Goal: Information Seeking & Learning: Learn about a topic

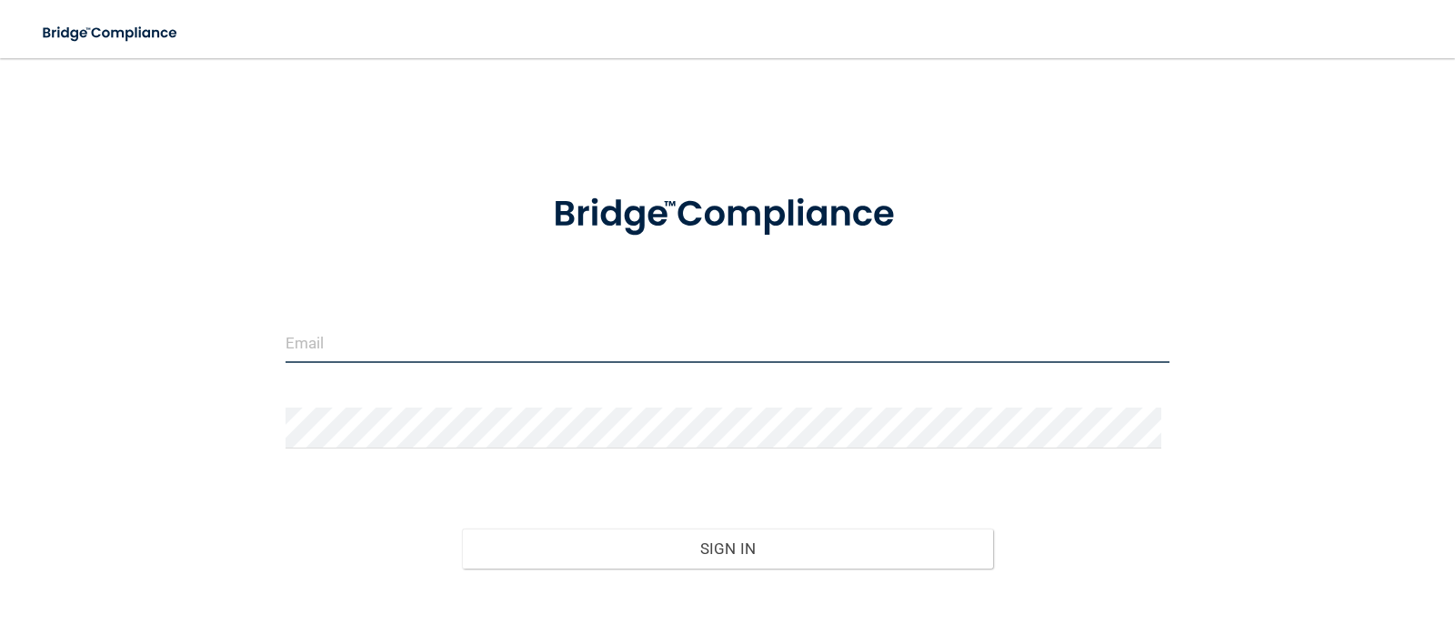
click at [348, 344] on input "email" at bounding box center [728, 342] width 885 height 41
click at [376, 337] on input "email" at bounding box center [728, 342] width 885 height 41
type input "[EMAIL_ADDRESS][DOMAIN_NAME]"
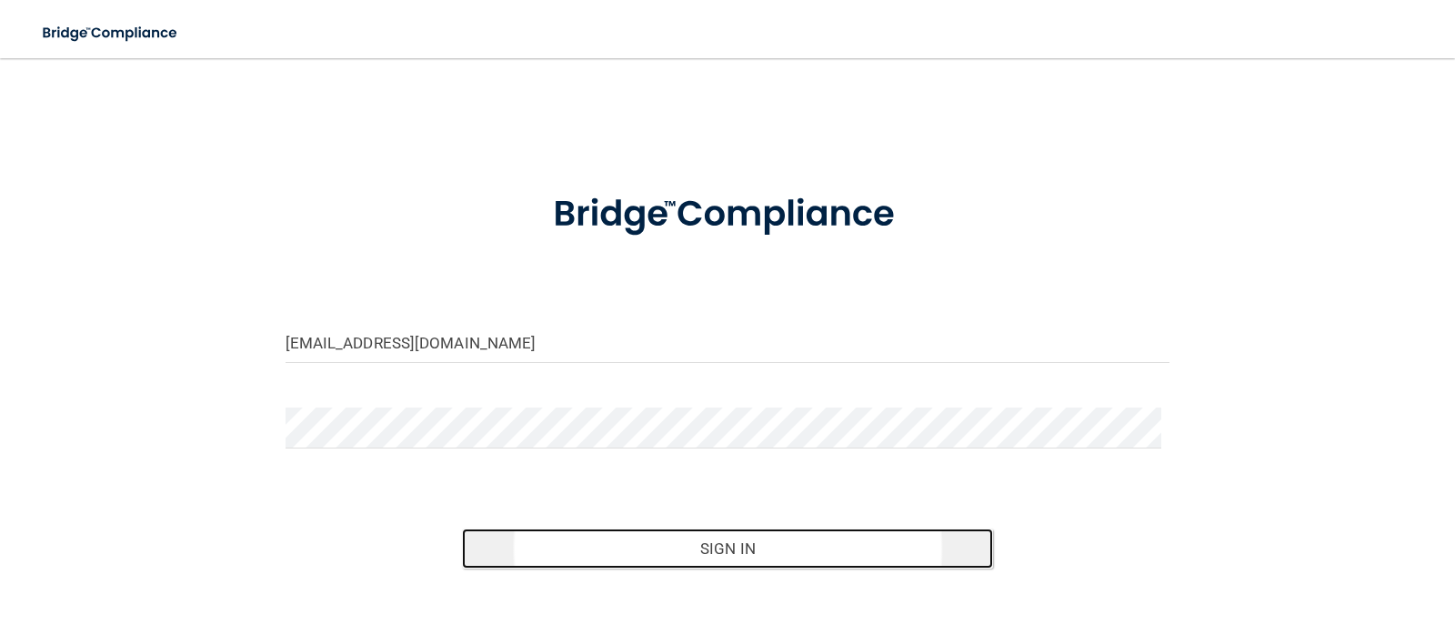
click at [663, 539] on button "Sign In" at bounding box center [727, 549] width 531 height 40
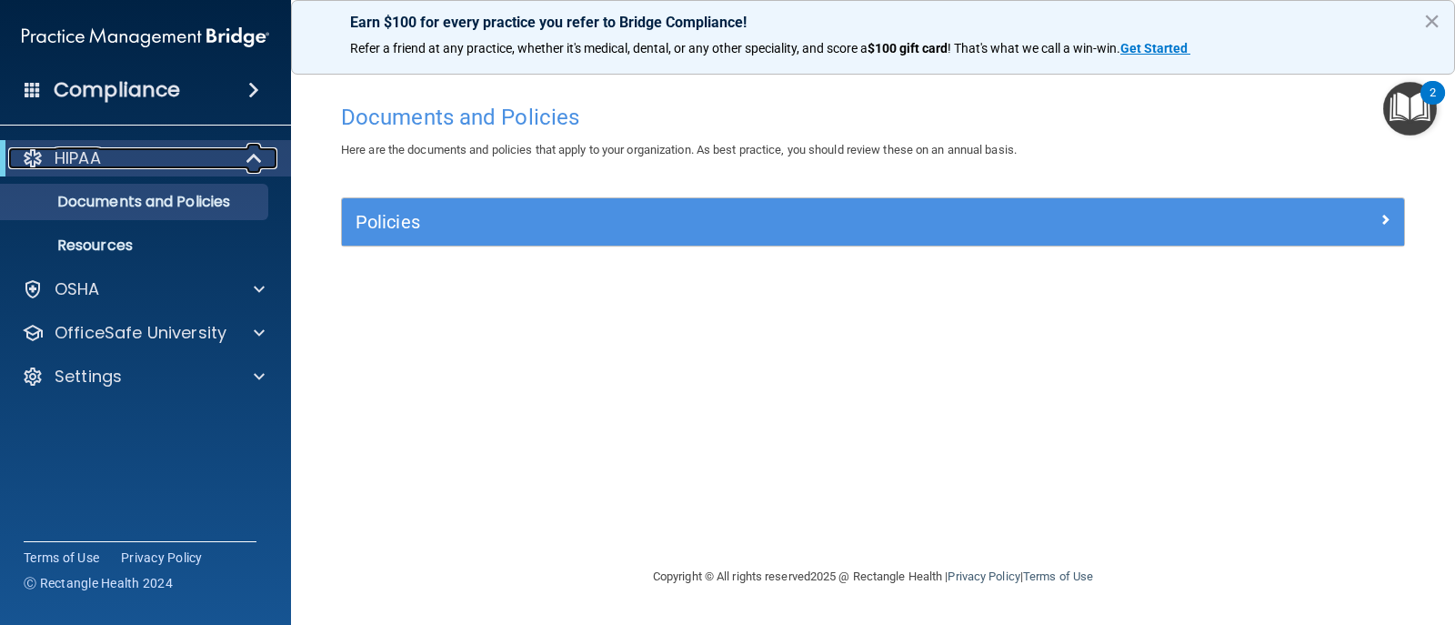
click at [83, 156] on p "HIPAA" at bounding box center [78, 158] width 46 height 22
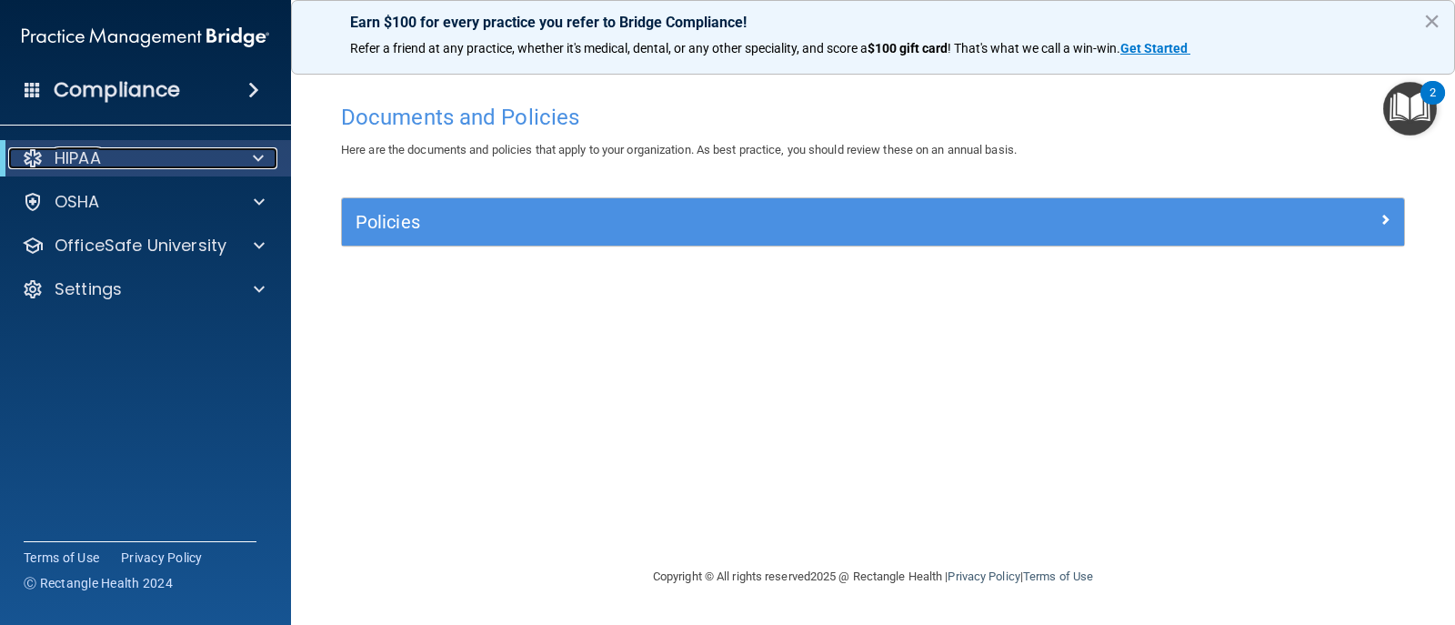
click at [206, 165] on div "HIPAA" at bounding box center [120, 158] width 225 height 22
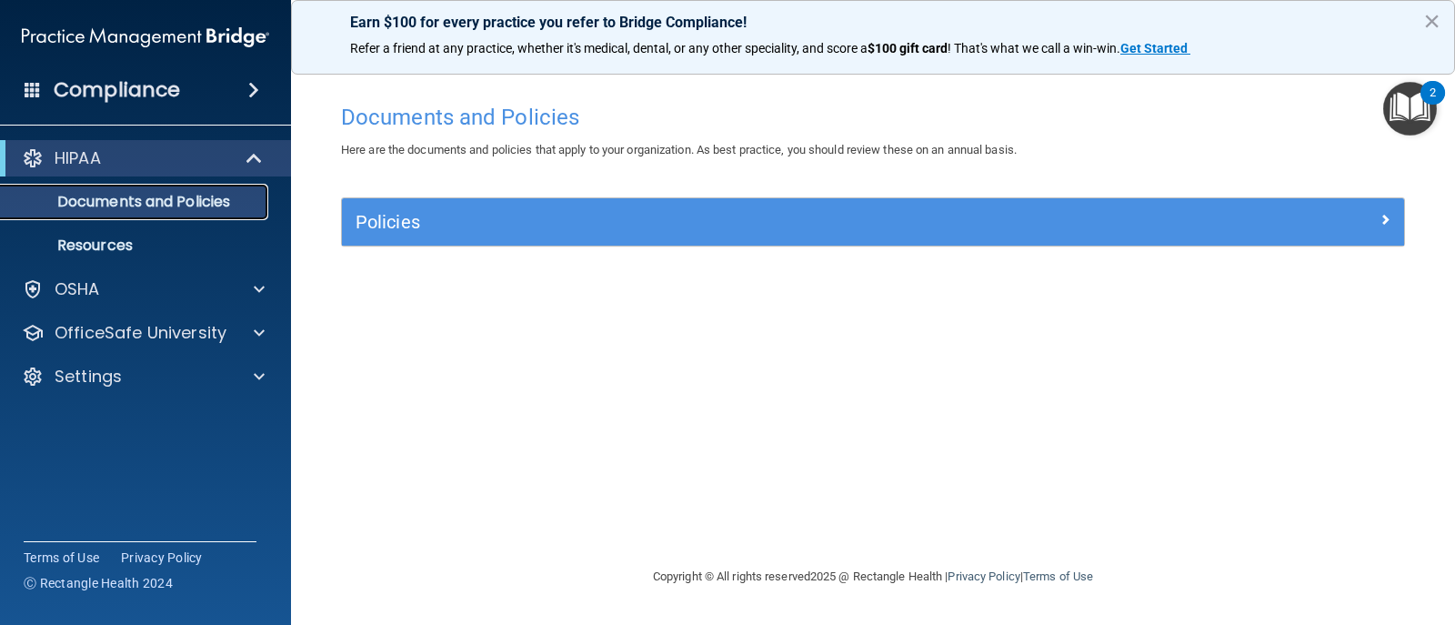
click at [114, 196] on p "Documents and Policies" at bounding box center [136, 202] width 248 height 18
click at [105, 248] on p "Resources" at bounding box center [136, 246] width 248 height 18
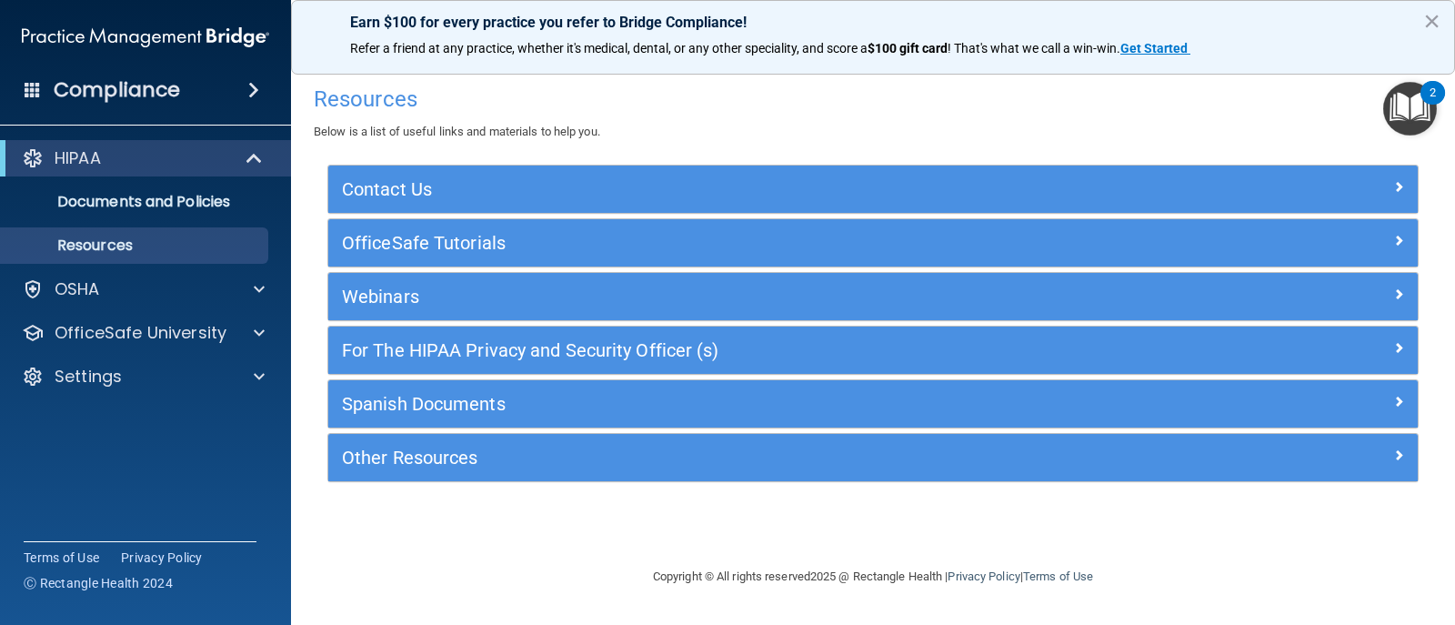
click at [1397, 108] on img "Open Resource Center, 2 new notifications" at bounding box center [1411, 109] width 54 height 54
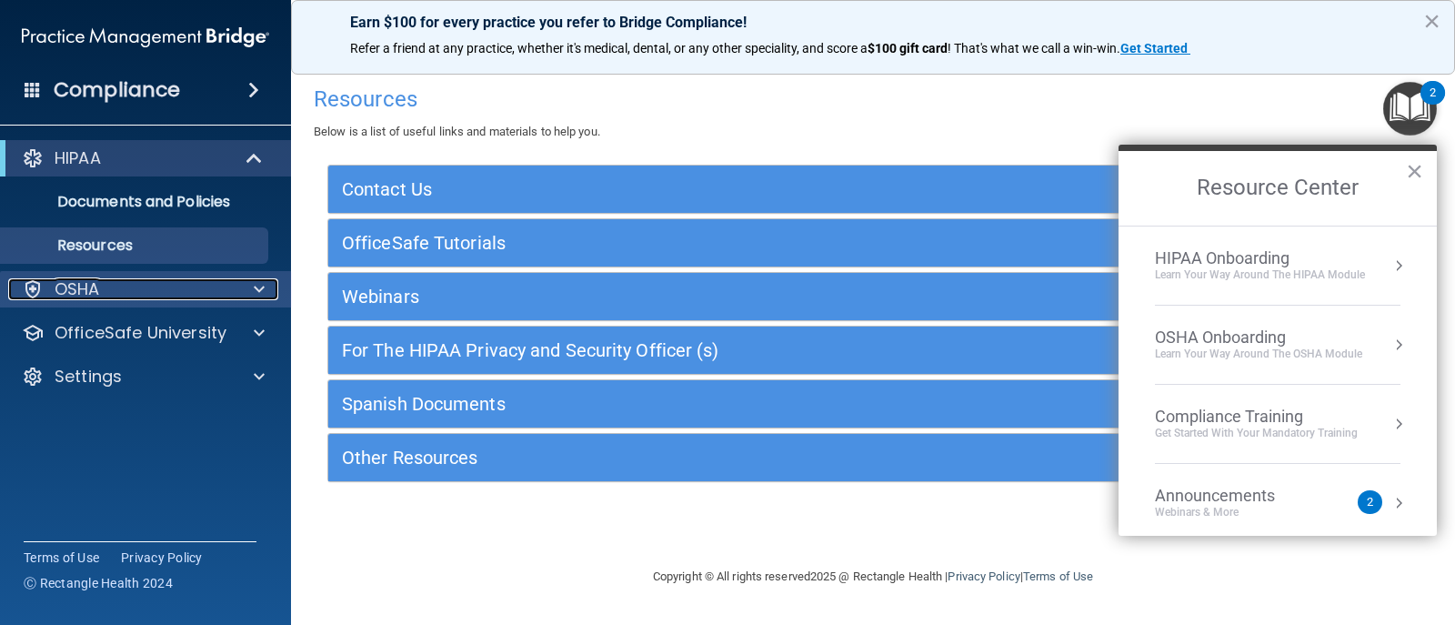
click at [246, 289] on div at bounding box center [256, 289] width 45 height 22
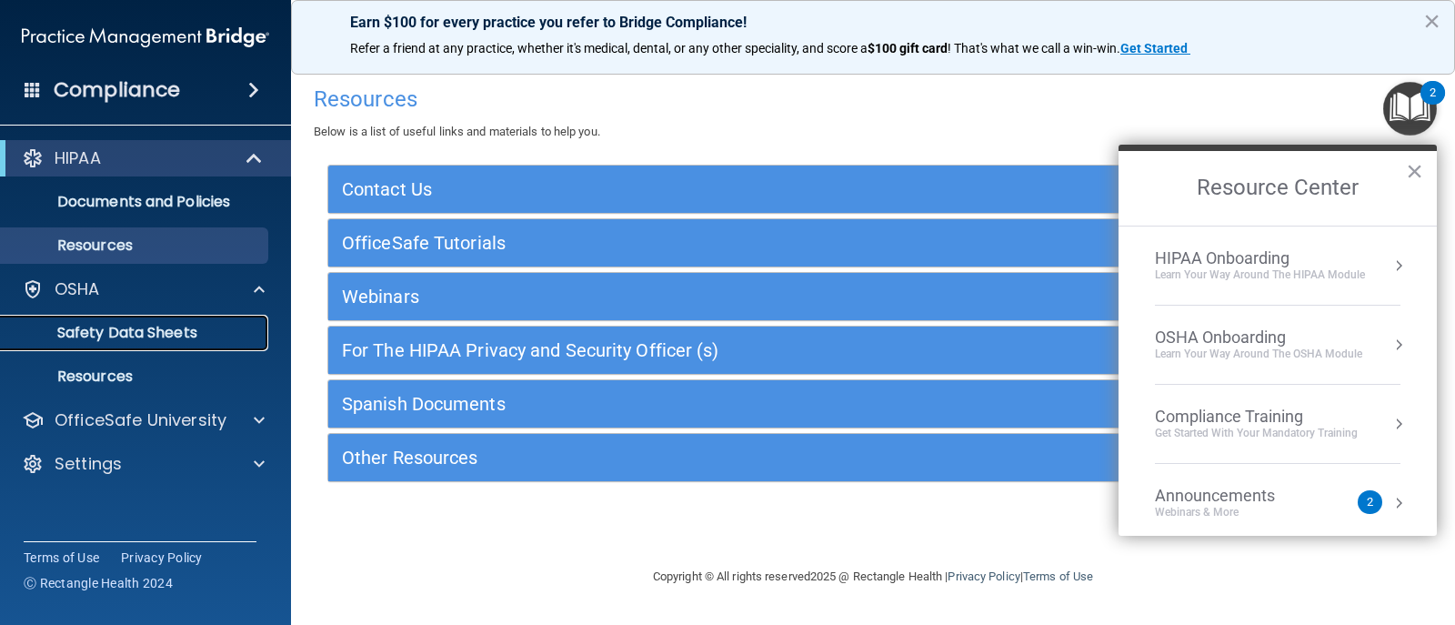
click at [128, 333] on p "Safety Data Sheets" at bounding box center [136, 333] width 248 height 18
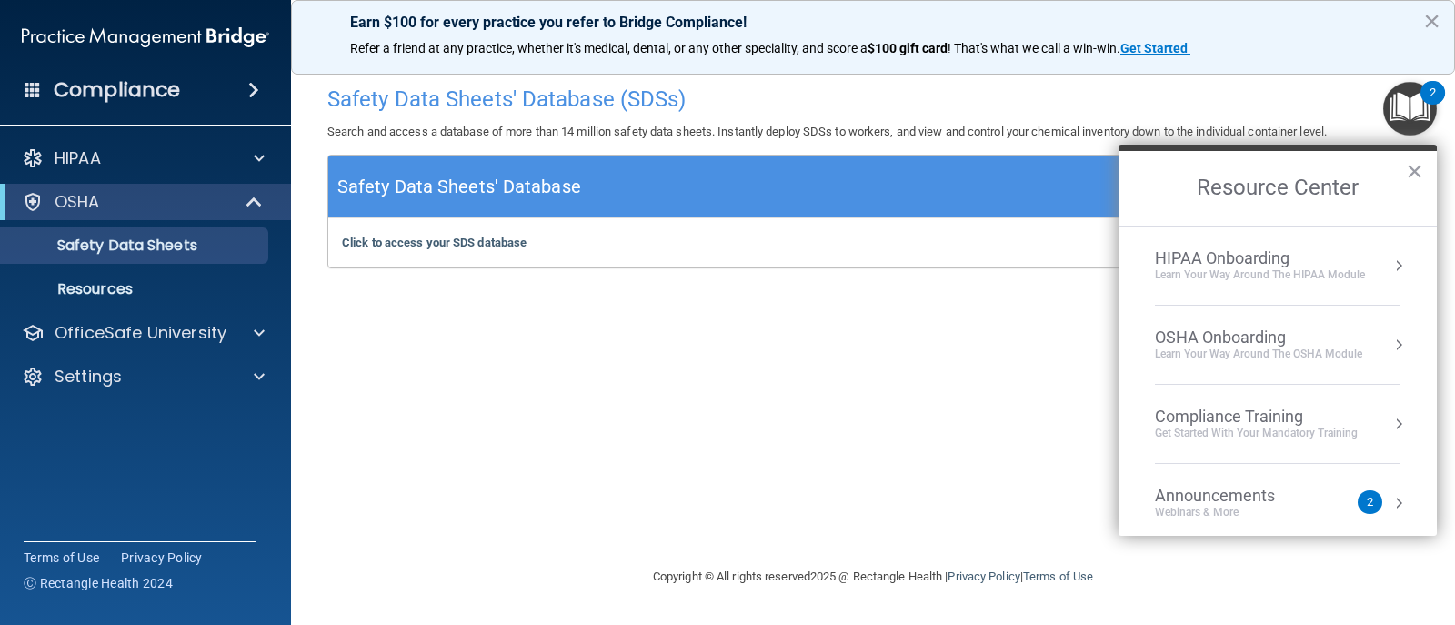
click at [1232, 258] on div "HIPAA Onboarding" at bounding box center [1260, 258] width 210 height 20
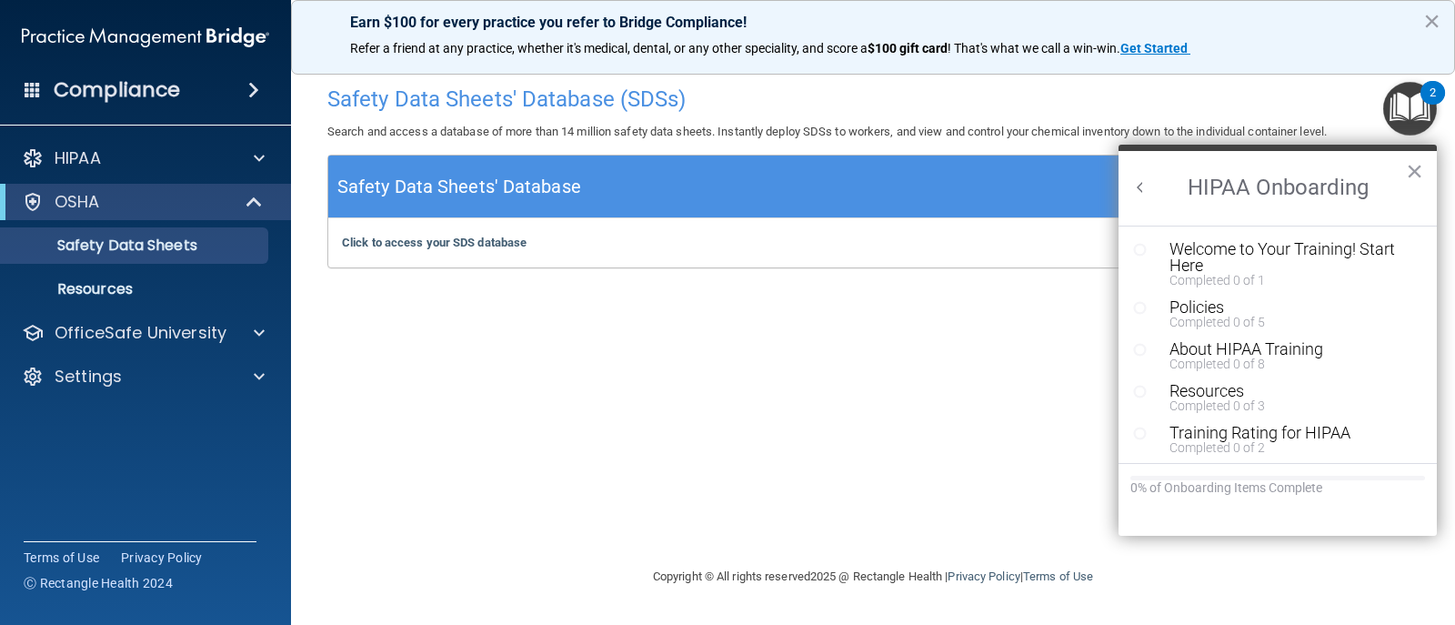
click at [1232, 258] on div "Welcome to Your Training! Start Here" at bounding box center [1285, 257] width 230 height 33
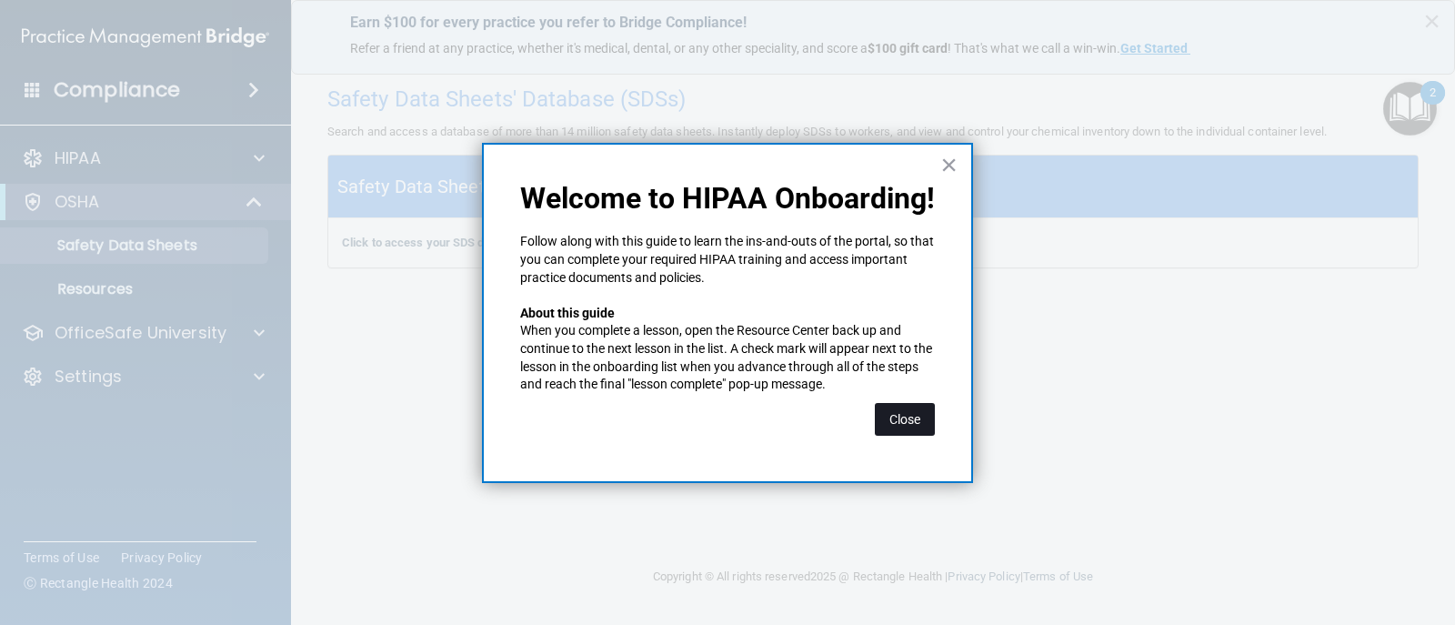
click at [901, 417] on button "Close" at bounding box center [905, 419] width 60 height 33
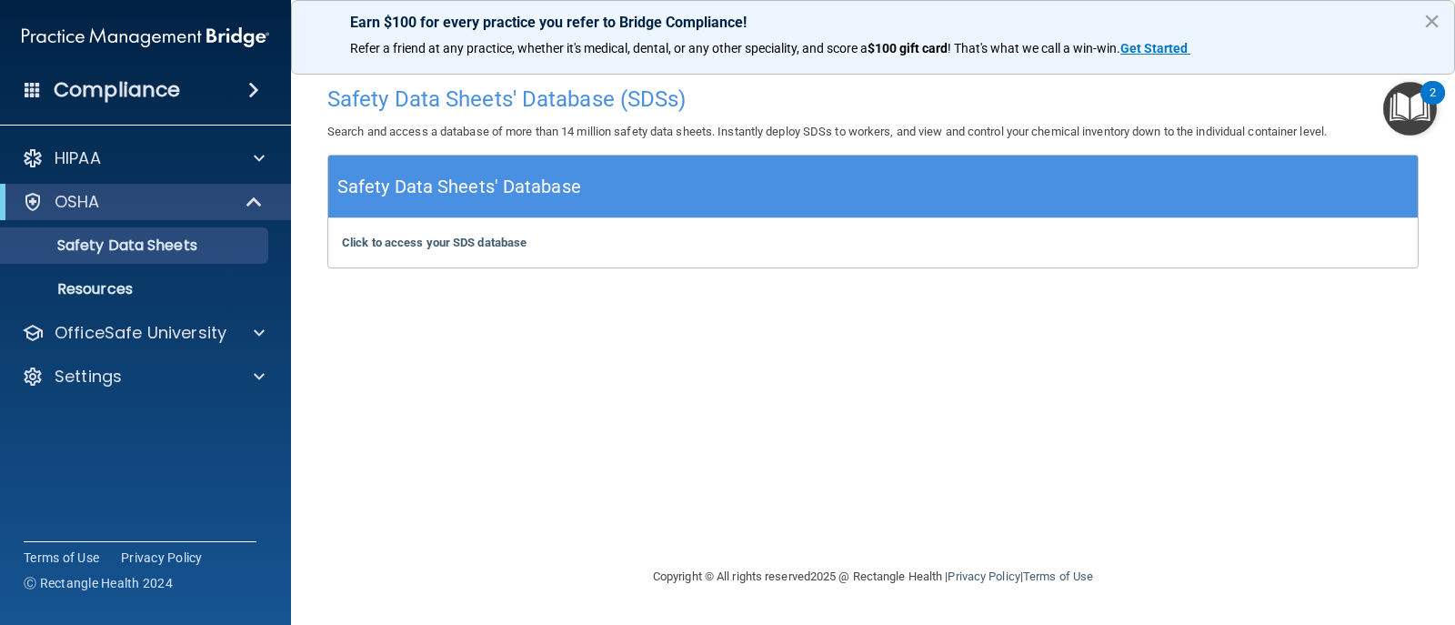
click at [1424, 125] on img "Open Resource Center, 2 new notifications" at bounding box center [1411, 109] width 54 height 54
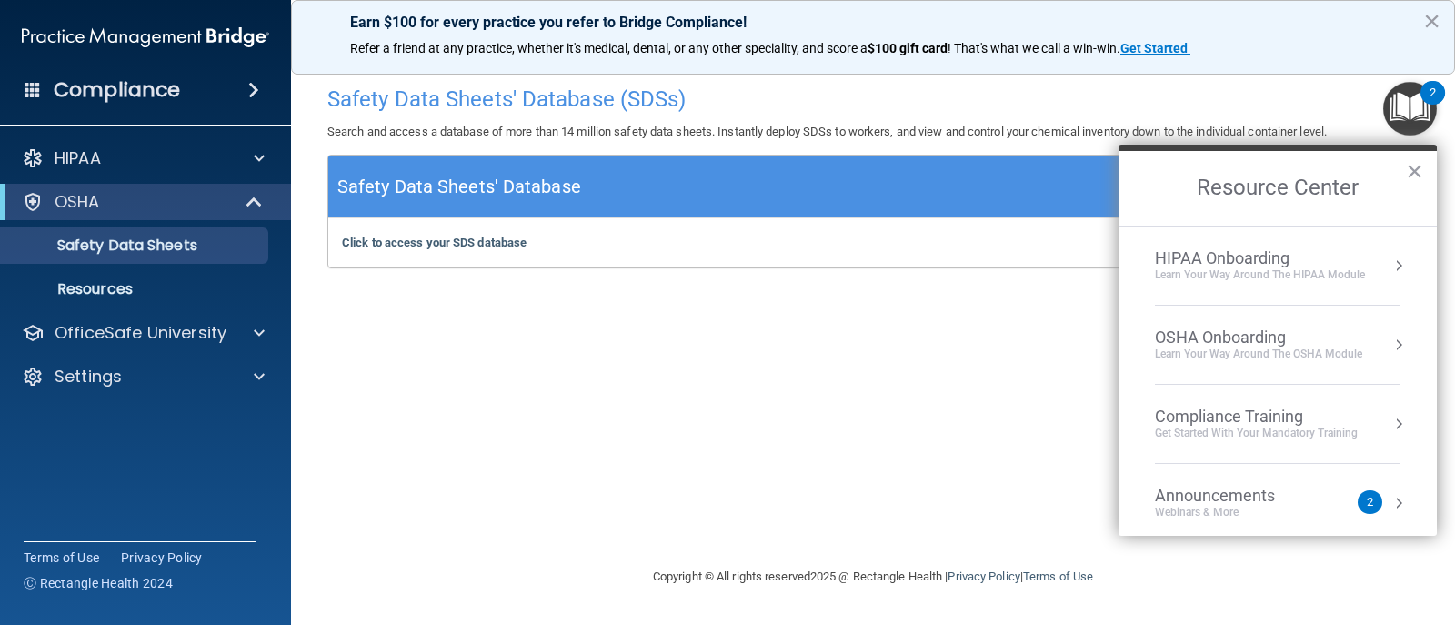
click at [1259, 267] on div "HIPAA Onboarding" at bounding box center [1260, 258] width 210 height 20
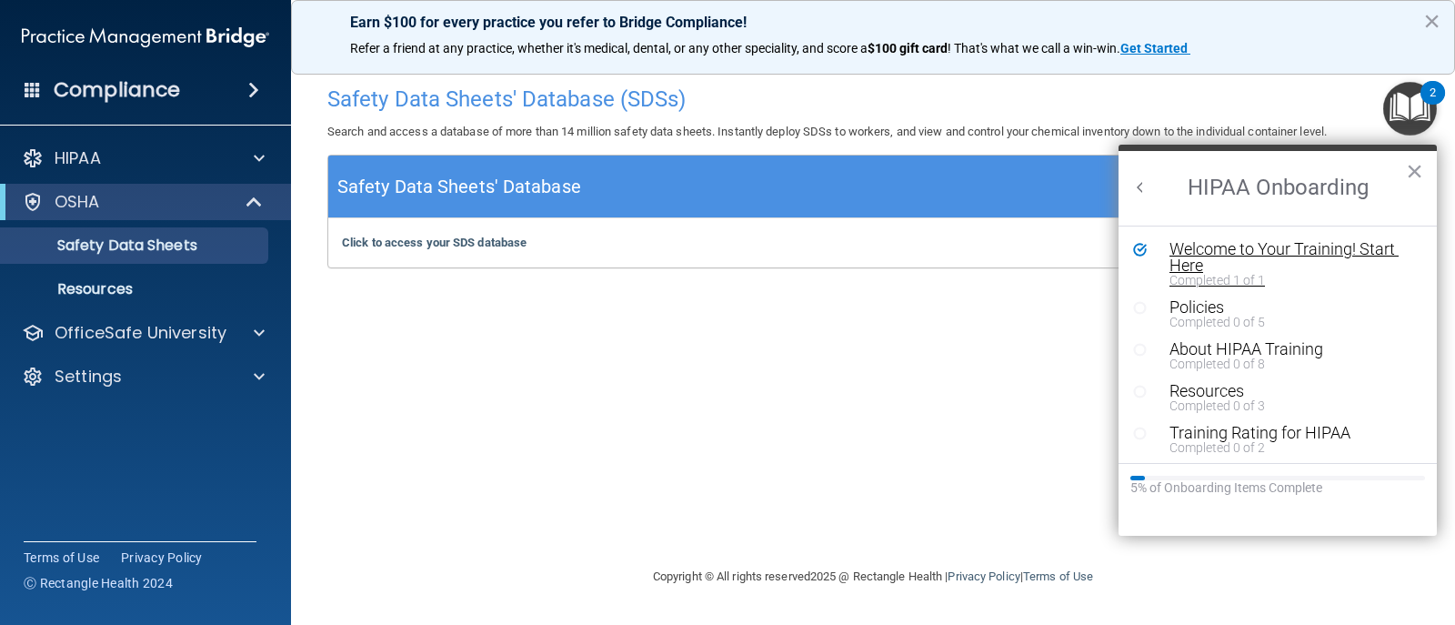
click at [1217, 274] on div "Completed 1 of 1" at bounding box center [1285, 280] width 230 height 13
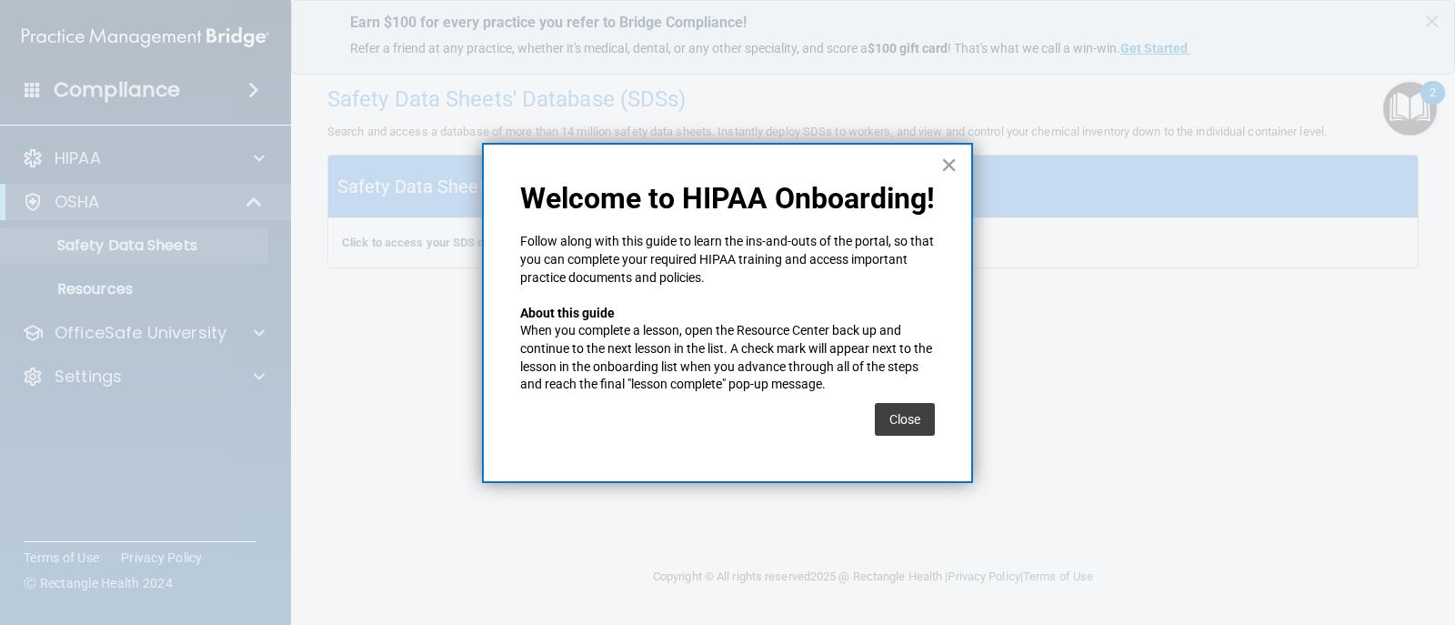
drag, startPoint x: 954, startPoint y: 168, endPoint x: 989, endPoint y: 169, distance: 34.6
click at [953, 169] on button "×" at bounding box center [949, 164] width 17 height 29
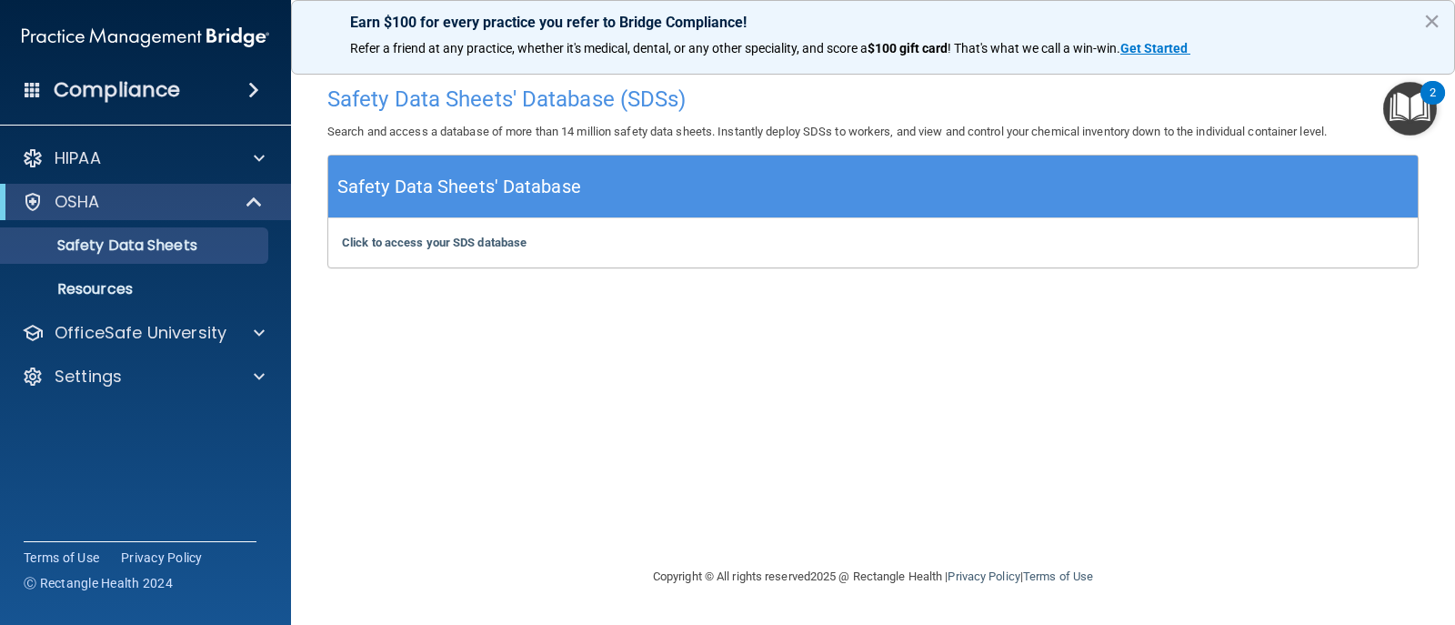
click at [1410, 111] on img "Open Resource Center, 2 new notifications" at bounding box center [1411, 109] width 54 height 54
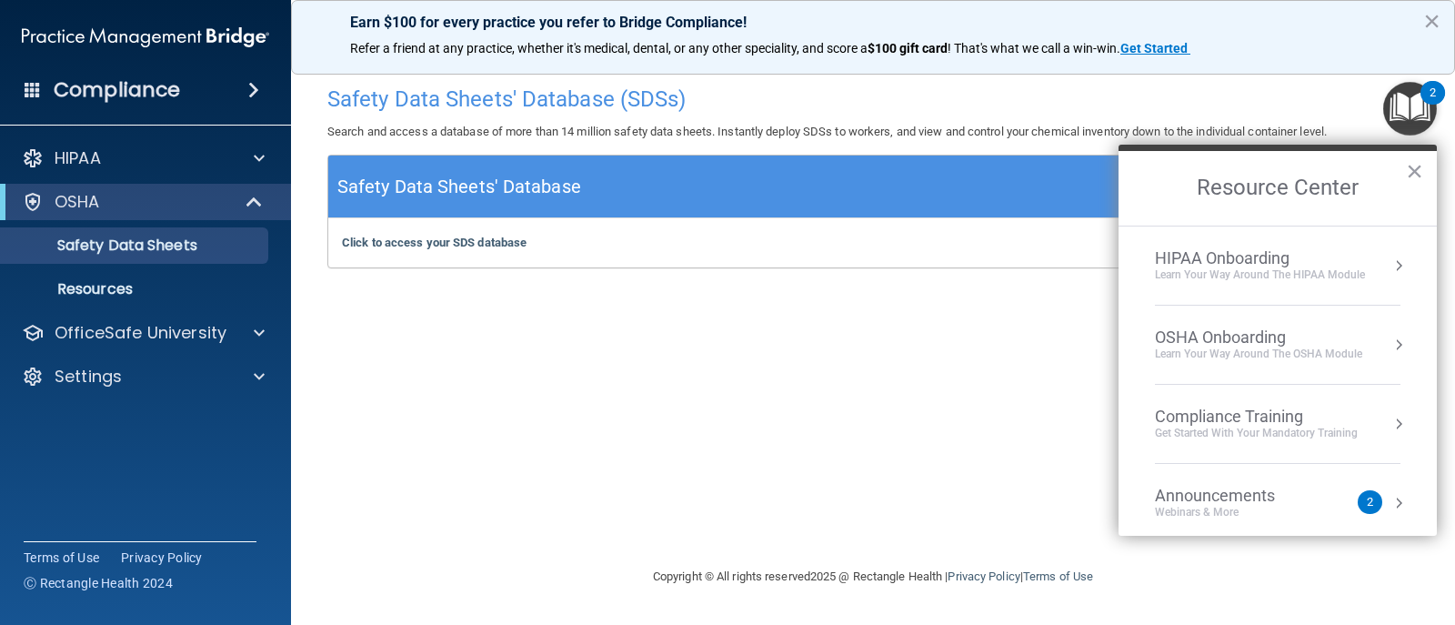
click at [1210, 274] on div "Learn Your Way around the HIPAA module" at bounding box center [1260, 274] width 210 height 15
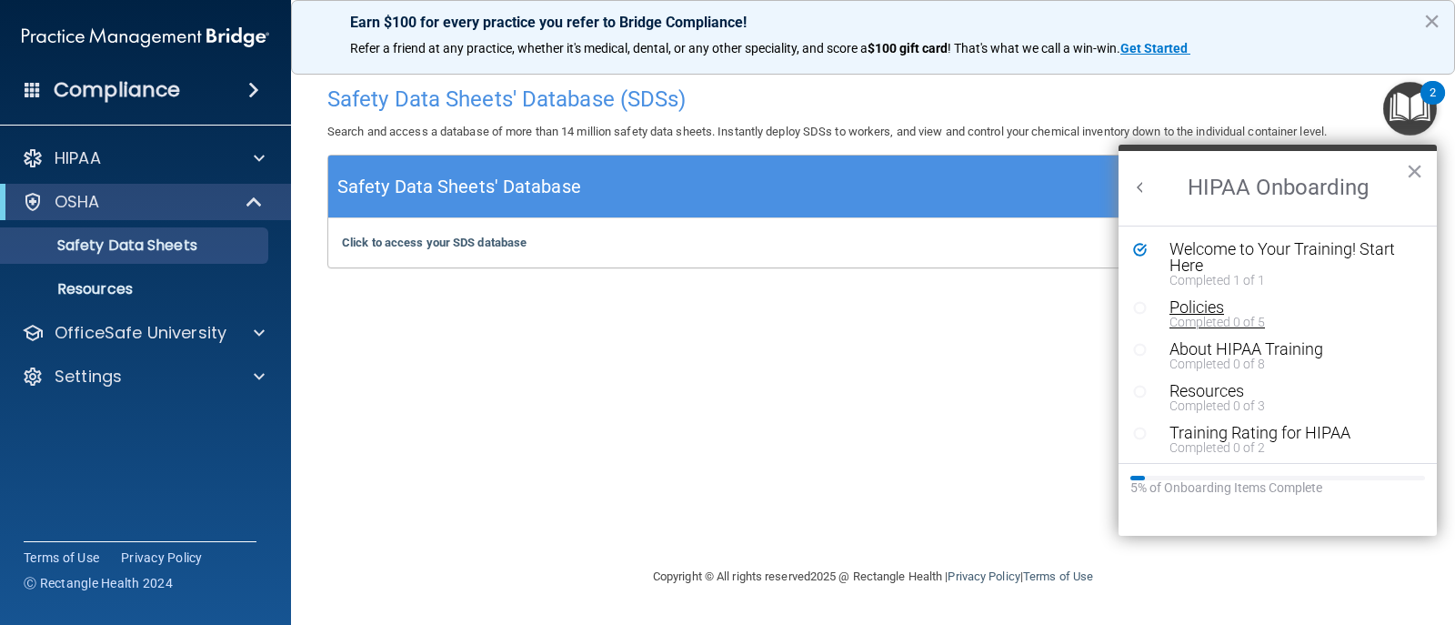
click at [1204, 313] on div "Policies" at bounding box center [1285, 307] width 230 height 16
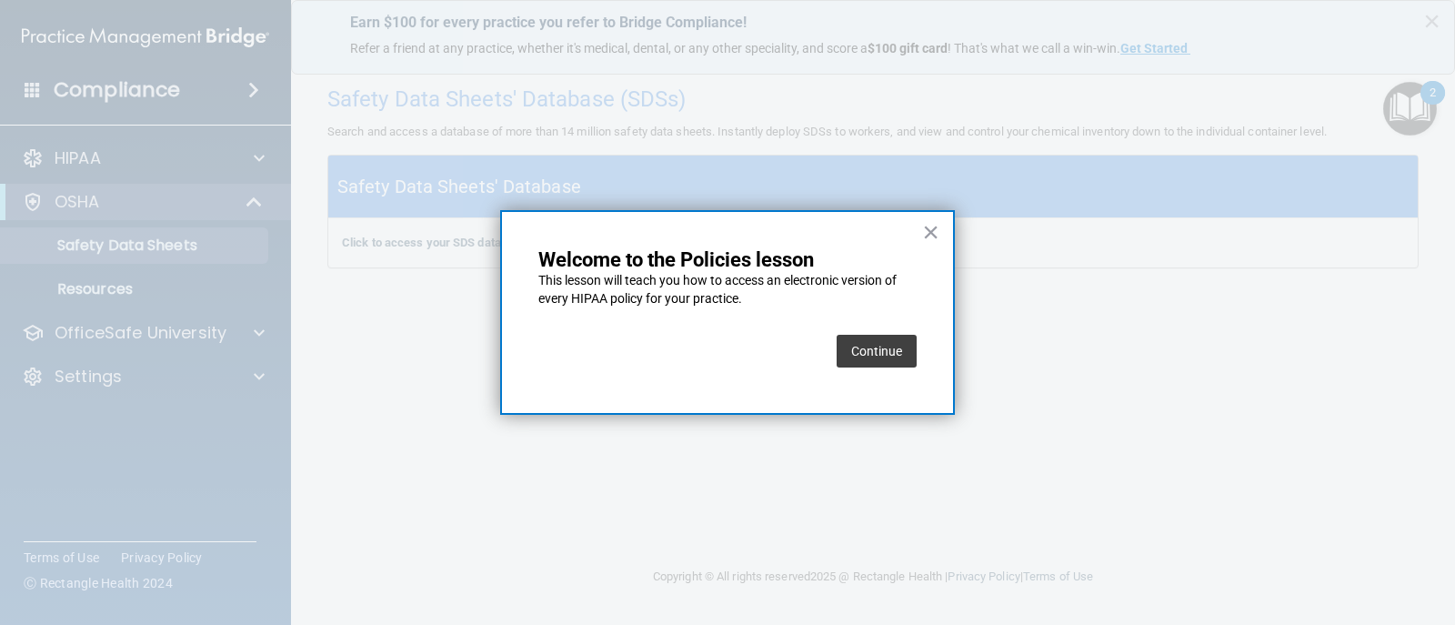
click at [885, 350] on button "Continue" at bounding box center [877, 351] width 80 height 33
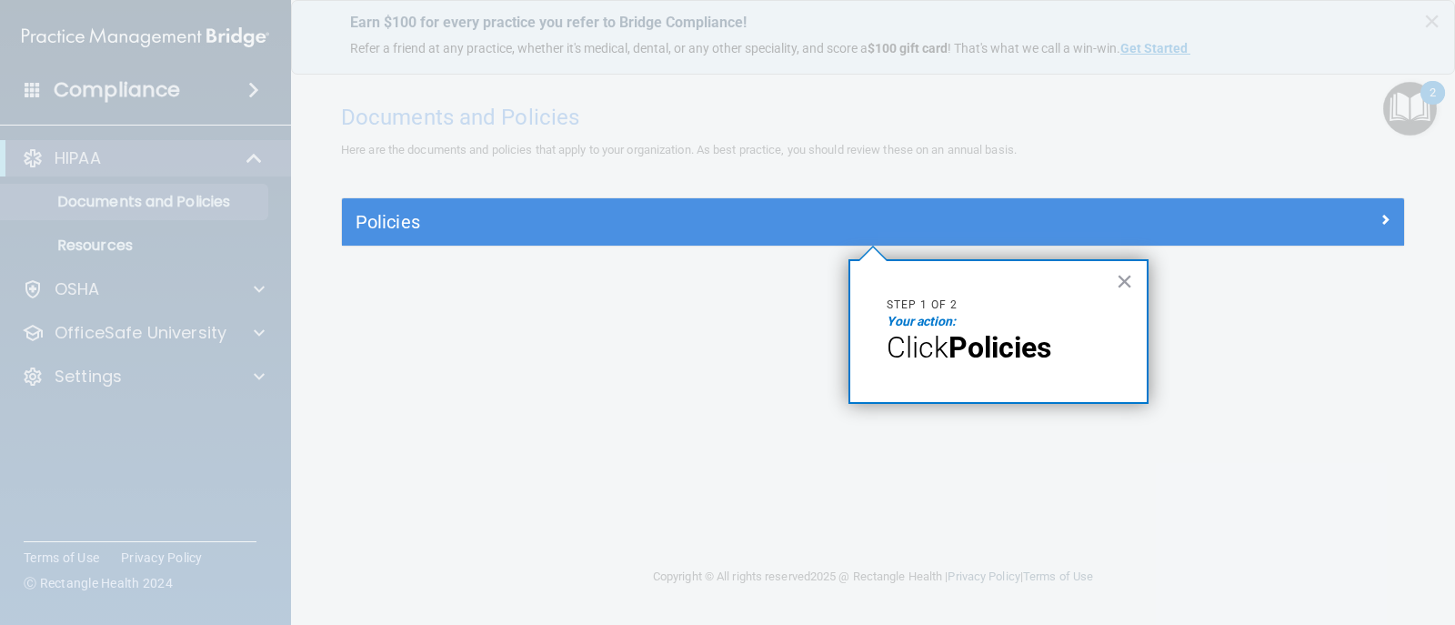
click at [1006, 347] on strong "Policies" at bounding box center [1000, 347] width 103 height 35
click at [882, 362] on div "× Step 1 of 2 Your action: Click Policies" at bounding box center [999, 331] width 300 height 145
drag, startPoint x: 930, startPoint y: 340, endPoint x: 539, endPoint y: 297, distance: 392.6
click at [926, 342] on span "Click" at bounding box center [918, 347] width 62 height 35
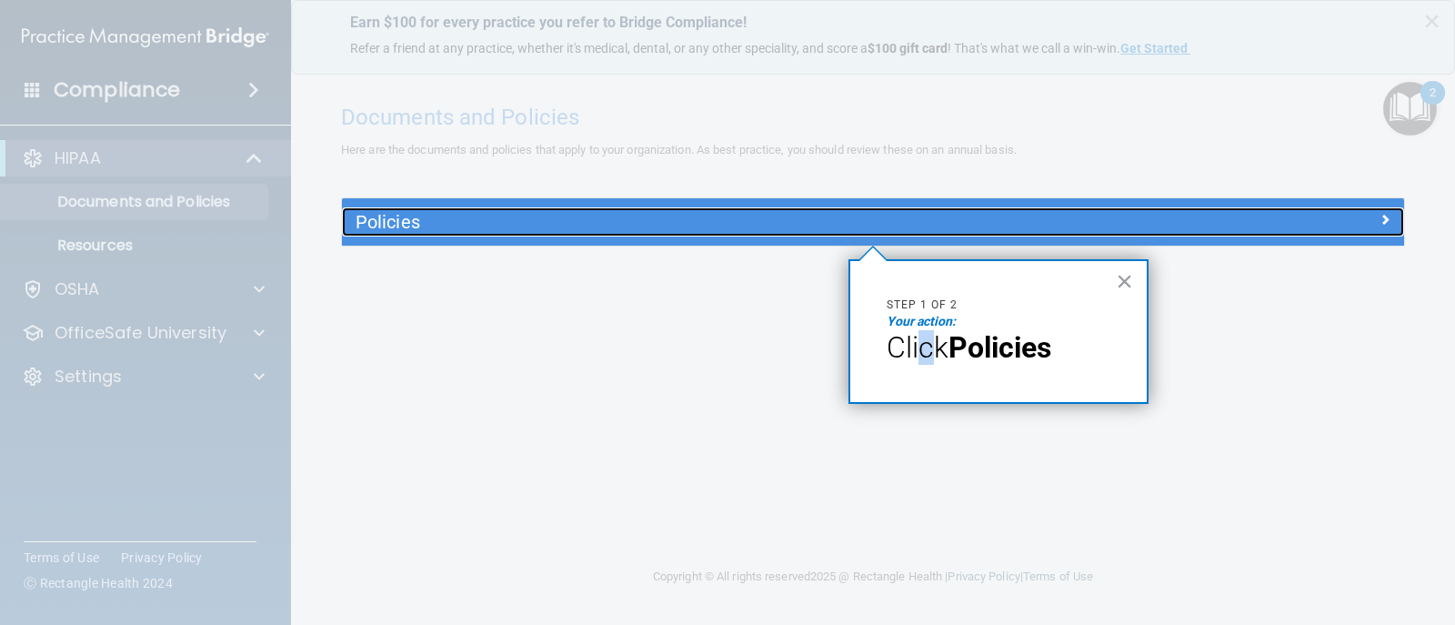
click at [428, 219] on h5 "Policies" at bounding box center [741, 222] width 770 height 20
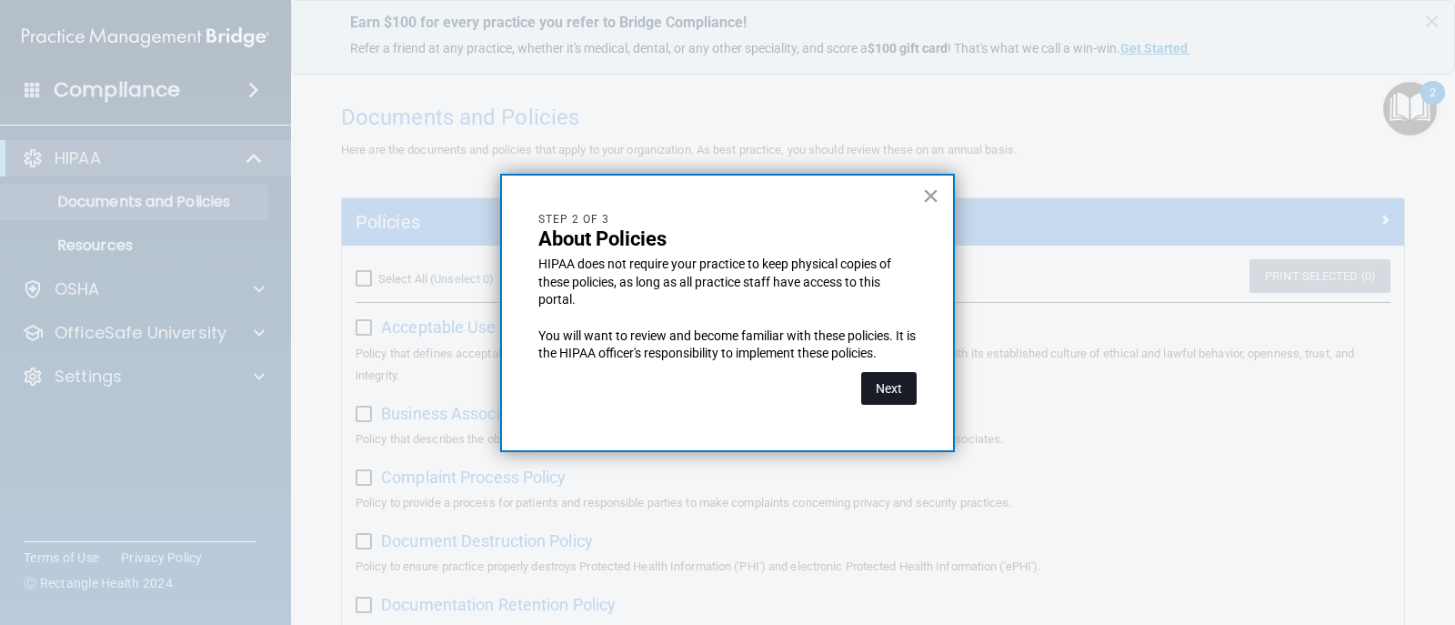
click at [870, 381] on button "Next" at bounding box center [888, 388] width 55 height 33
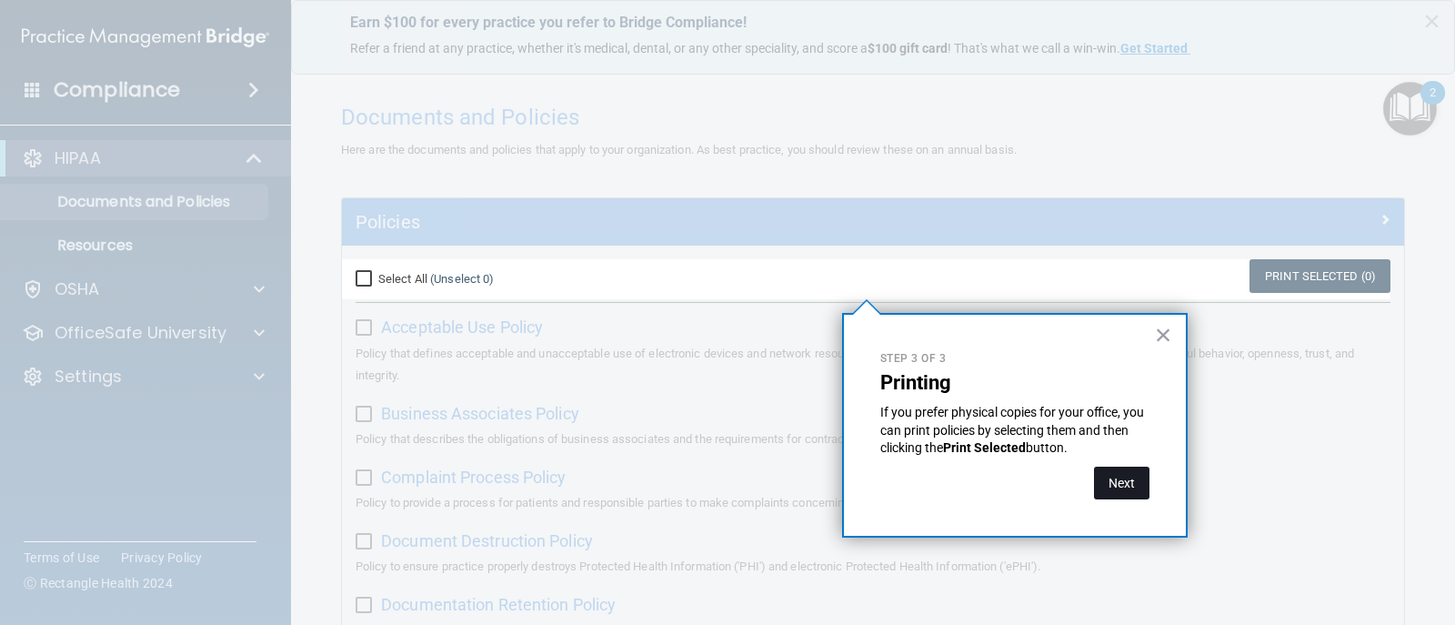
click at [1135, 486] on button "Next" at bounding box center [1121, 483] width 55 height 33
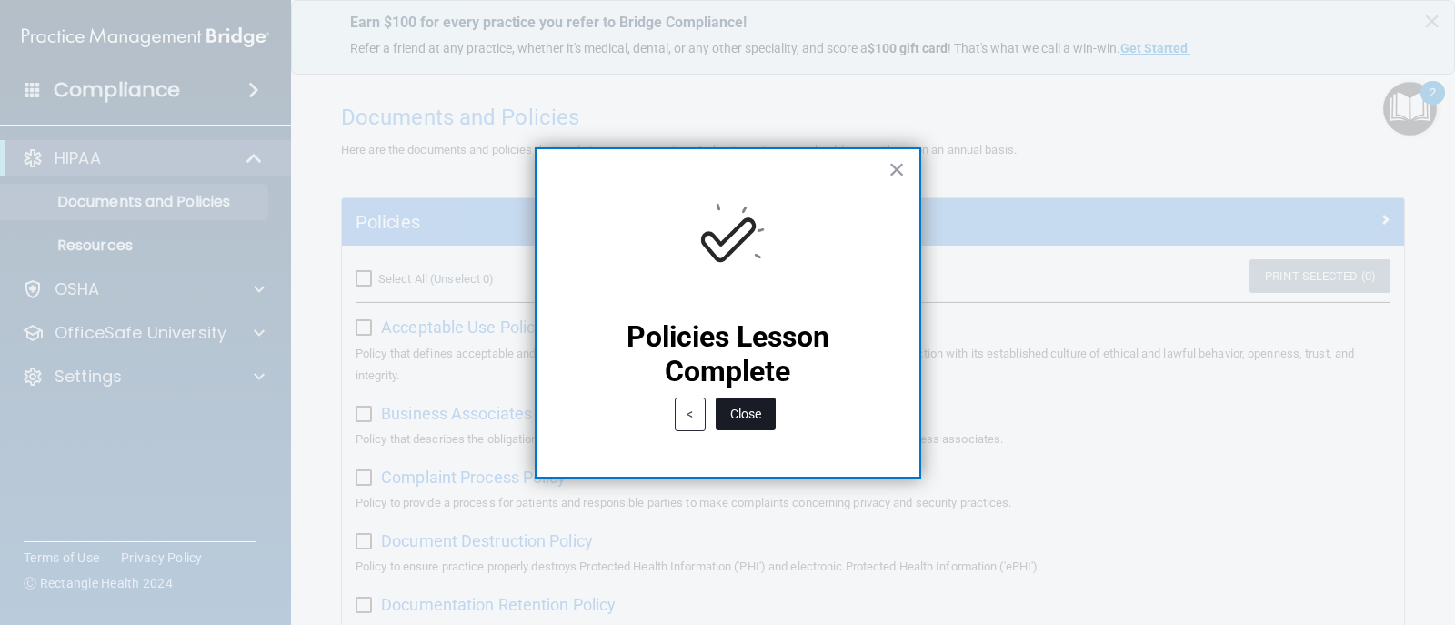
click at [738, 411] on button "Close" at bounding box center [746, 414] width 60 height 33
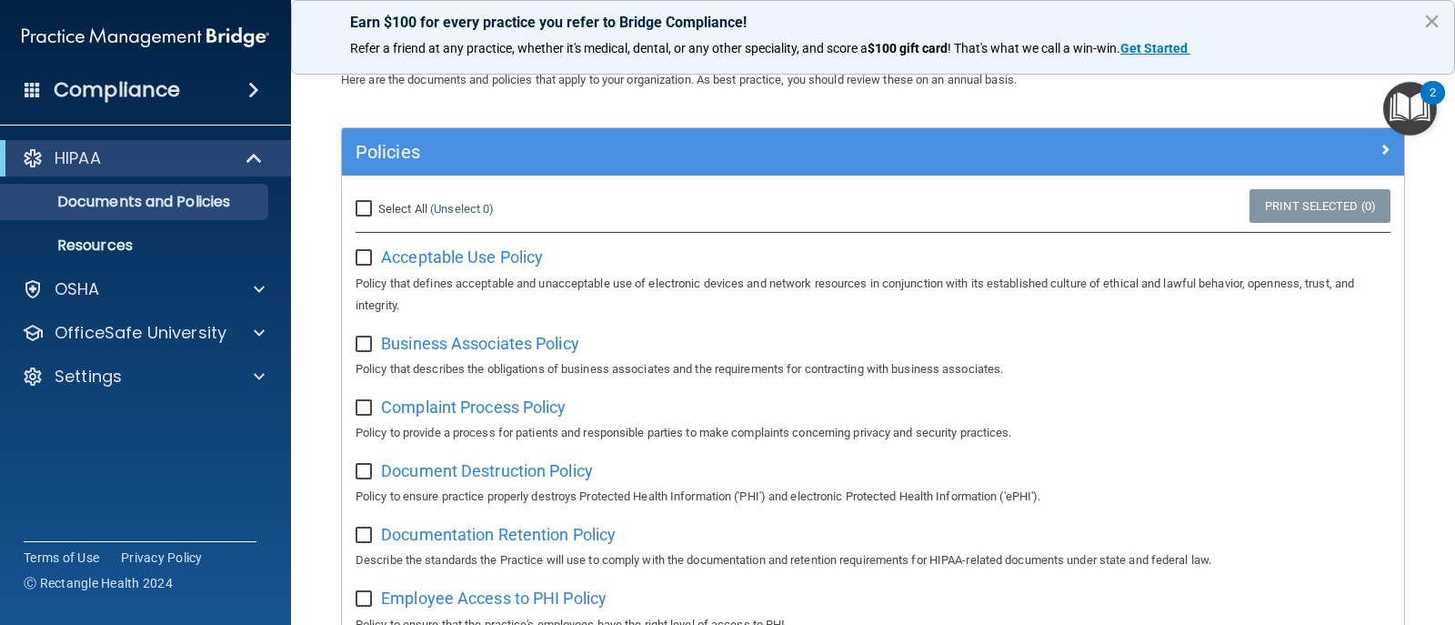
scroll to position [91, 0]
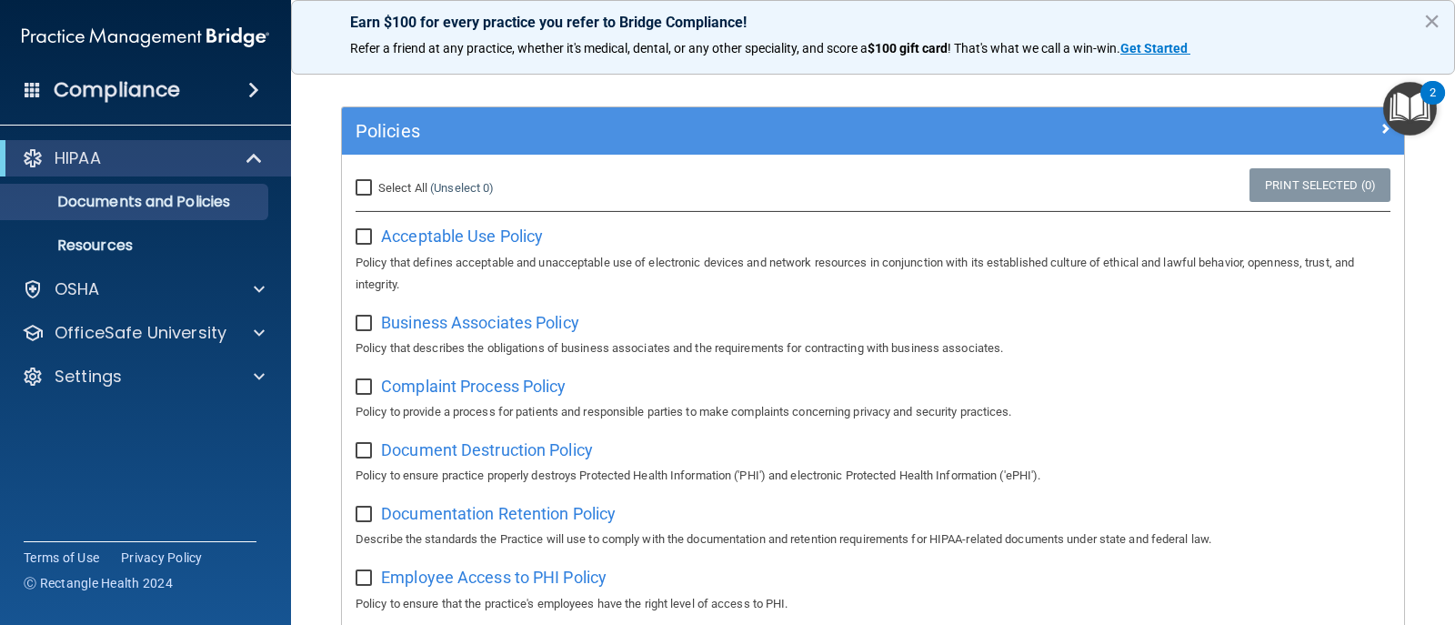
click at [369, 181] on input "Select All (Unselect 0) Unselect All" at bounding box center [366, 188] width 21 height 15
checkbox input "true"
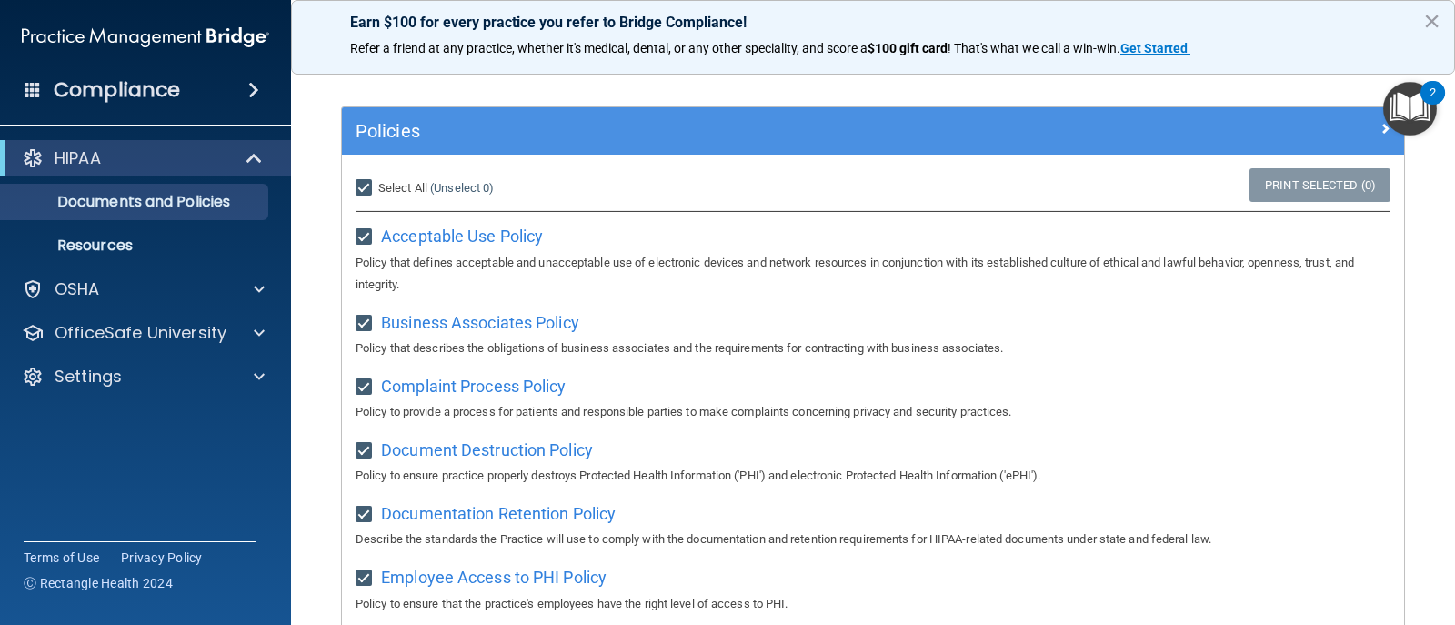
checkbox input "true"
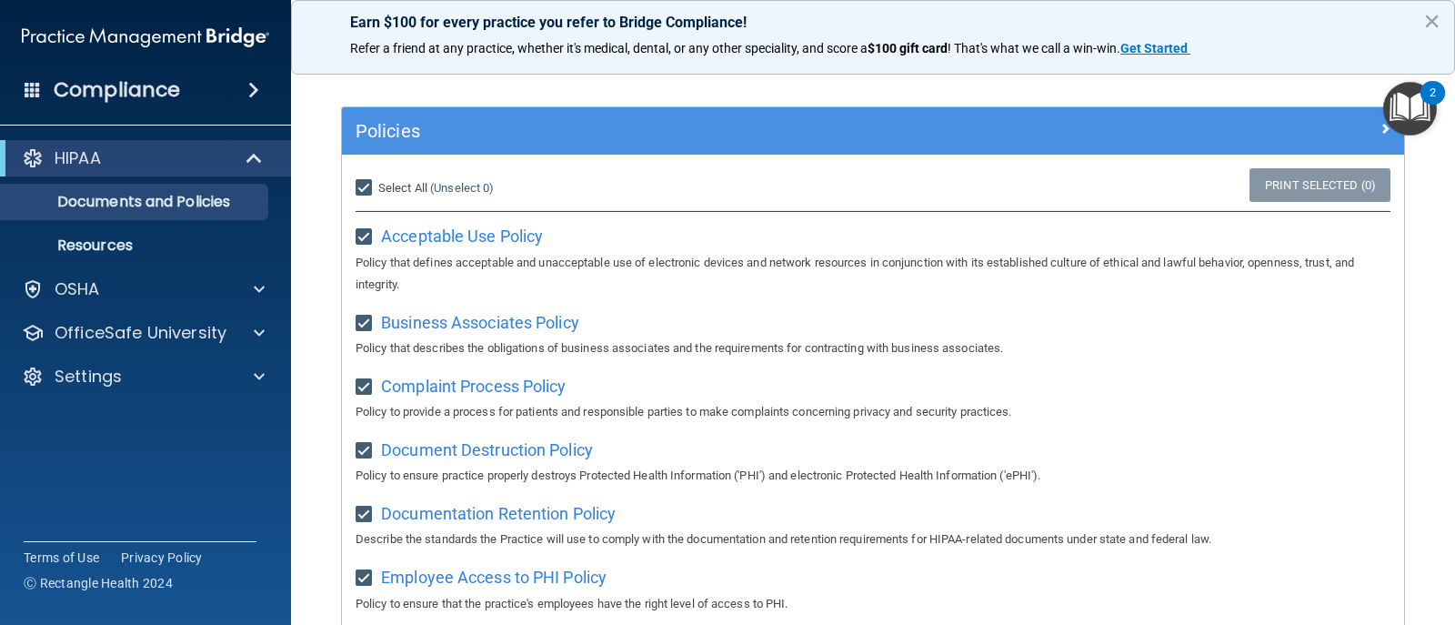
checkbox input "true"
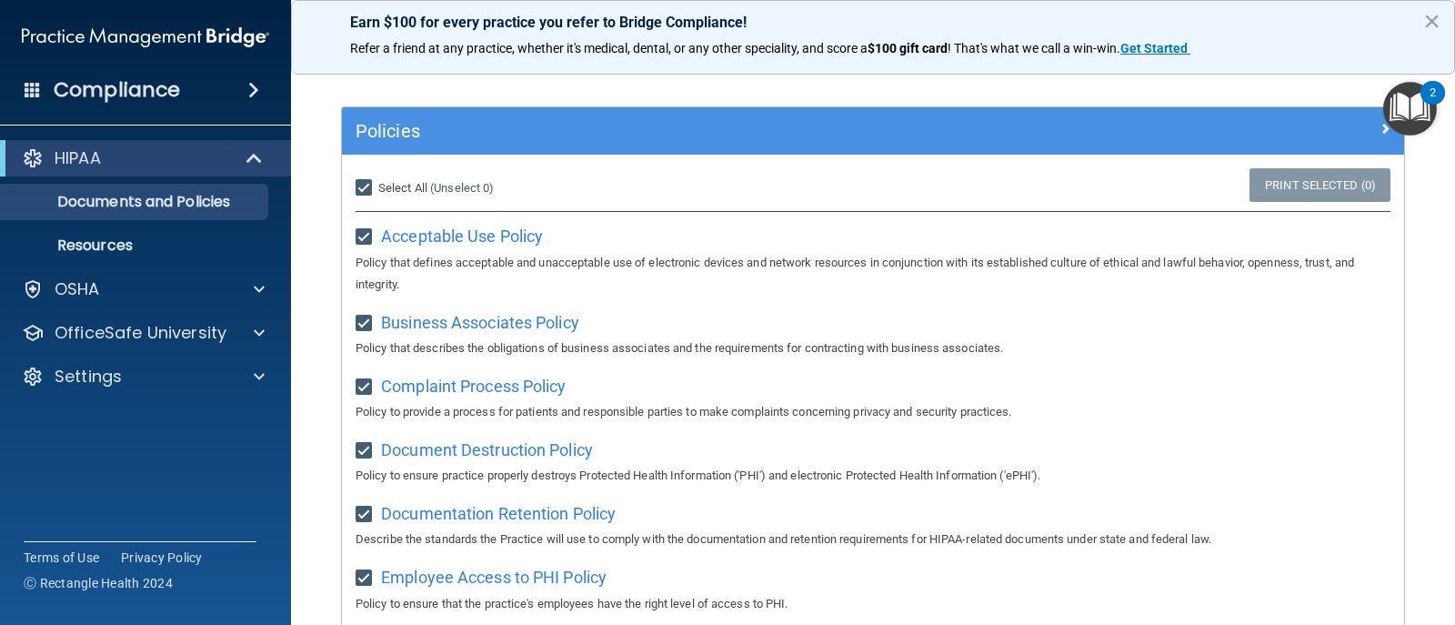
checkbox input "true"
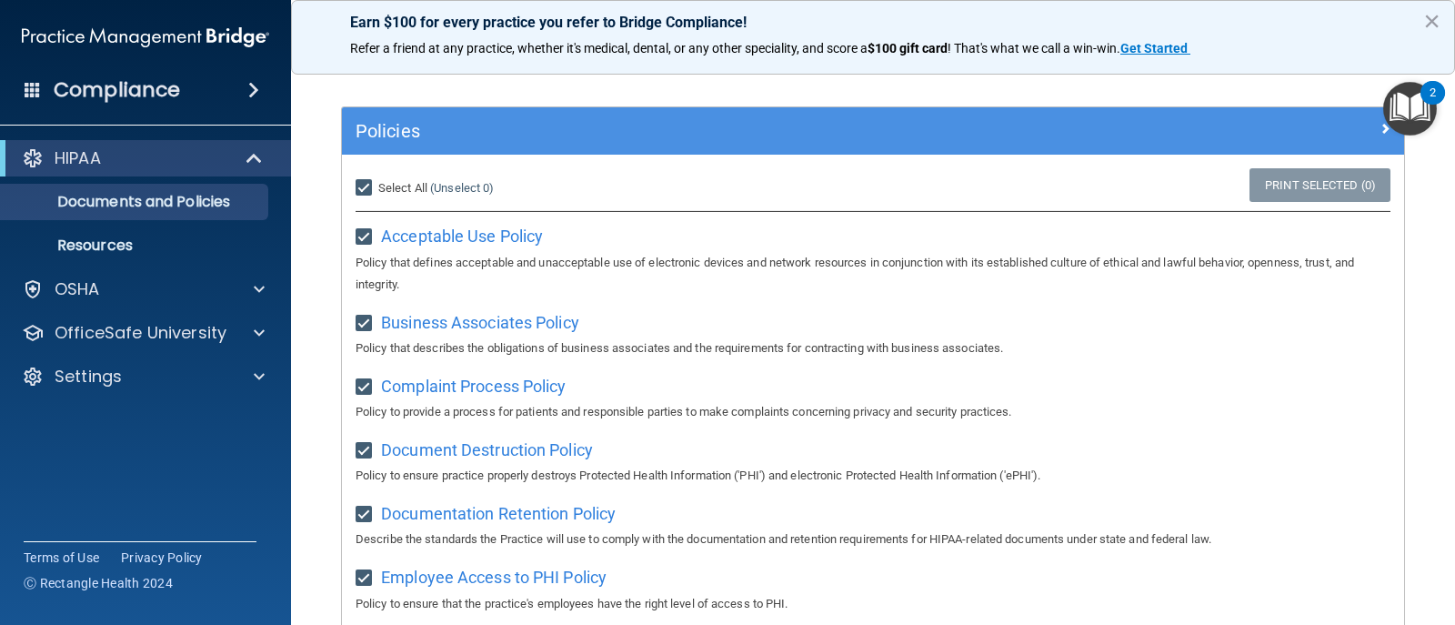
checkbox input "true"
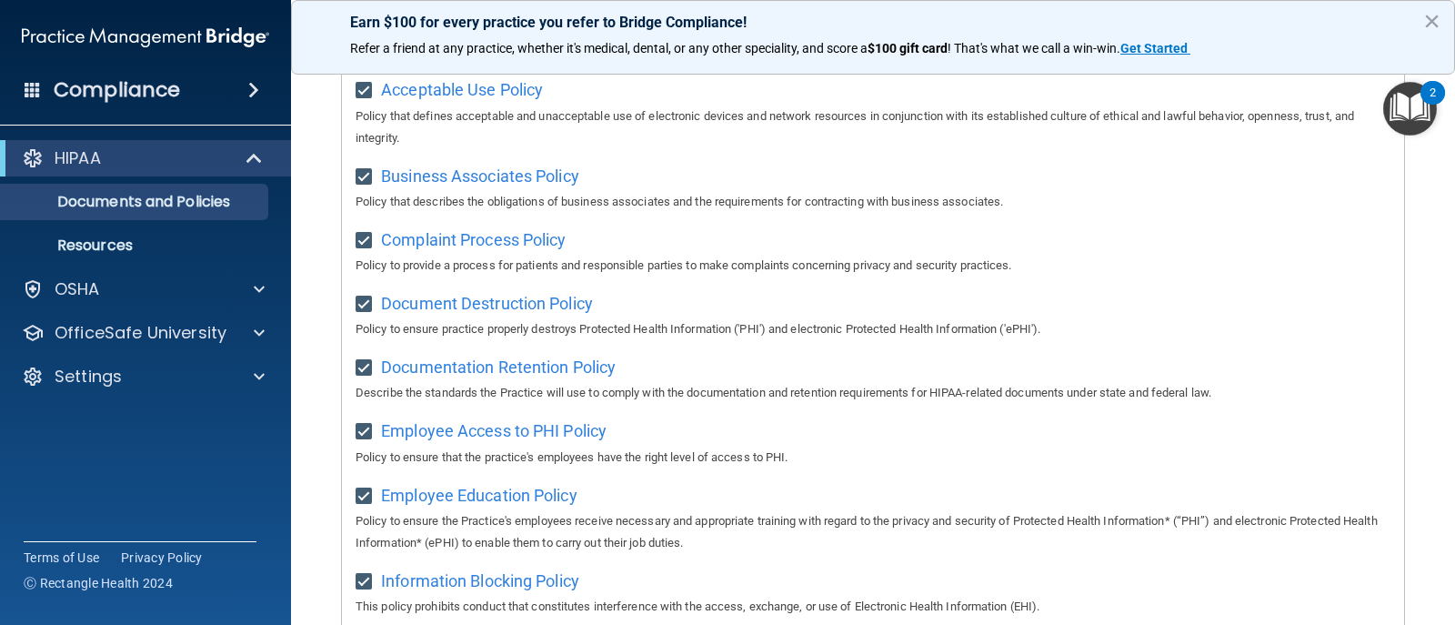
scroll to position [61, 0]
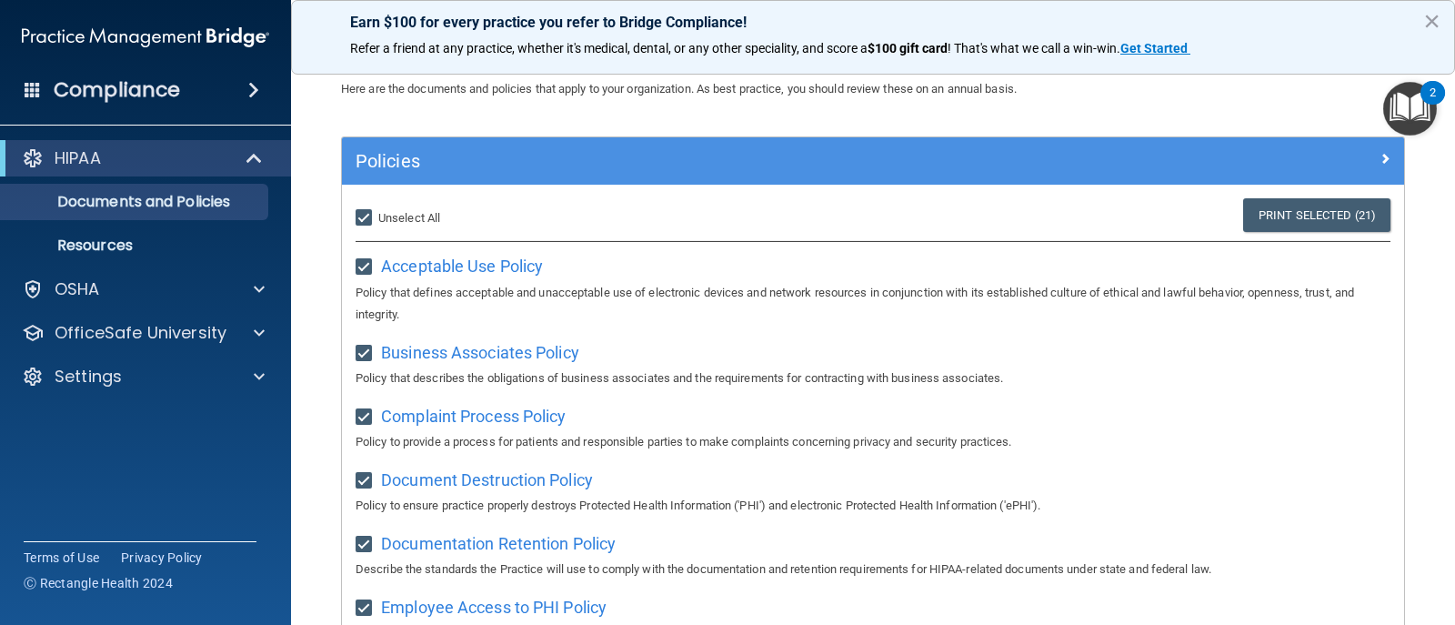
click at [372, 220] on input "Select All (Unselect 21) Unselect All" at bounding box center [366, 218] width 21 height 15
checkbox input "false"
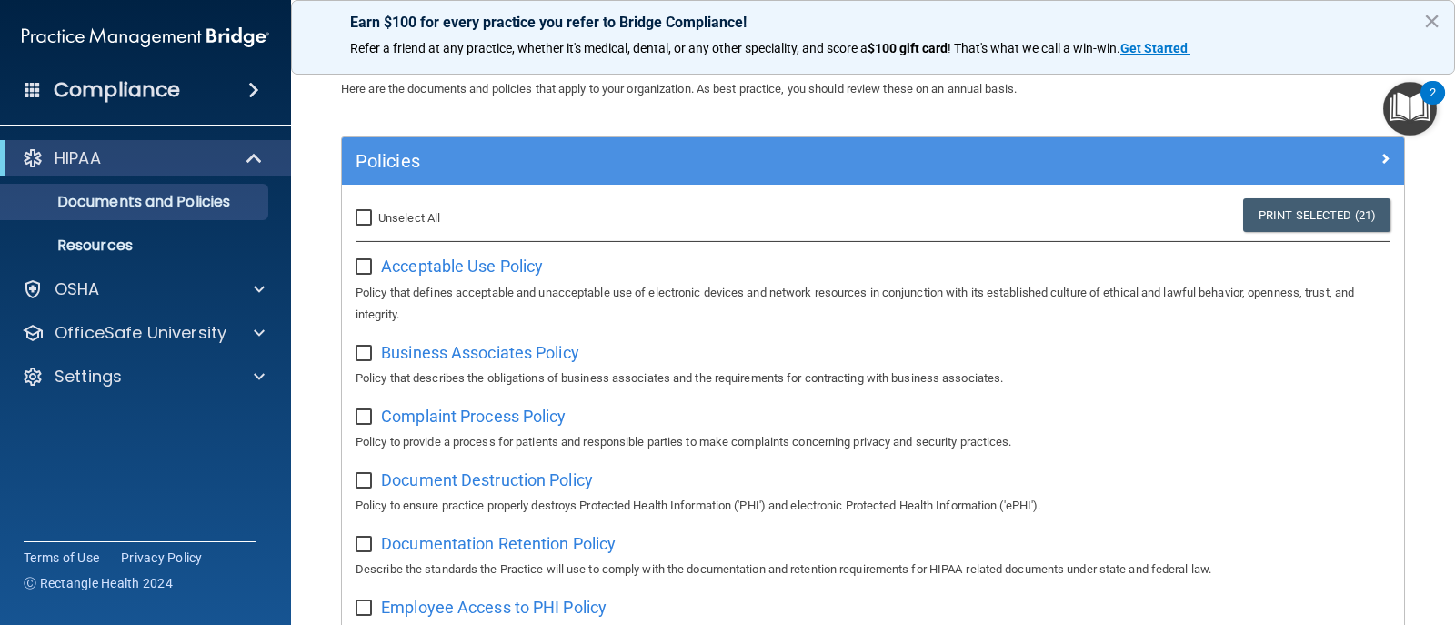
checkbox input "false"
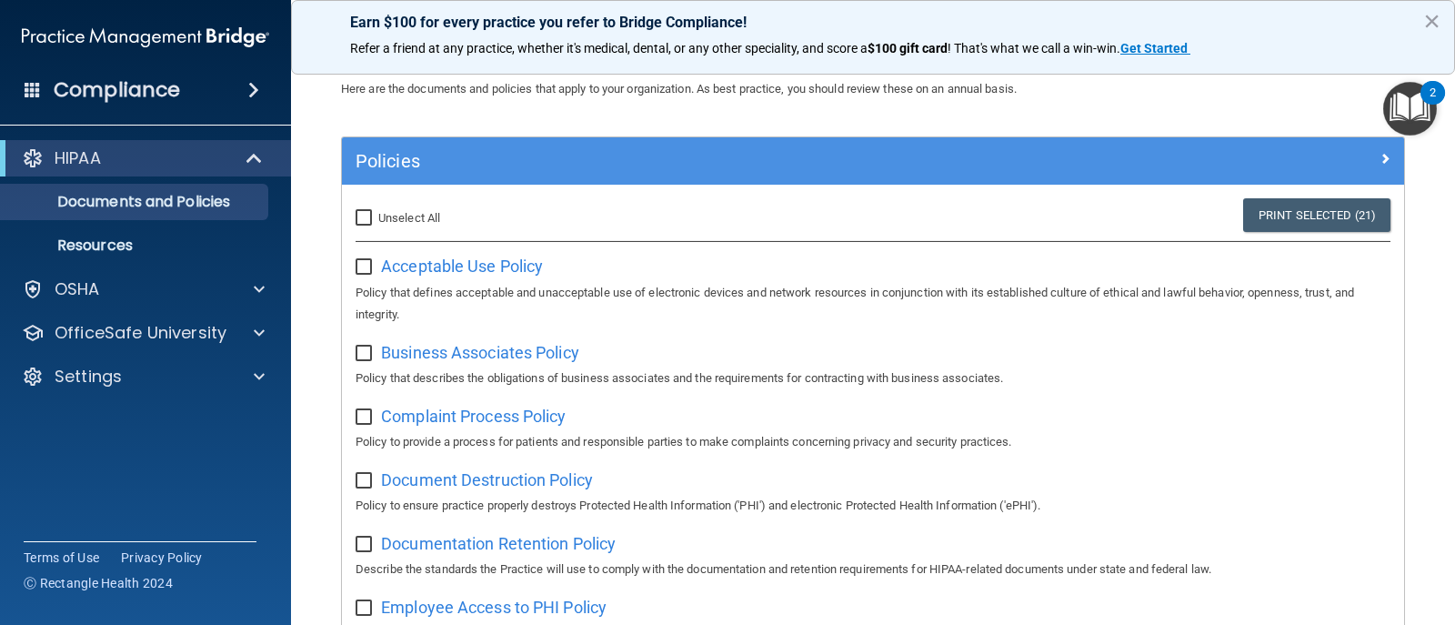
checkbox input "false"
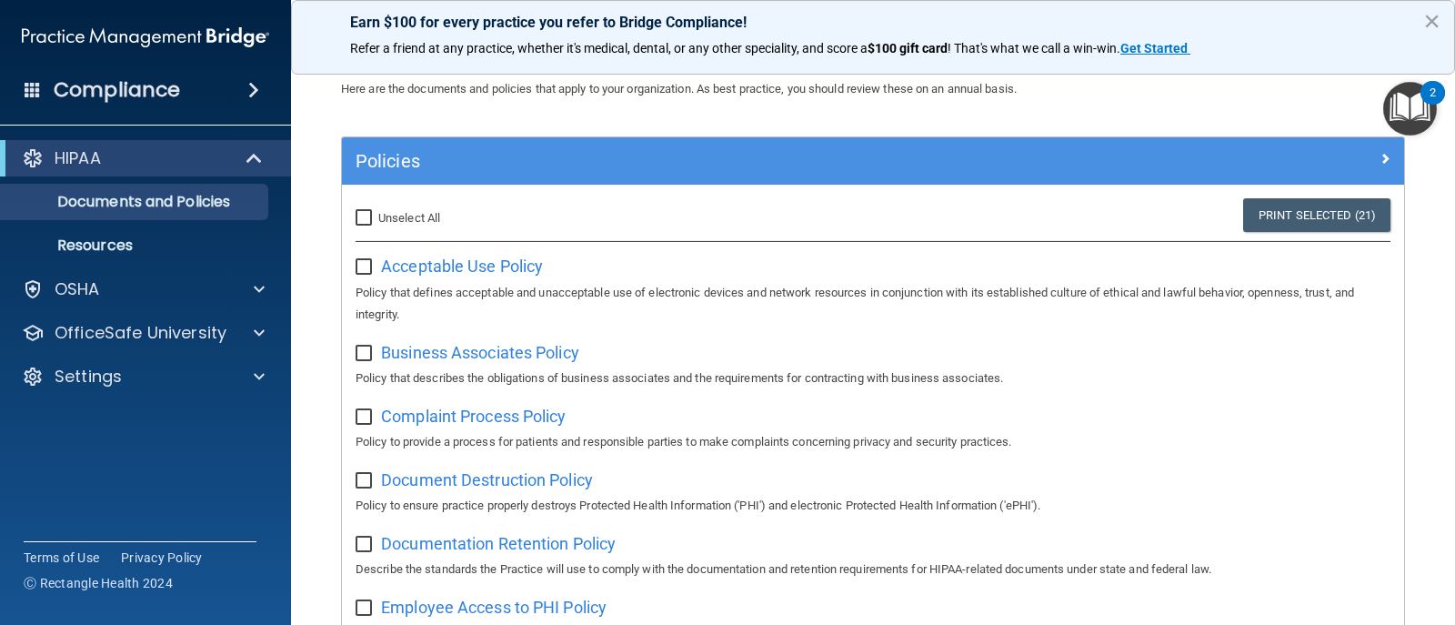
checkbox input "false"
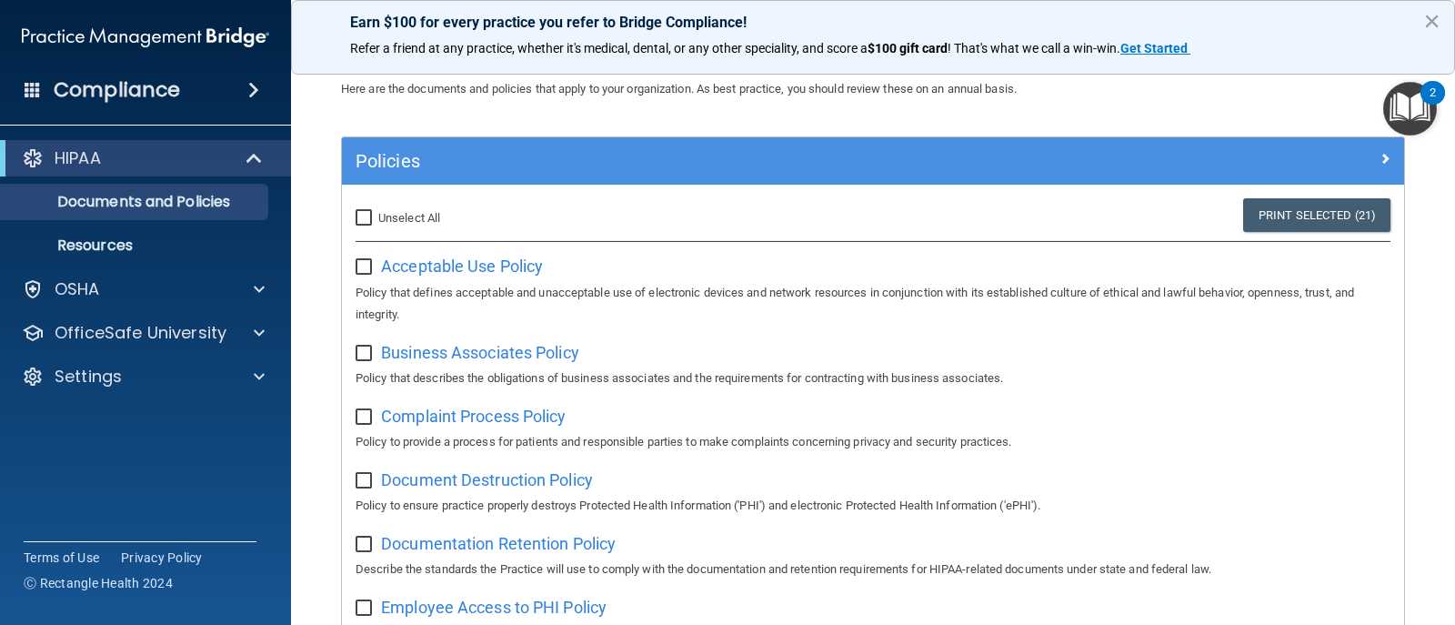
checkbox input "false"
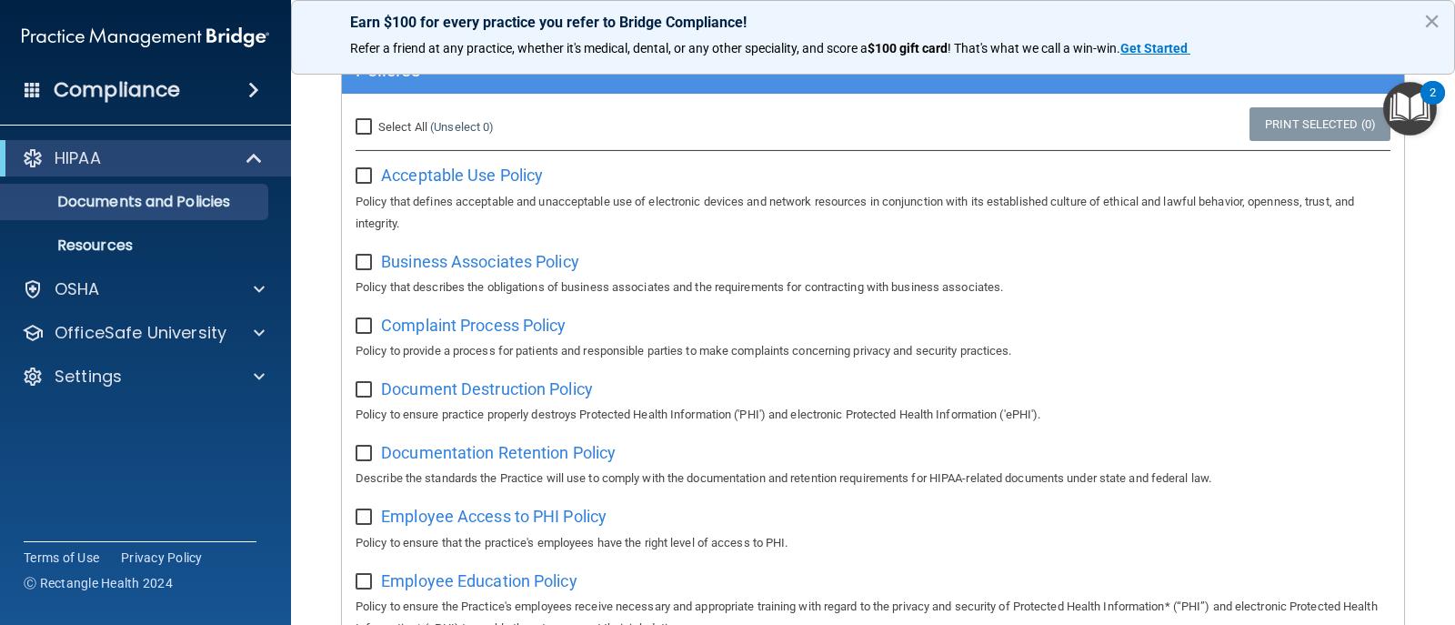
scroll to position [0, 0]
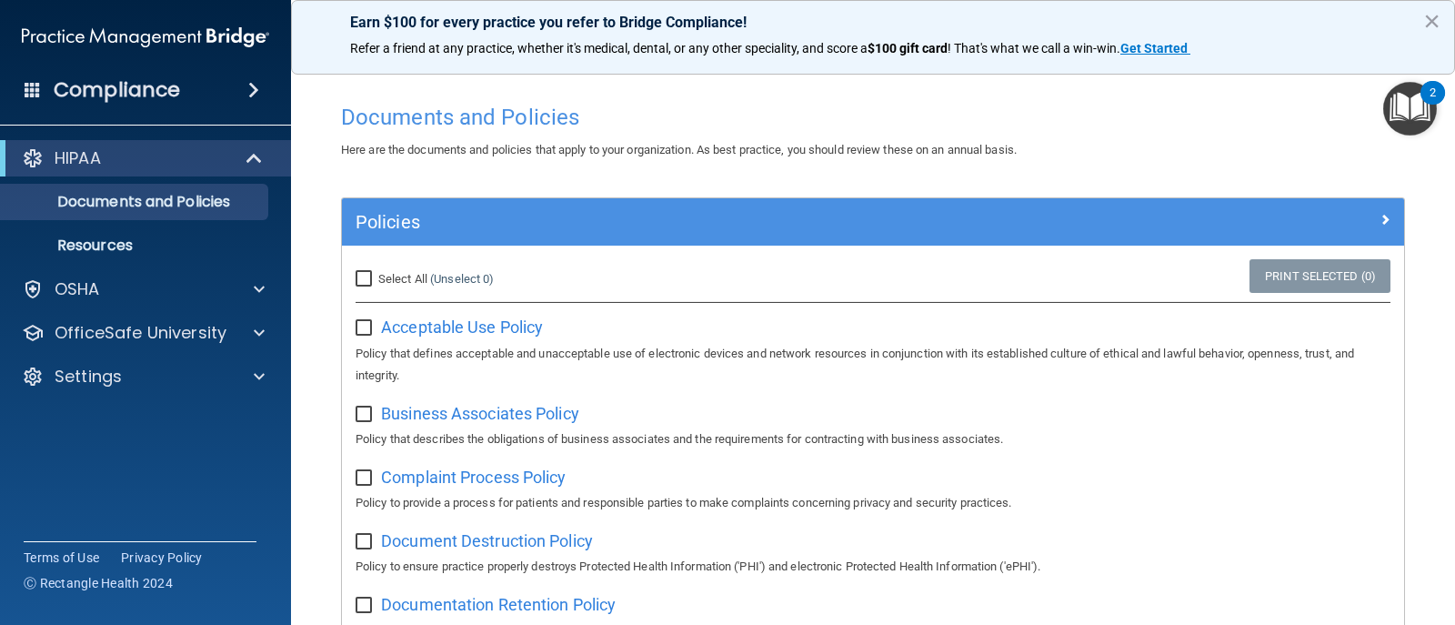
click at [1411, 123] on img "Open Resource Center, 2 new notifications" at bounding box center [1411, 109] width 54 height 54
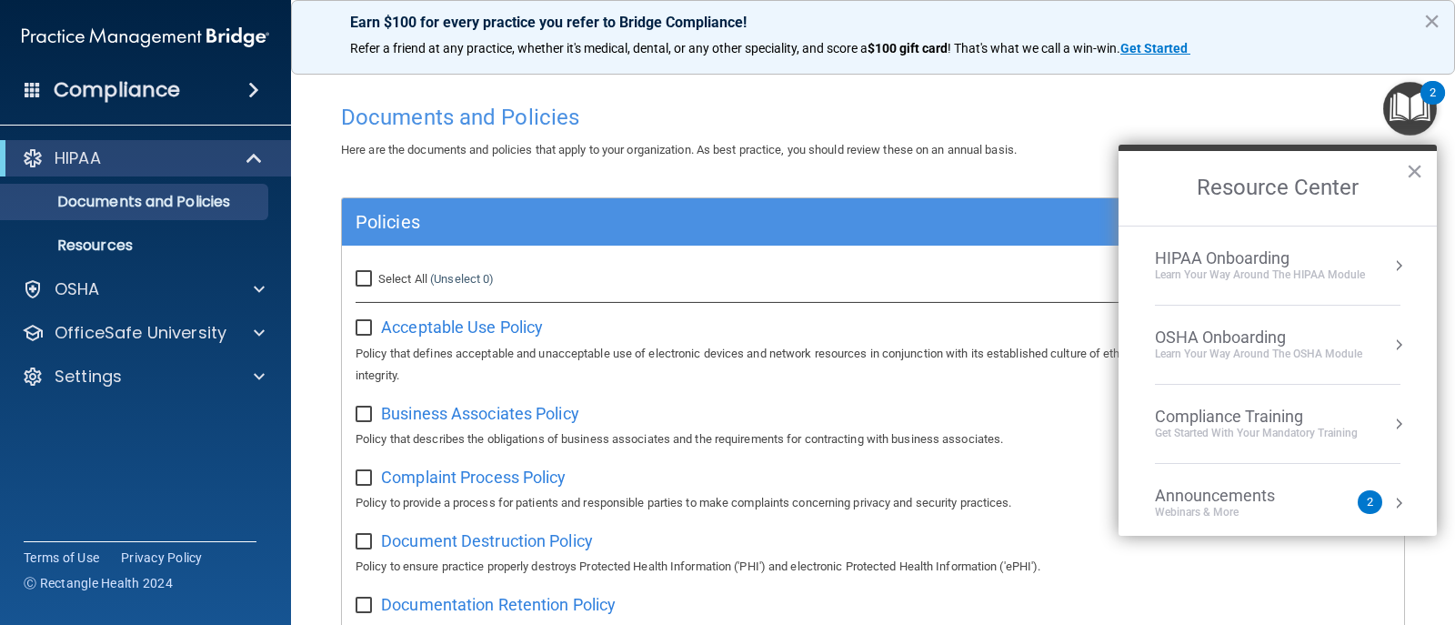
click at [1264, 276] on div "Learn Your Way around the HIPAA module" at bounding box center [1260, 274] width 210 height 15
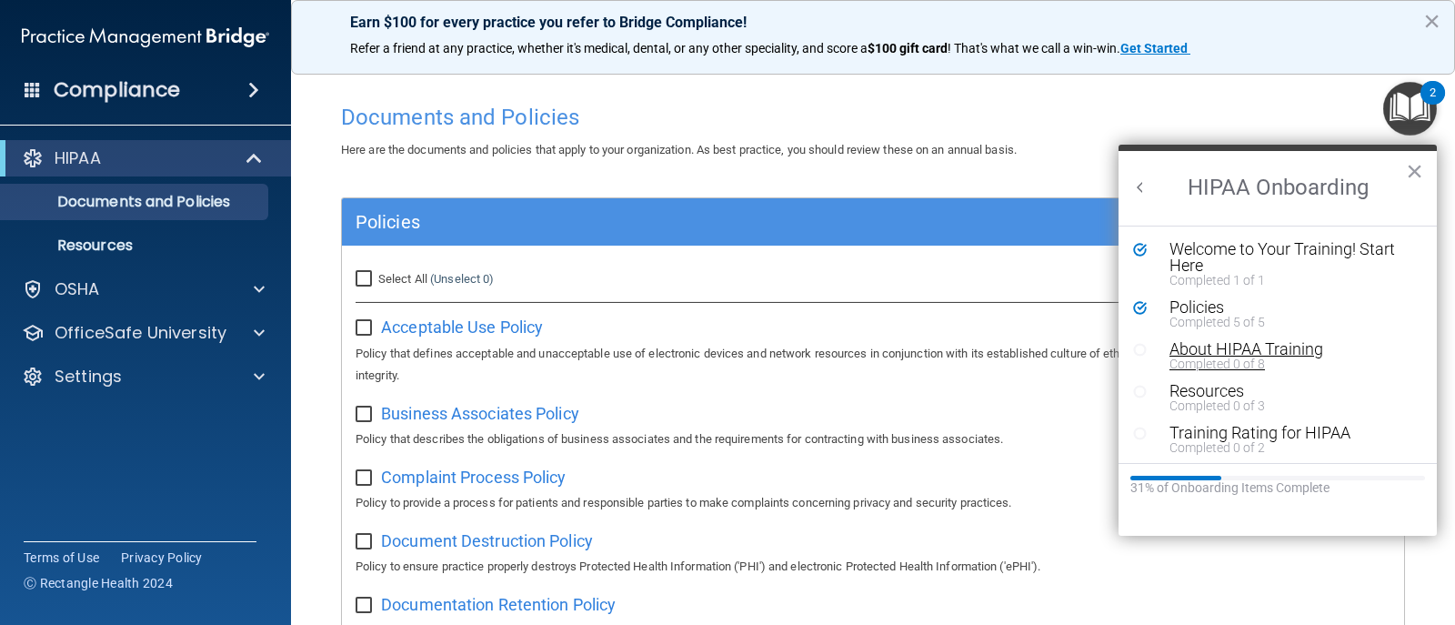
click at [1204, 352] on div "About HIPAA Training" at bounding box center [1285, 349] width 230 height 16
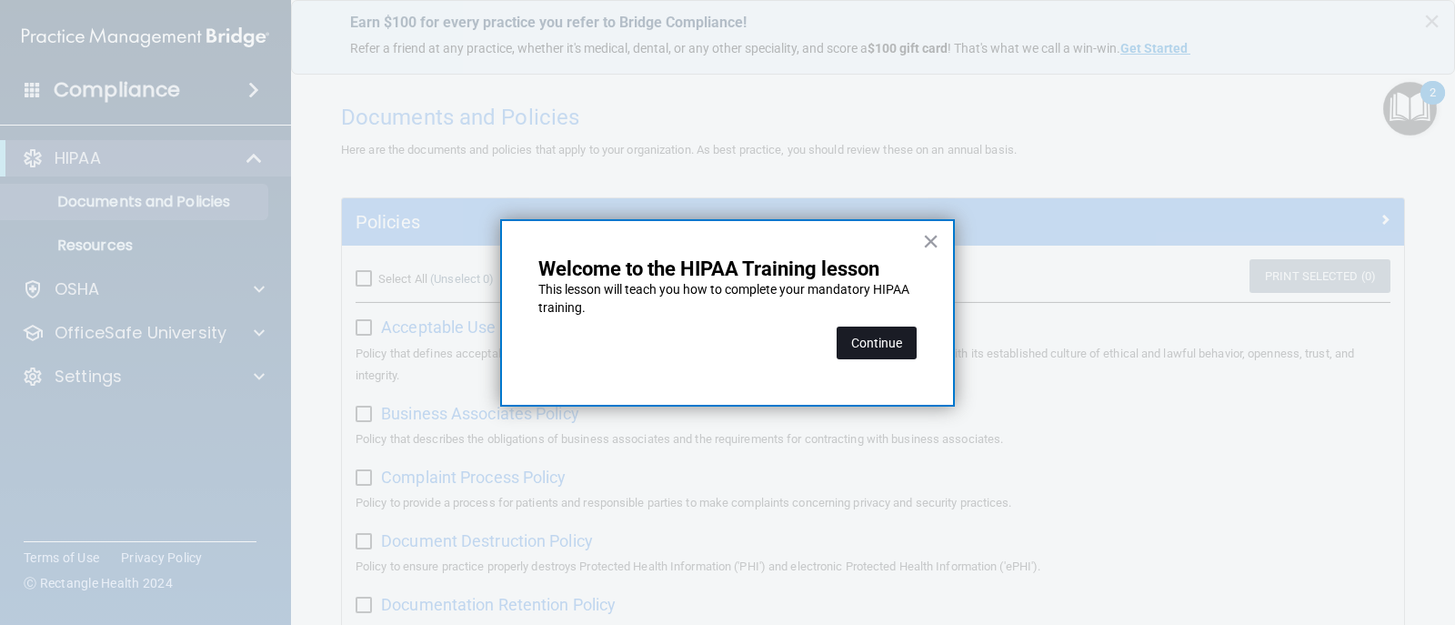
click at [891, 352] on button "Continue" at bounding box center [877, 343] width 80 height 33
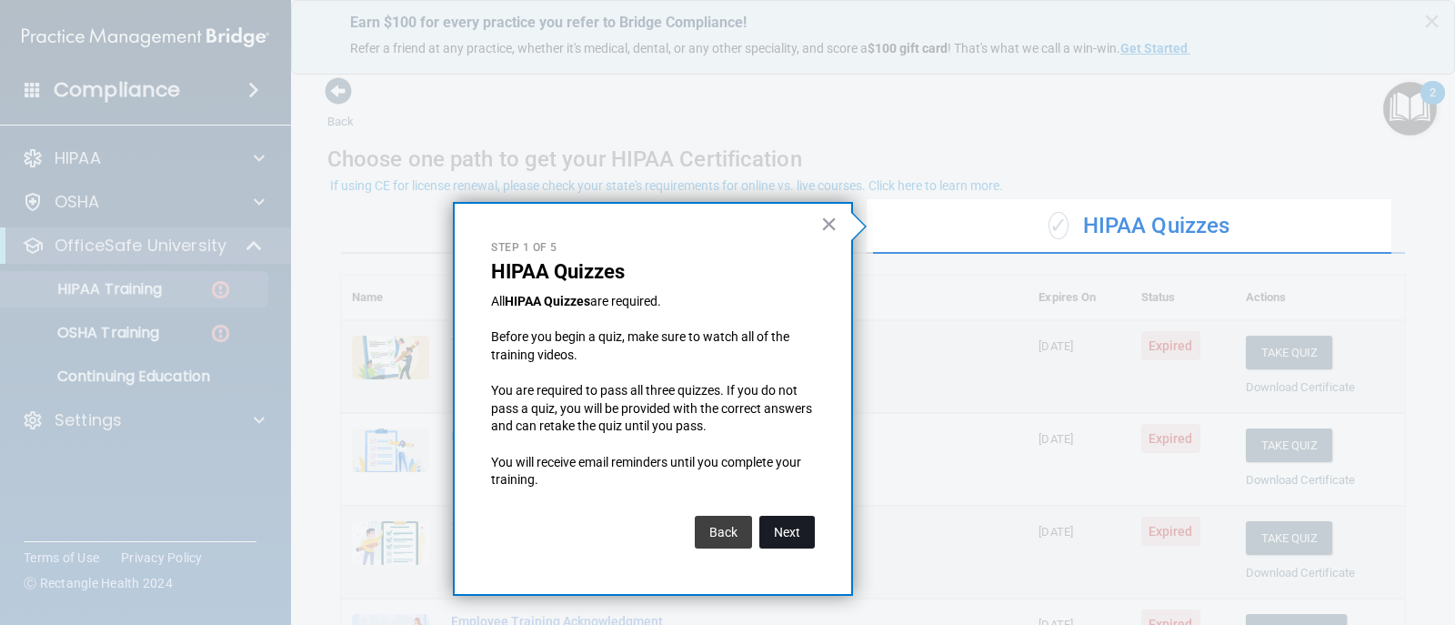
click at [798, 539] on button "Next" at bounding box center [787, 532] width 55 height 33
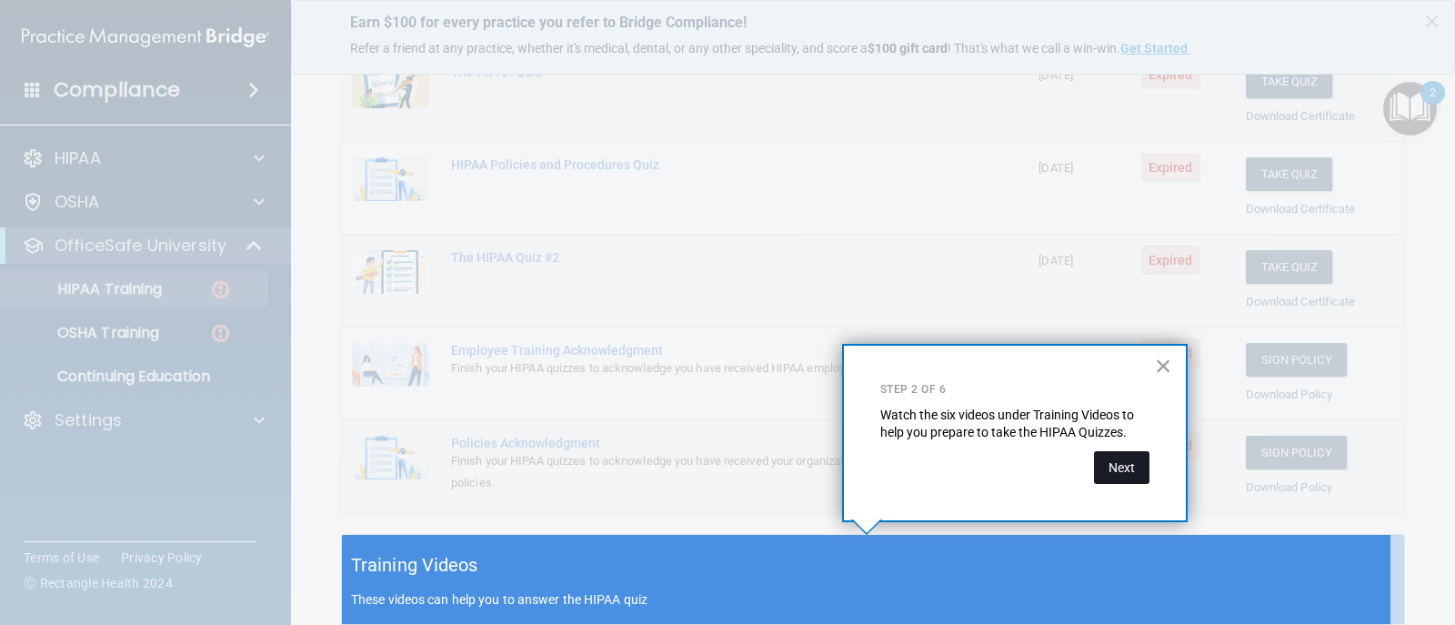
click at [1143, 478] on button "Next" at bounding box center [1121, 467] width 55 height 33
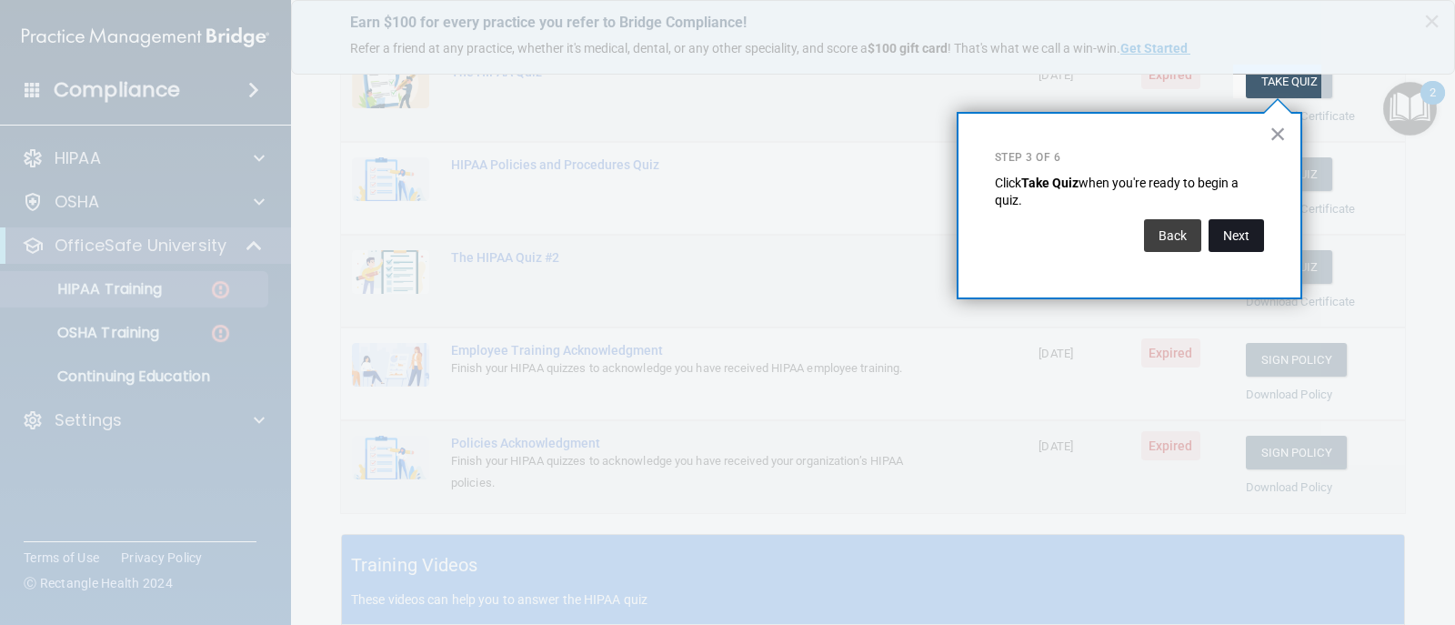
click at [1224, 239] on button "Next" at bounding box center [1236, 235] width 55 height 33
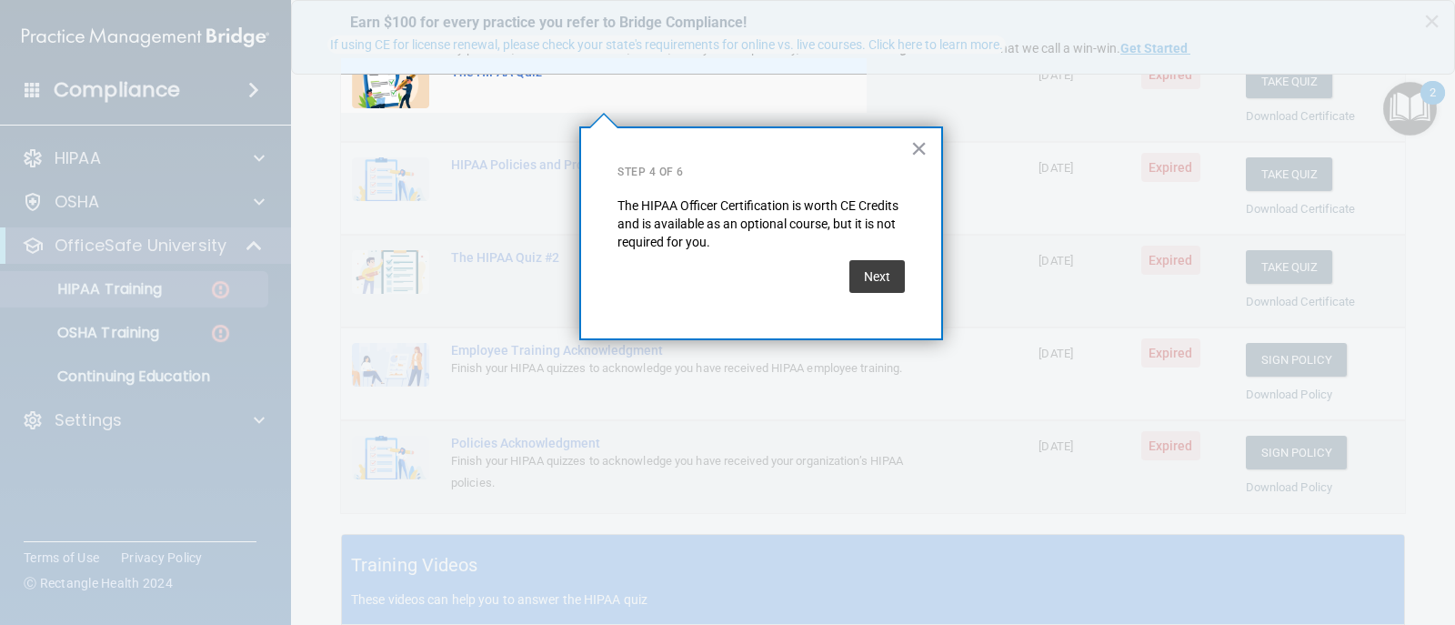
scroll to position [141, 0]
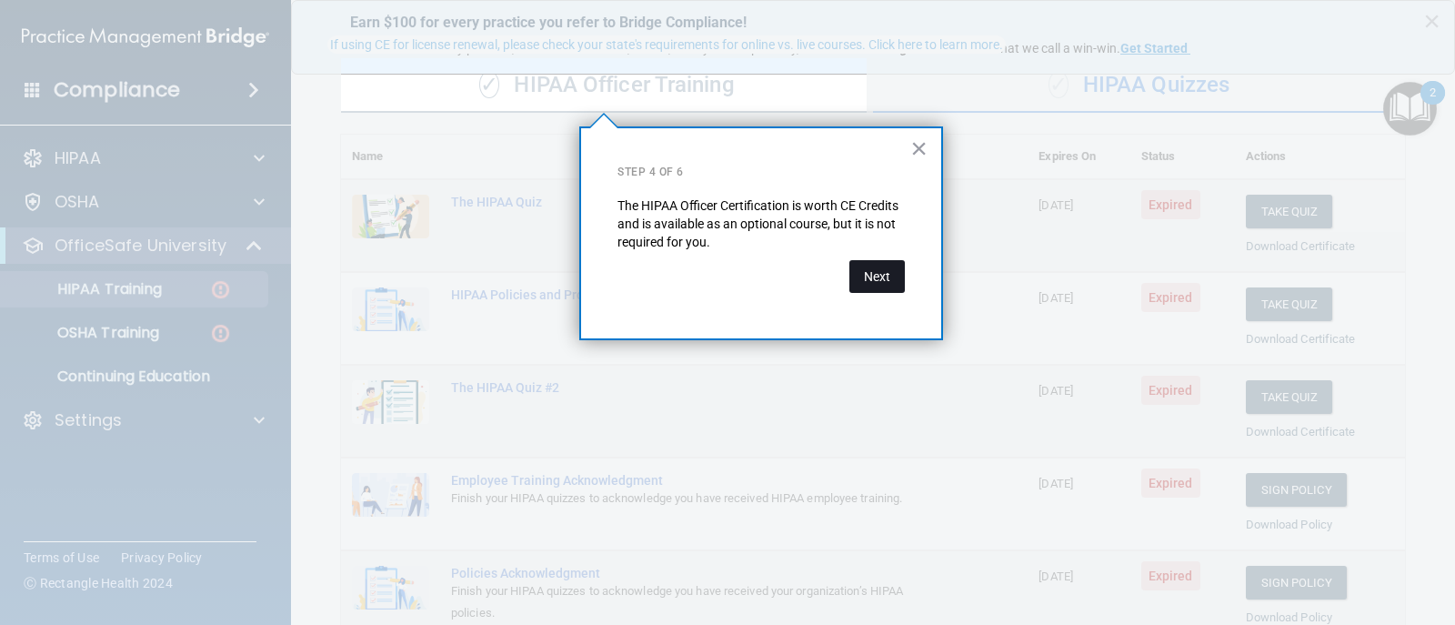
click at [892, 275] on button "Next" at bounding box center [877, 276] width 55 height 33
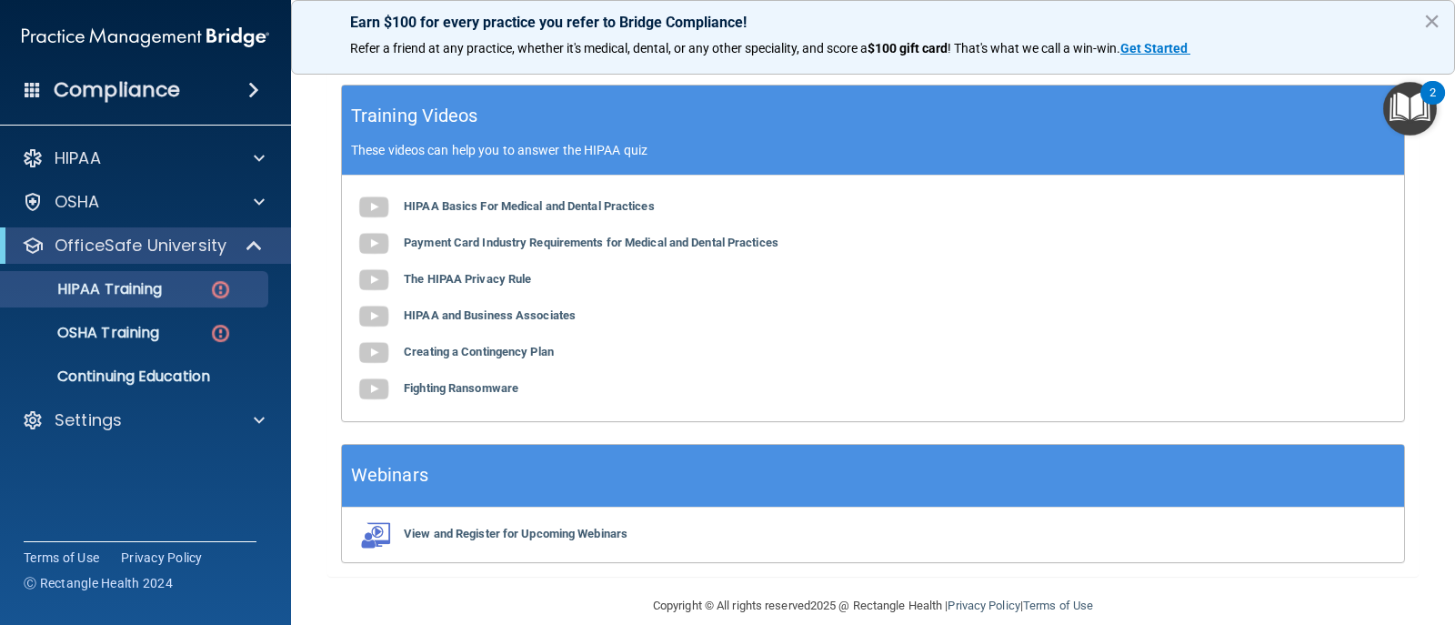
scroll to position [728, 0]
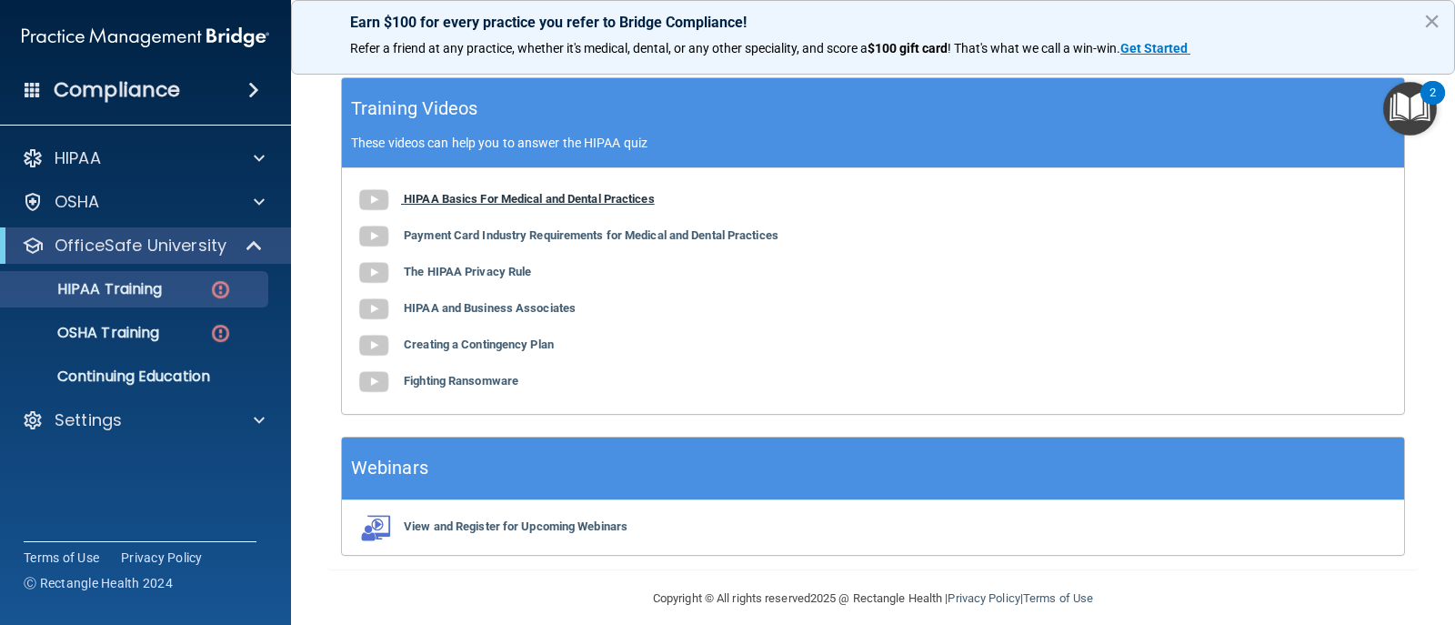
click at [595, 200] on b "HIPAA Basics For Medical and Dental Practices" at bounding box center [529, 199] width 251 height 14
click at [429, 232] on b "Payment Card Industry Requirements for Medical and Dental Practices" at bounding box center [591, 235] width 375 height 14
click at [426, 268] on b "The HIPAA Privacy Rule" at bounding box center [467, 272] width 127 height 14
click at [493, 308] on b "HIPAA and Business Associates" at bounding box center [490, 308] width 172 height 14
click at [443, 340] on b "Creating a Contingency Plan" at bounding box center [479, 344] width 150 height 14
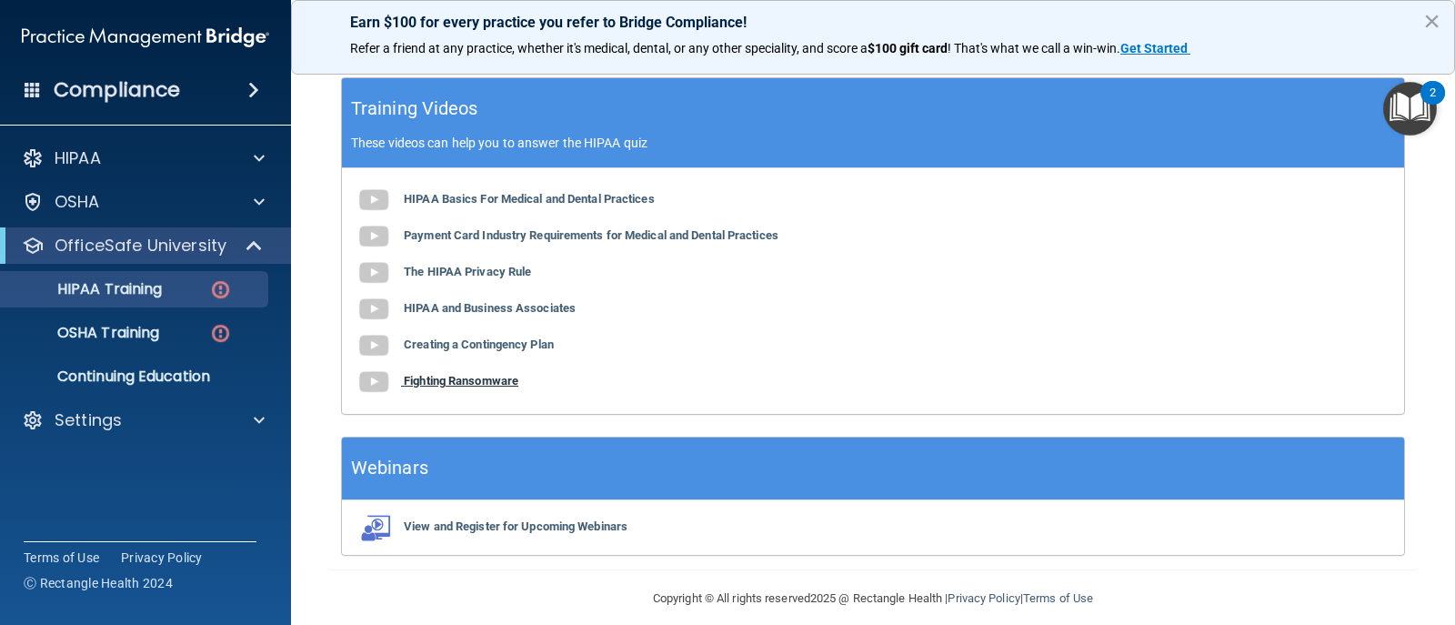
click at [453, 379] on b "Fighting Ransomware" at bounding box center [461, 381] width 115 height 14
click at [319, 359] on main "Back Choose one path to get your HIPAA Certification ✓ HIPAA Officer Training ✓…" at bounding box center [873, 341] width 1164 height 567
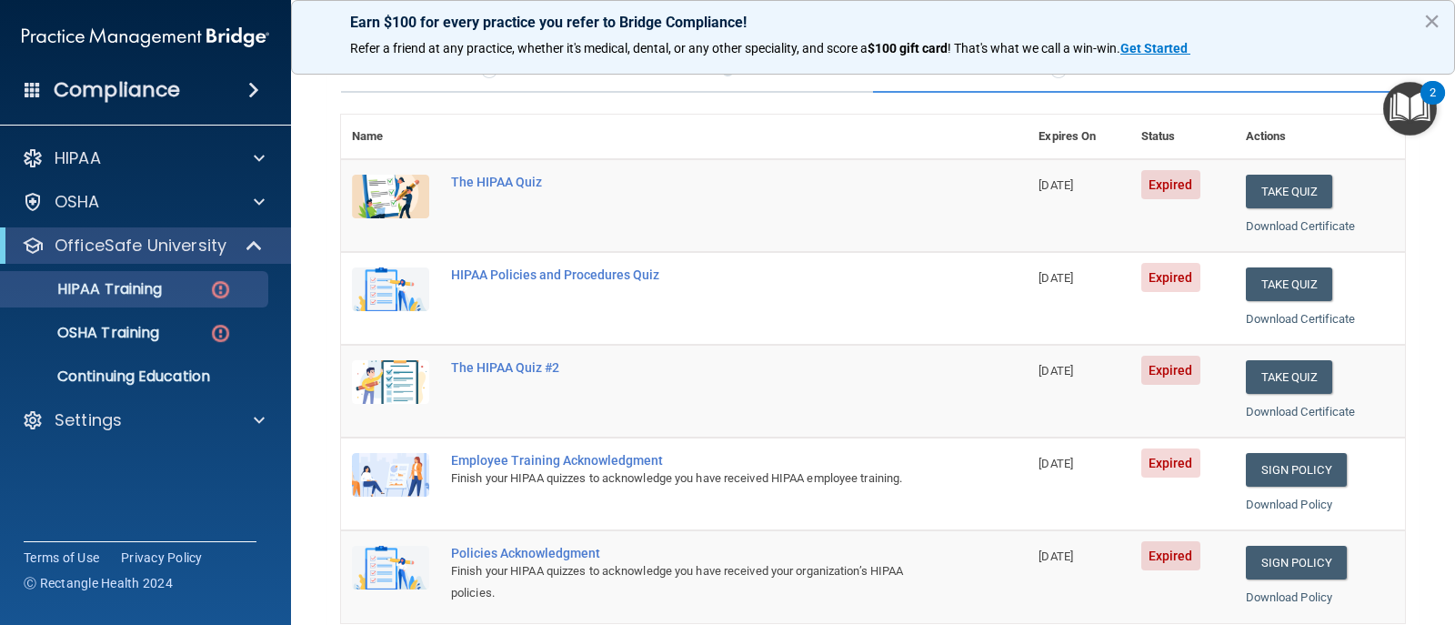
scroll to position [199, 0]
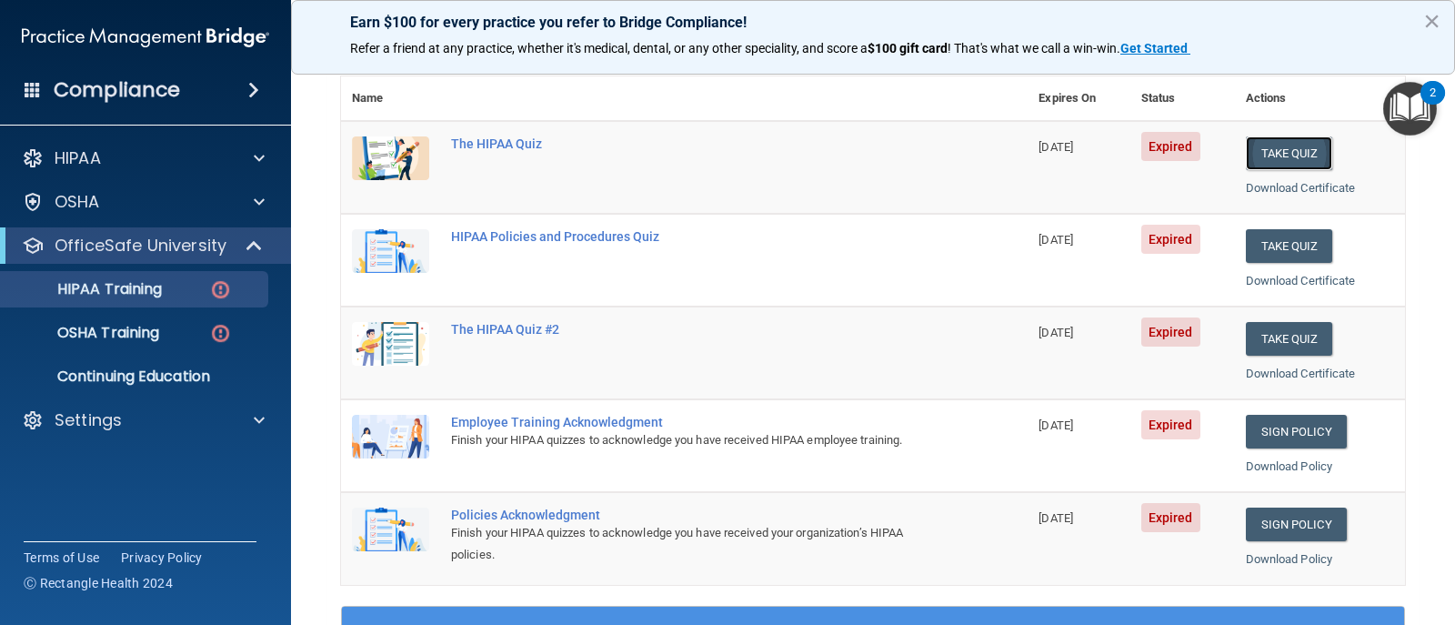
click at [1256, 149] on button "Take Quiz" at bounding box center [1289, 153] width 87 height 34
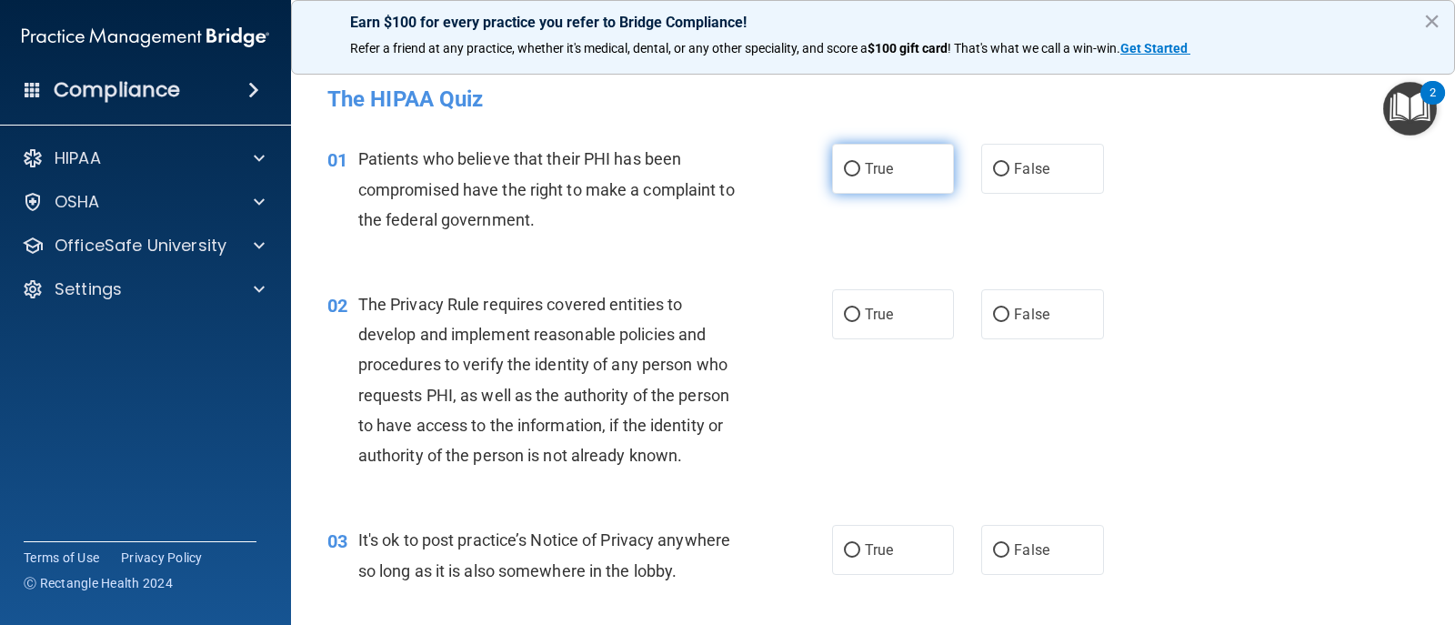
click at [861, 186] on label "True" at bounding box center [893, 169] width 122 height 50
click at [861, 176] on input "True" at bounding box center [852, 170] width 16 height 14
radio input "true"
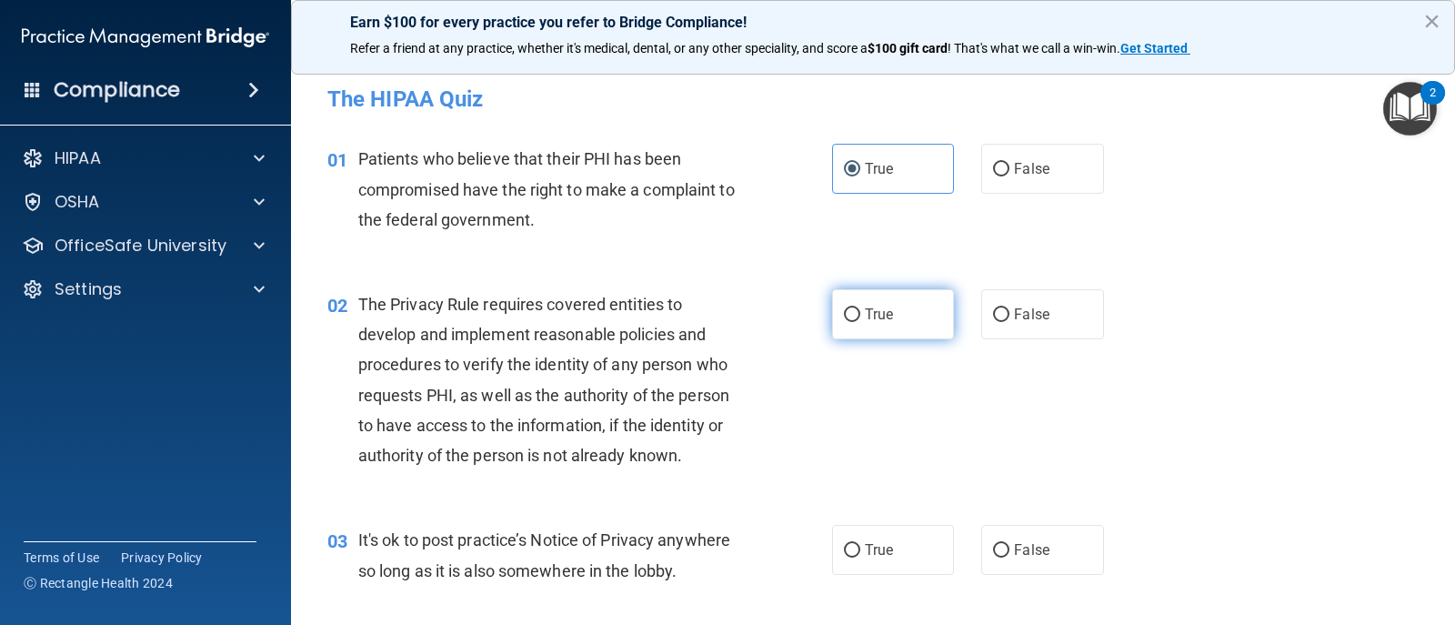
click at [866, 317] on span "True" at bounding box center [879, 314] width 28 height 17
click at [861, 317] on input "True" at bounding box center [852, 315] width 16 height 14
radio input "true"
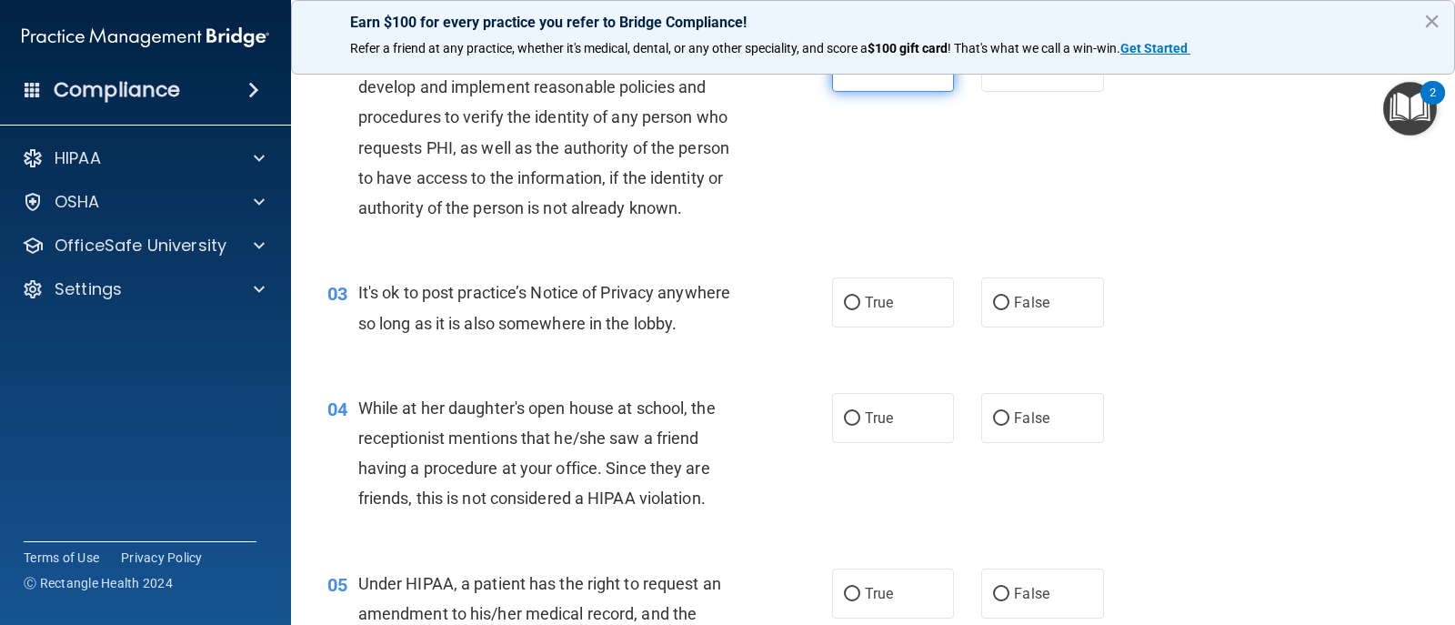
scroll to position [273, 0]
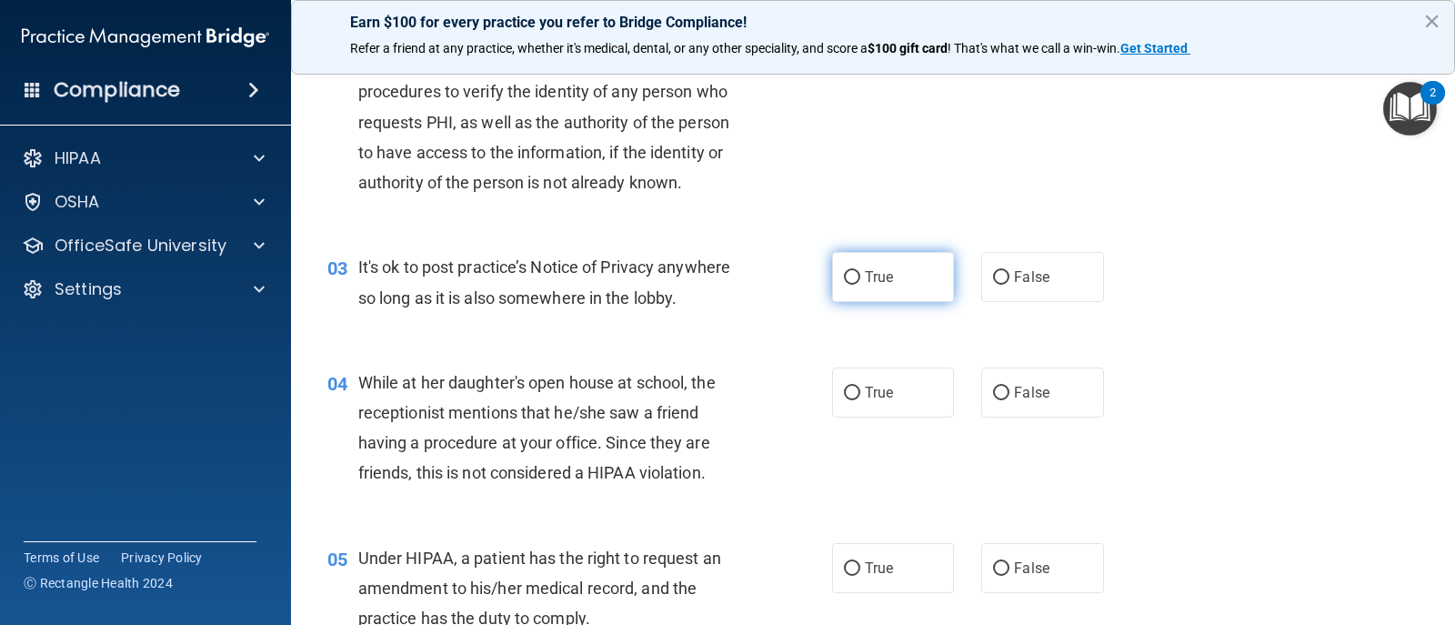
click at [870, 297] on label "True" at bounding box center [893, 277] width 122 height 50
click at [861, 285] on input "True" at bounding box center [852, 278] width 16 height 14
radio input "true"
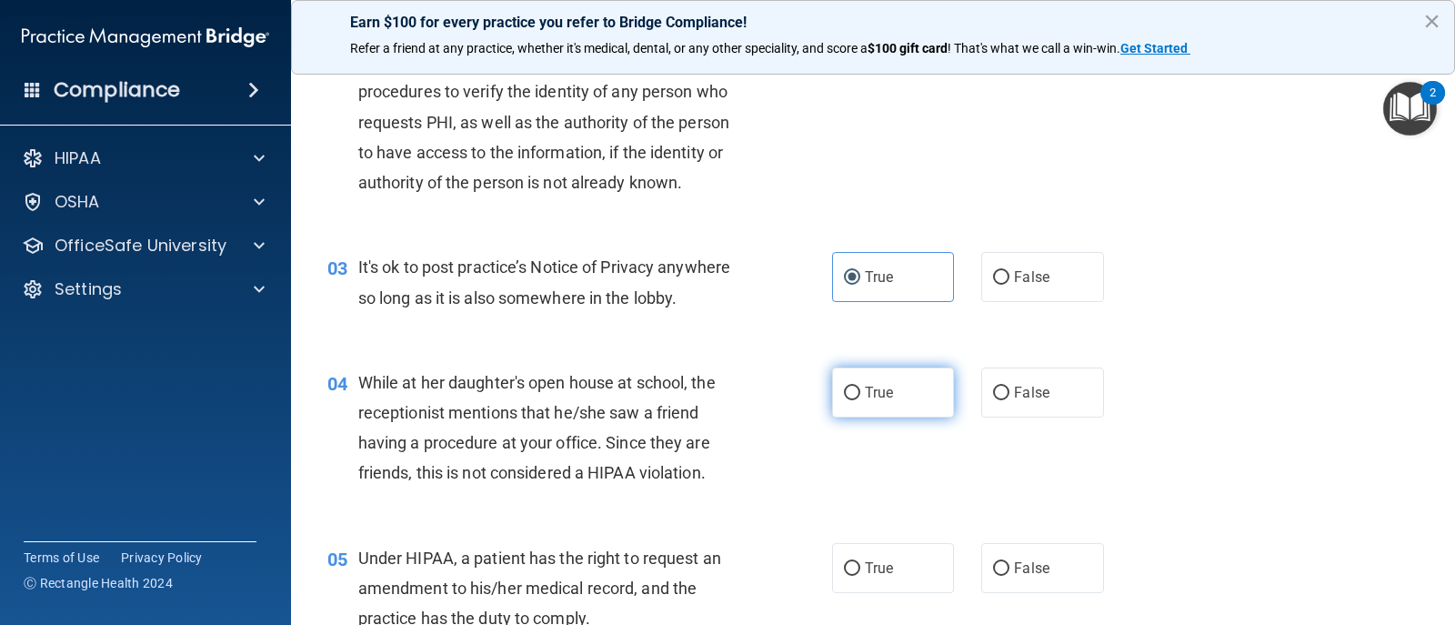
click at [870, 381] on label "True" at bounding box center [893, 392] width 122 height 50
click at [861, 387] on input "True" at bounding box center [852, 394] width 16 height 14
radio input "true"
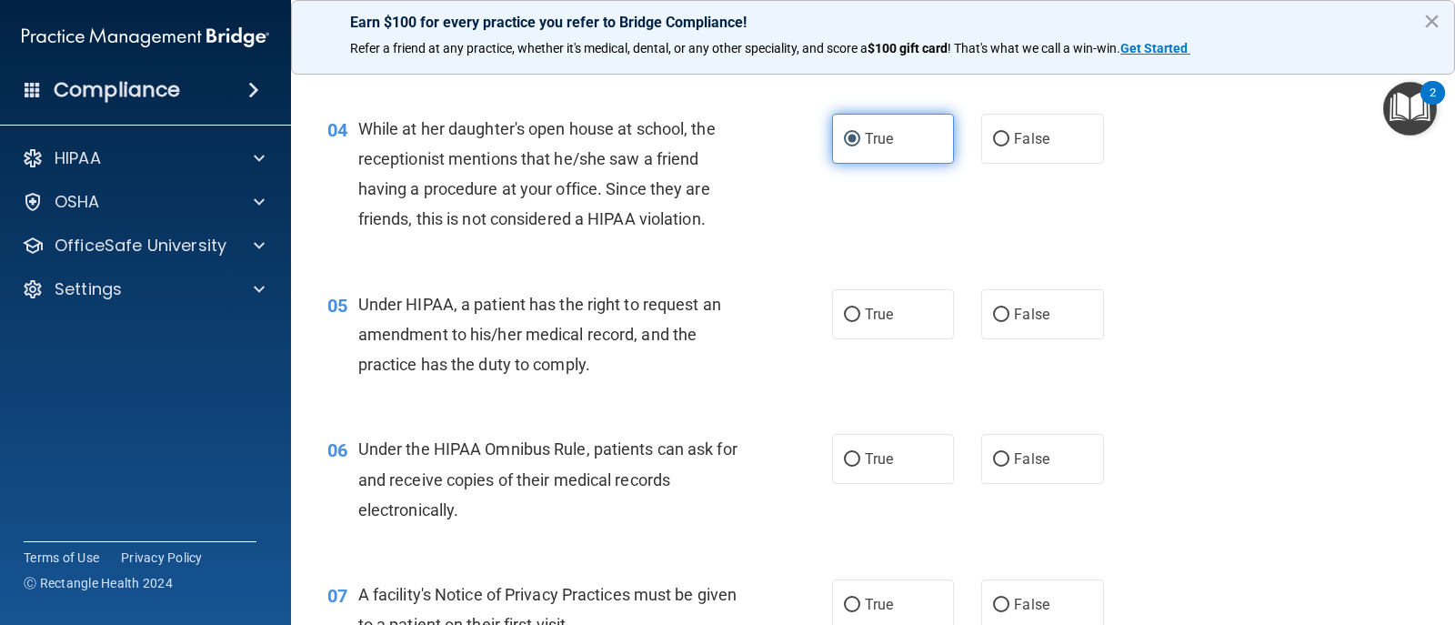
scroll to position [546, 0]
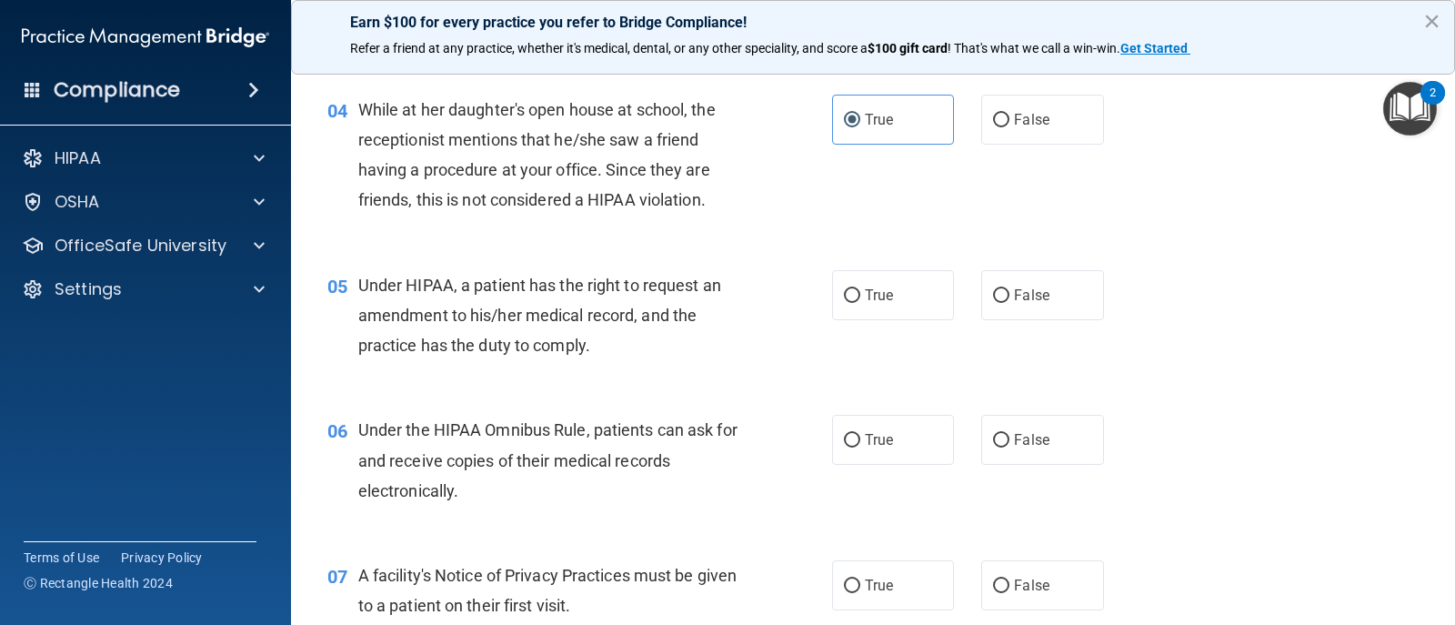
click at [883, 322] on div "05 Under HIPAA, a patient has the right to request an amendment to his/her medi…" at bounding box center [873, 320] width 1119 height 146
click at [888, 310] on label "True" at bounding box center [893, 295] width 122 height 50
click at [861, 303] on input "True" at bounding box center [852, 296] width 16 height 14
radio input "true"
click at [878, 432] on span "True" at bounding box center [879, 439] width 28 height 17
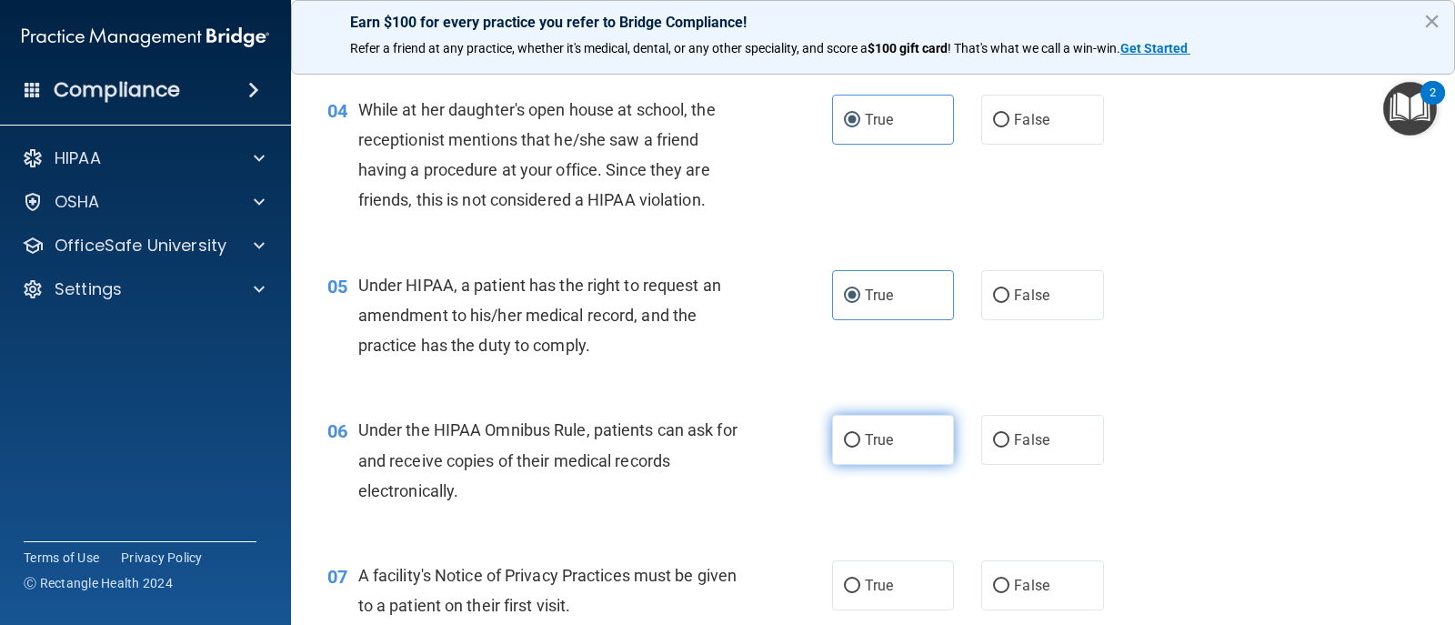
click at [861, 434] on input "True" at bounding box center [852, 441] width 16 height 14
radio input "true"
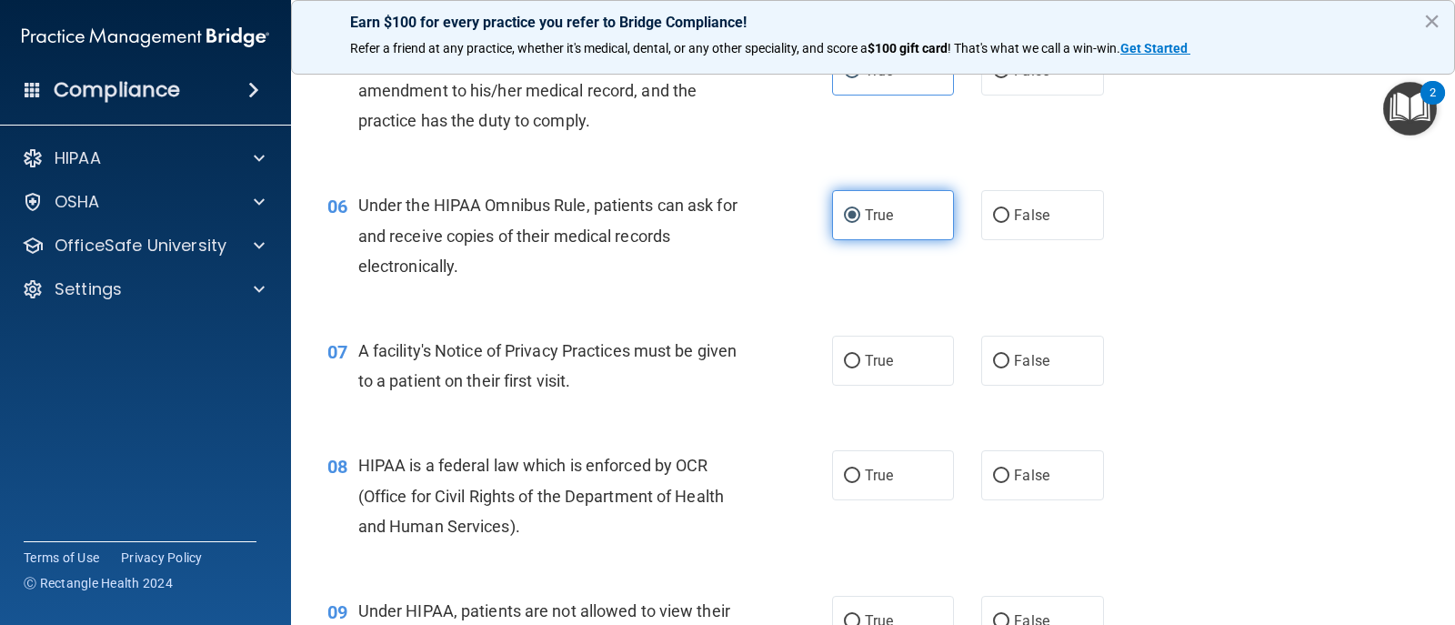
scroll to position [819, 0]
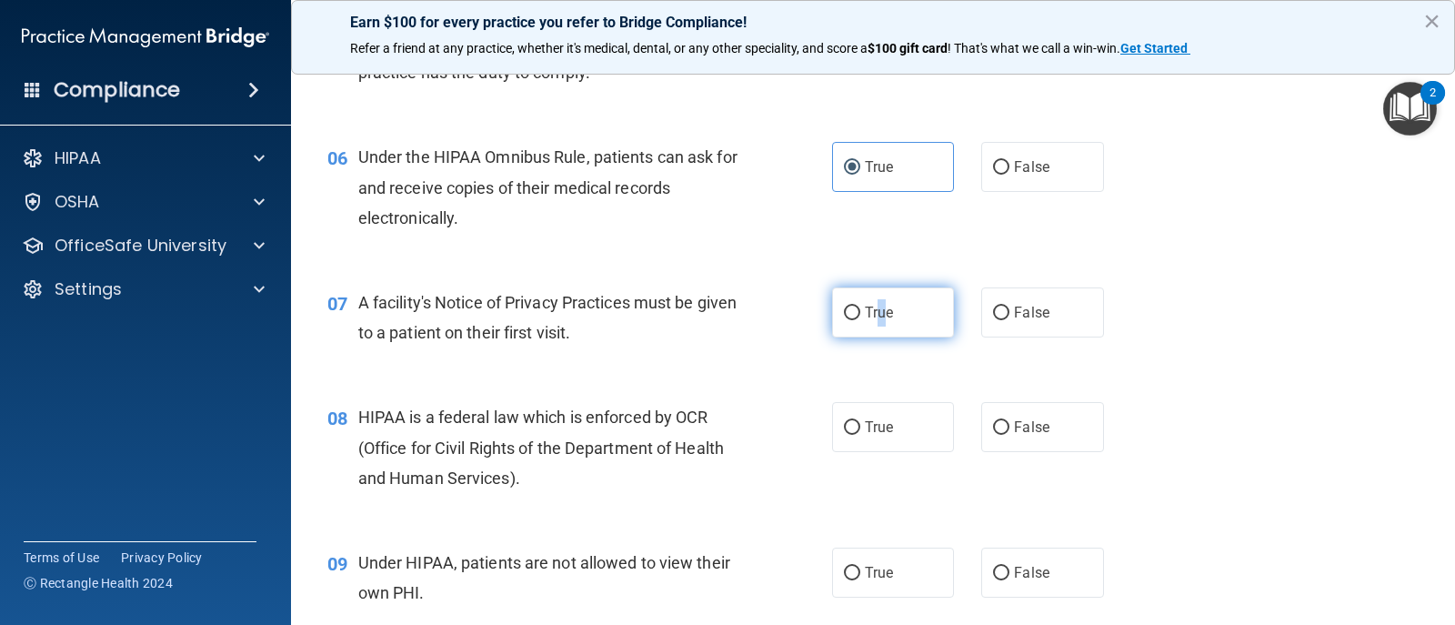
click at [876, 332] on label "True" at bounding box center [893, 312] width 122 height 50
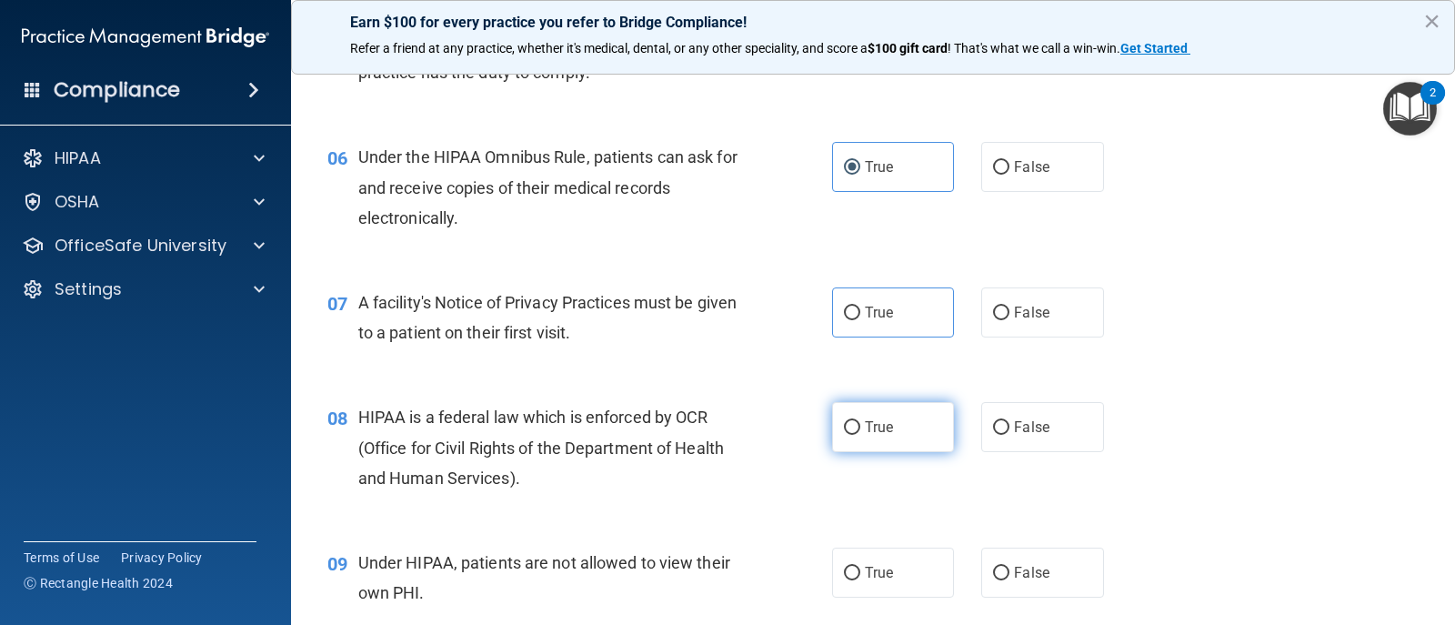
click at [883, 422] on span "True" at bounding box center [879, 426] width 28 height 17
click at [861, 422] on input "True" at bounding box center [852, 428] width 16 height 14
radio input "true"
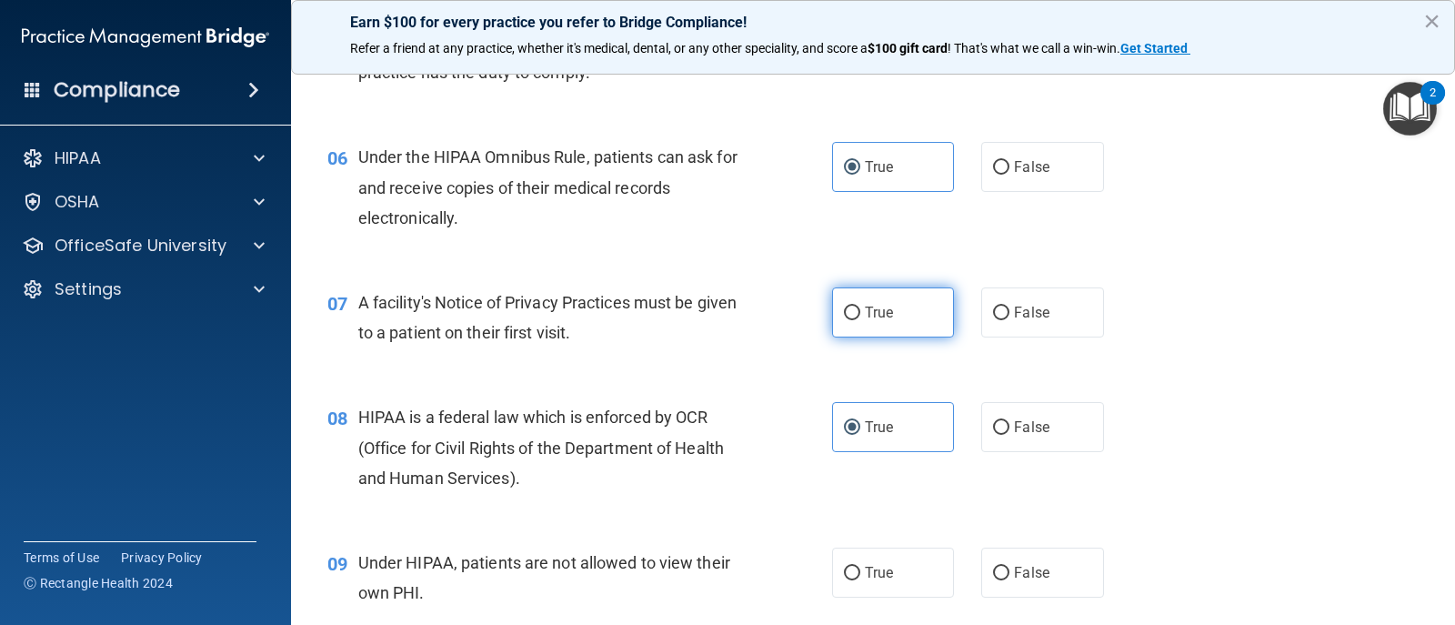
click at [848, 314] on input "True" at bounding box center [852, 314] width 16 height 14
radio input "true"
click at [853, 575] on label "True" at bounding box center [893, 573] width 122 height 50
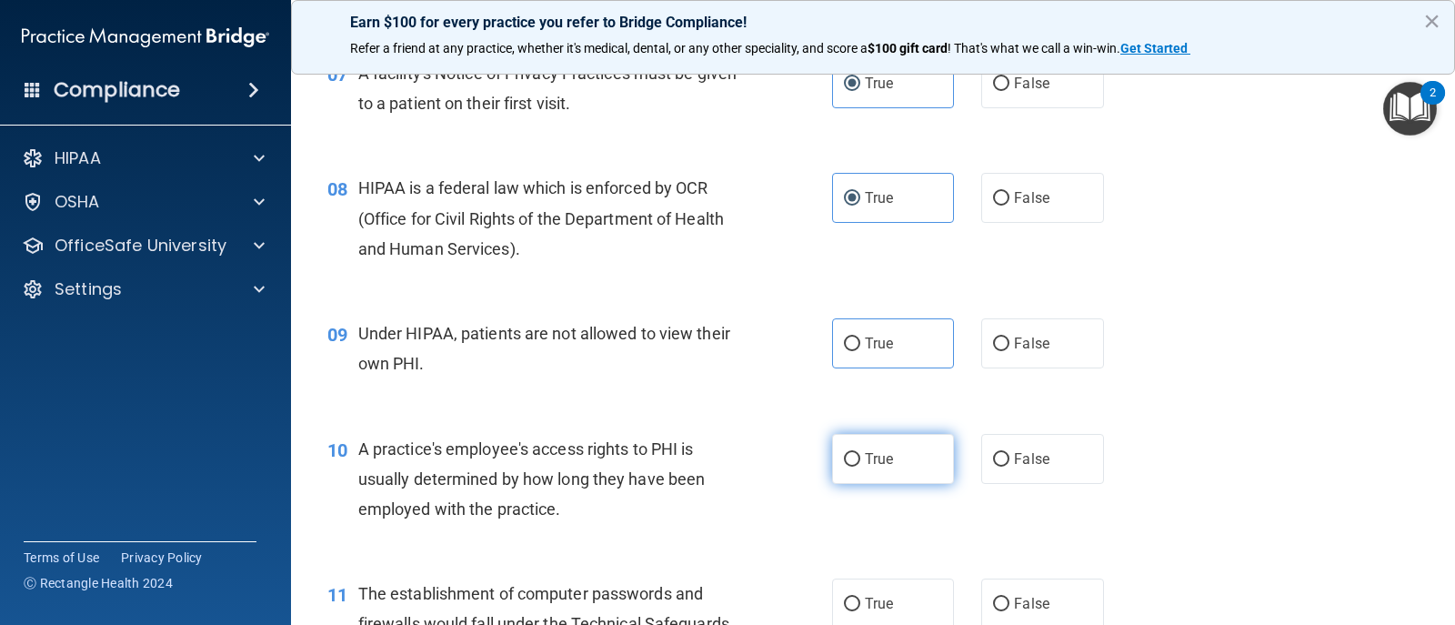
scroll to position [1092, 0]
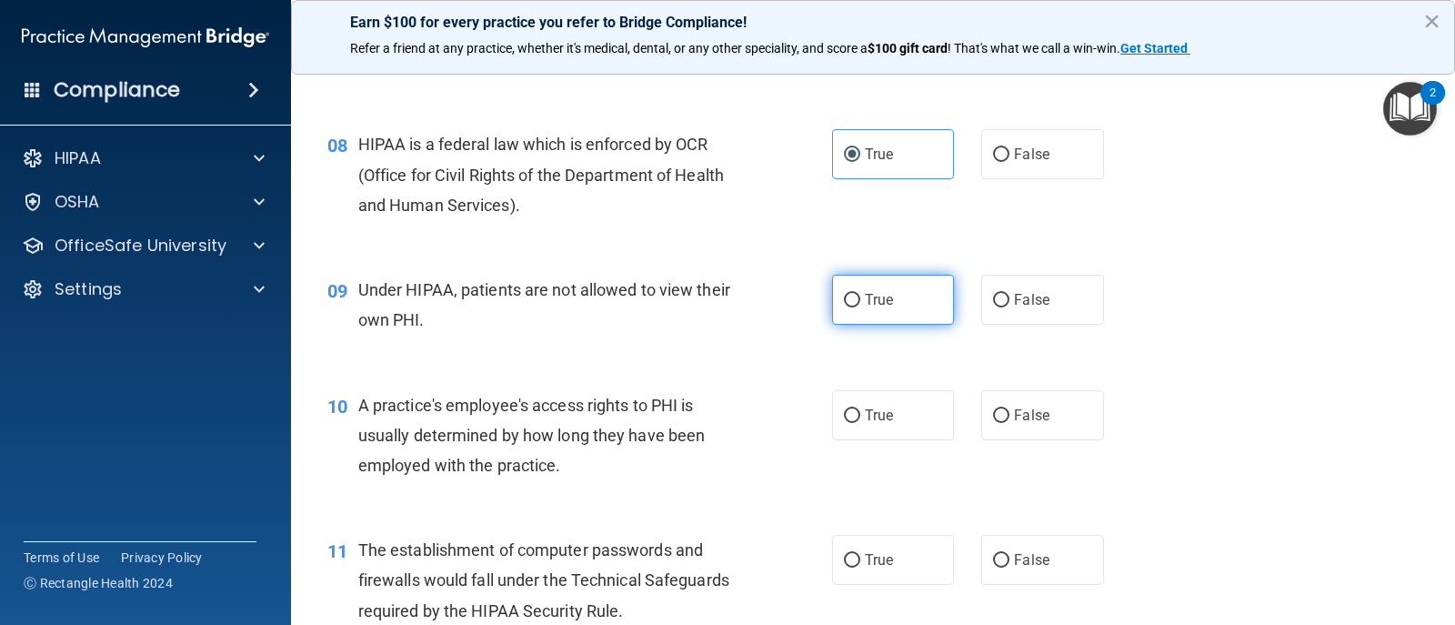
click at [849, 301] on input "True" at bounding box center [852, 301] width 16 height 14
radio input "true"
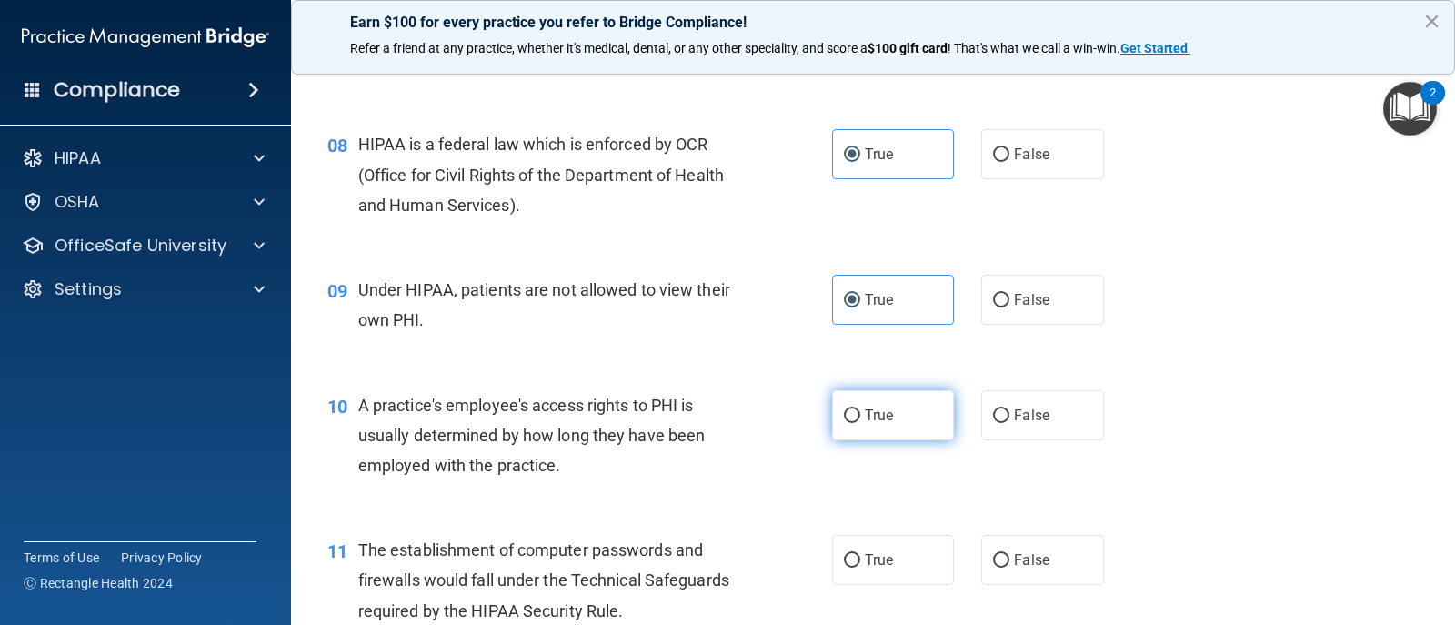
click at [846, 409] on input "True" at bounding box center [852, 416] width 16 height 14
radio input "true"
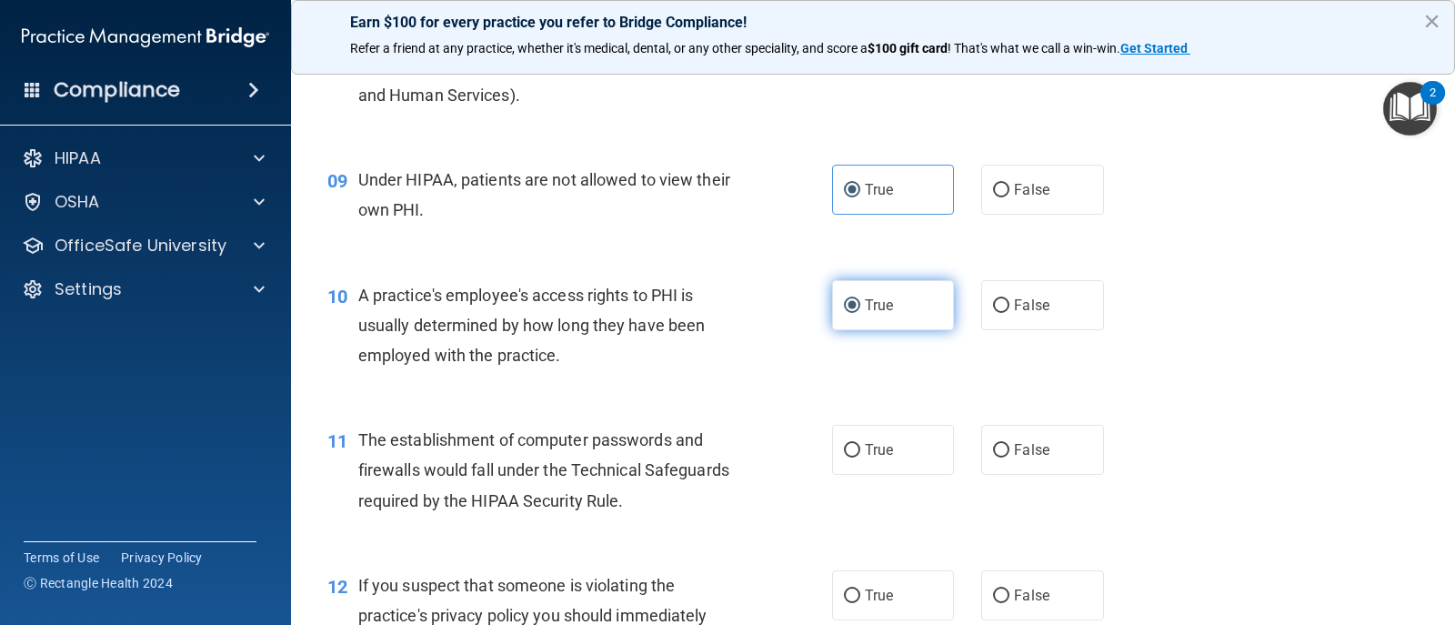
scroll to position [1455, 0]
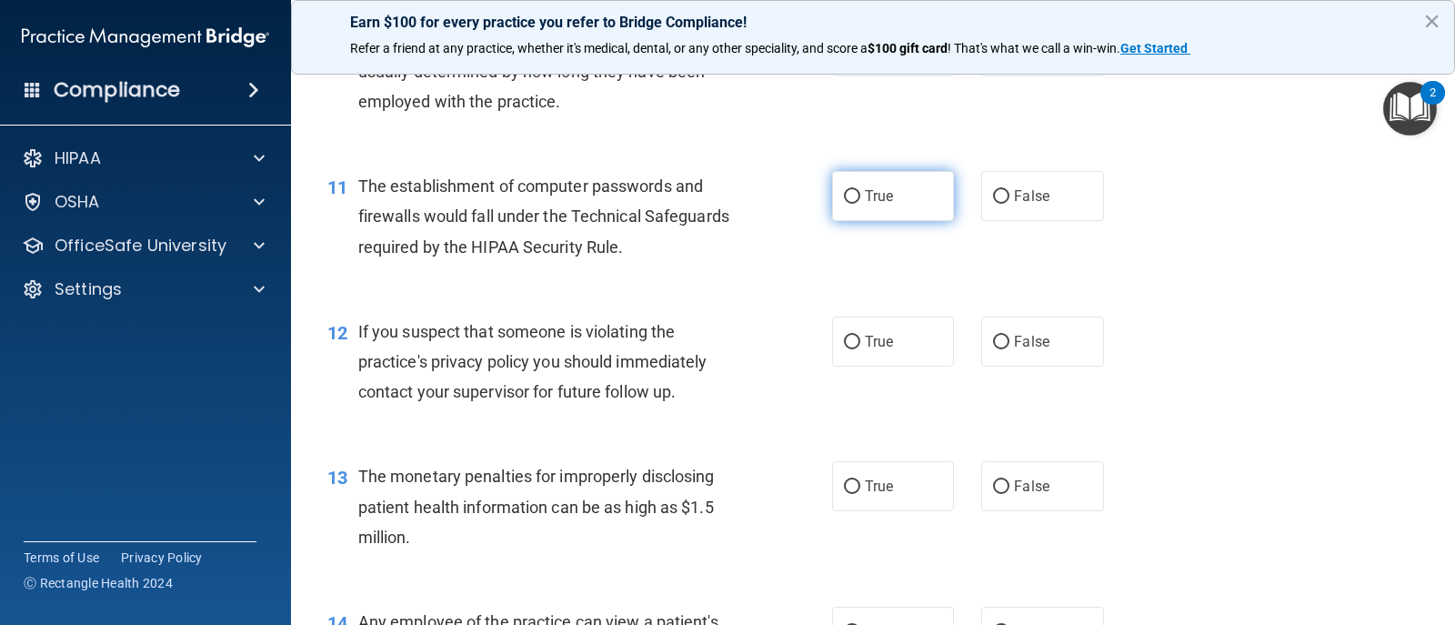
click at [844, 201] on input "True" at bounding box center [852, 197] width 16 height 14
radio input "true"
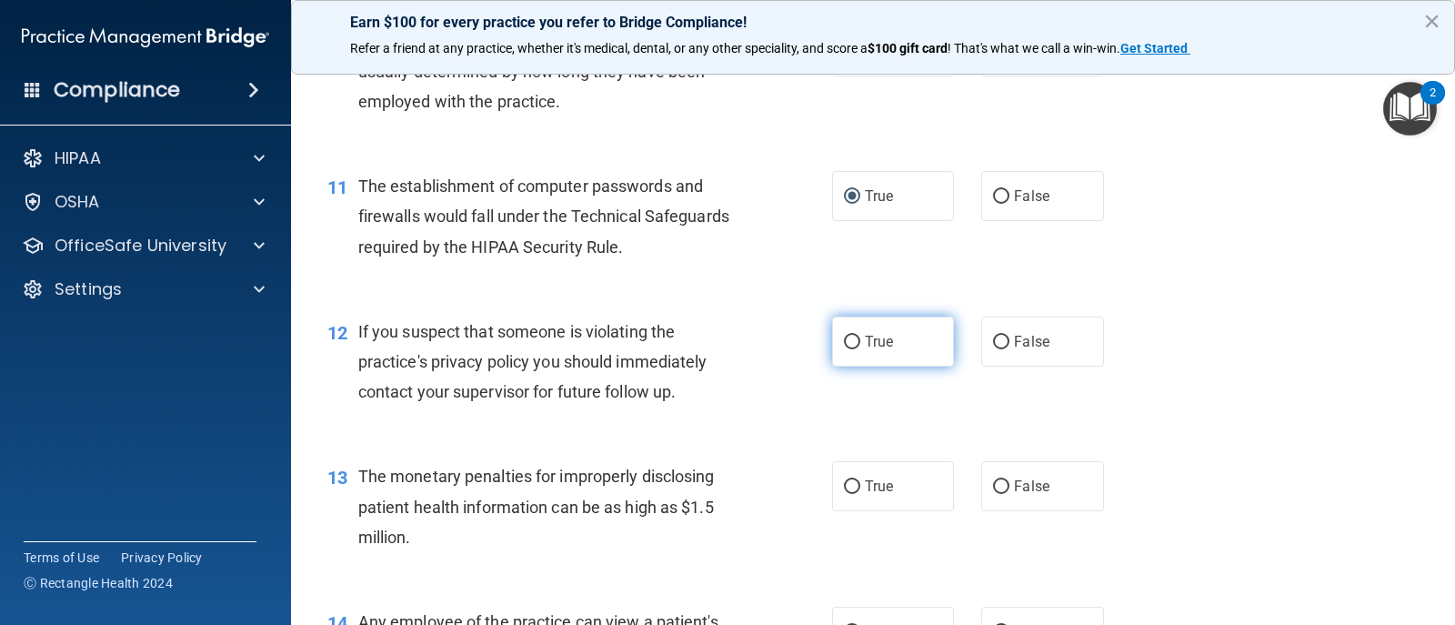
click at [844, 339] on input "True" at bounding box center [852, 343] width 16 height 14
radio input "true"
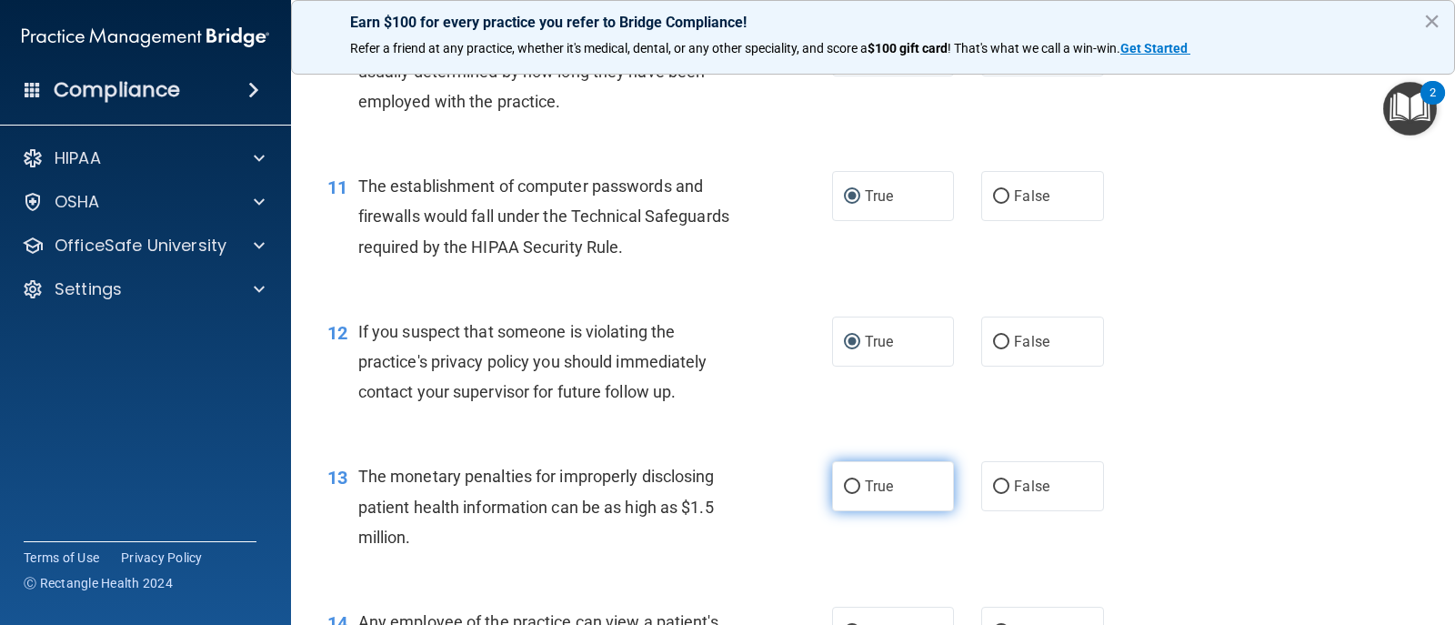
click at [844, 488] on input "True" at bounding box center [852, 487] width 16 height 14
radio input "true"
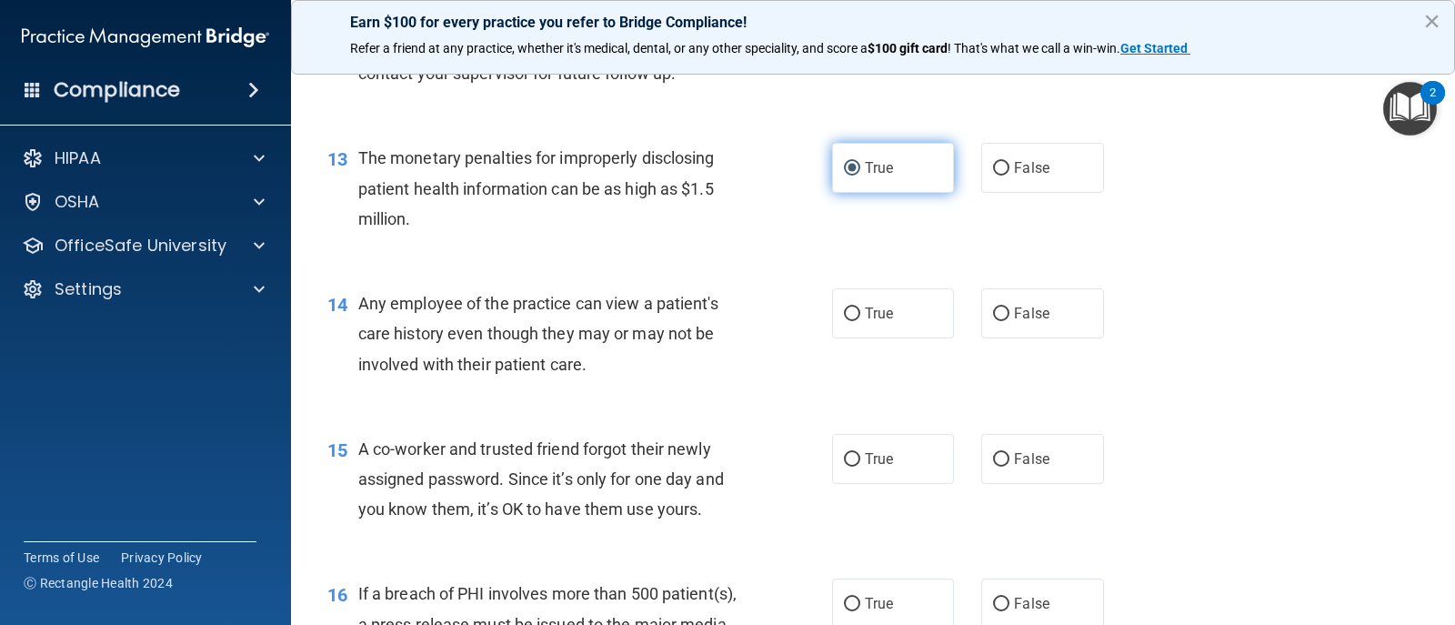
scroll to position [1910, 0]
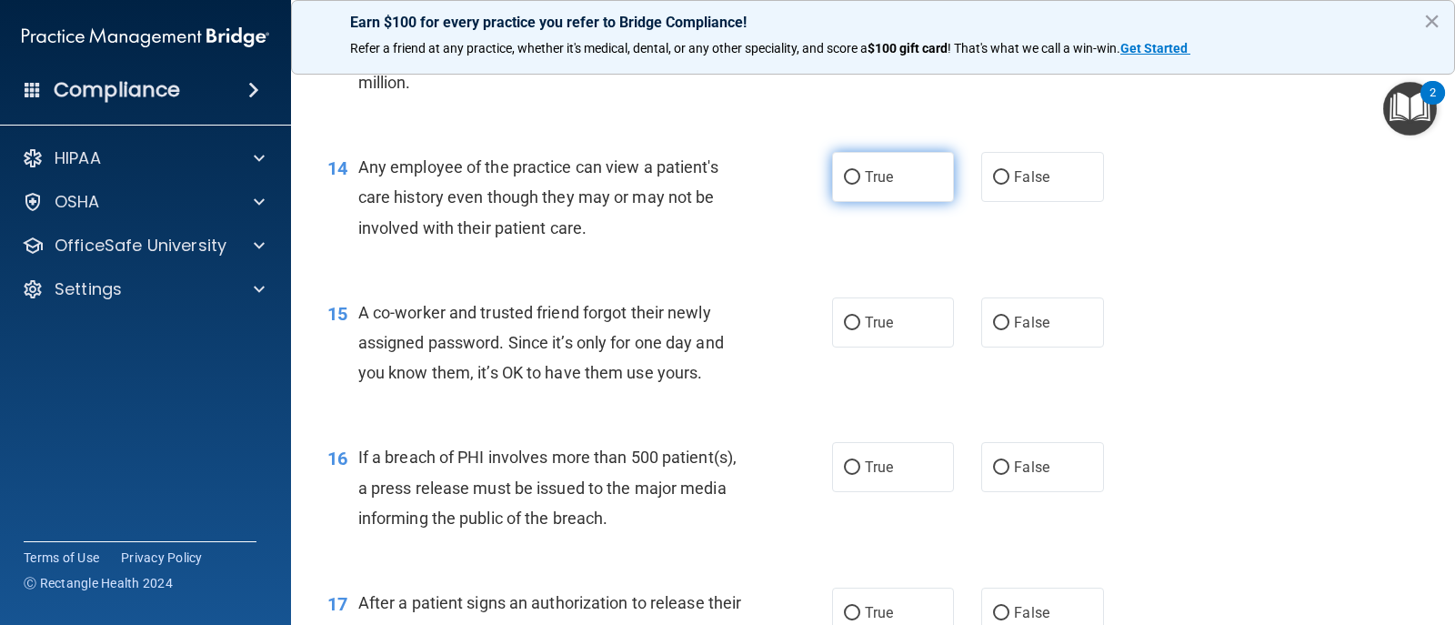
click at [847, 180] on input "True" at bounding box center [852, 178] width 16 height 14
radio input "true"
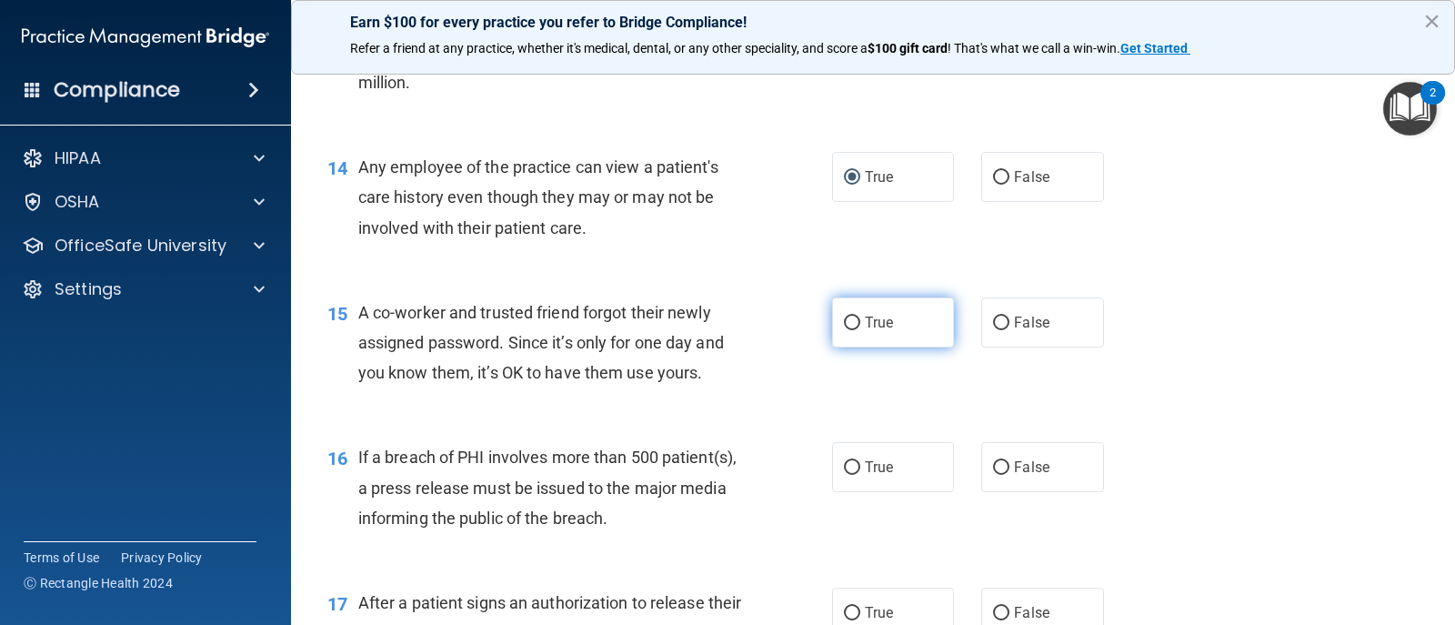
click at [846, 317] on input "True" at bounding box center [852, 324] width 16 height 14
radio input "true"
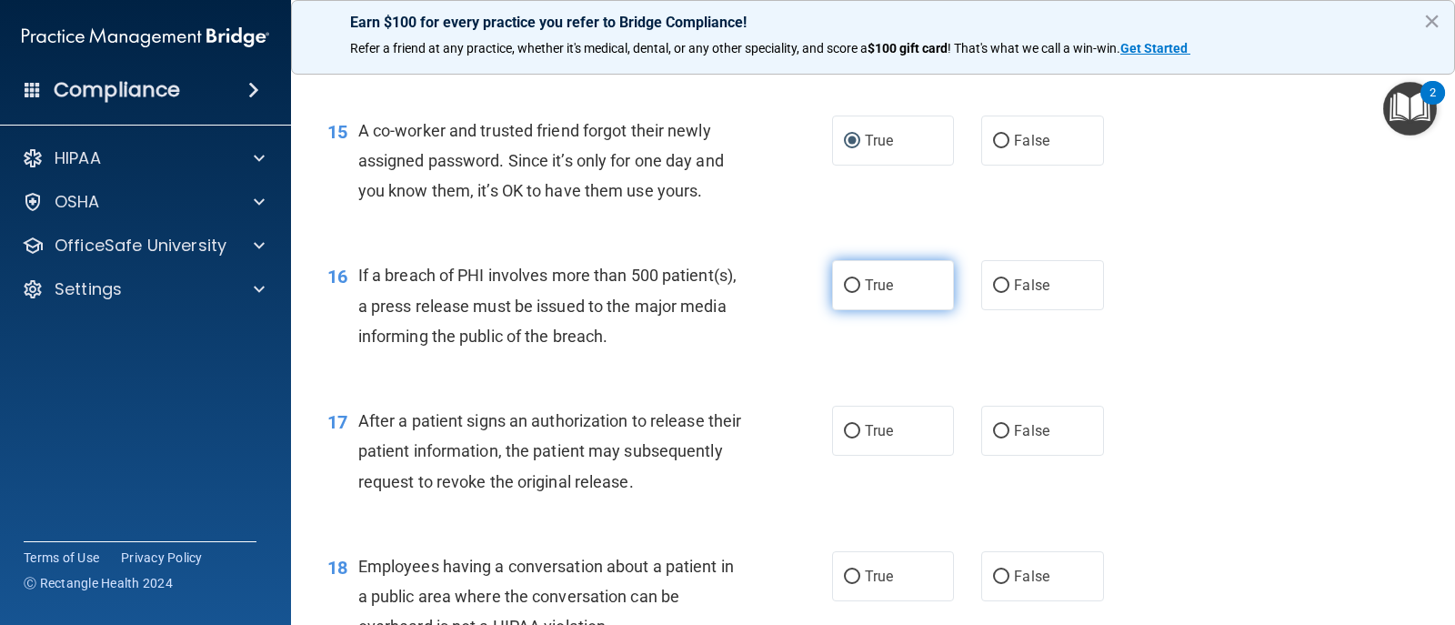
click at [847, 284] on input "True" at bounding box center [852, 286] width 16 height 14
radio input "true"
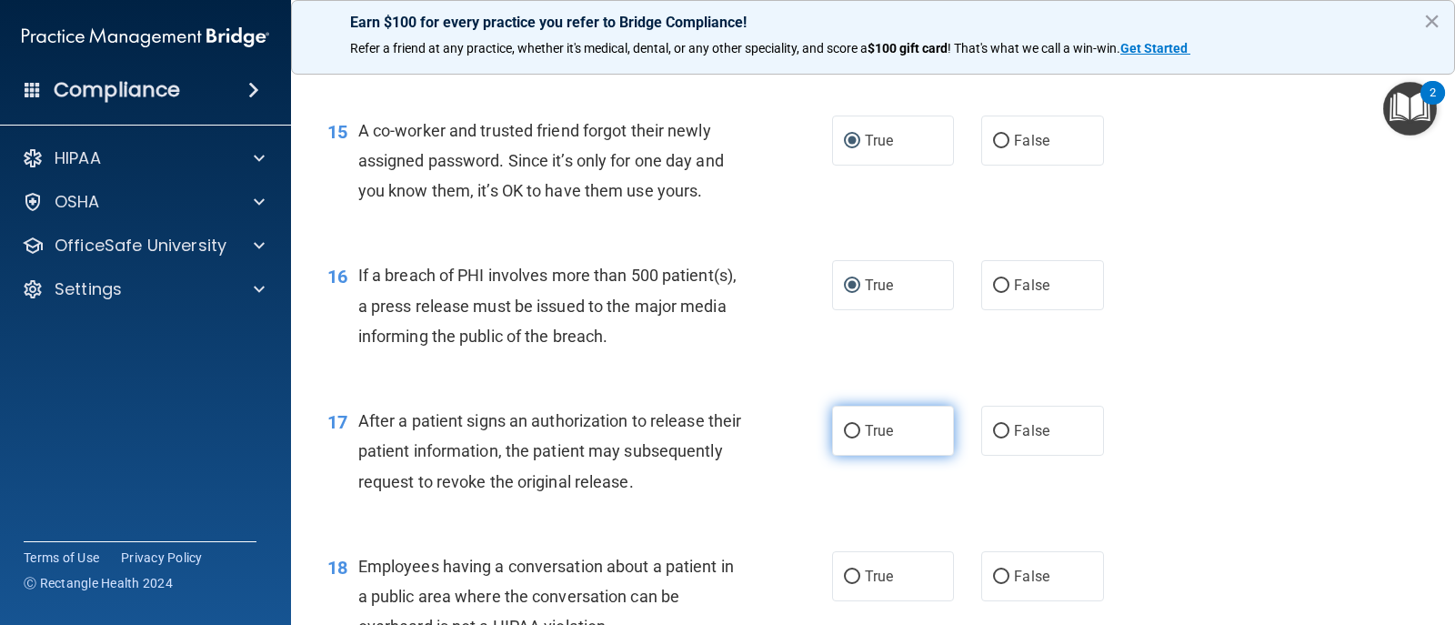
click at [844, 429] on input "True" at bounding box center [852, 432] width 16 height 14
radio input "true"
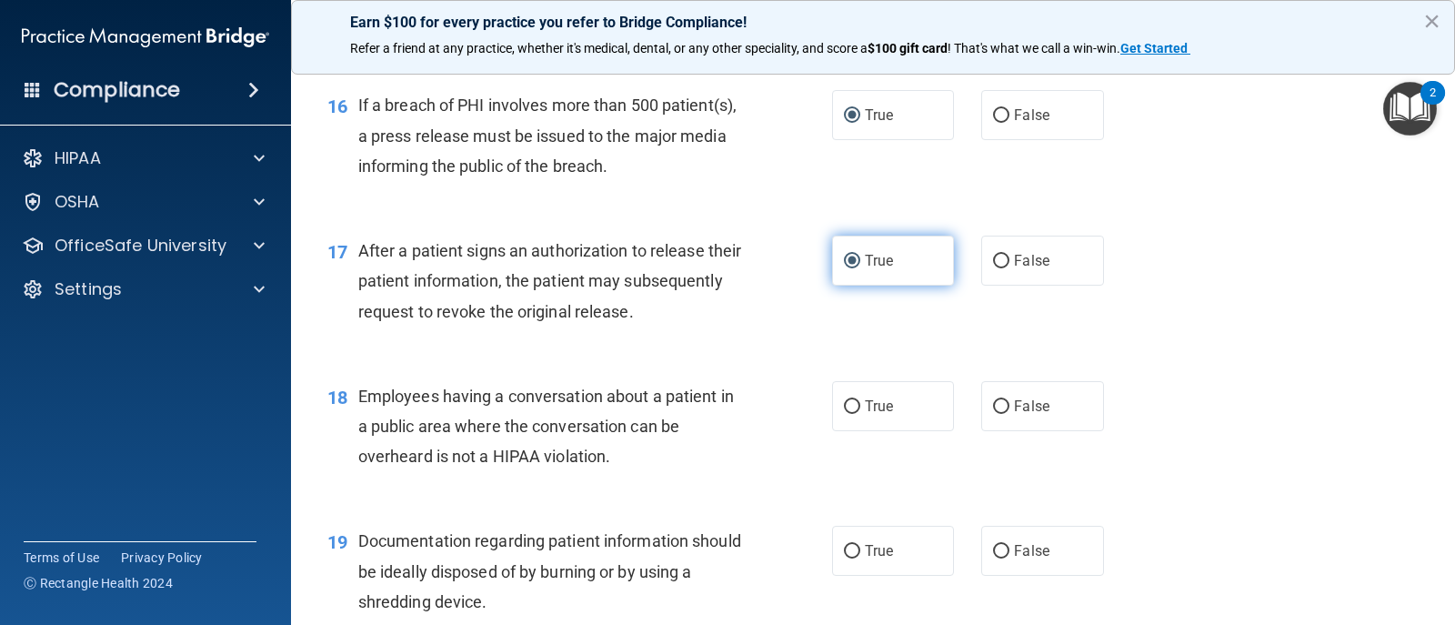
scroll to position [2274, 0]
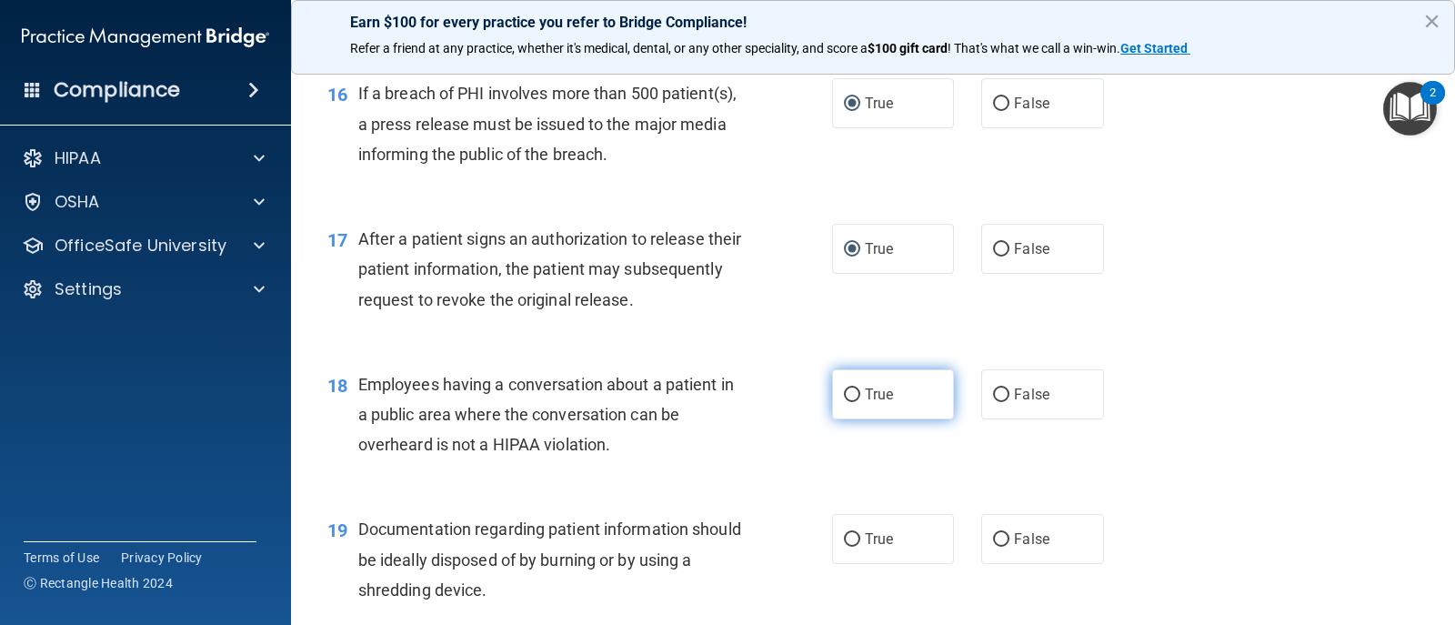
click at [852, 398] on input "True" at bounding box center [852, 395] width 16 height 14
radio input "true"
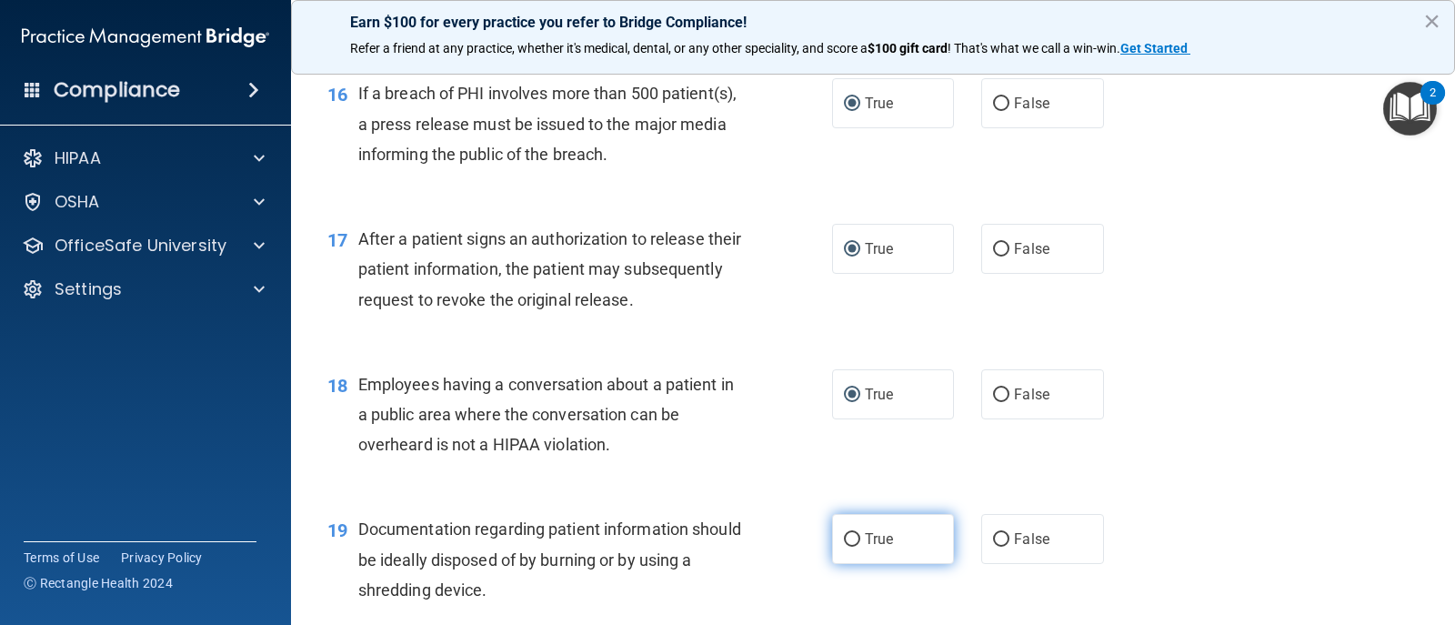
click at [844, 528] on label "True" at bounding box center [893, 539] width 122 height 50
click at [844, 533] on input "True" at bounding box center [852, 540] width 16 height 14
radio input "true"
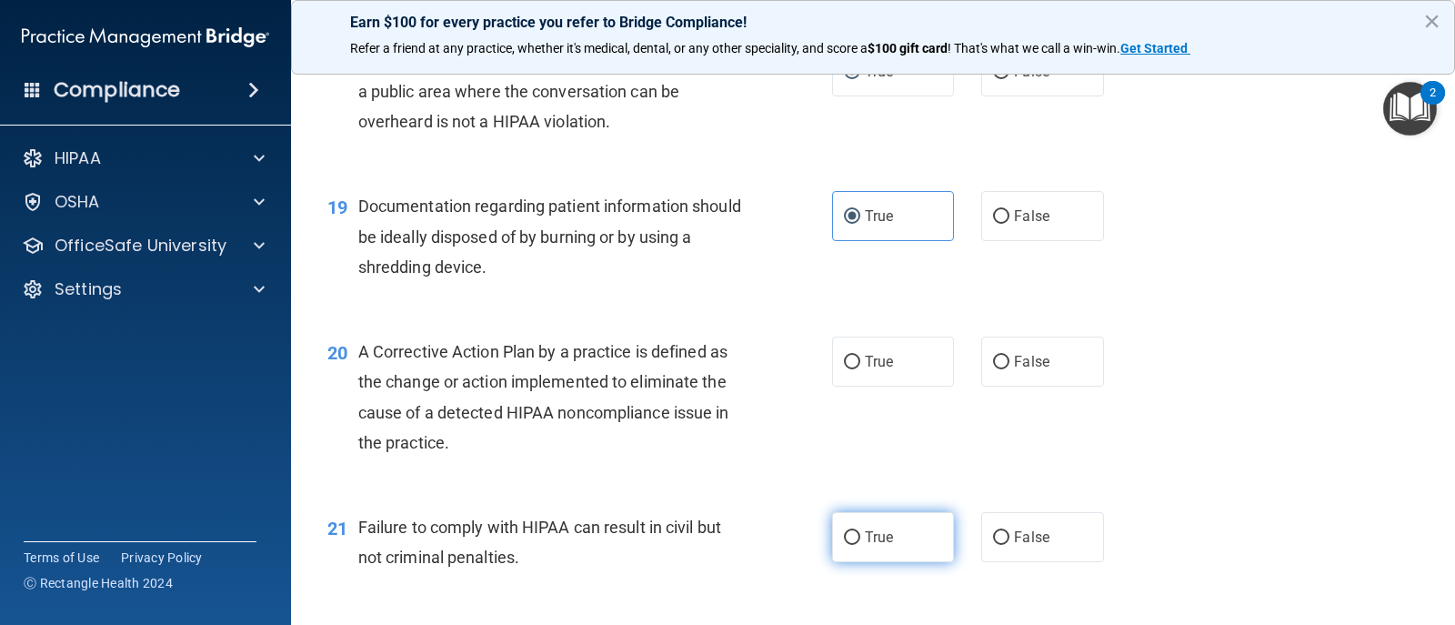
scroll to position [2638, 0]
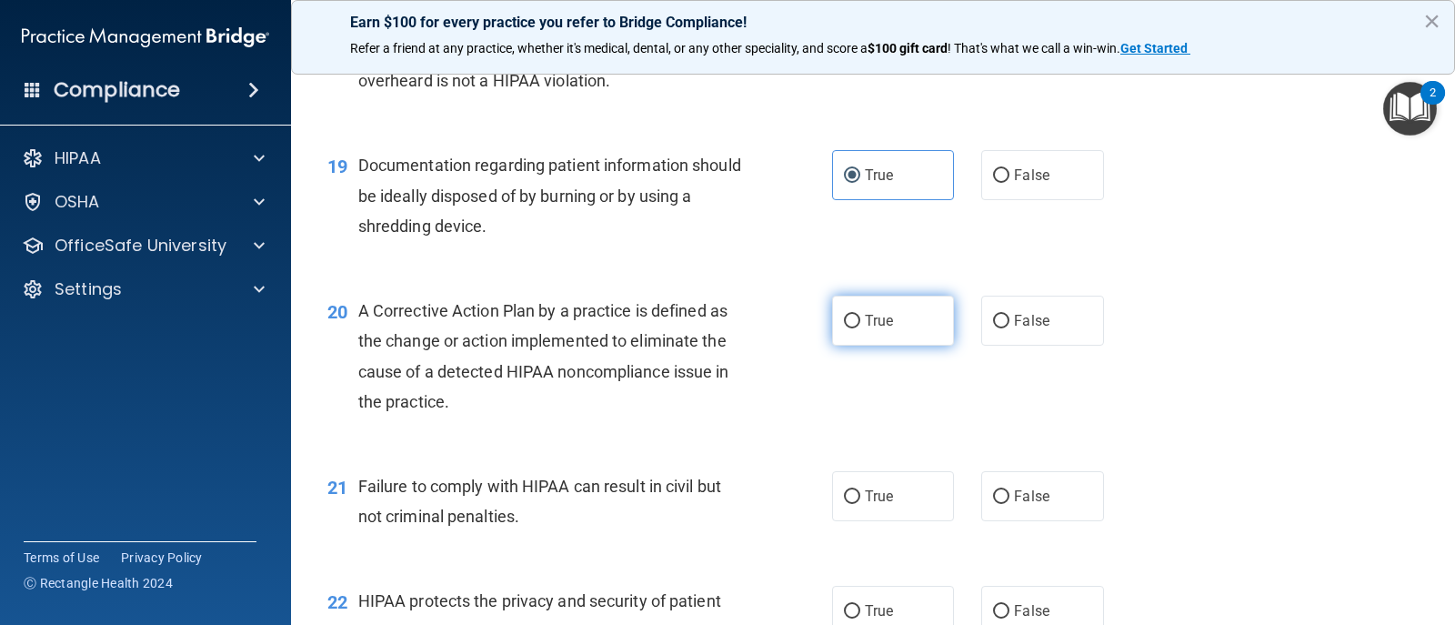
click at [849, 318] on input "True" at bounding box center [852, 322] width 16 height 14
radio input "true"
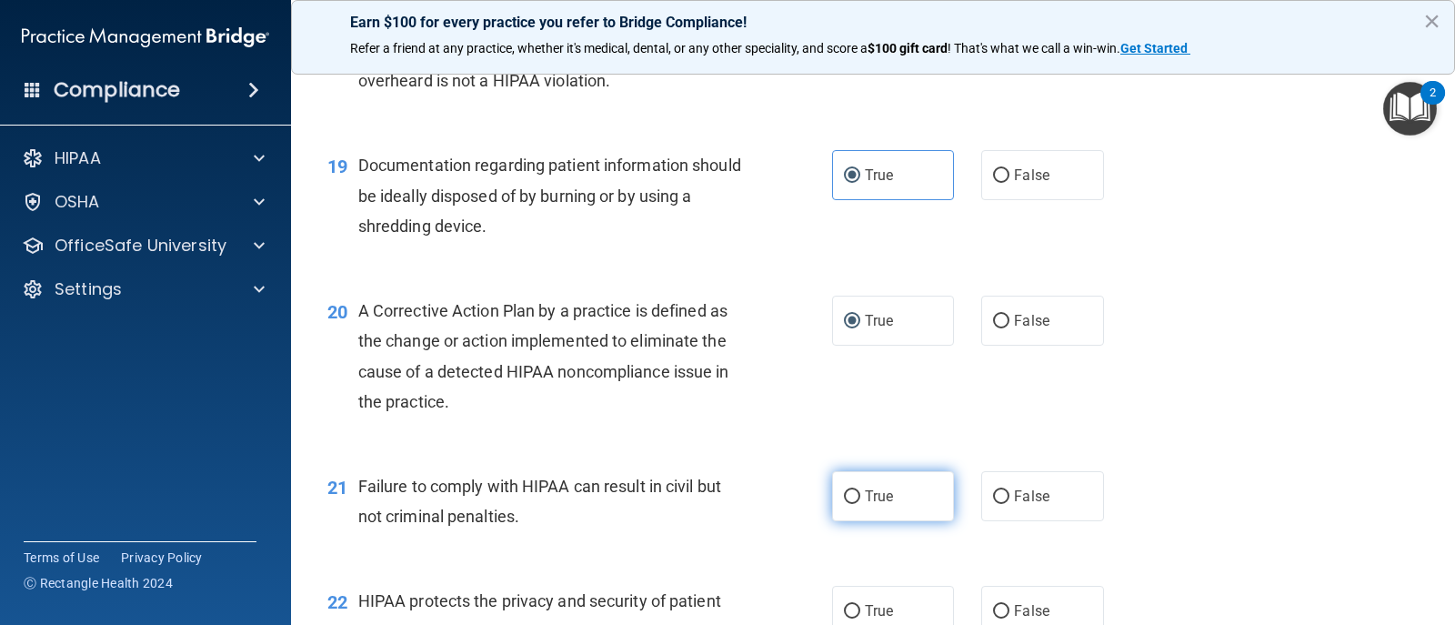
click at [844, 496] on input "True" at bounding box center [852, 497] width 16 height 14
radio input "true"
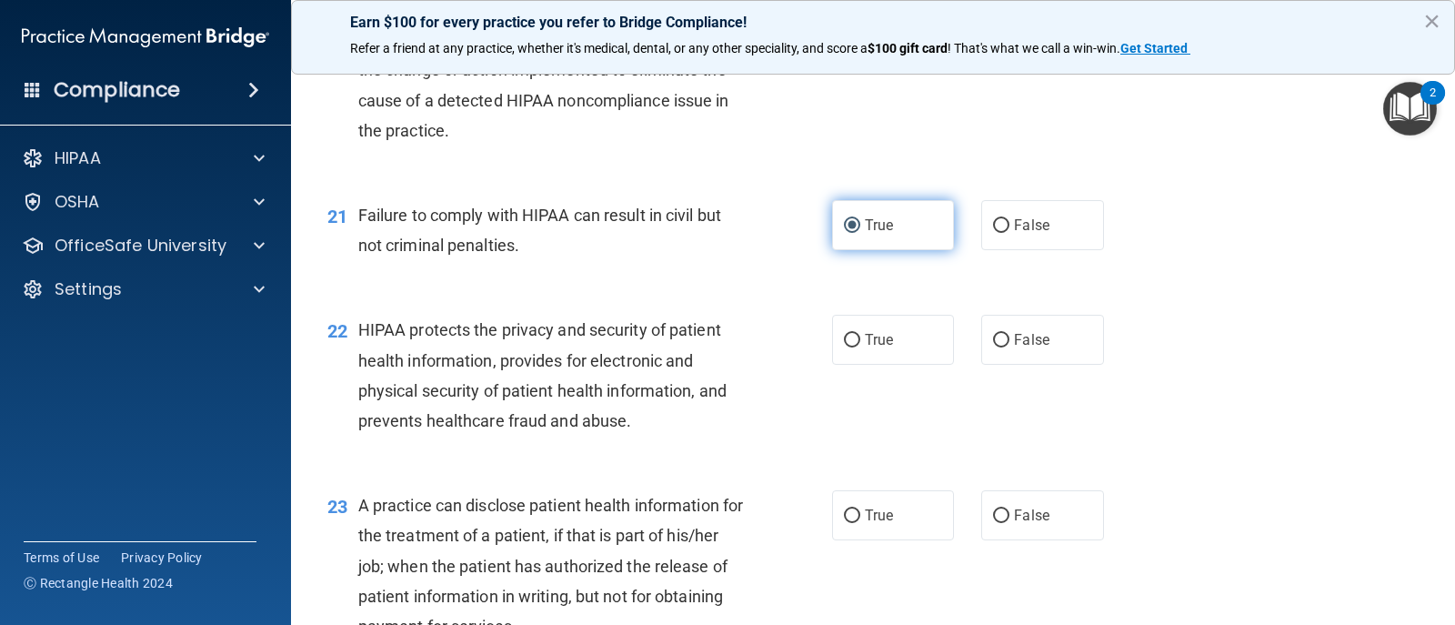
scroll to position [2911, 0]
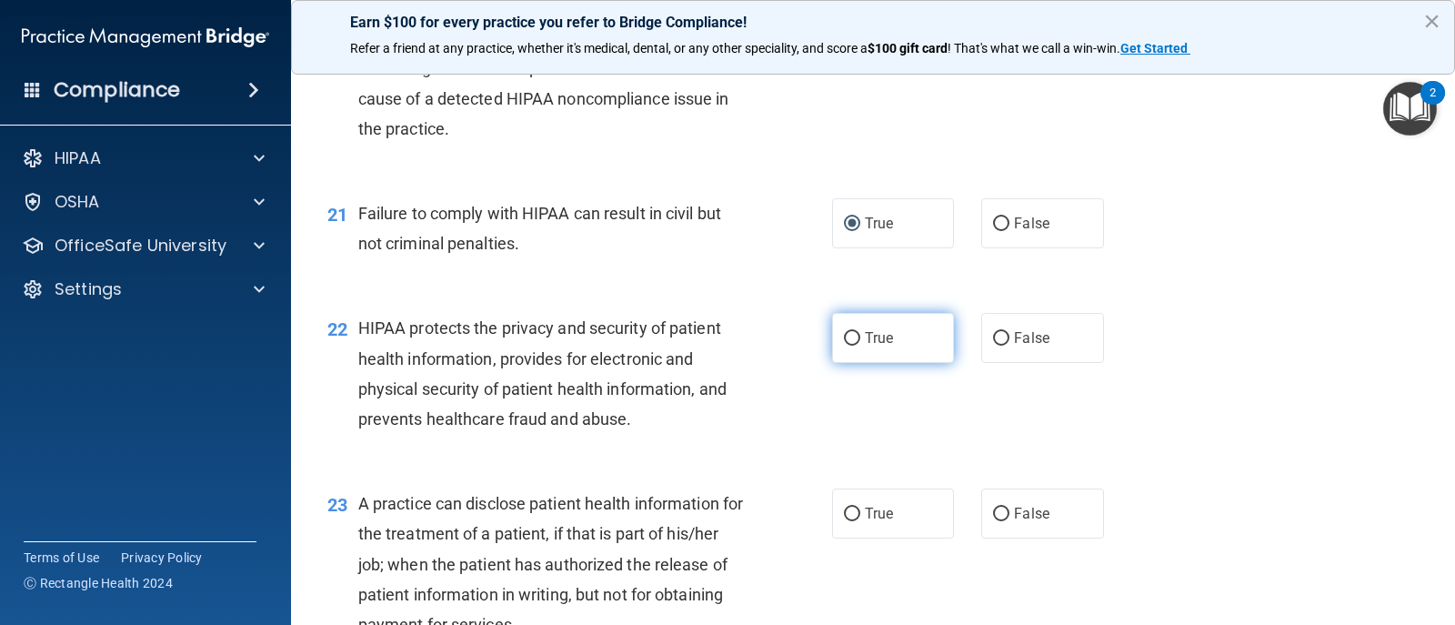
click at [851, 335] on input "True" at bounding box center [852, 339] width 16 height 14
radio input "true"
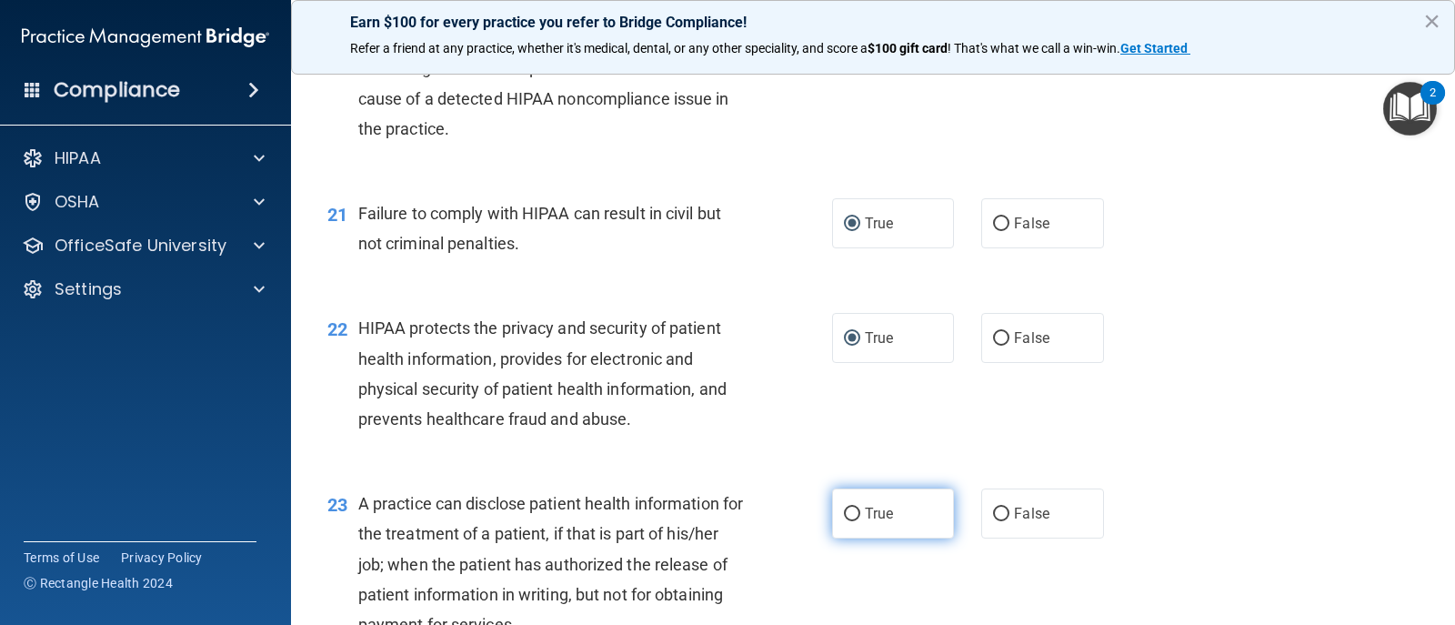
click at [844, 512] on input "True" at bounding box center [852, 515] width 16 height 14
radio input "true"
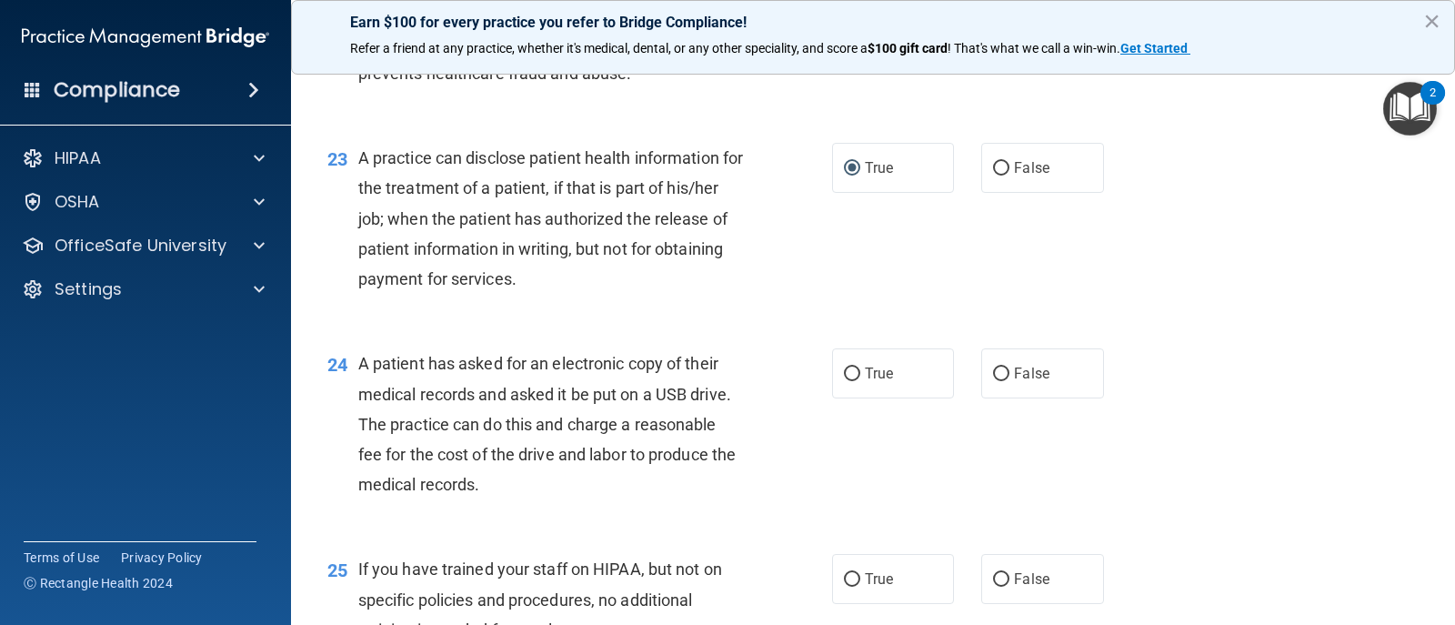
scroll to position [3275, 0]
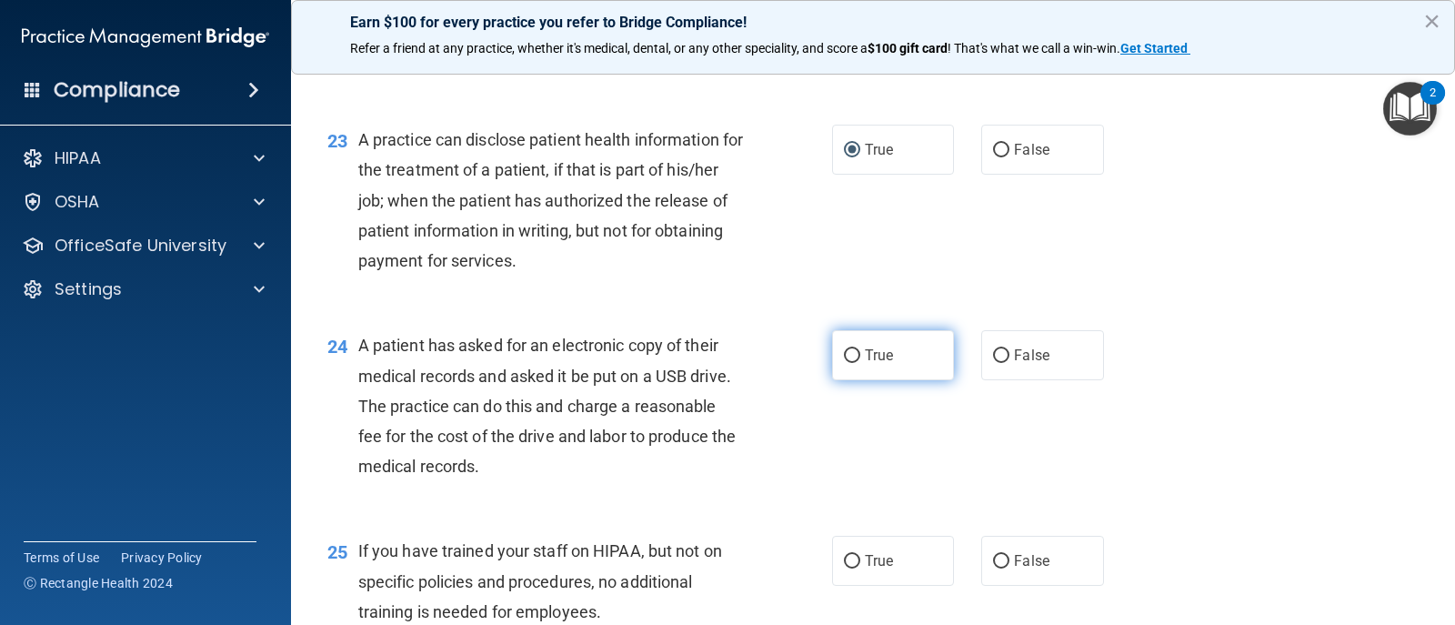
click at [850, 355] on input "True" at bounding box center [852, 356] width 16 height 14
radio input "true"
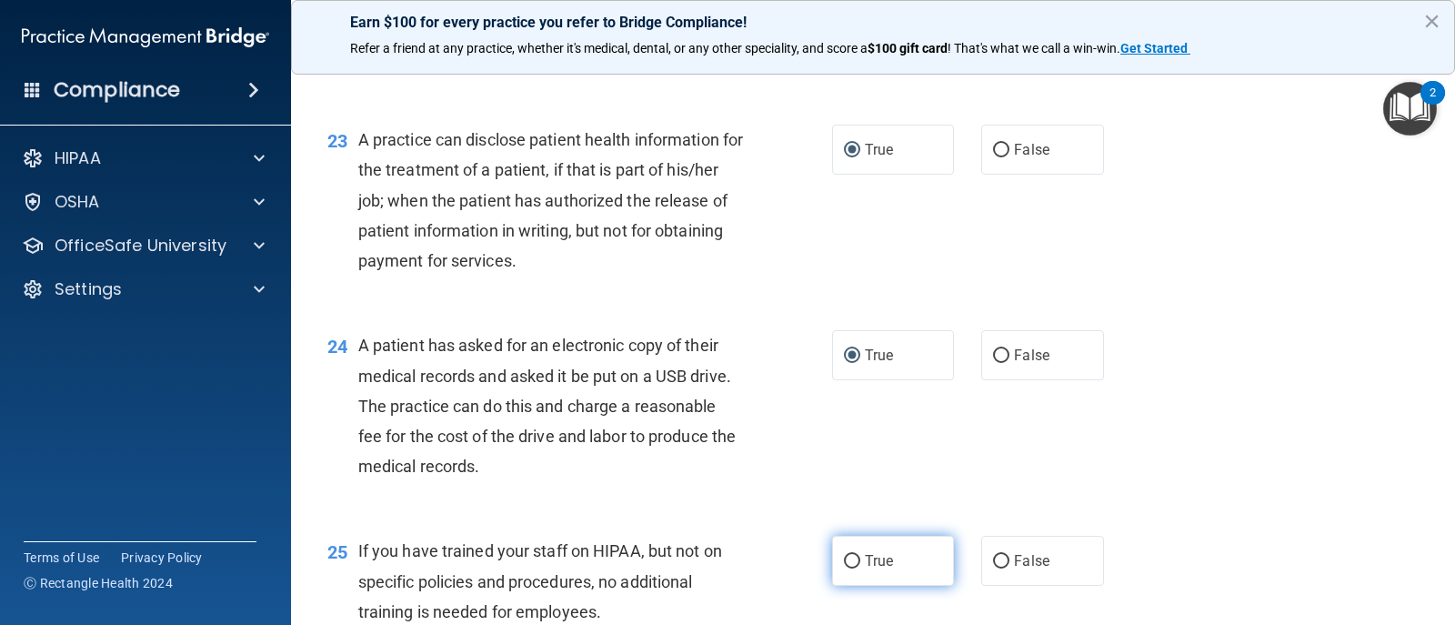
click at [844, 569] on input "True" at bounding box center [852, 562] width 16 height 14
radio input "true"
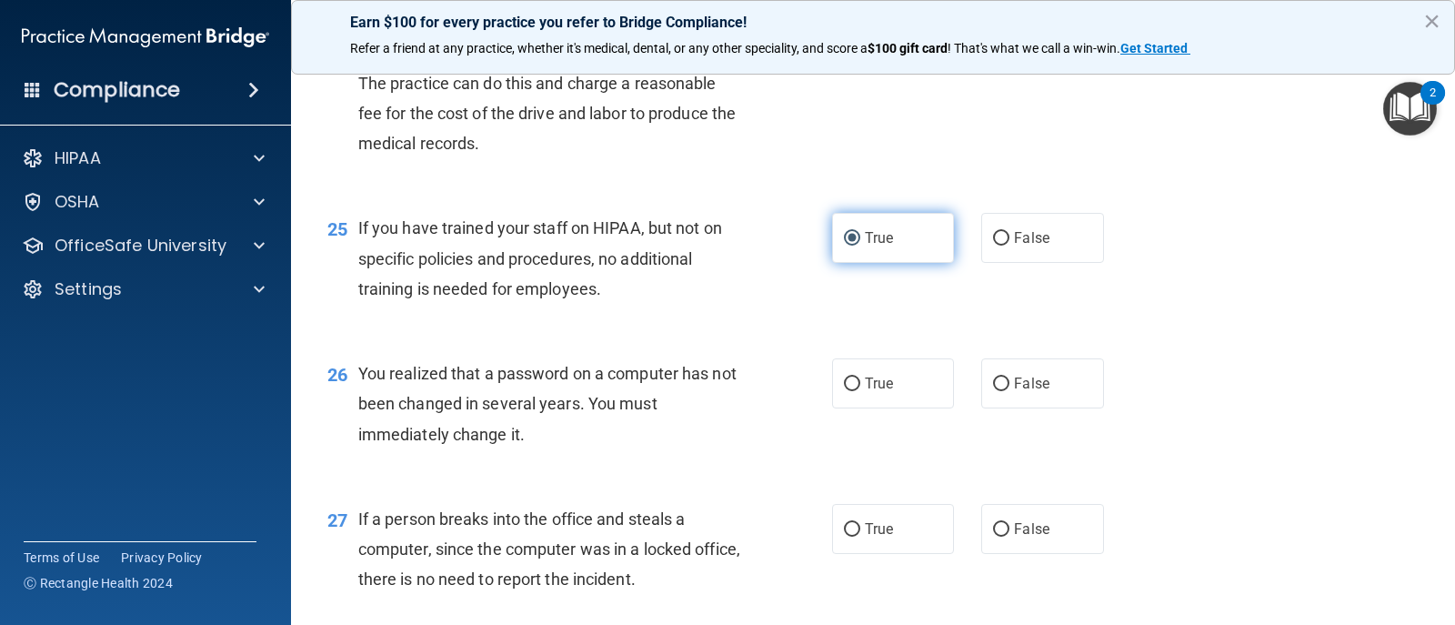
scroll to position [3639, 0]
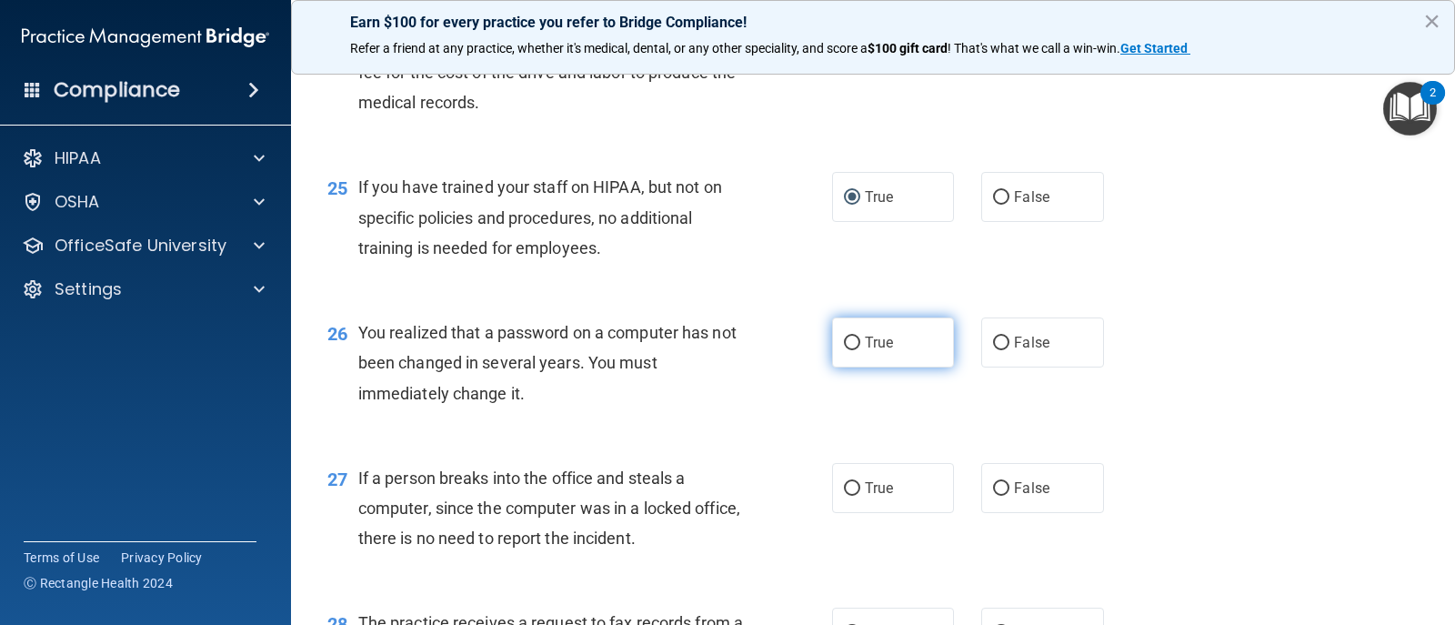
click at [846, 350] on input "True" at bounding box center [852, 344] width 16 height 14
radio input "true"
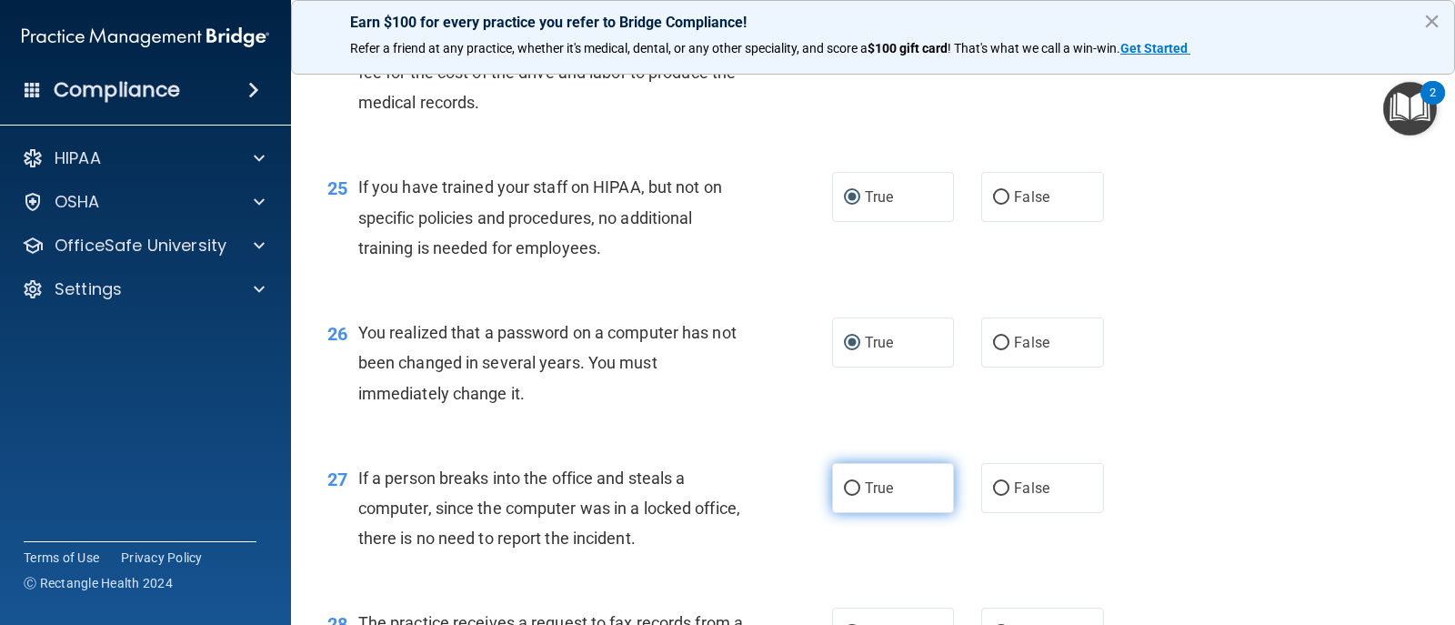
click at [844, 482] on input "True" at bounding box center [852, 489] width 16 height 14
radio input "true"
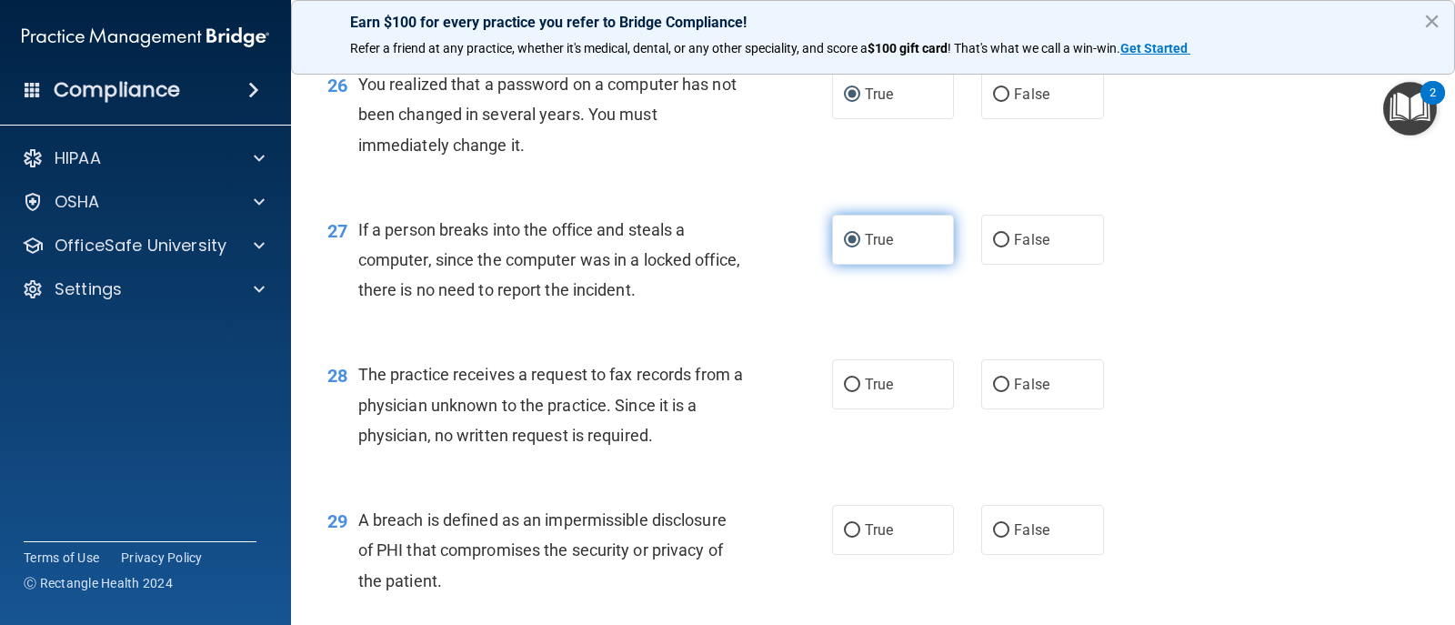
scroll to position [3911, 0]
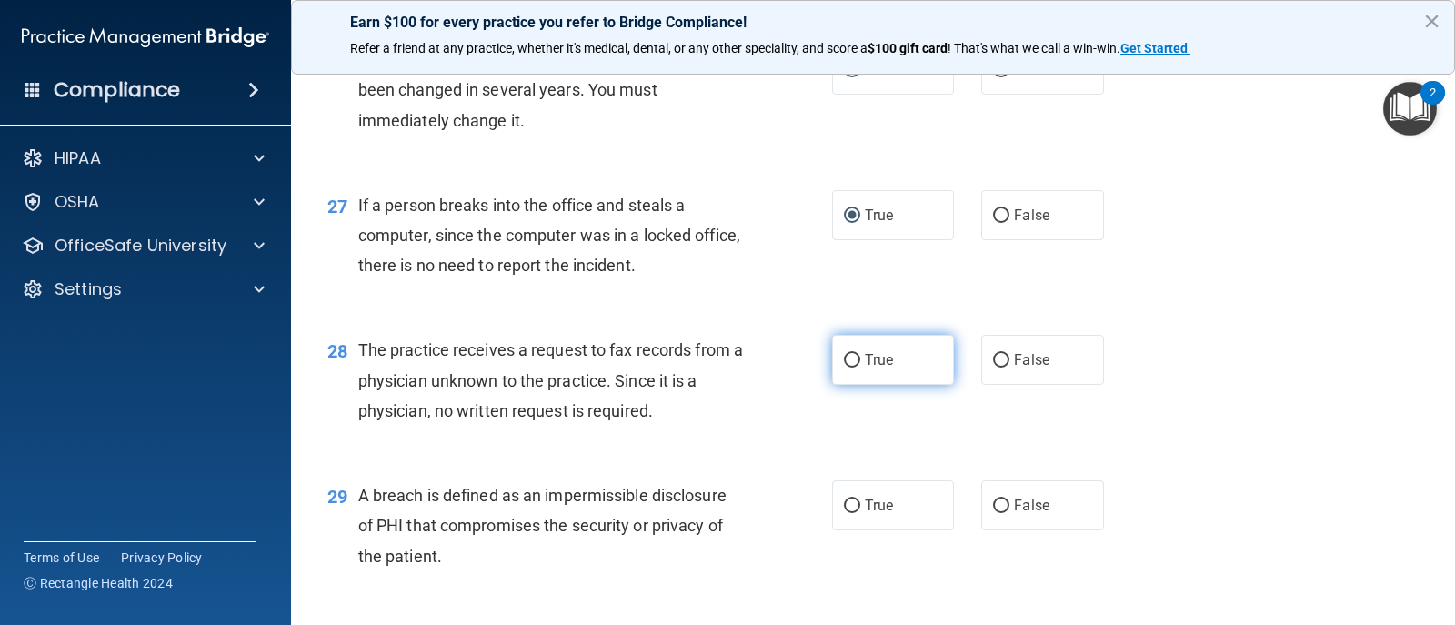
click at [849, 361] on input "True" at bounding box center [852, 361] width 16 height 14
radio input "true"
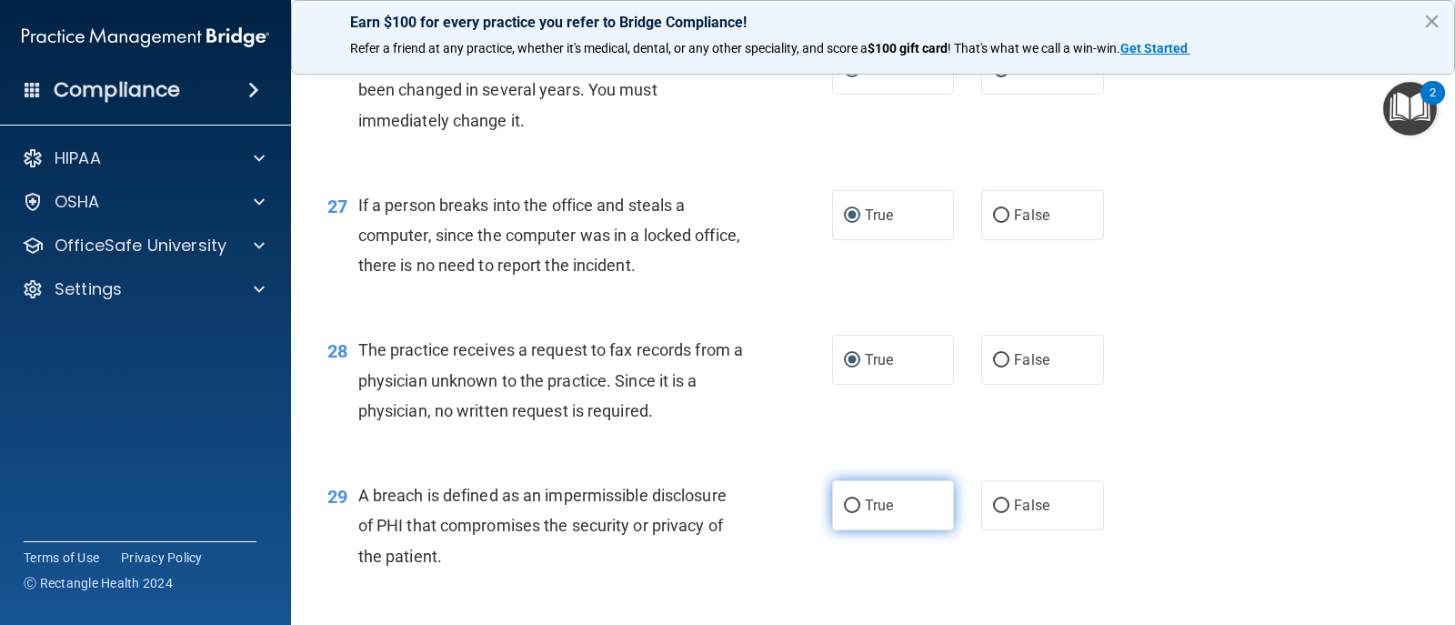
click at [844, 500] on input "True" at bounding box center [852, 506] width 16 height 14
radio input "true"
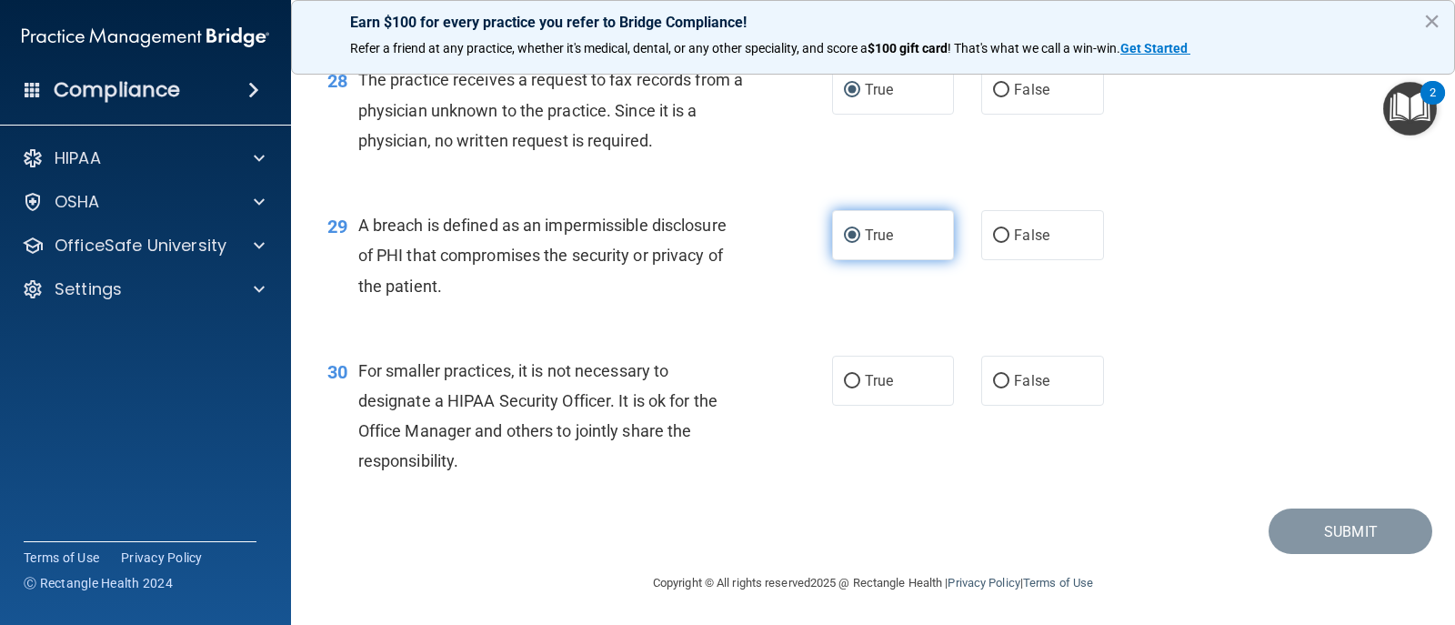
scroll to position [4183, 0]
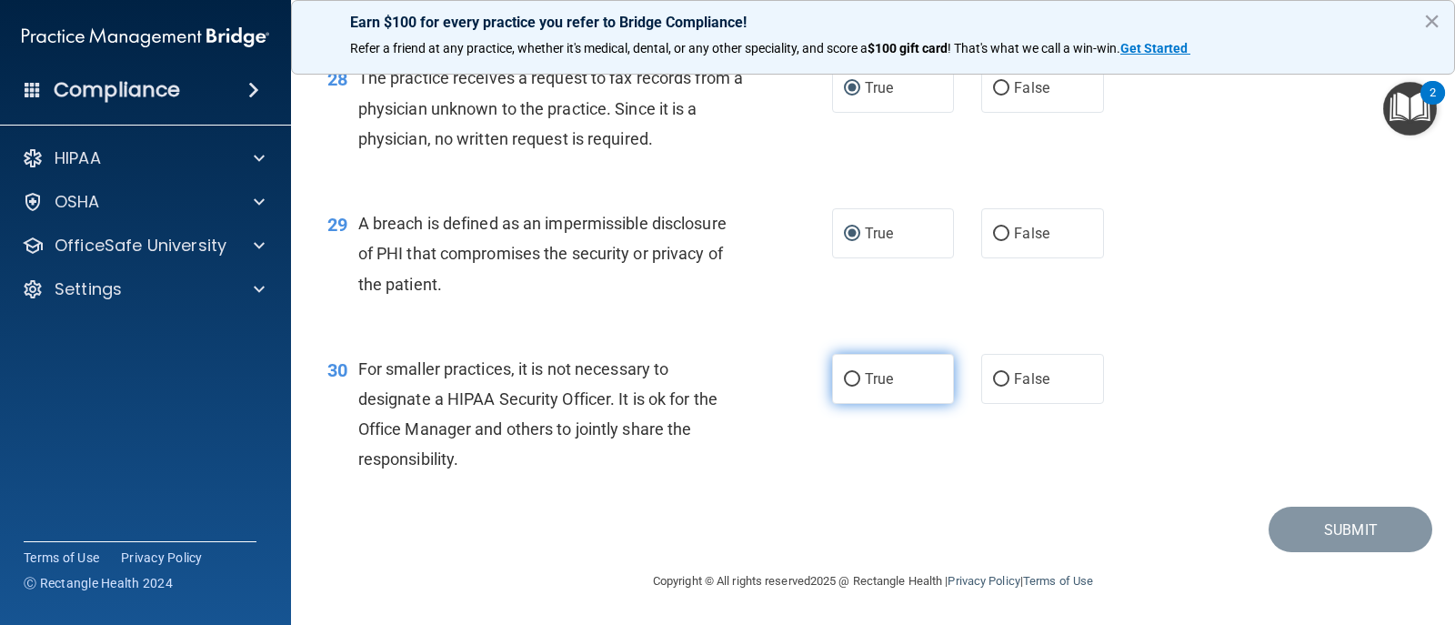
click at [852, 374] on input "True" at bounding box center [852, 380] width 16 height 14
radio input "true"
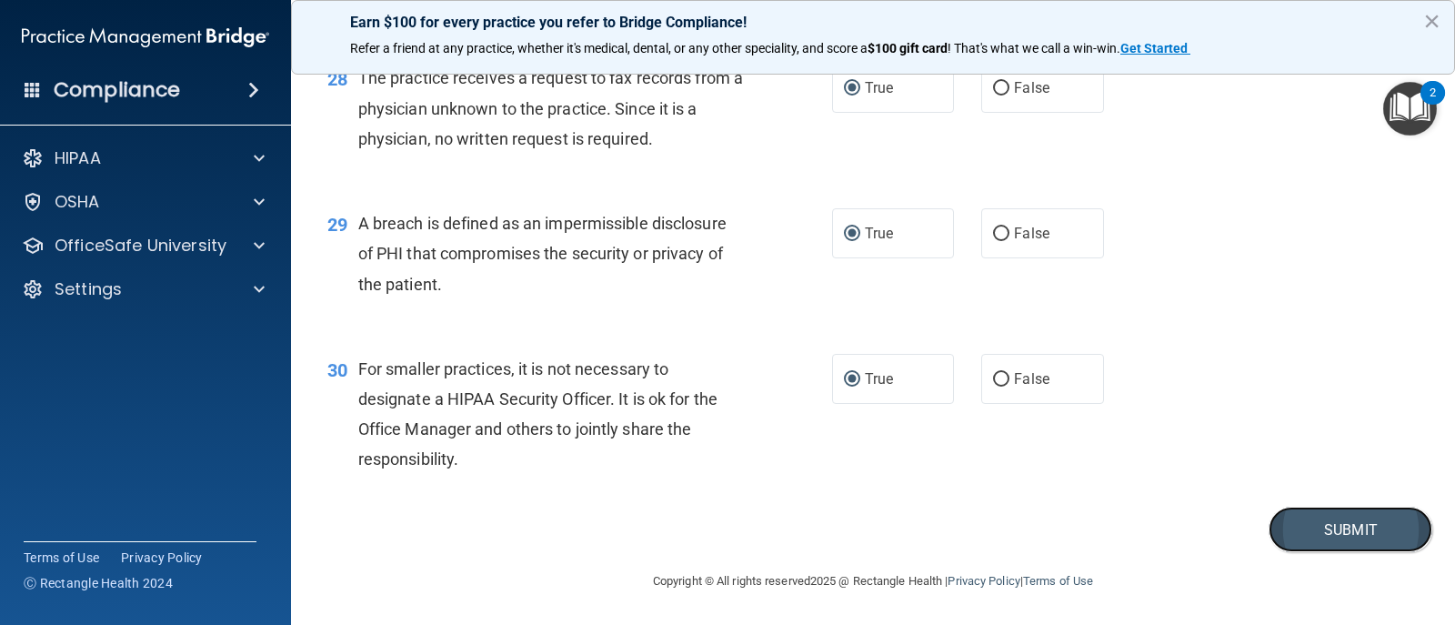
click at [1310, 524] on button "Submit" at bounding box center [1351, 530] width 164 height 46
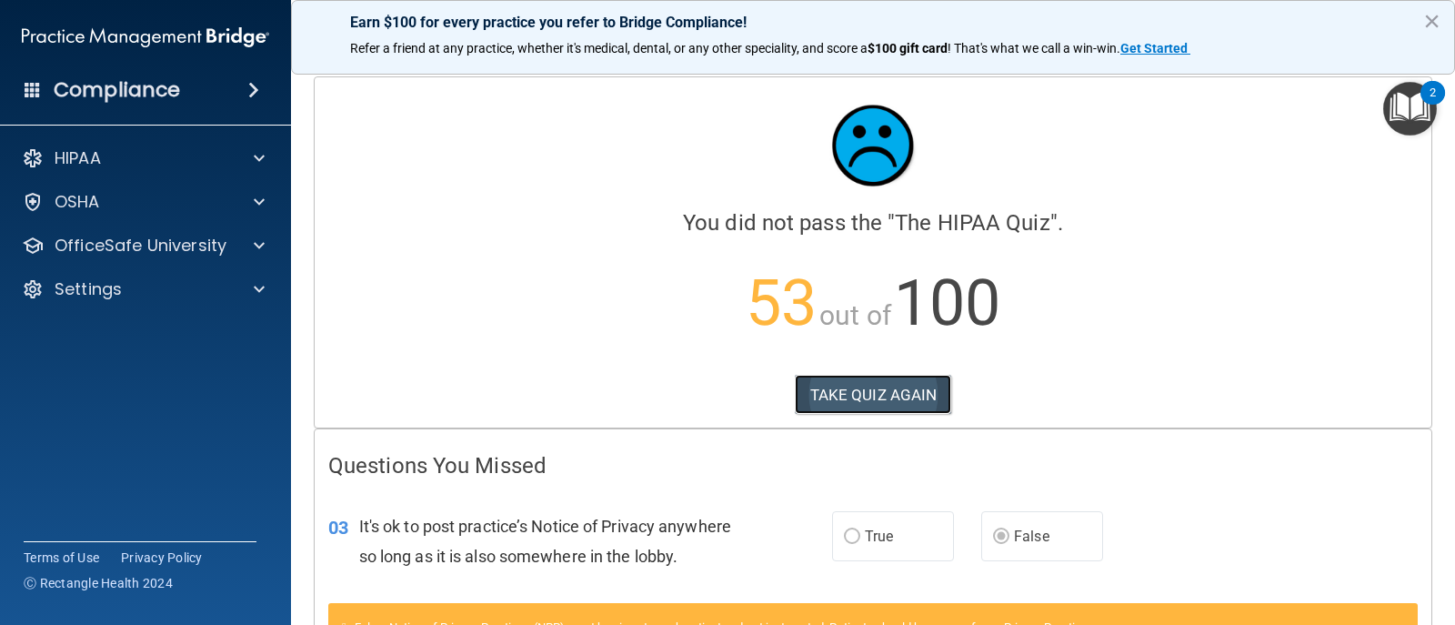
click at [835, 386] on button "TAKE QUIZ AGAIN" at bounding box center [873, 395] width 157 height 40
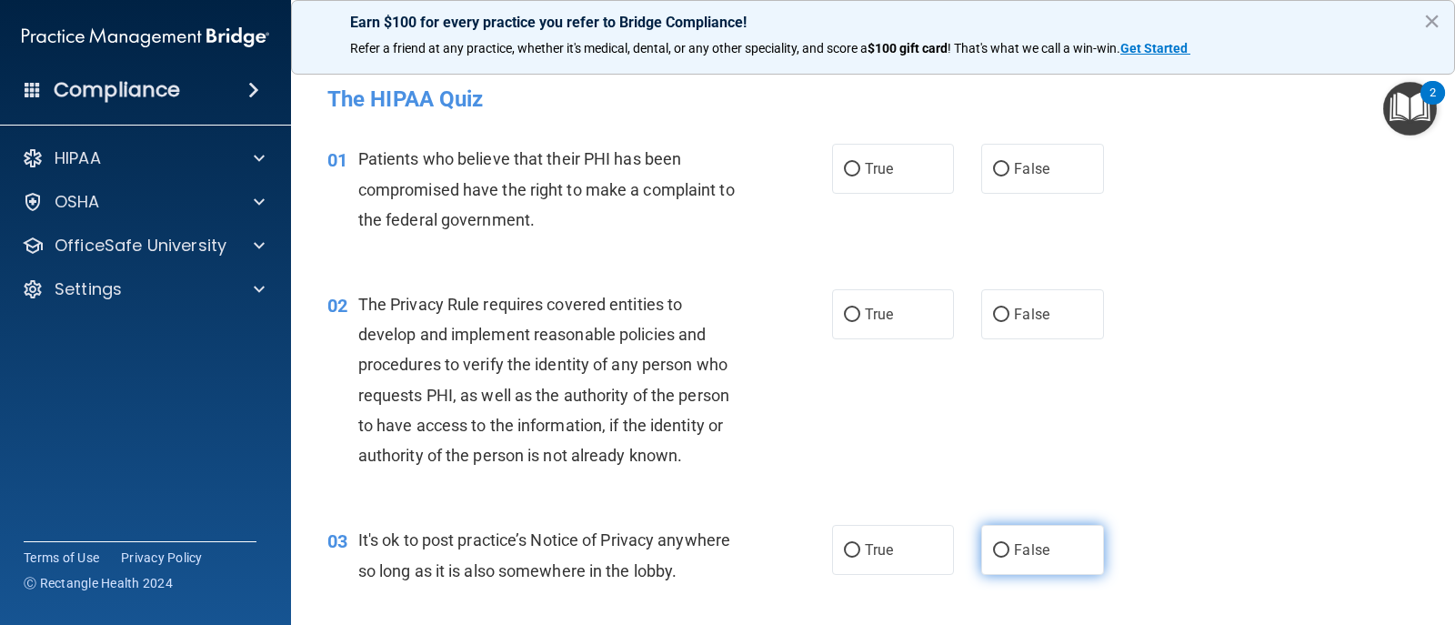
click at [1004, 546] on label "False" at bounding box center [1043, 550] width 122 height 50
click at [1004, 546] on input "False" at bounding box center [1001, 551] width 16 height 14
radio input "true"
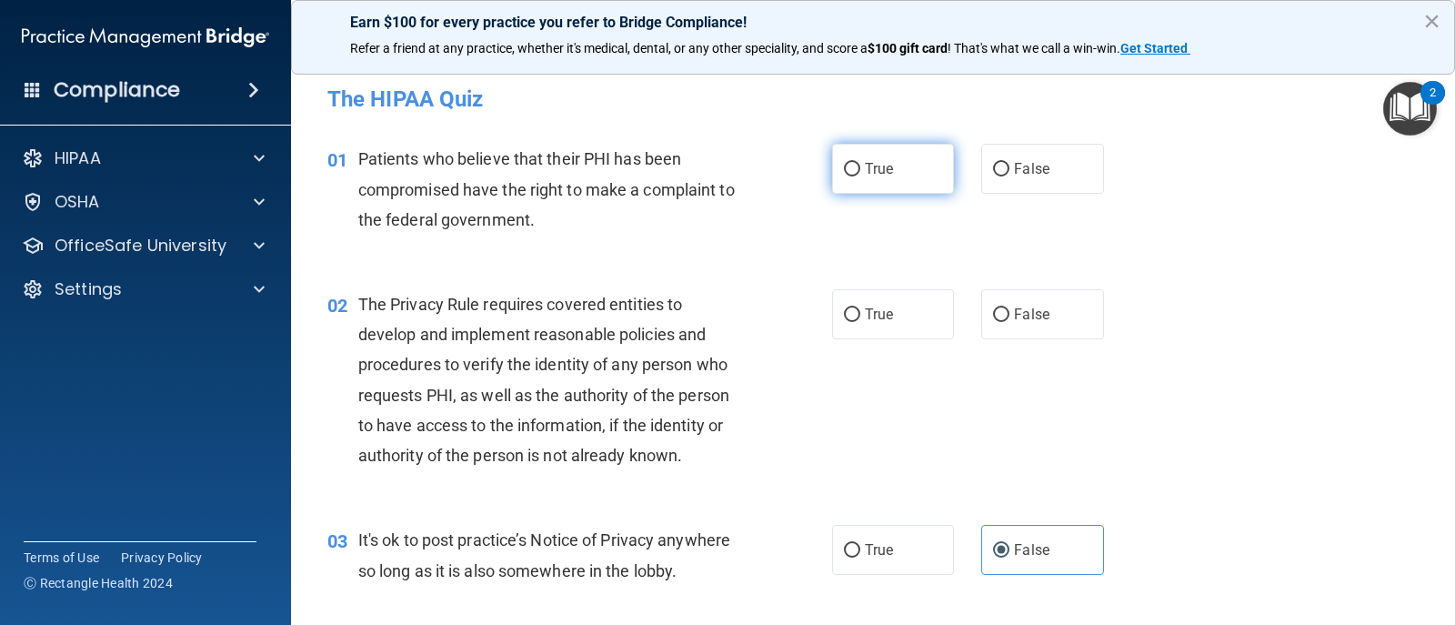
click at [865, 160] on span "True" at bounding box center [879, 168] width 28 height 17
click at [860, 163] on input "True" at bounding box center [852, 170] width 16 height 14
radio input "true"
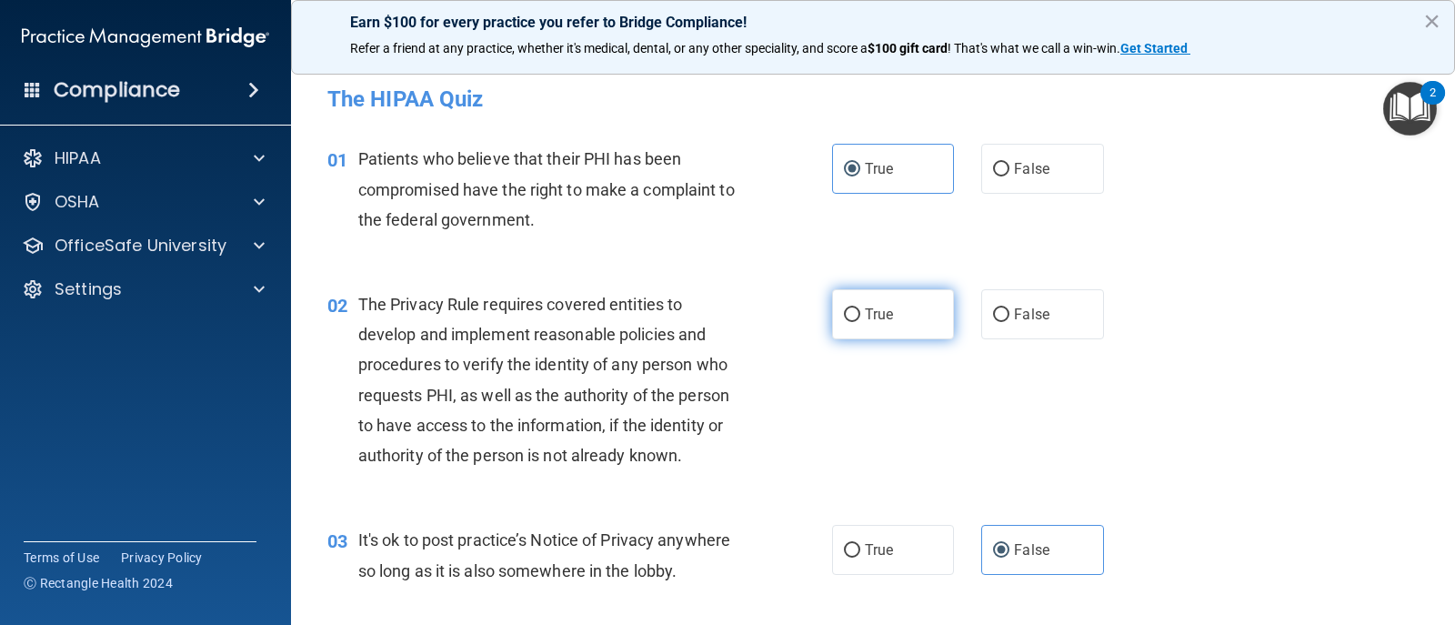
click at [844, 312] on input "True" at bounding box center [852, 315] width 16 height 14
radio input "true"
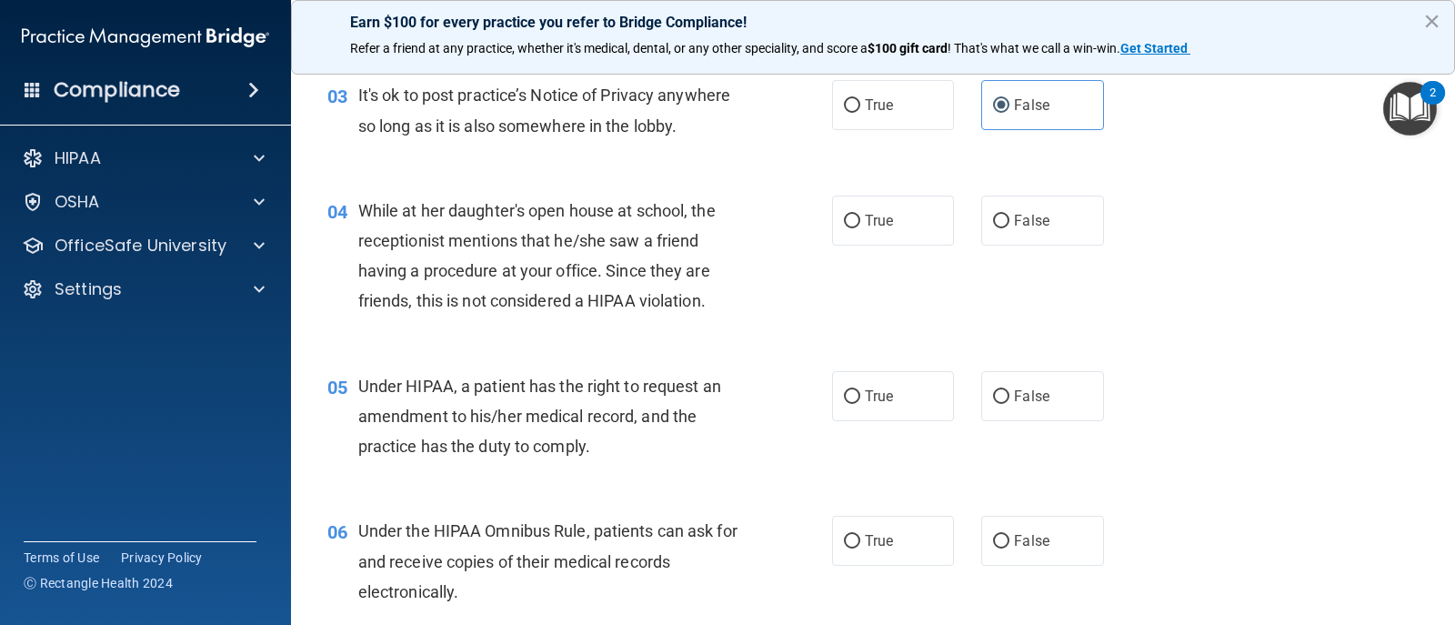
scroll to position [455, 0]
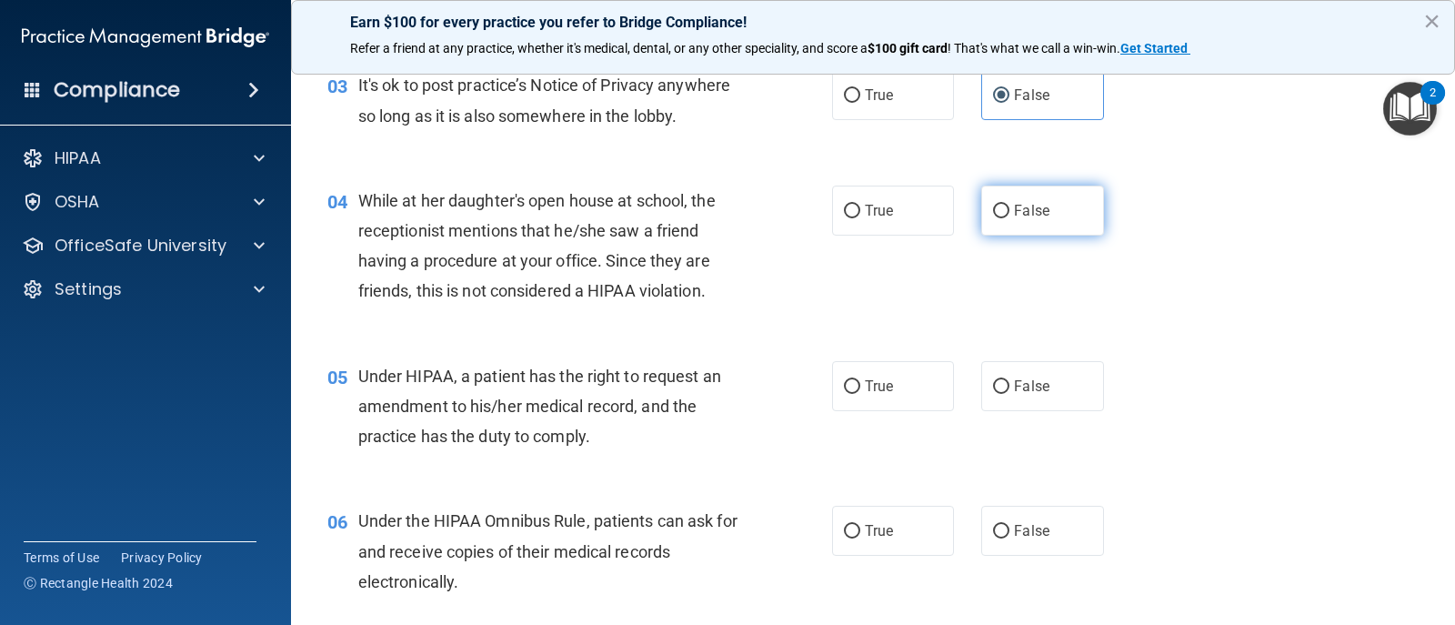
click at [1027, 213] on span "False" at bounding box center [1031, 210] width 35 height 17
click at [1010, 213] on input "False" at bounding box center [1001, 212] width 16 height 14
radio input "true"
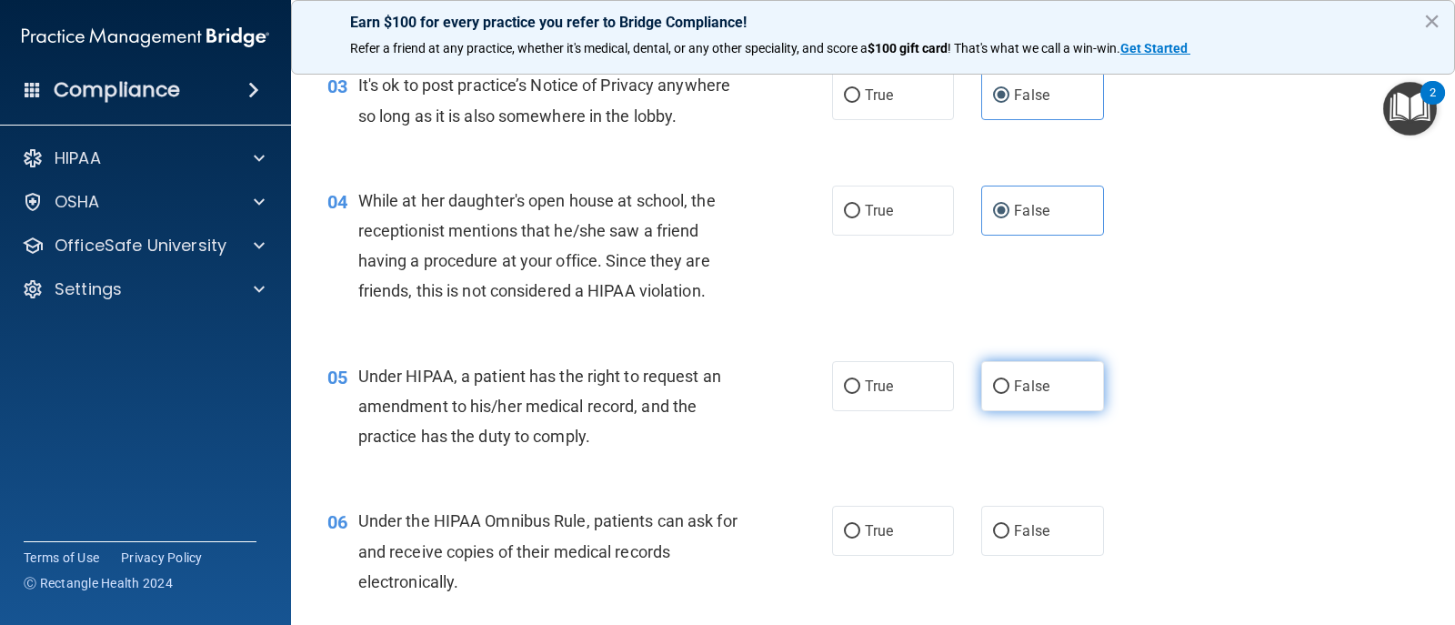
click at [1026, 393] on span "False" at bounding box center [1031, 386] width 35 height 17
click at [1010, 393] on input "False" at bounding box center [1001, 387] width 16 height 14
radio input "true"
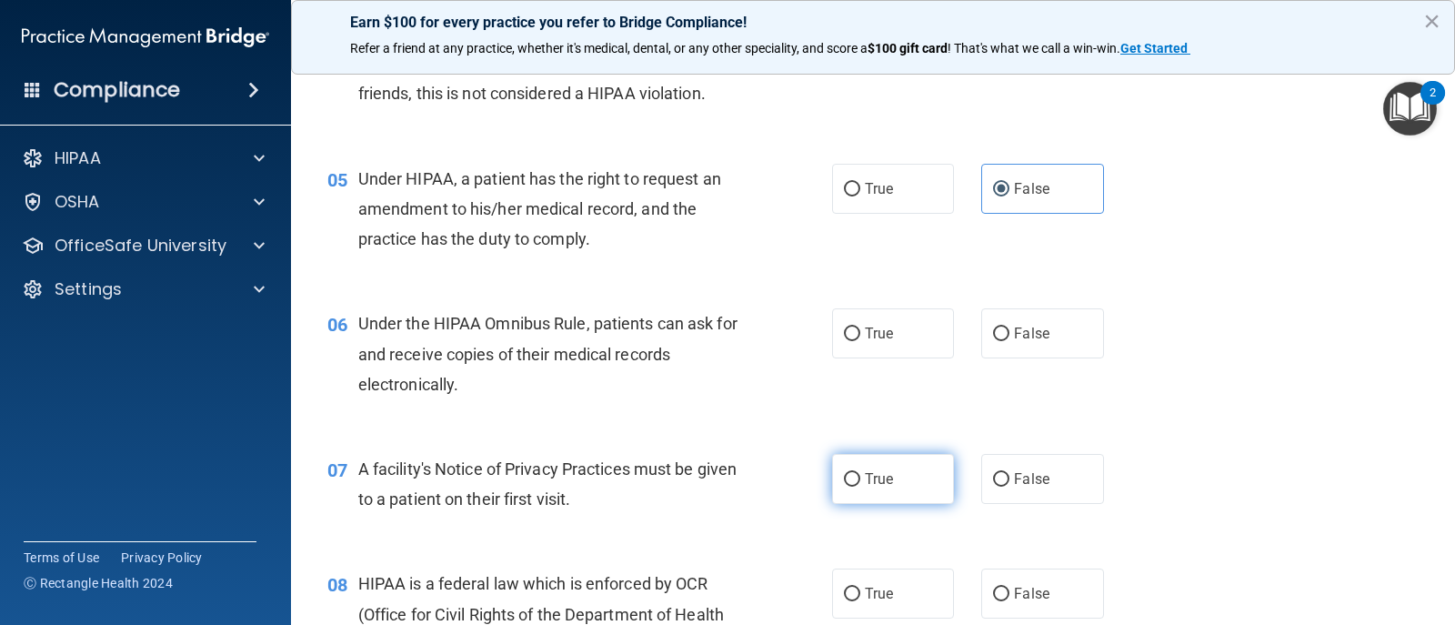
scroll to position [637, 0]
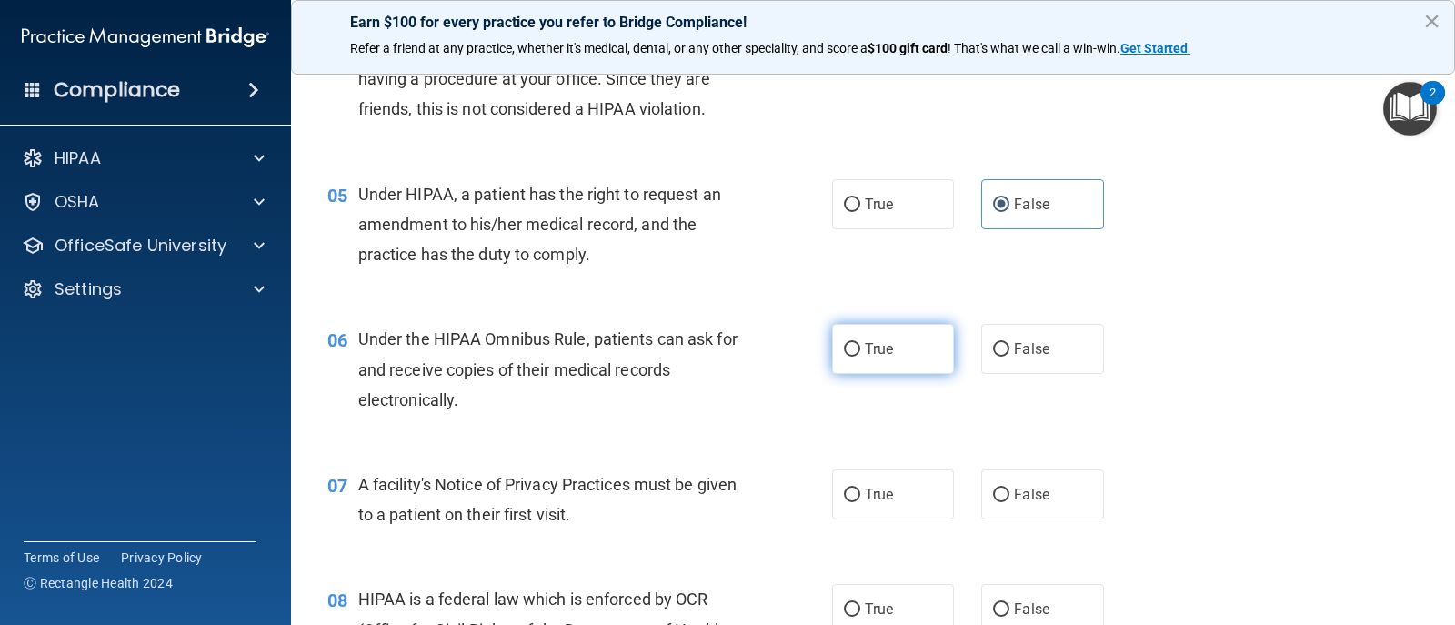
click at [879, 372] on label "True" at bounding box center [893, 349] width 122 height 50
click at [861, 357] on input "True" at bounding box center [852, 350] width 16 height 14
radio input "true"
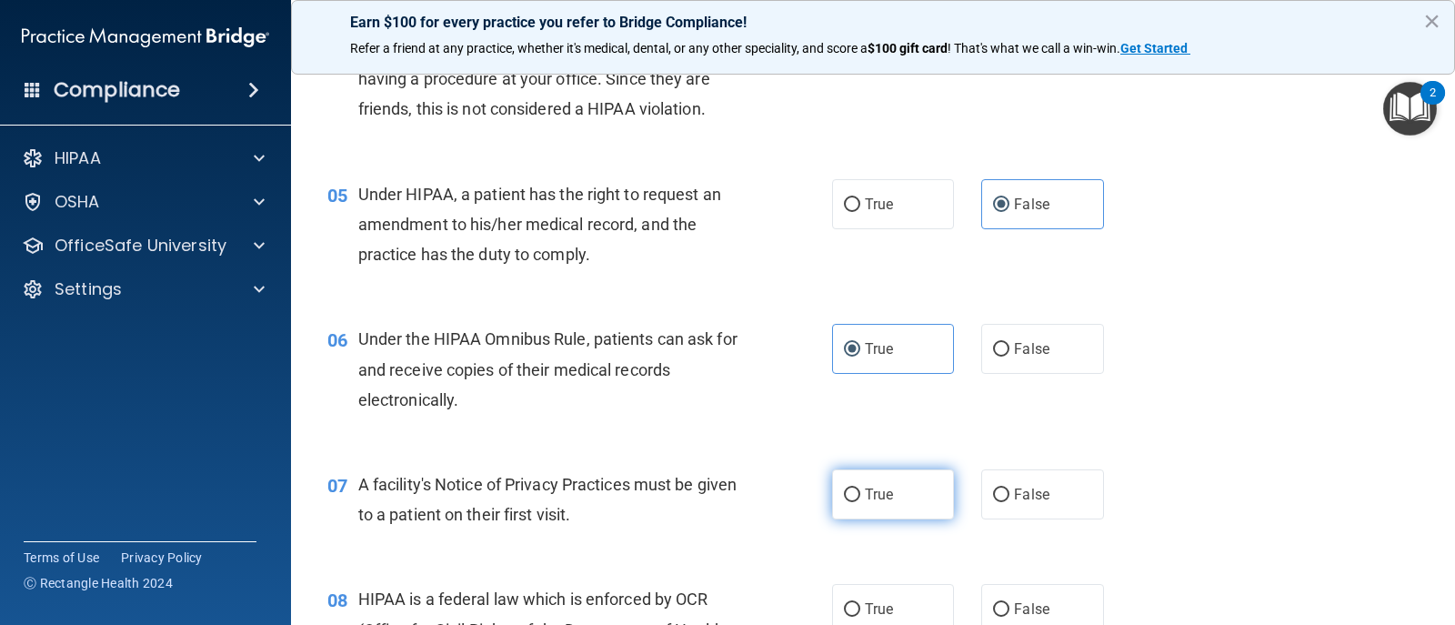
click at [866, 500] on span "True" at bounding box center [879, 494] width 28 height 17
click at [861, 500] on input "True" at bounding box center [852, 495] width 16 height 14
radio input "true"
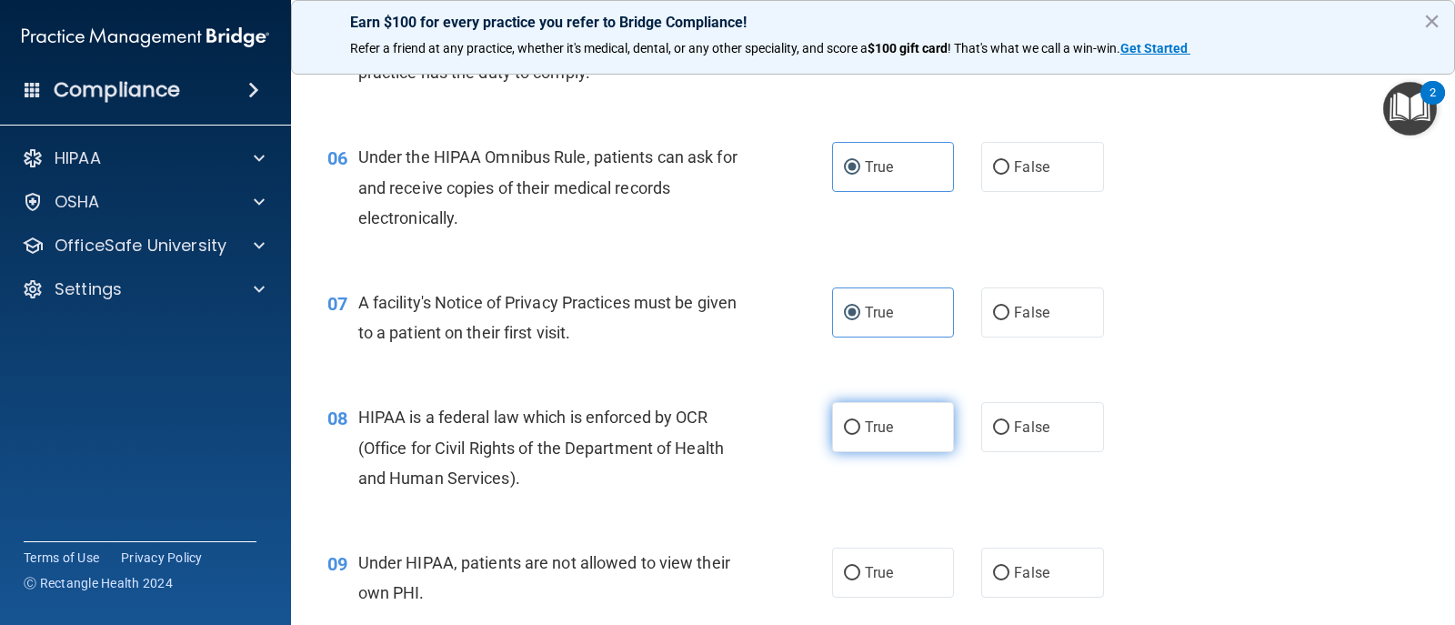
click at [866, 438] on label "True" at bounding box center [893, 427] width 122 height 50
click at [861, 435] on input "True" at bounding box center [852, 428] width 16 height 14
radio input "true"
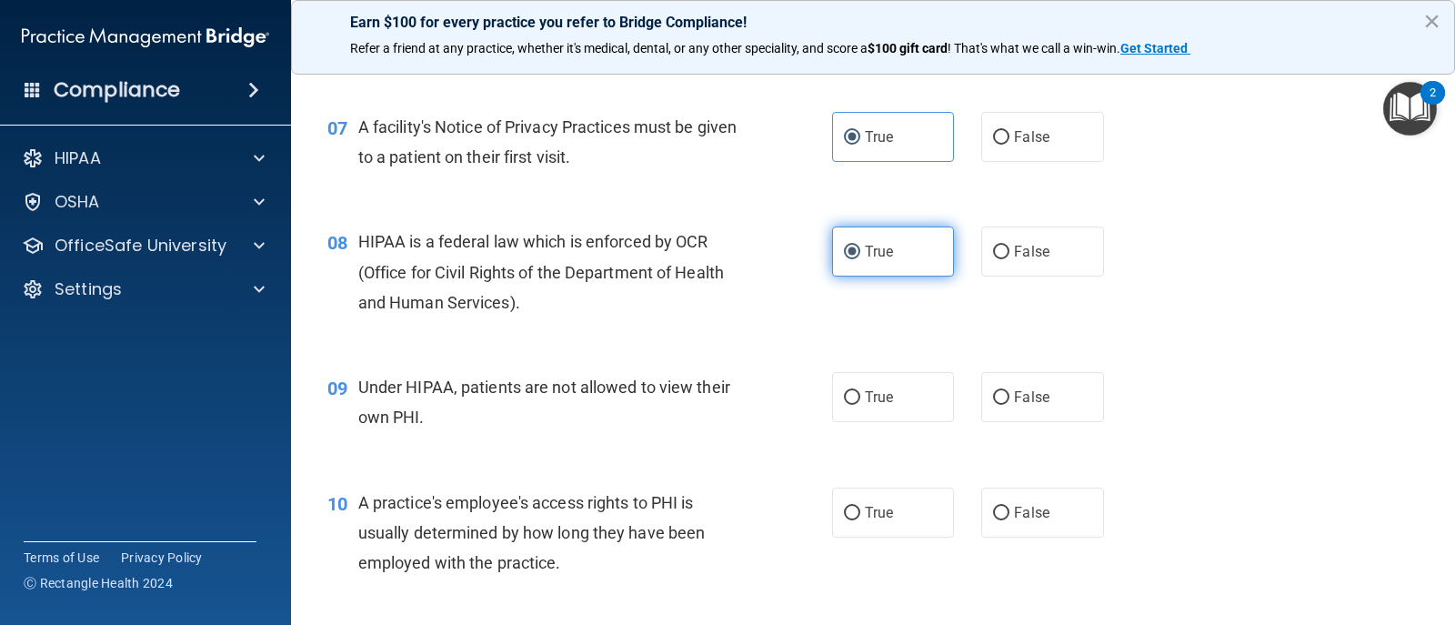
scroll to position [1092, 0]
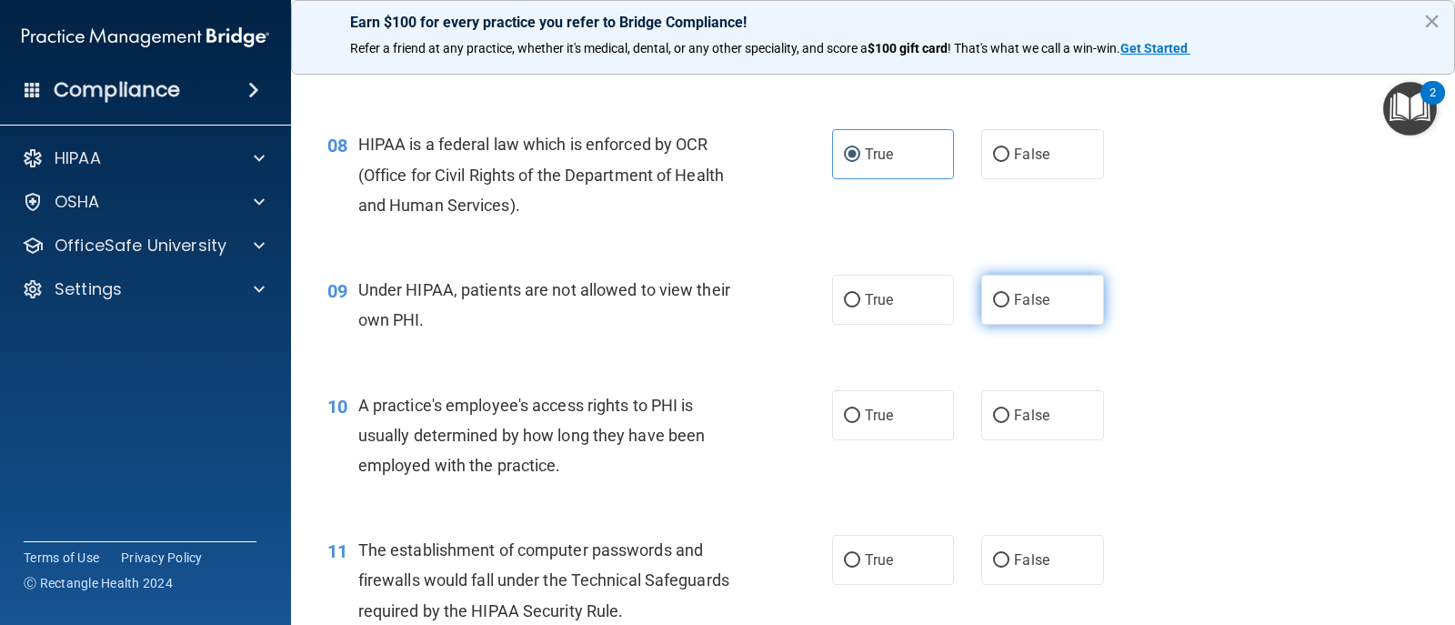
click at [1014, 299] on span "False" at bounding box center [1031, 299] width 35 height 17
click at [1007, 299] on input "False" at bounding box center [1001, 301] width 16 height 14
radio input "true"
click at [1021, 417] on span "False" at bounding box center [1031, 415] width 35 height 17
click at [1010, 417] on input "False" at bounding box center [1001, 416] width 16 height 14
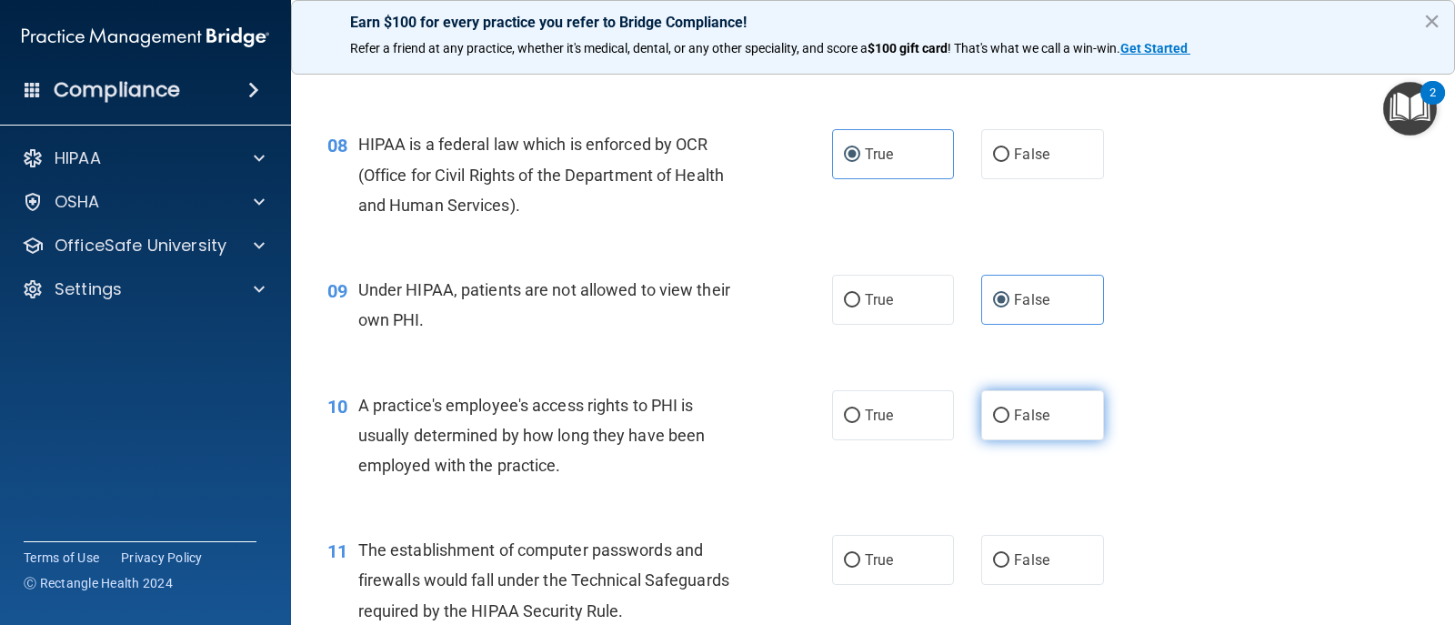
radio input "true"
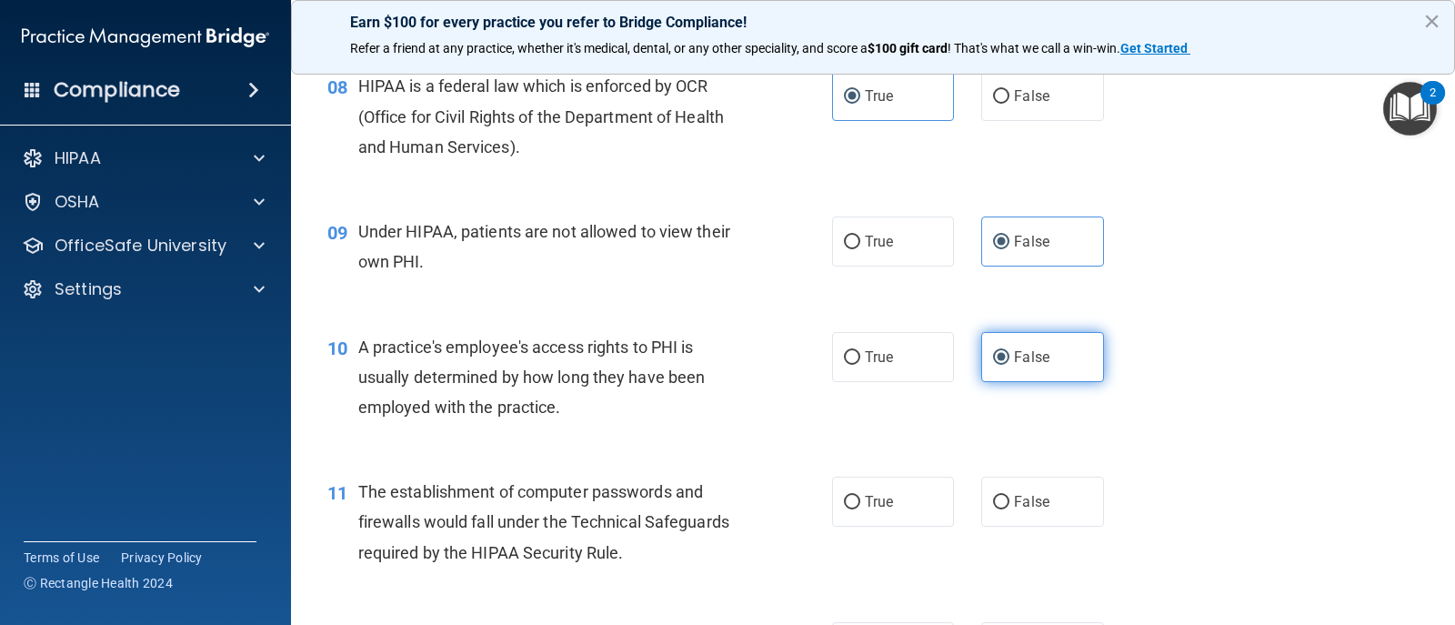
scroll to position [1183, 0]
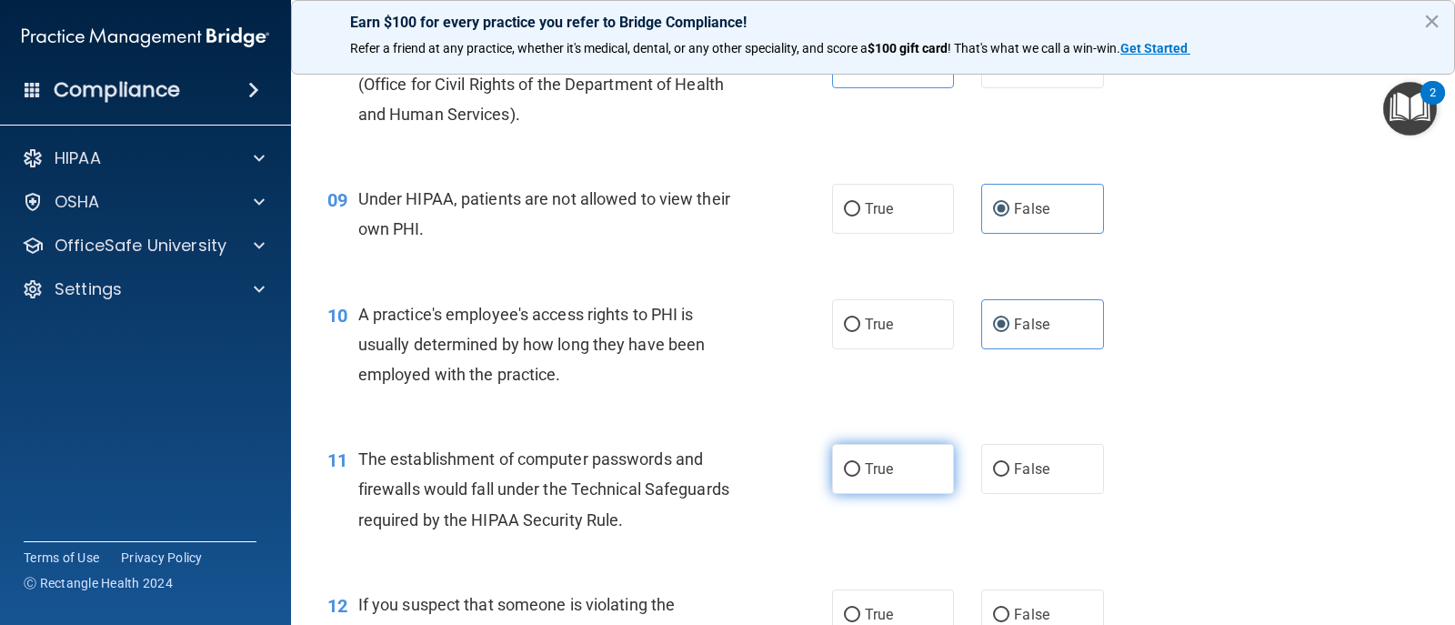
click at [888, 470] on label "True" at bounding box center [893, 469] width 122 height 50
click at [861, 470] on input "True" at bounding box center [852, 470] width 16 height 14
radio input "true"
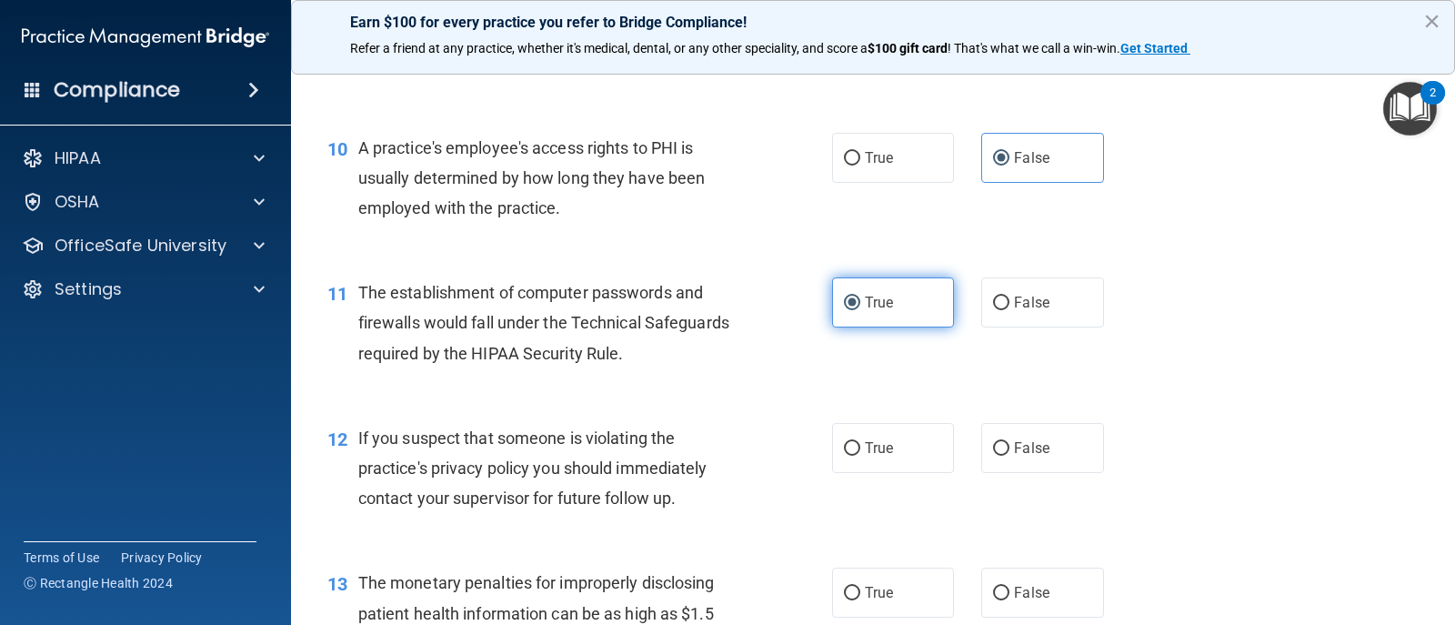
scroll to position [1455, 0]
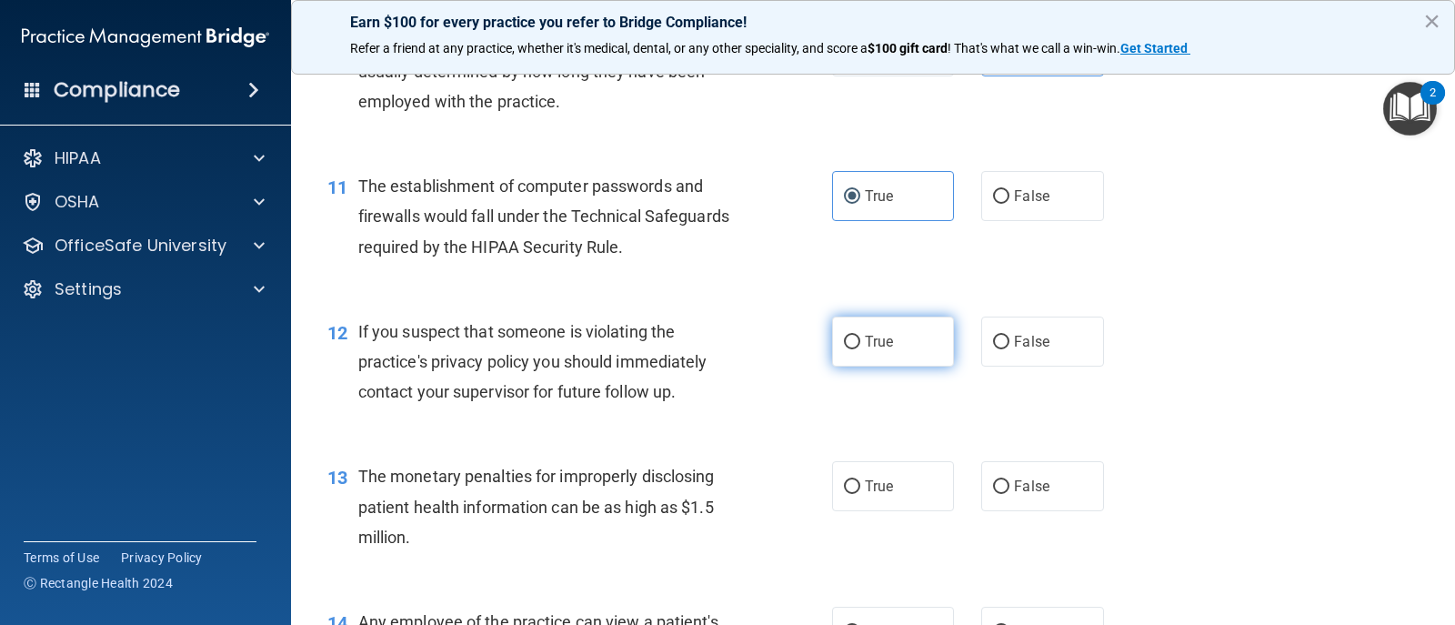
click at [872, 344] on span "True" at bounding box center [879, 341] width 28 height 17
click at [861, 344] on input "True" at bounding box center [852, 343] width 16 height 14
radio input "true"
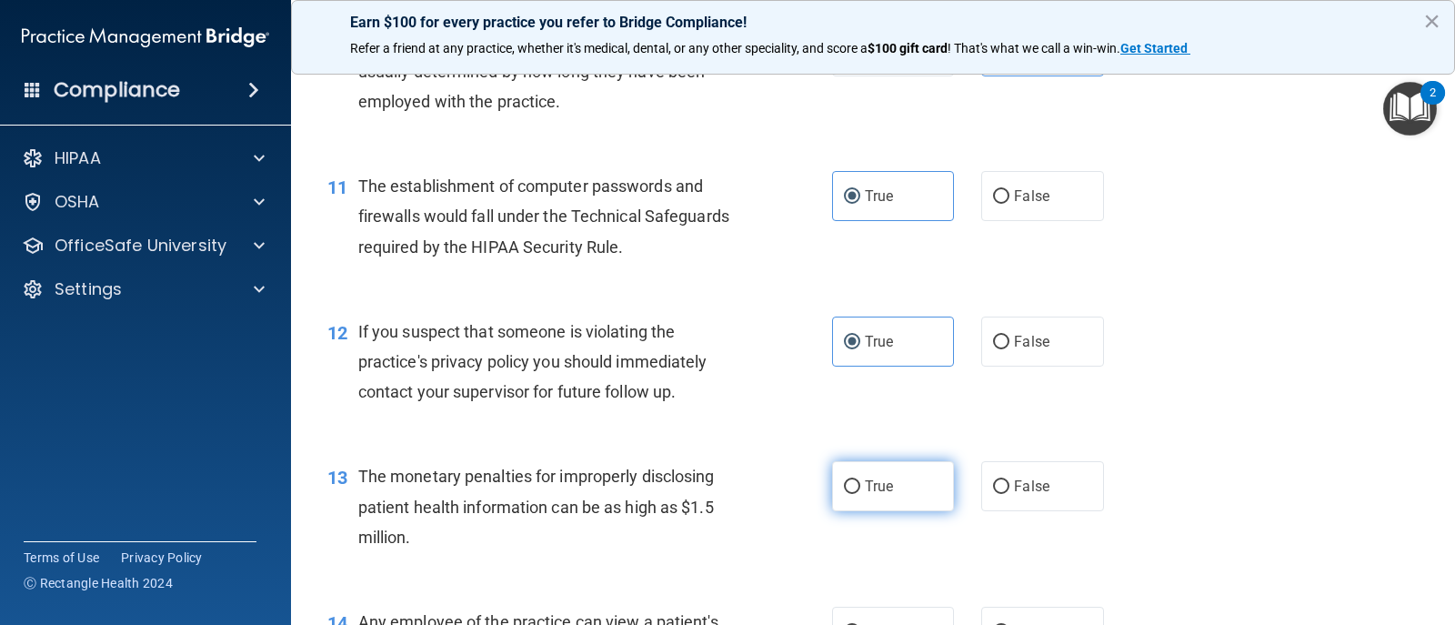
click at [869, 487] on span "True" at bounding box center [879, 486] width 28 height 17
click at [861, 487] on input "True" at bounding box center [852, 487] width 16 height 14
radio input "true"
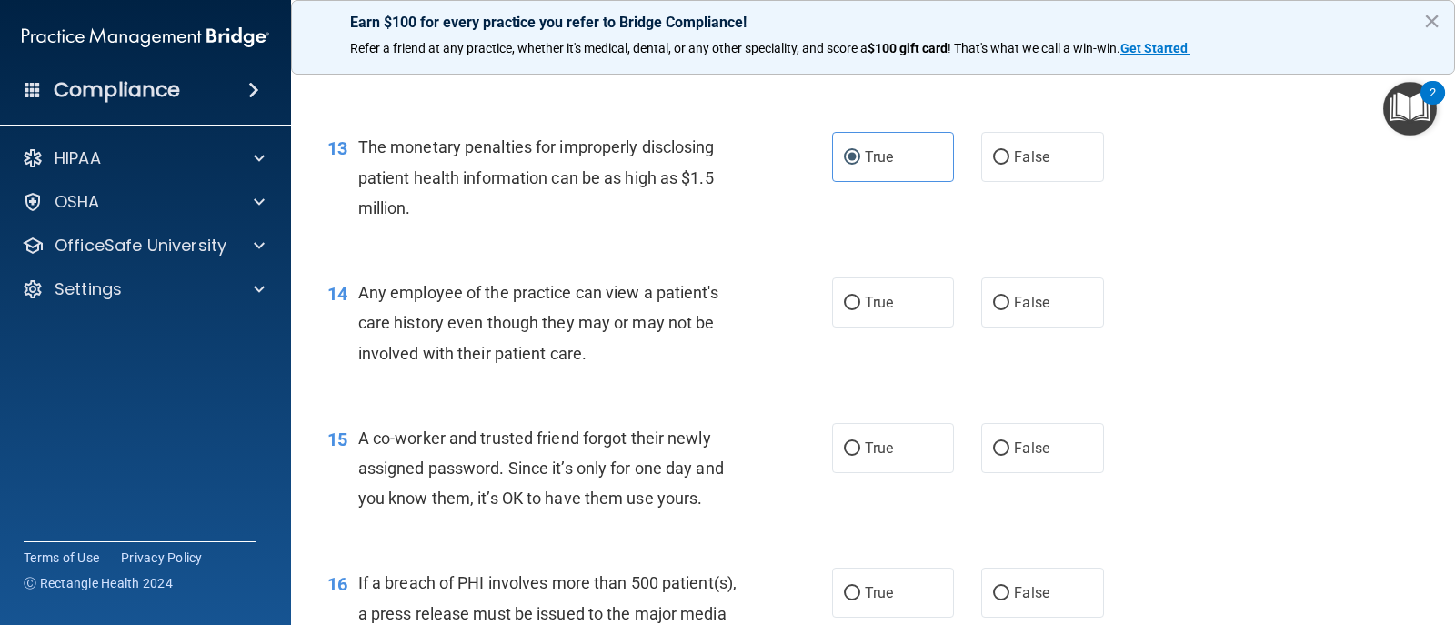
scroll to position [1819, 0]
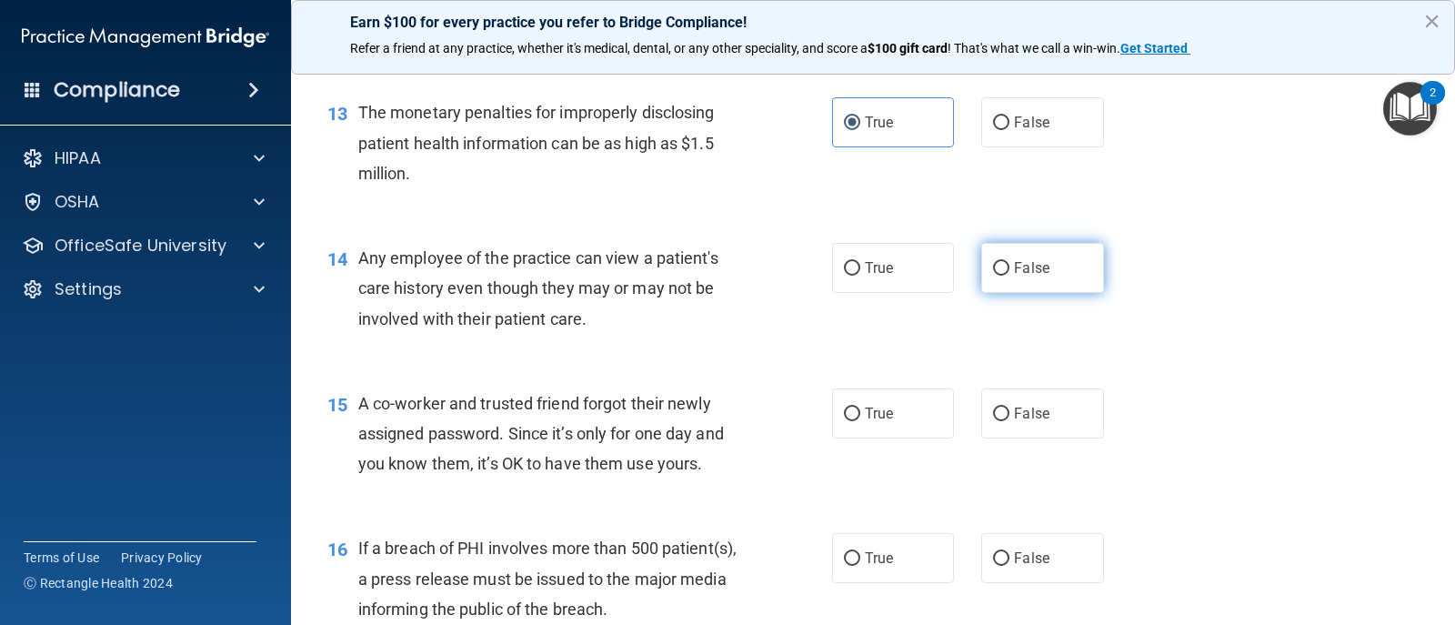
click at [1021, 260] on span "False" at bounding box center [1031, 267] width 35 height 17
click at [1010, 262] on input "False" at bounding box center [1001, 269] width 16 height 14
radio input "true"
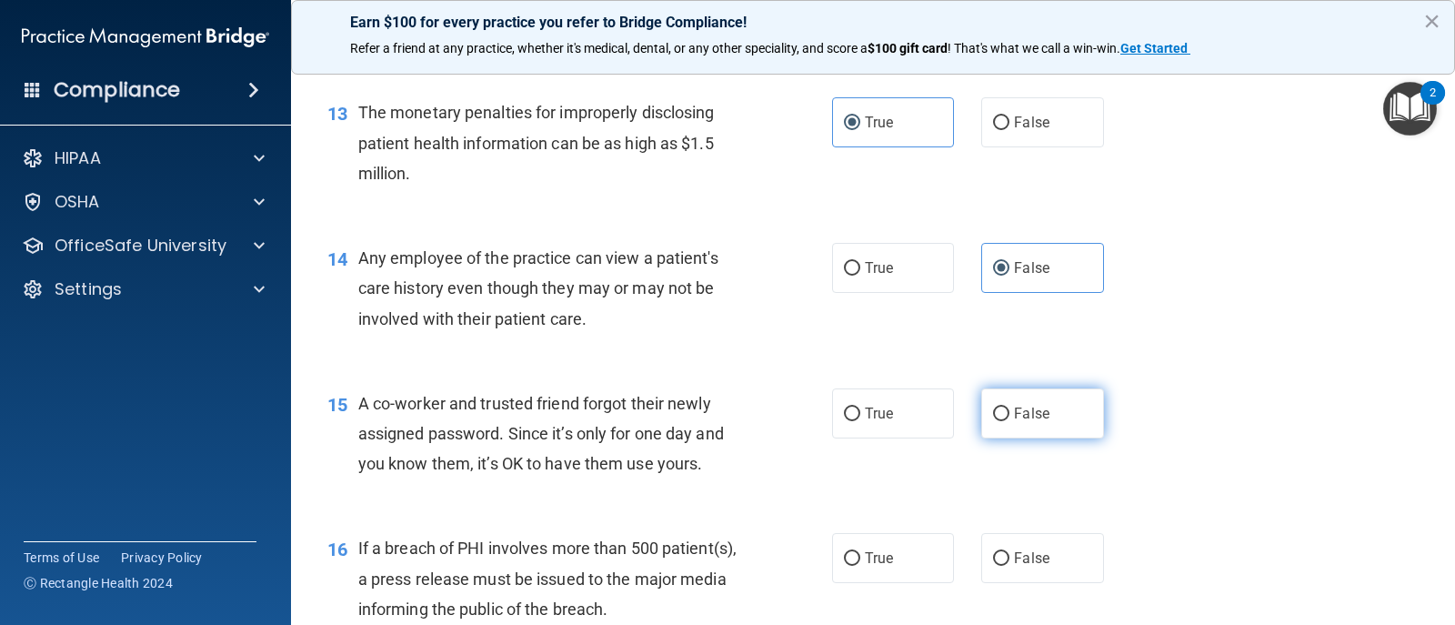
click at [1014, 421] on span "False" at bounding box center [1031, 413] width 35 height 17
click at [1010, 421] on input "False" at bounding box center [1001, 415] width 16 height 14
radio input "true"
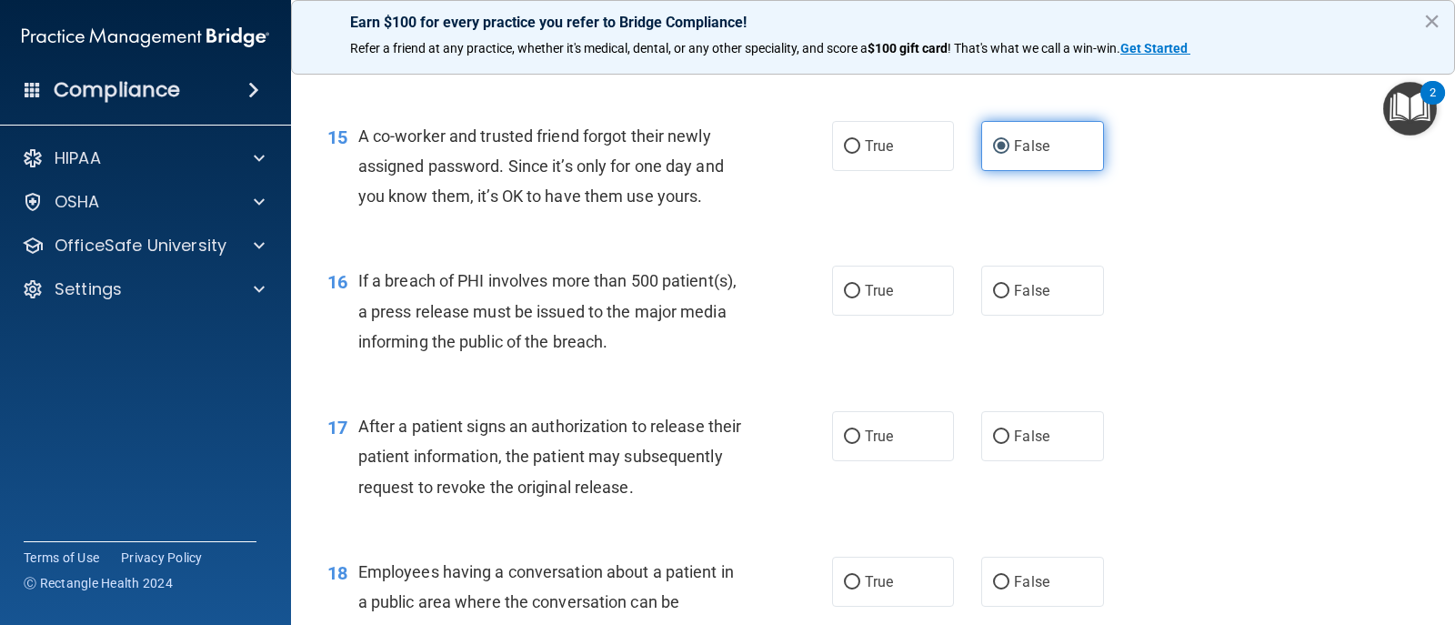
scroll to position [2092, 0]
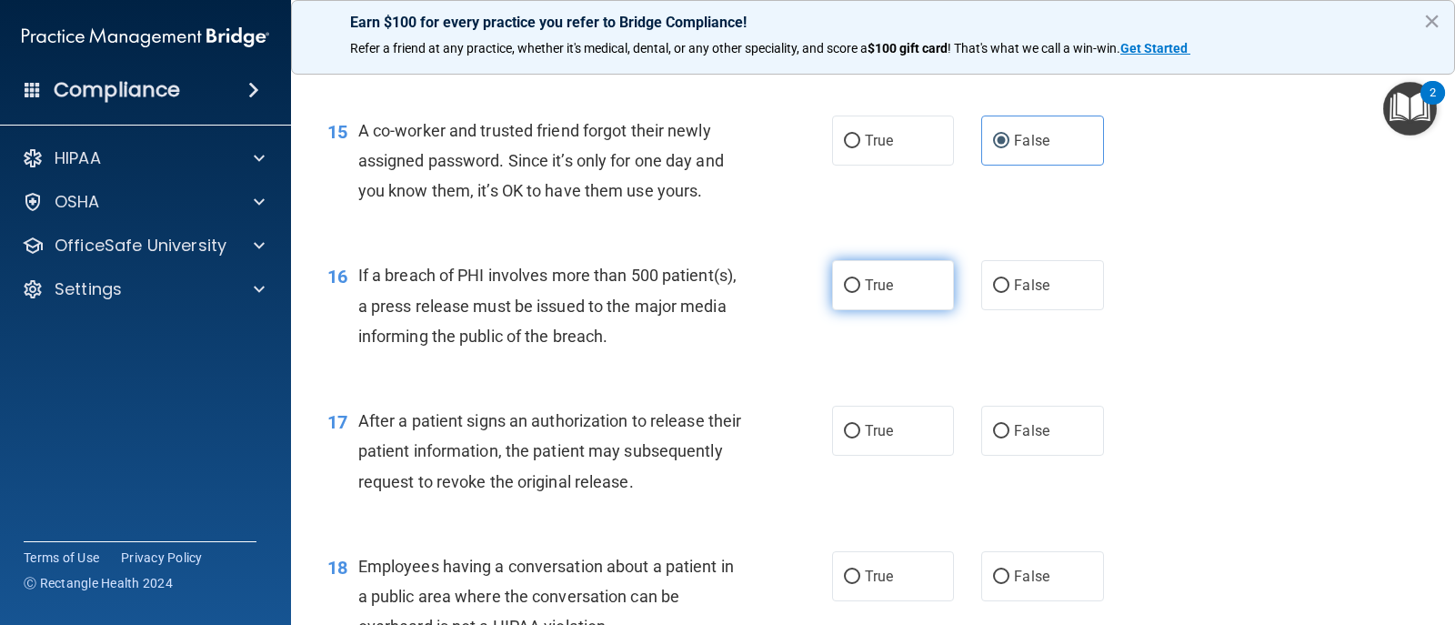
click at [869, 291] on span "True" at bounding box center [879, 285] width 28 height 17
click at [861, 291] on input "True" at bounding box center [852, 286] width 16 height 14
radio input "true"
click at [846, 438] on input "True" at bounding box center [852, 432] width 16 height 14
radio input "true"
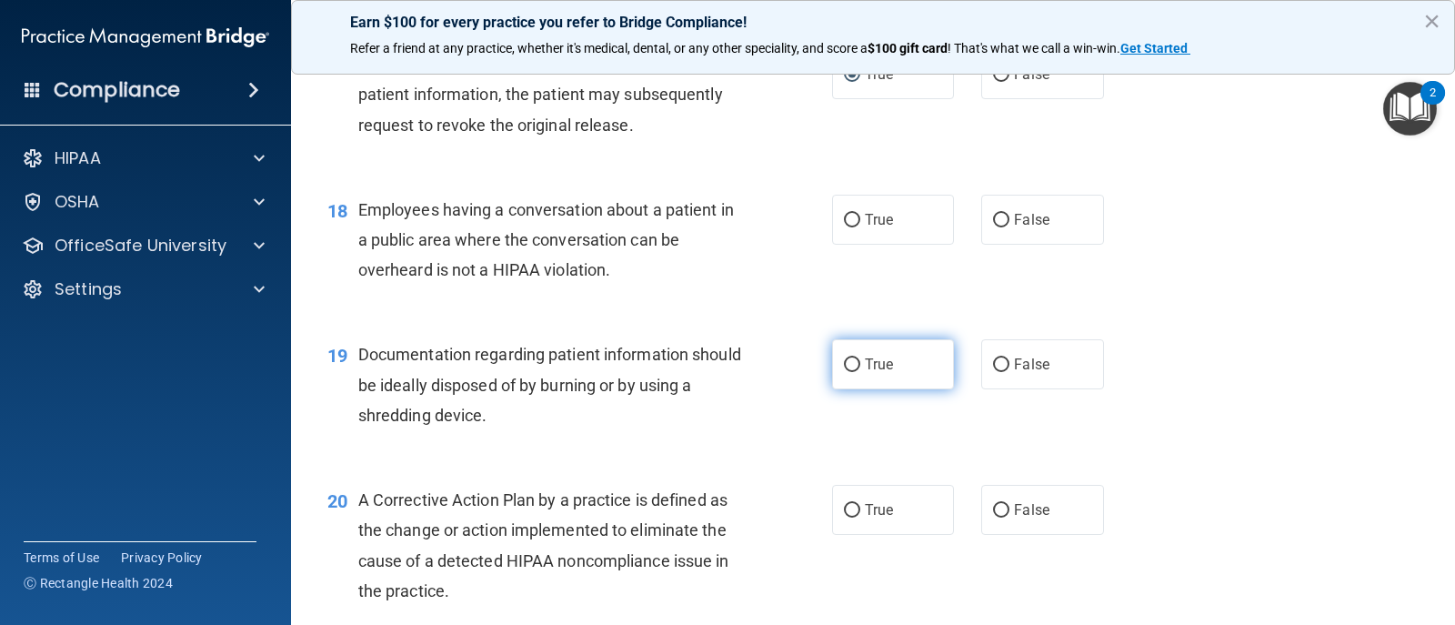
scroll to position [2456, 0]
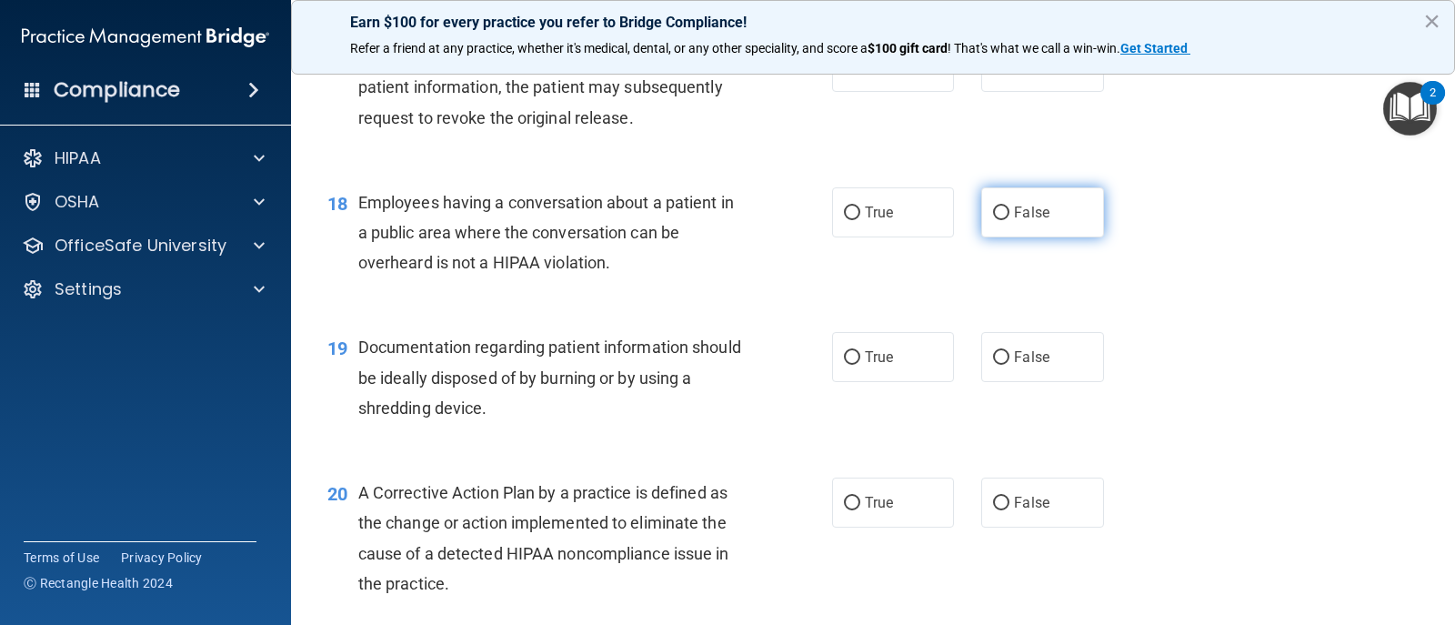
click at [1009, 226] on label "False" at bounding box center [1043, 212] width 122 height 50
click at [1009, 220] on input "False" at bounding box center [1001, 213] width 16 height 14
radio input "true"
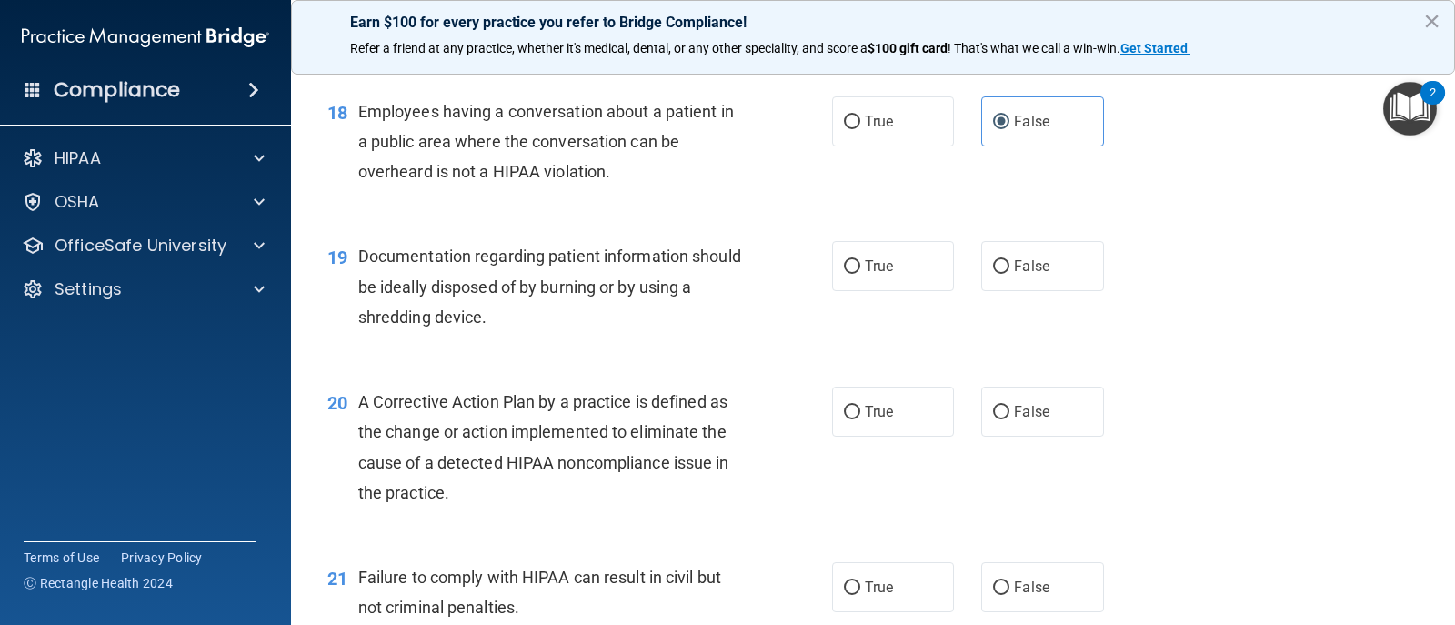
click at [906, 292] on div "19 Documentation regarding patient information should be ideally disposed of by…" at bounding box center [873, 291] width 1119 height 146
click at [882, 265] on span "True" at bounding box center [879, 265] width 28 height 17
click at [861, 265] on input "True" at bounding box center [852, 267] width 16 height 14
radio input "true"
click at [872, 396] on label "True" at bounding box center [893, 412] width 122 height 50
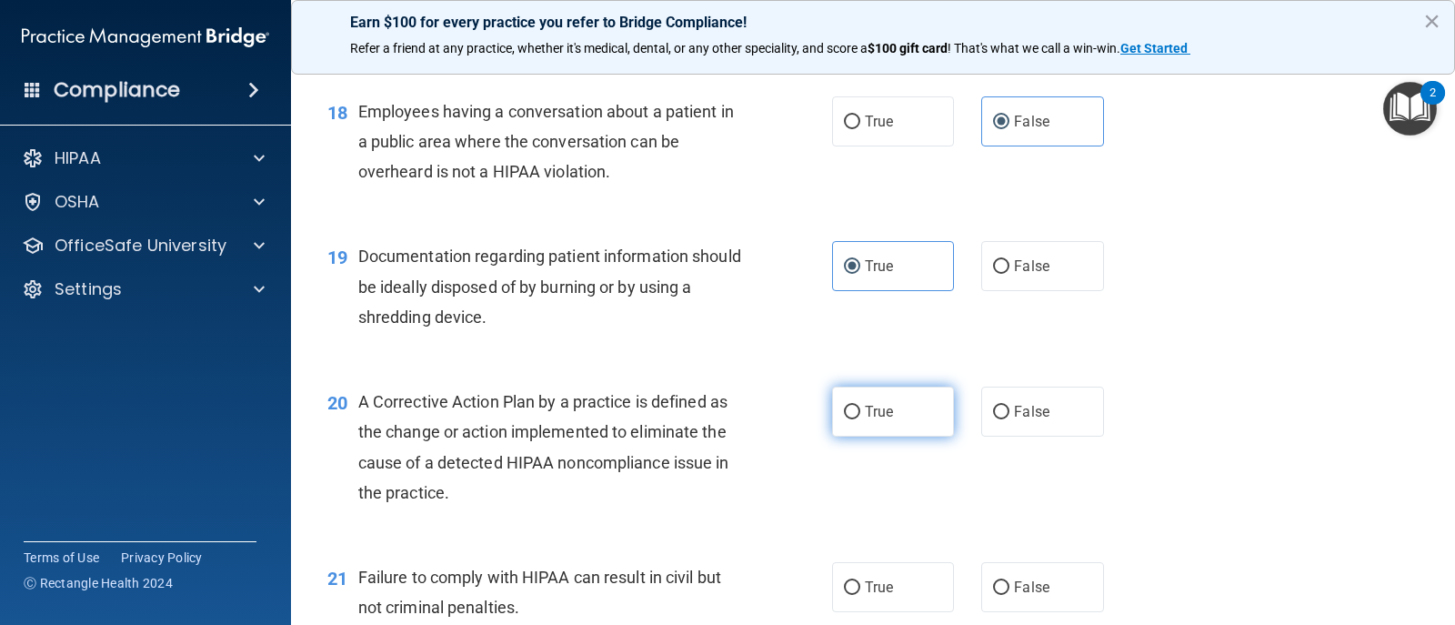
click at [861, 406] on input "True" at bounding box center [852, 413] width 16 height 14
radio input "true"
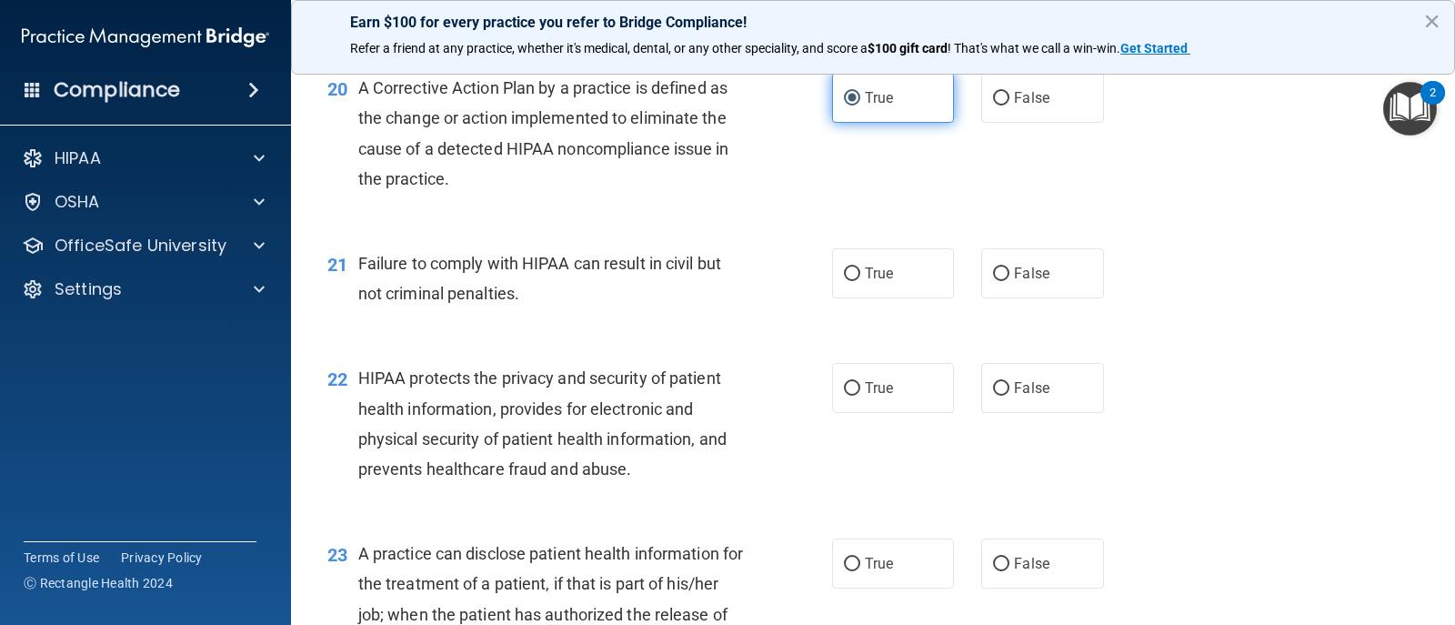
scroll to position [2911, 0]
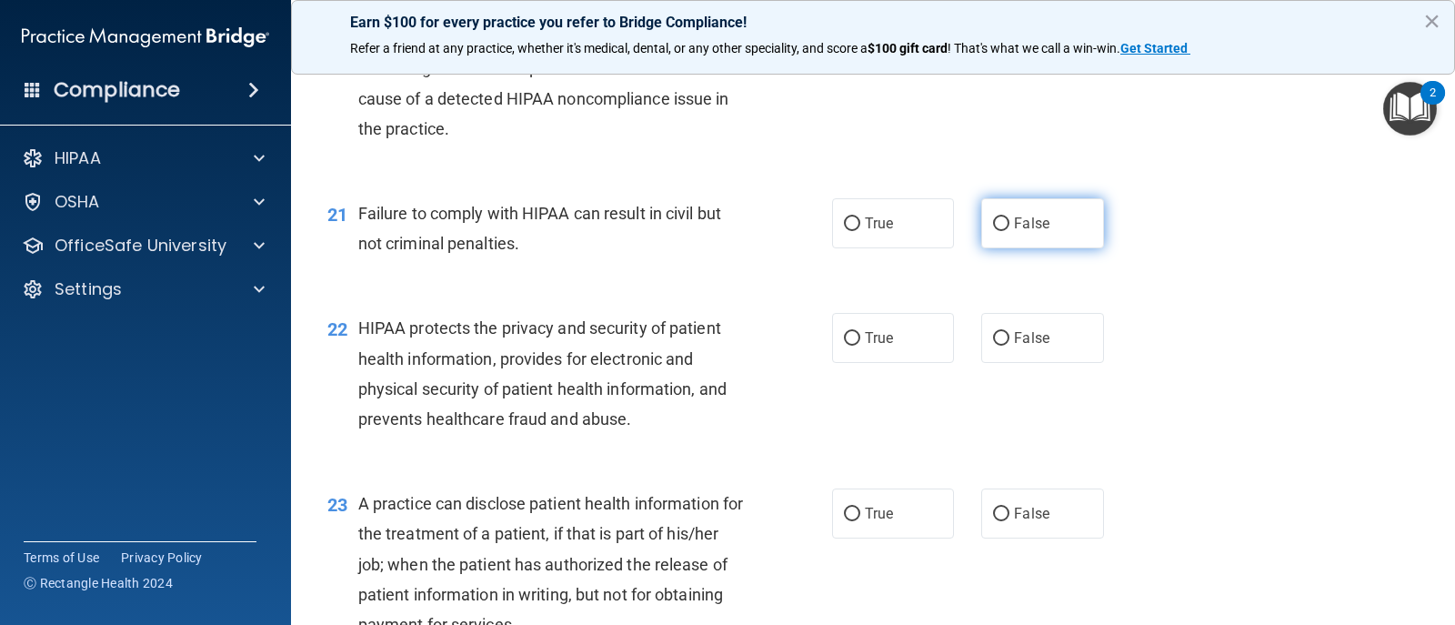
click at [1014, 223] on span "False" at bounding box center [1031, 223] width 35 height 17
click at [1010, 223] on input "False" at bounding box center [1001, 224] width 16 height 14
radio input "true"
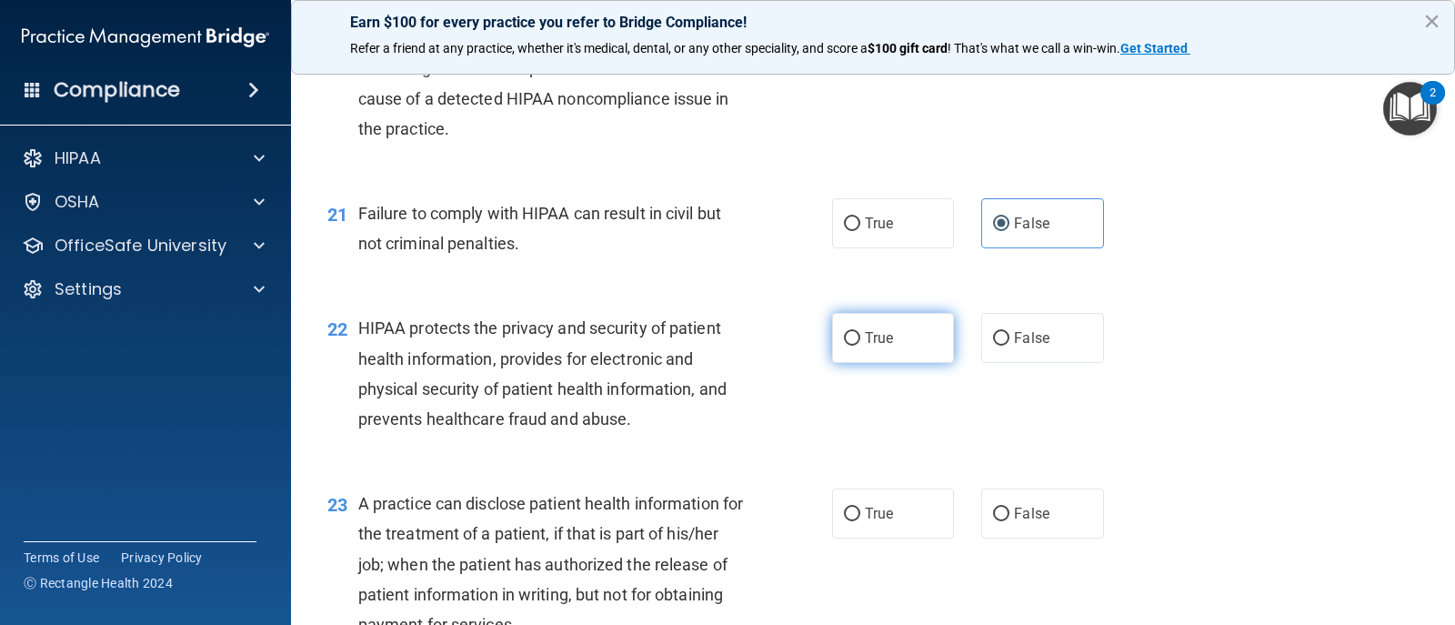
click at [885, 349] on label "True" at bounding box center [893, 338] width 122 height 50
click at [861, 346] on input "True" at bounding box center [852, 339] width 16 height 14
radio input "true"
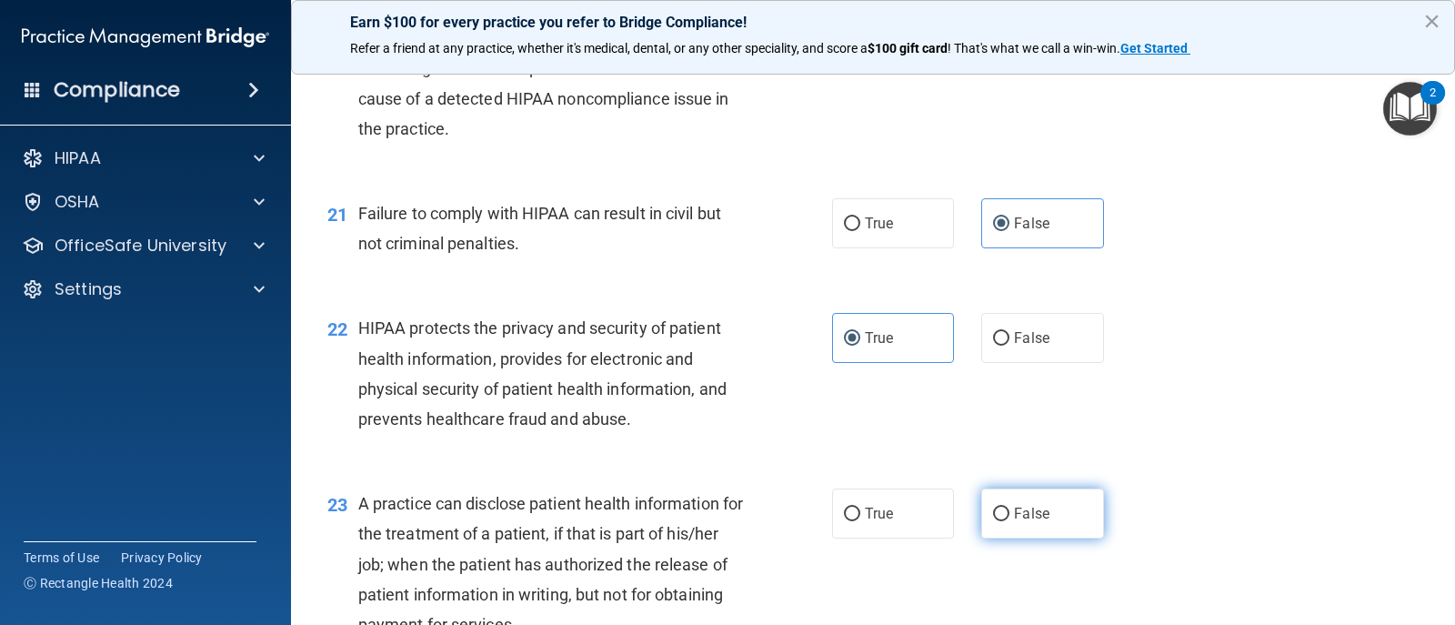
click at [1014, 529] on label "False" at bounding box center [1043, 513] width 122 height 50
click at [1010, 521] on input "False" at bounding box center [1001, 515] width 16 height 14
radio input "true"
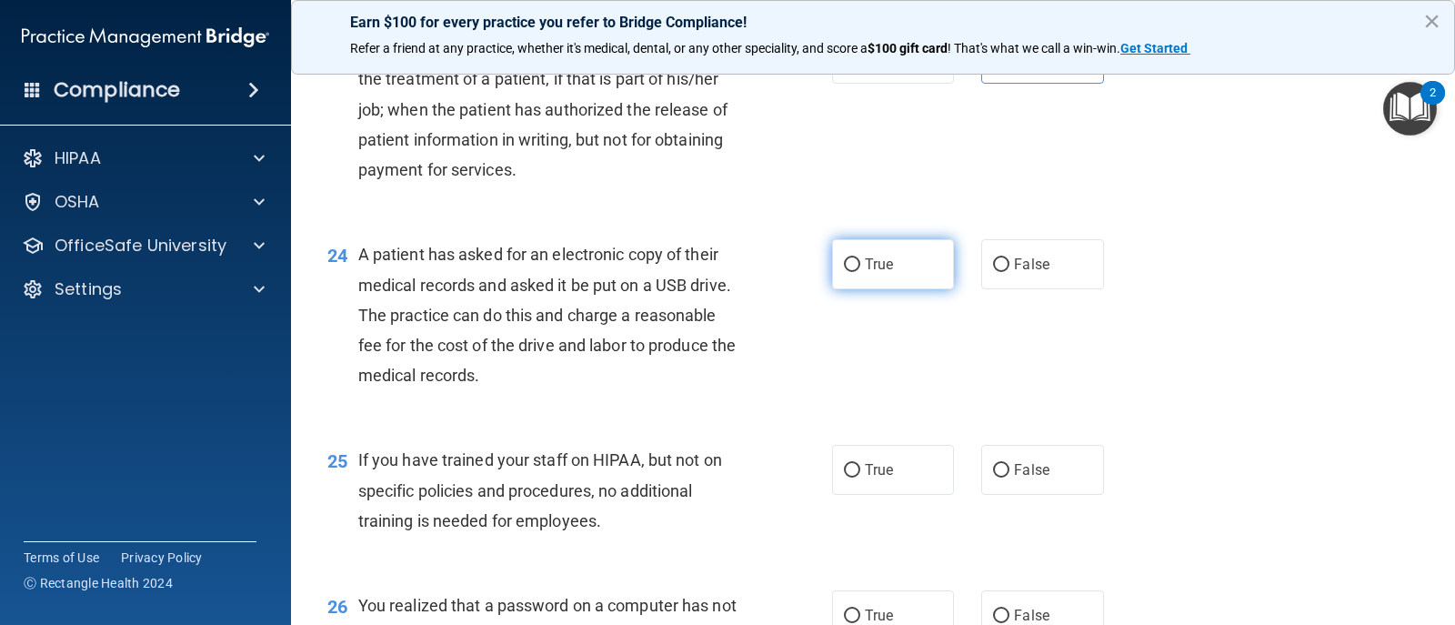
scroll to position [3275, 0]
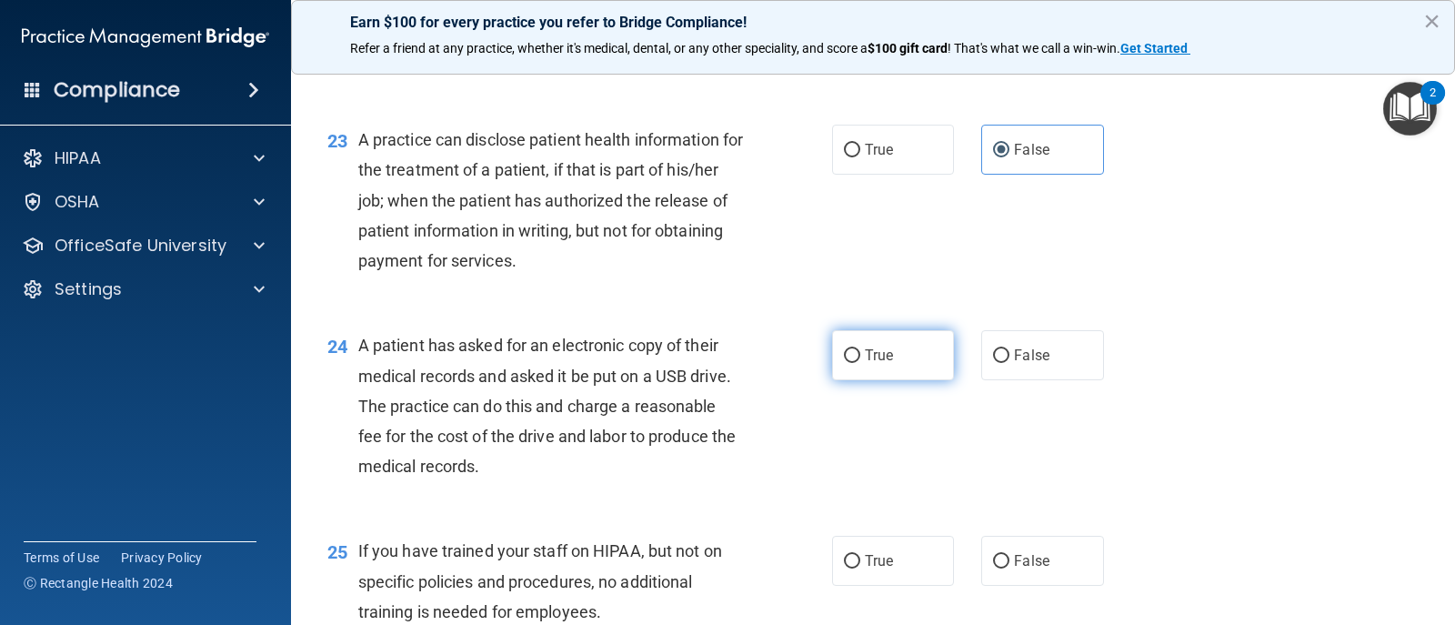
click at [876, 363] on span "True" at bounding box center [879, 355] width 28 height 17
click at [861, 363] on input "True" at bounding box center [852, 356] width 16 height 14
radio input "true"
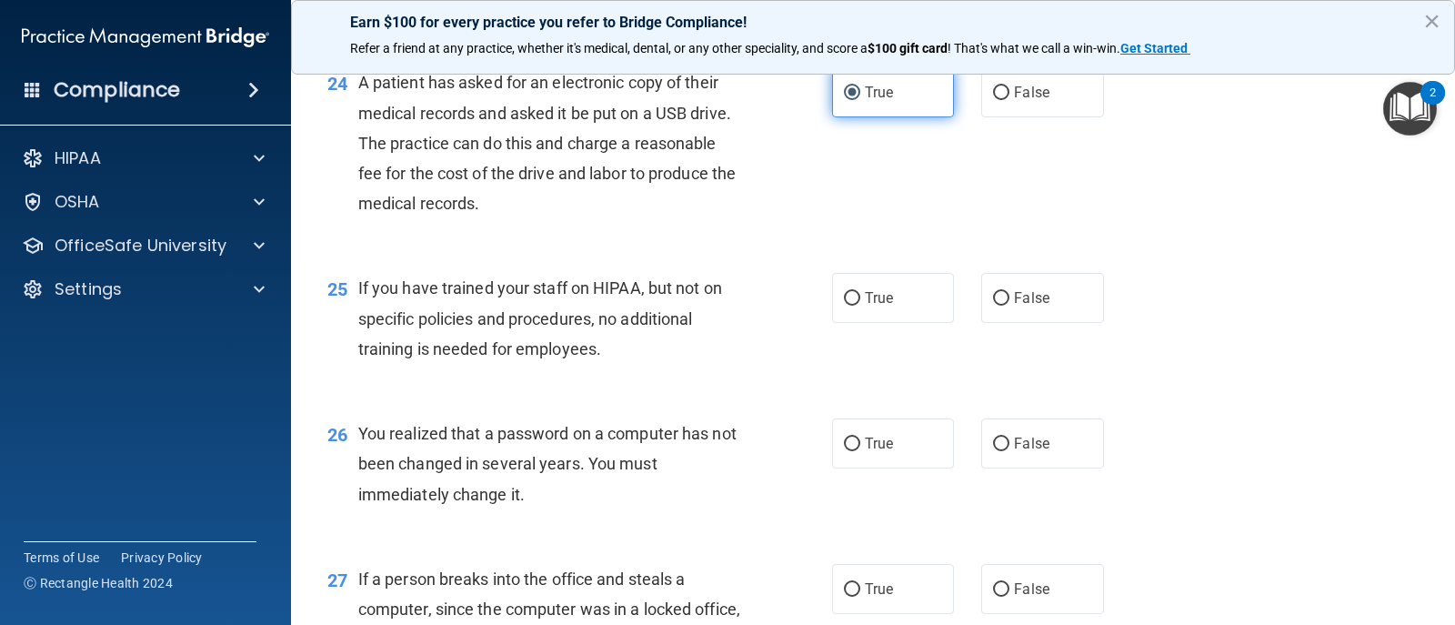
scroll to position [3548, 0]
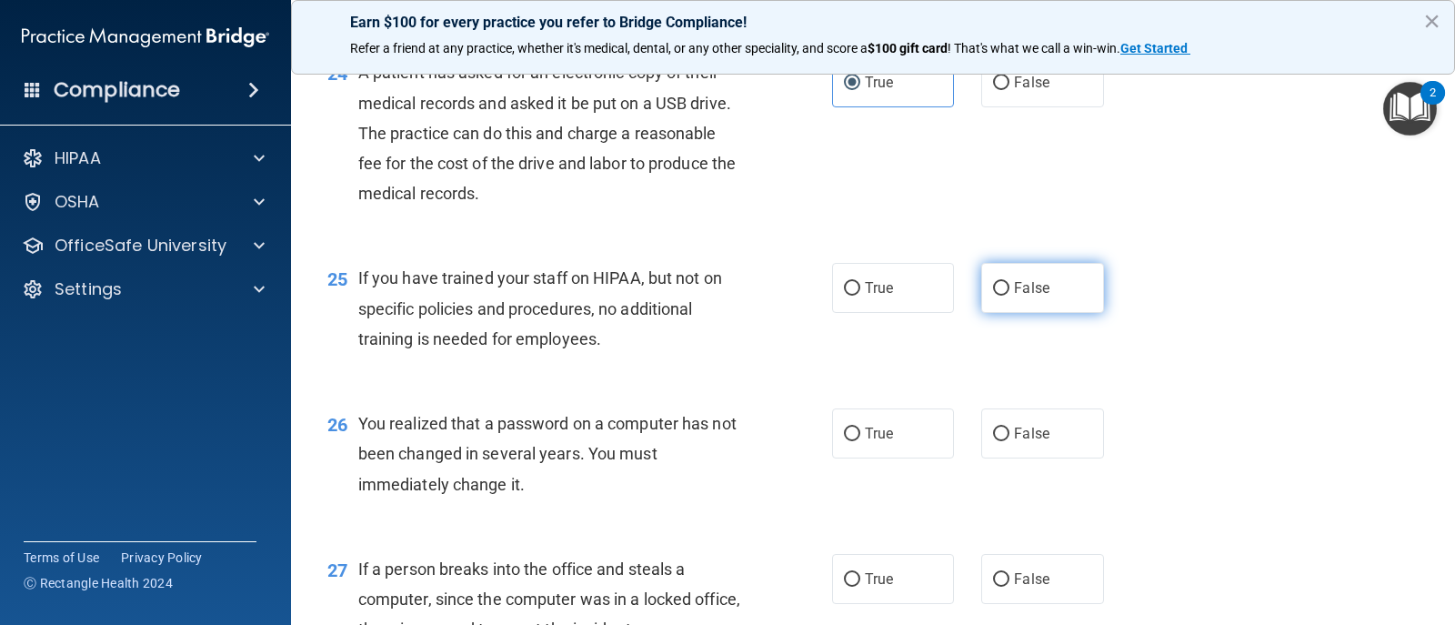
click at [993, 285] on input "False" at bounding box center [1001, 289] width 16 height 14
radio input "true"
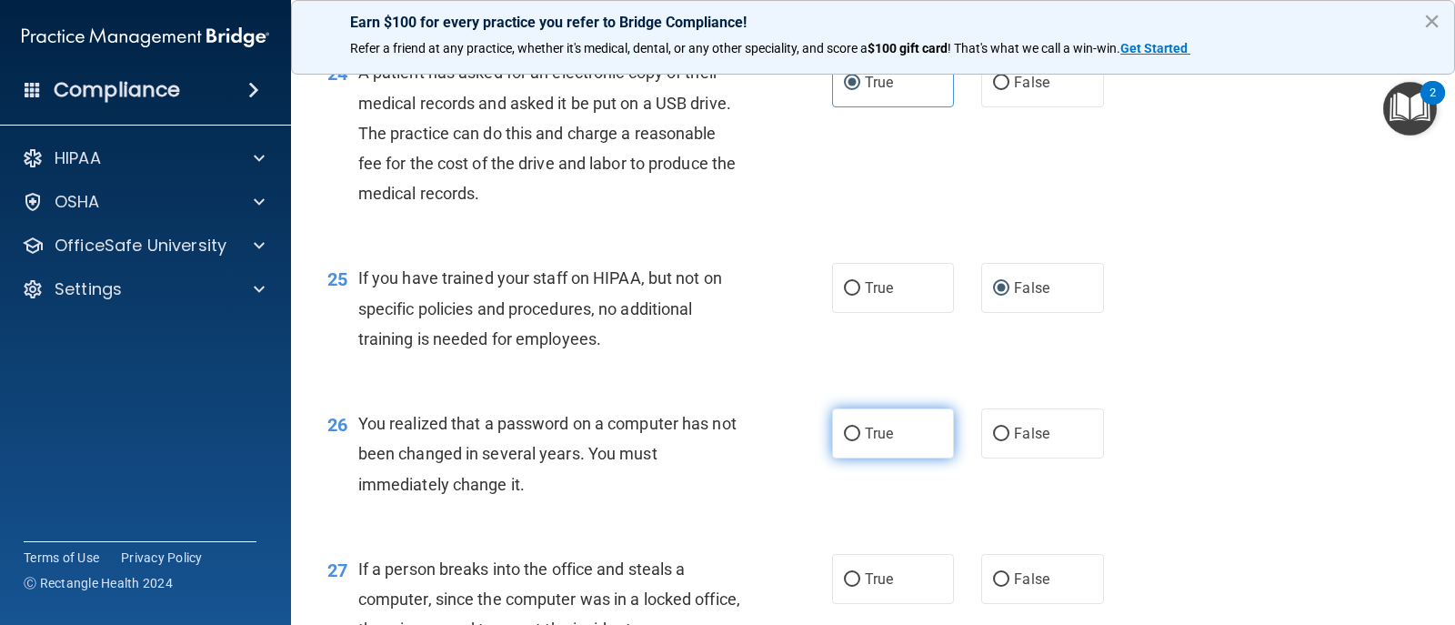
click at [892, 426] on label "True" at bounding box center [893, 433] width 122 height 50
click at [861, 428] on input "True" at bounding box center [852, 435] width 16 height 14
radio input "true"
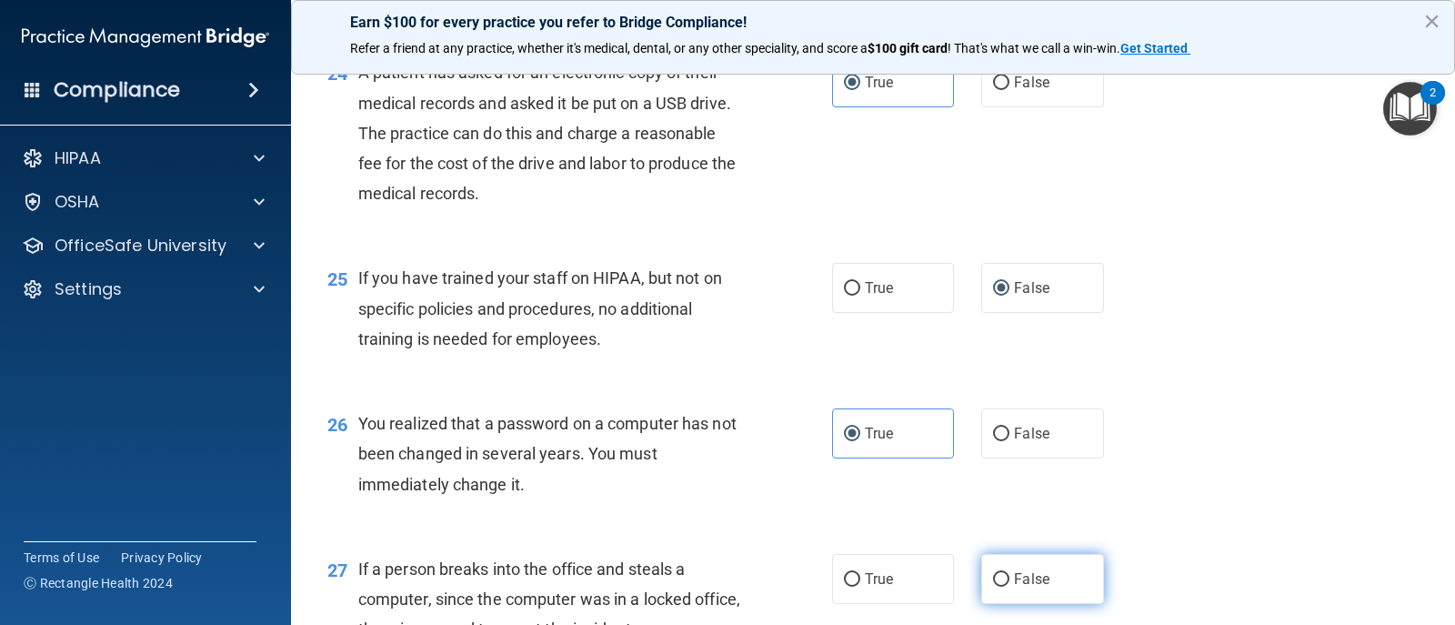
click at [1014, 579] on span "False" at bounding box center [1031, 578] width 35 height 17
click at [1010, 579] on input "False" at bounding box center [1001, 580] width 16 height 14
radio input "true"
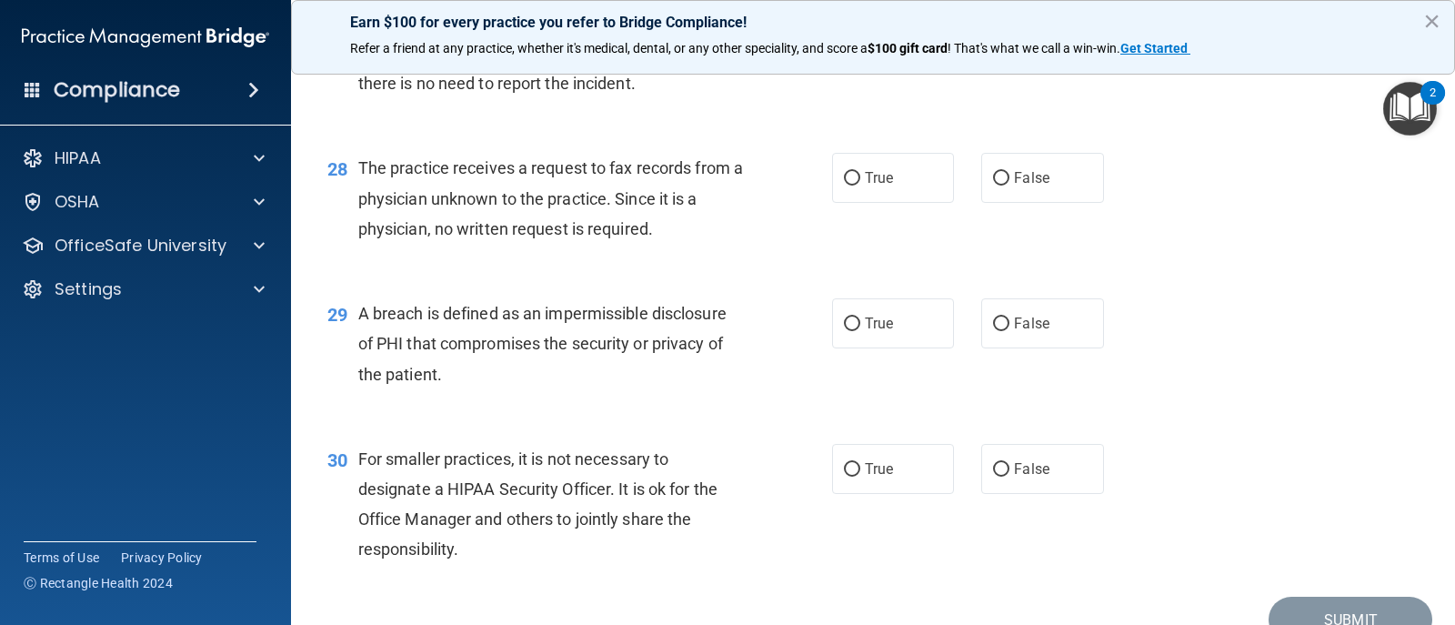
scroll to position [4002, 0]
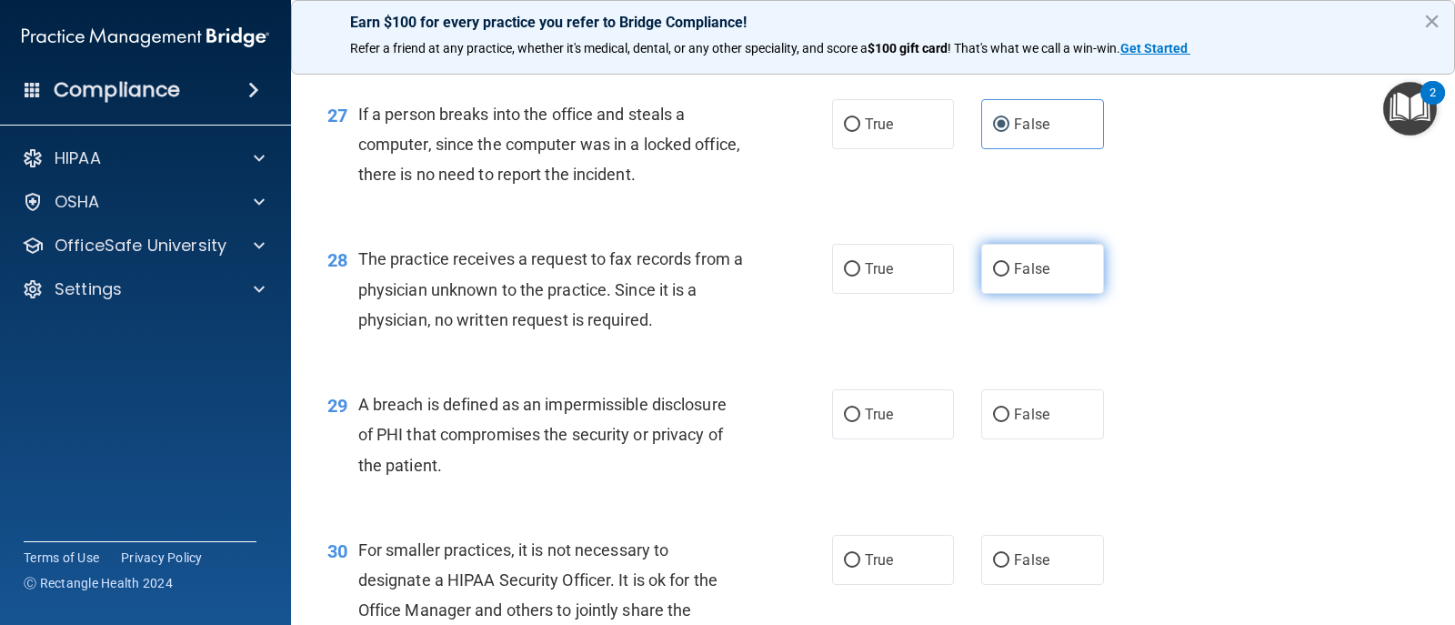
click at [1014, 269] on span "False" at bounding box center [1031, 268] width 35 height 17
click at [1008, 269] on input "False" at bounding box center [1001, 270] width 16 height 14
radio input "true"
click at [916, 405] on label "True" at bounding box center [893, 414] width 122 height 50
click at [861, 408] on input "True" at bounding box center [852, 415] width 16 height 14
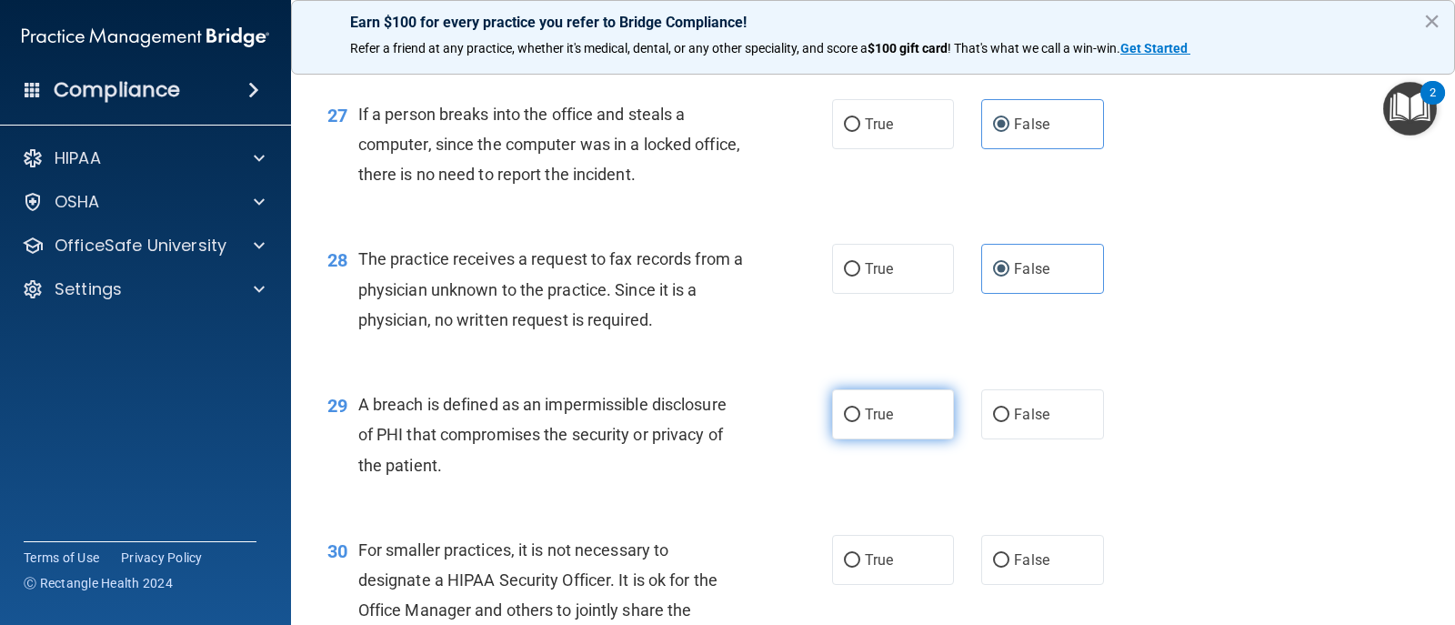
radio input "true"
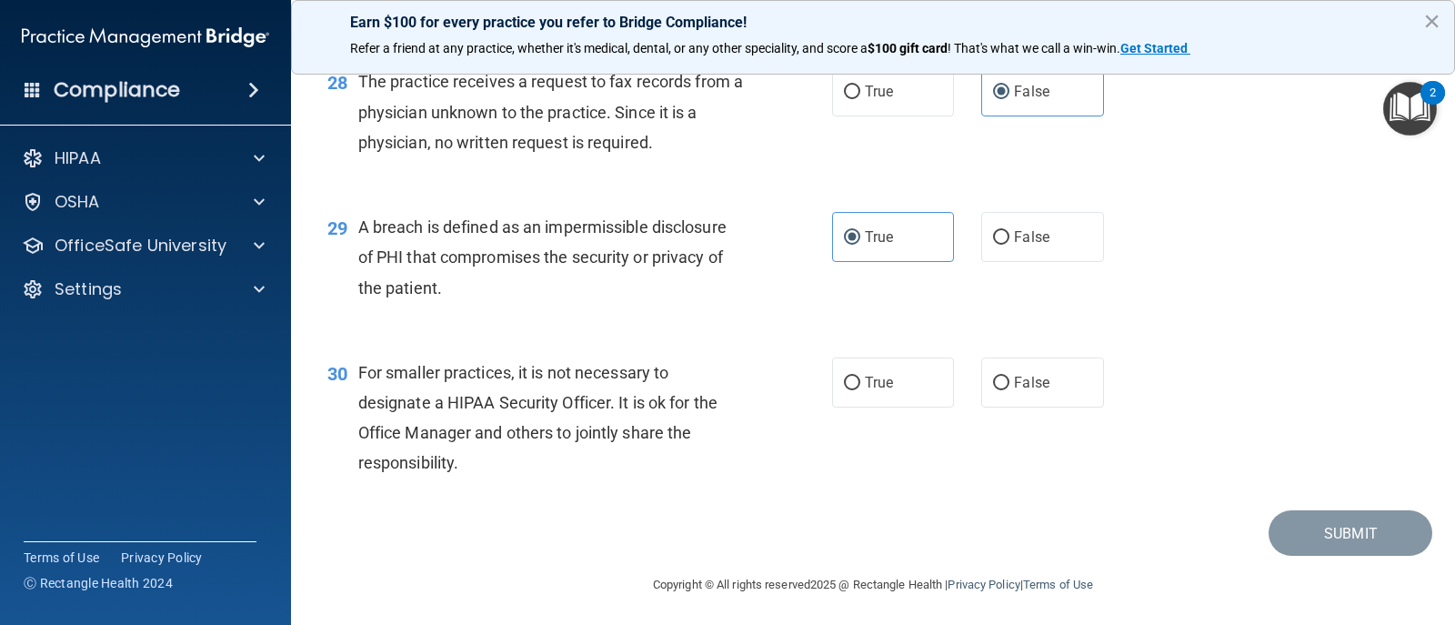
scroll to position [4183, 0]
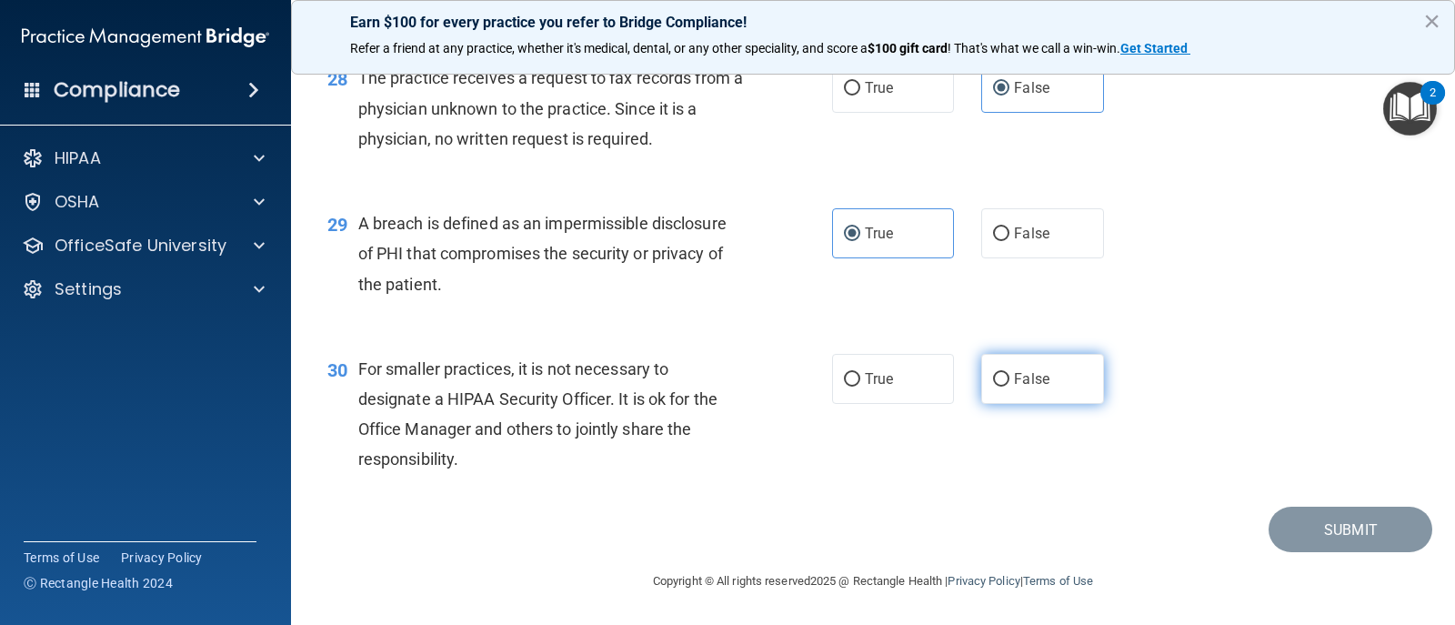
click at [1002, 392] on label "False" at bounding box center [1043, 379] width 122 height 50
click at [1002, 387] on input "False" at bounding box center [1001, 380] width 16 height 14
radio input "true"
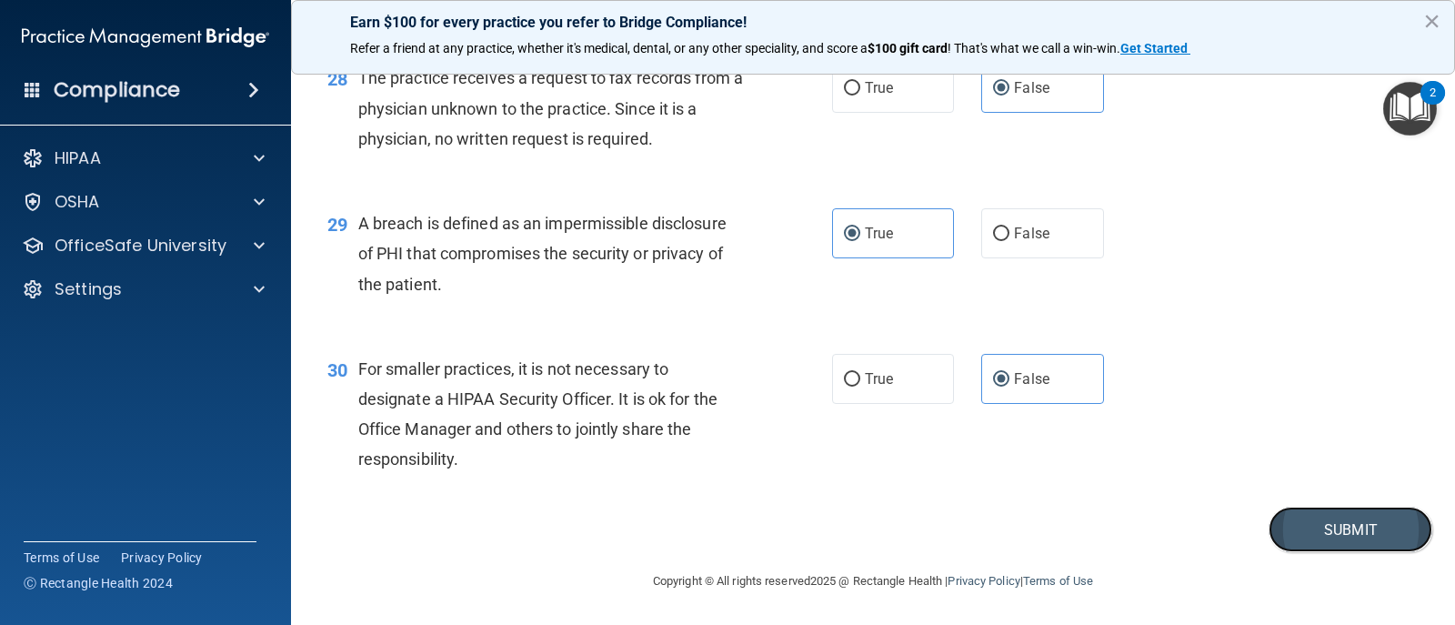
click at [1356, 529] on button "Submit" at bounding box center [1351, 530] width 164 height 46
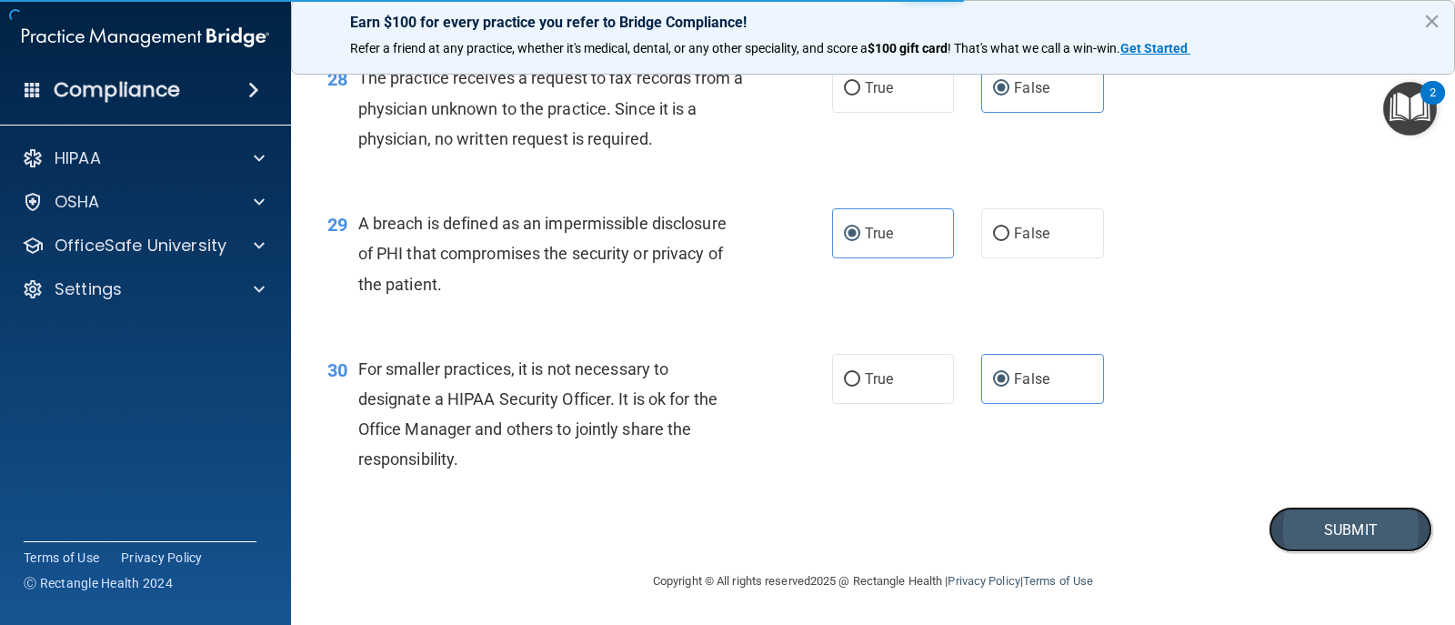
click at [1350, 527] on button "Submit" at bounding box center [1351, 530] width 164 height 46
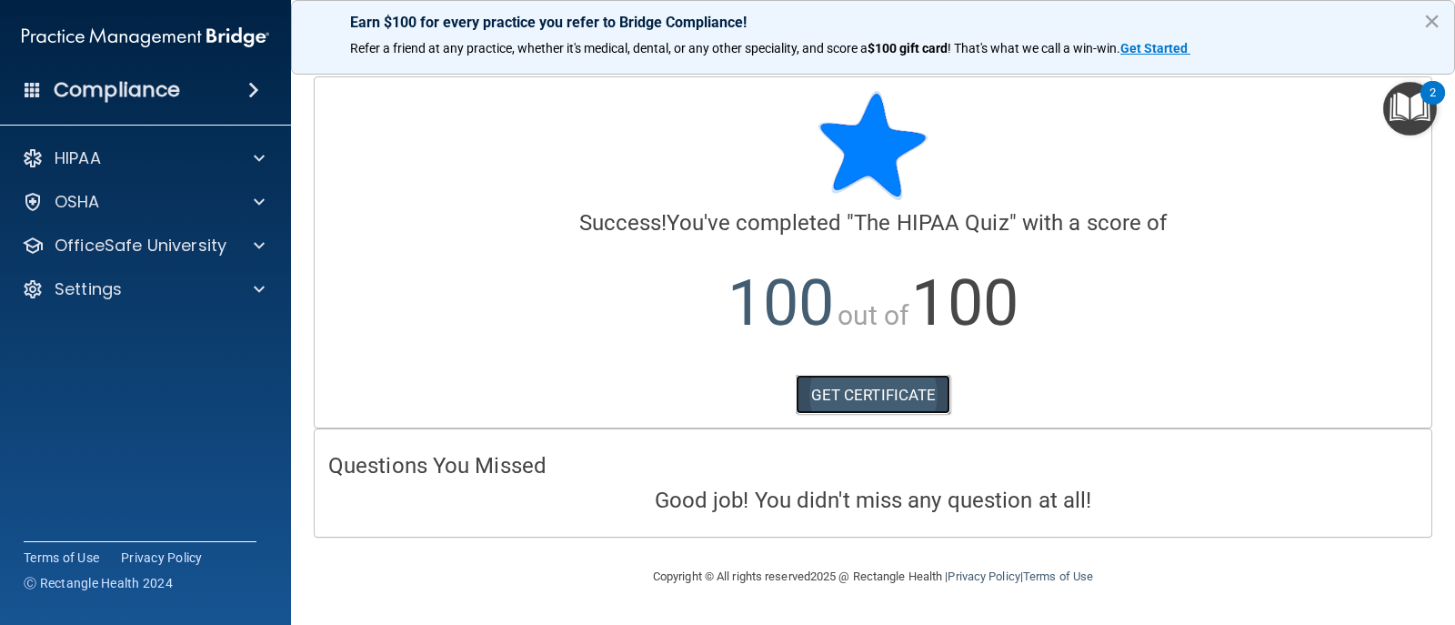
click at [899, 391] on link "GET CERTIFICATE" at bounding box center [874, 395] width 156 height 40
click at [1422, 113] on img "Open Resource Center, 2 new notifications" at bounding box center [1411, 109] width 54 height 54
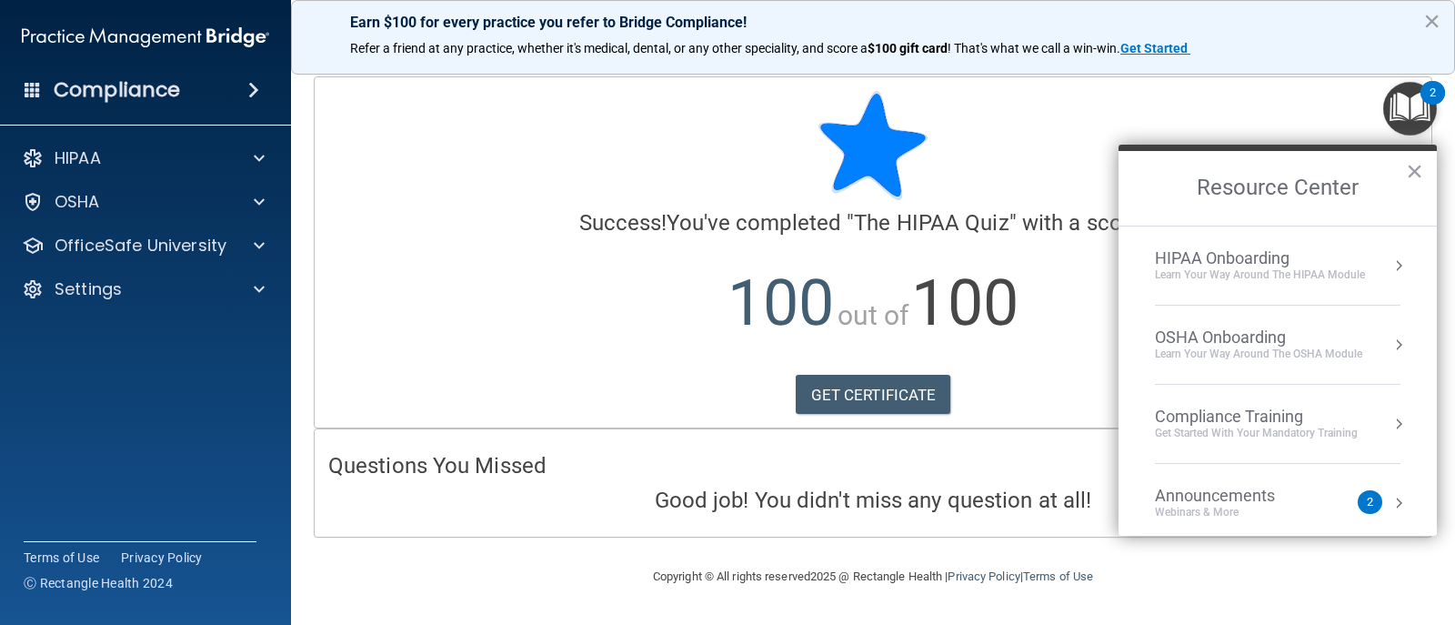
click at [1296, 267] on div "HIPAA Onboarding" at bounding box center [1260, 258] width 210 height 20
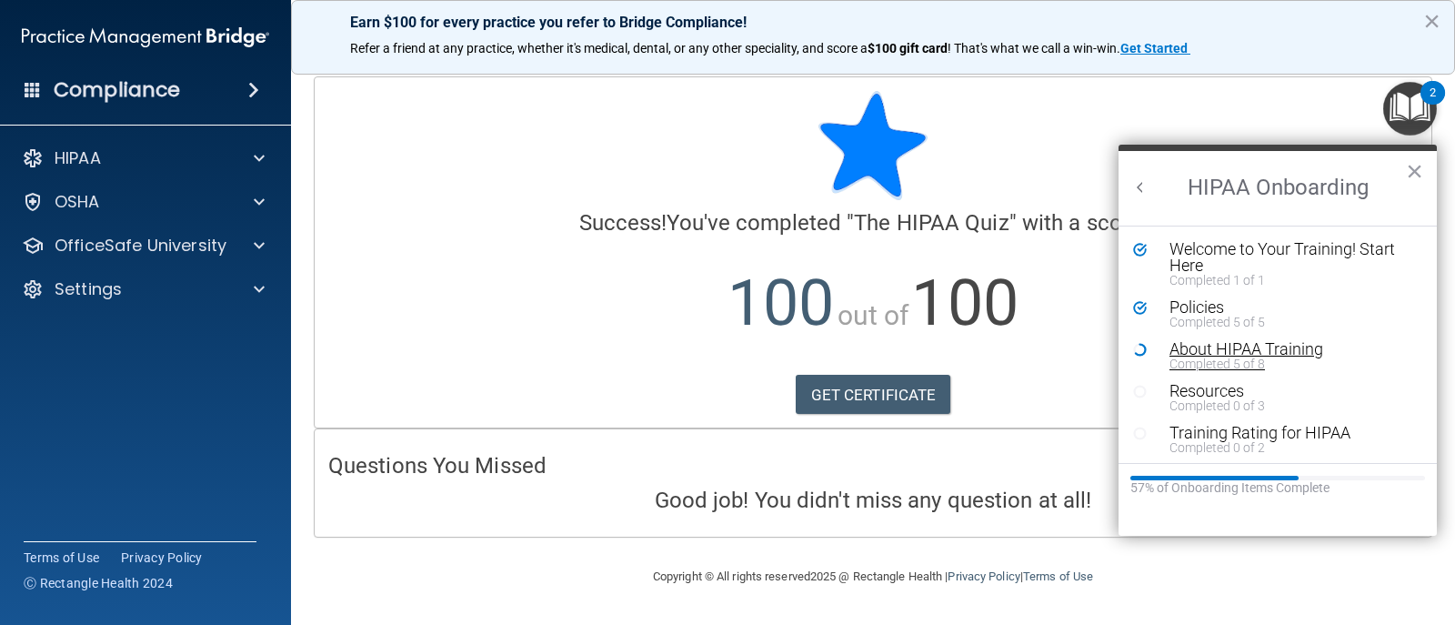
scroll to position [4, 0]
click at [1206, 350] on div "About HIPAA Training" at bounding box center [1285, 345] width 230 height 16
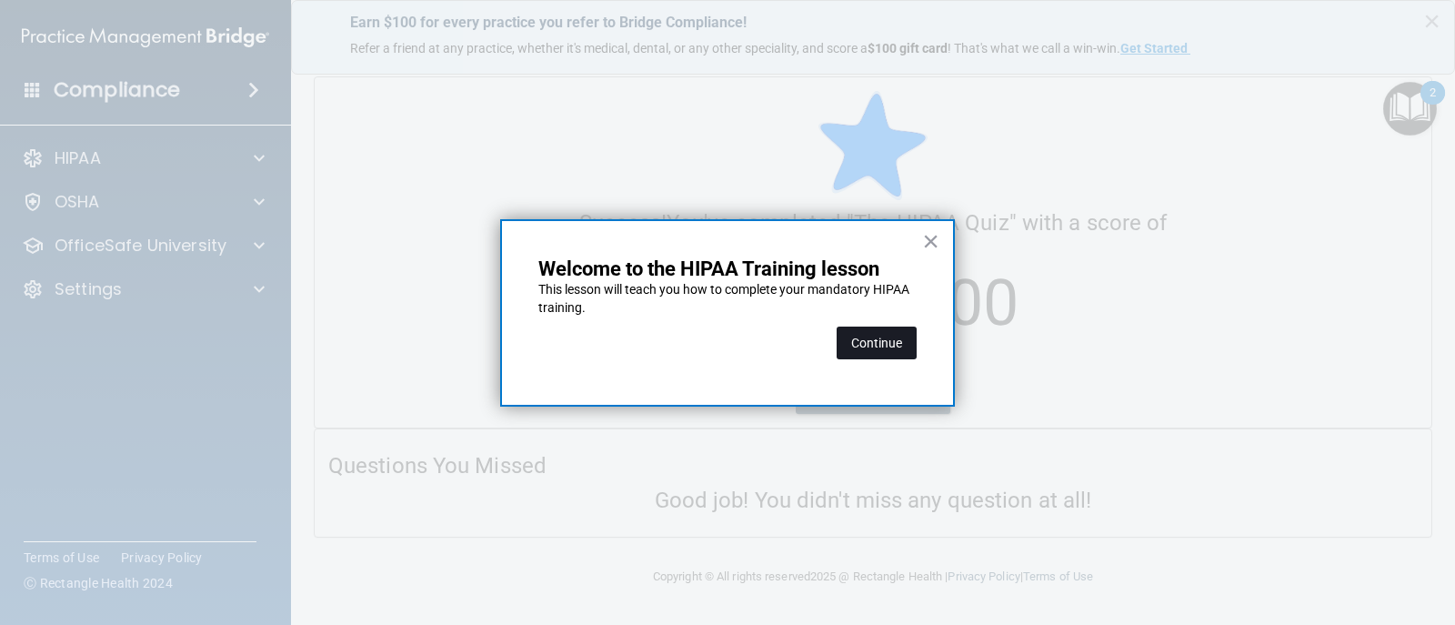
click at [899, 347] on button "Continue" at bounding box center [877, 343] width 80 height 33
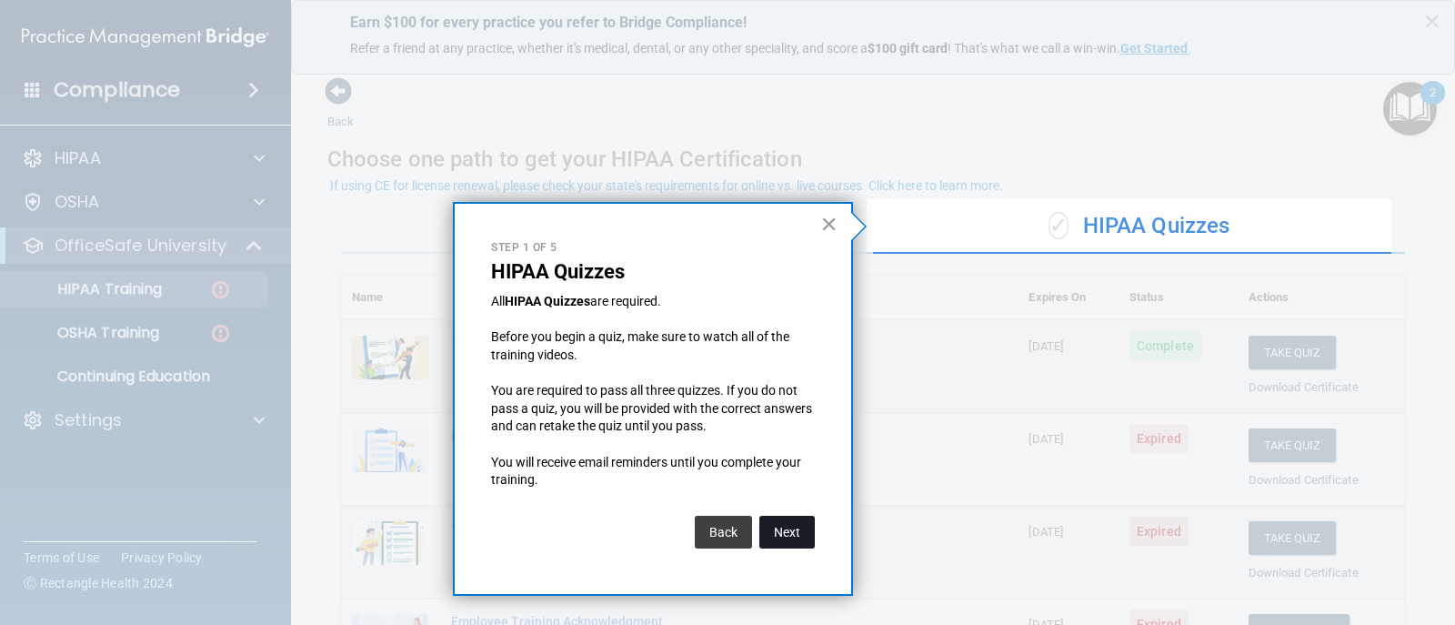
click at [777, 535] on button "Next" at bounding box center [787, 532] width 55 height 33
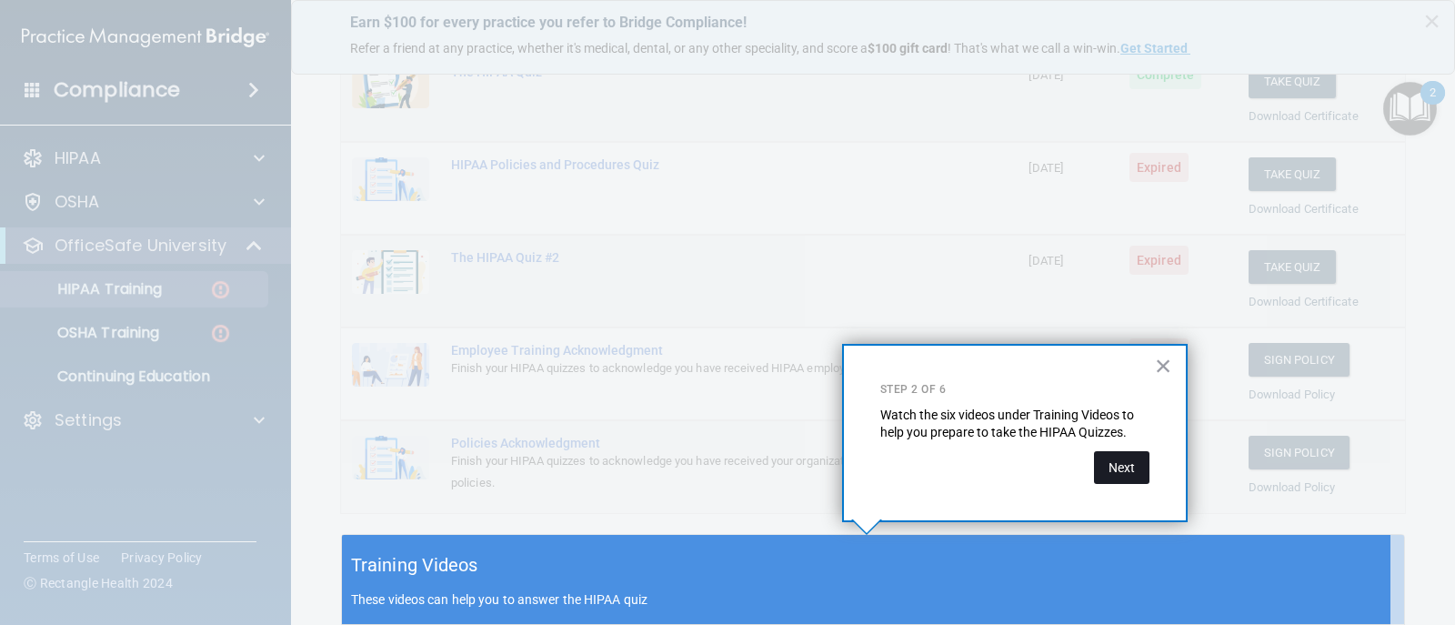
click at [1122, 481] on button "Next" at bounding box center [1121, 467] width 55 height 33
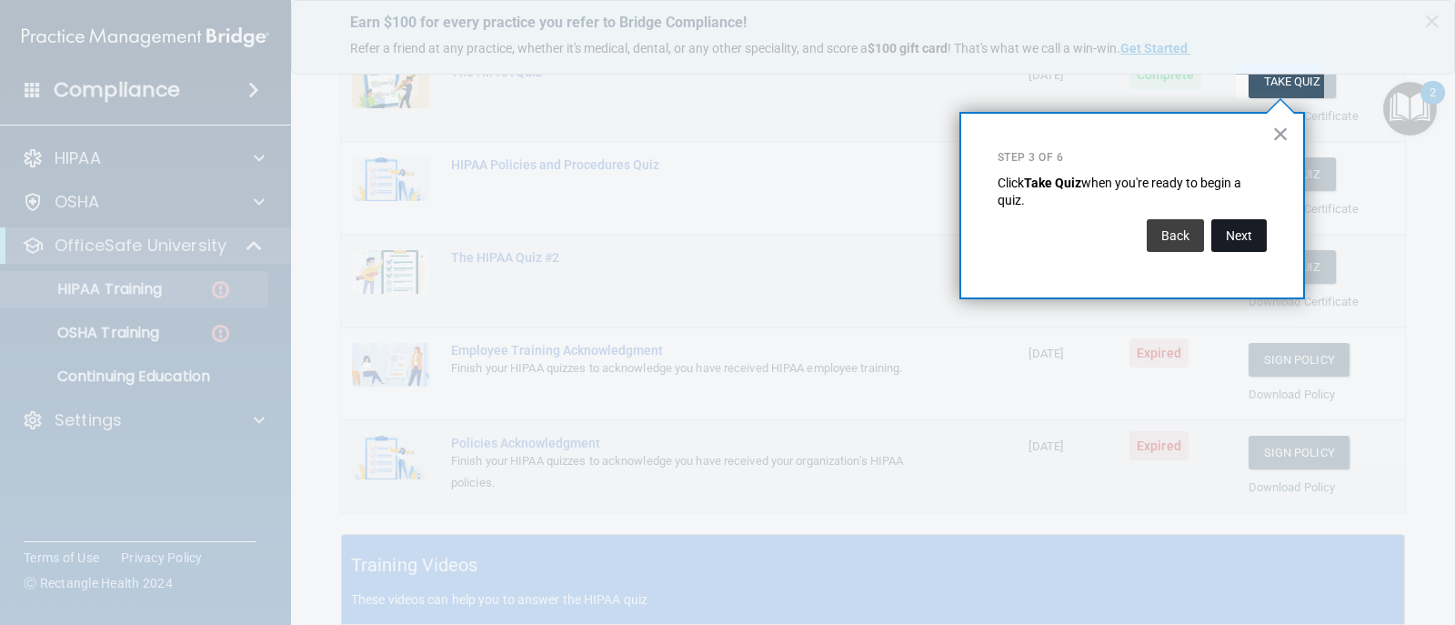
click at [1256, 245] on button "Next" at bounding box center [1239, 235] width 55 height 33
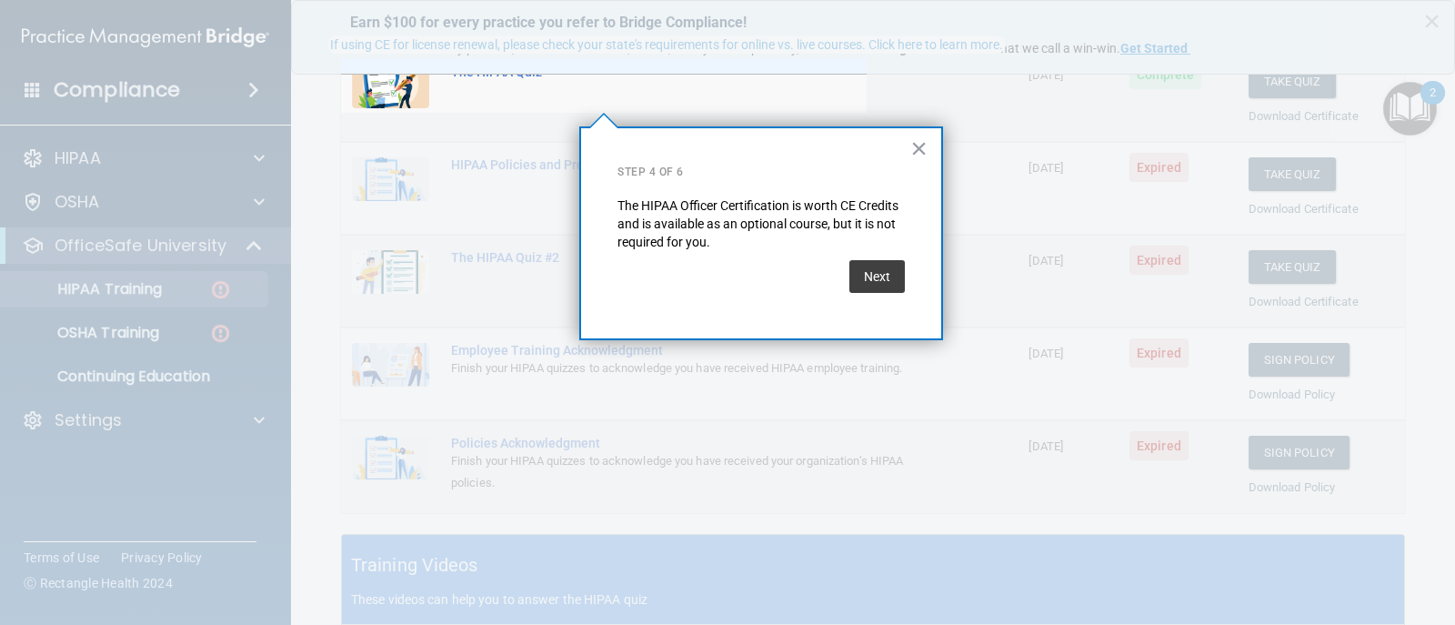
scroll to position [141, 0]
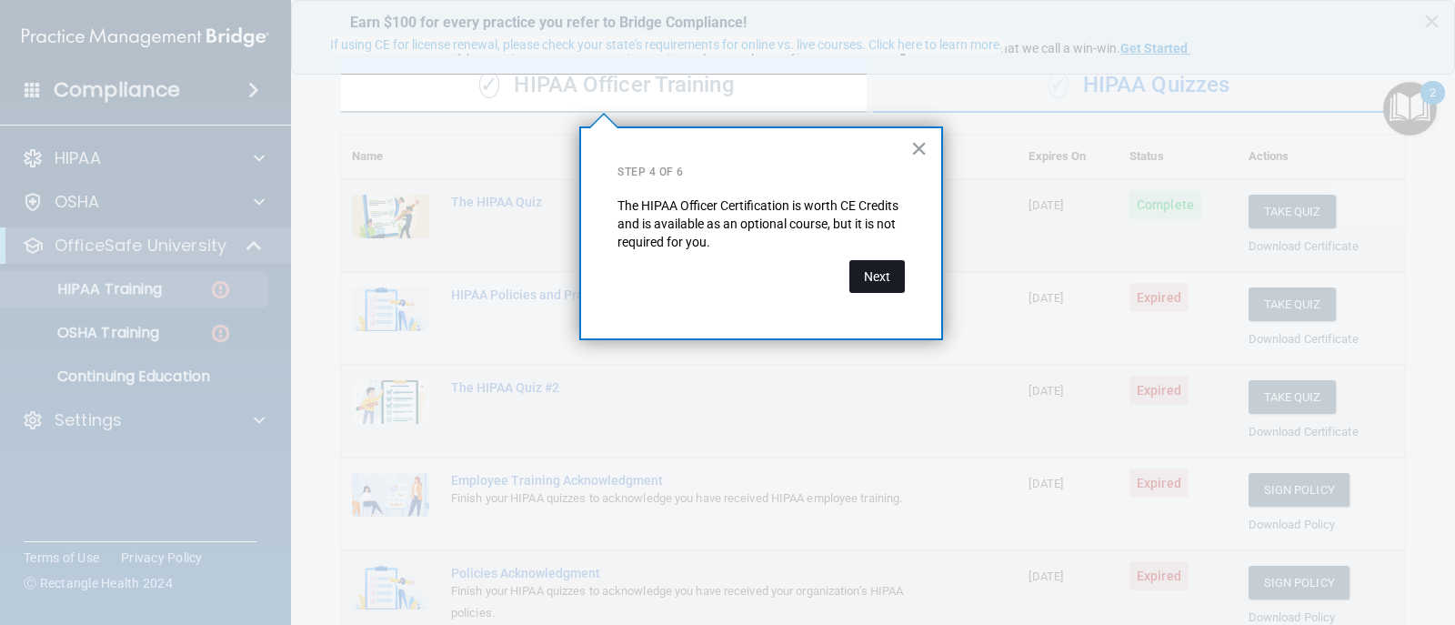
click at [884, 274] on button "Next" at bounding box center [877, 276] width 55 height 33
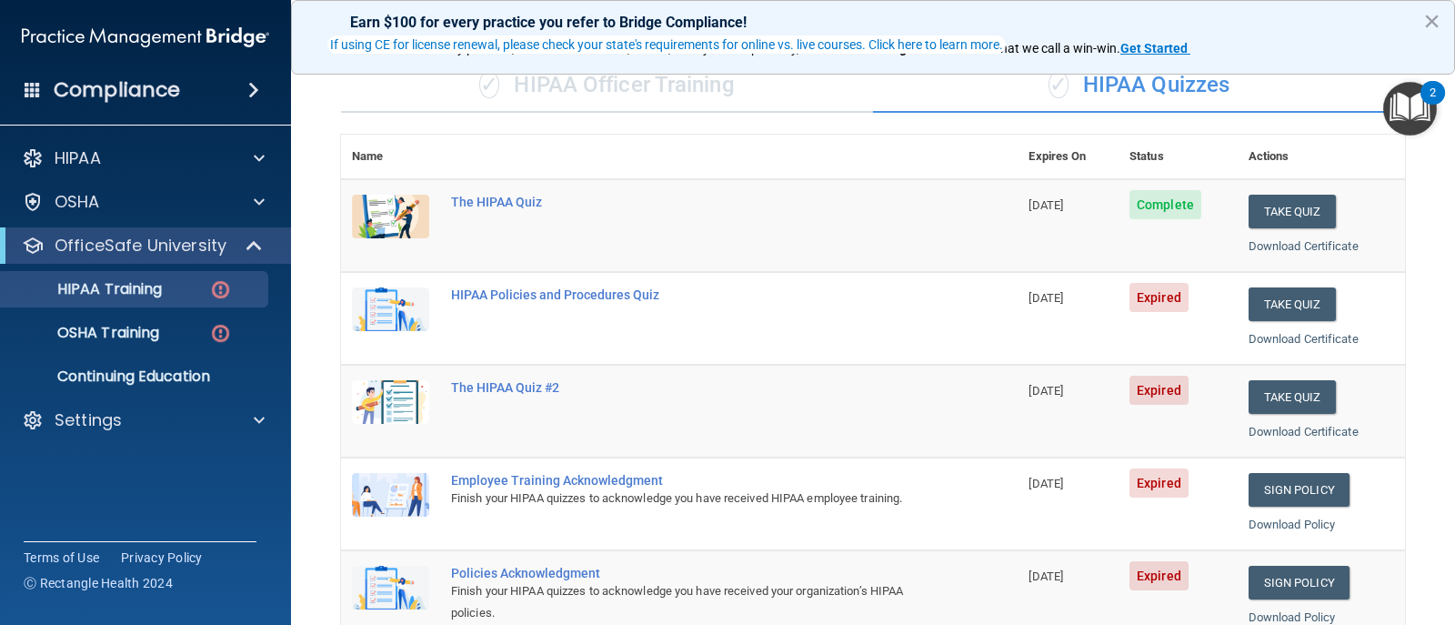
click at [1409, 119] on img "Open Resource Center, 2 new notifications" at bounding box center [1411, 109] width 54 height 54
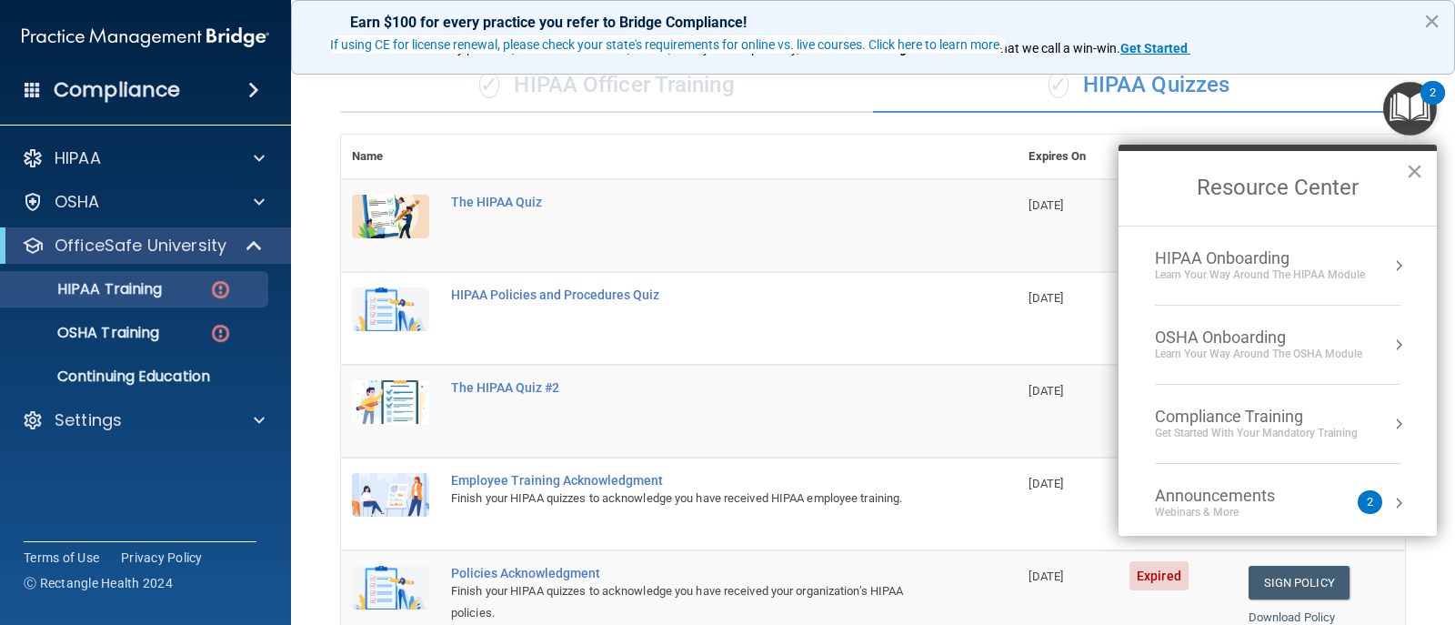
click at [1318, 291] on li "HIPAA Onboarding Learn Your Way around the HIPAA module" at bounding box center [1278, 266] width 246 height 79
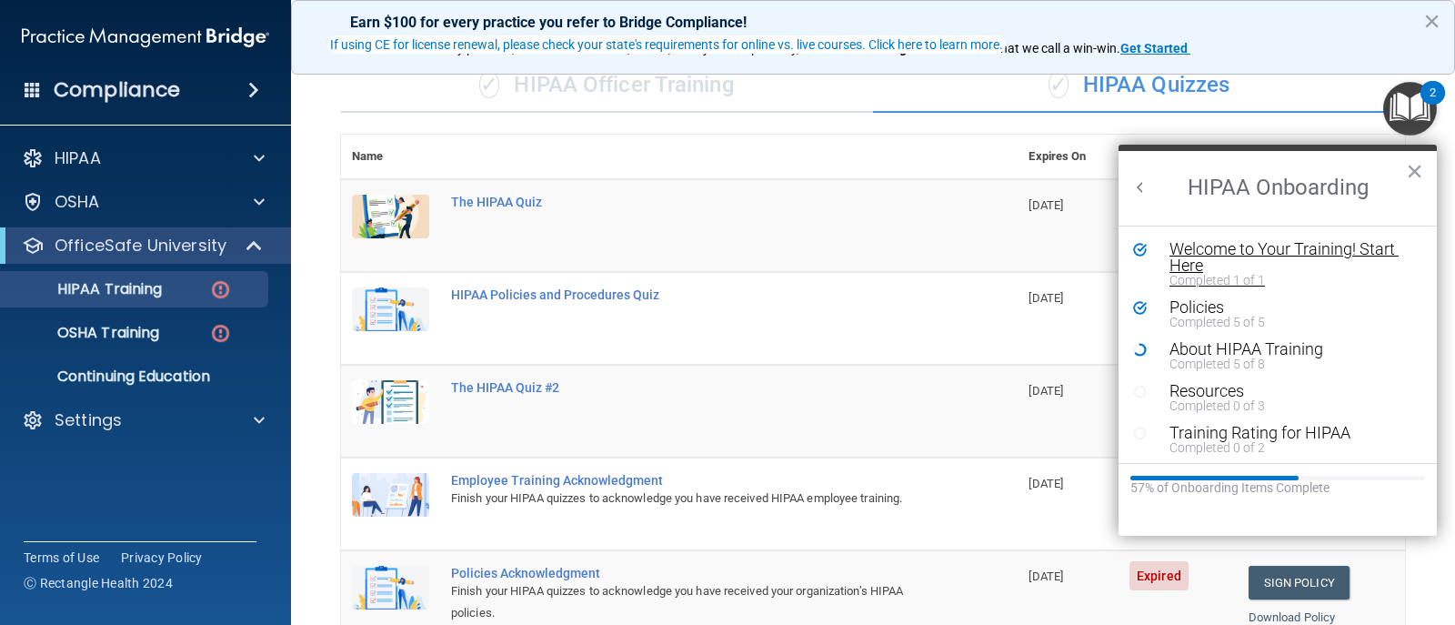
scroll to position [0, 0]
click at [1229, 364] on div "Completed 5 of 8" at bounding box center [1285, 363] width 230 height 13
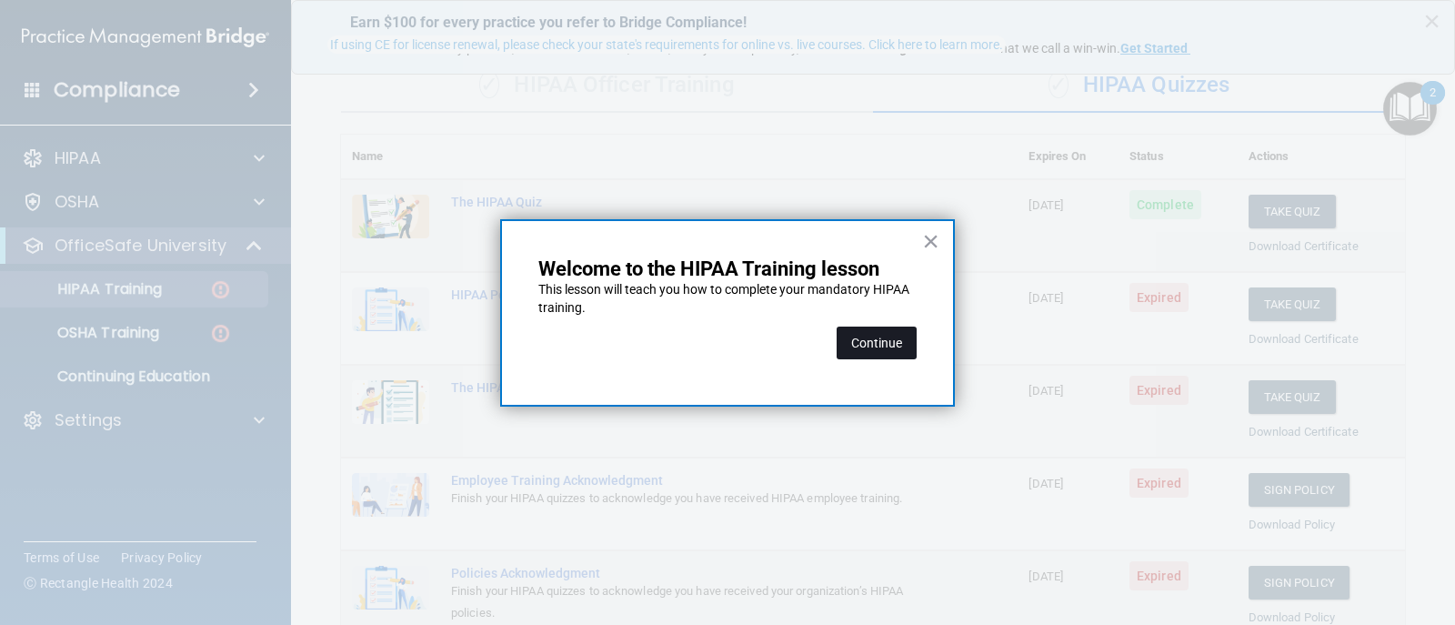
click at [901, 343] on button "Continue" at bounding box center [877, 343] width 80 height 33
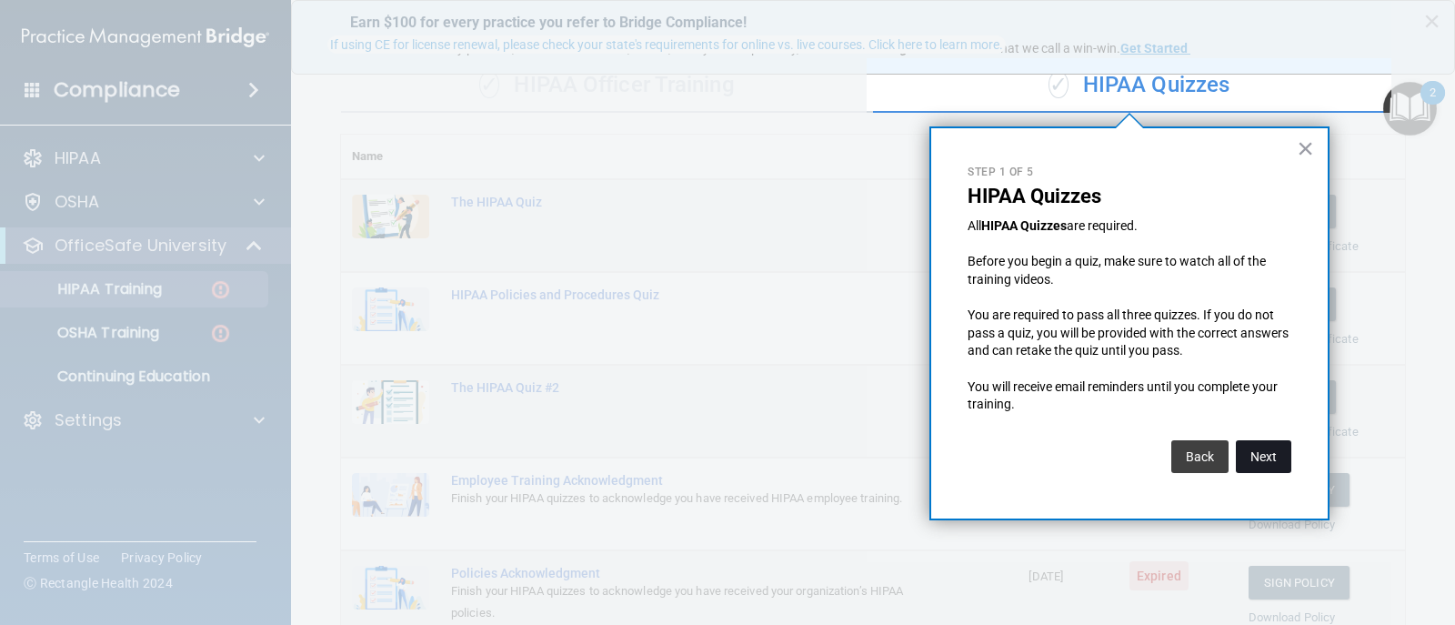
click at [1281, 465] on button "Next" at bounding box center [1263, 456] width 55 height 33
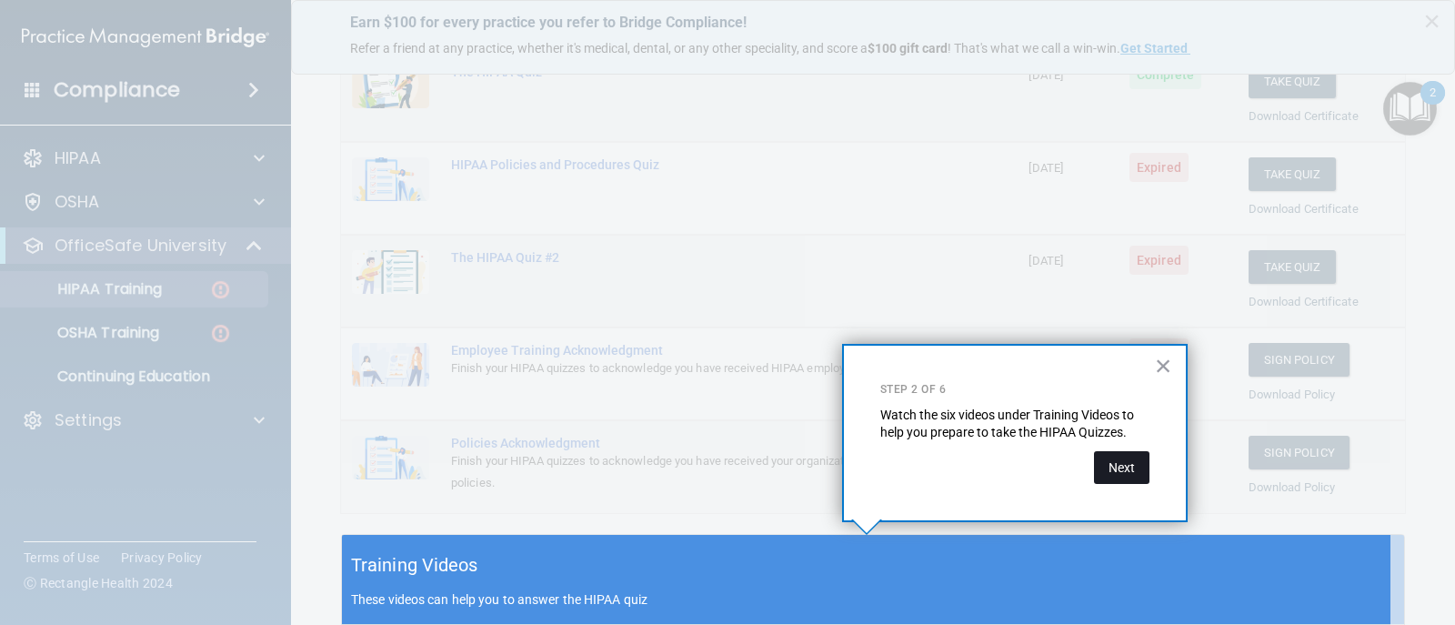
click at [1123, 452] on button "Next" at bounding box center [1121, 467] width 55 height 33
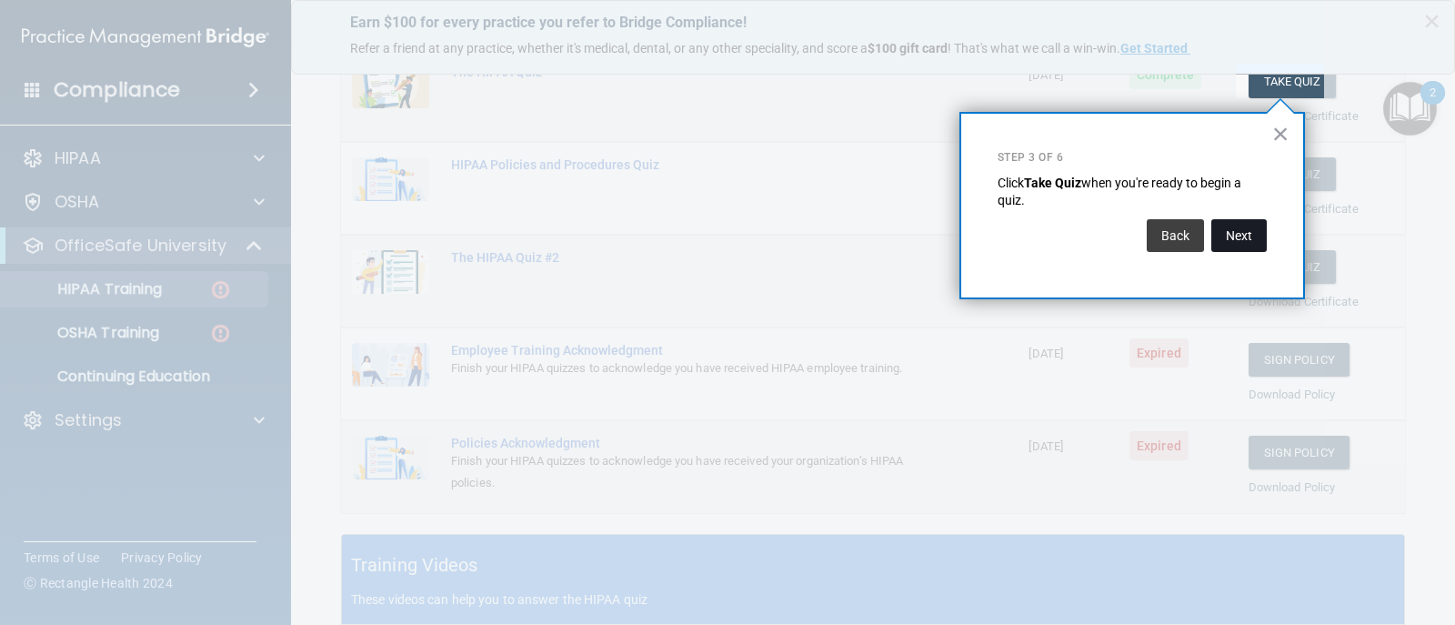
click at [1244, 237] on button "Next" at bounding box center [1239, 235] width 55 height 33
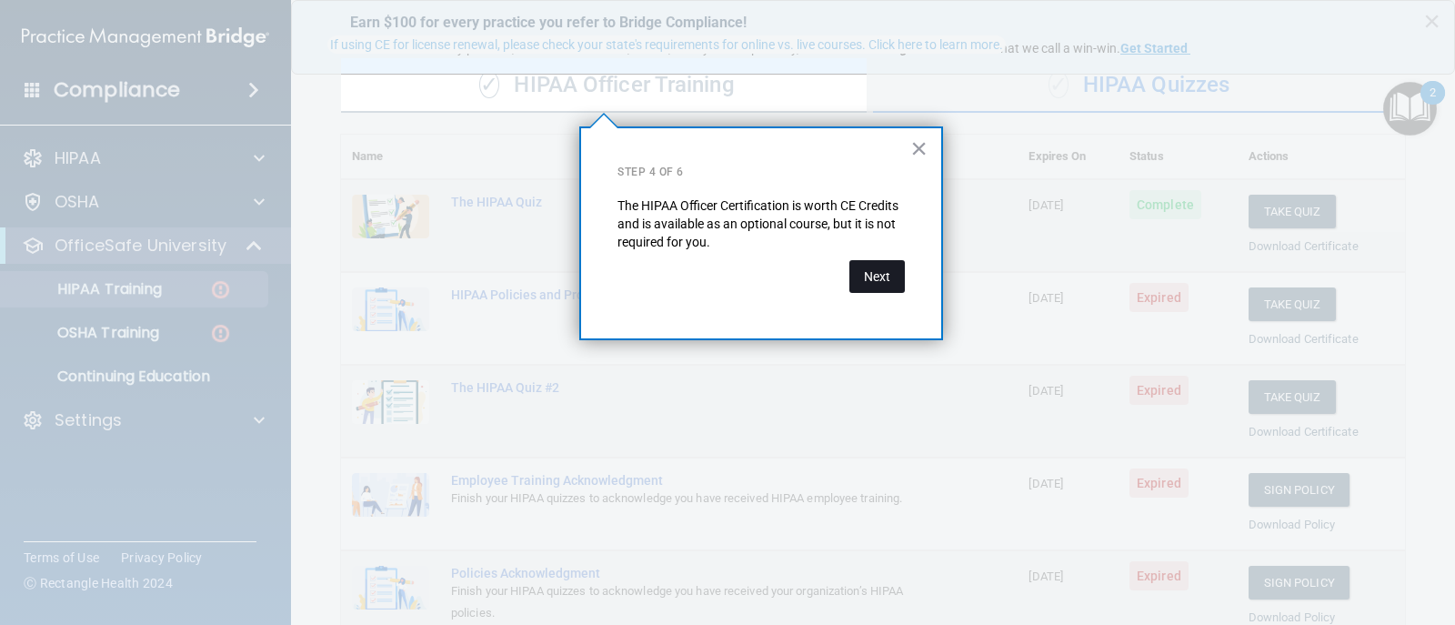
click at [887, 274] on button "Next" at bounding box center [877, 276] width 55 height 33
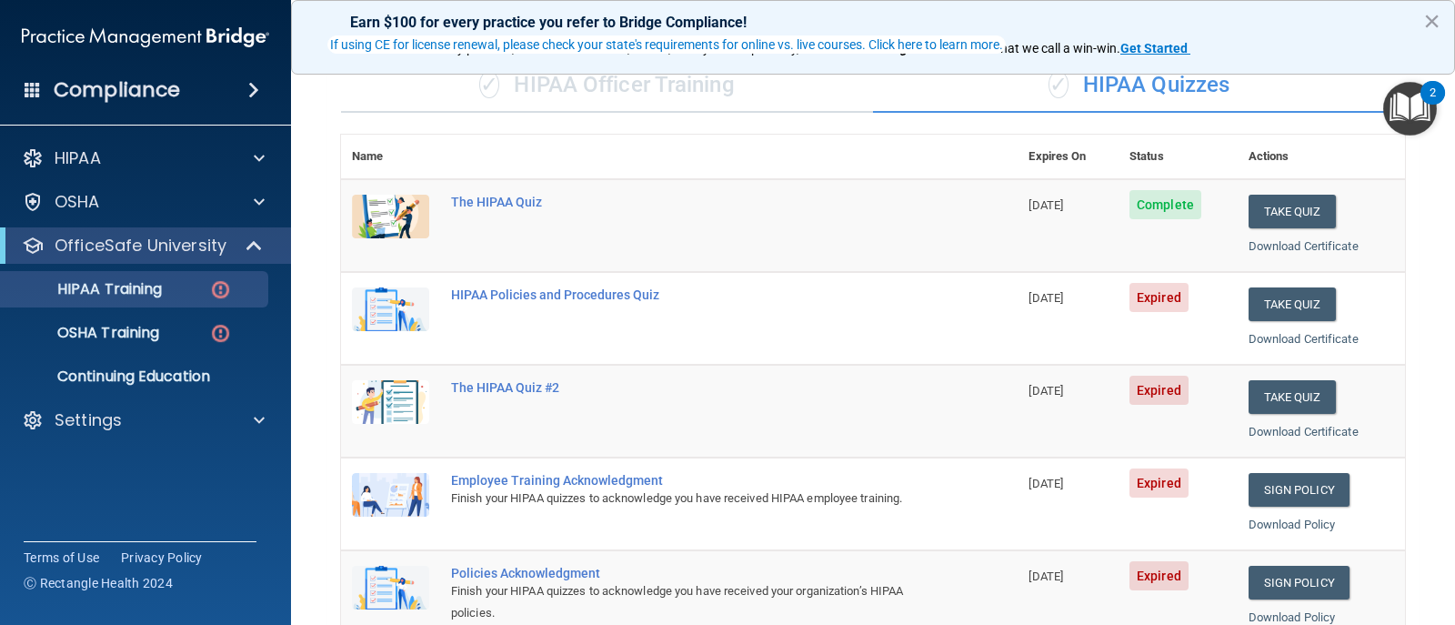
click at [1404, 118] on img "Open Resource Center, 2 new notifications" at bounding box center [1411, 109] width 54 height 54
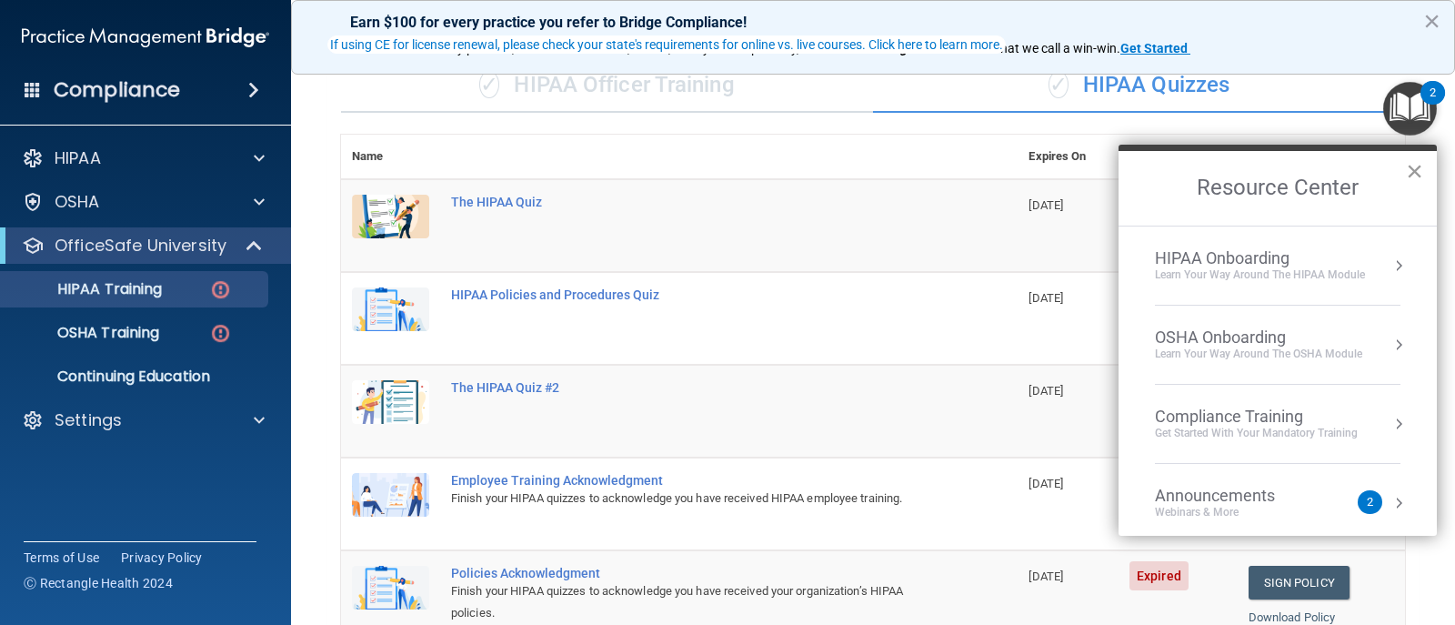
click at [1414, 174] on button "×" at bounding box center [1414, 170] width 17 height 29
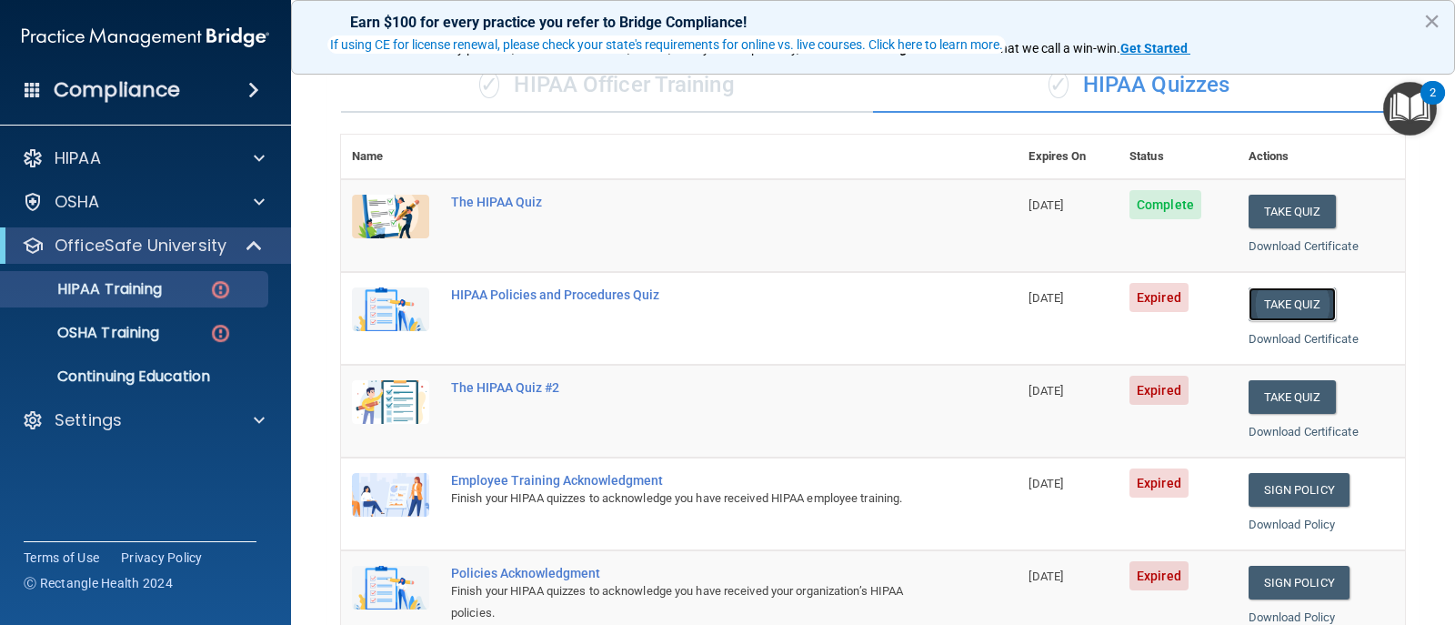
click at [1292, 300] on button "Take Quiz" at bounding box center [1292, 304] width 87 height 34
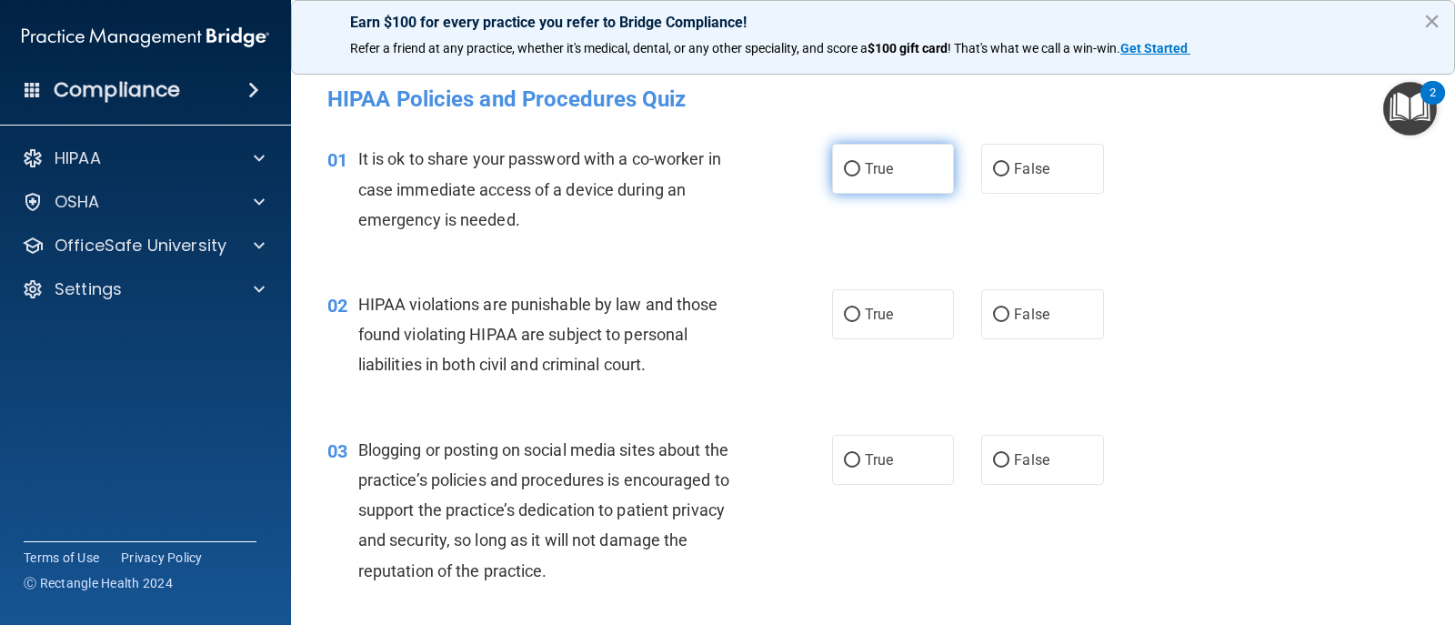
click at [886, 155] on label "True" at bounding box center [893, 169] width 122 height 50
click at [861, 163] on input "True" at bounding box center [852, 170] width 16 height 14
radio input "true"
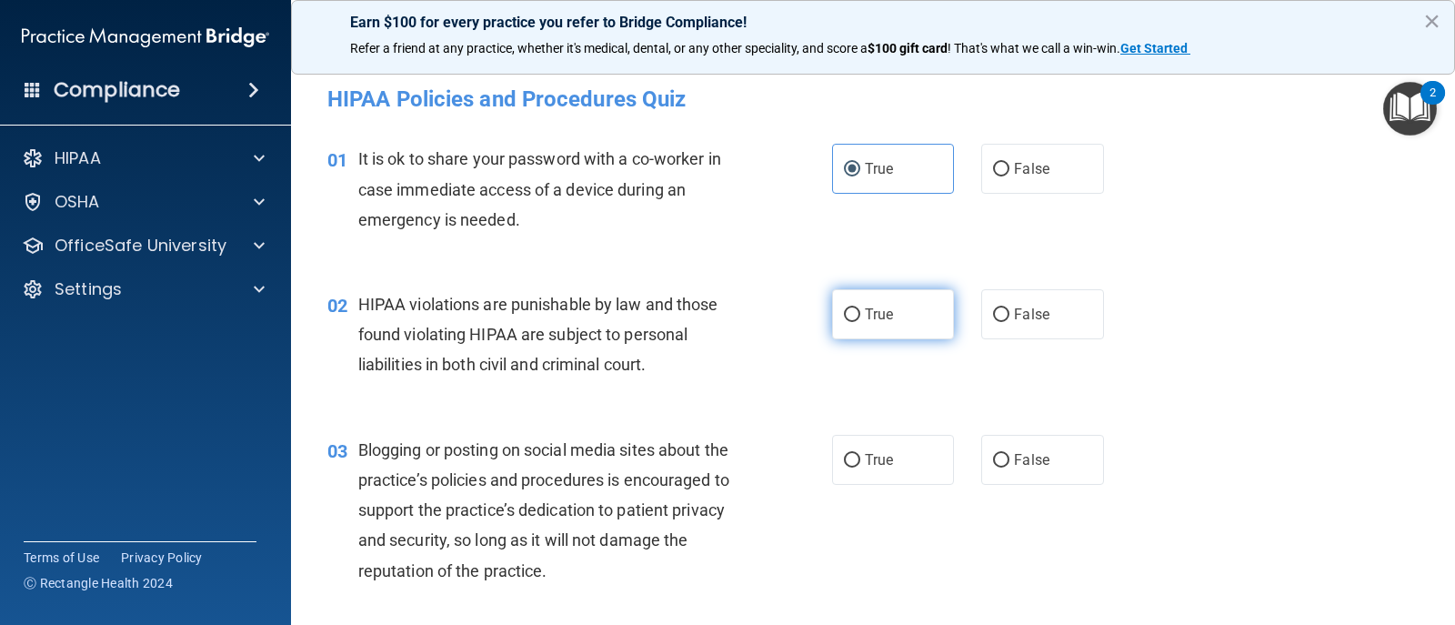
click at [869, 307] on span "True" at bounding box center [879, 314] width 28 height 17
click at [861, 308] on input "True" at bounding box center [852, 315] width 16 height 14
radio input "true"
click at [861, 450] on label "True" at bounding box center [893, 460] width 122 height 50
click at [861, 454] on input "True" at bounding box center [852, 461] width 16 height 14
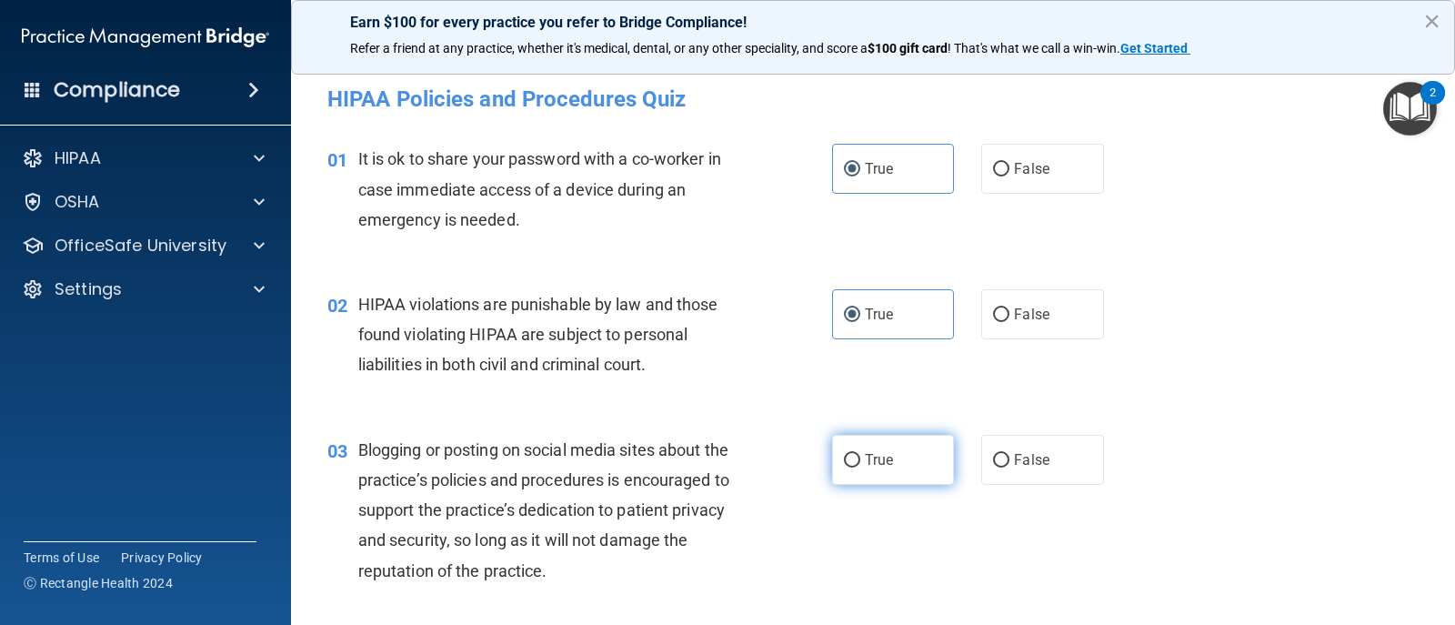
radio input "true"
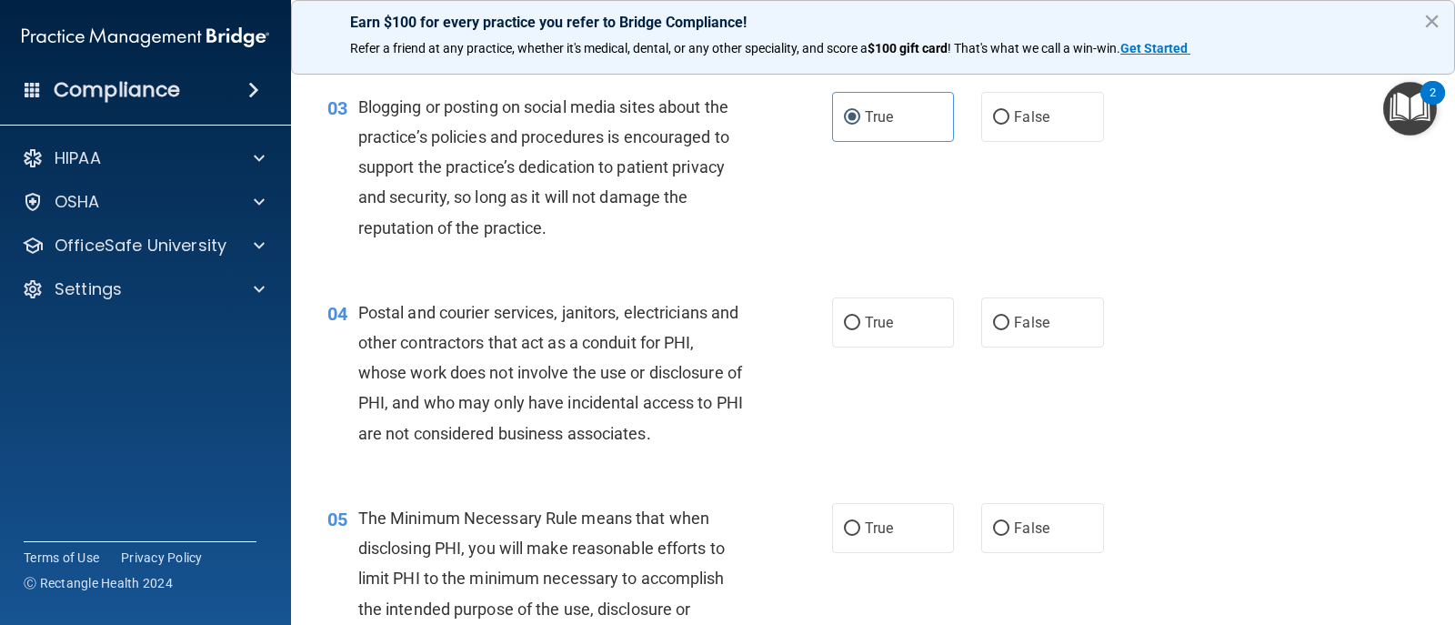
scroll to position [364, 0]
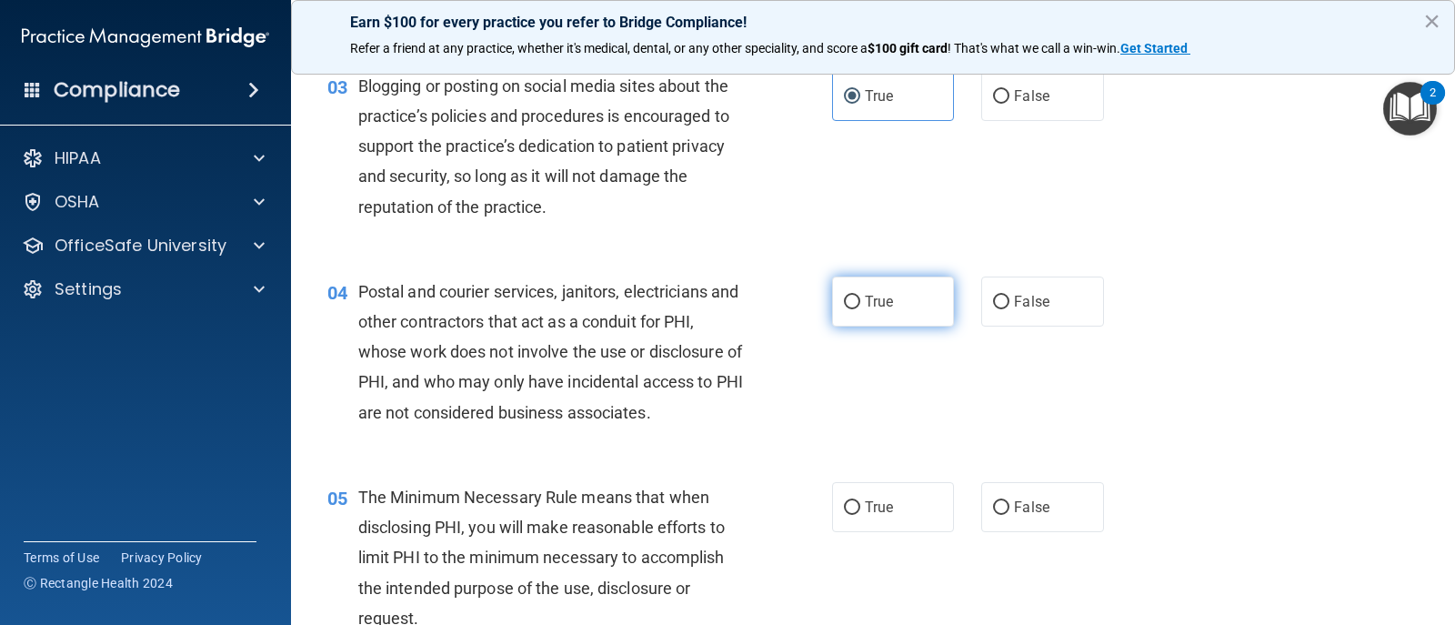
click at [877, 299] on span "True" at bounding box center [879, 301] width 28 height 17
click at [861, 299] on input "True" at bounding box center [852, 303] width 16 height 14
radio input "true"
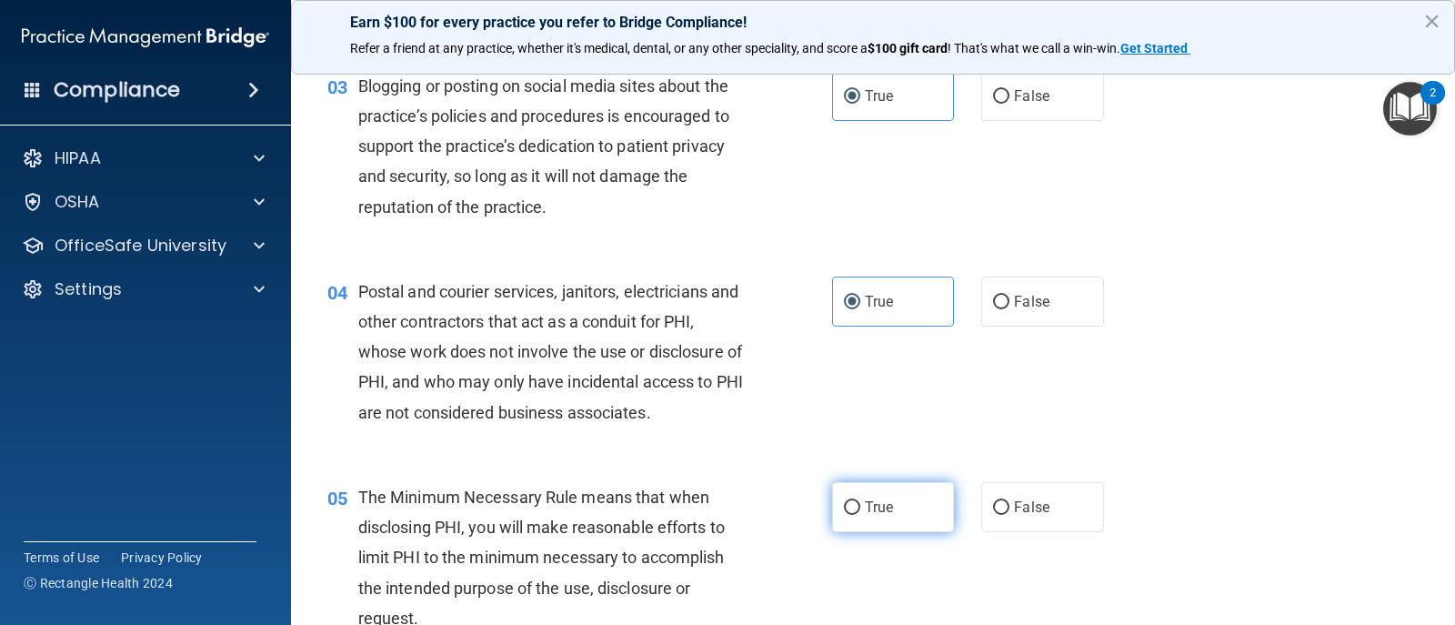
click at [873, 528] on label "True" at bounding box center [893, 507] width 122 height 50
click at [861, 515] on input "True" at bounding box center [852, 508] width 16 height 14
radio input "true"
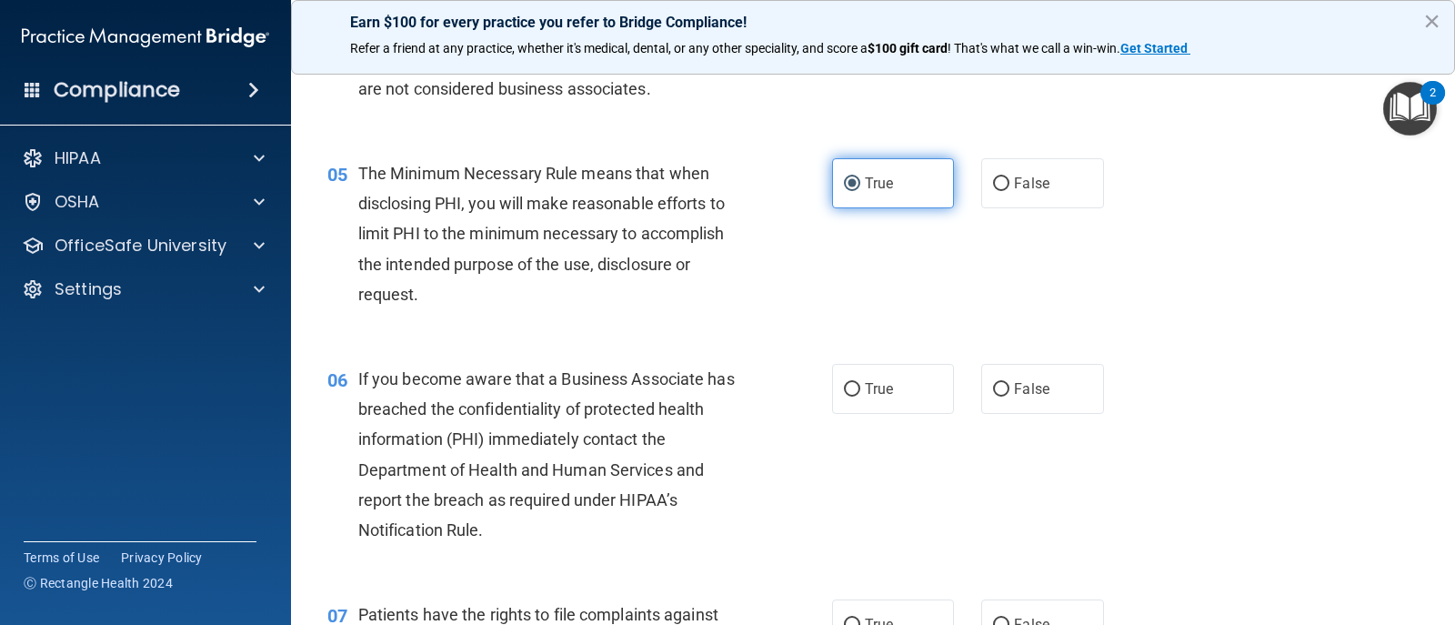
scroll to position [819, 0]
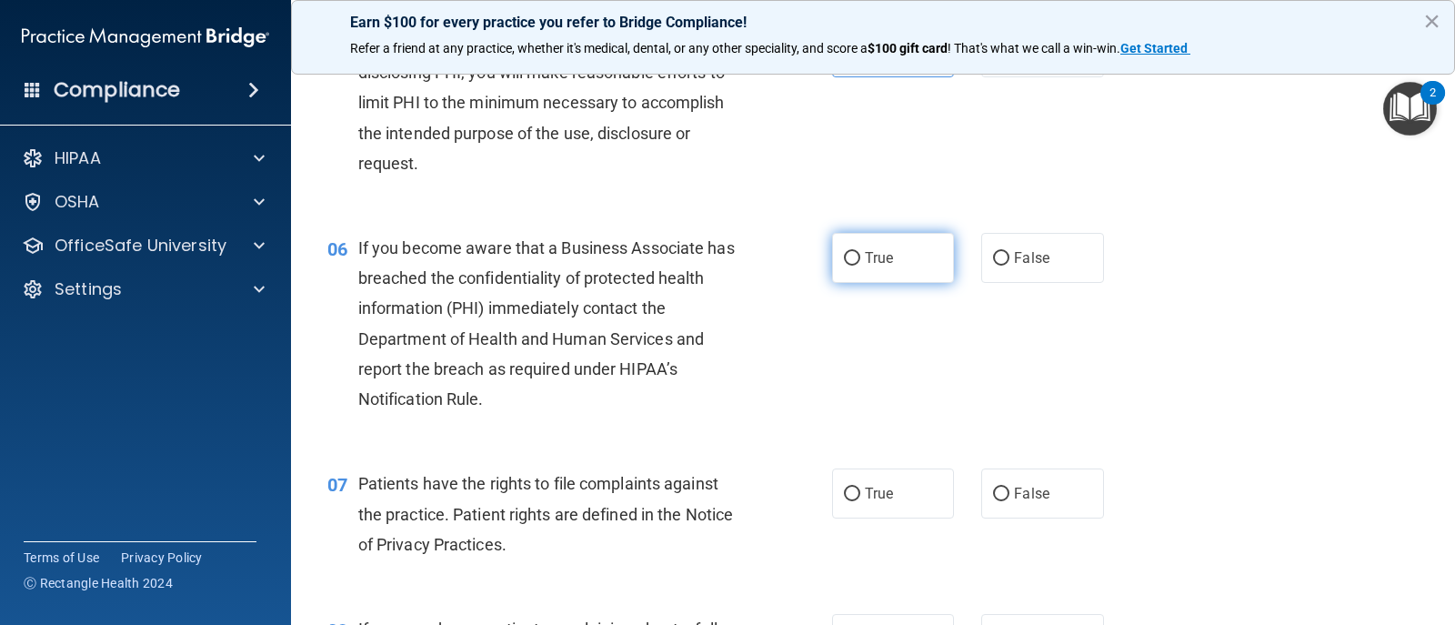
click at [886, 269] on label "True" at bounding box center [893, 258] width 122 height 50
click at [861, 266] on input "True" at bounding box center [852, 259] width 16 height 14
radio input "true"
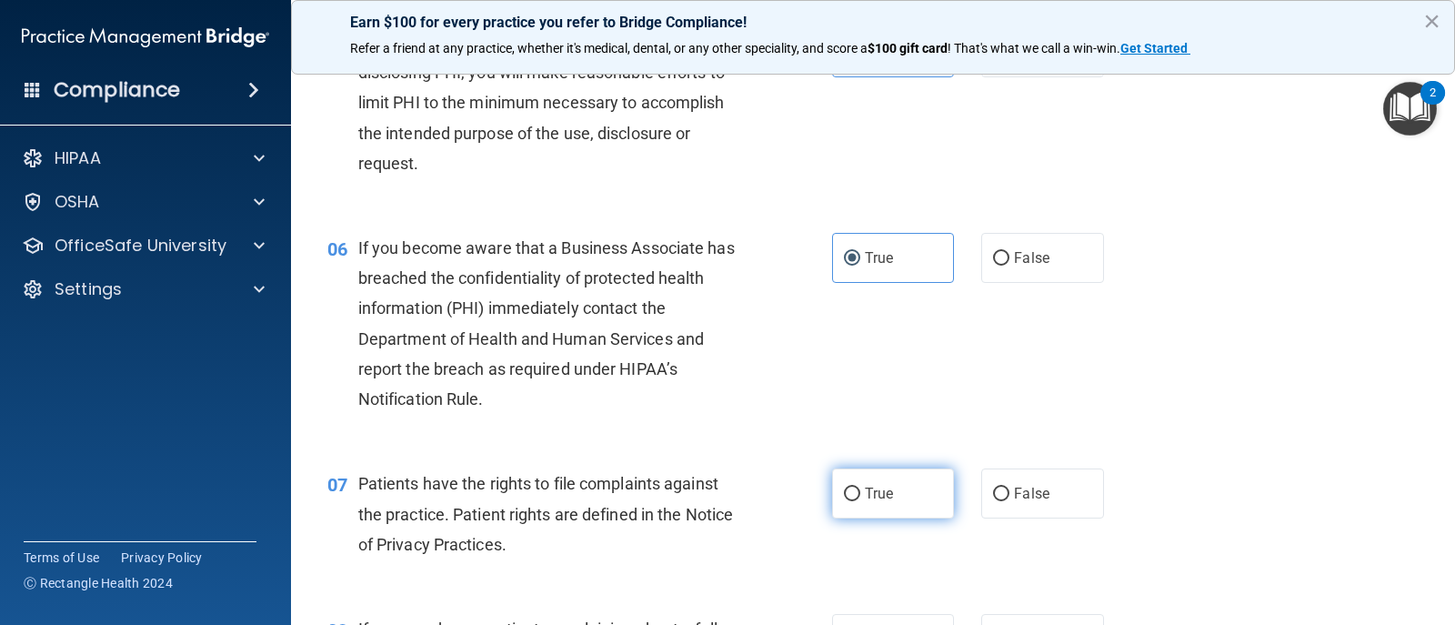
click at [867, 492] on span "True" at bounding box center [879, 493] width 28 height 17
click at [861, 492] on input "True" at bounding box center [852, 495] width 16 height 14
radio input "true"
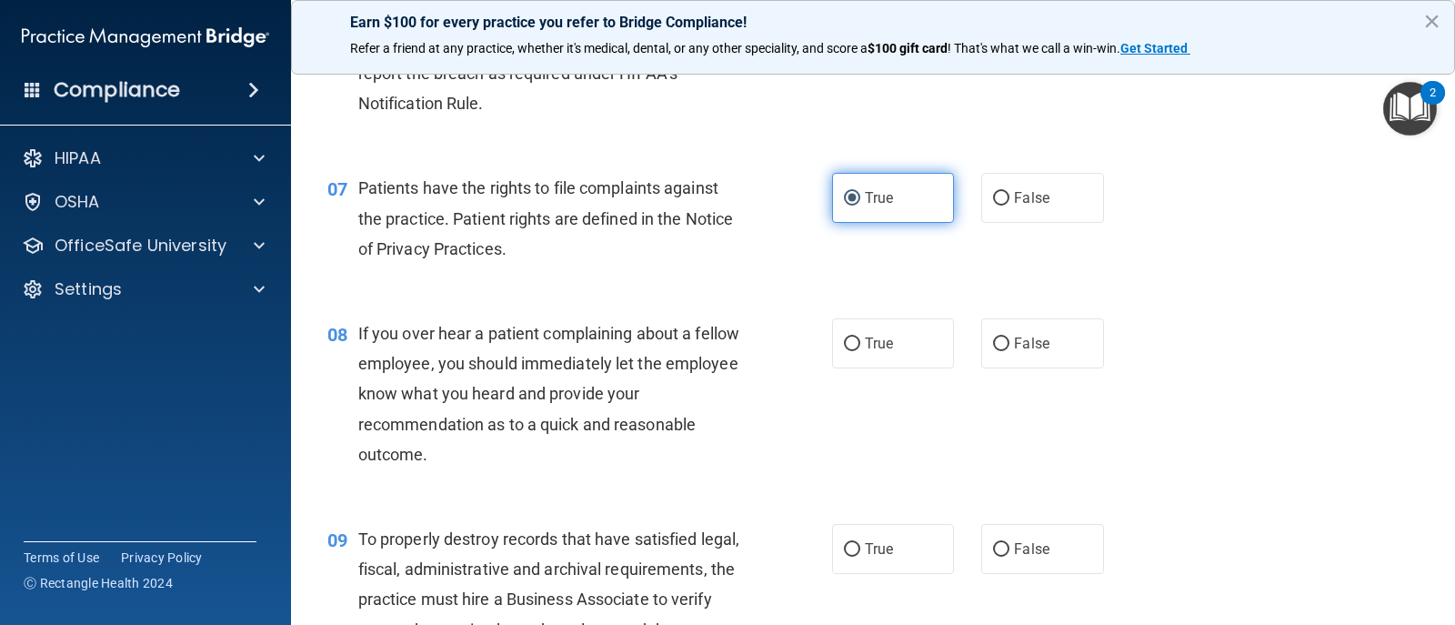
scroll to position [1274, 0]
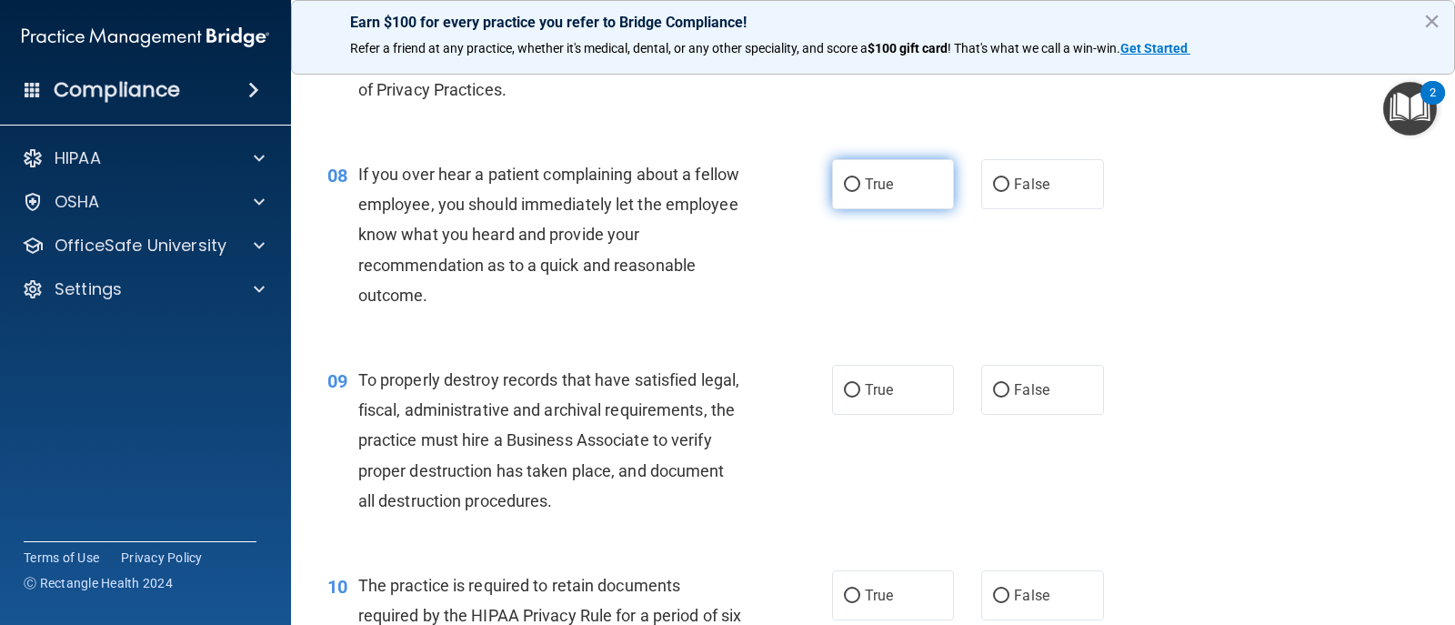
click at [875, 183] on span "True" at bounding box center [879, 184] width 28 height 17
click at [861, 183] on input "True" at bounding box center [852, 185] width 16 height 14
radio input "true"
click at [862, 402] on label "True" at bounding box center [893, 390] width 122 height 50
click at [861, 398] on input "True" at bounding box center [852, 391] width 16 height 14
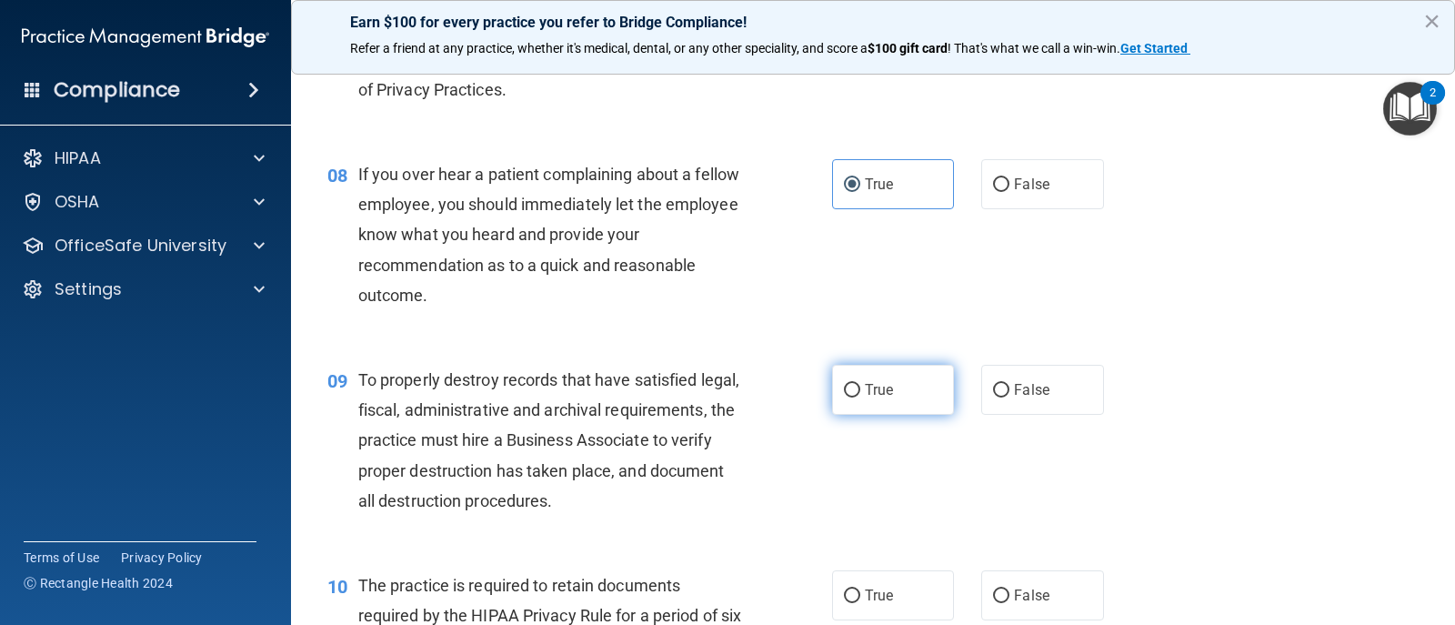
radio input "true"
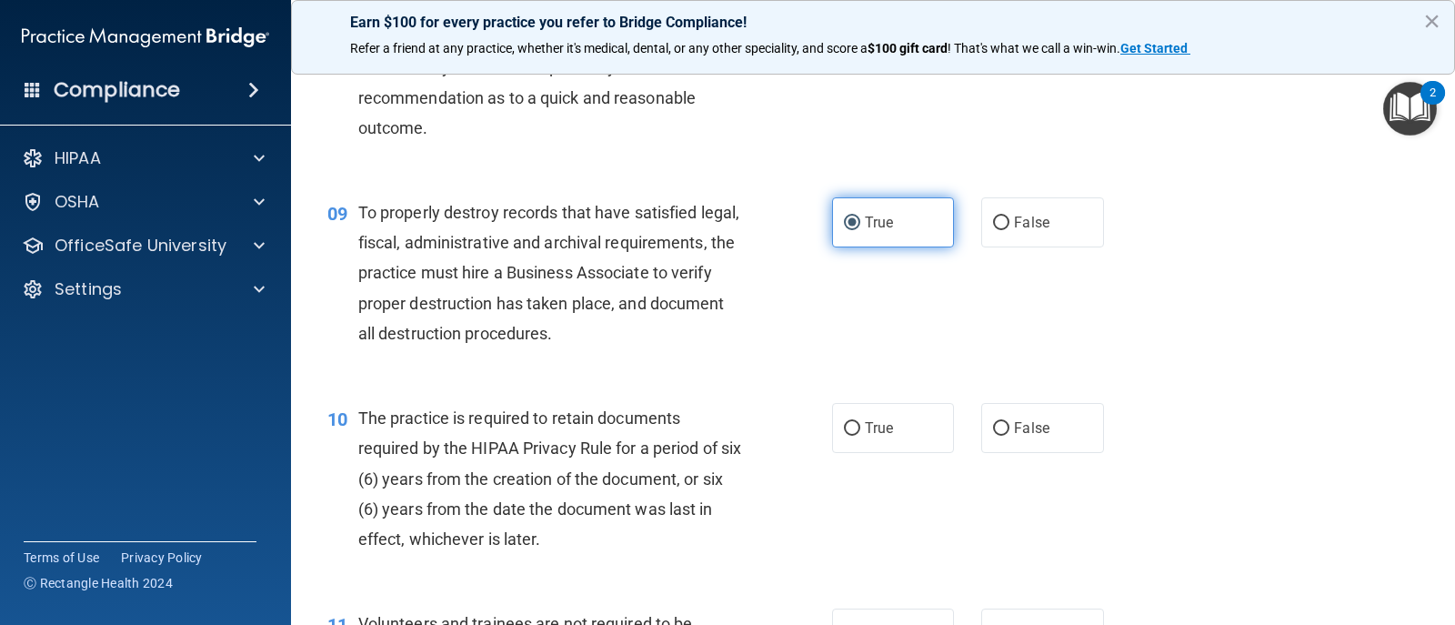
scroll to position [1637, 0]
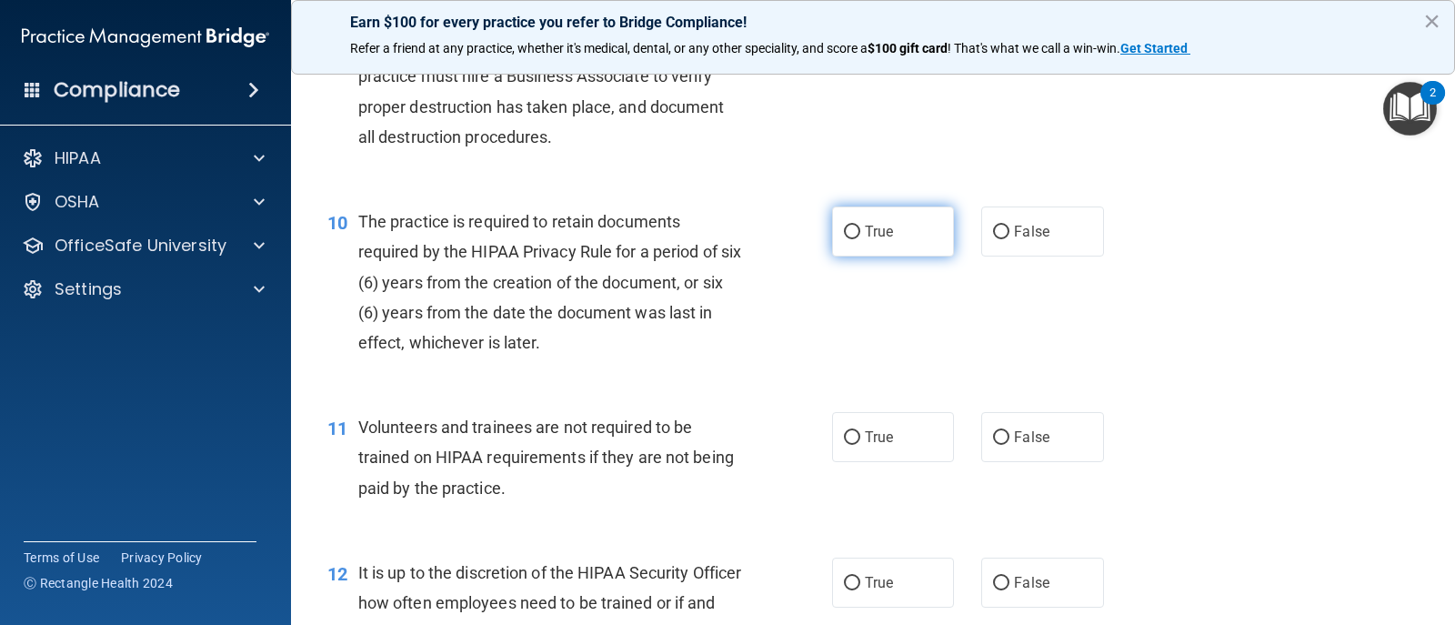
click at [890, 231] on label "True" at bounding box center [893, 231] width 122 height 50
click at [861, 231] on input "True" at bounding box center [852, 233] width 16 height 14
radio input "true"
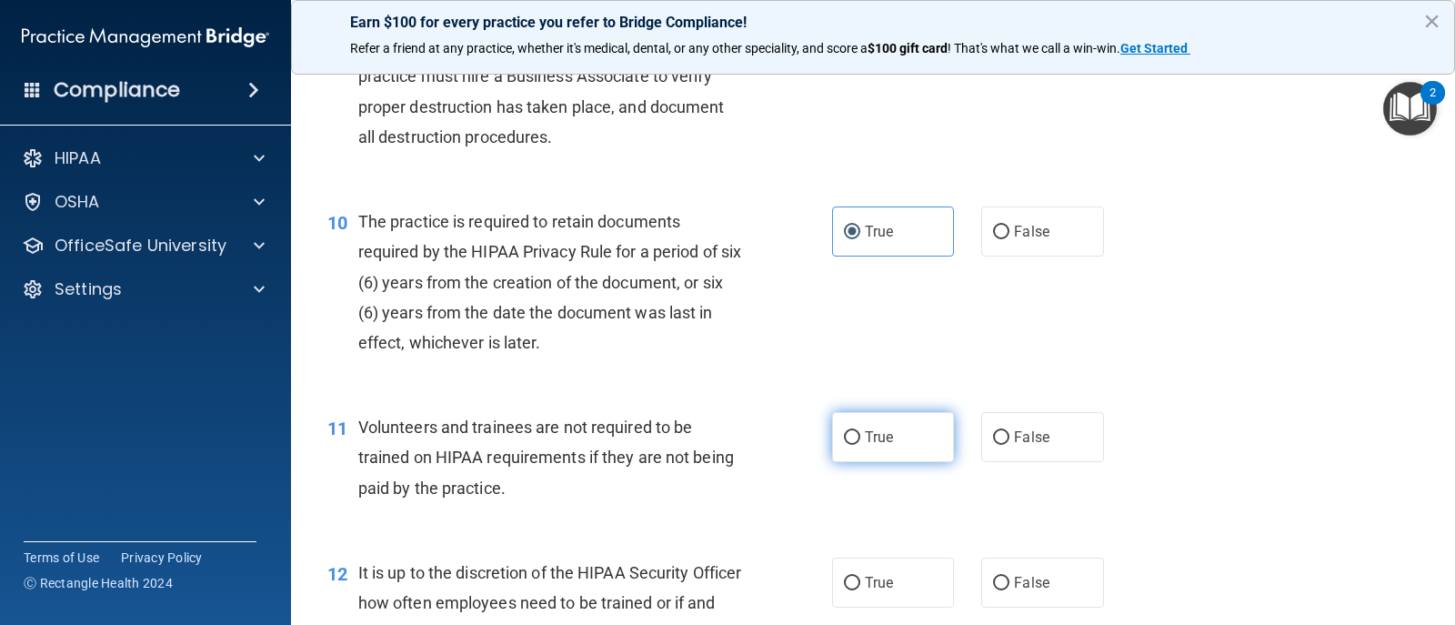
click at [865, 438] on span "True" at bounding box center [879, 436] width 28 height 17
click at [861, 438] on input "True" at bounding box center [852, 438] width 16 height 14
radio input "true"
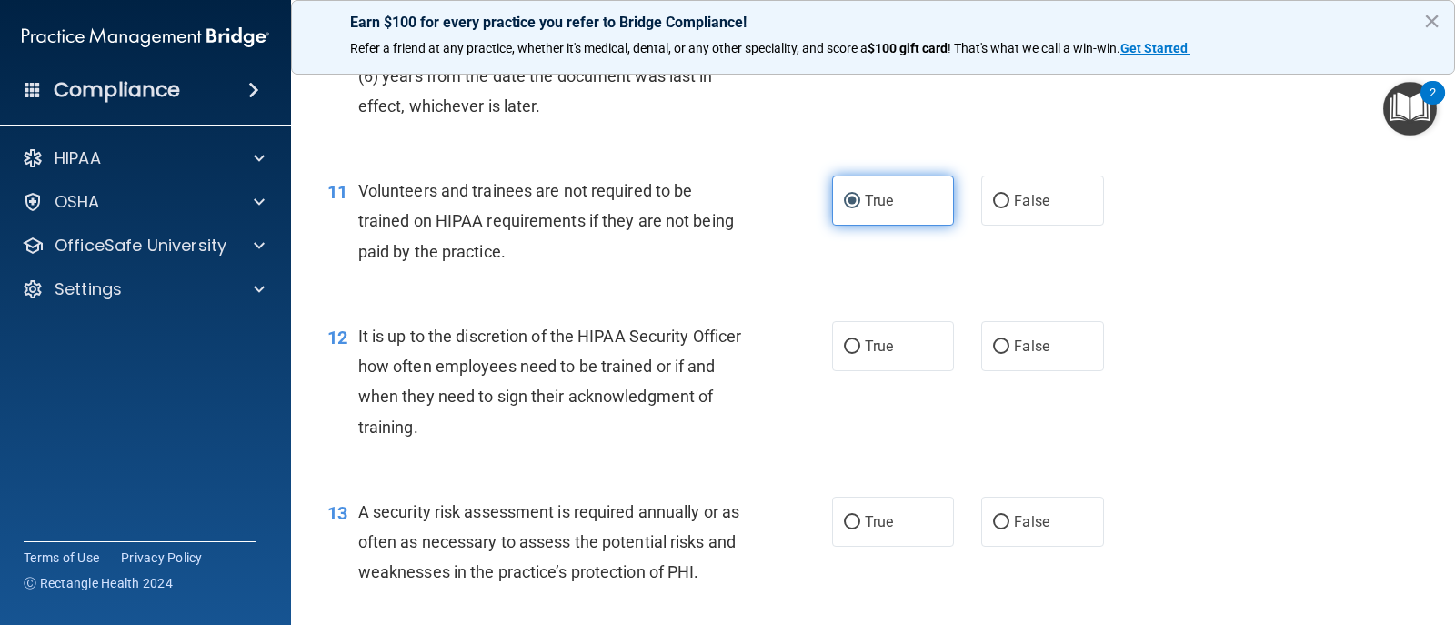
scroll to position [2001, 0]
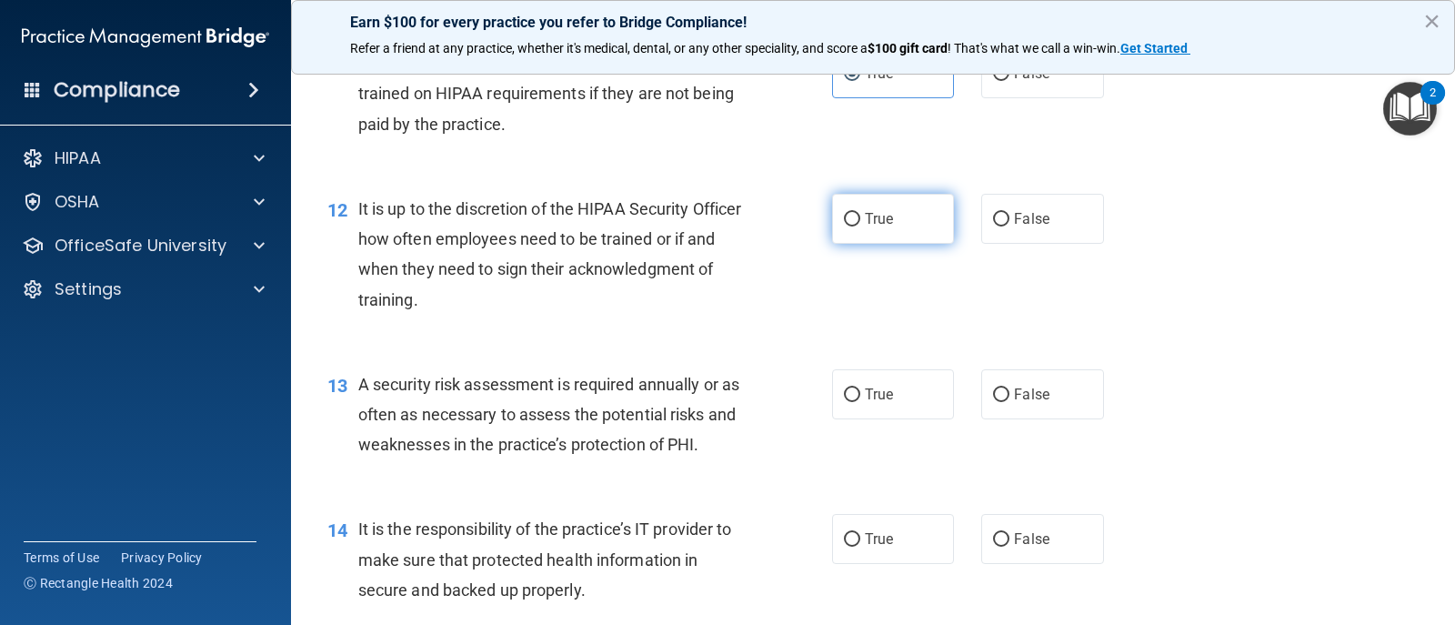
click at [888, 236] on label "True" at bounding box center [893, 219] width 122 height 50
click at [861, 227] on input "True" at bounding box center [852, 220] width 16 height 14
radio input "true"
drag, startPoint x: 866, startPoint y: 403, endPoint x: 874, endPoint y: 478, distance: 75.9
click at [866, 404] on label "True" at bounding box center [893, 394] width 122 height 50
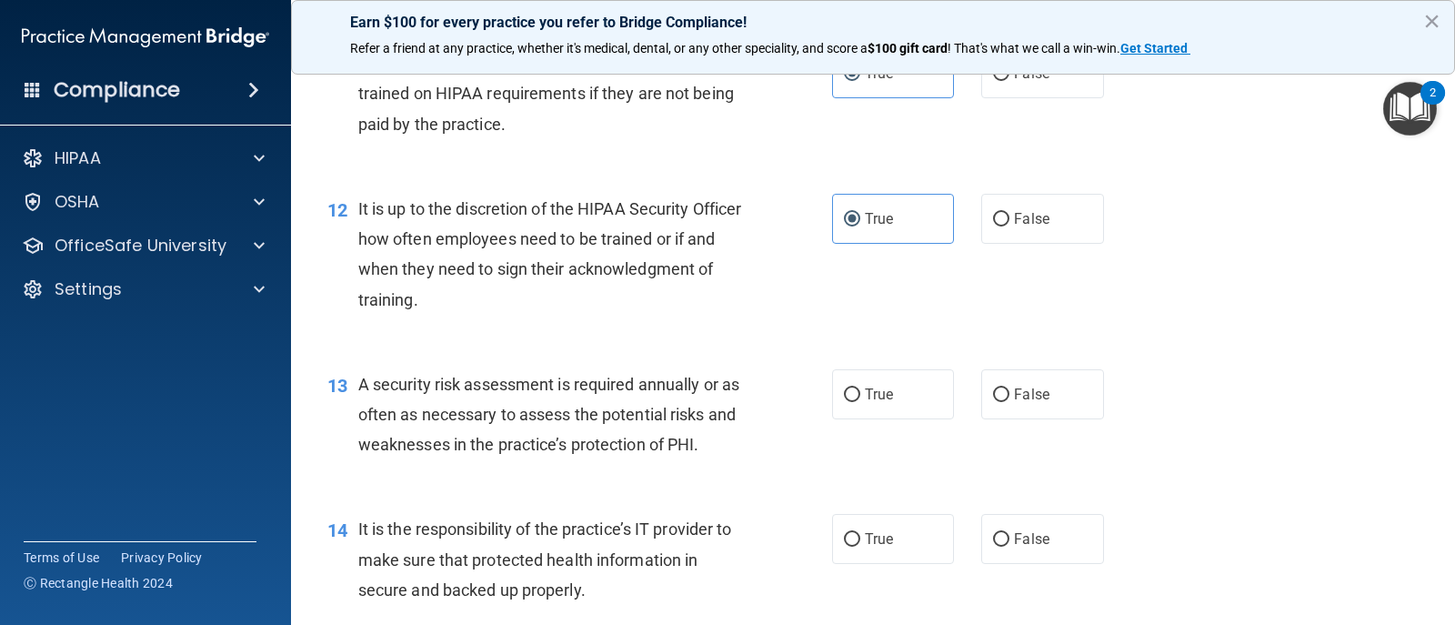
click at [861, 402] on input "True" at bounding box center [852, 395] width 16 height 14
radio input "true"
click at [856, 545] on label "True" at bounding box center [893, 539] width 122 height 50
click at [856, 545] on input "True" at bounding box center [852, 540] width 16 height 14
radio input "true"
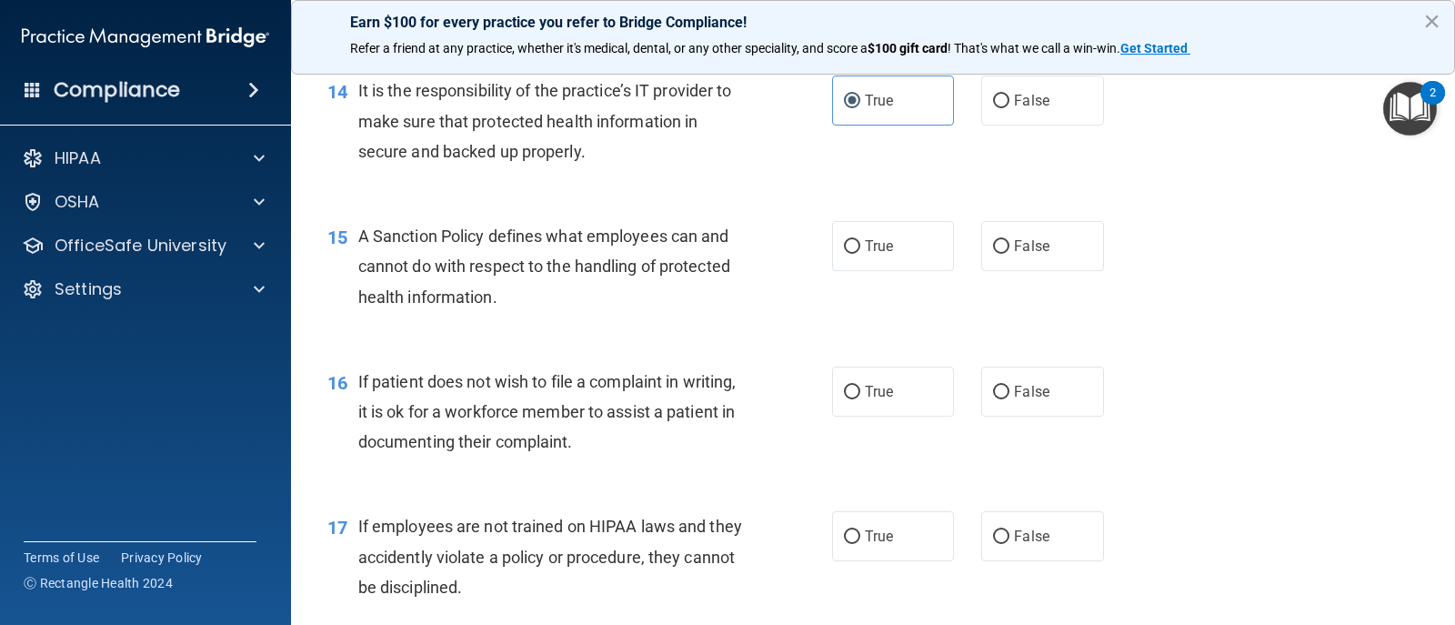
scroll to position [2456, 0]
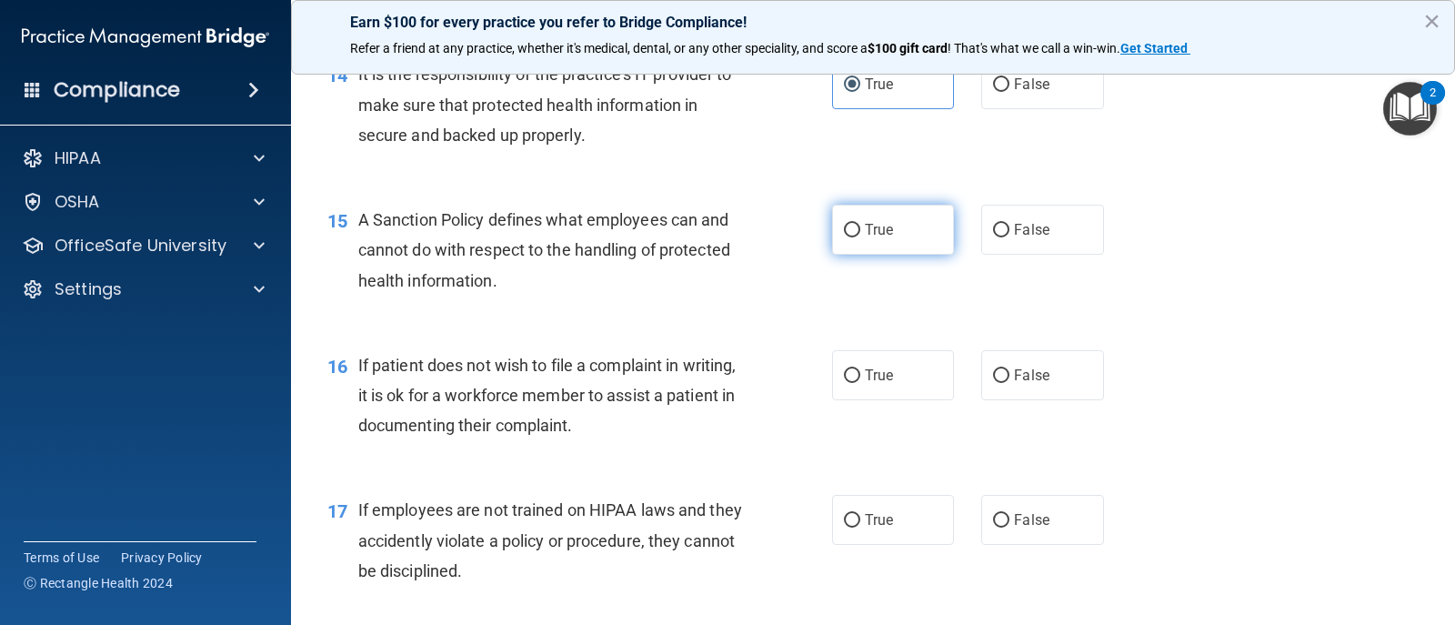
click at [878, 243] on label "True" at bounding box center [893, 230] width 122 height 50
click at [861, 237] on input "True" at bounding box center [852, 231] width 16 height 14
radio input "true"
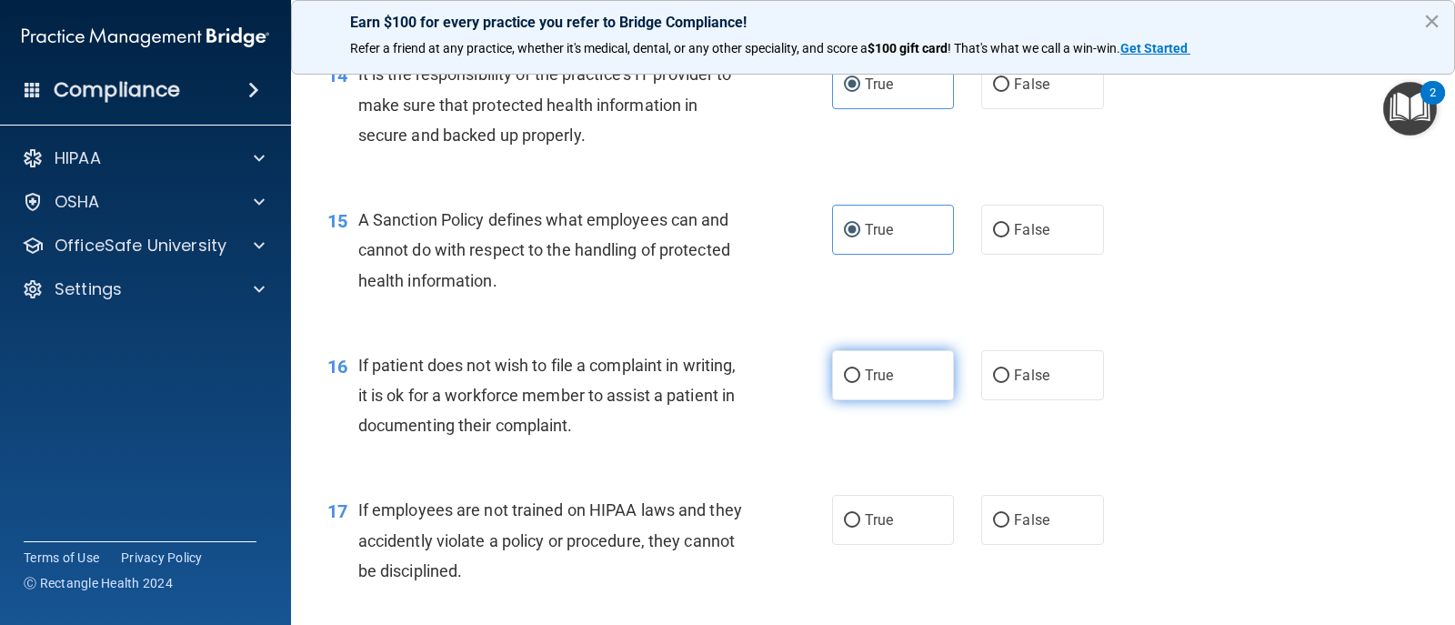
drag, startPoint x: 856, startPoint y: 383, endPoint x: 851, endPoint y: 445, distance: 62.0
click at [856, 384] on label "True" at bounding box center [893, 375] width 122 height 50
click at [856, 383] on input "True" at bounding box center [852, 376] width 16 height 14
radio input "true"
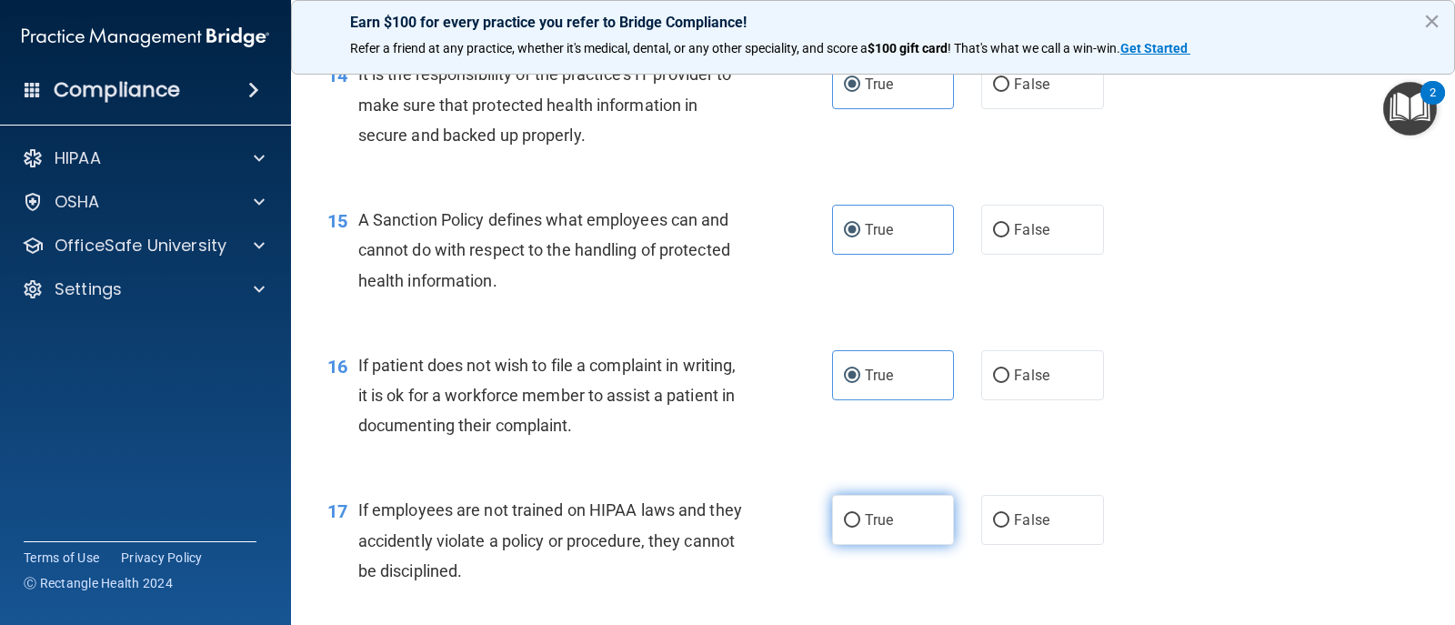
click at [838, 509] on label "True" at bounding box center [893, 520] width 122 height 50
click at [844, 514] on input "True" at bounding box center [852, 521] width 16 height 14
radio input "true"
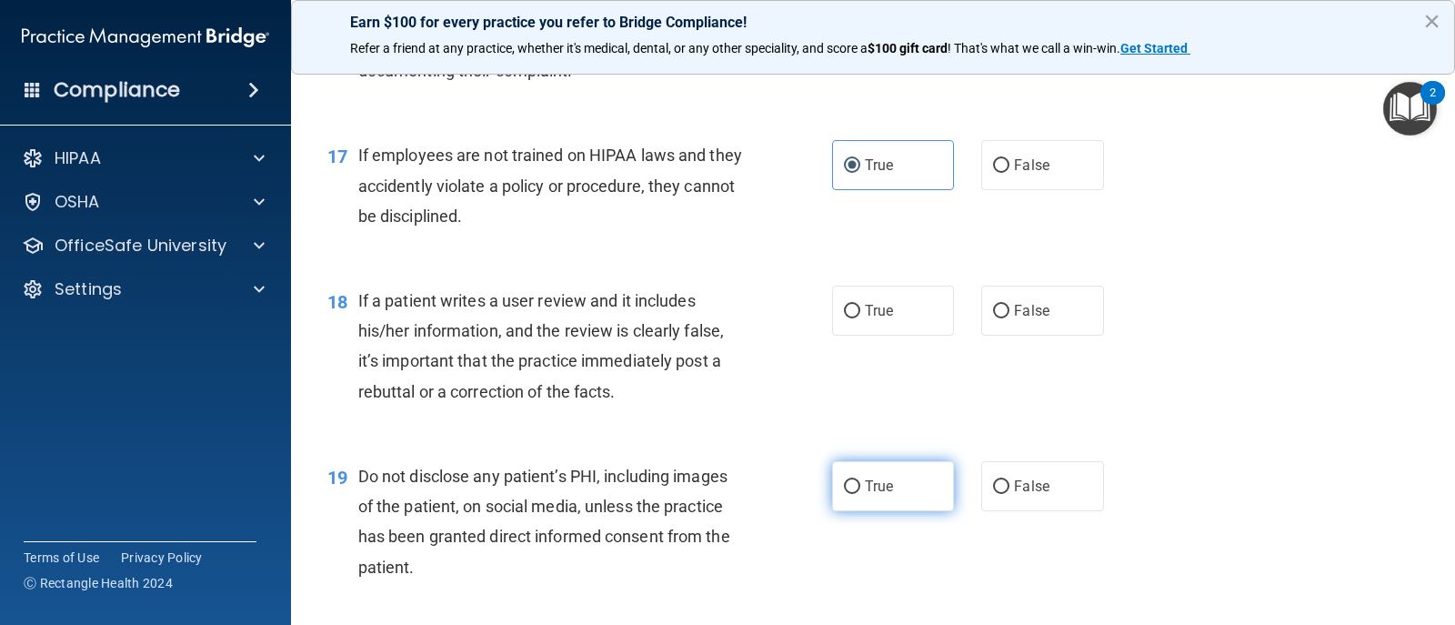
scroll to position [2820, 0]
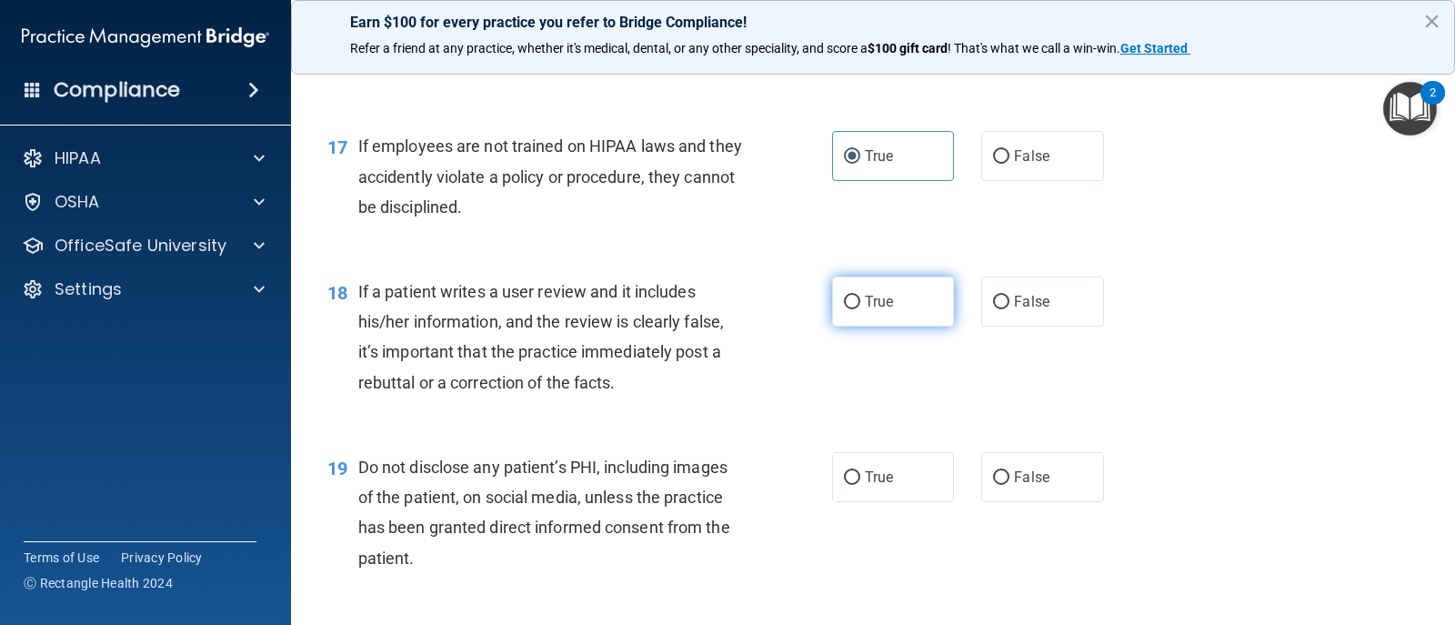
drag, startPoint x: 863, startPoint y: 294, endPoint x: 864, endPoint y: 305, distance: 11.0
click at [865, 294] on span "True" at bounding box center [879, 301] width 28 height 17
click at [861, 296] on input "True" at bounding box center [852, 303] width 16 height 14
radio input "true"
click at [871, 478] on span "True" at bounding box center [879, 476] width 28 height 17
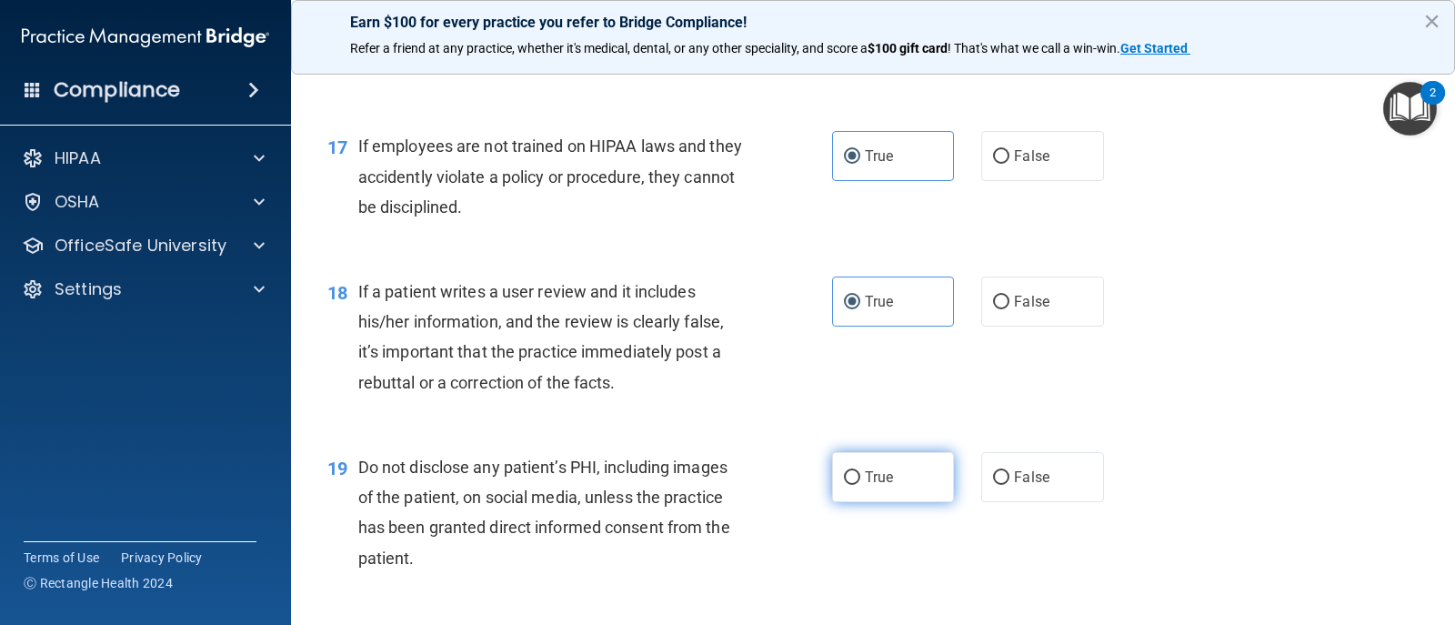
click at [861, 478] on input "True" at bounding box center [852, 478] width 16 height 14
radio input "true"
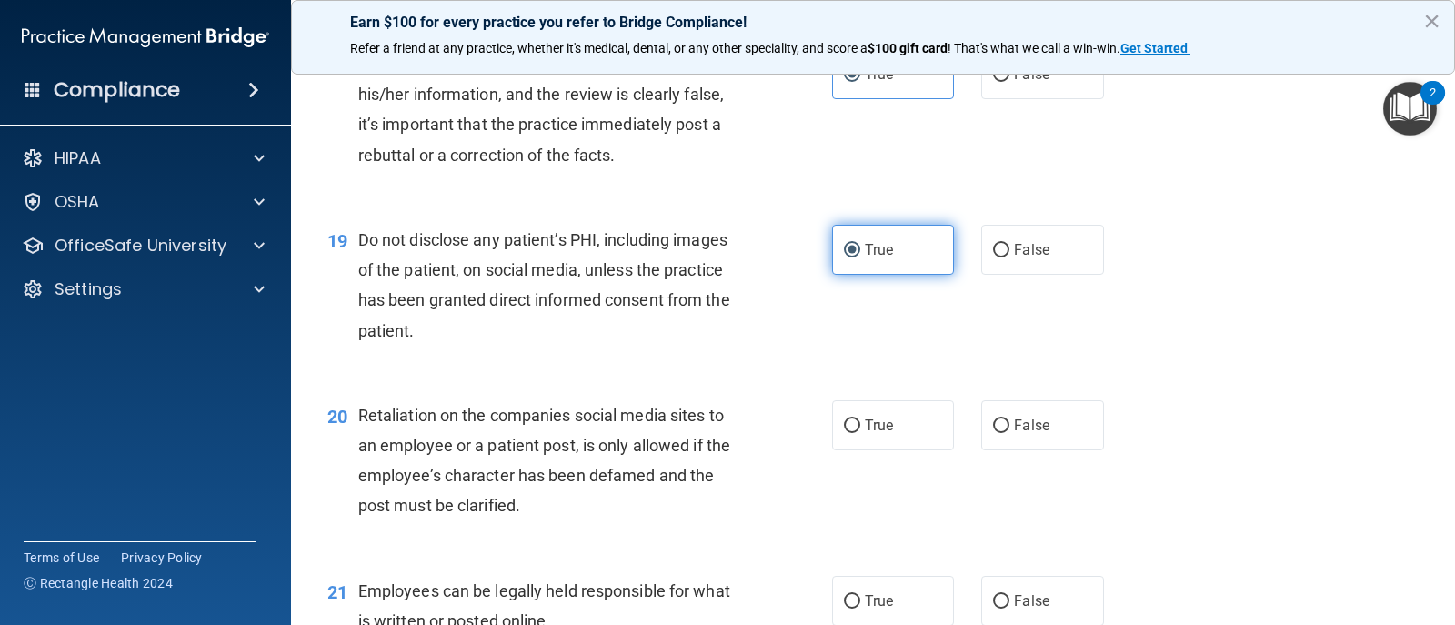
scroll to position [3093, 0]
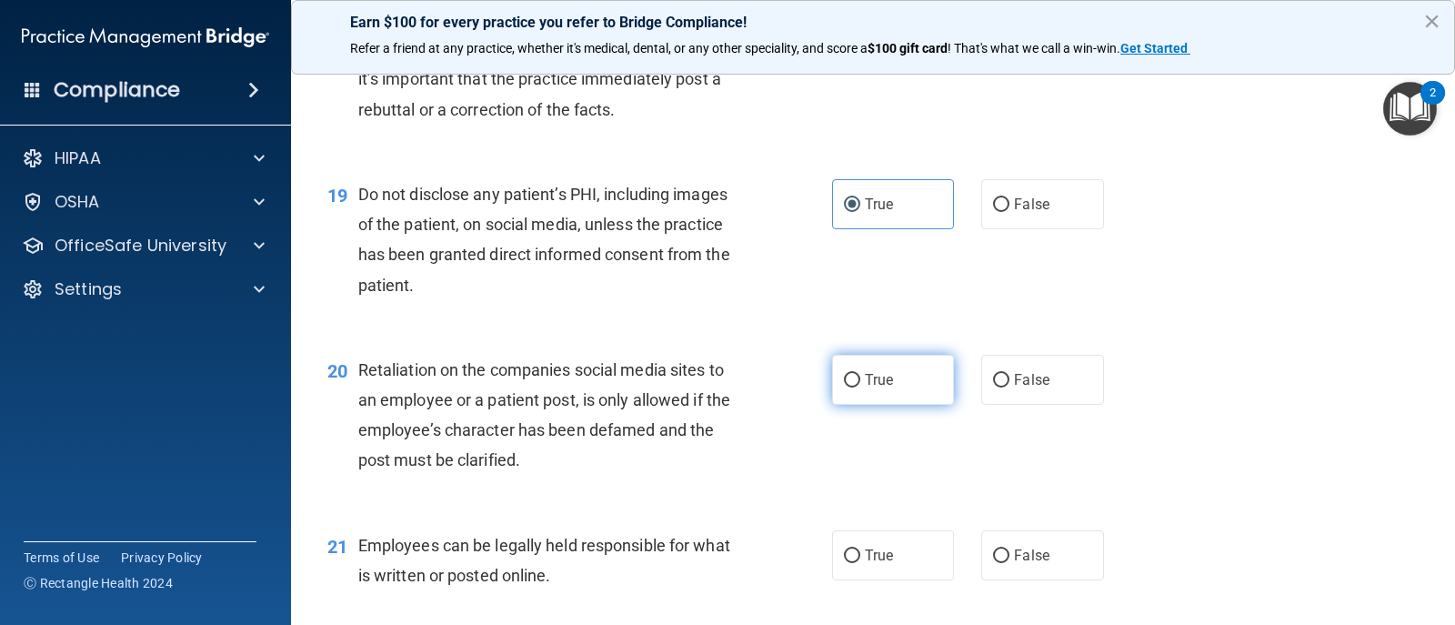
click at [865, 385] on span "True" at bounding box center [879, 379] width 28 height 17
click at [861, 385] on input "True" at bounding box center [852, 381] width 16 height 14
radio input "true"
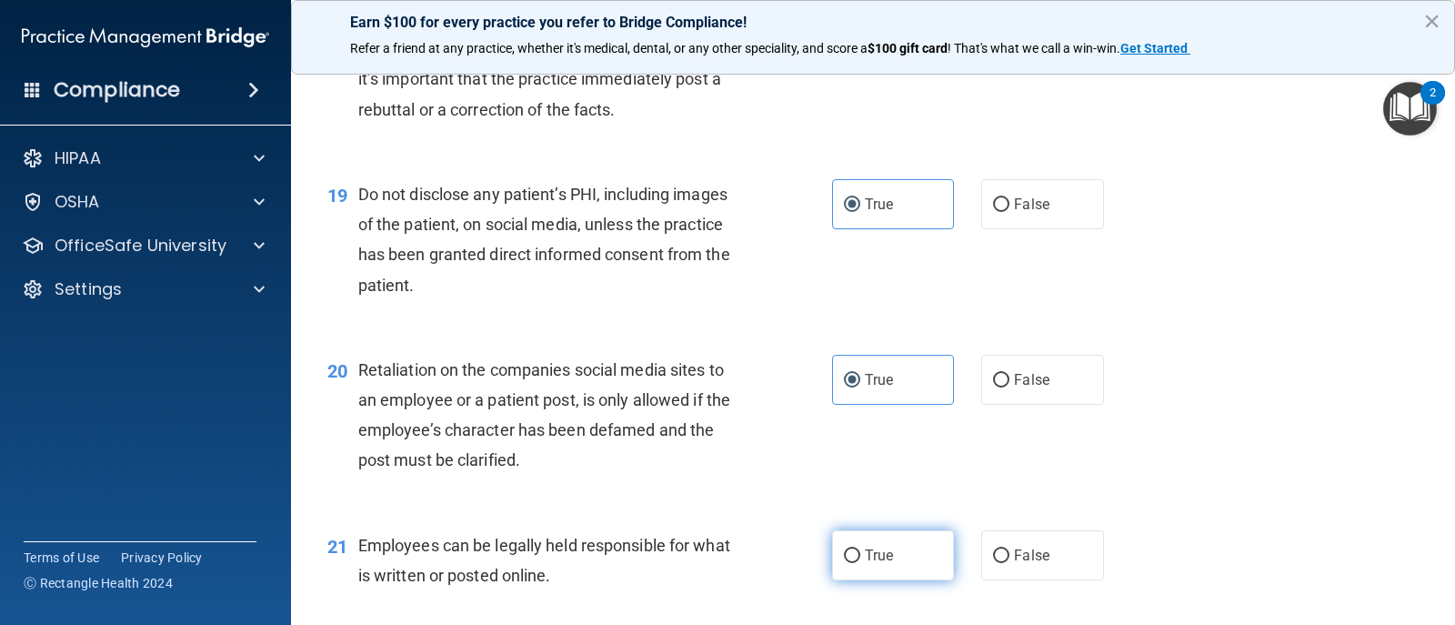
click at [855, 559] on label "True" at bounding box center [893, 555] width 122 height 50
click at [855, 559] on input "True" at bounding box center [852, 556] width 16 height 14
radio input "true"
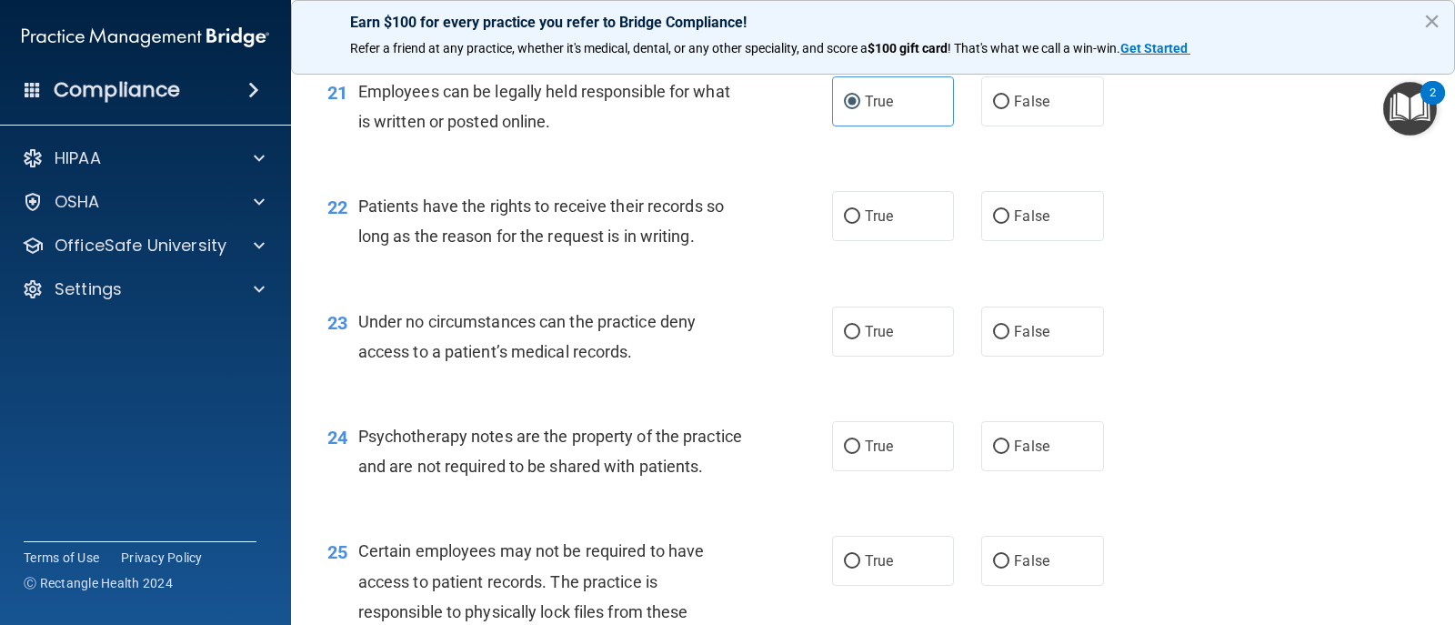
scroll to position [3548, 0]
click at [877, 231] on label "True" at bounding box center [893, 215] width 122 height 50
click at [861, 223] on input "True" at bounding box center [852, 216] width 16 height 14
radio input "true"
click at [880, 331] on span "True" at bounding box center [879, 330] width 28 height 17
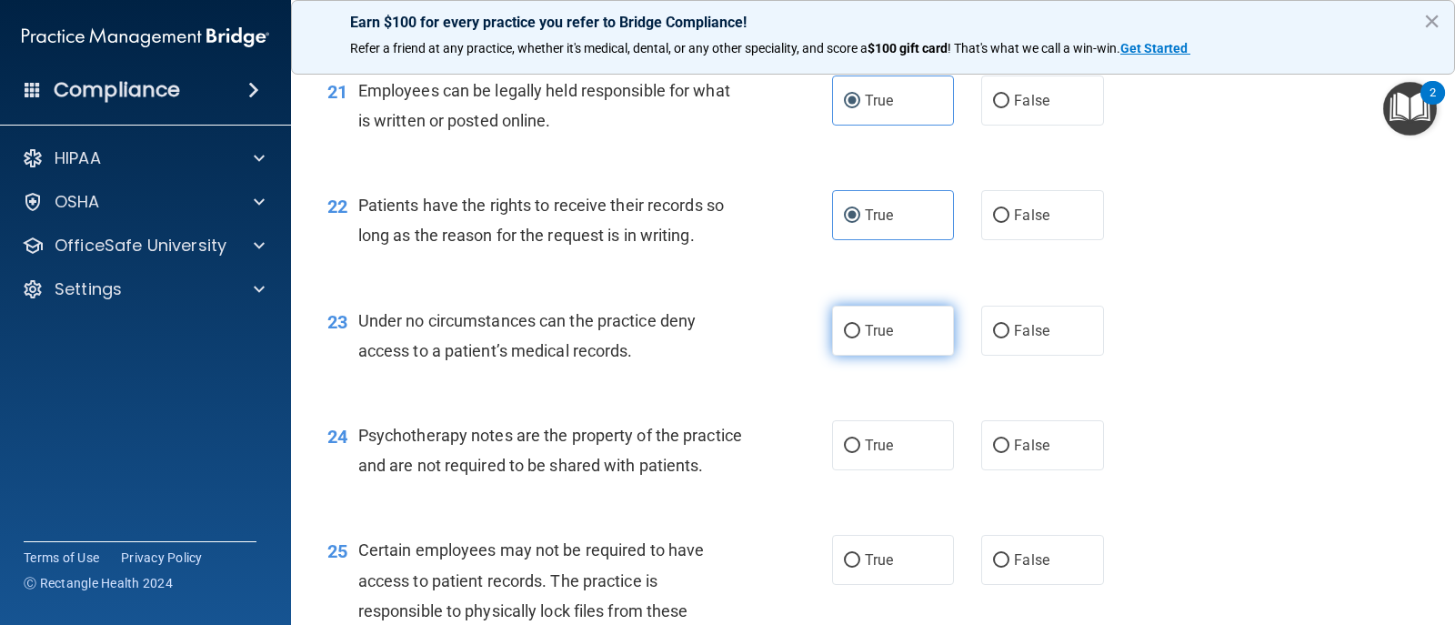
click at [861, 331] on input "True" at bounding box center [852, 332] width 16 height 14
radio input "true"
click at [881, 439] on span "True" at bounding box center [879, 445] width 28 height 17
click at [861, 439] on input "True" at bounding box center [852, 446] width 16 height 14
radio input "true"
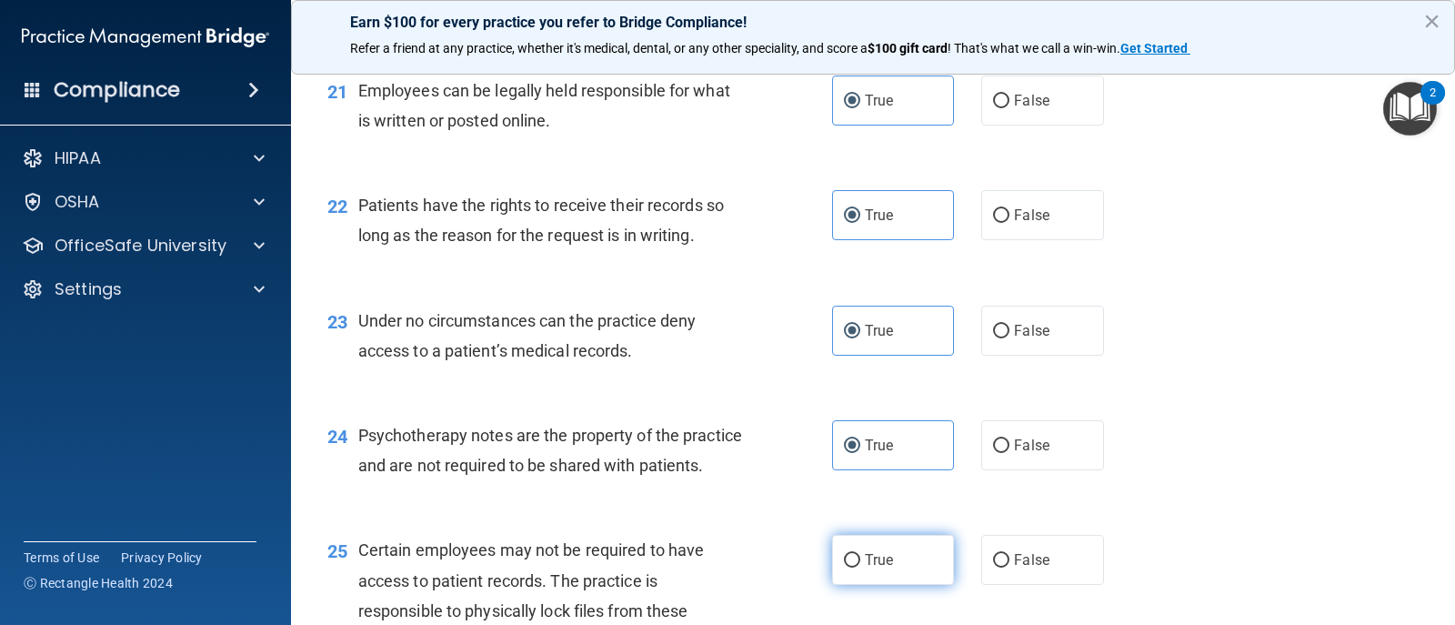
click at [868, 585] on label "True" at bounding box center [893, 560] width 122 height 50
click at [861, 568] on input "True" at bounding box center [852, 561] width 16 height 14
radio input "true"
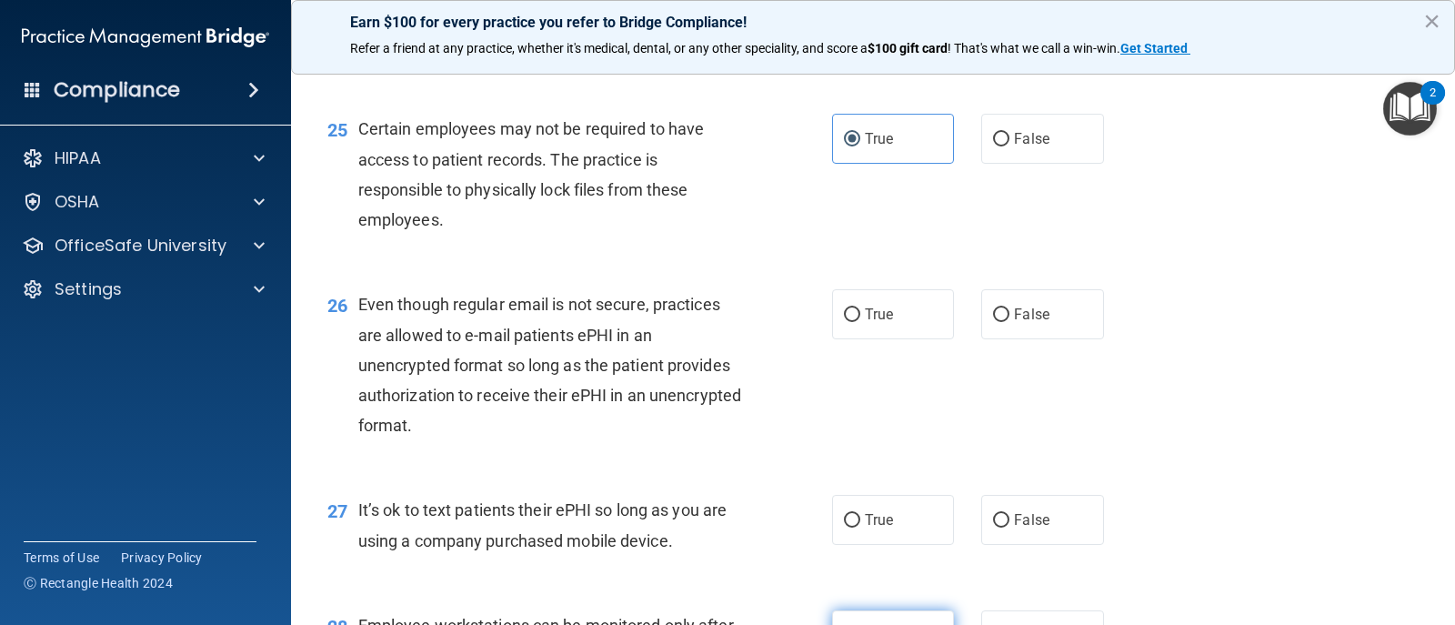
scroll to position [3911, 0]
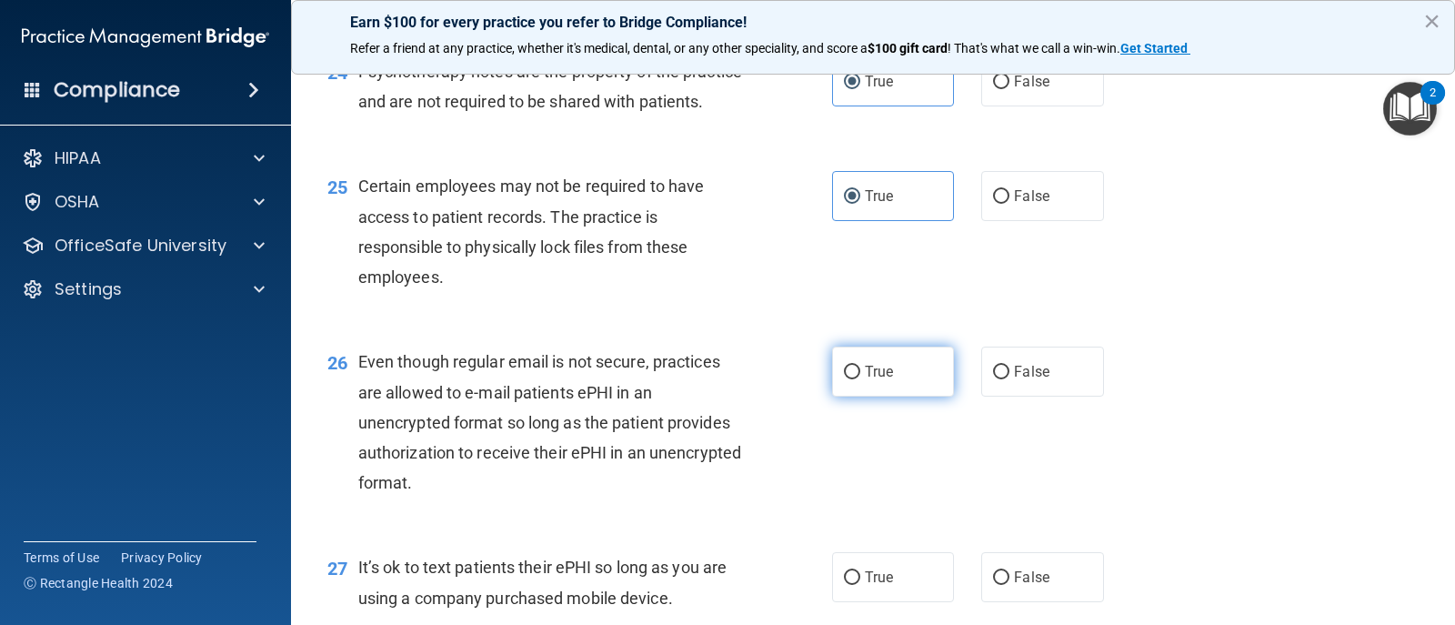
click at [859, 397] on label "True" at bounding box center [893, 372] width 122 height 50
click at [859, 379] on input "True" at bounding box center [852, 373] width 16 height 14
radio input "true"
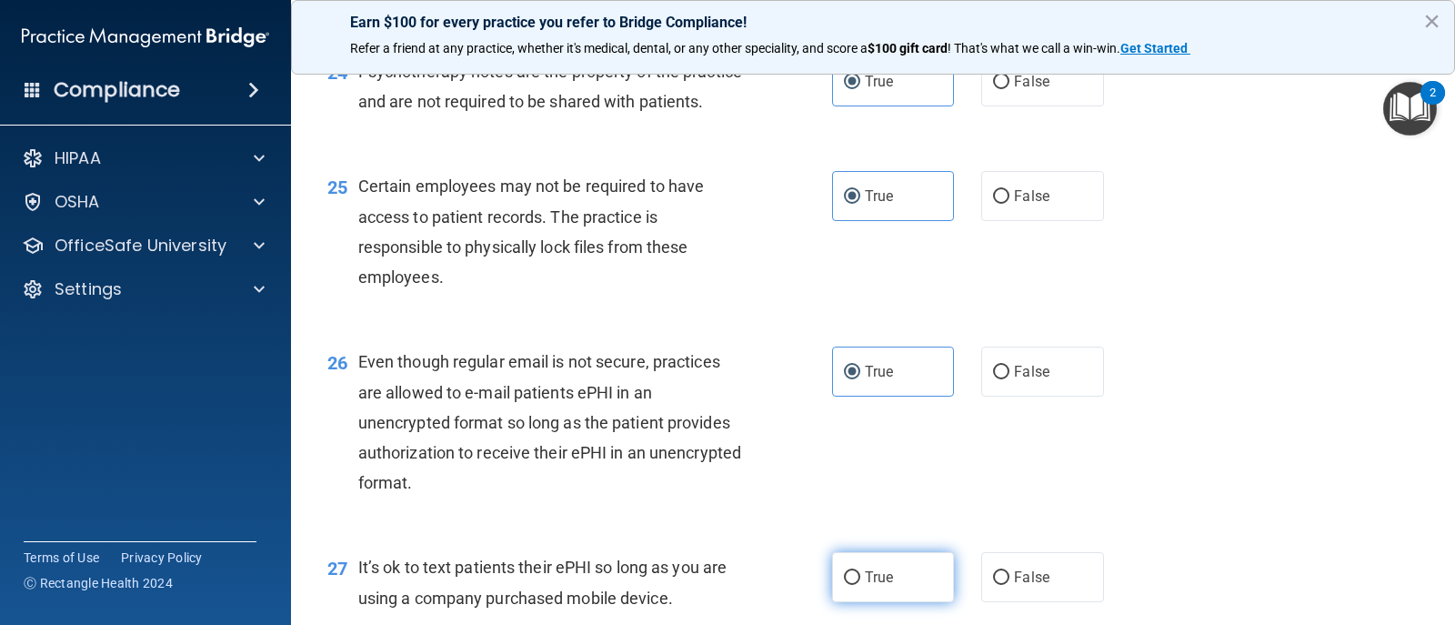
click at [874, 598] on label "True" at bounding box center [893, 577] width 122 height 50
click at [861, 585] on input "True" at bounding box center [852, 578] width 16 height 14
radio input "true"
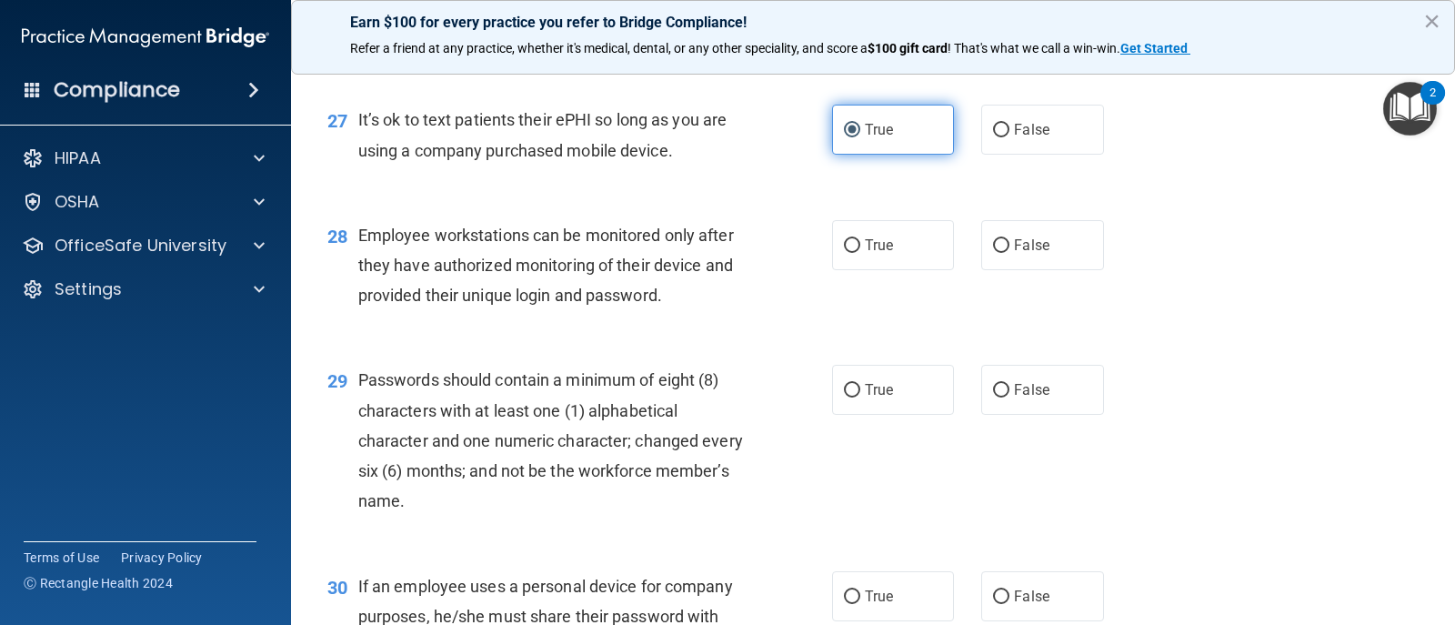
scroll to position [4457, 0]
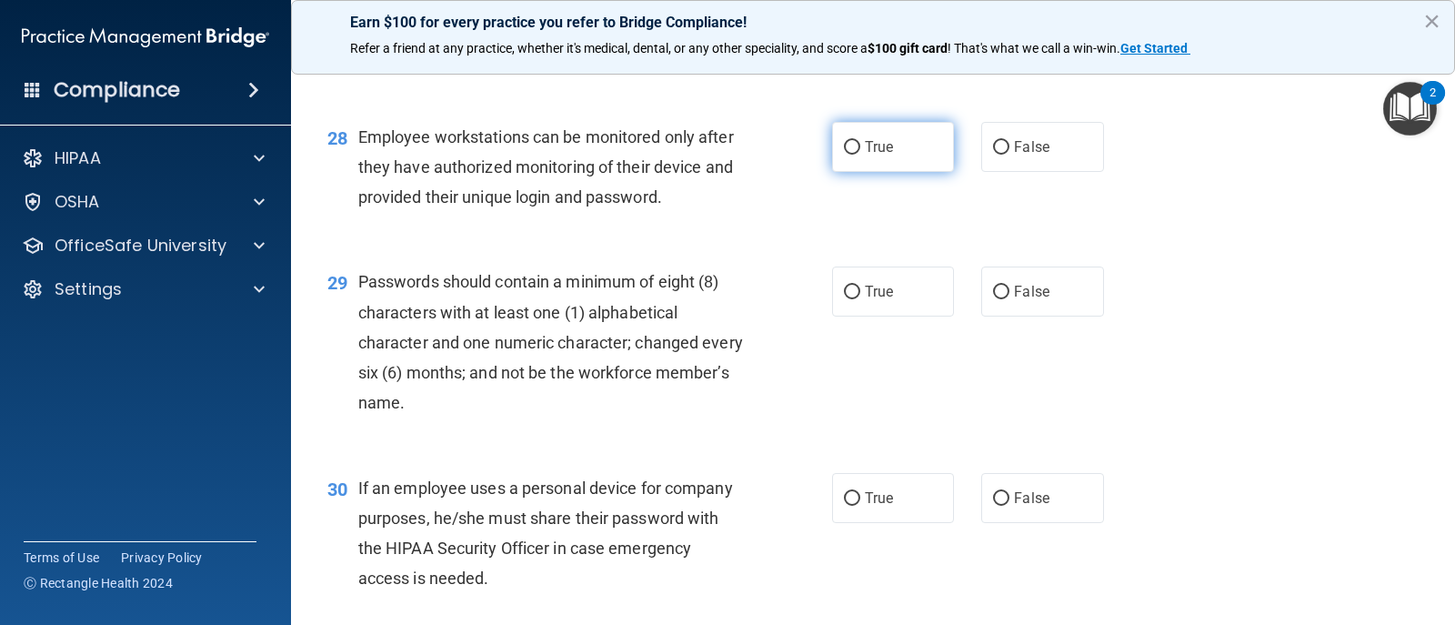
click at [891, 170] on label "True" at bounding box center [893, 147] width 122 height 50
click at [861, 155] on input "True" at bounding box center [852, 148] width 16 height 14
radio input "true"
click at [871, 300] on span "True" at bounding box center [879, 291] width 28 height 17
click at [861, 299] on input "True" at bounding box center [852, 293] width 16 height 14
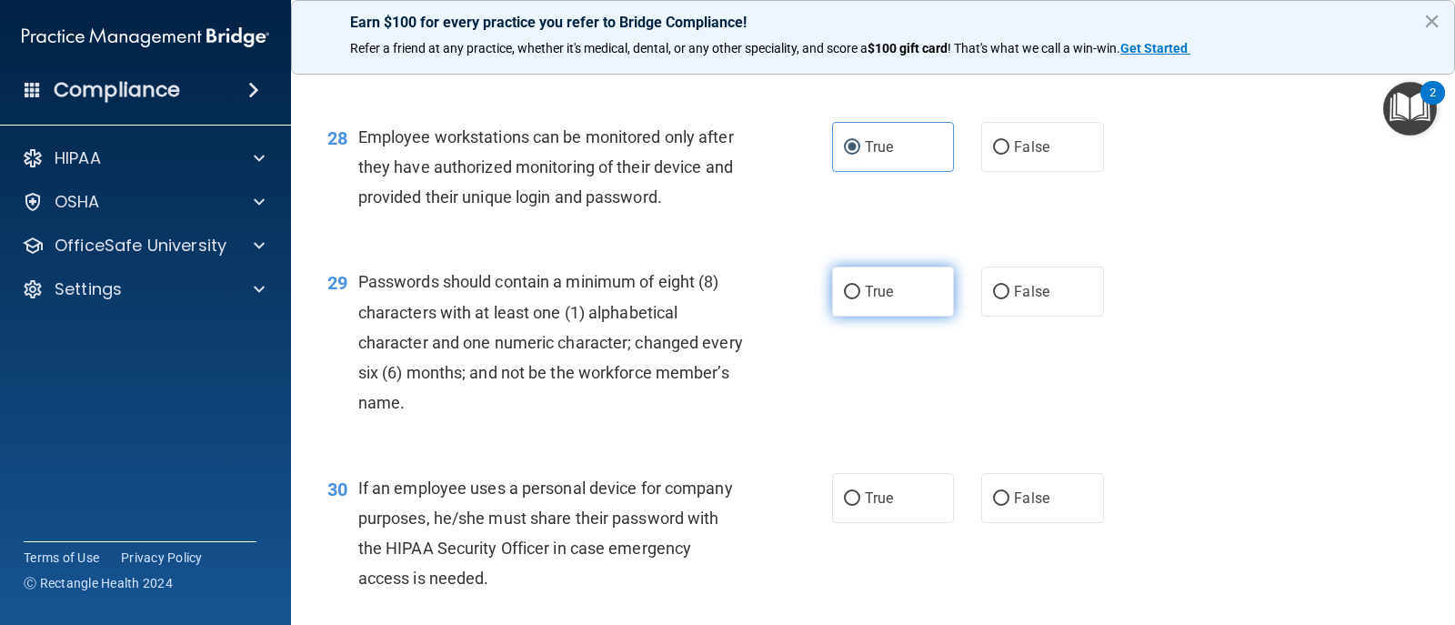
radio input "true"
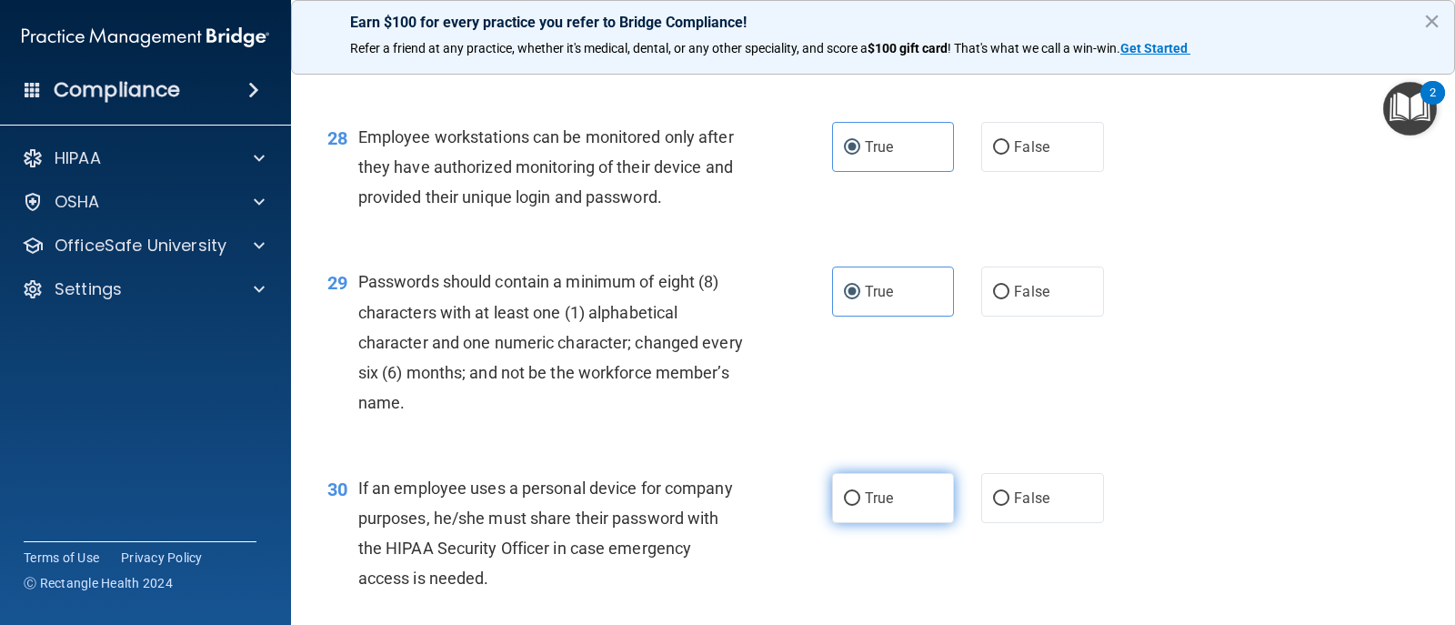
click at [838, 517] on label "True" at bounding box center [893, 498] width 122 height 50
click at [844, 506] on input "True" at bounding box center [852, 499] width 16 height 14
radio input "true"
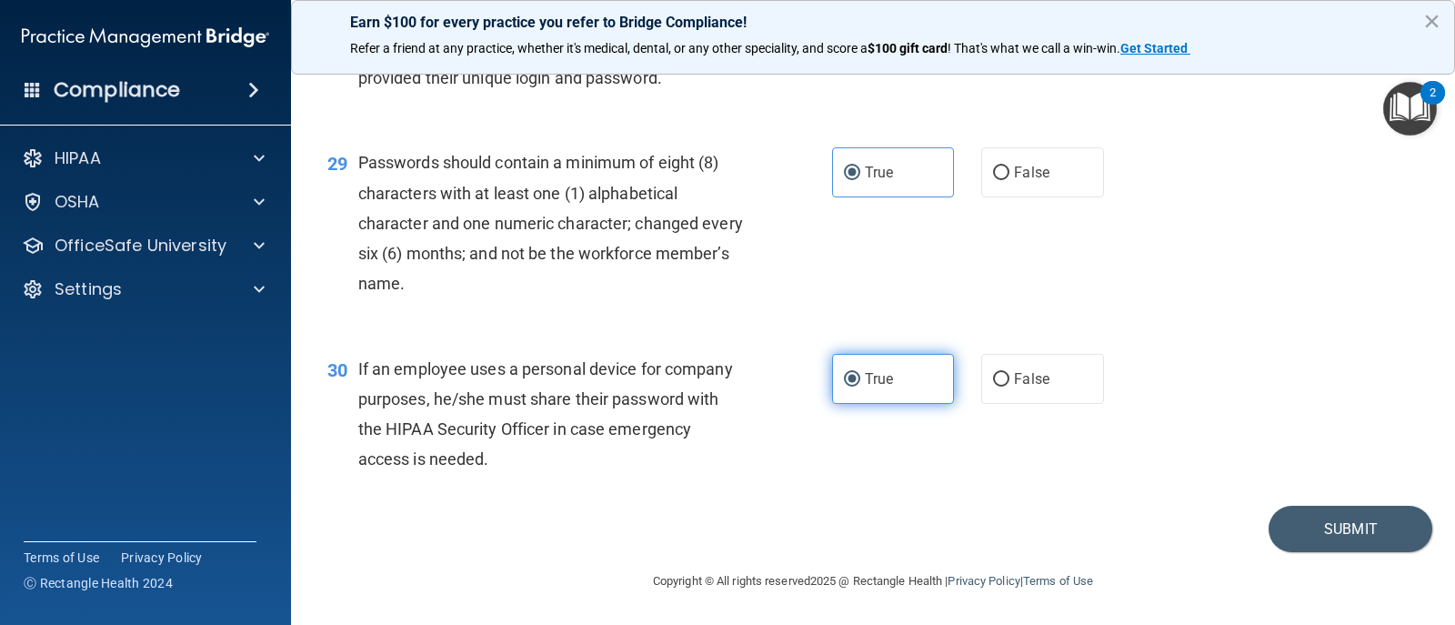
scroll to position [4606, 0]
click at [1354, 533] on button "Submit" at bounding box center [1351, 529] width 164 height 46
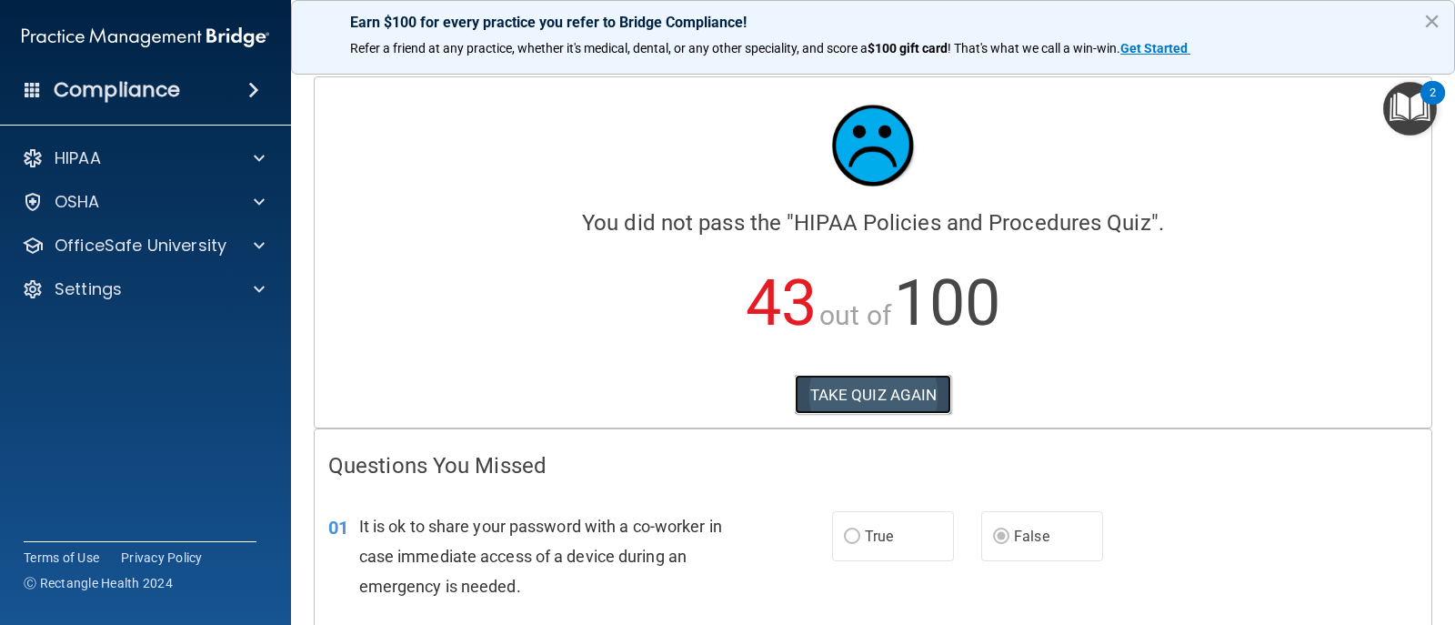
click at [865, 385] on button "TAKE QUIZ AGAIN" at bounding box center [873, 395] width 157 height 40
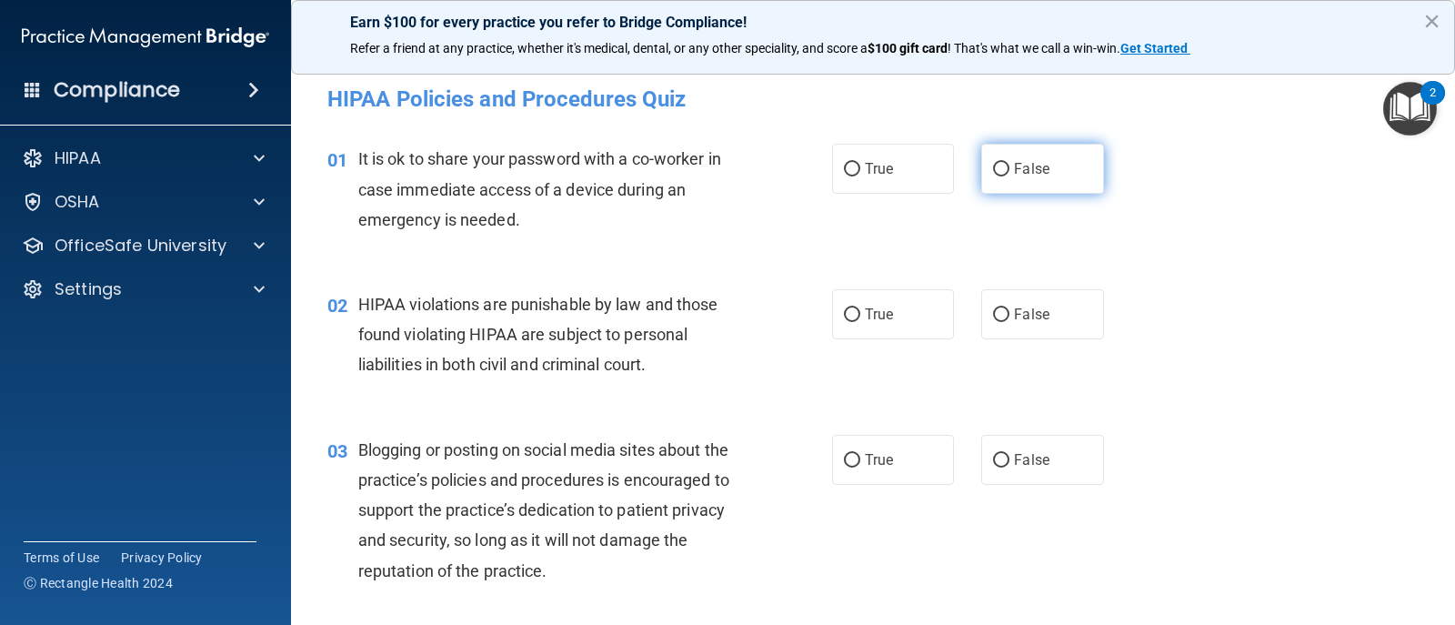
click at [1000, 159] on label "False" at bounding box center [1043, 169] width 122 height 50
click at [1000, 163] on input "False" at bounding box center [1001, 170] width 16 height 14
radio input "true"
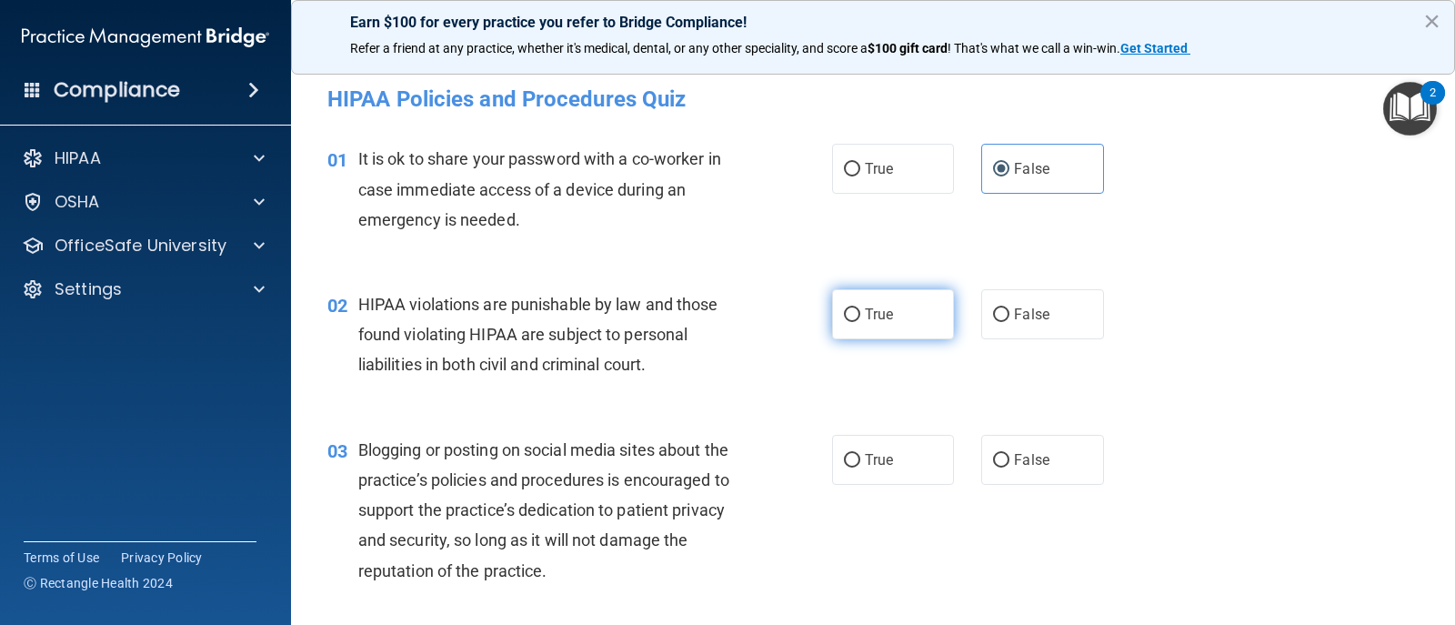
click at [925, 331] on label "True" at bounding box center [893, 314] width 122 height 50
click at [861, 322] on input "True" at bounding box center [852, 315] width 16 height 14
radio input "true"
click at [1022, 459] on span "False" at bounding box center [1031, 459] width 35 height 17
click at [1010, 459] on input "False" at bounding box center [1001, 461] width 16 height 14
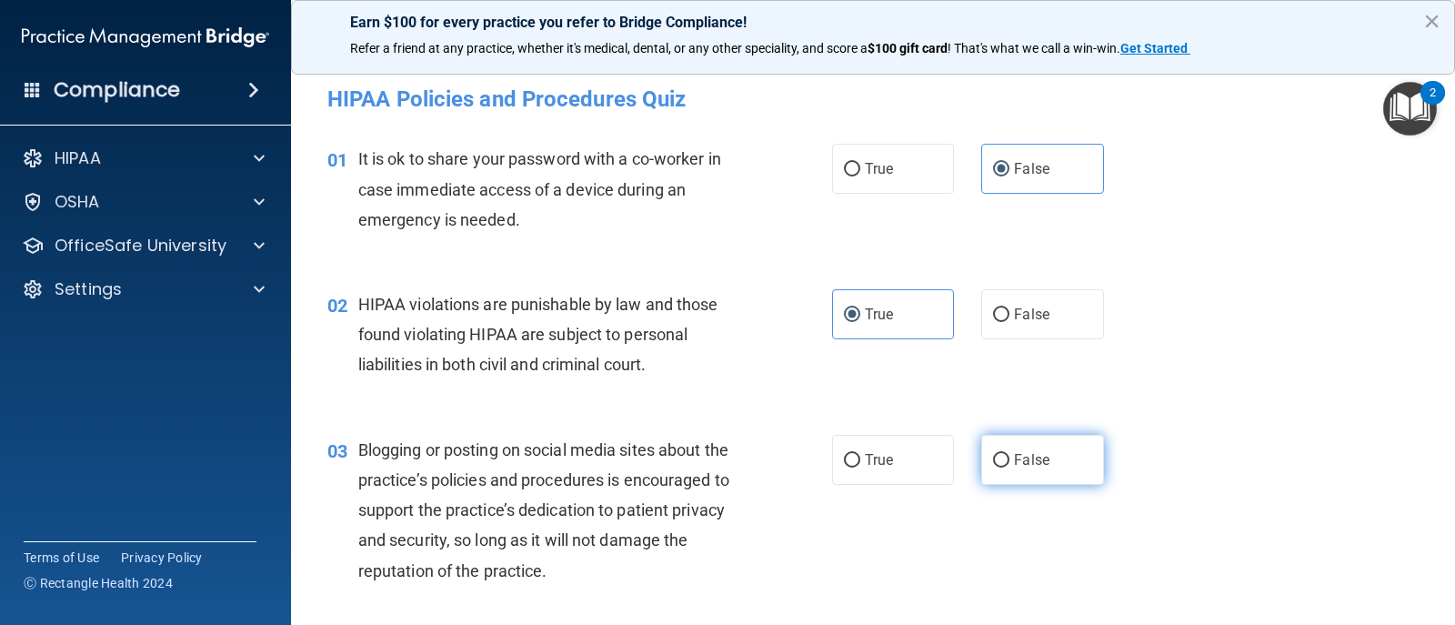
radio input "true"
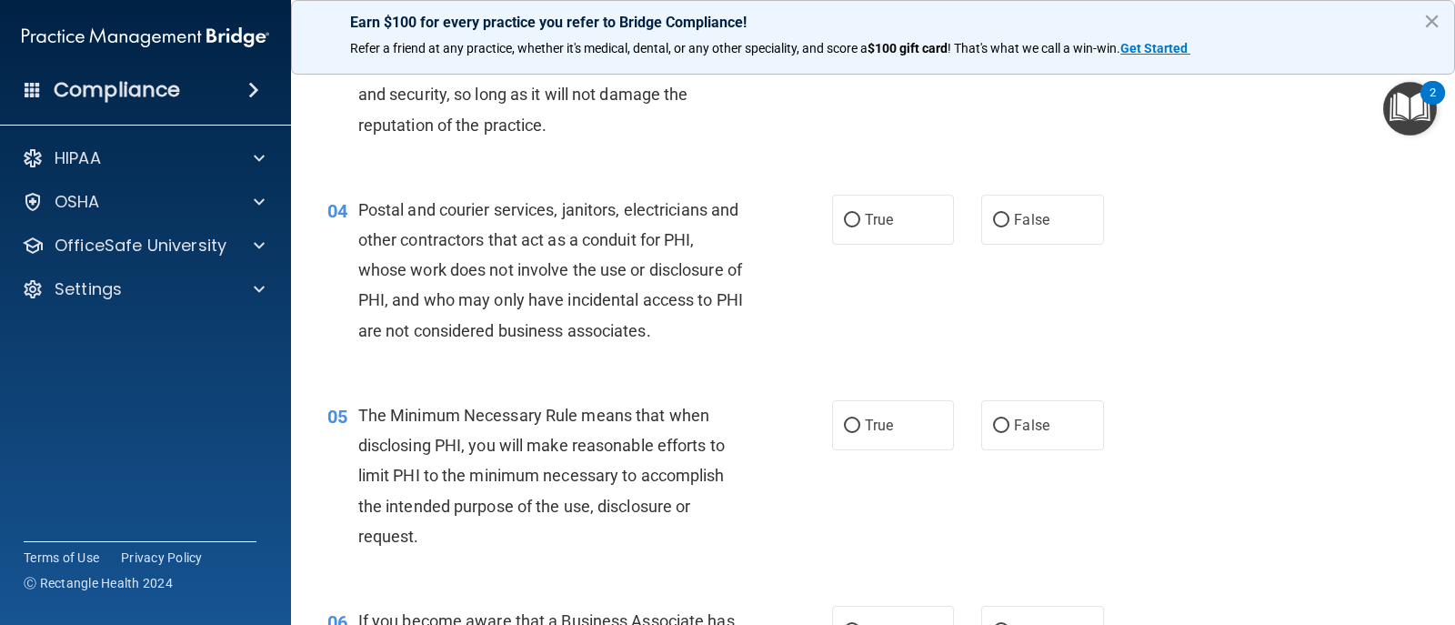
scroll to position [455, 0]
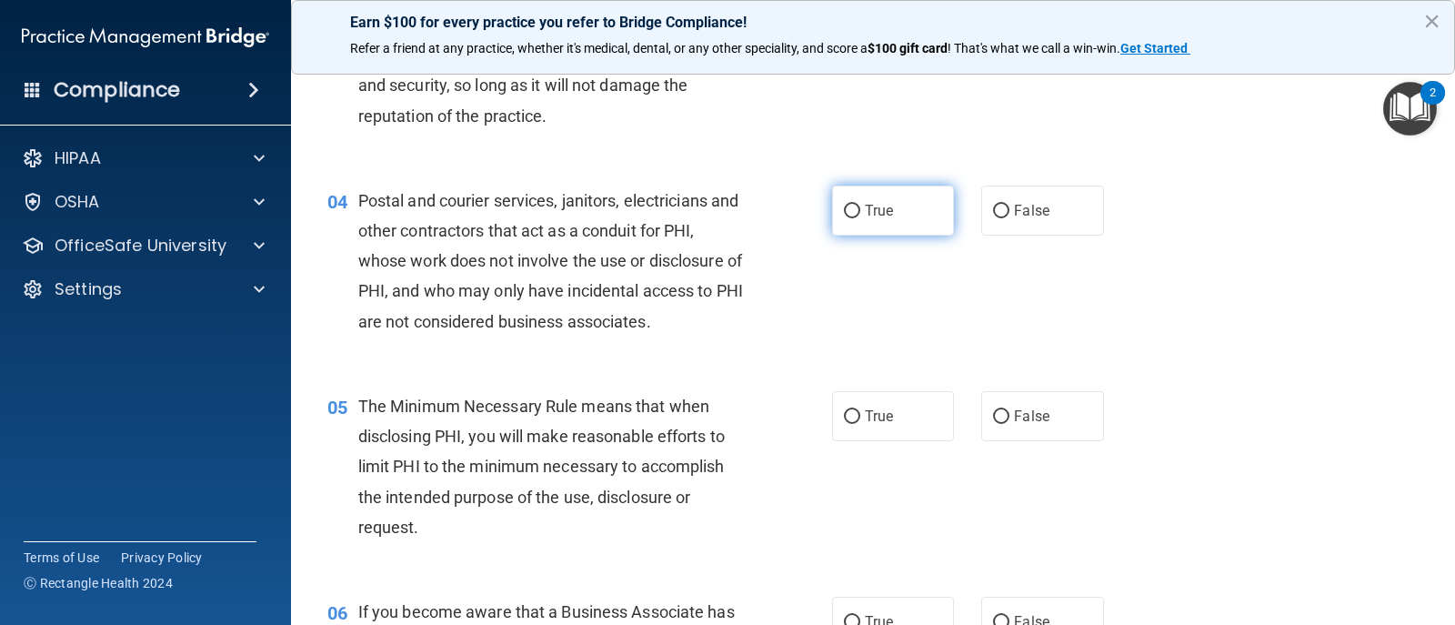
click at [889, 222] on label "True" at bounding box center [893, 211] width 122 height 50
click at [861, 218] on input "True" at bounding box center [852, 212] width 16 height 14
radio input "true"
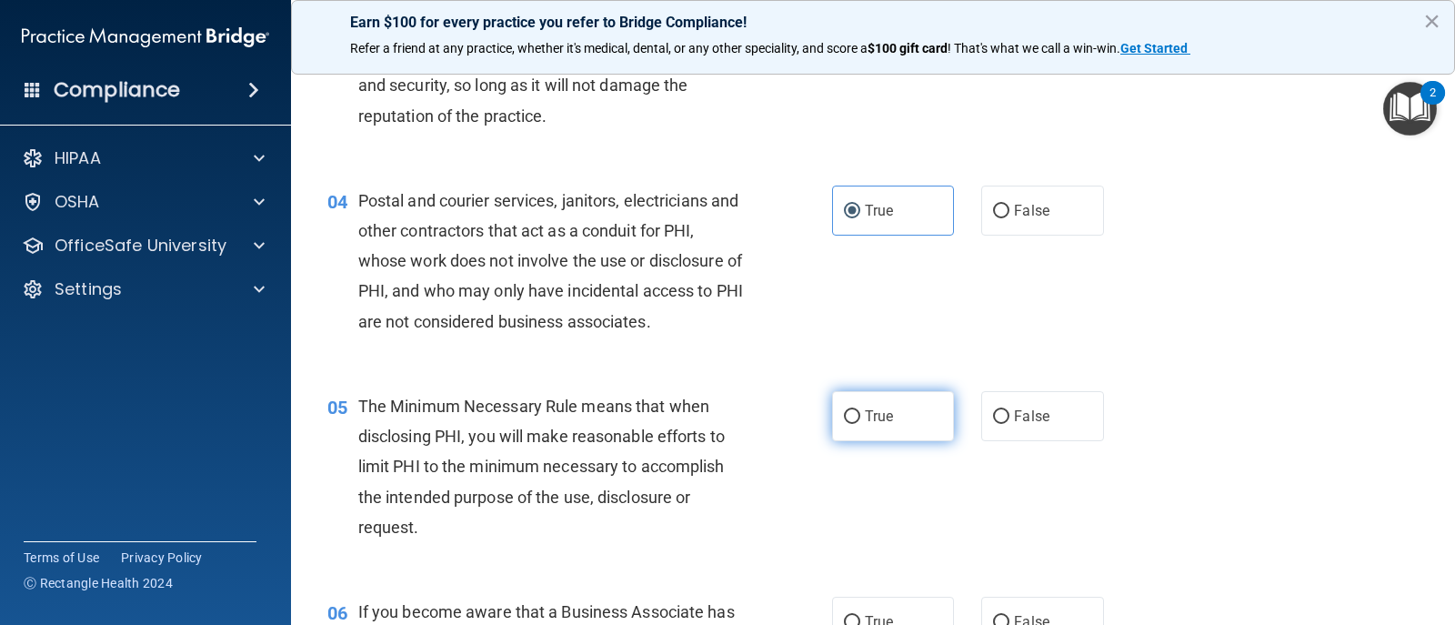
click at [854, 410] on label "True" at bounding box center [893, 416] width 122 height 50
click at [854, 410] on input "True" at bounding box center [852, 417] width 16 height 14
radio input "true"
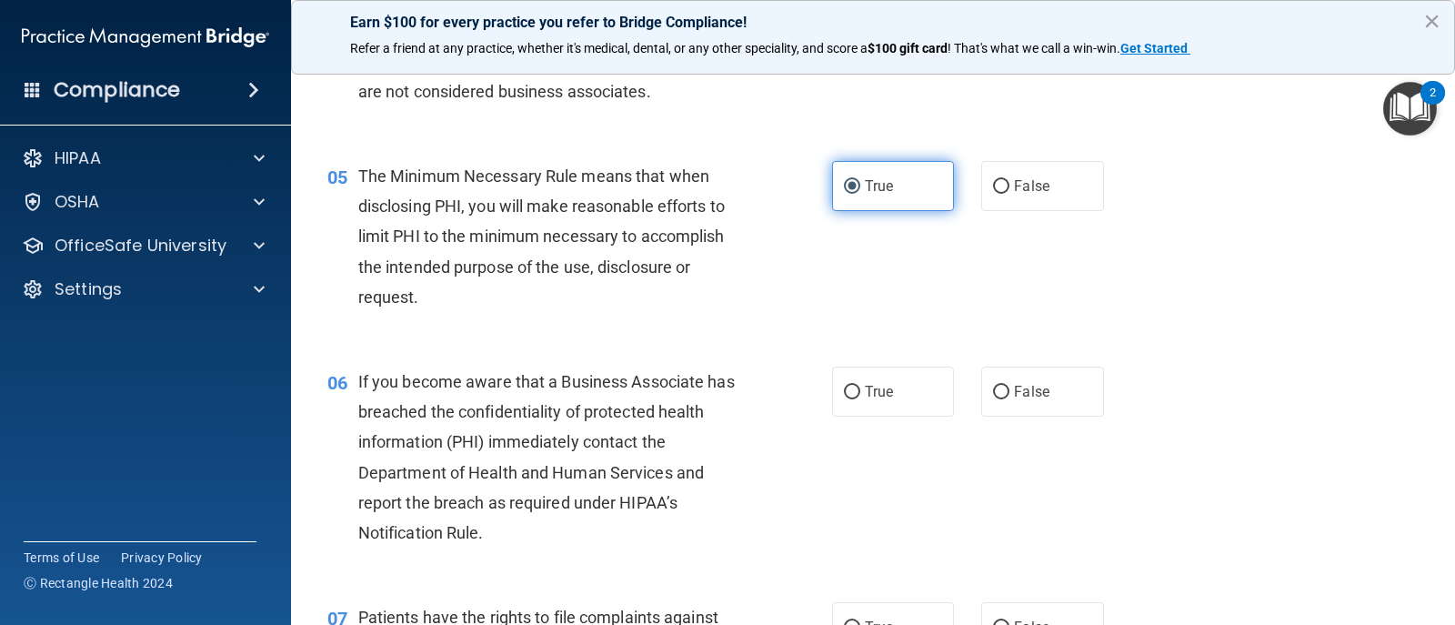
scroll to position [728, 0]
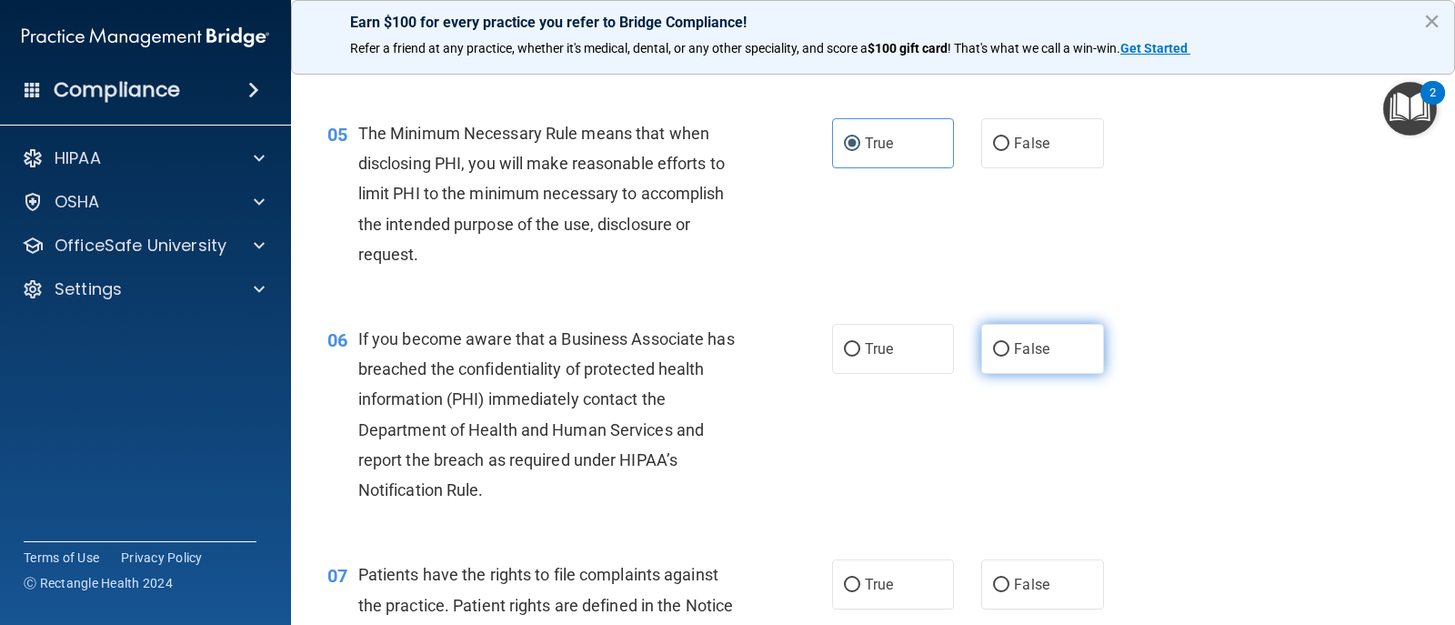
click at [1005, 347] on label "False" at bounding box center [1043, 349] width 122 height 50
click at [1005, 347] on input "False" at bounding box center [1001, 350] width 16 height 14
radio input "true"
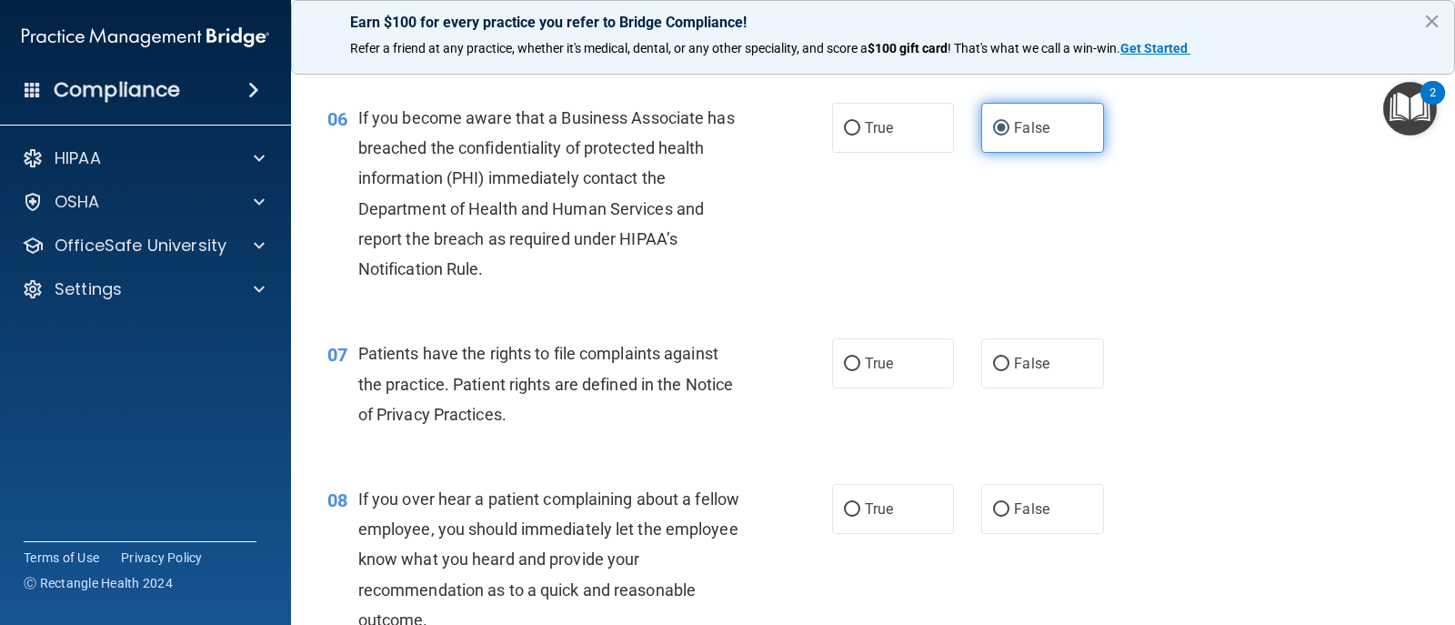
scroll to position [1001, 0]
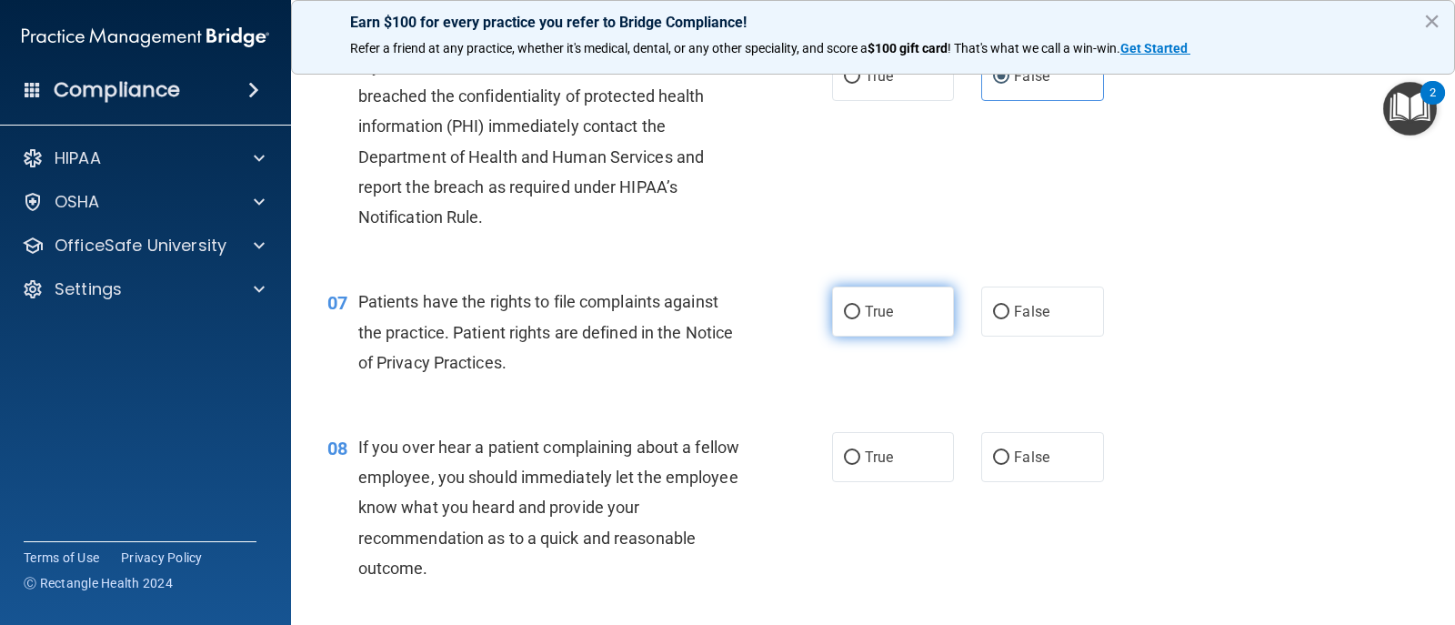
click at [865, 327] on label "True" at bounding box center [893, 312] width 122 height 50
click at [861, 319] on input "True" at bounding box center [852, 313] width 16 height 14
radio input "true"
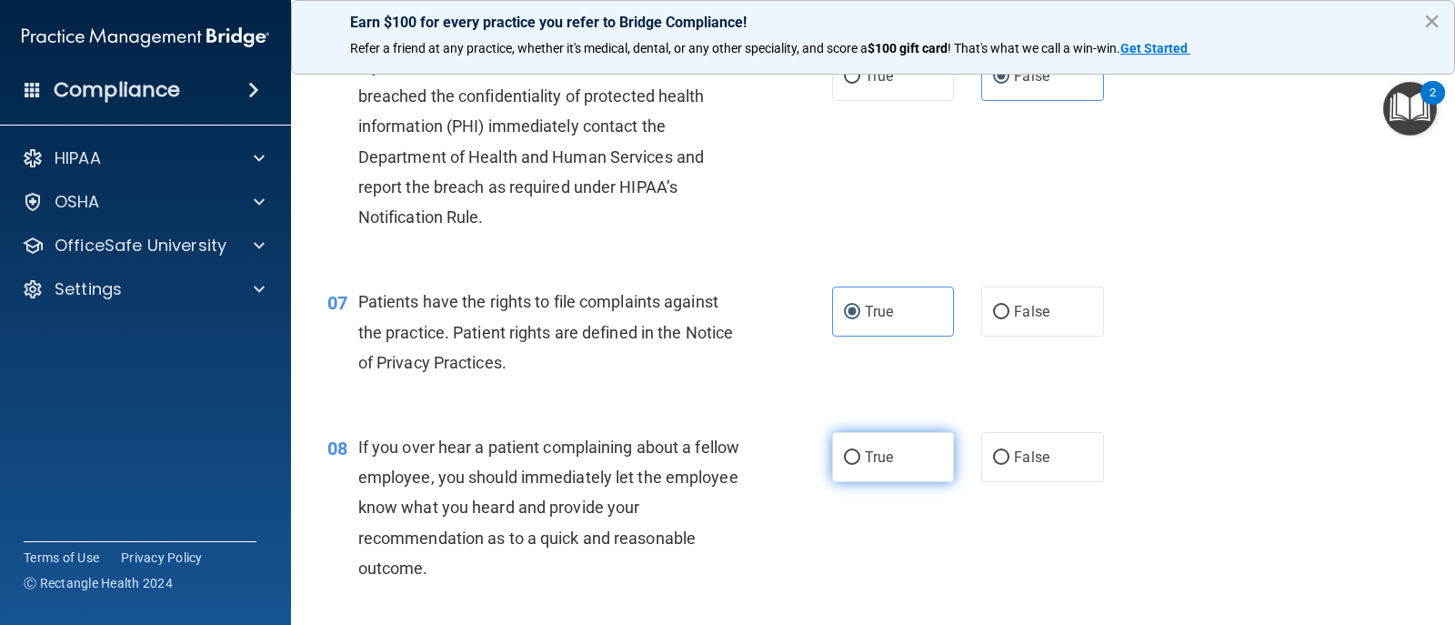
click at [839, 448] on label "True" at bounding box center [893, 457] width 122 height 50
click at [844, 451] on input "True" at bounding box center [852, 458] width 16 height 14
radio input "true"
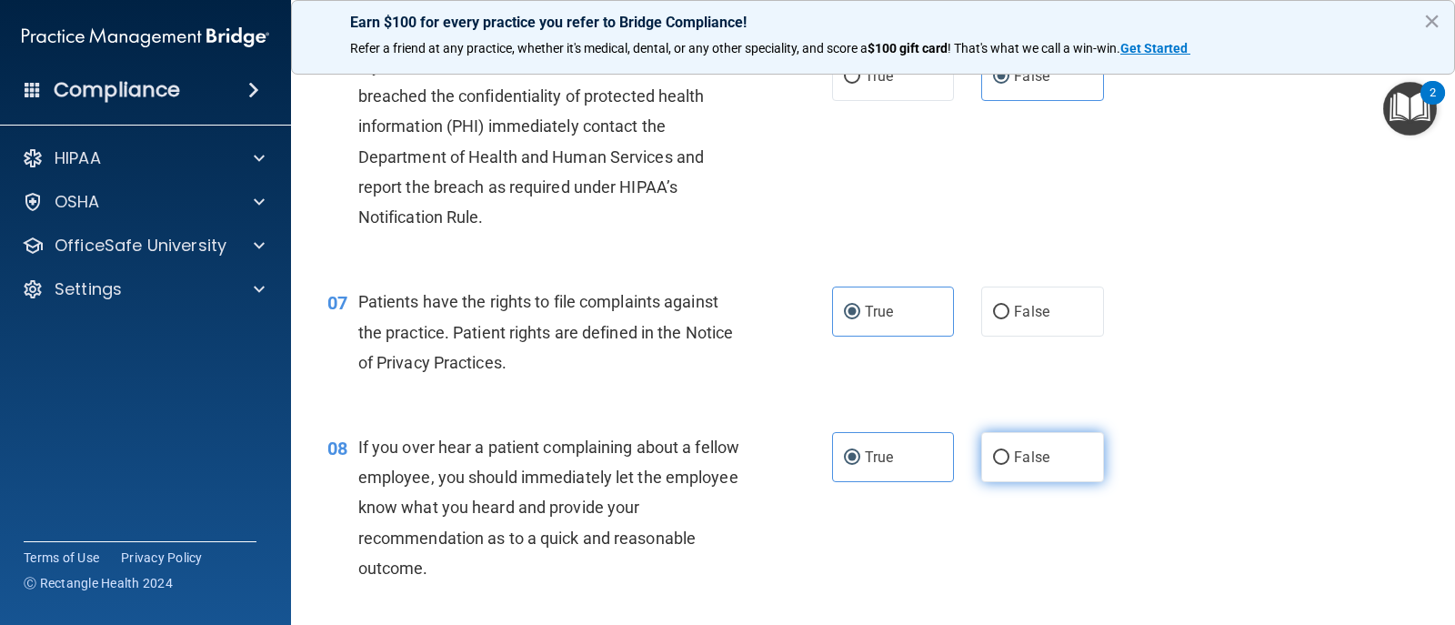
click at [1002, 457] on input "False" at bounding box center [1001, 458] width 16 height 14
radio input "true"
radio input "false"
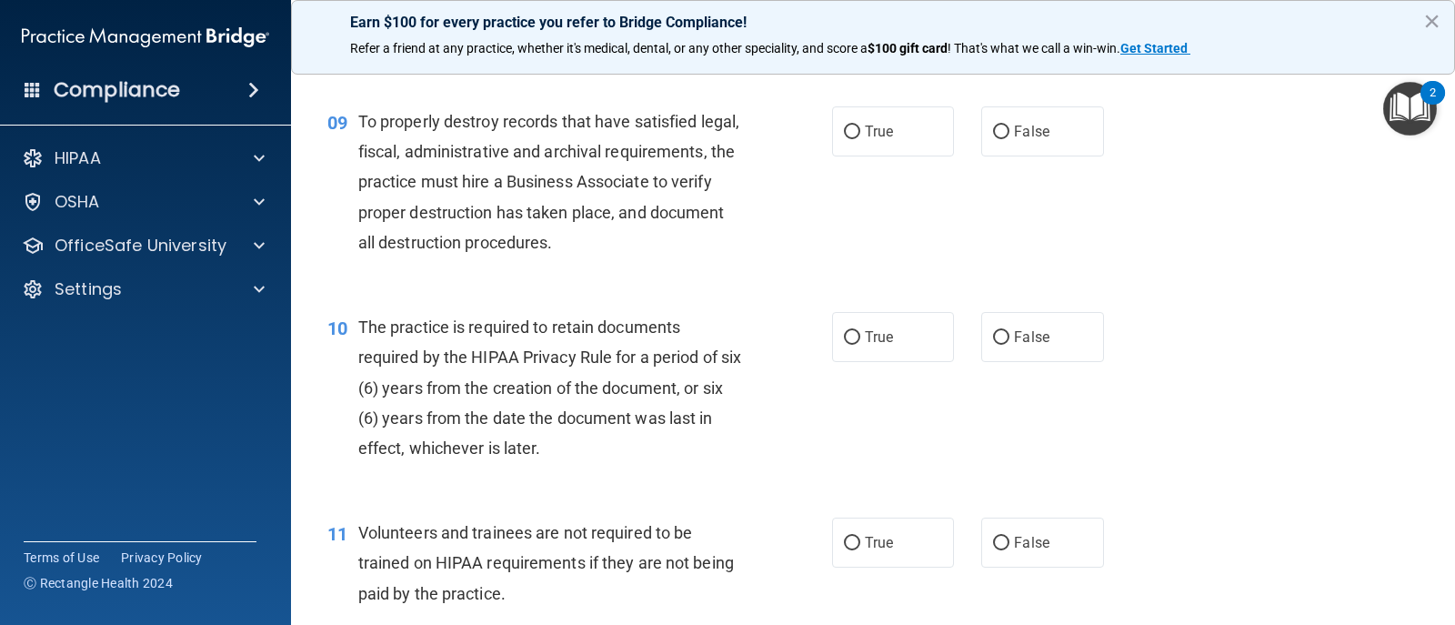
scroll to position [1546, 0]
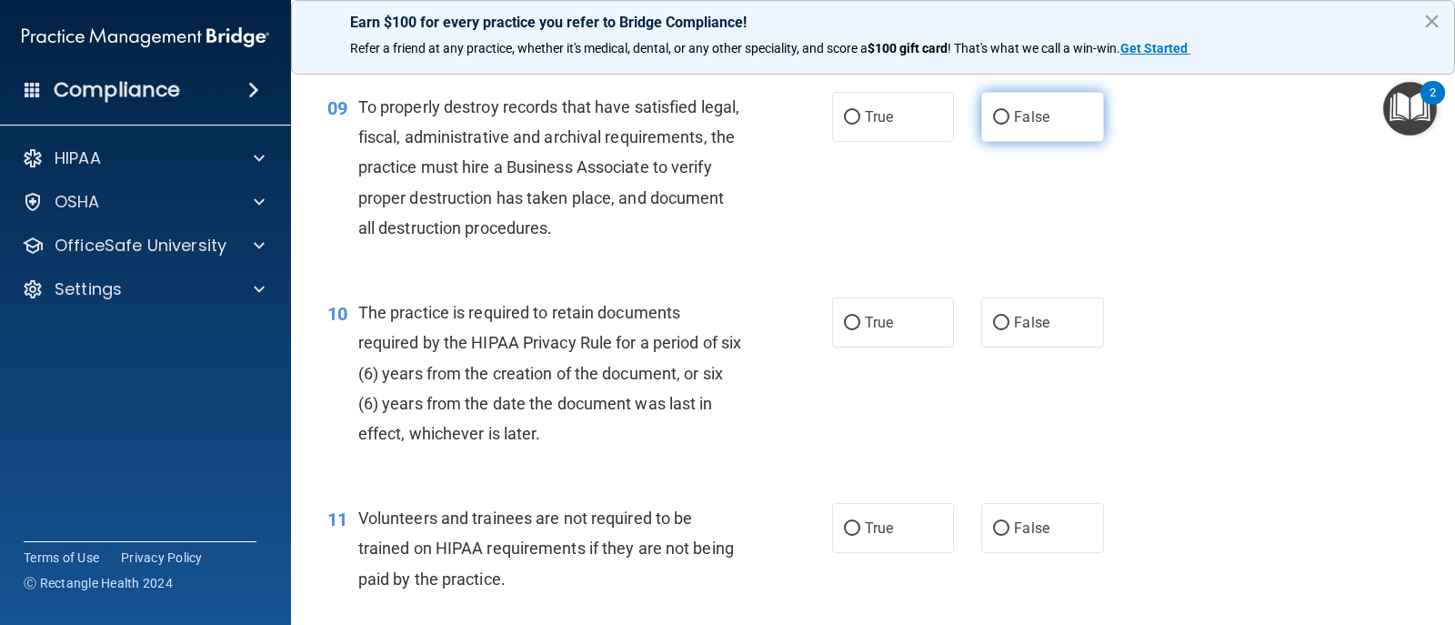
click at [1022, 137] on label "False" at bounding box center [1043, 117] width 122 height 50
click at [1010, 125] on input "False" at bounding box center [1001, 118] width 16 height 14
radio input "true"
click at [846, 348] on div "10 The practice is required to retain documents required by the HIPAA Privacy R…" at bounding box center [579, 377] width 559 height 160
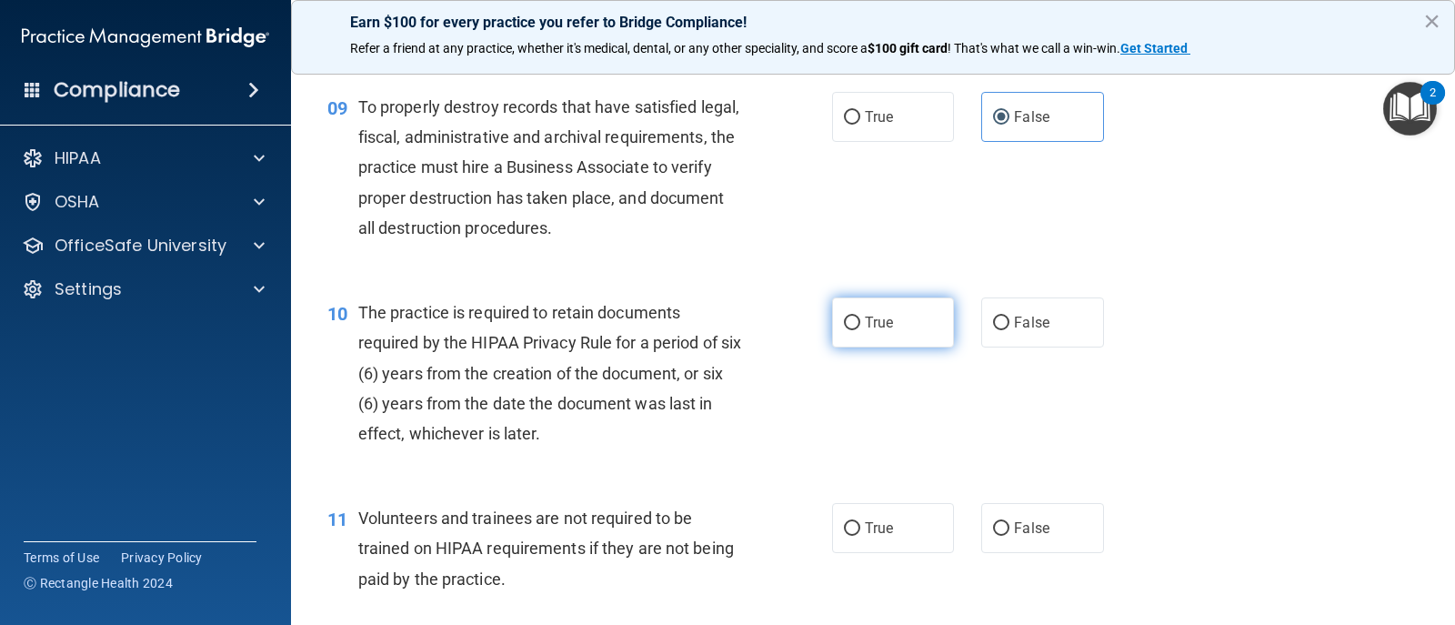
click at [873, 322] on span "True" at bounding box center [879, 322] width 28 height 17
click at [861, 322] on input "True" at bounding box center [852, 324] width 16 height 14
radio input "true"
click at [1031, 517] on label "False" at bounding box center [1043, 528] width 122 height 50
click at [1010, 522] on input "False" at bounding box center [1001, 529] width 16 height 14
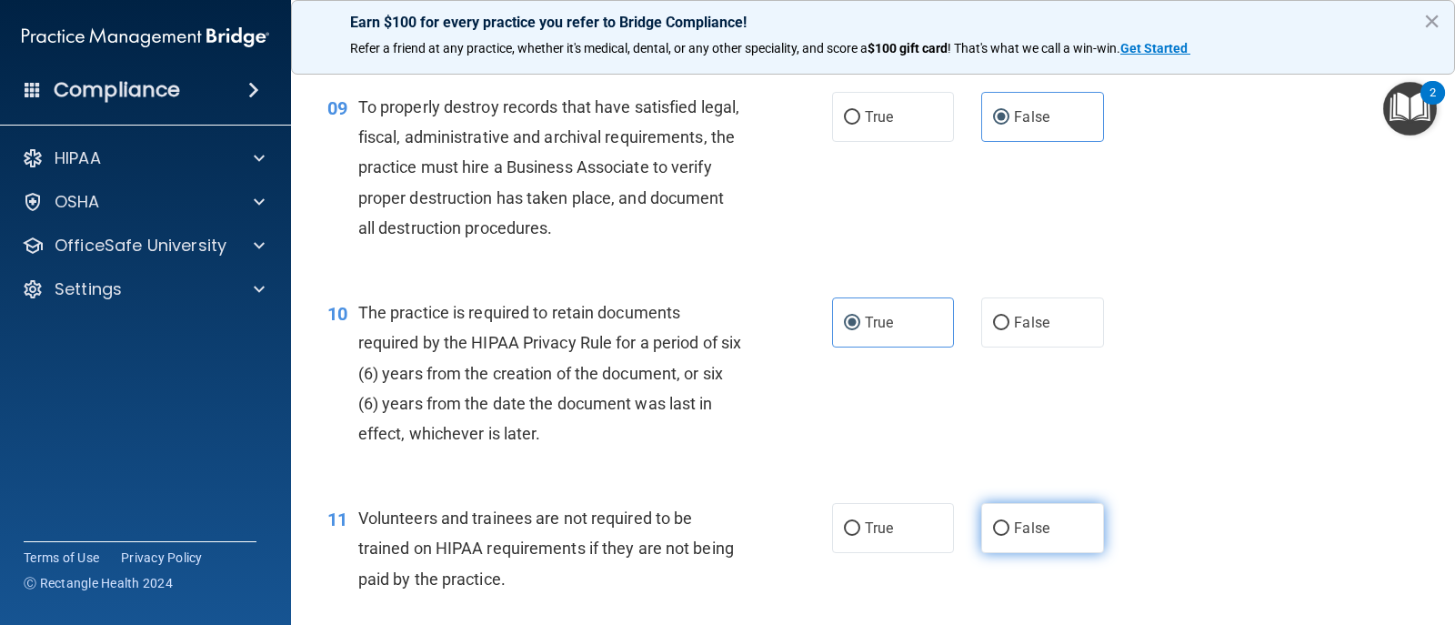
radio input "true"
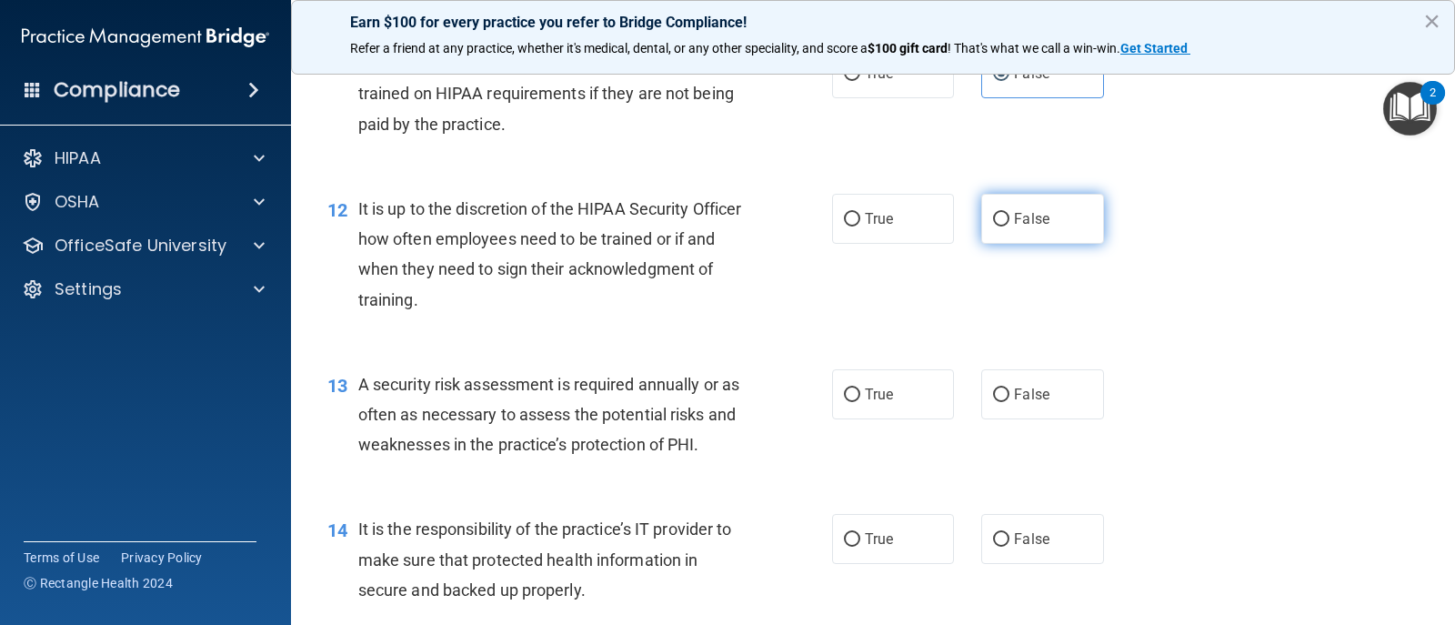
scroll to position [1910, 0]
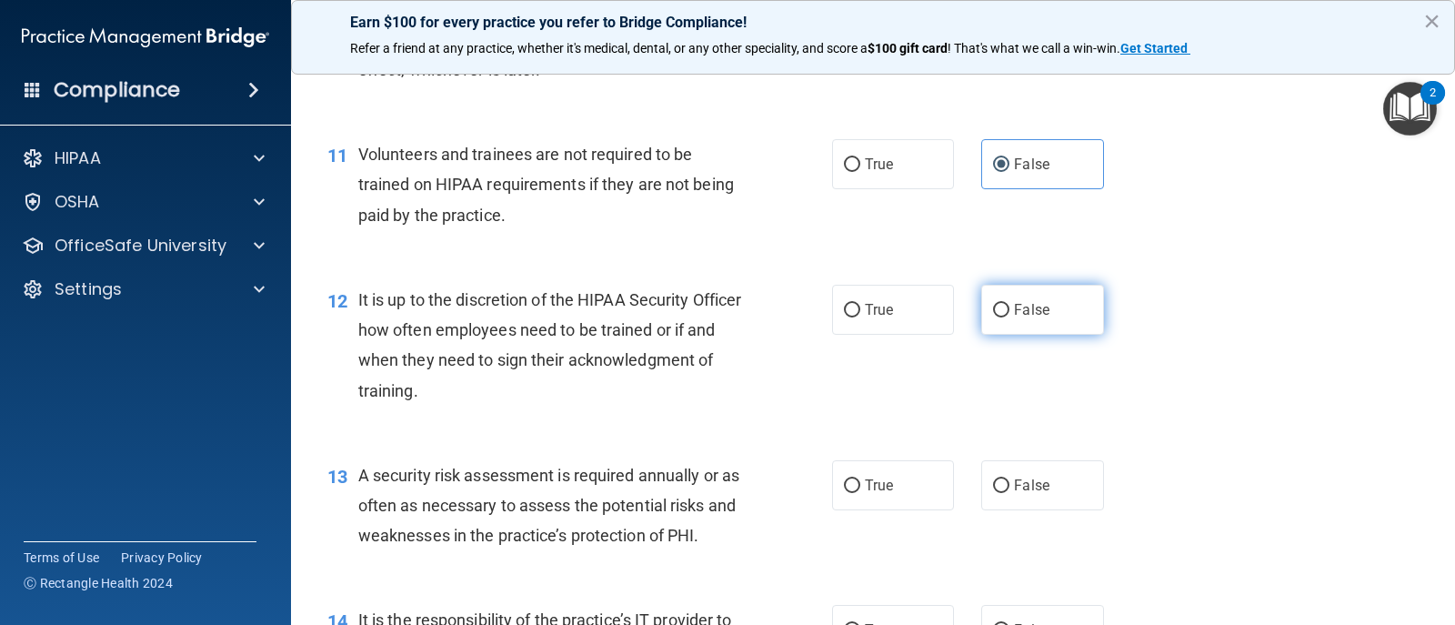
click at [1036, 322] on label "False" at bounding box center [1043, 310] width 122 height 50
click at [1010, 317] on input "False" at bounding box center [1001, 311] width 16 height 14
radio input "true"
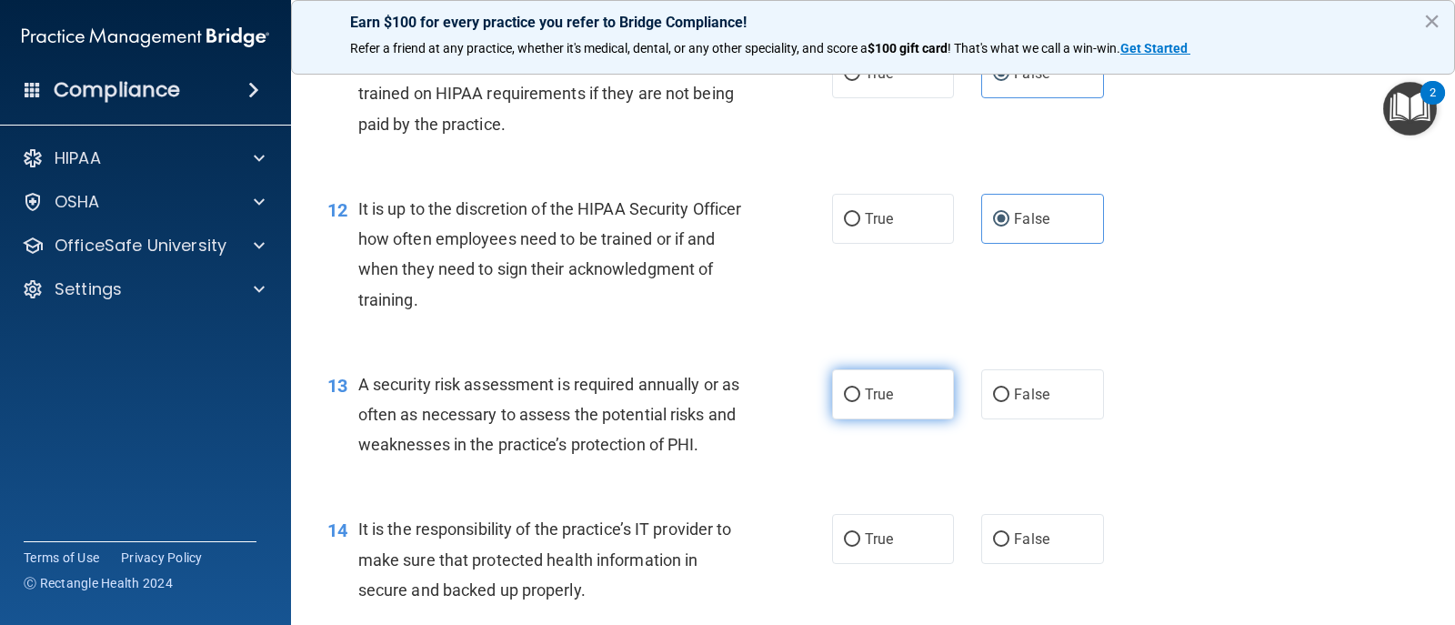
click at [853, 388] on input "True" at bounding box center [852, 395] width 16 height 14
radio input "true"
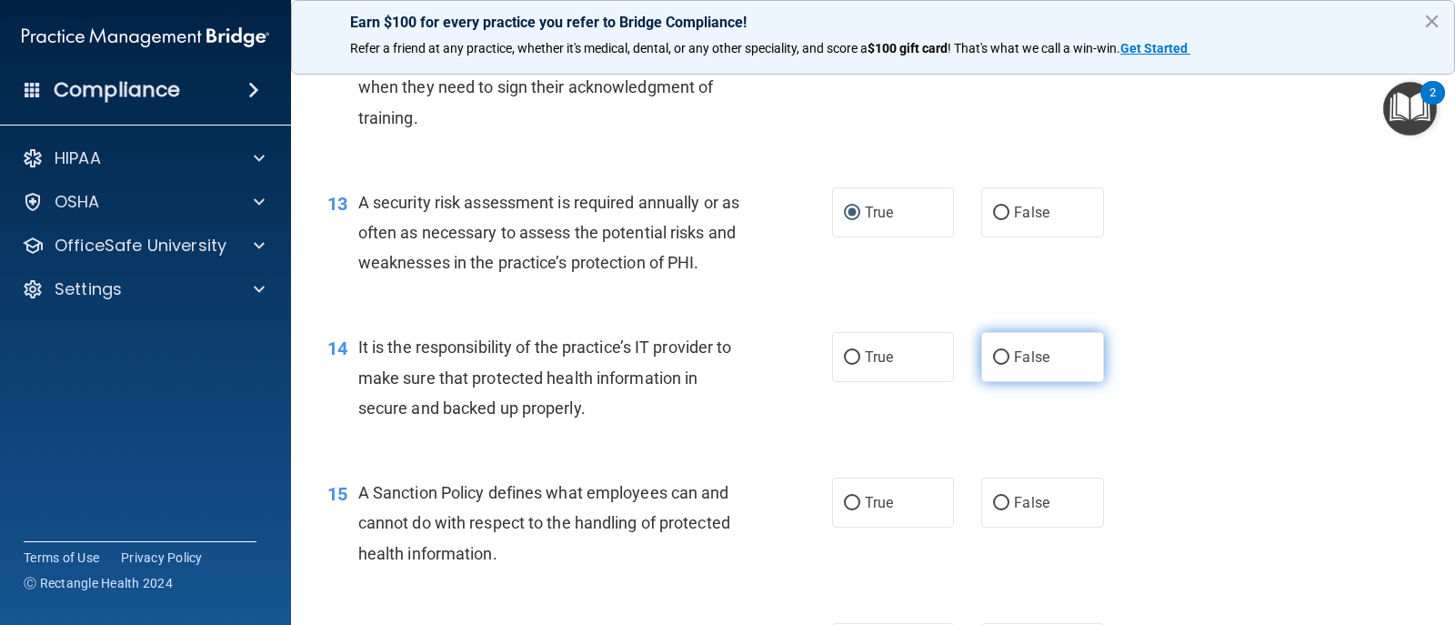
click at [1029, 359] on span "False" at bounding box center [1031, 356] width 35 height 17
click at [1010, 359] on input "False" at bounding box center [1001, 358] width 16 height 14
radio input "true"
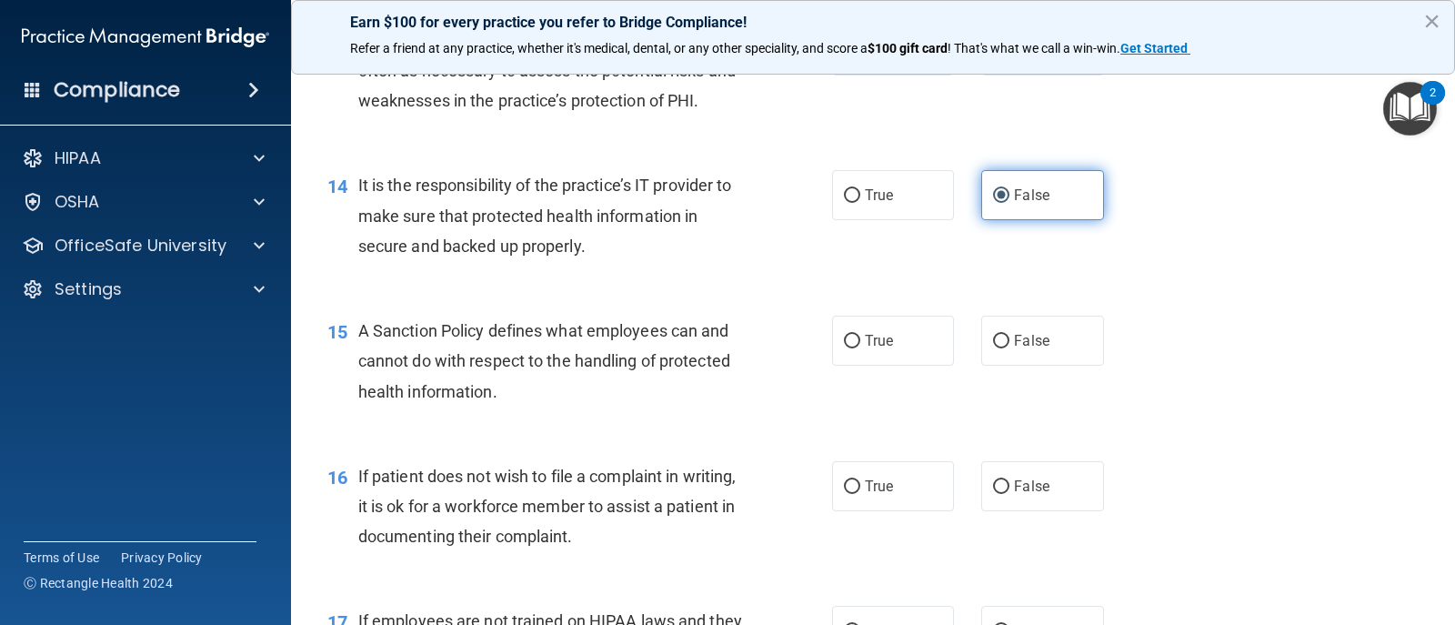
scroll to position [2365, 0]
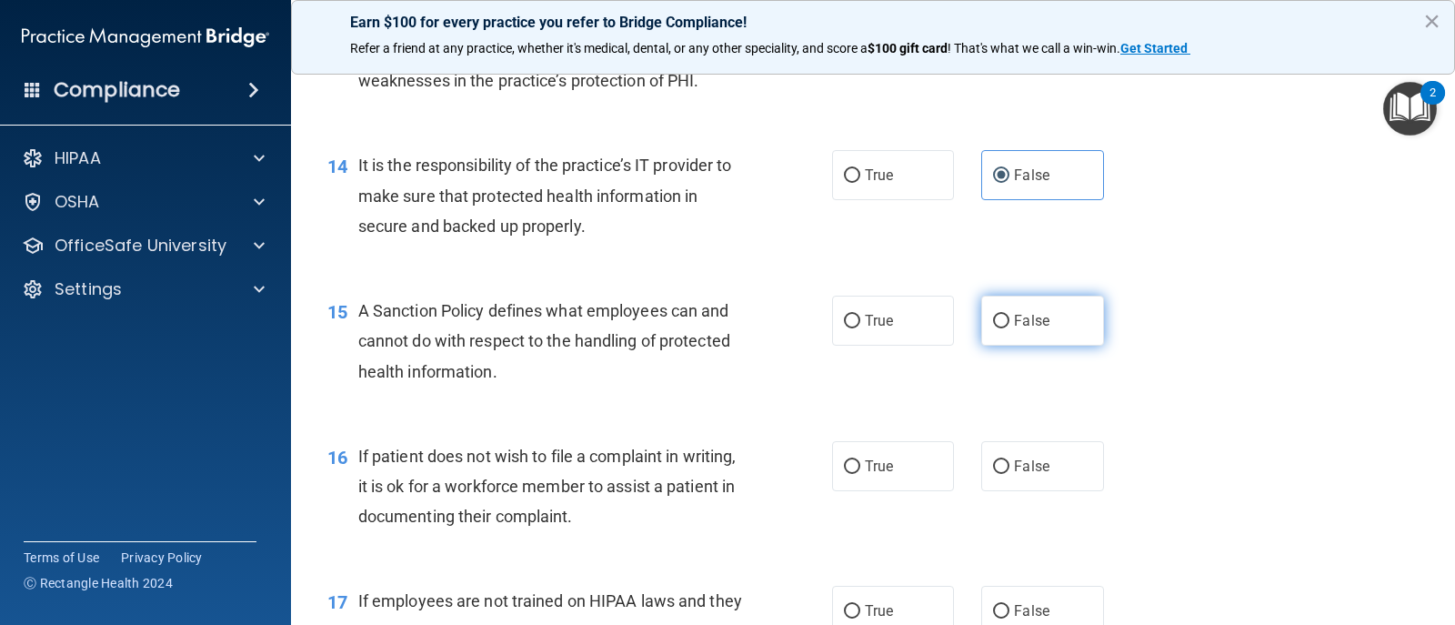
click at [1050, 327] on label "False" at bounding box center [1043, 321] width 122 height 50
click at [1010, 327] on input "False" at bounding box center [1001, 322] width 16 height 14
radio input "true"
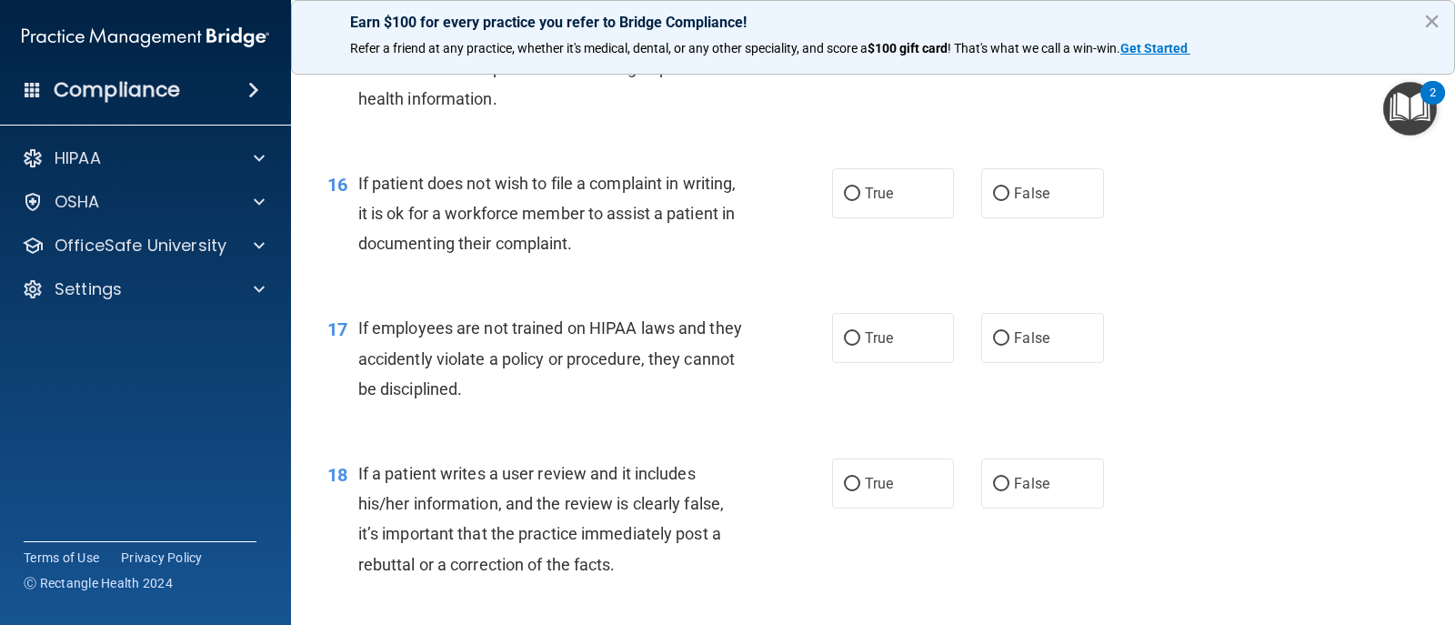
scroll to position [2729, 0]
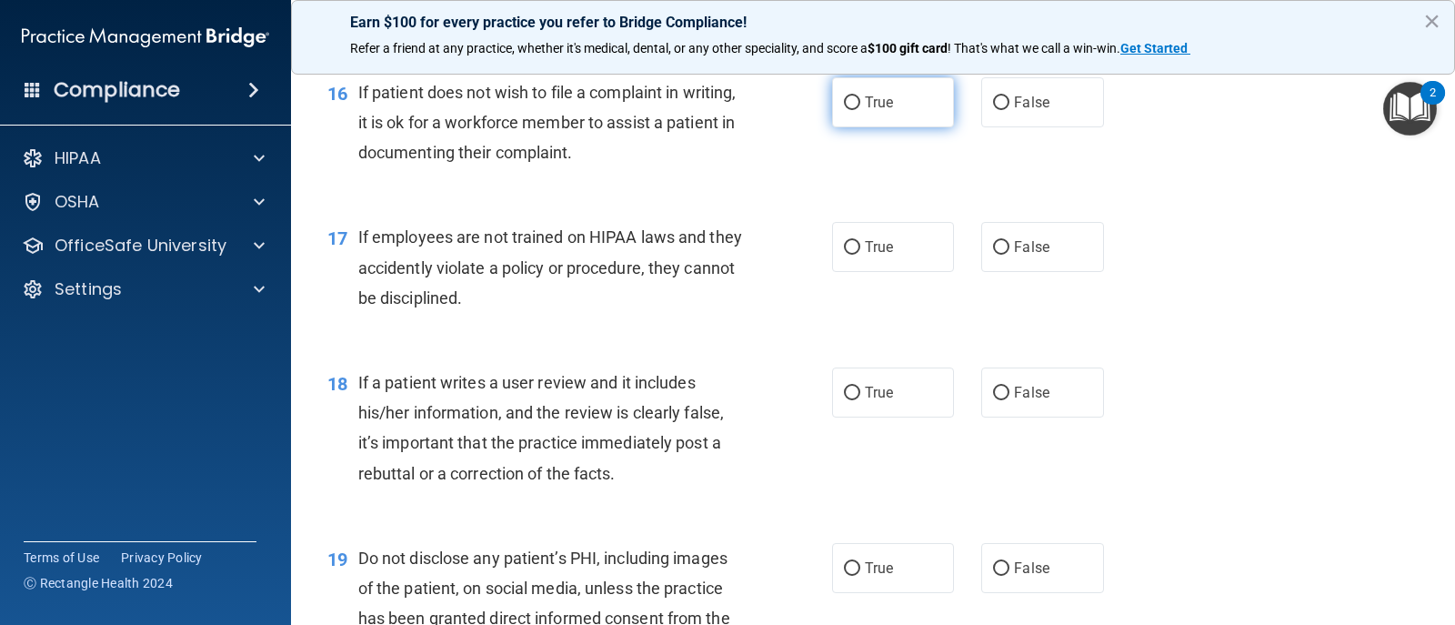
click at [890, 89] on label "True" at bounding box center [893, 102] width 122 height 50
click at [861, 96] on input "True" at bounding box center [852, 103] width 16 height 14
radio input "true"
click at [1018, 241] on span "False" at bounding box center [1031, 246] width 35 height 17
click at [1010, 241] on input "False" at bounding box center [1001, 248] width 16 height 14
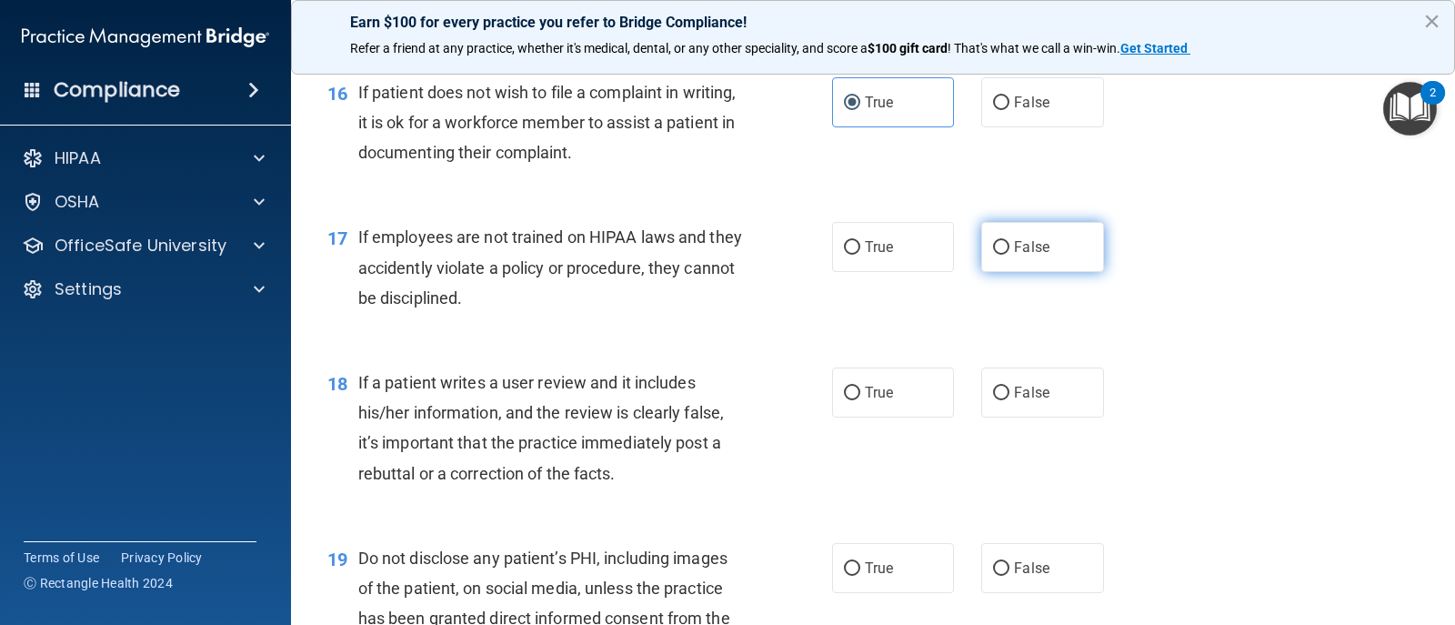
radio input "true"
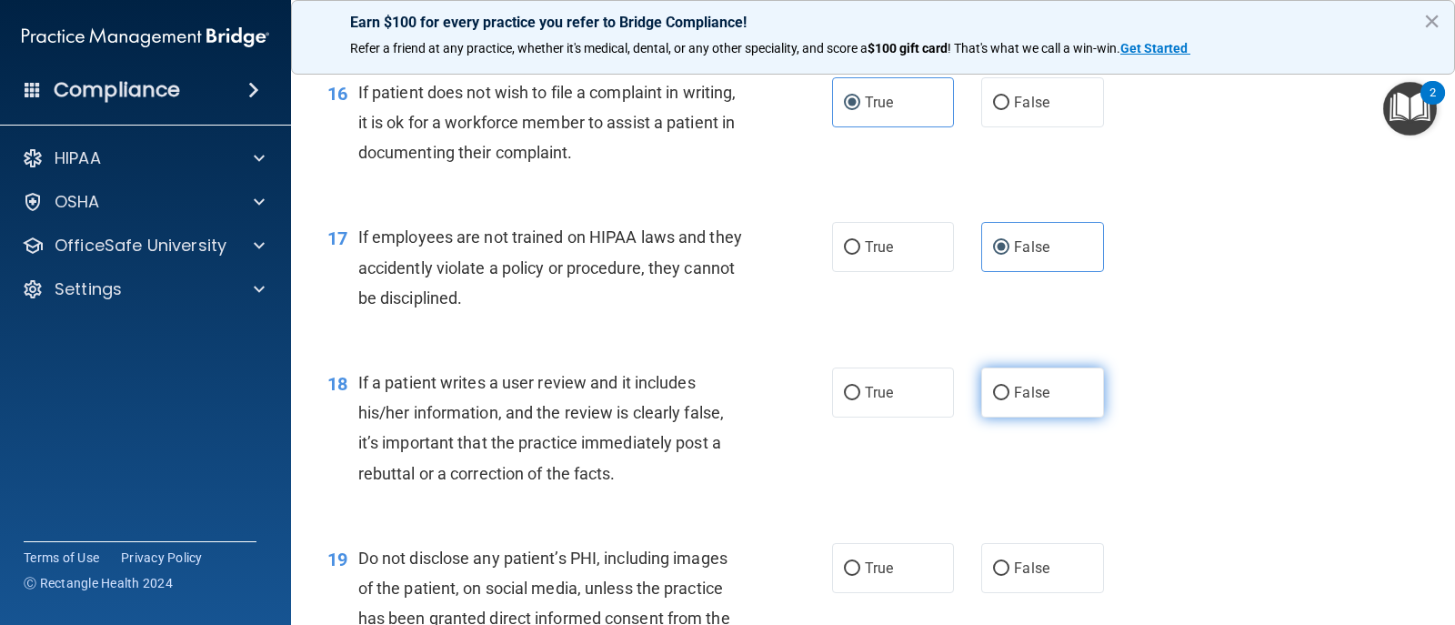
click at [1014, 386] on span "False" at bounding box center [1031, 392] width 35 height 17
click at [1010, 387] on input "False" at bounding box center [1001, 394] width 16 height 14
radio input "true"
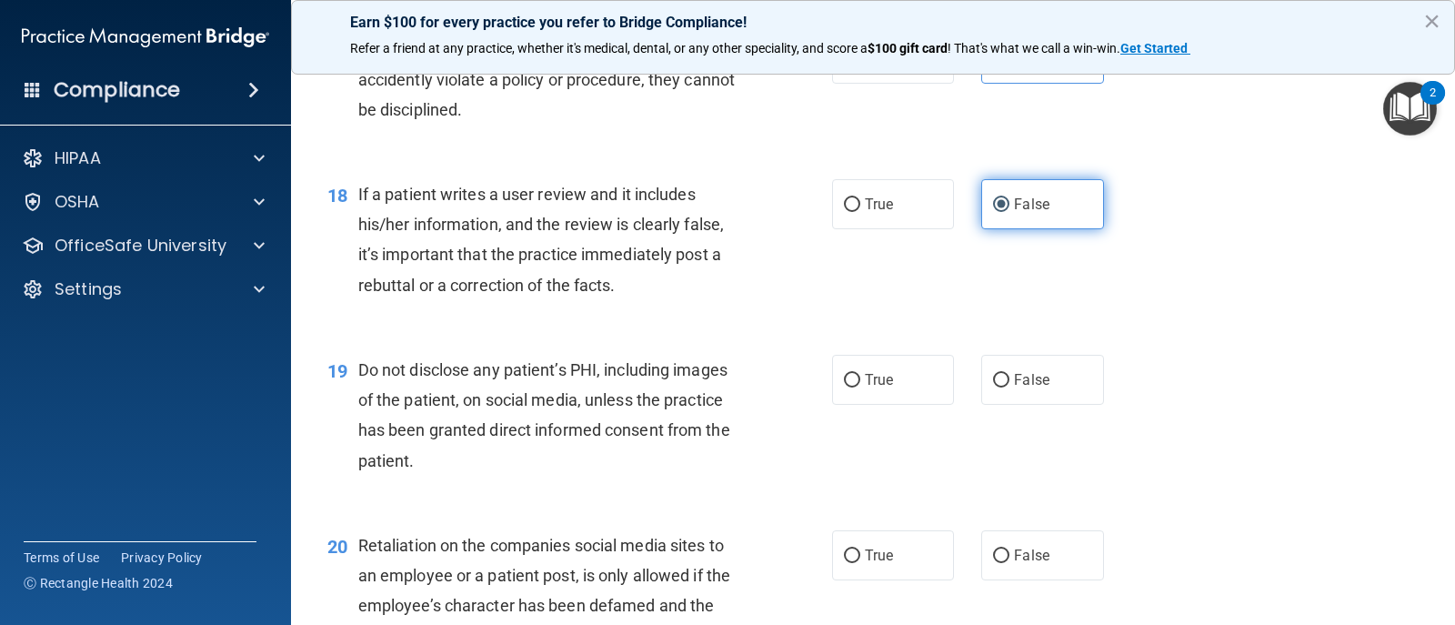
scroll to position [3002, 0]
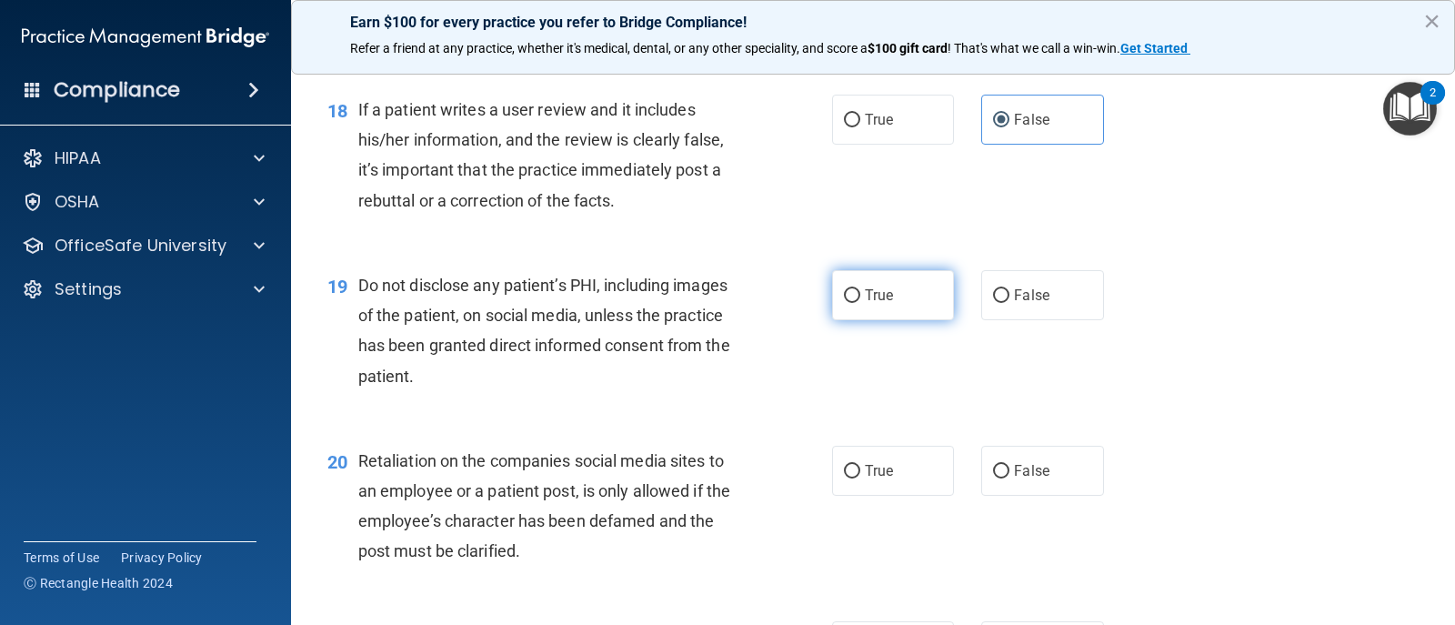
click at [881, 300] on span "True" at bounding box center [879, 295] width 28 height 17
click at [861, 300] on input "True" at bounding box center [852, 296] width 16 height 14
radio input "true"
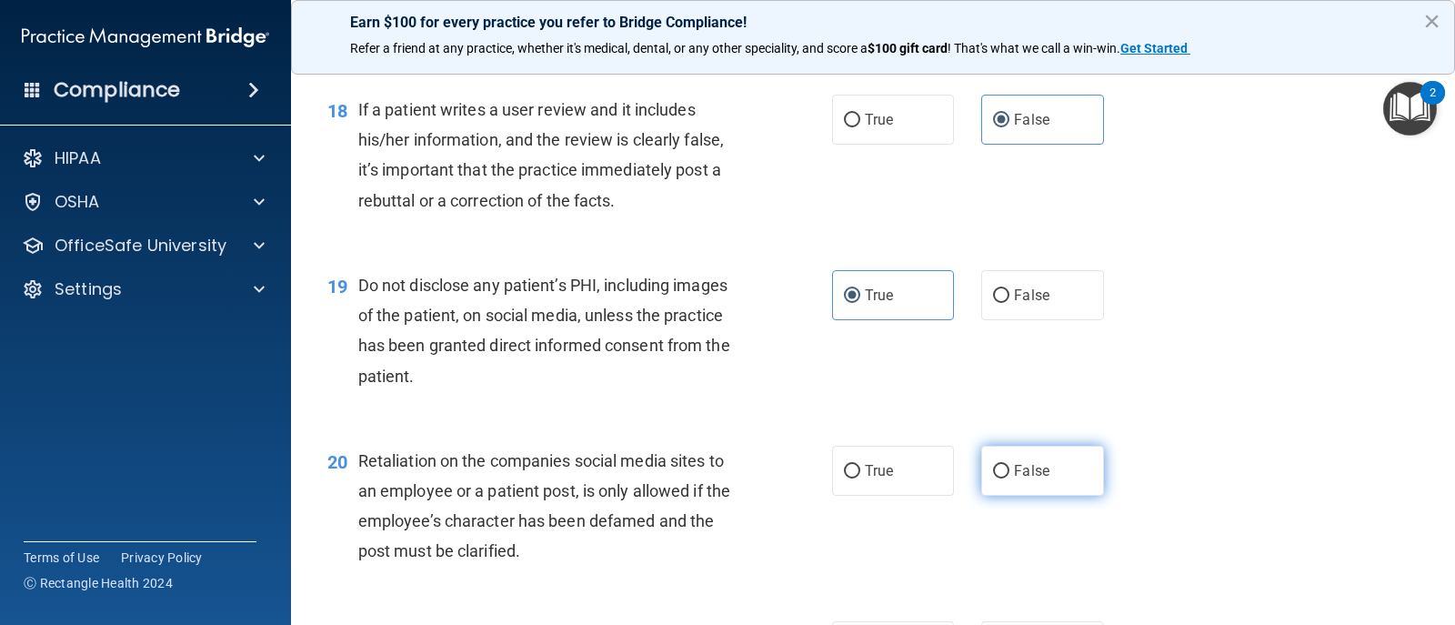
click at [1046, 471] on label "False" at bounding box center [1043, 471] width 122 height 50
click at [1010, 471] on input "False" at bounding box center [1001, 472] width 16 height 14
radio input "true"
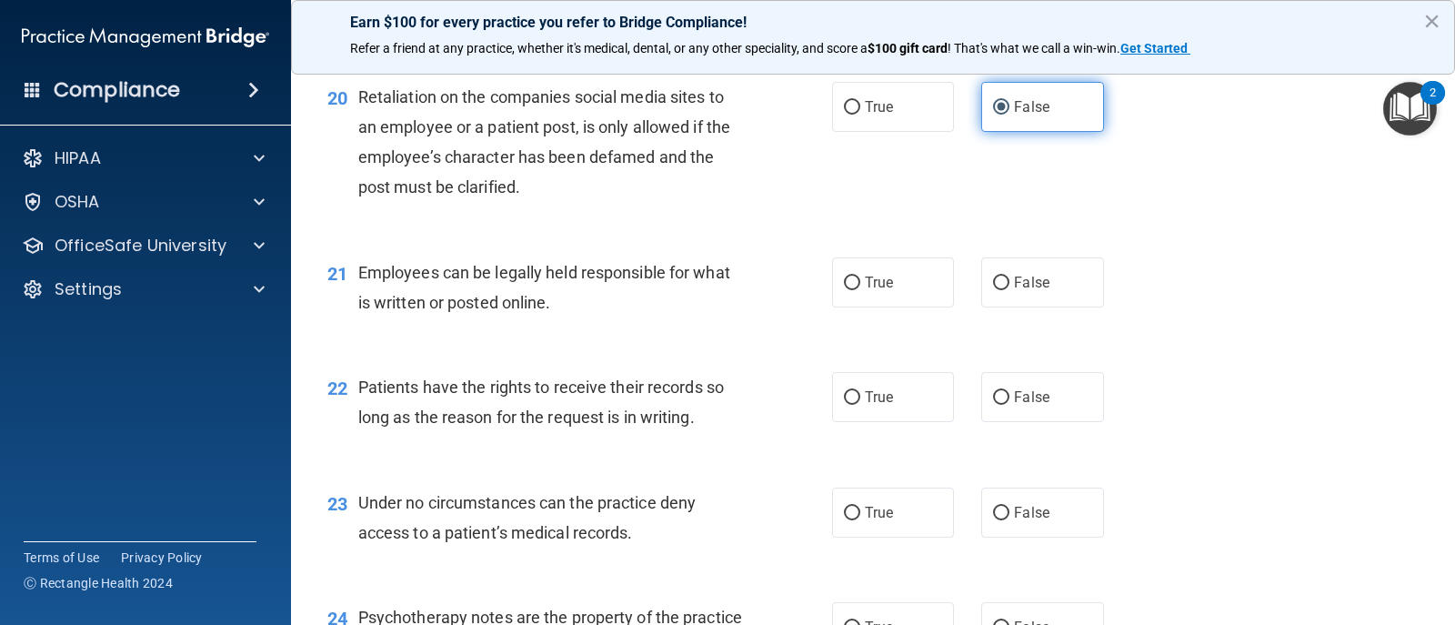
scroll to position [3457, 0]
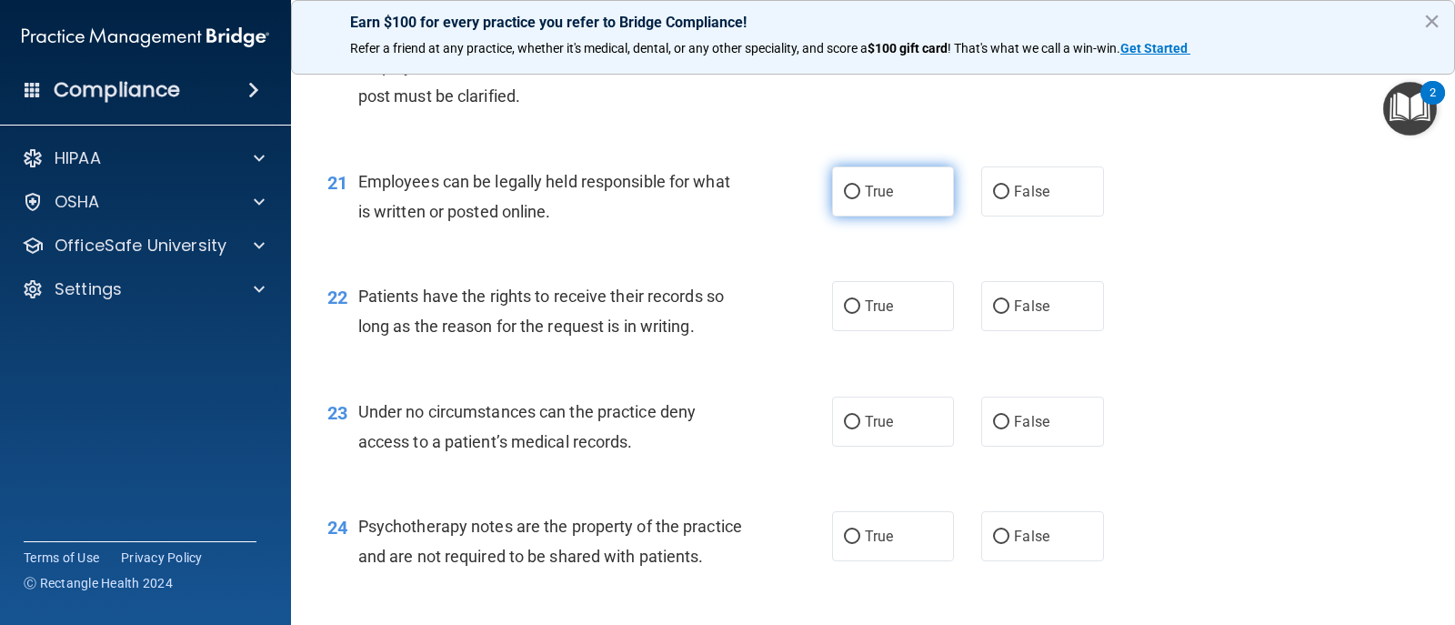
click at [883, 185] on span "True" at bounding box center [879, 191] width 28 height 17
click at [861, 186] on input "True" at bounding box center [852, 193] width 16 height 14
radio input "true"
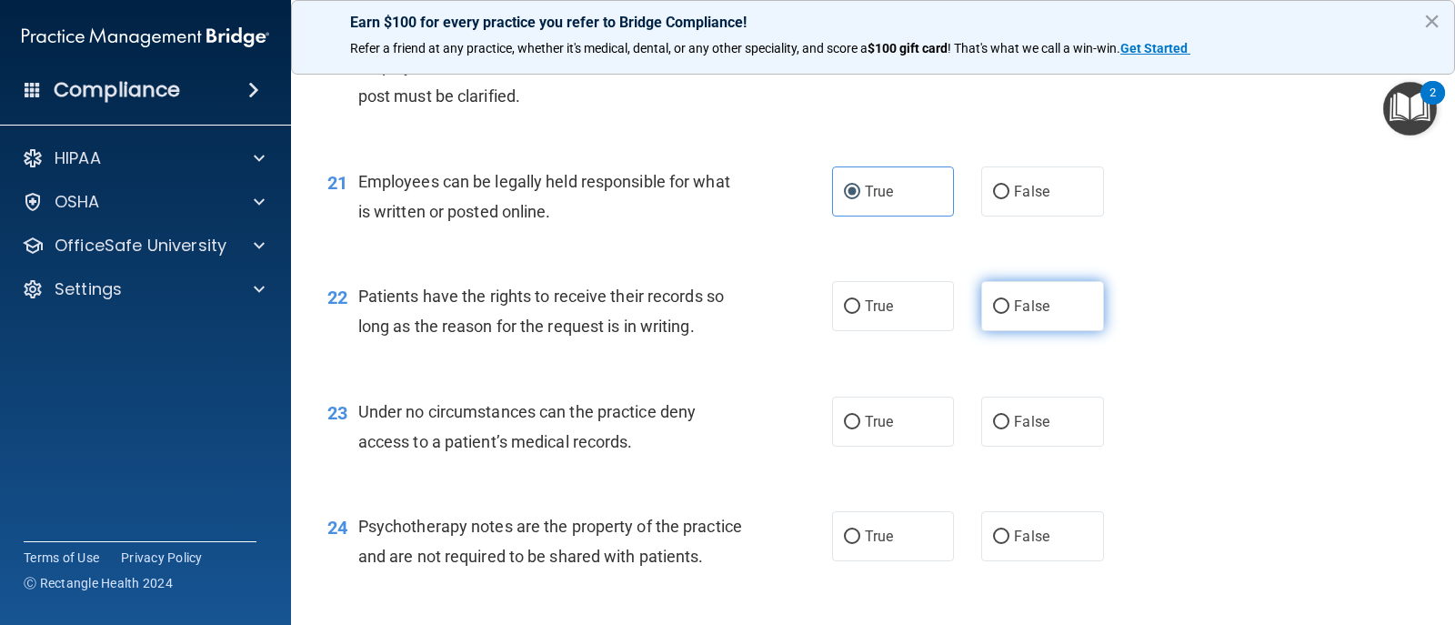
click at [1022, 317] on label "False" at bounding box center [1043, 306] width 122 height 50
click at [1010, 314] on input "False" at bounding box center [1001, 307] width 16 height 14
radio input "true"
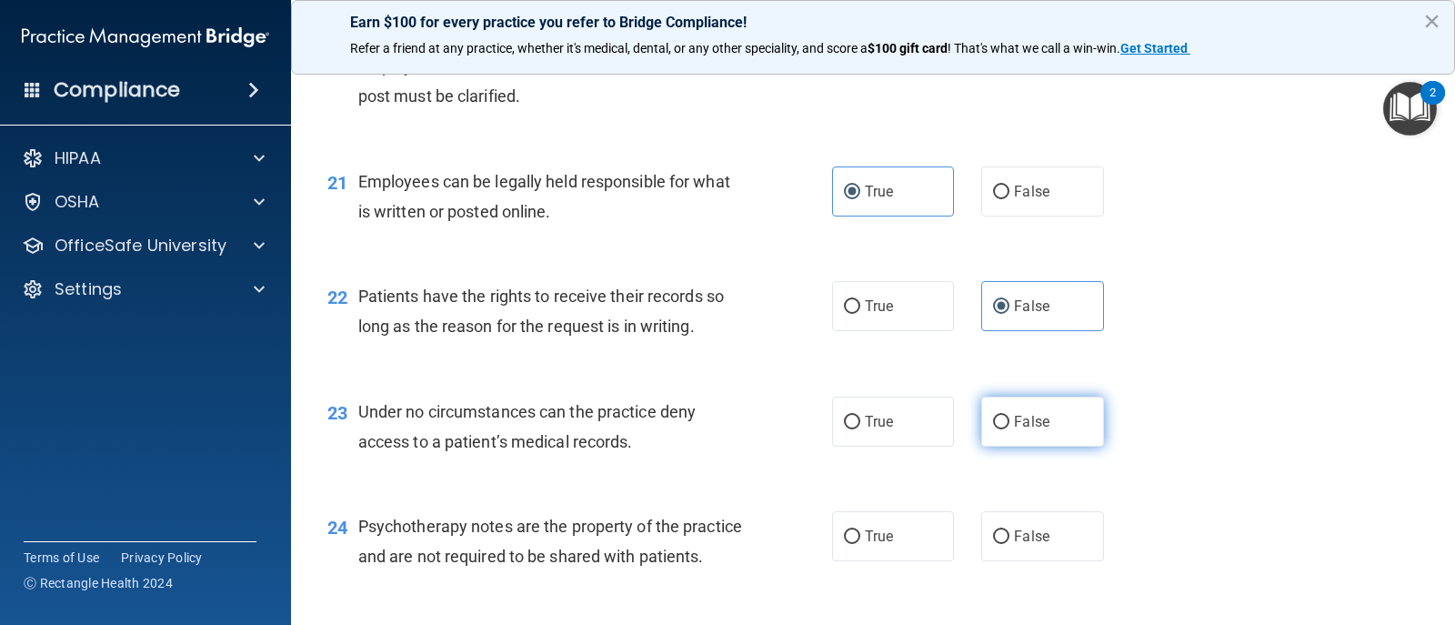
click at [1048, 405] on label "False" at bounding box center [1043, 422] width 122 height 50
click at [1010, 416] on input "False" at bounding box center [1001, 423] width 16 height 14
radio input "true"
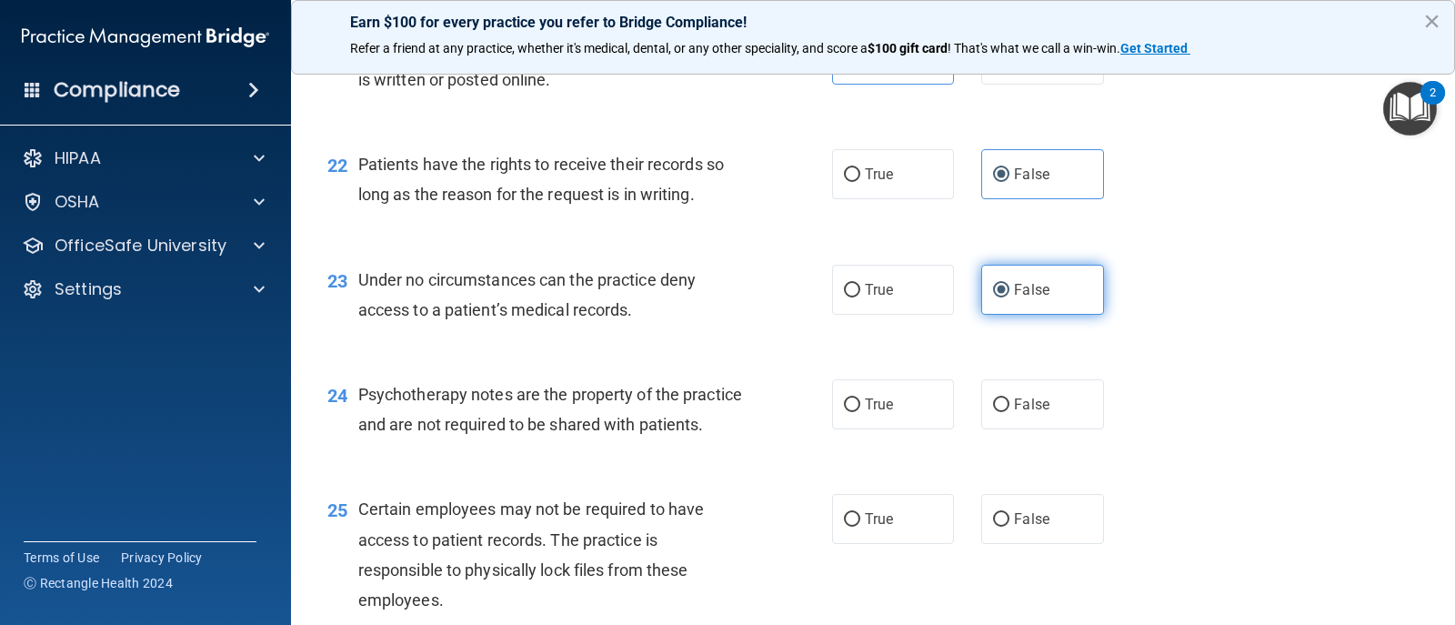
scroll to position [3730, 0]
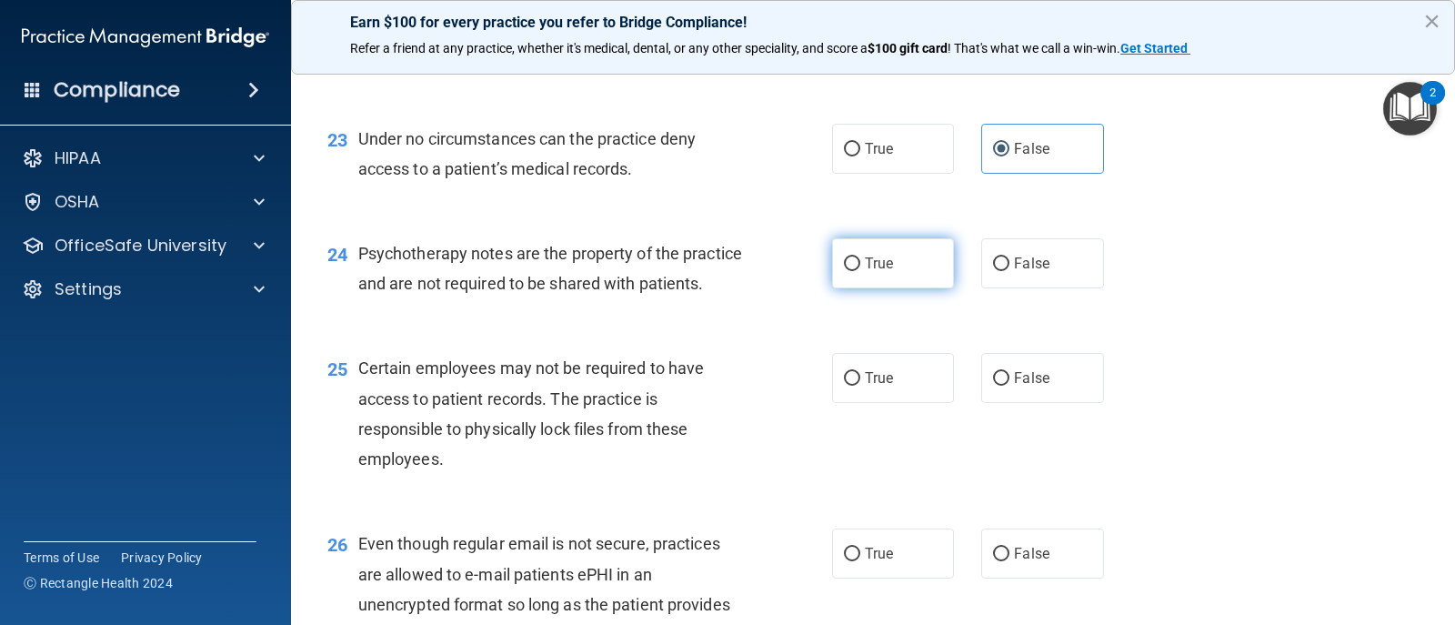
click at [871, 275] on label "True" at bounding box center [893, 263] width 122 height 50
click at [861, 271] on input "True" at bounding box center [852, 264] width 16 height 14
radio input "true"
click at [863, 395] on label "True" at bounding box center [893, 378] width 122 height 50
click at [861, 386] on input "True" at bounding box center [852, 379] width 16 height 14
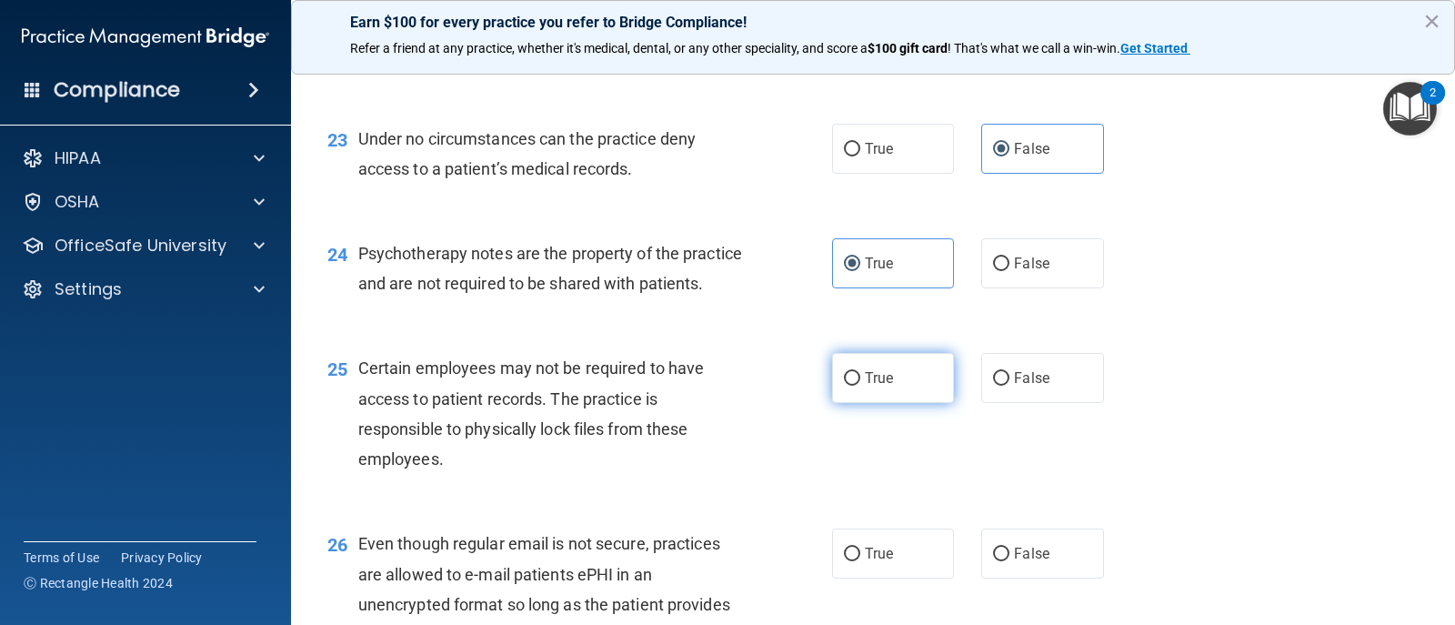
radio input "true"
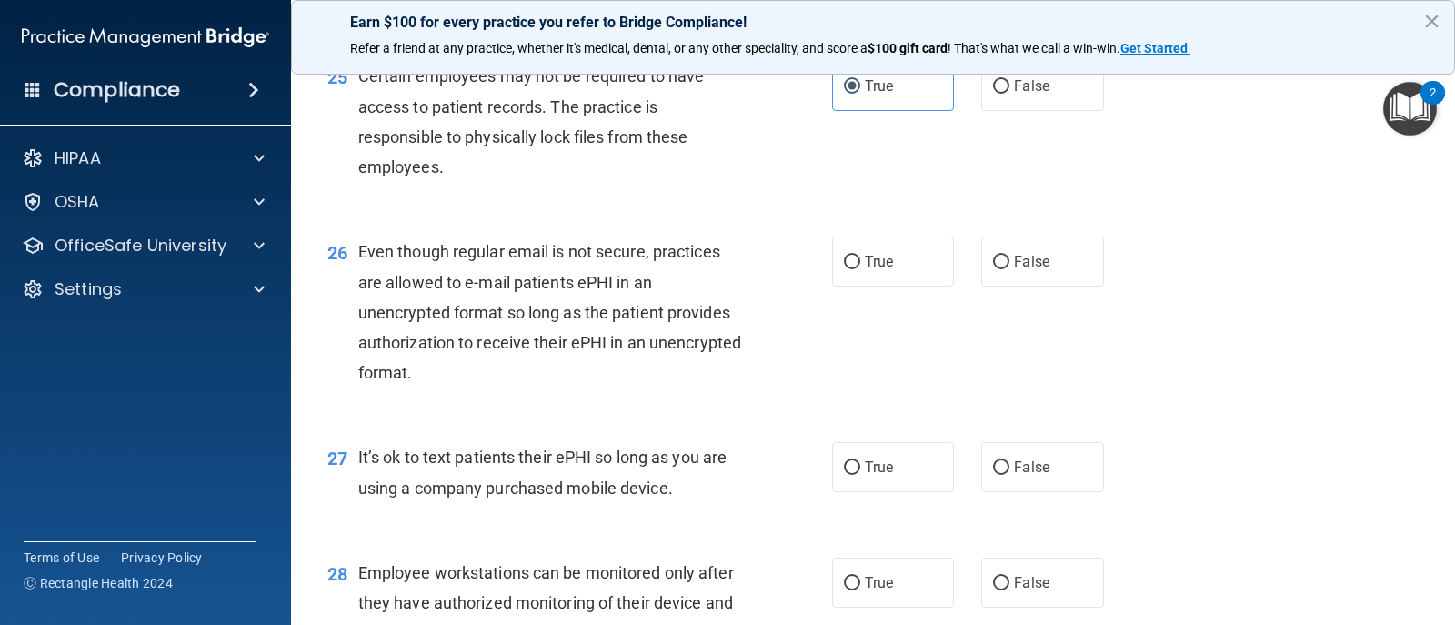
scroll to position [4093, 0]
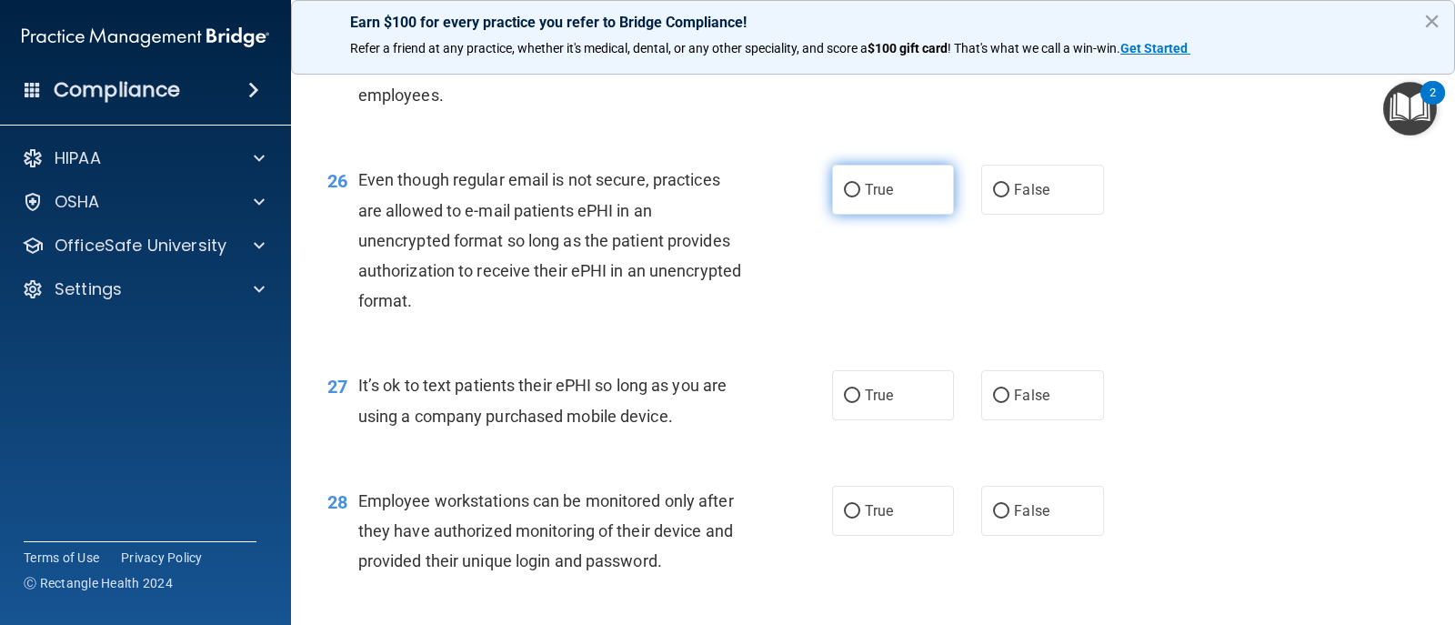
click at [881, 215] on label "True" at bounding box center [893, 190] width 122 height 50
click at [861, 197] on input "True" at bounding box center [852, 191] width 16 height 14
radio input "true"
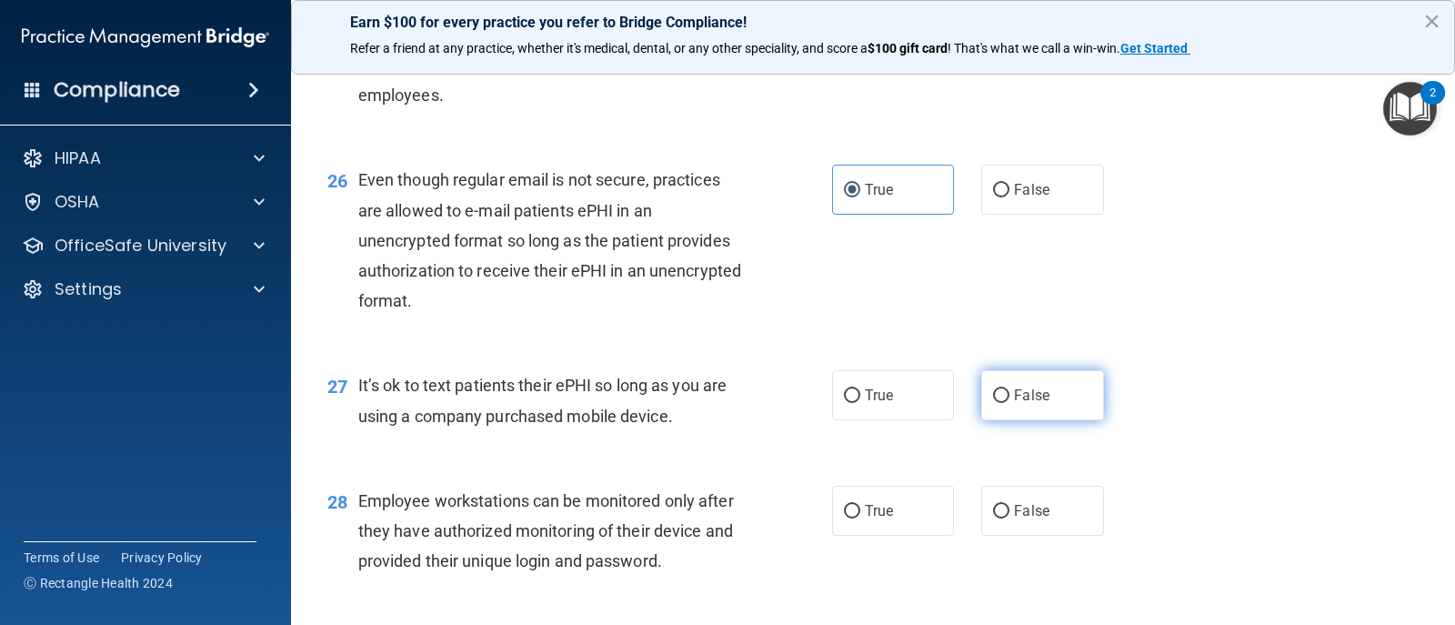
click at [1002, 420] on label "False" at bounding box center [1043, 395] width 122 height 50
click at [1002, 403] on input "False" at bounding box center [1001, 396] width 16 height 14
radio input "true"
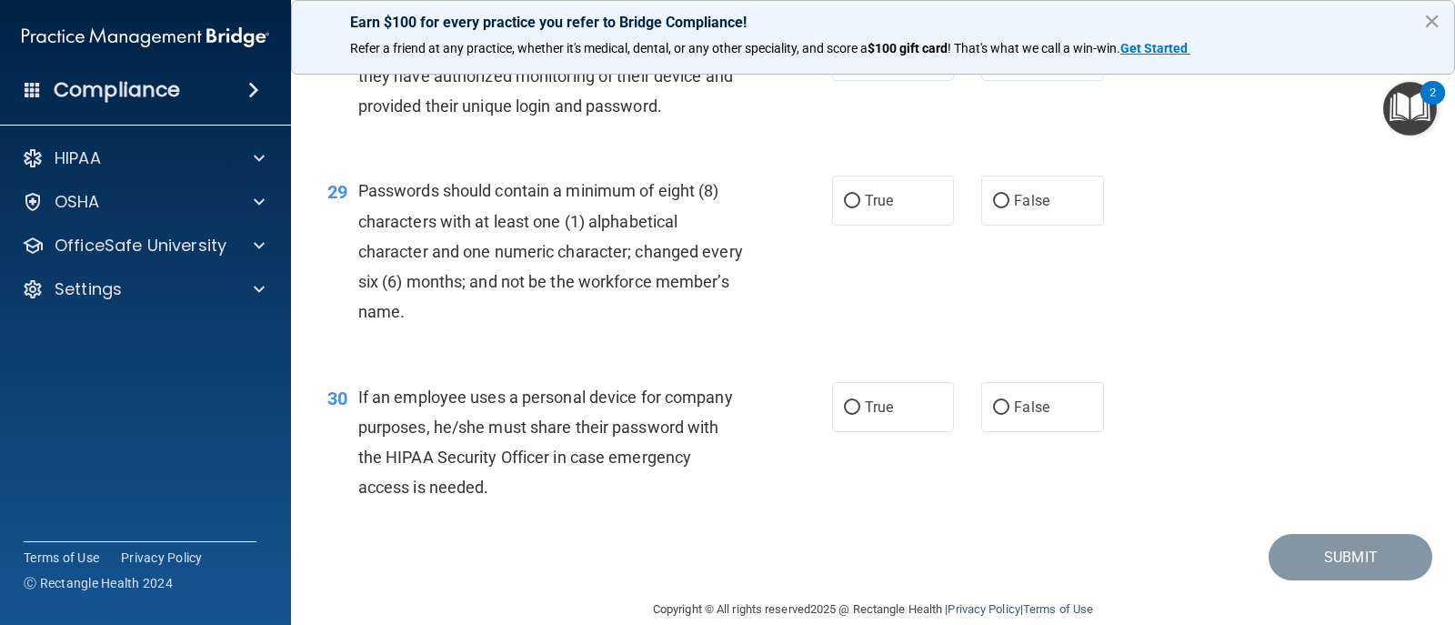
scroll to position [4457, 0]
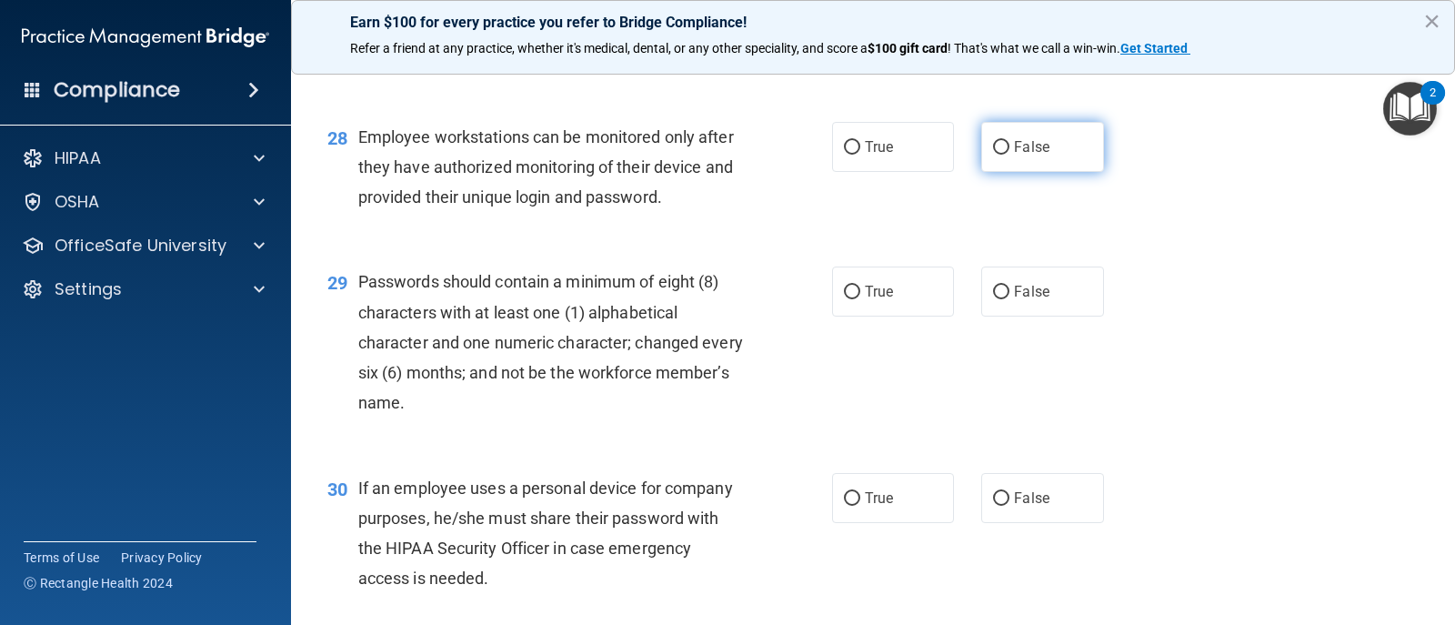
click at [1043, 172] on label "False" at bounding box center [1043, 147] width 122 height 50
click at [1010, 155] on input "False" at bounding box center [1001, 148] width 16 height 14
radio input "true"
click at [901, 317] on label "True" at bounding box center [893, 292] width 122 height 50
click at [861, 299] on input "True" at bounding box center [852, 293] width 16 height 14
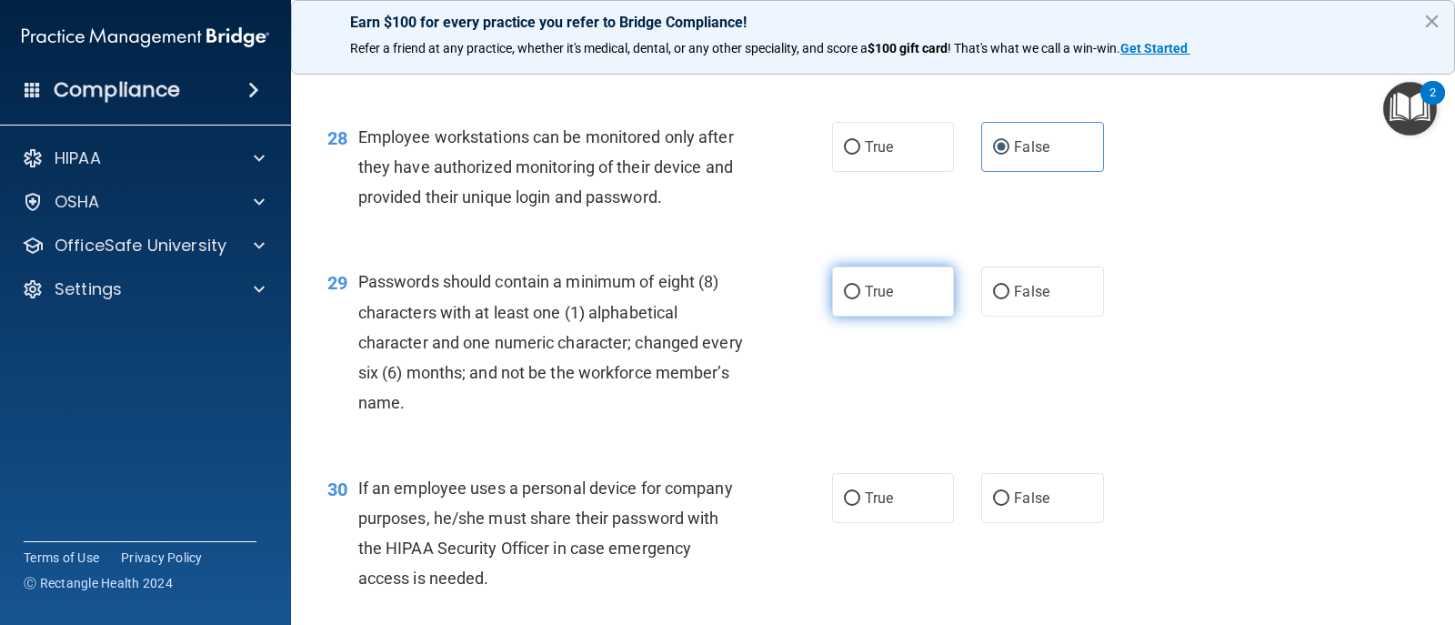
radio input "true"
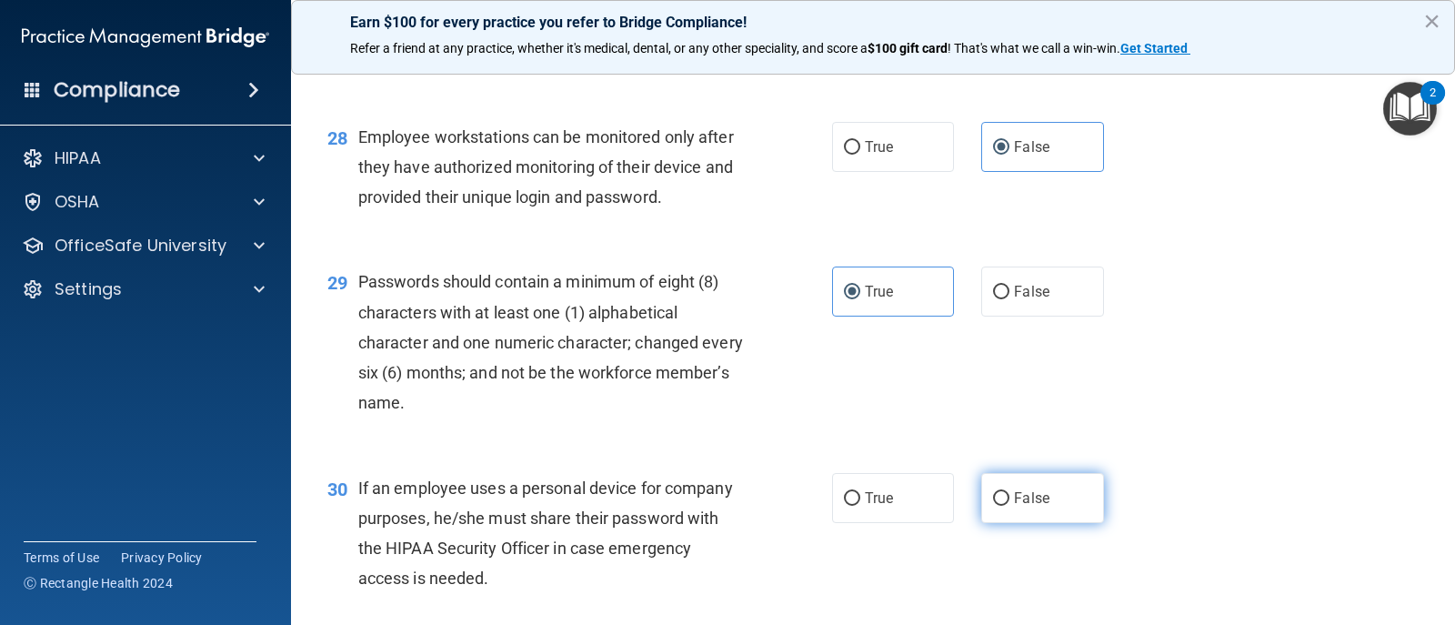
click at [1059, 523] on label "False" at bounding box center [1043, 498] width 122 height 50
click at [1010, 506] on input "False" at bounding box center [1001, 499] width 16 height 14
radio input "true"
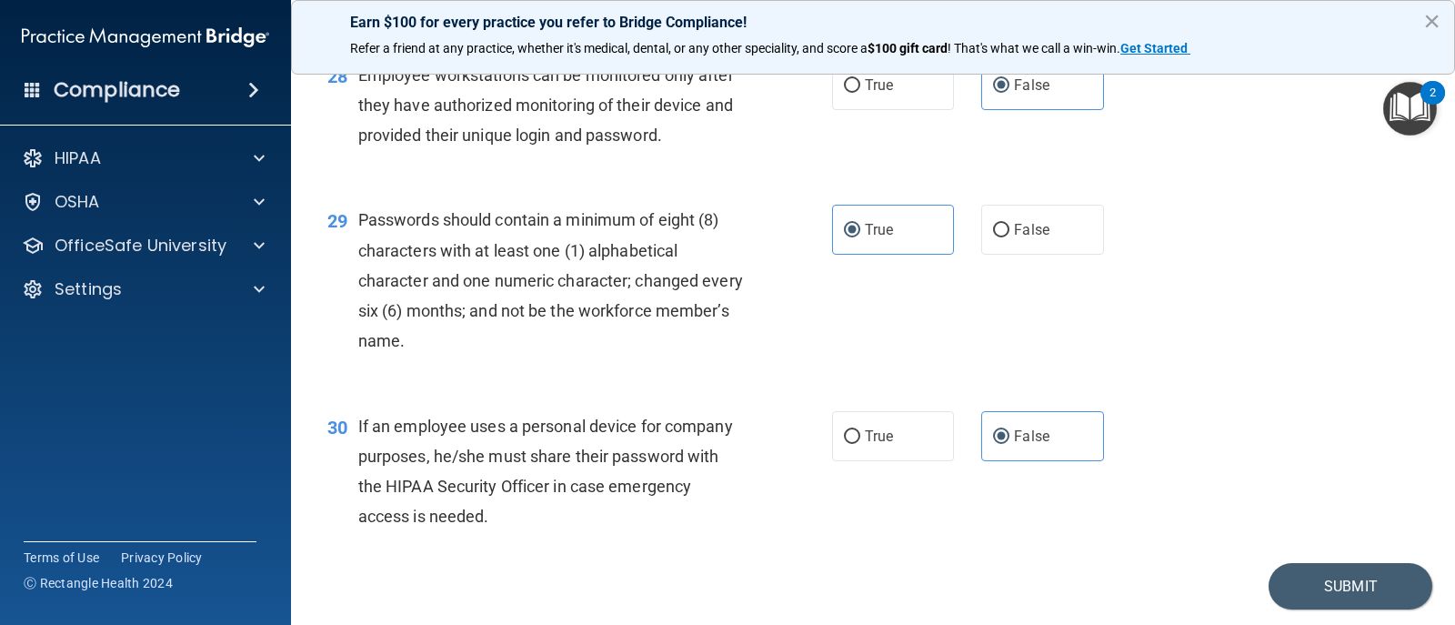
scroll to position [4606, 0]
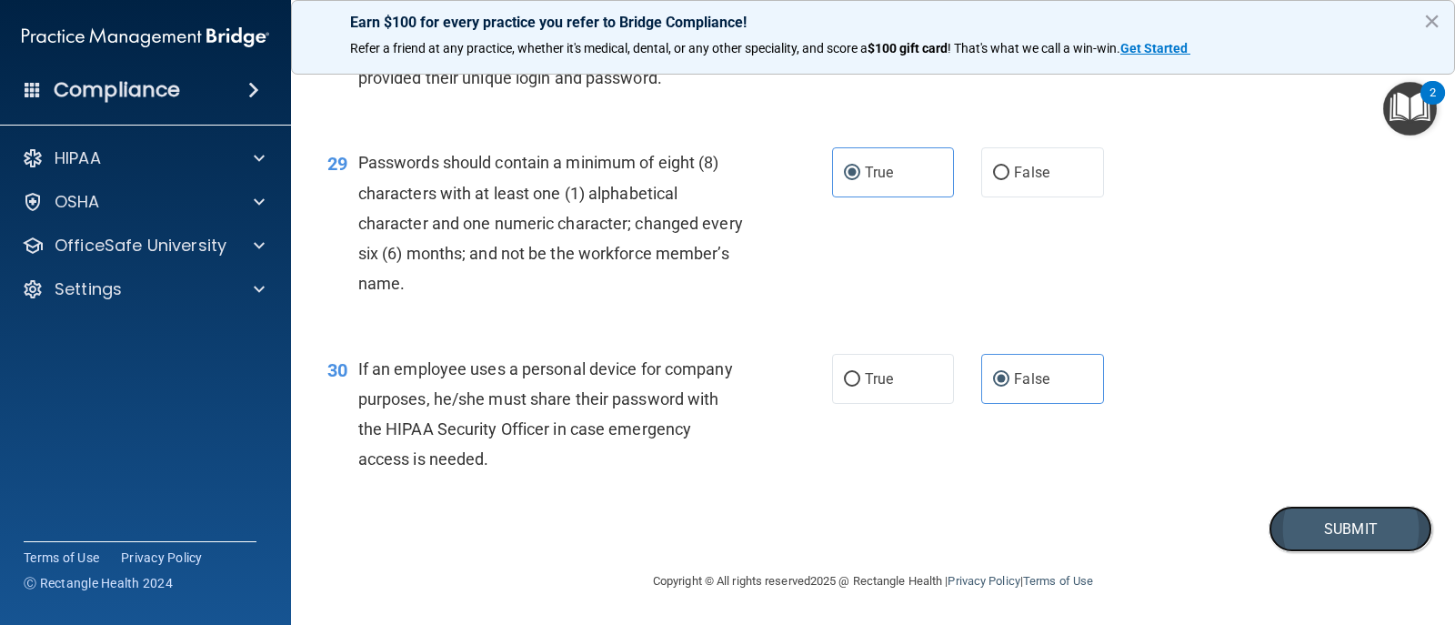
click at [1286, 529] on button "Submit" at bounding box center [1351, 529] width 164 height 46
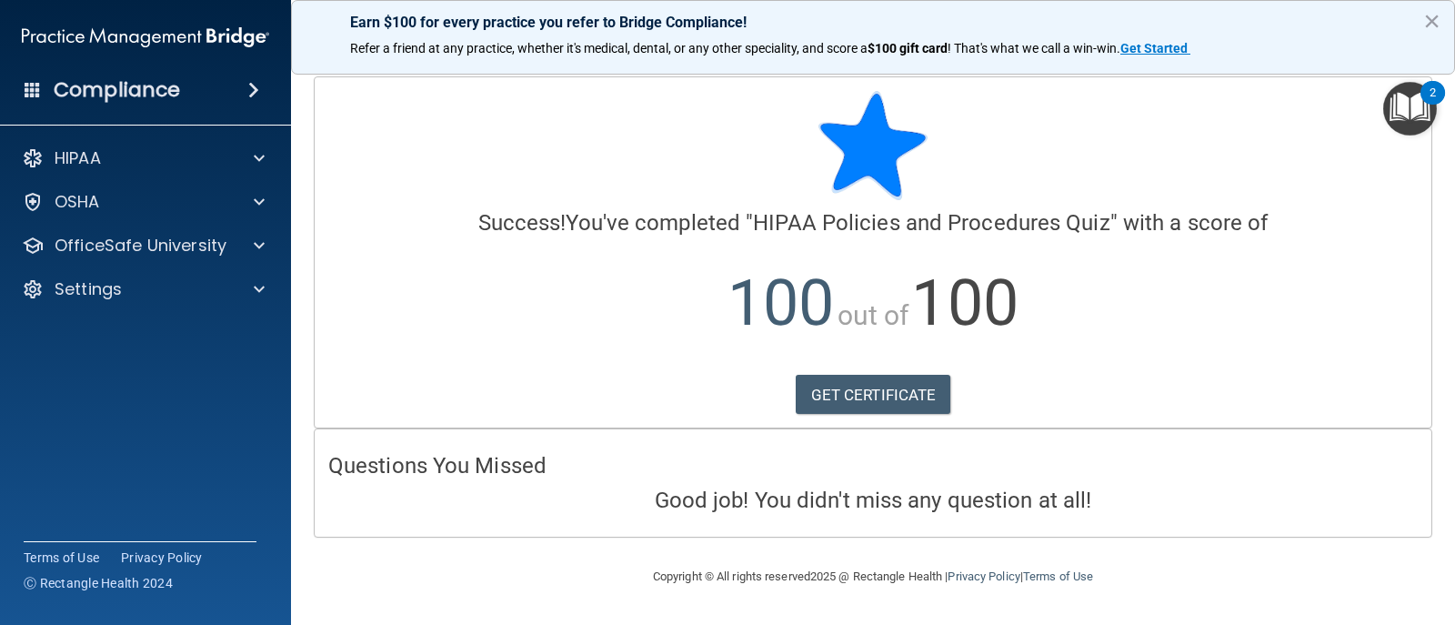
click at [1409, 128] on img "Open Resource Center, 2 new notifications" at bounding box center [1411, 109] width 54 height 54
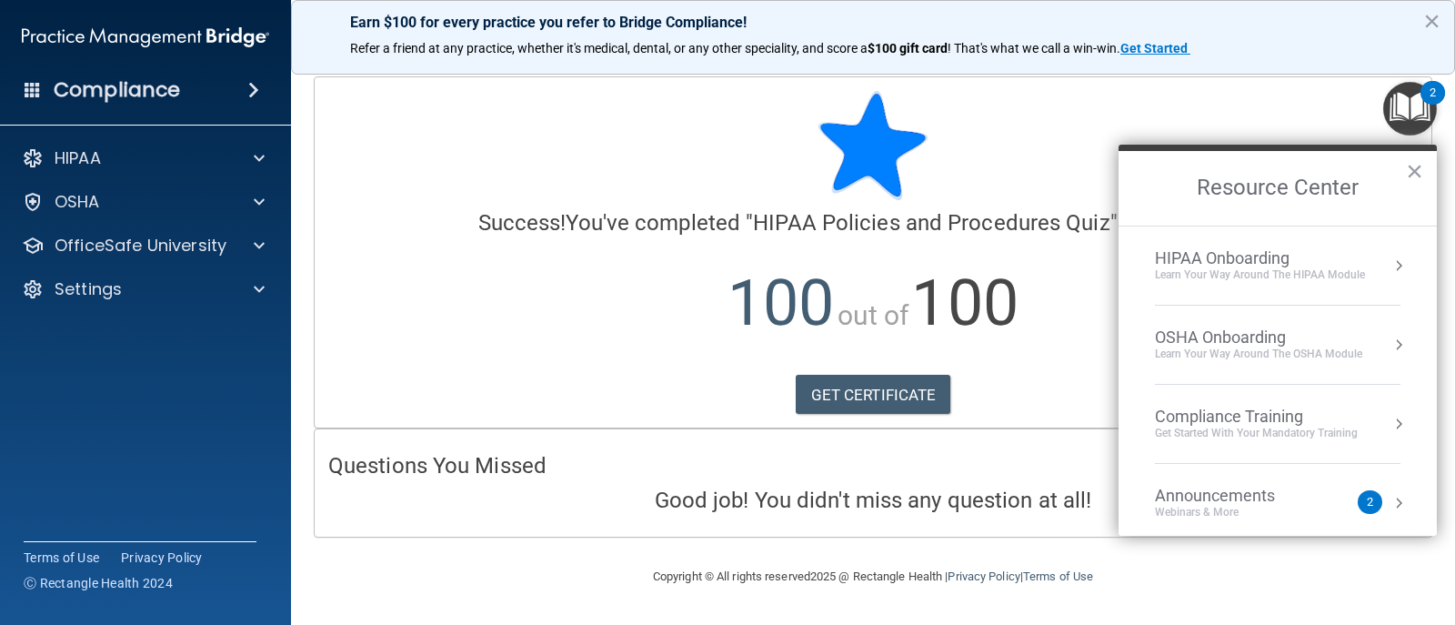
click at [1283, 273] on div "Learn Your Way around the HIPAA module" at bounding box center [1260, 274] width 210 height 15
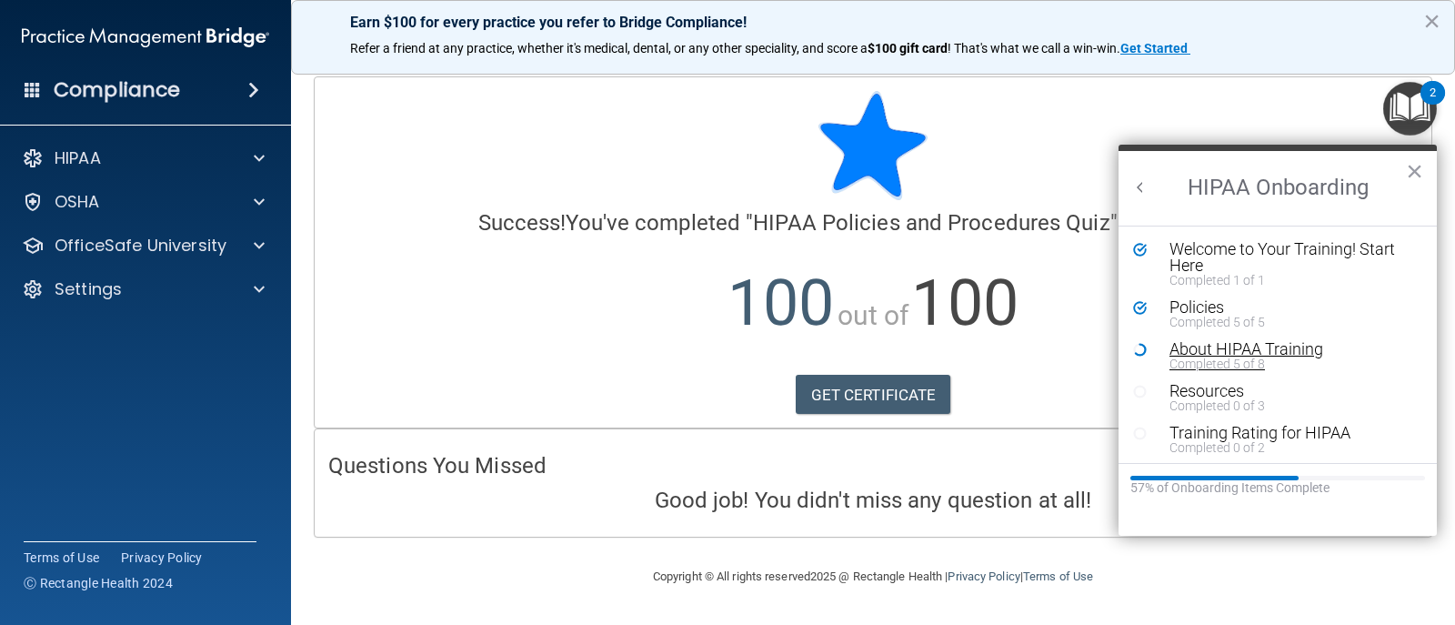
click at [1204, 366] on div "Completed 5 of 8" at bounding box center [1285, 363] width 230 height 13
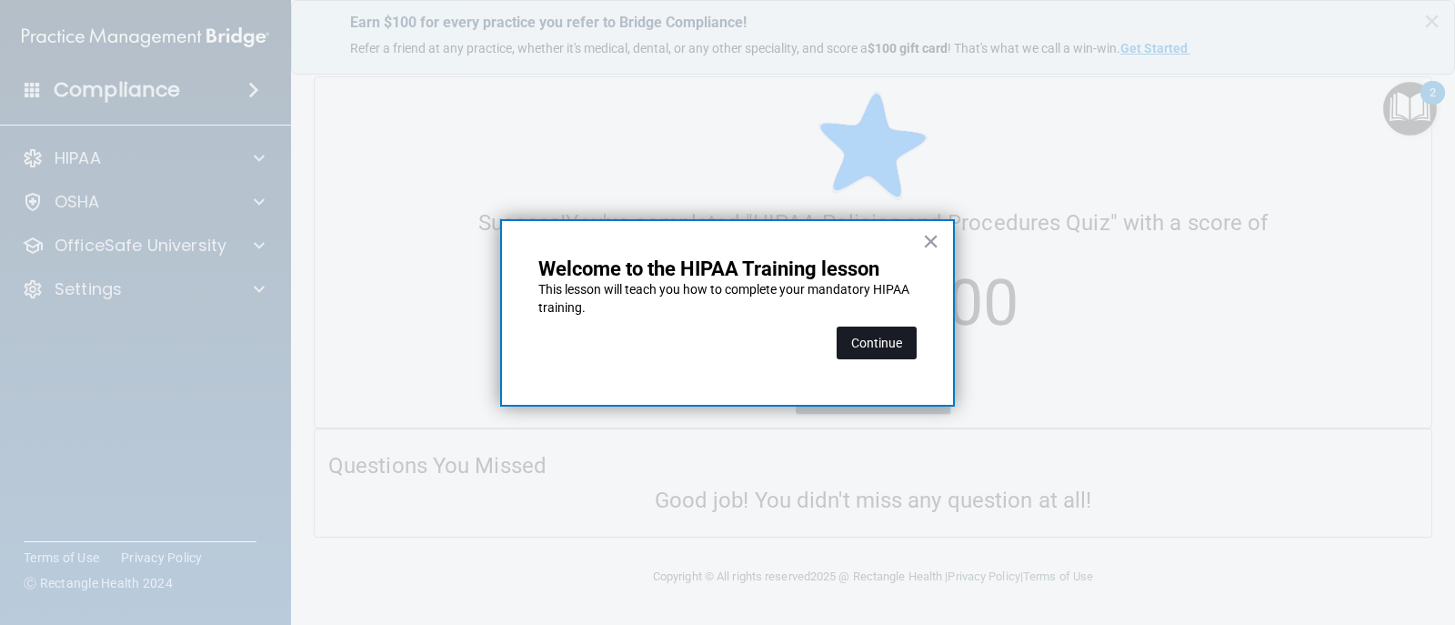
click at [904, 346] on button "Continue" at bounding box center [877, 343] width 80 height 33
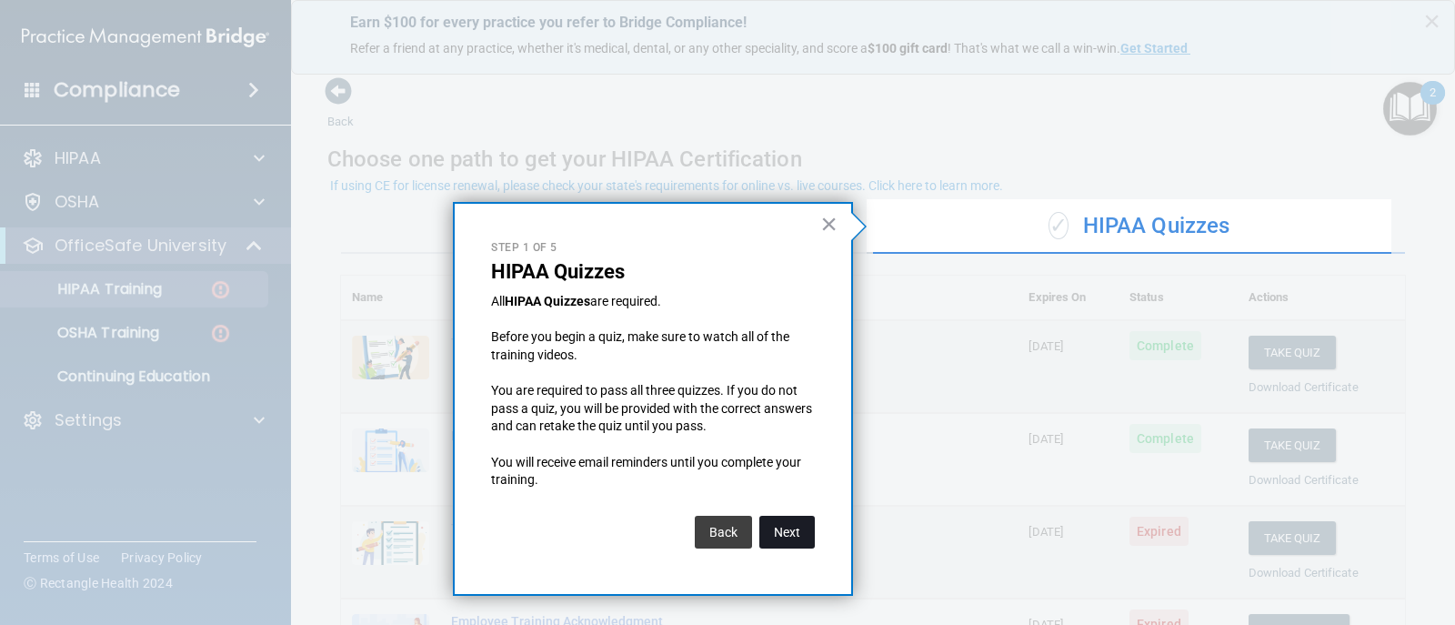
click at [780, 532] on button "Next" at bounding box center [787, 532] width 55 height 33
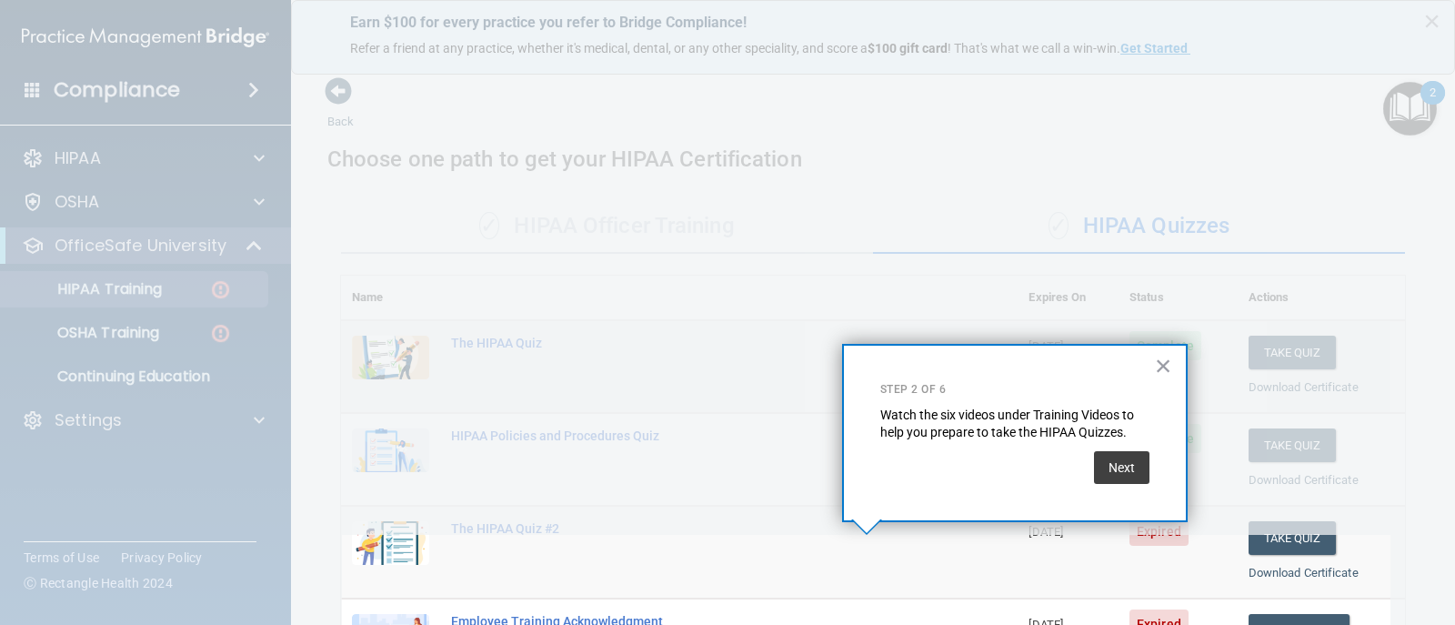
scroll to position [271, 0]
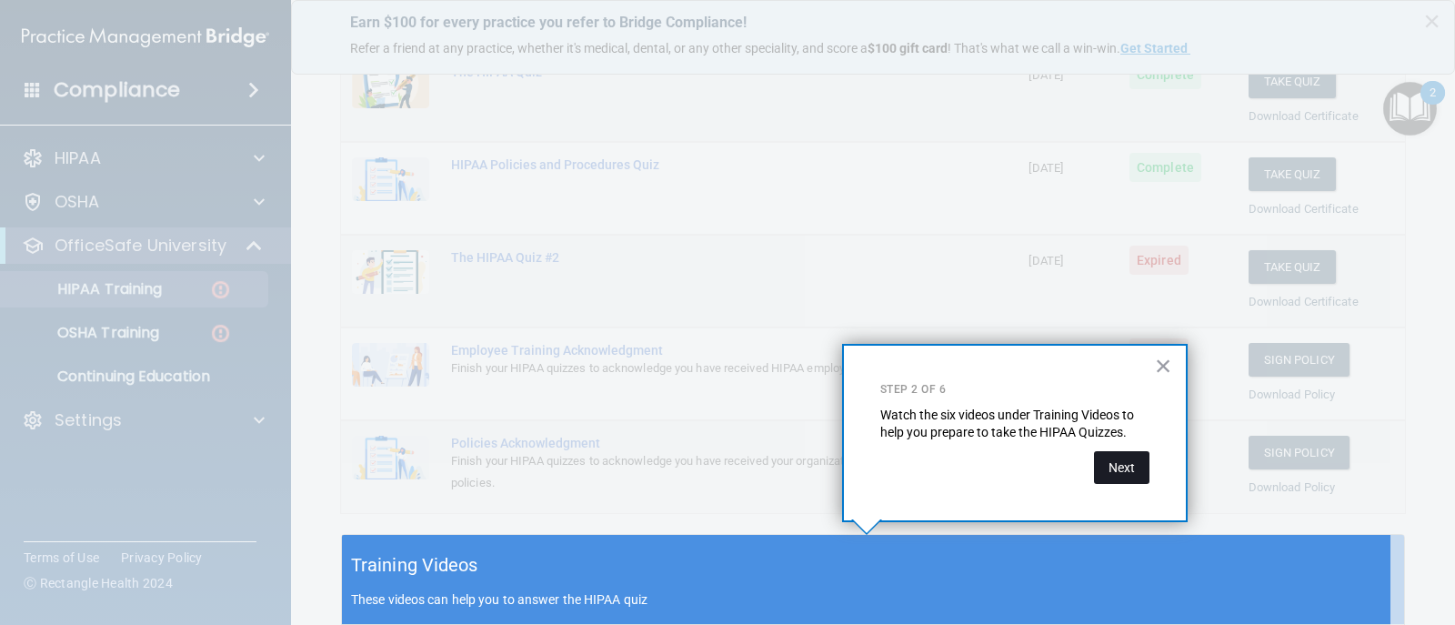
click at [1145, 458] on button "Next" at bounding box center [1121, 467] width 55 height 33
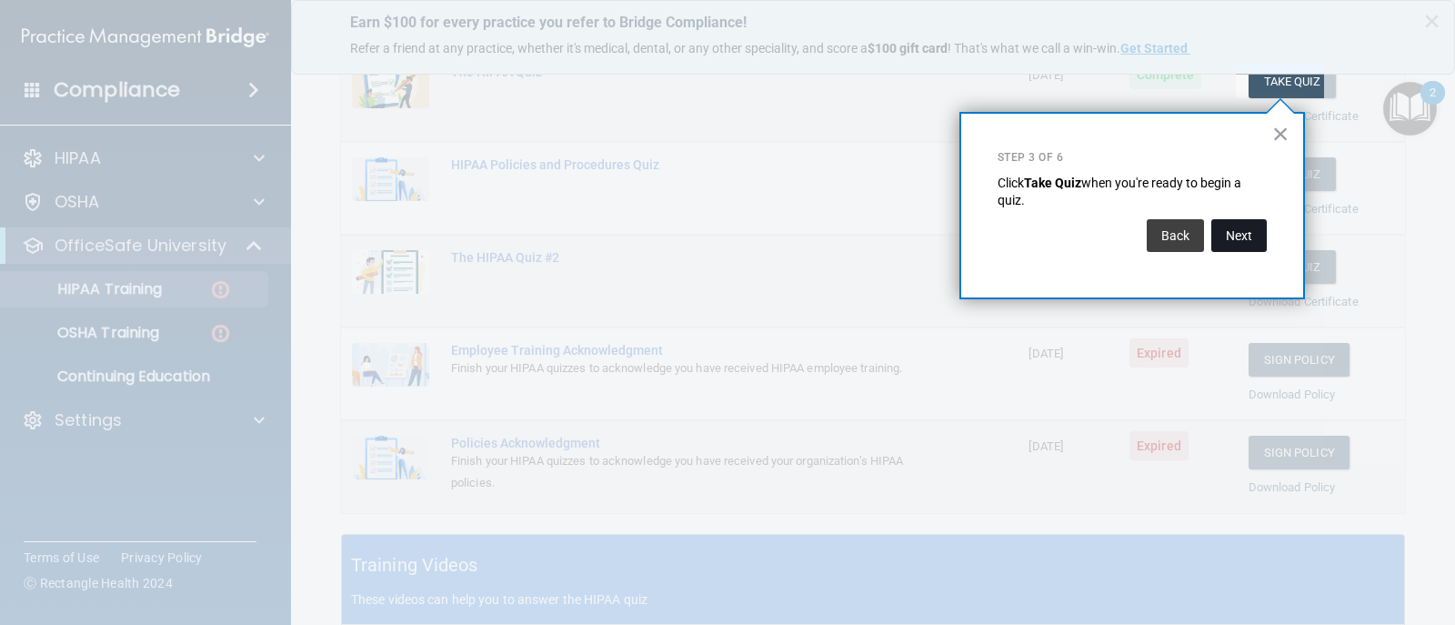
click at [1246, 227] on button "Next" at bounding box center [1239, 235] width 55 height 33
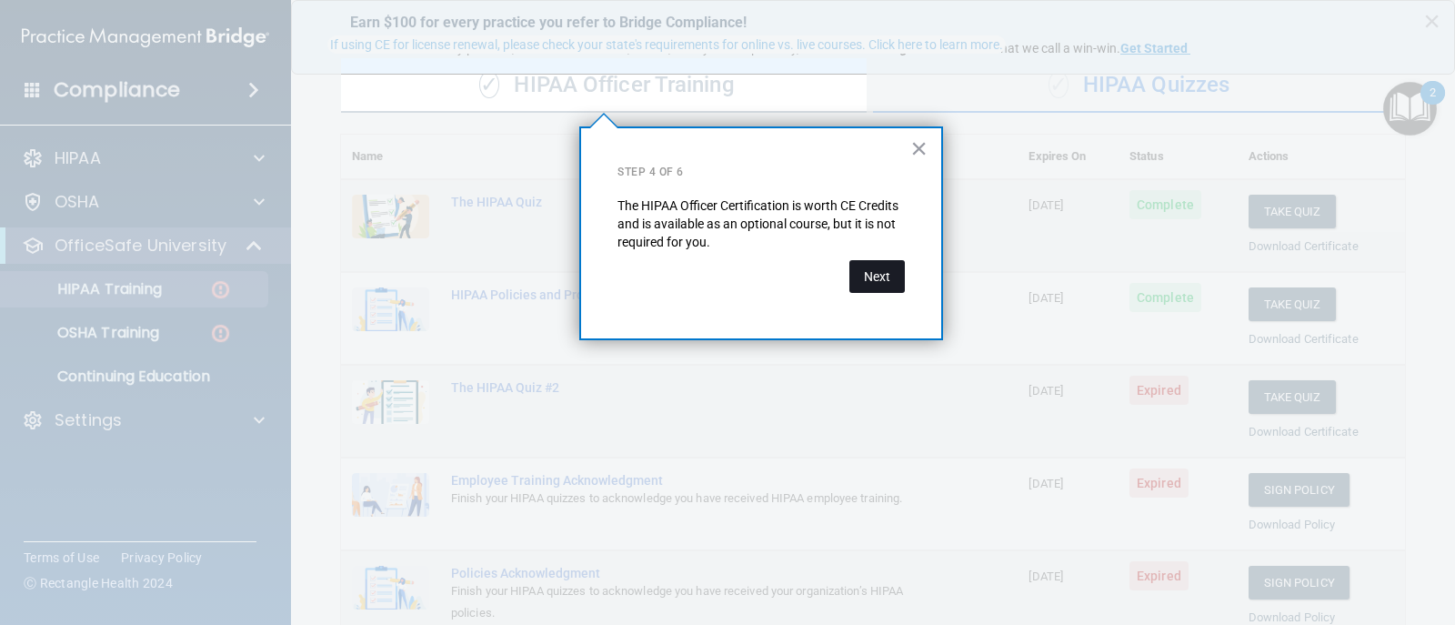
drag, startPoint x: 908, startPoint y: 281, endPoint x: 896, endPoint y: 272, distance: 14.9
click at [904, 277] on div "× Step 4 of 6 The HIPAA Officer Certification is worth CE Credits and is availa…" at bounding box center [761, 233] width 364 height 214
click at [891, 268] on button "Next" at bounding box center [877, 276] width 55 height 33
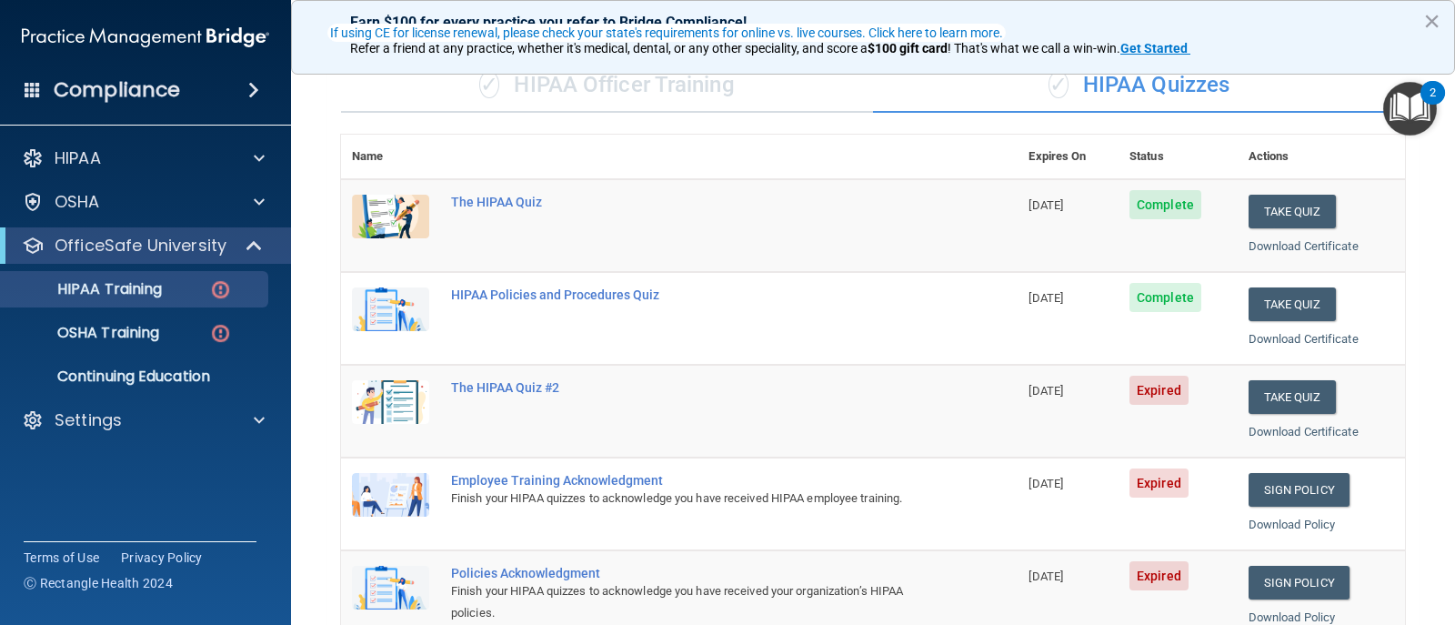
scroll to position [232, 0]
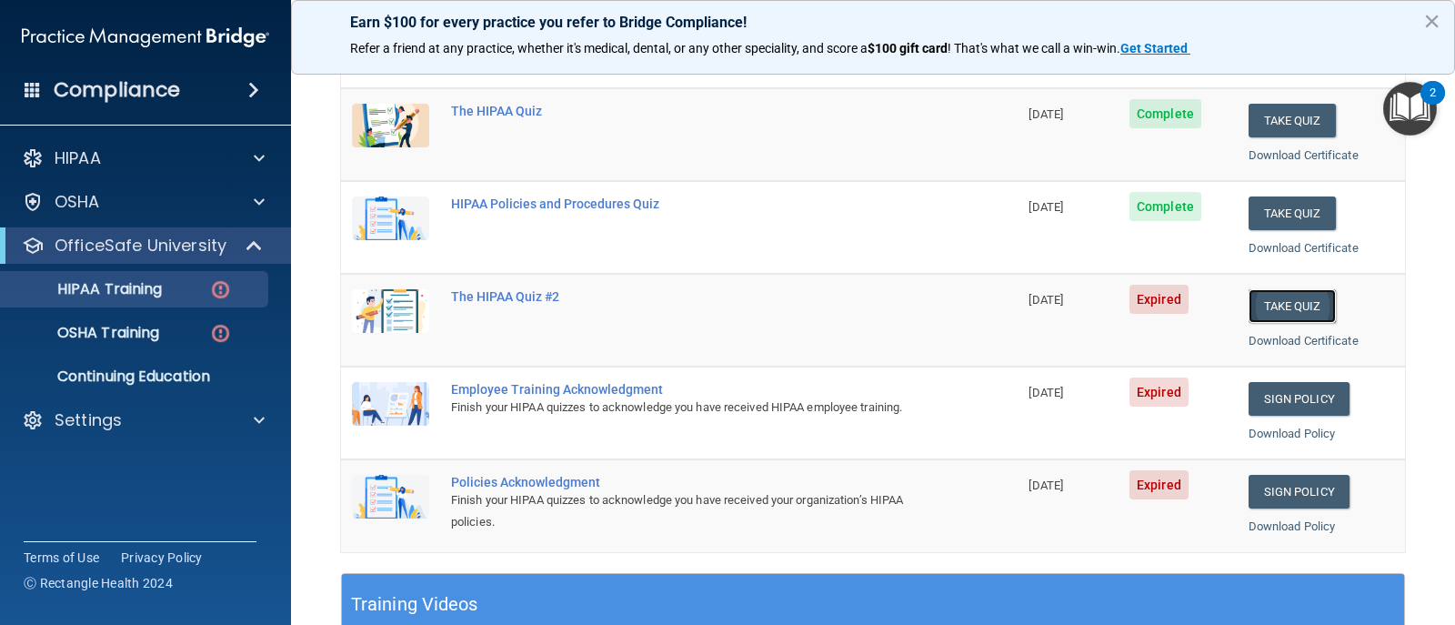
click at [1257, 306] on button "Take Quiz" at bounding box center [1292, 306] width 87 height 34
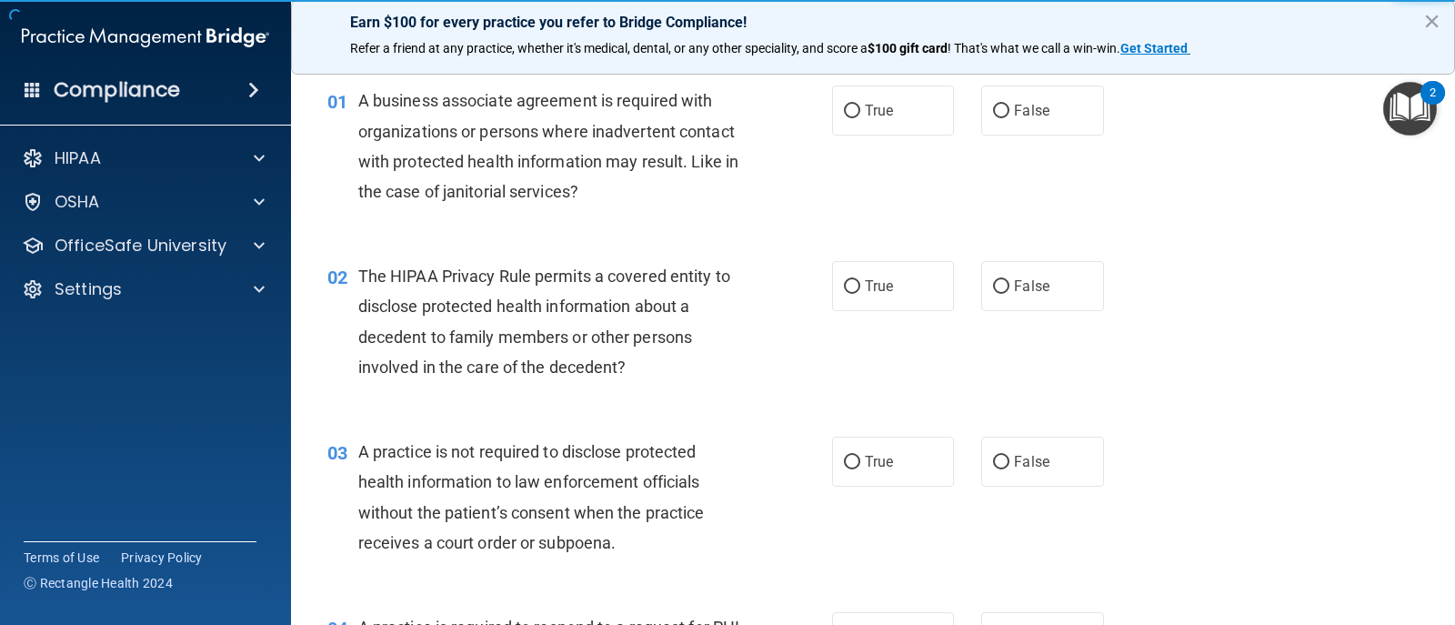
scroll to position [50, 0]
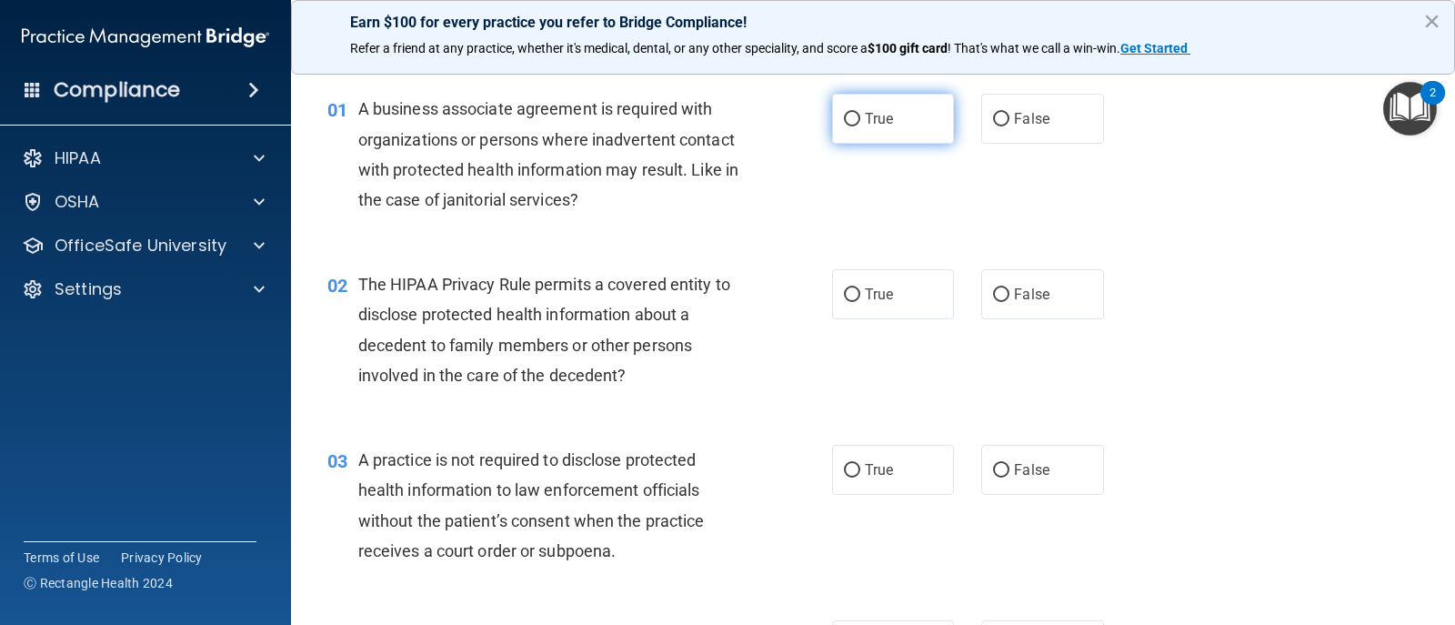
click at [884, 126] on span "True" at bounding box center [879, 118] width 28 height 17
click at [861, 126] on input "True" at bounding box center [852, 120] width 16 height 14
radio input "true"
click at [859, 281] on label "True" at bounding box center [893, 294] width 122 height 50
click at [859, 288] on input "True" at bounding box center [852, 295] width 16 height 14
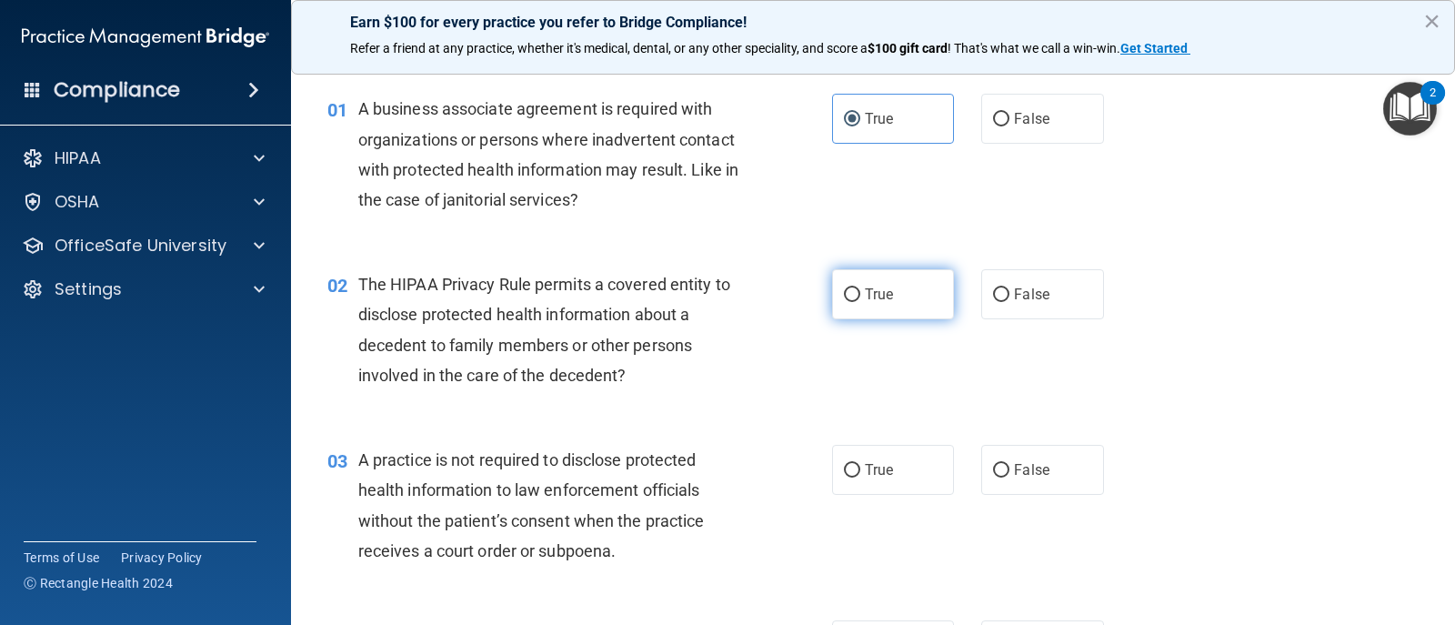
radio input "true"
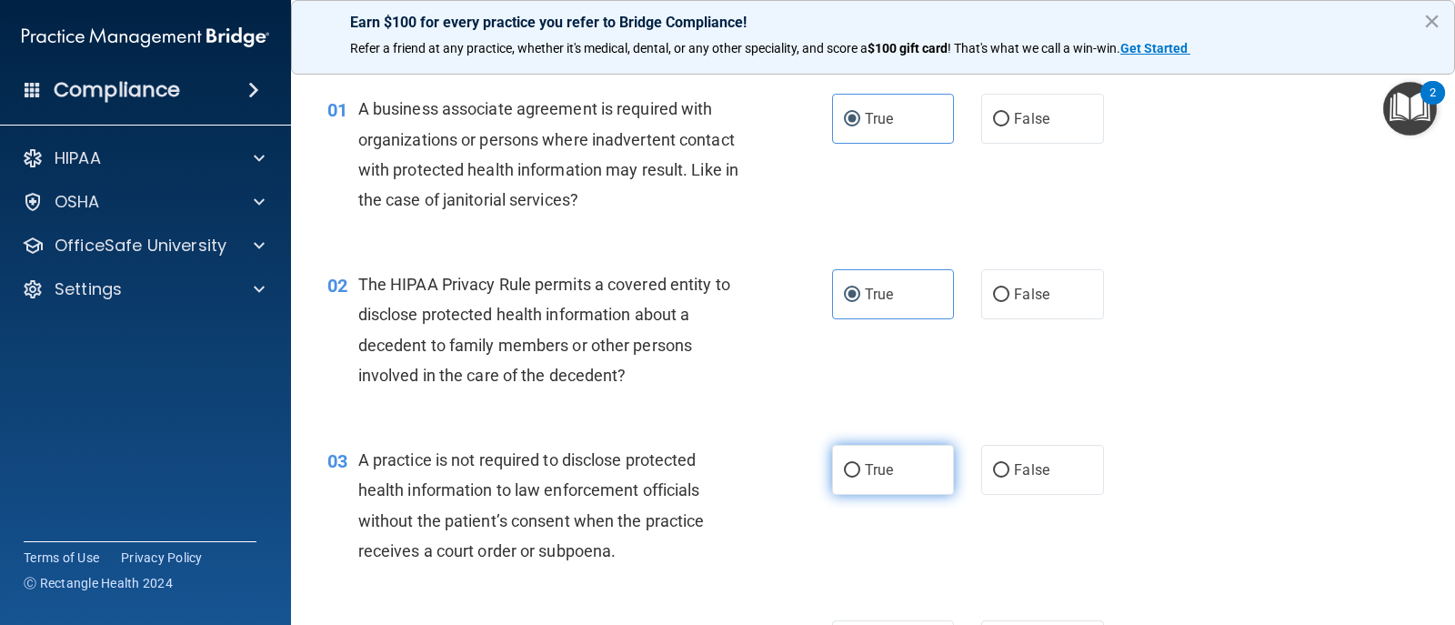
click at [845, 457] on label "True" at bounding box center [893, 470] width 122 height 50
click at [845, 464] on input "True" at bounding box center [852, 471] width 16 height 14
radio input "true"
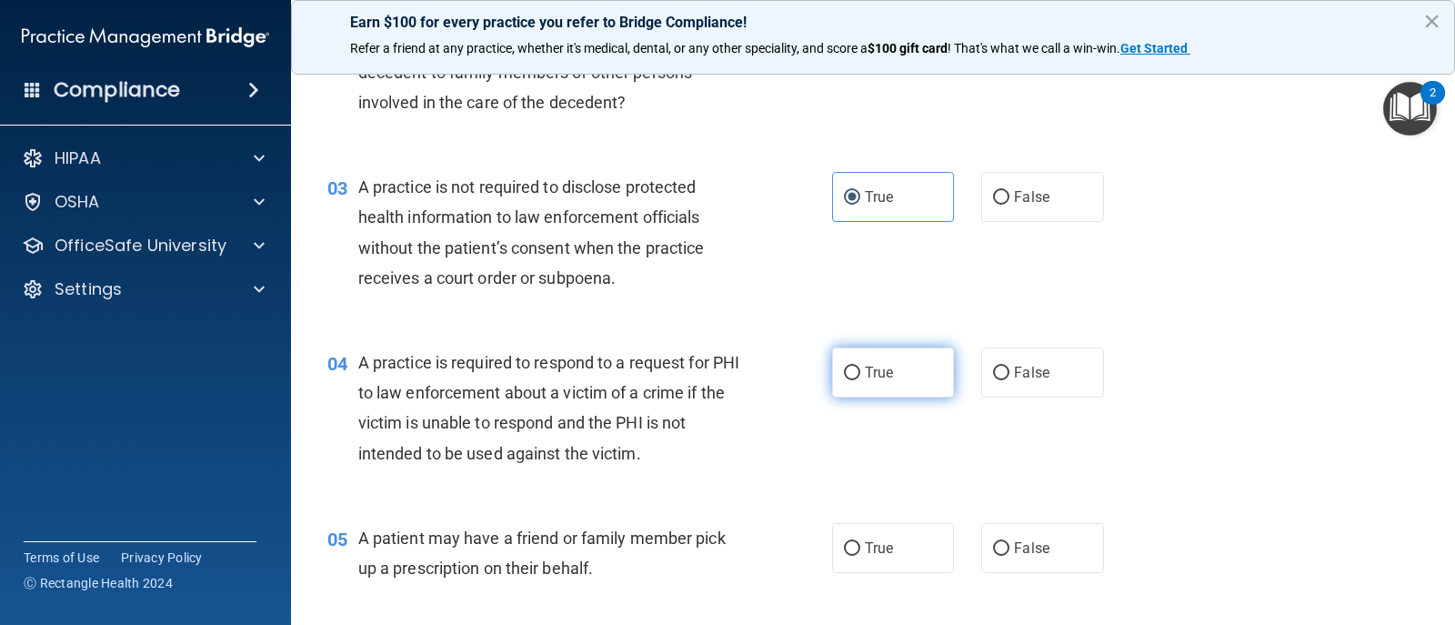
click at [887, 353] on label "True" at bounding box center [893, 372] width 122 height 50
click at [861, 367] on input "True" at bounding box center [852, 374] width 16 height 14
radio input "true"
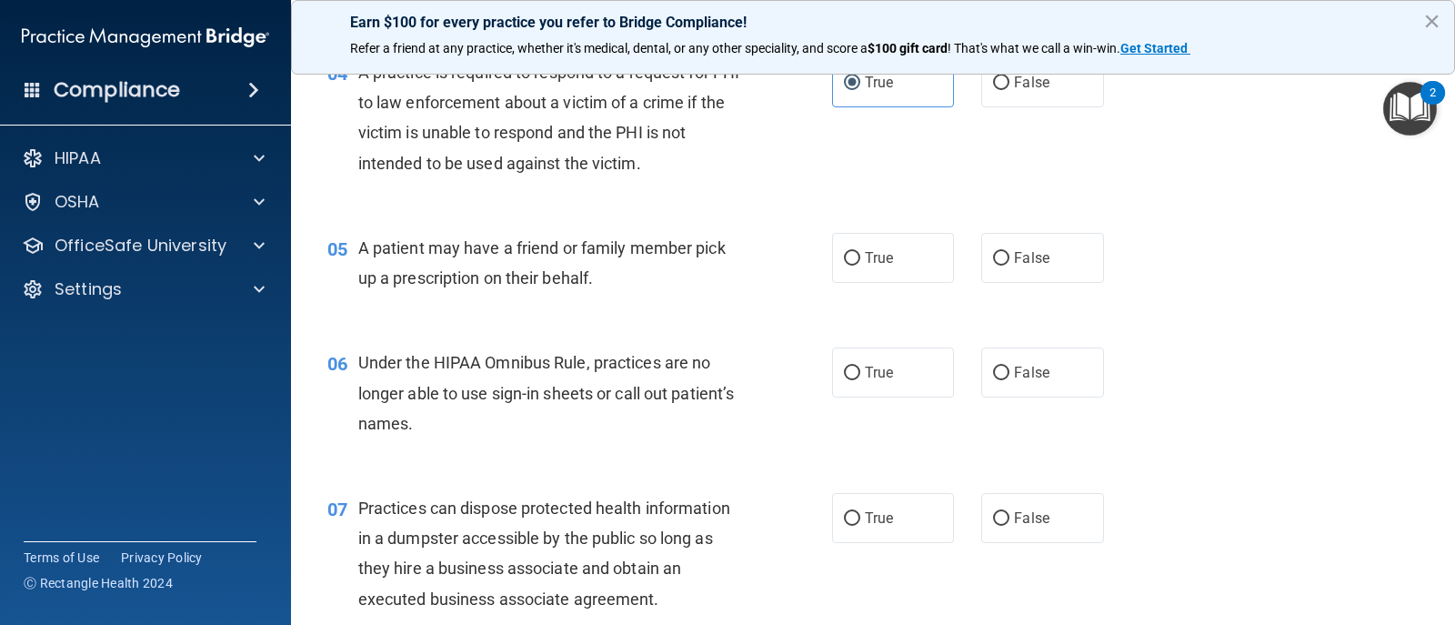
scroll to position [687, 0]
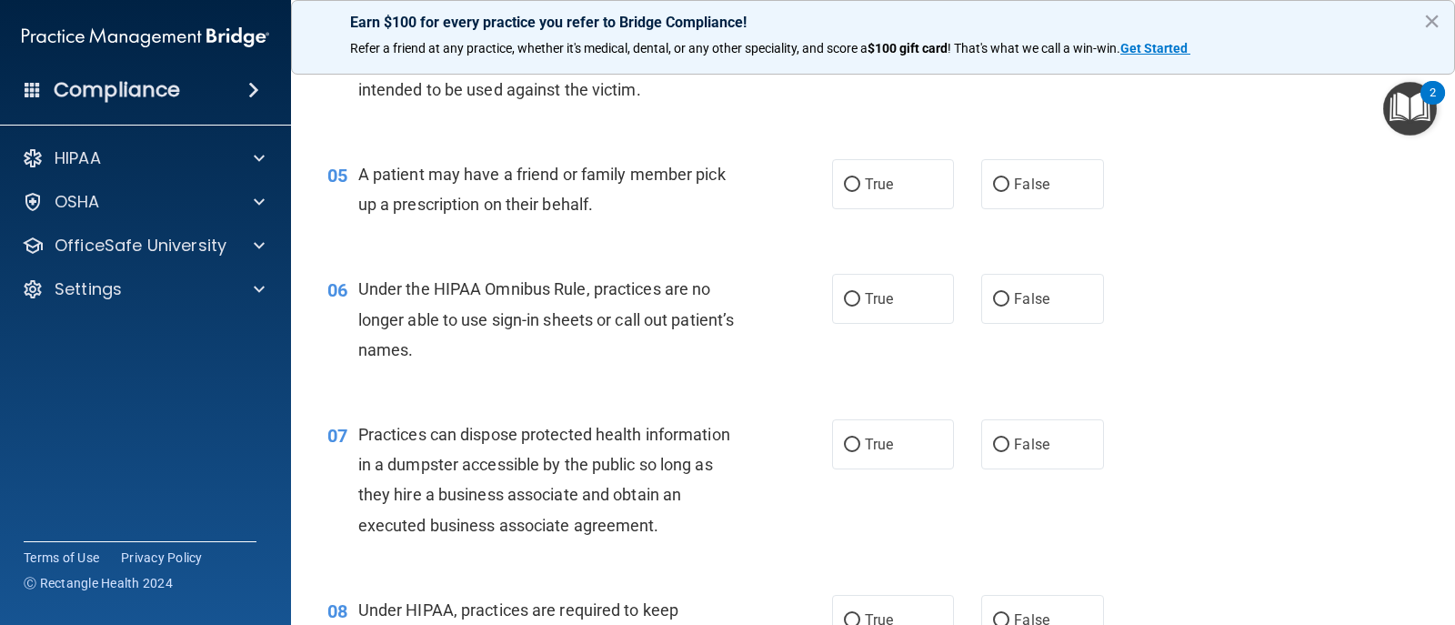
click at [896, 211] on div "05 A patient may have a friend or family member pick up a prescription on their…" at bounding box center [873, 193] width 1119 height 115
click at [897, 201] on label "True" at bounding box center [893, 184] width 122 height 50
click at [861, 192] on input "True" at bounding box center [852, 185] width 16 height 14
radio input "true"
click at [890, 295] on label "True" at bounding box center [893, 299] width 122 height 50
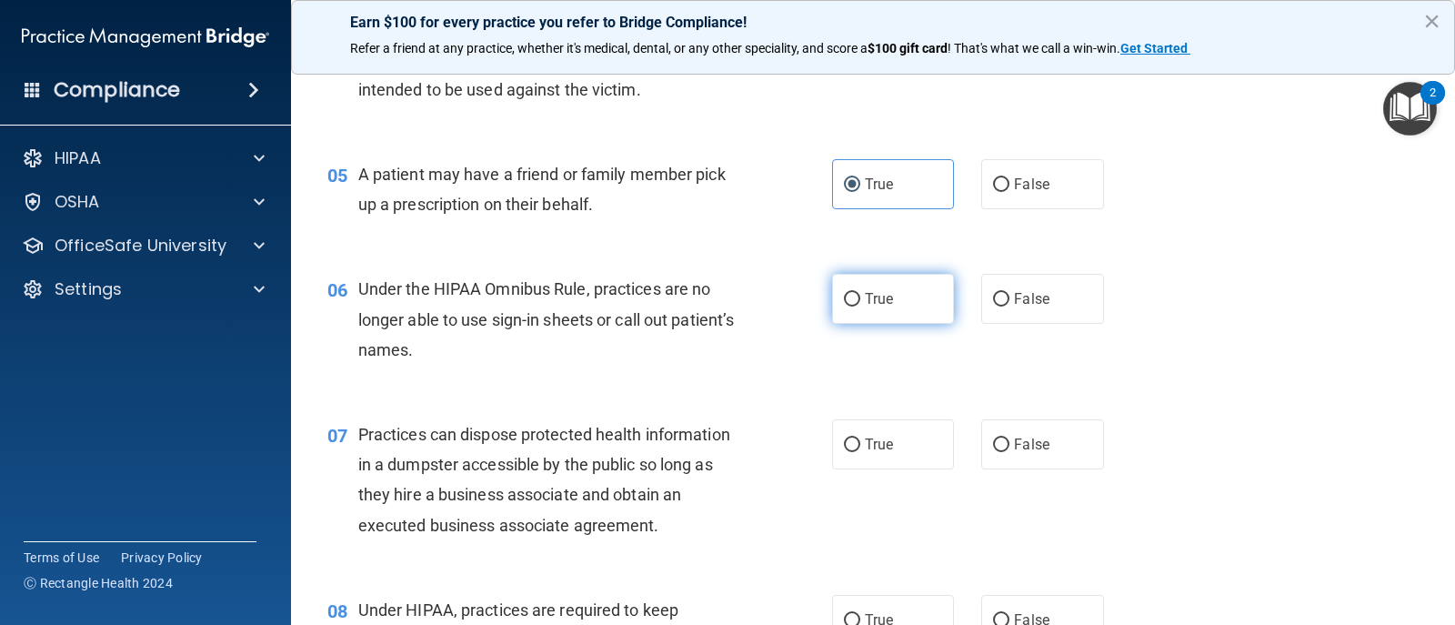
click at [861, 295] on input "True" at bounding box center [852, 300] width 16 height 14
radio input "true"
click at [861, 459] on label "True" at bounding box center [893, 444] width 122 height 50
click at [861, 452] on input "True" at bounding box center [852, 445] width 16 height 14
radio input "true"
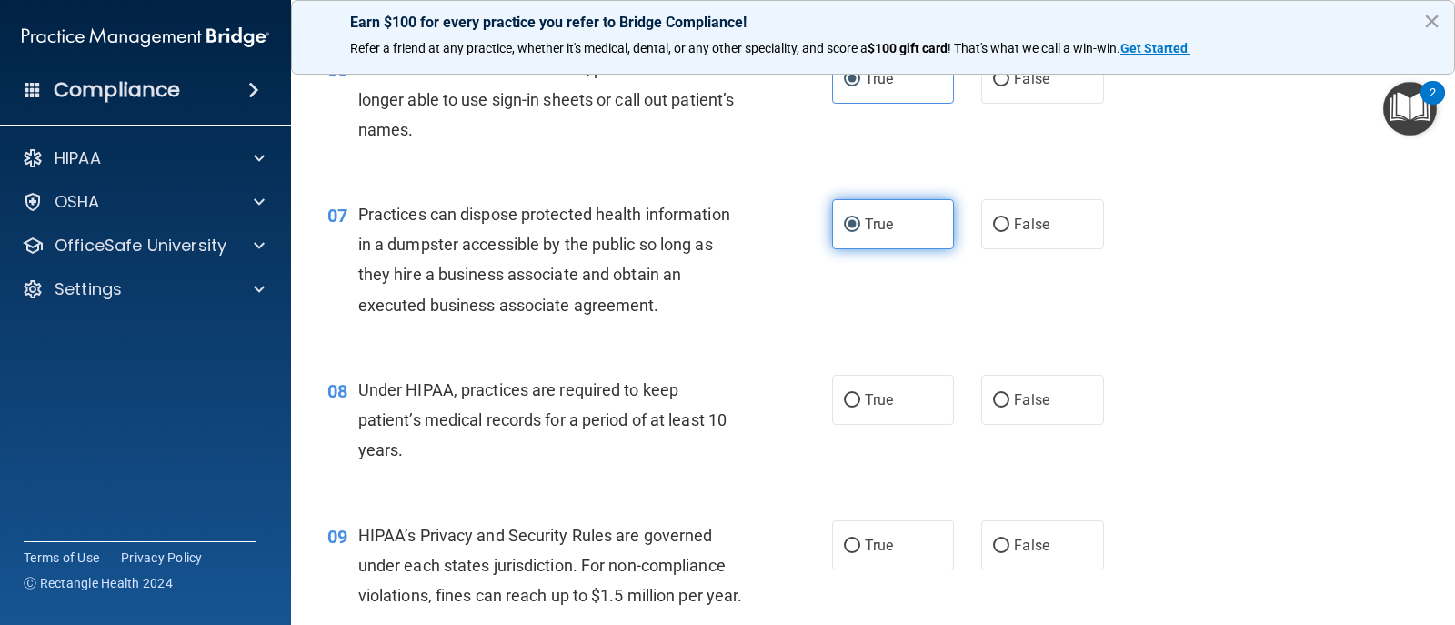
scroll to position [960, 0]
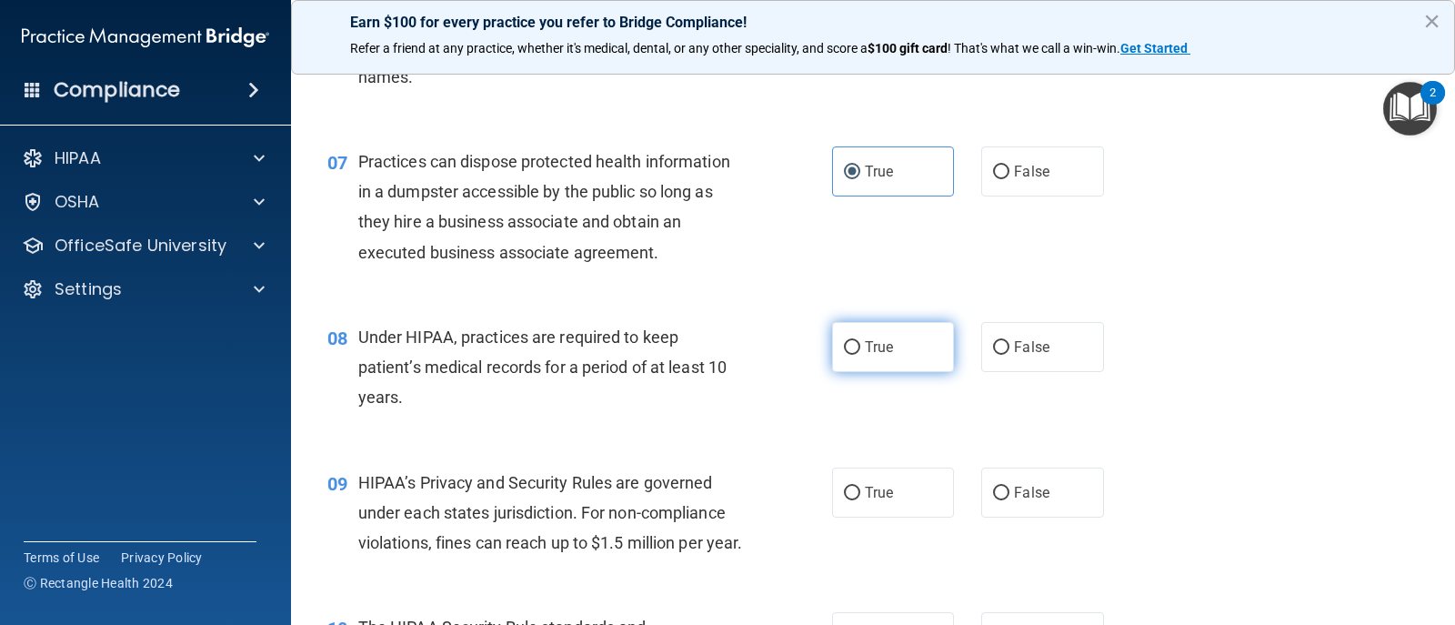
click at [877, 358] on label "True" at bounding box center [893, 347] width 122 height 50
click at [861, 355] on input "True" at bounding box center [852, 348] width 16 height 14
radio input "true"
click at [867, 476] on label "True" at bounding box center [893, 493] width 122 height 50
click at [861, 487] on input "True" at bounding box center [852, 494] width 16 height 14
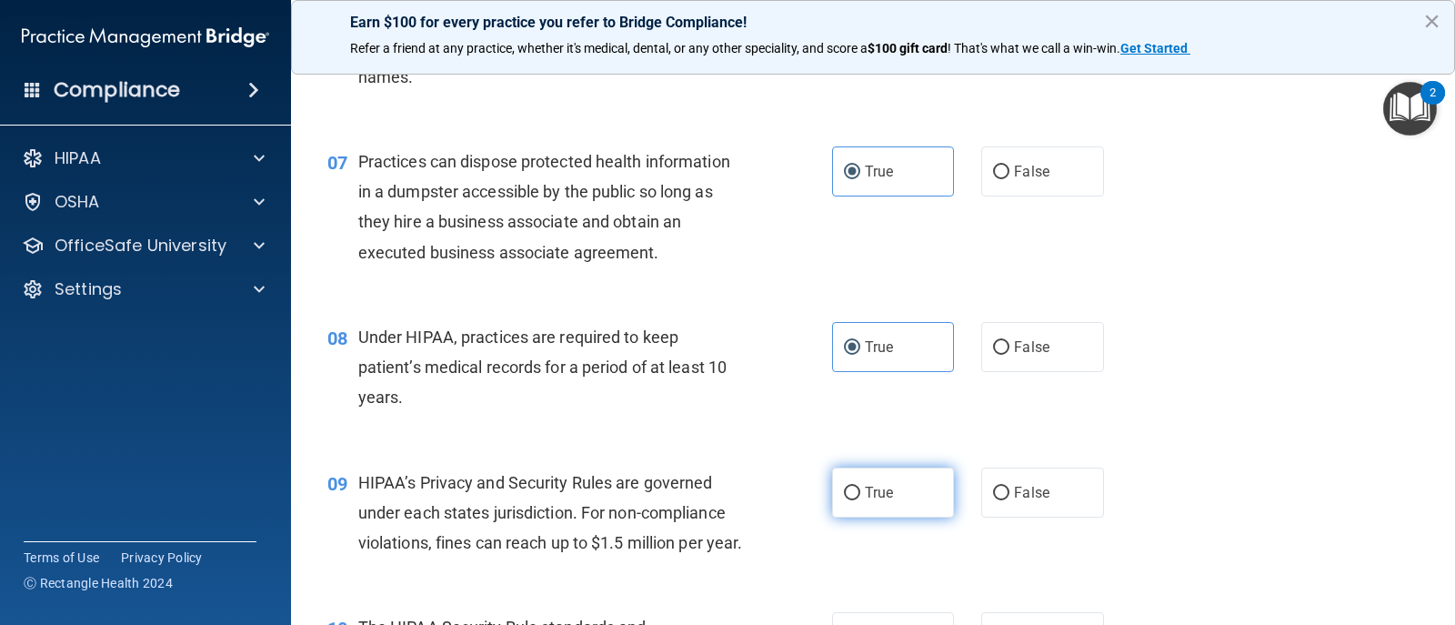
radio input "true"
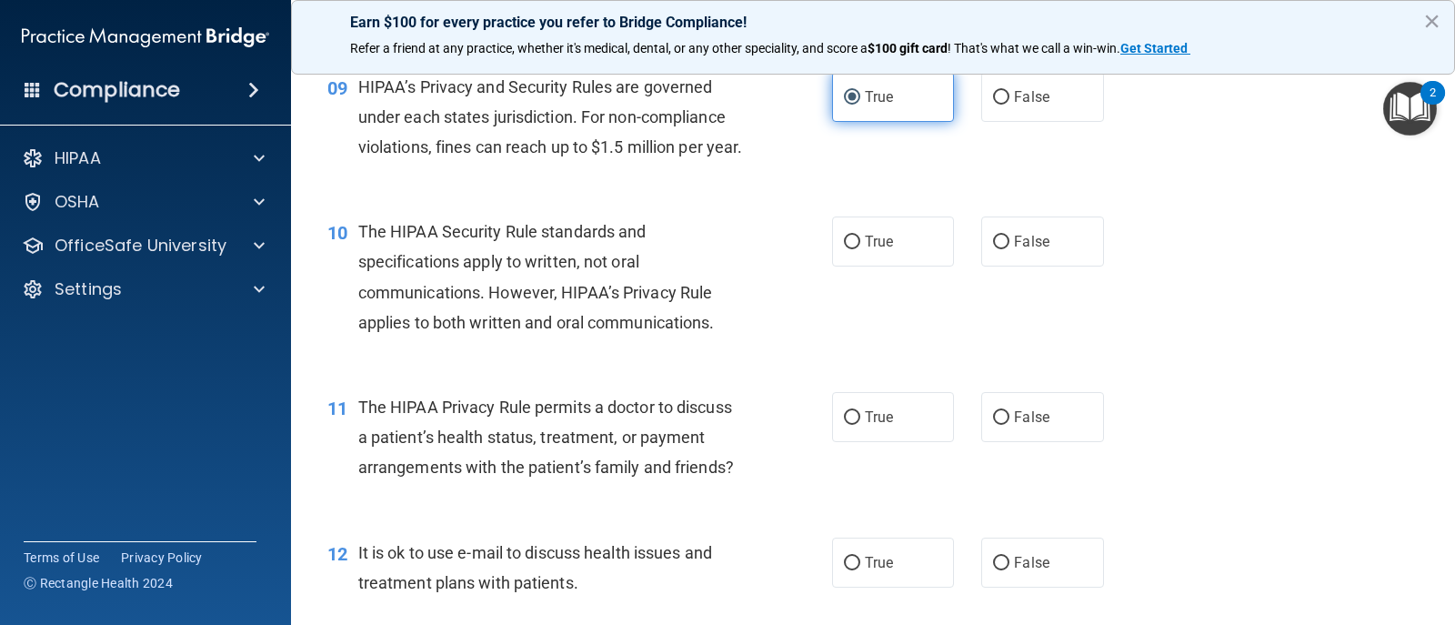
scroll to position [1414, 0]
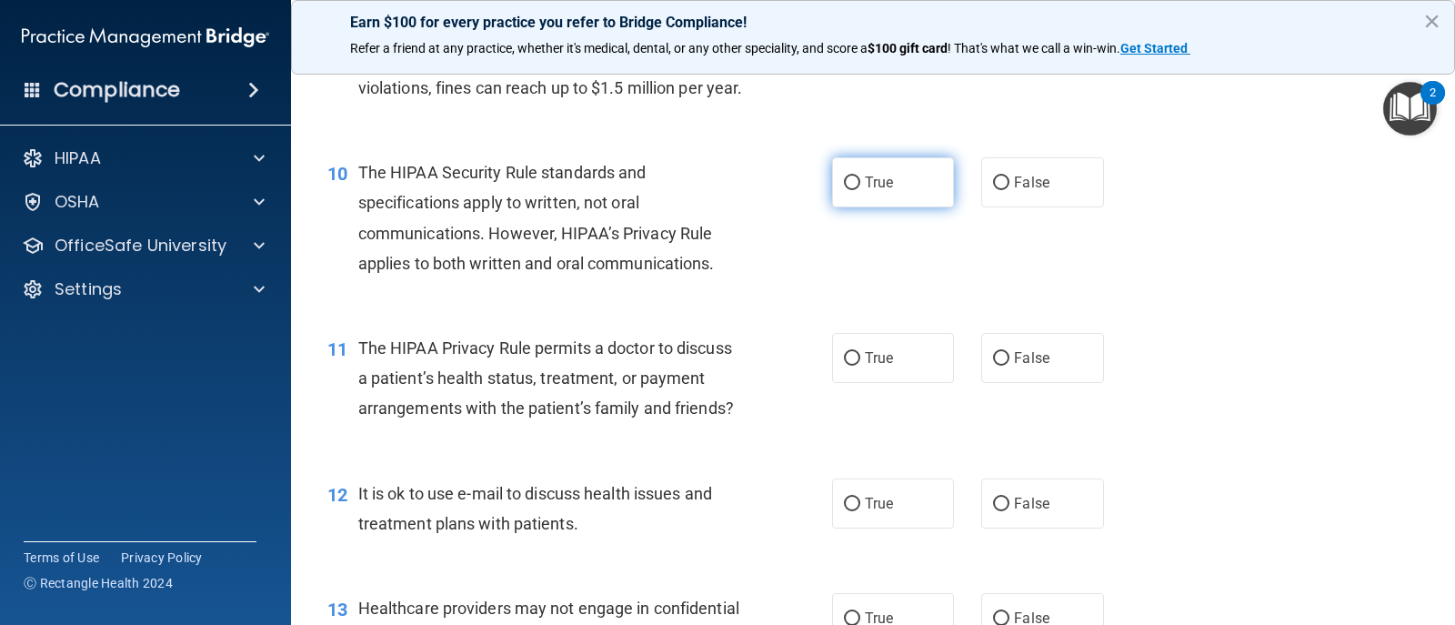
click at [872, 191] on span "True" at bounding box center [879, 182] width 28 height 17
click at [861, 190] on input "True" at bounding box center [852, 183] width 16 height 14
radio input "true"
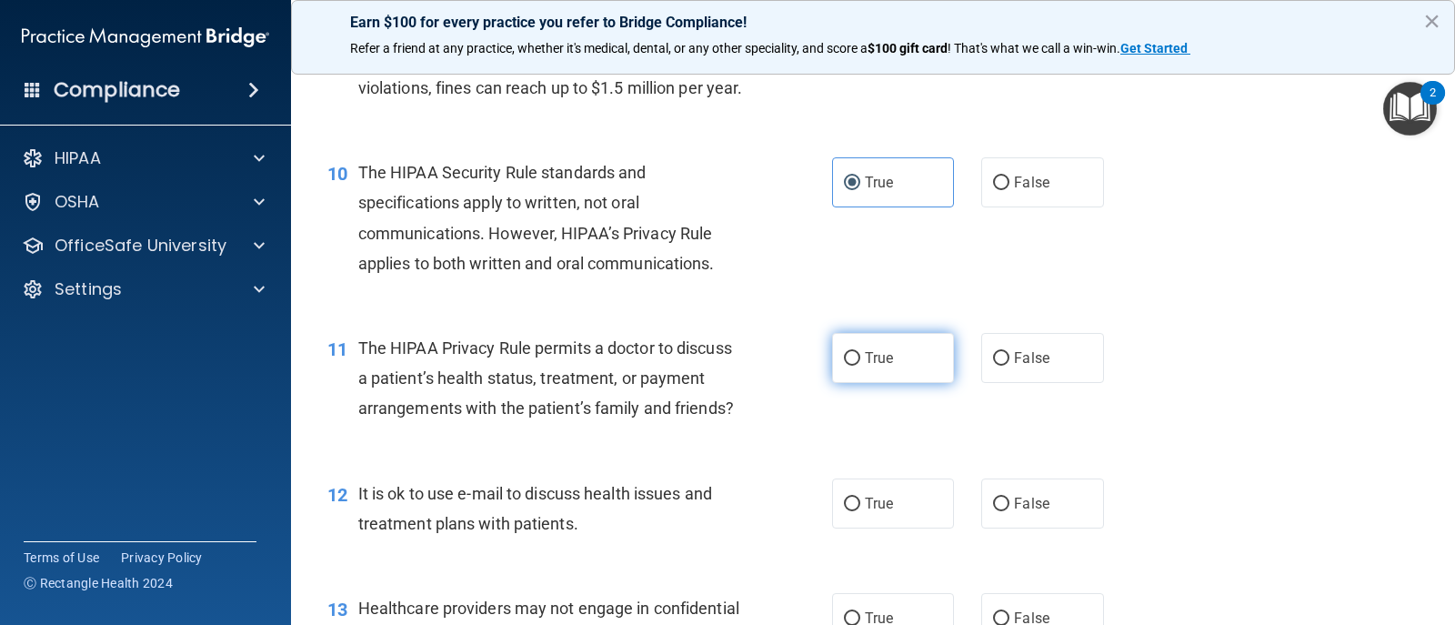
click at [845, 383] on label "True" at bounding box center [893, 358] width 122 height 50
click at [845, 366] on input "True" at bounding box center [852, 359] width 16 height 14
radio input "true"
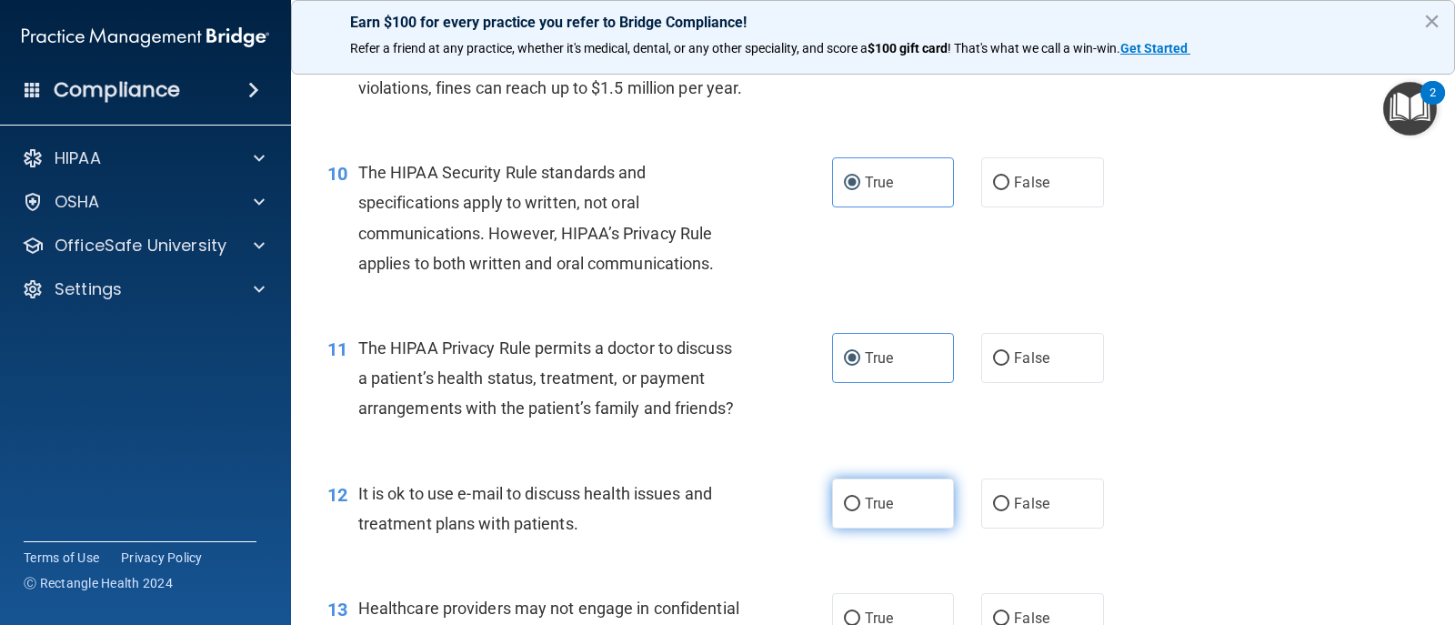
click at [844, 511] on input "True" at bounding box center [852, 505] width 16 height 14
radio input "true"
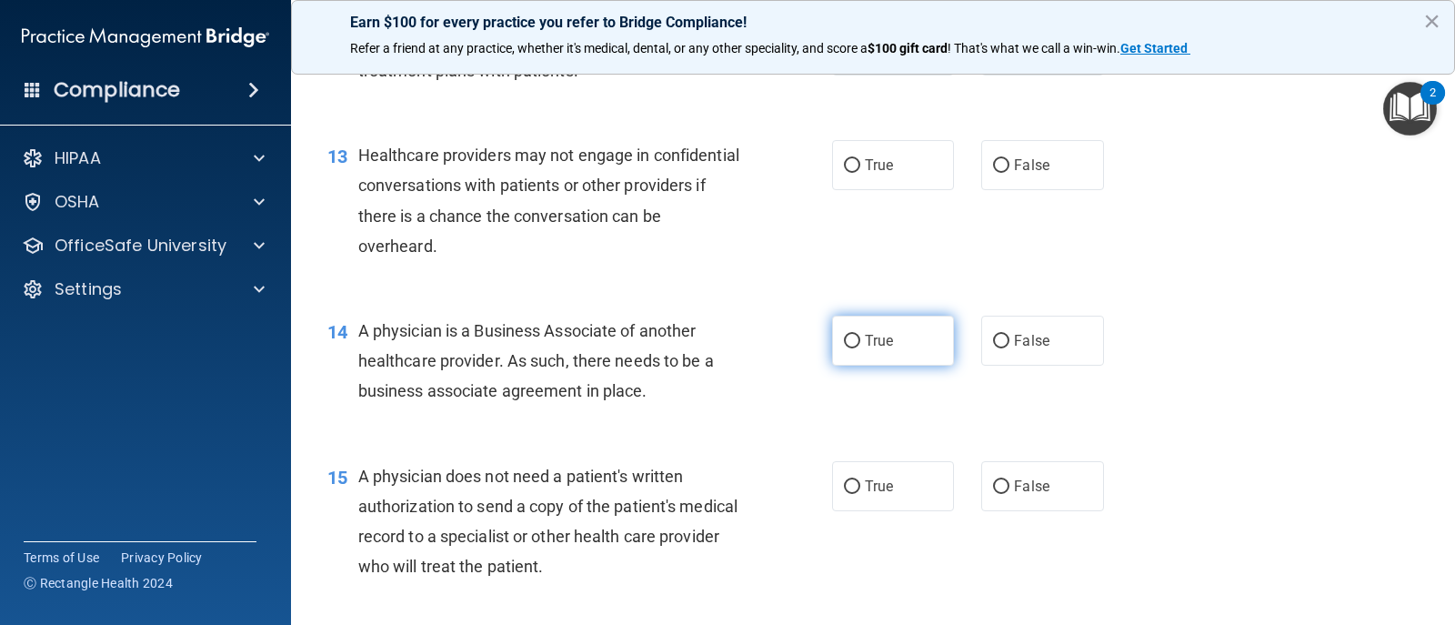
scroll to position [1869, 0]
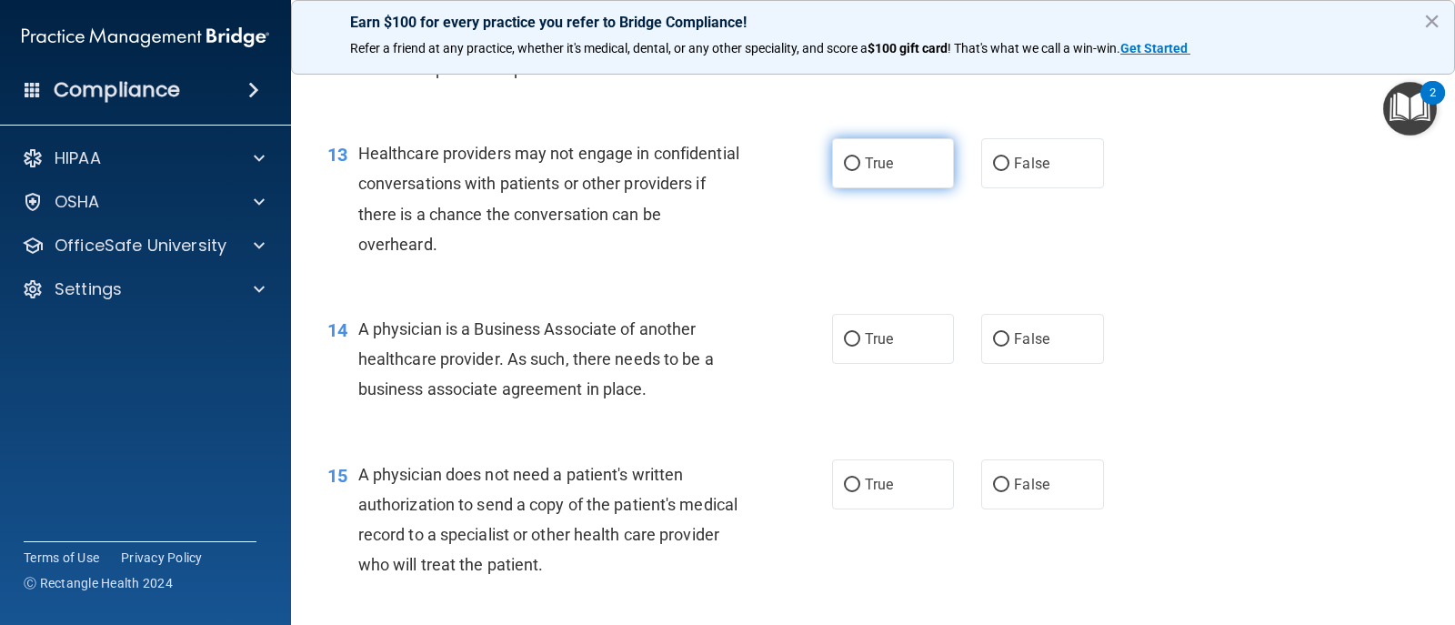
click at [884, 188] on label "True" at bounding box center [893, 163] width 122 height 50
click at [861, 171] on input "True" at bounding box center [852, 164] width 16 height 14
radio input "true"
click at [865, 347] on span "True" at bounding box center [879, 338] width 28 height 17
click at [861, 347] on input "True" at bounding box center [852, 340] width 16 height 14
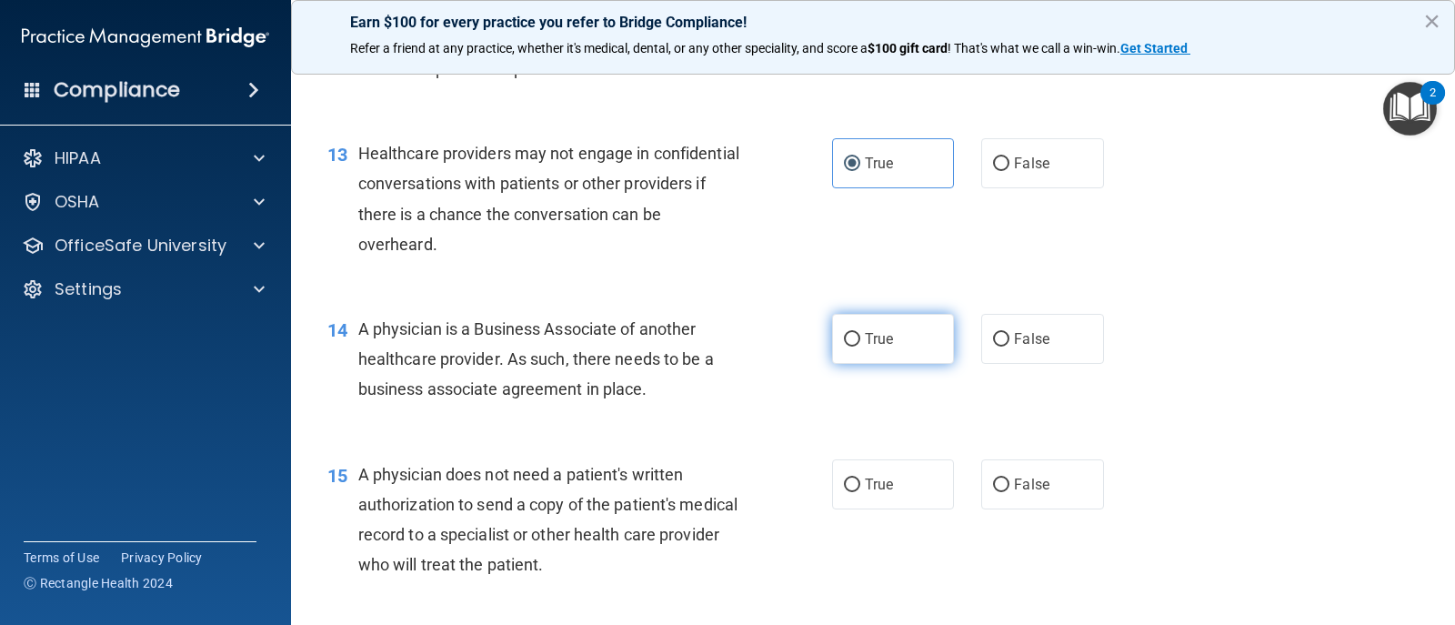
radio input "true"
click at [857, 507] on label "True" at bounding box center [893, 484] width 122 height 50
click at [857, 492] on input "True" at bounding box center [852, 485] width 16 height 14
radio input "true"
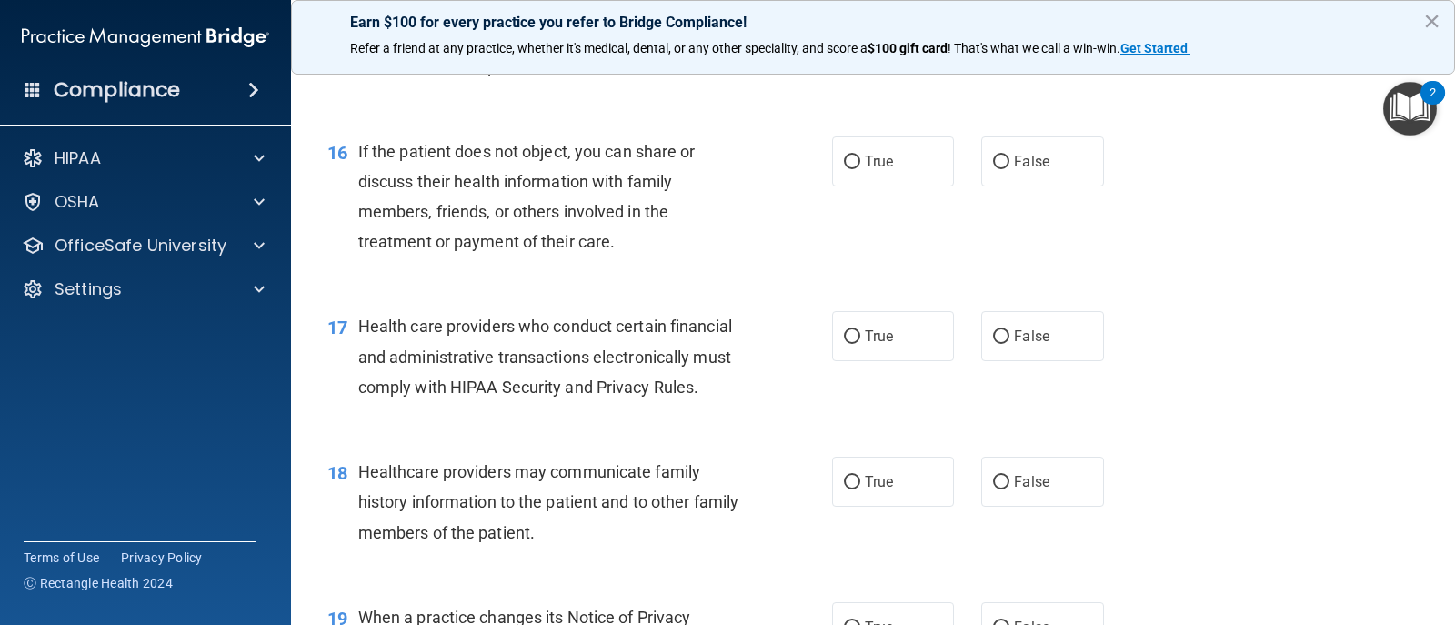
scroll to position [2415, 0]
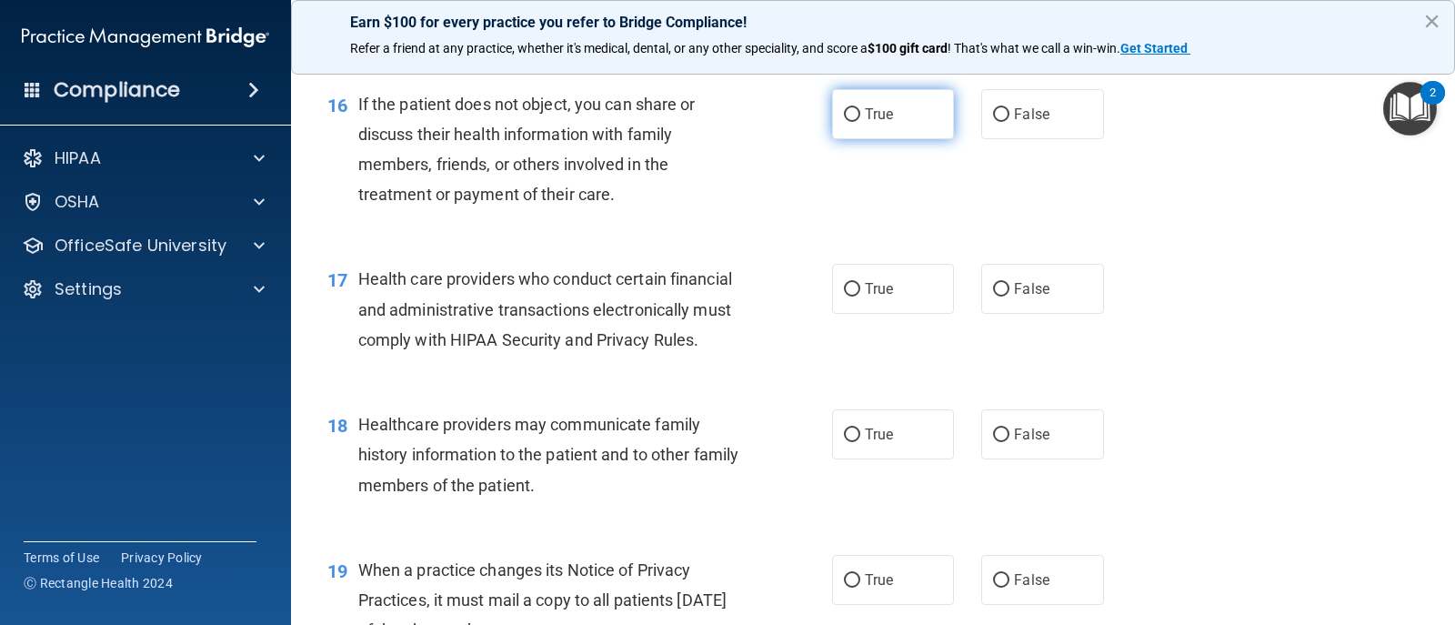
click at [872, 139] on label "True" at bounding box center [893, 114] width 122 height 50
click at [861, 122] on input "True" at bounding box center [852, 115] width 16 height 14
radio input "true"
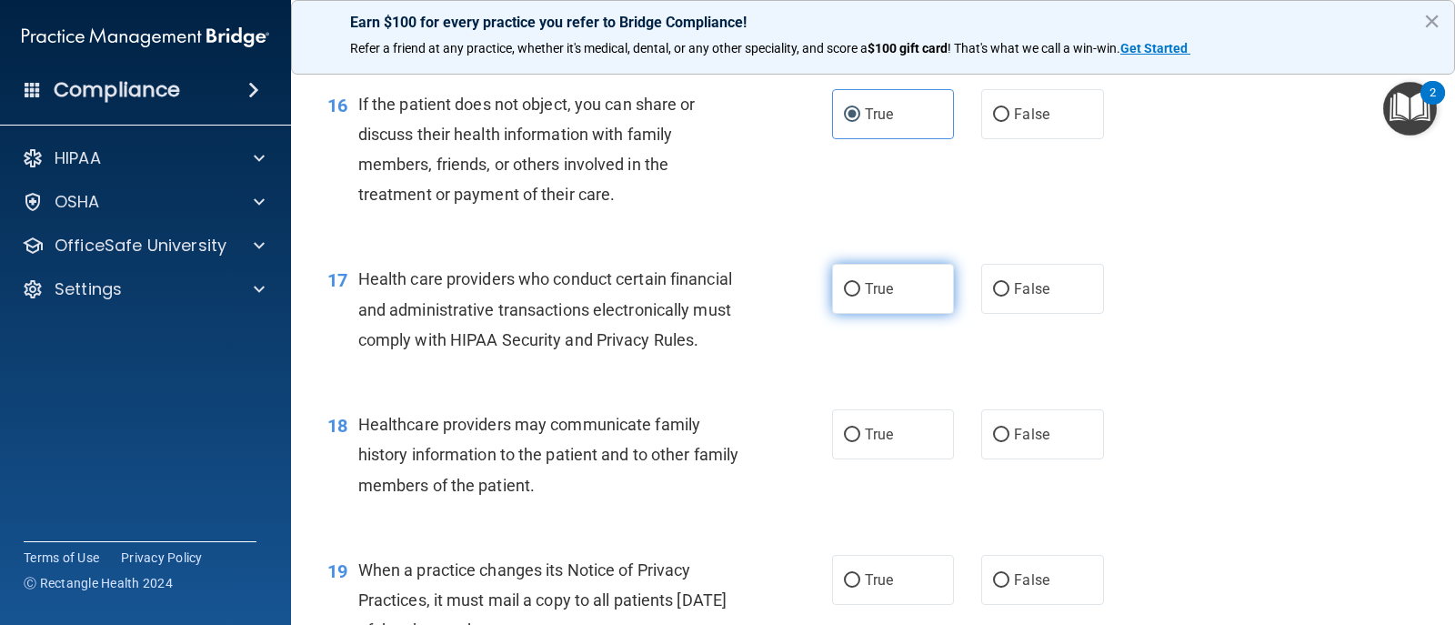
click at [867, 297] on span "True" at bounding box center [879, 288] width 28 height 17
click at [861, 297] on input "True" at bounding box center [852, 290] width 16 height 14
radio input "true"
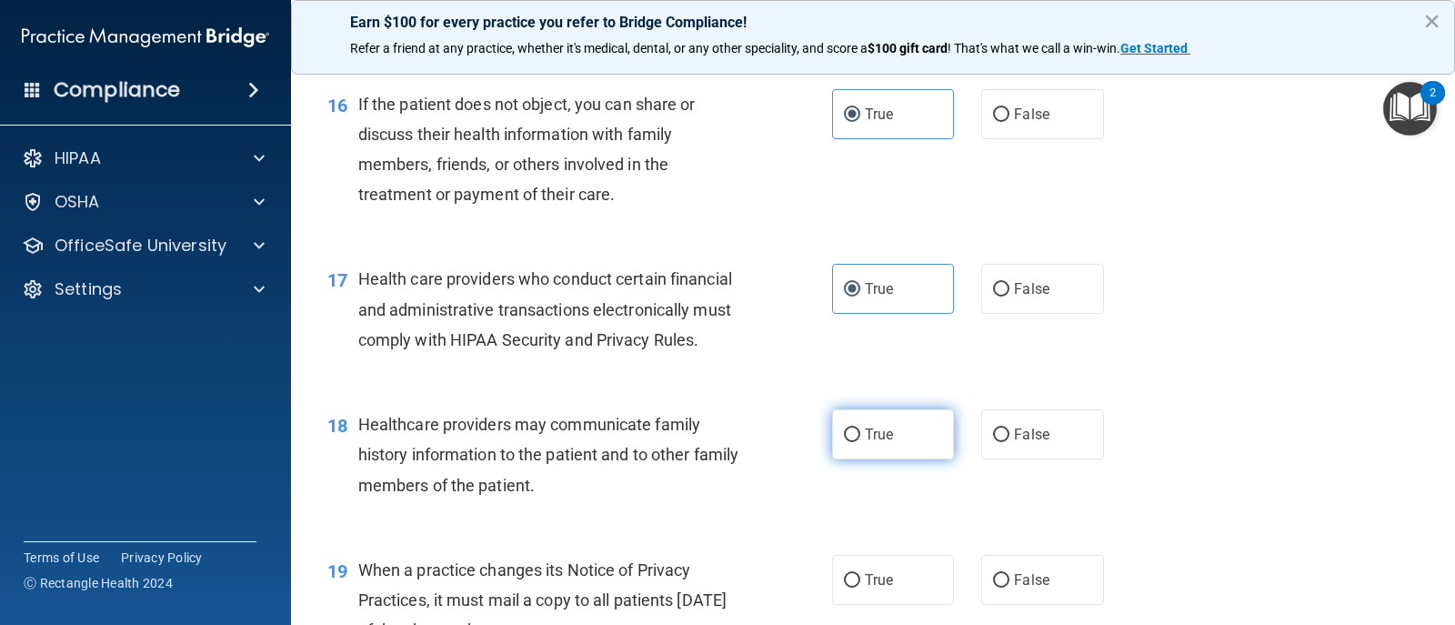
click at [852, 442] on input "True" at bounding box center [852, 435] width 16 height 14
radio input "true"
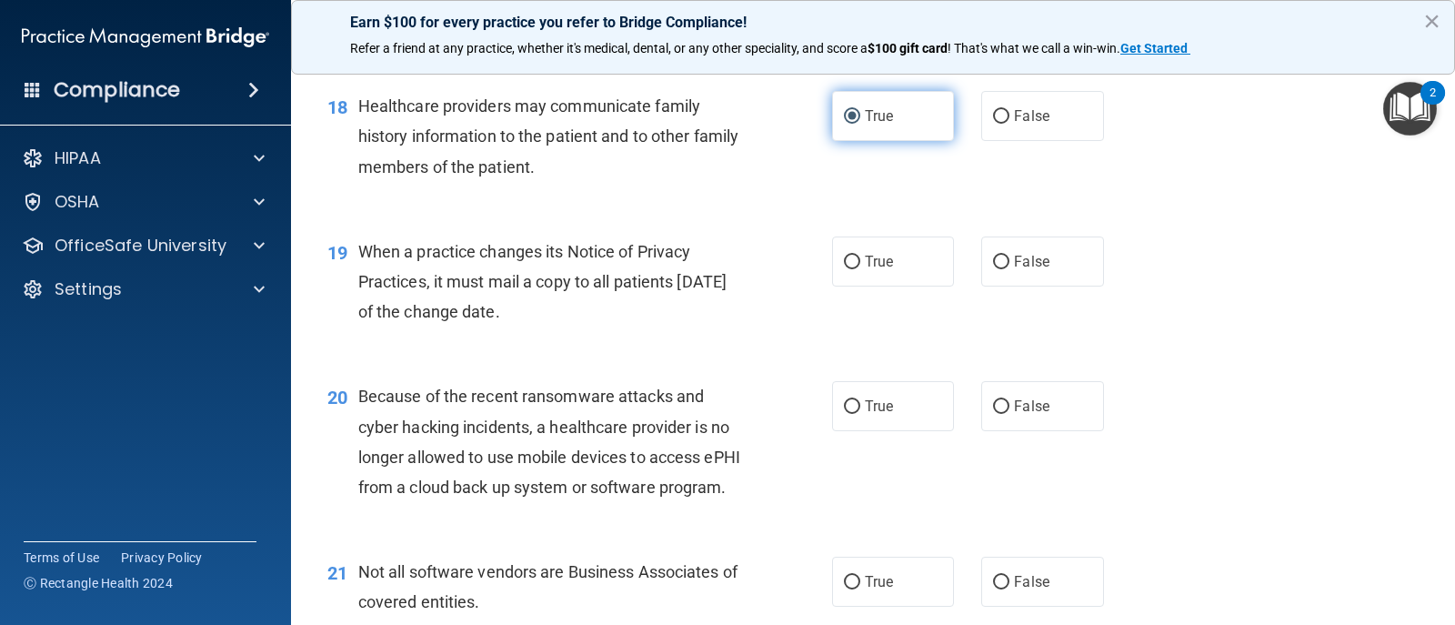
scroll to position [2779, 0]
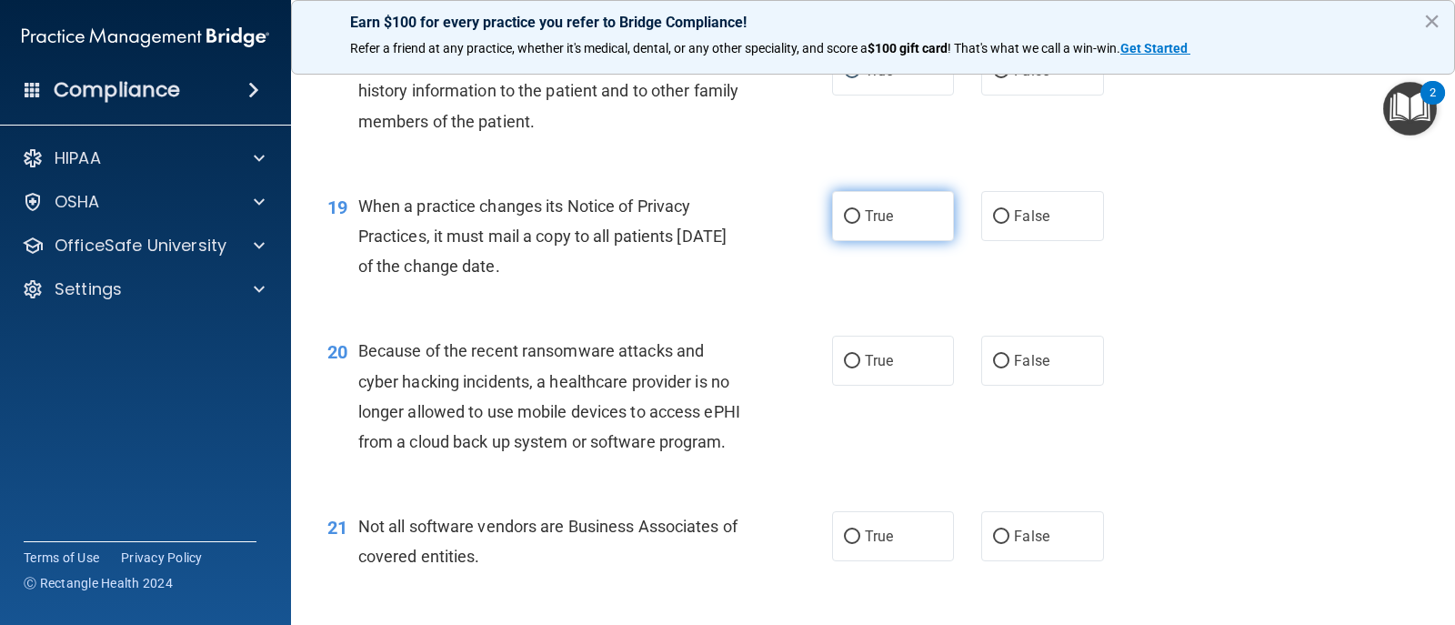
click at [877, 225] on span "True" at bounding box center [879, 215] width 28 height 17
click at [861, 224] on input "True" at bounding box center [852, 217] width 16 height 14
radio input "true"
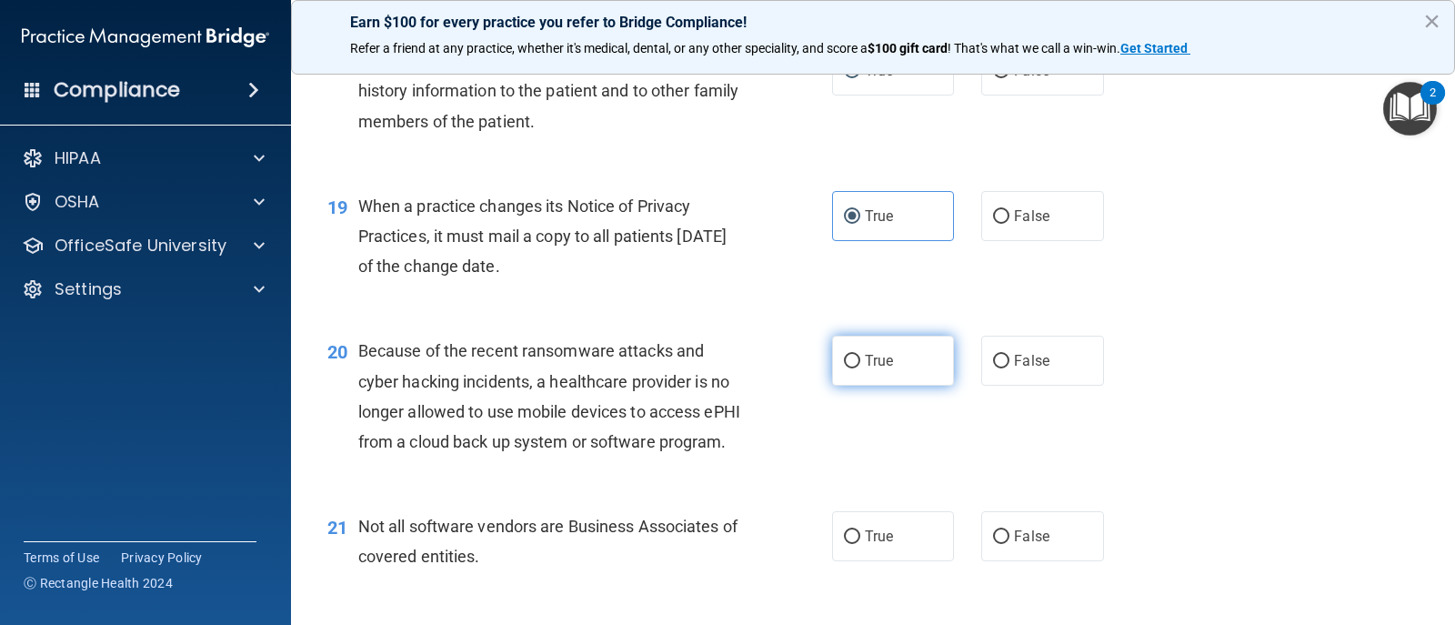
click at [852, 368] on input "True" at bounding box center [852, 362] width 16 height 14
radio input "true"
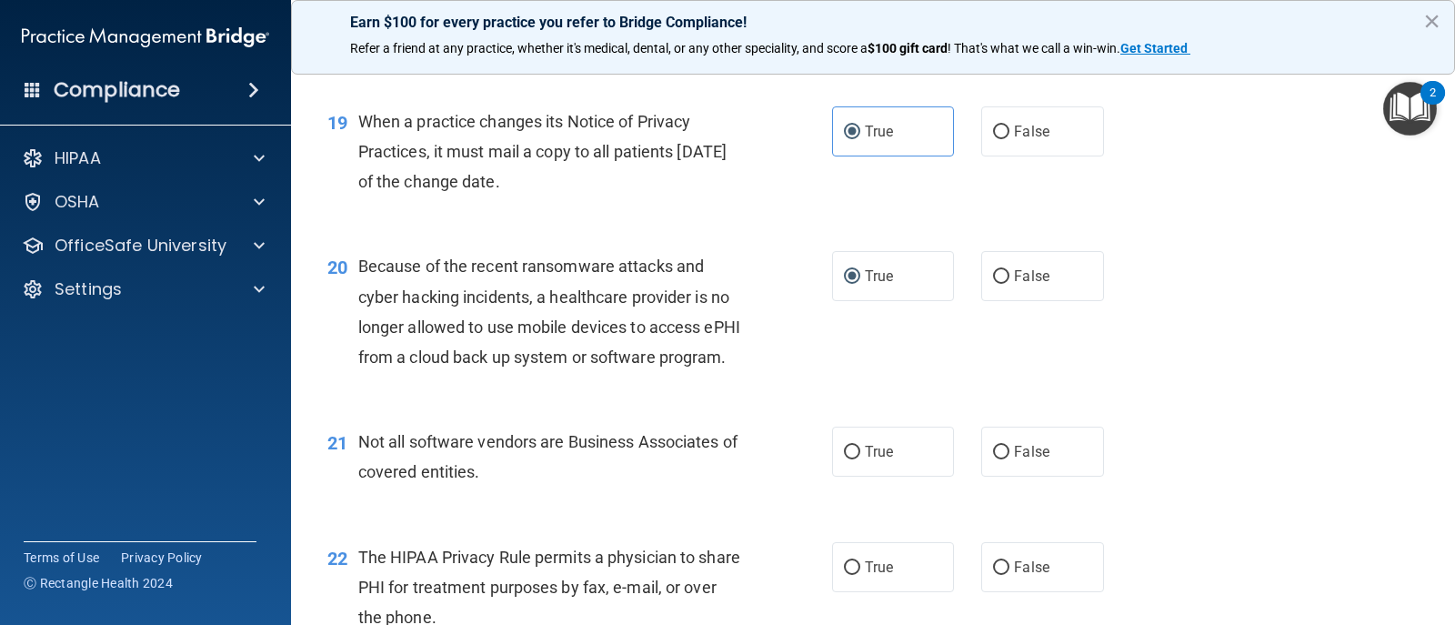
scroll to position [2961, 0]
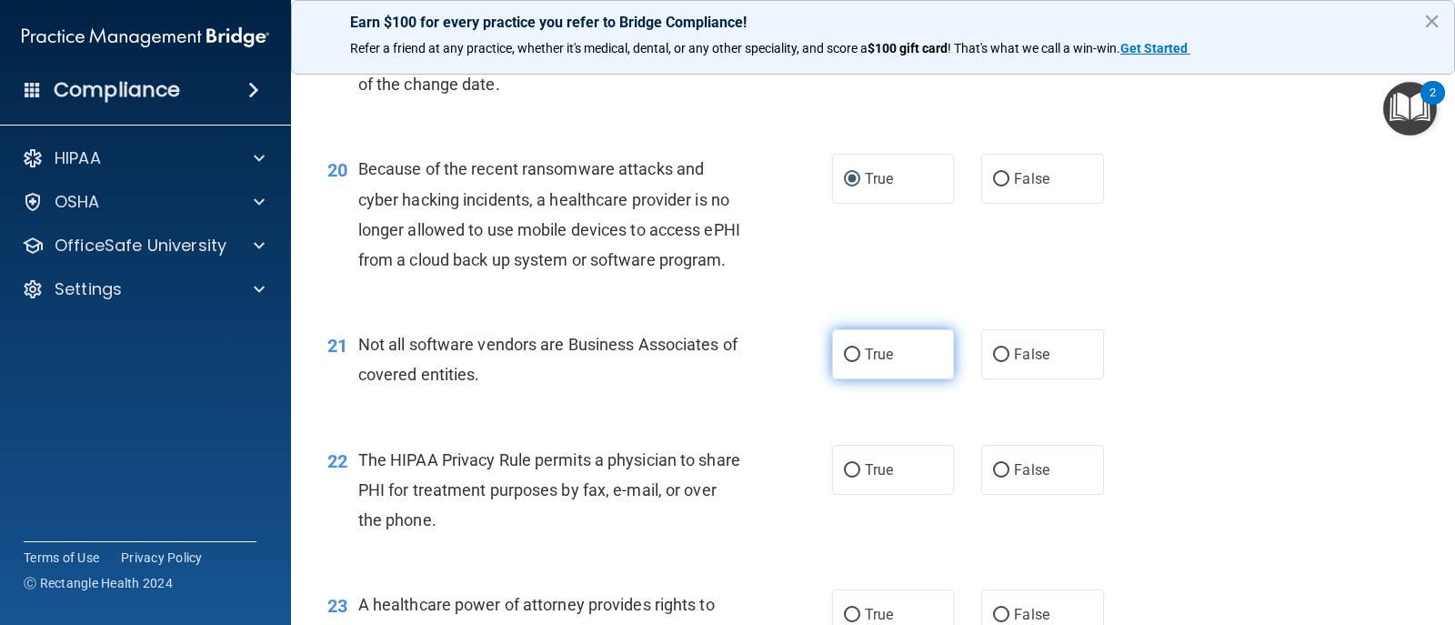
click at [876, 379] on label "True" at bounding box center [893, 354] width 122 height 50
click at [861, 362] on input "True" at bounding box center [852, 355] width 16 height 14
radio input "true"
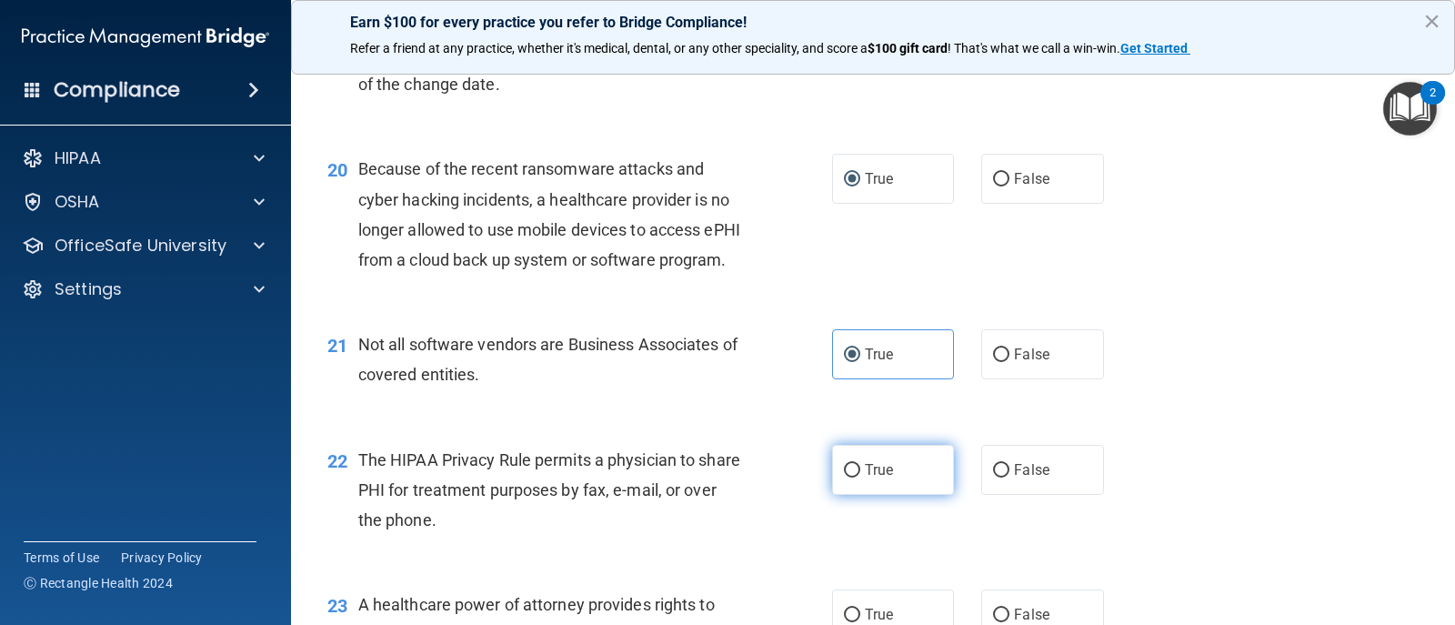
click at [871, 495] on label "True" at bounding box center [893, 470] width 122 height 50
click at [861, 478] on input "True" at bounding box center [852, 471] width 16 height 14
radio input "true"
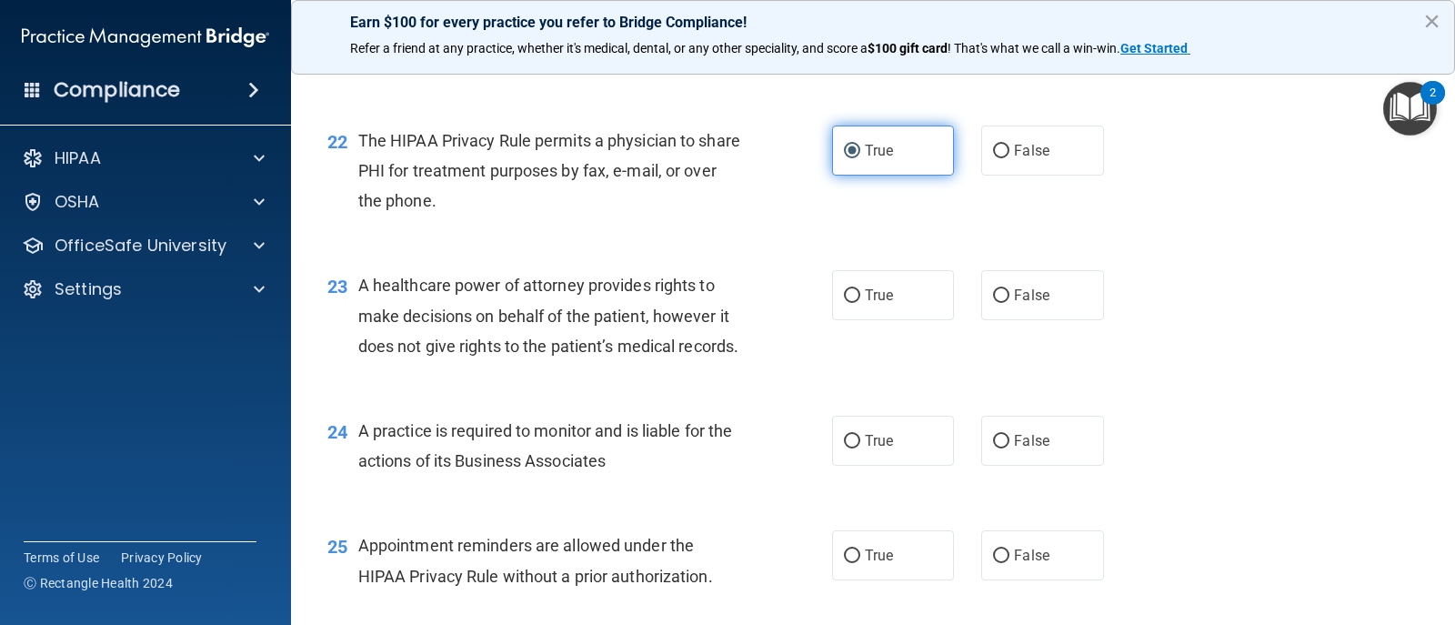
scroll to position [3325, 0]
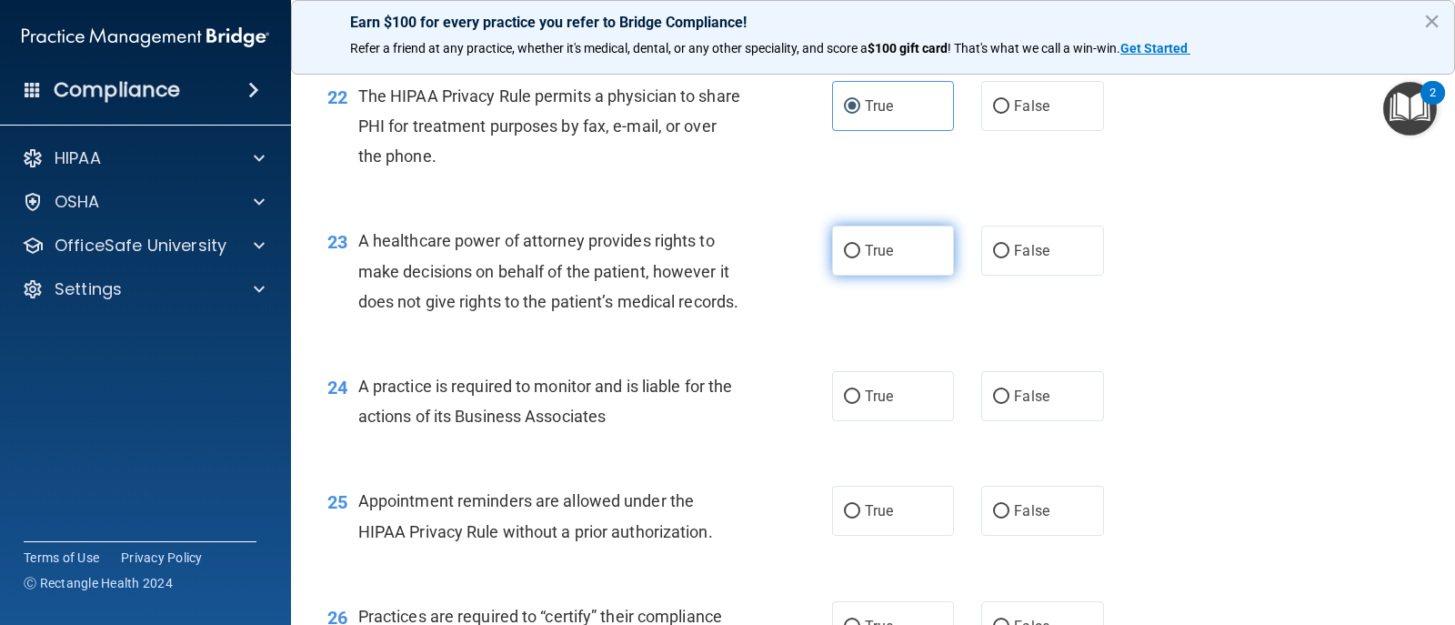
click at [872, 259] on span "True" at bounding box center [879, 250] width 28 height 17
click at [861, 258] on input "True" at bounding box center [852, 252] width 16 height 14
radio input "true"
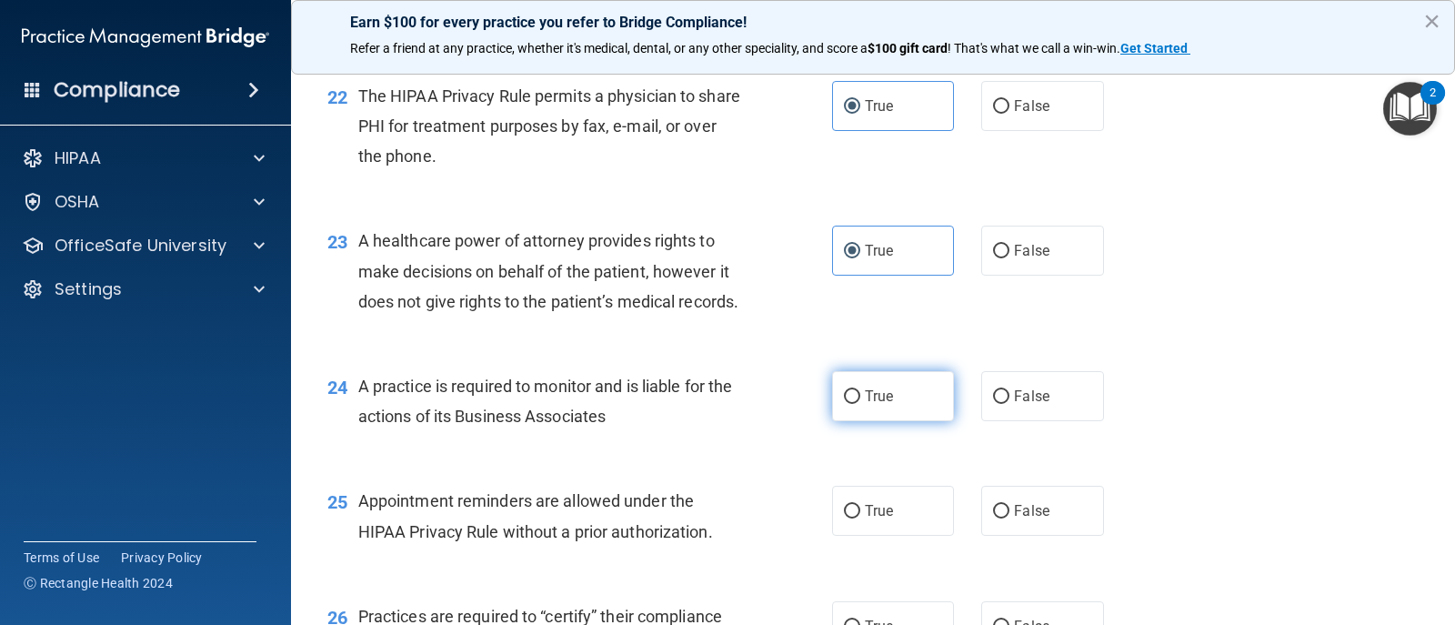
click at [871, 421] on label "True" at bounding box center [893, 396] width 122 height 50
click at [861, 404] on input "True" at bounding box center [852, 397] width 16 height 14
radio input "true"
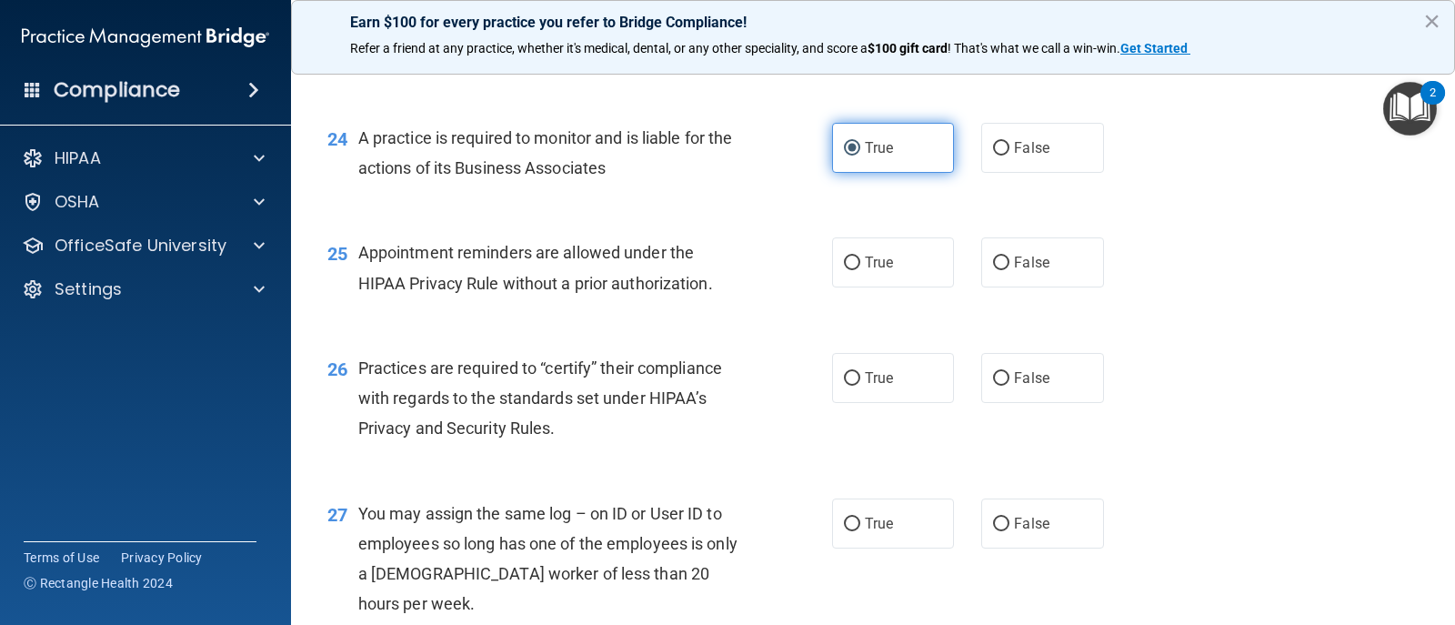
scroll to position [3689, 0]
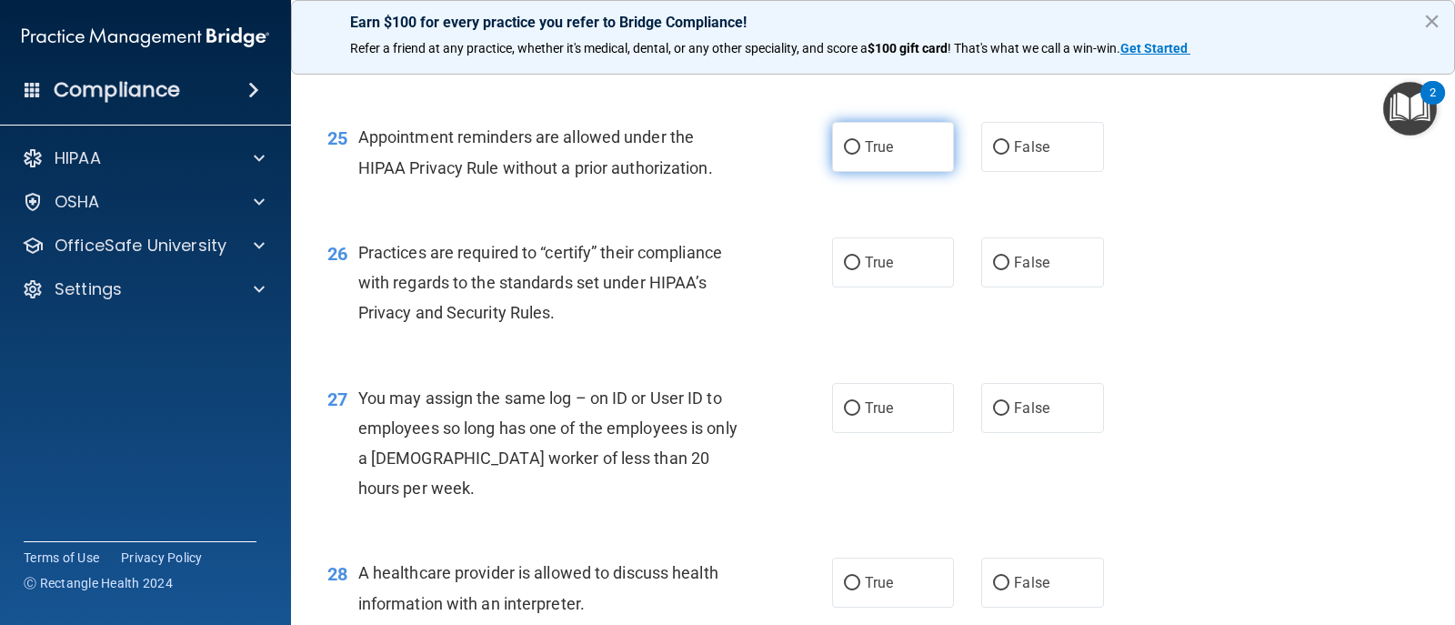
click at [871, 172] on label "True" at bounding box center [893, 147] width 122 height 50
click at [861, 155] on input "True" at bounding box center [852, 148] width 16 height 14
radio input "true"
click at [876, 287] on label "True" at bounding box center [893, 262] width 122 height 50
click at [861, 270] on input "True" at bounding box center [852, 264] width 16 height 14
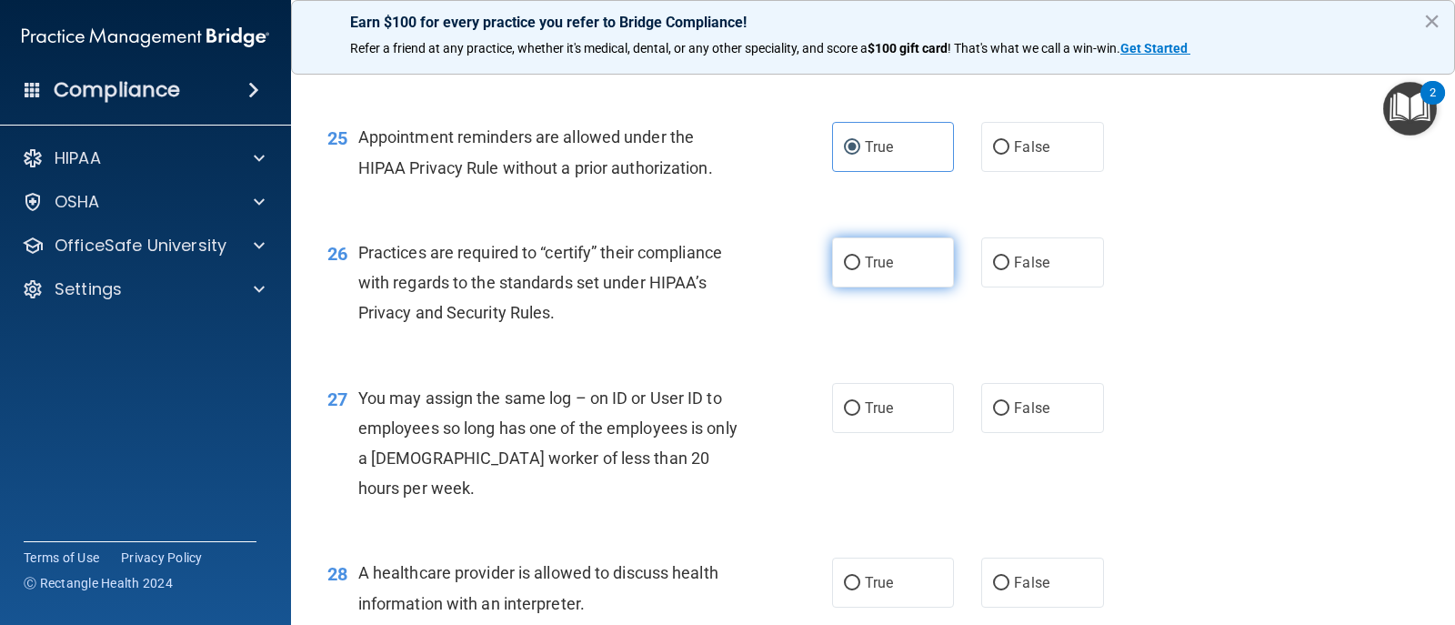
radio input "true"
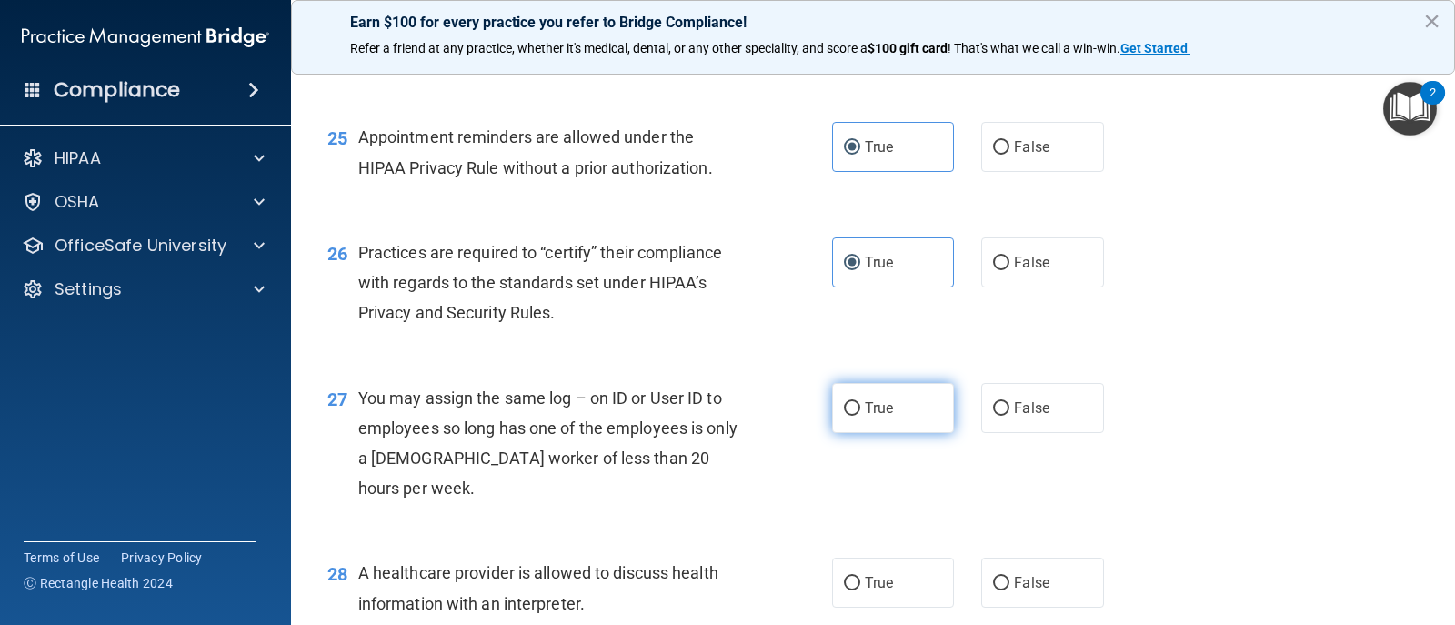
click at [854, 433] on label "True" at bounding box center [893, 408] width 122 height 50
click at [854, 416] on input "True" at bounding box center [852, 409] width 16 height 14
radio input "true"
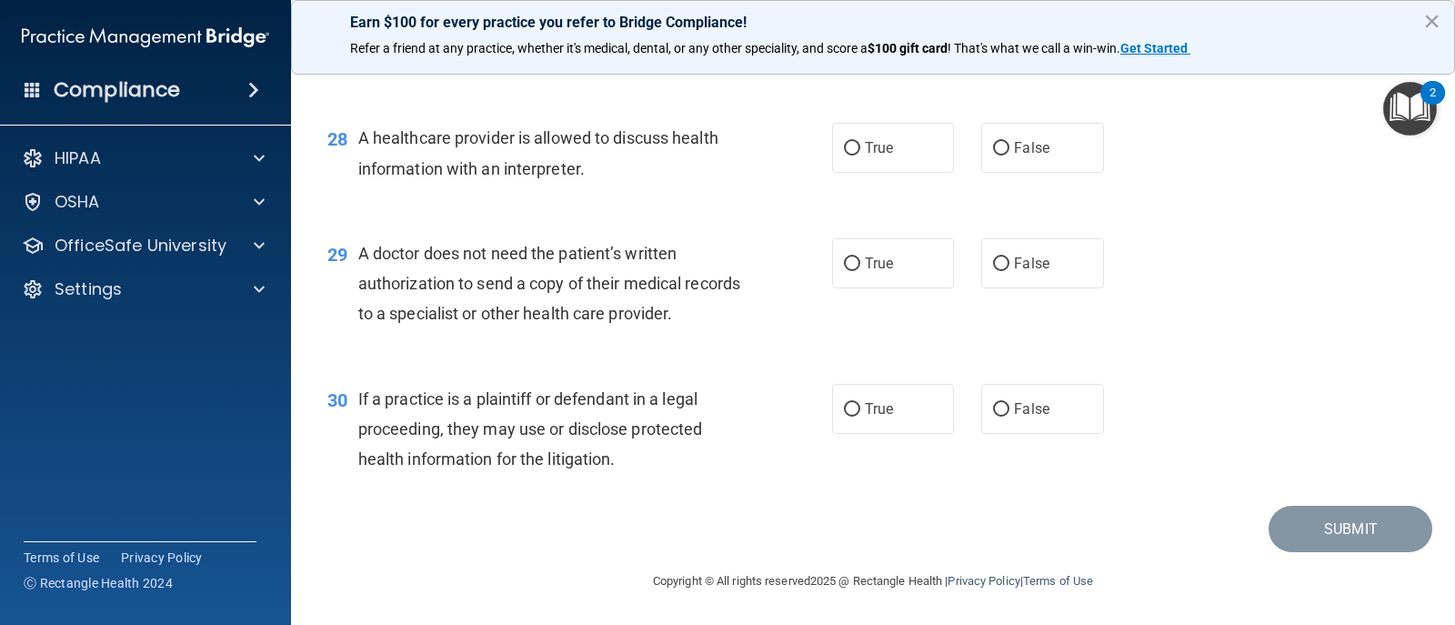
scroll to position [4143, 0]
click at [870, 156] on span "True" at bounding box center [879, 147] width 28 height 17
click at [844, 156] on input "True" at bounding box center [852, 149] width 16 height 14
radio input "true"
click at [856, 288] on label "True" at bounding box center [893, 263] width 122 height 50
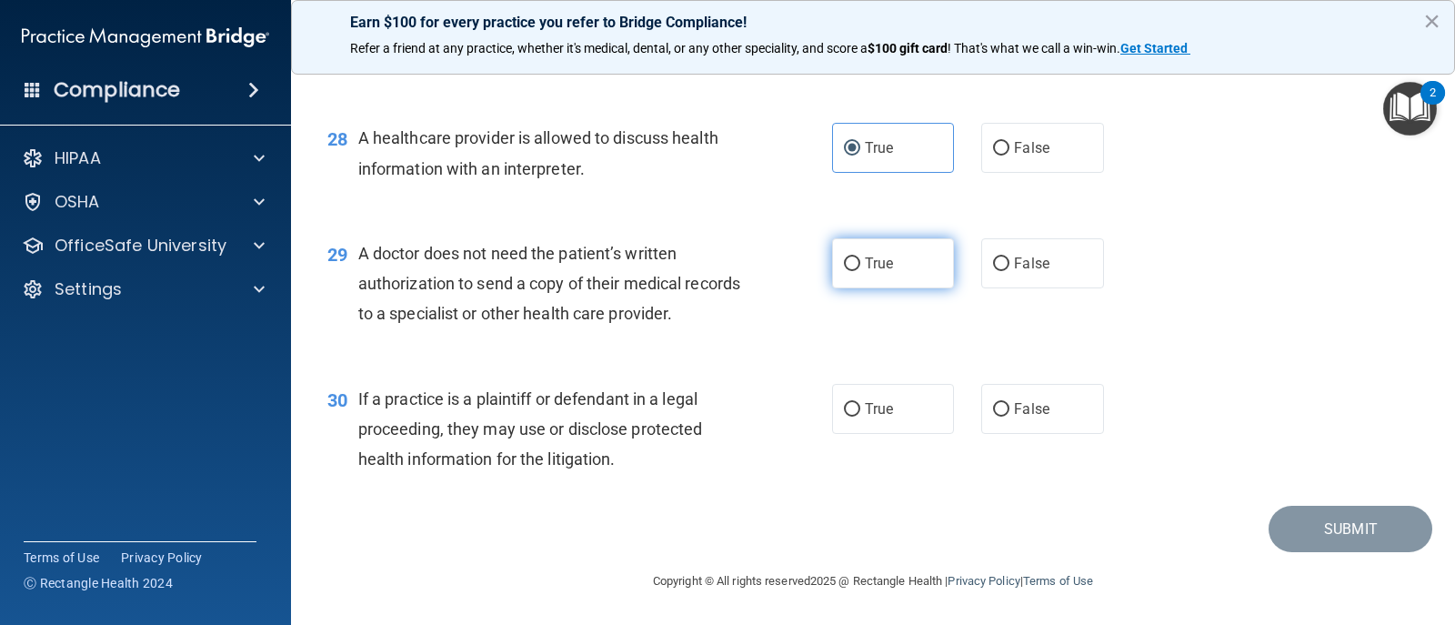
click at [856, 271] on input "True" at bounding box center [852, 264] width 16 height 14
radio input "true"
click at [834, 434] on label "True" at bounding box center [893, 409] width 122 height 50
click at [844, 417] on input "True" at bounding box center [852, 410] width 16 height 14
radio input "true"
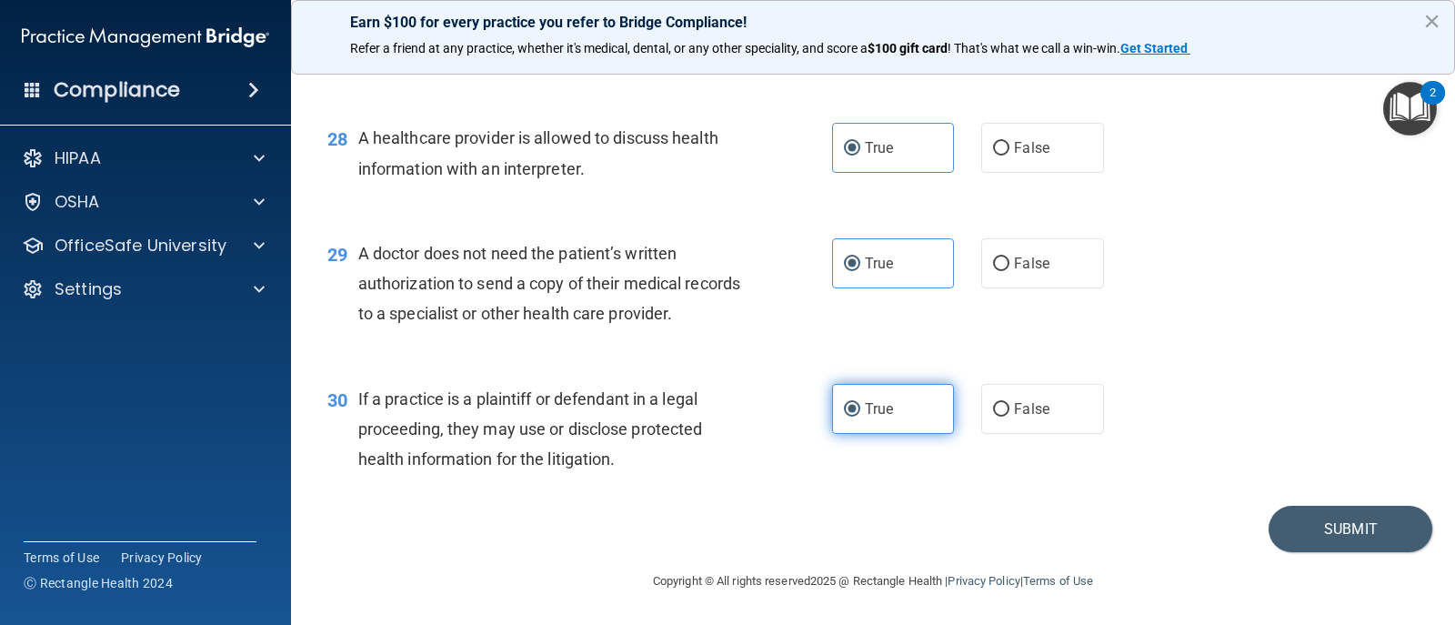
scroll to position [4213, 0]
click at [1295, 524] on button "Submit" at bounding box center [1351, 529] width 164 height 46
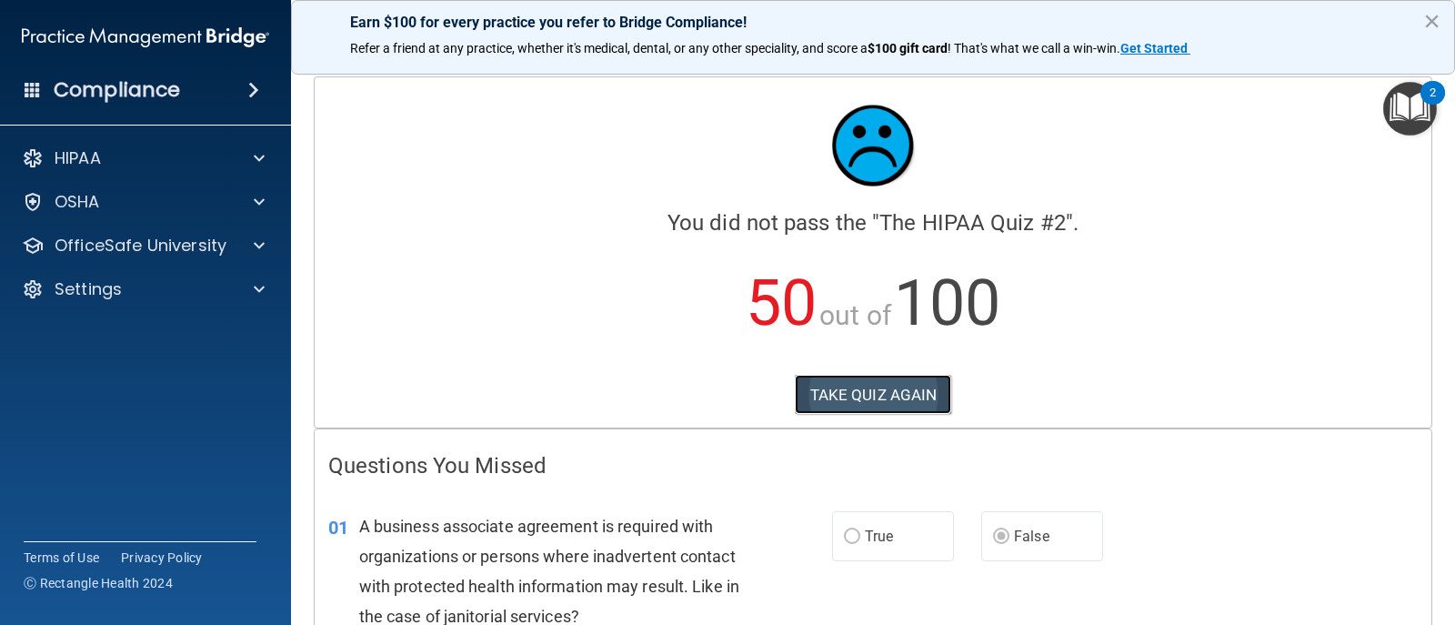
click at [888, 399] on button "TAKE QUIZ AGAIN" at bounding box center [873, 395] width 157 height 40
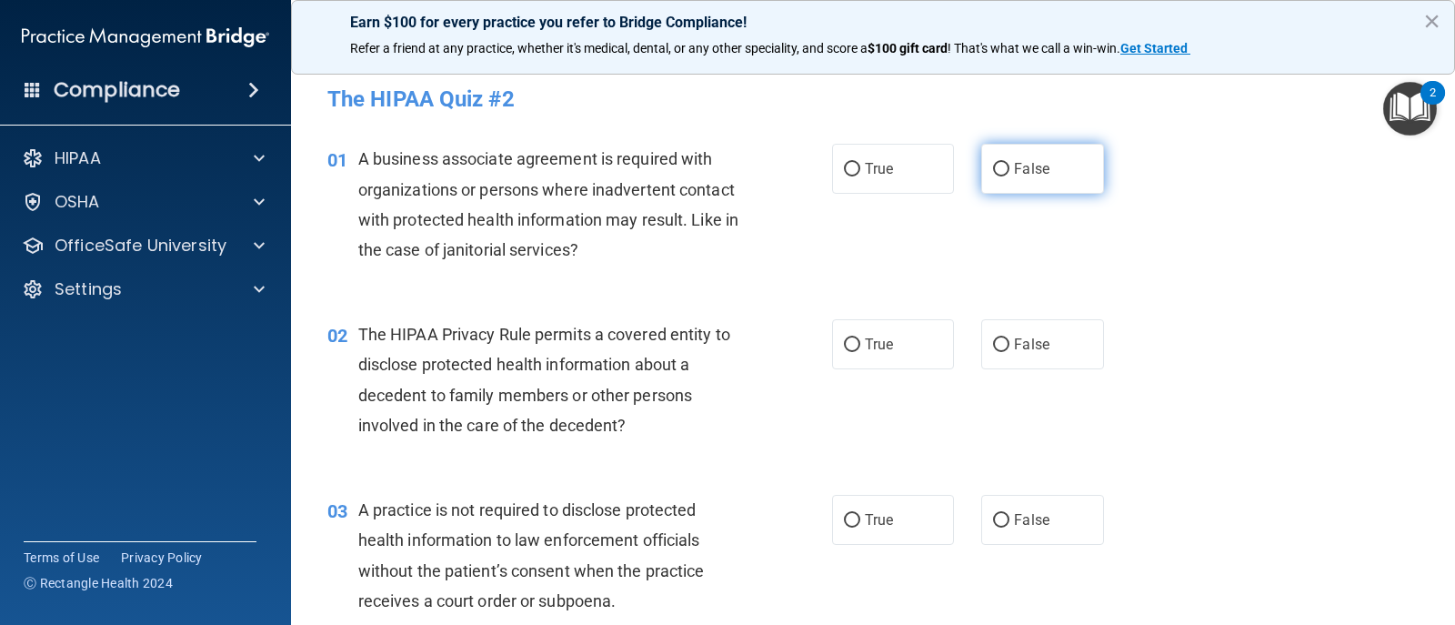
click at [984, 176] on label "False" at bounding box center [1043, 169] width 122 height 50
click at [993, 176] on input "False" at bounding box center [1001, 170] width 16 height 14
radio input "true"
click at [898, 381] on div "02 The HIPAA Privacy Rule permits a covered entity to disclose protected health…" at bounding box center [873, 385] width 1119 height 176
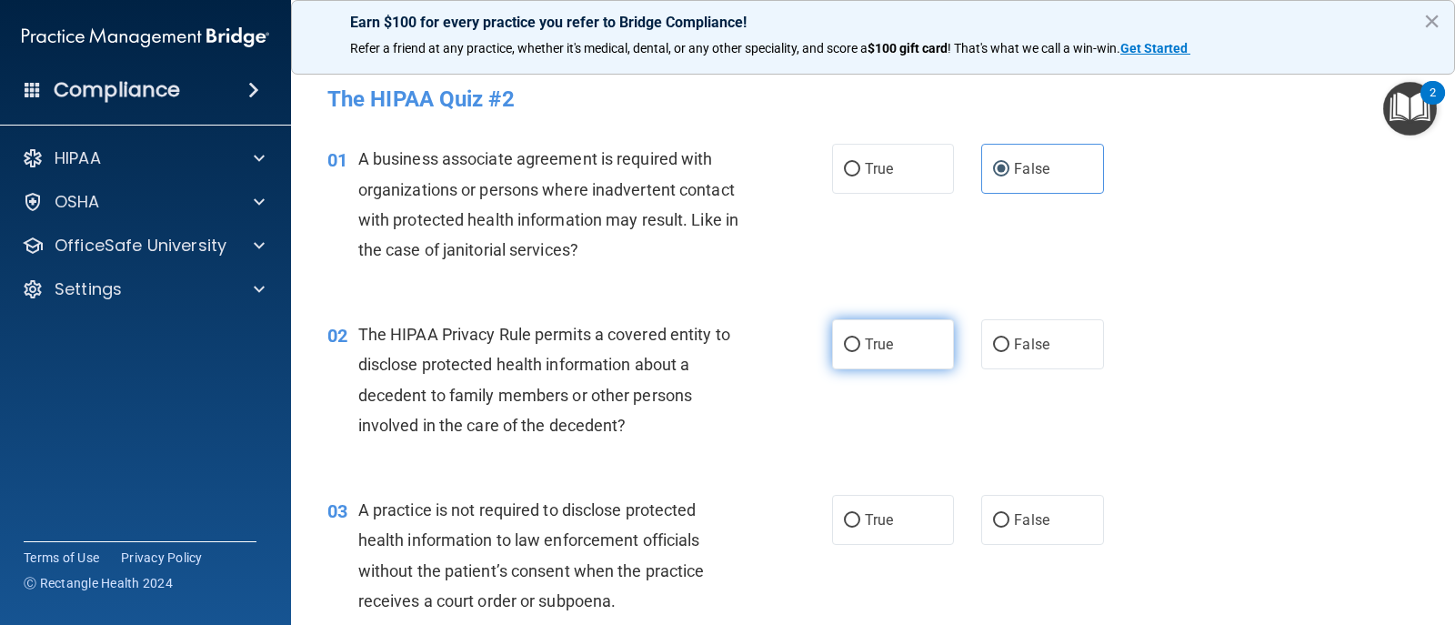
click at [901, 367] on label "True" at bounding box center [893, 344] width 122 height 50
click at [861, 352] on input "True" at bounding box center [852, 345] width 16 height 14
radio input "true"
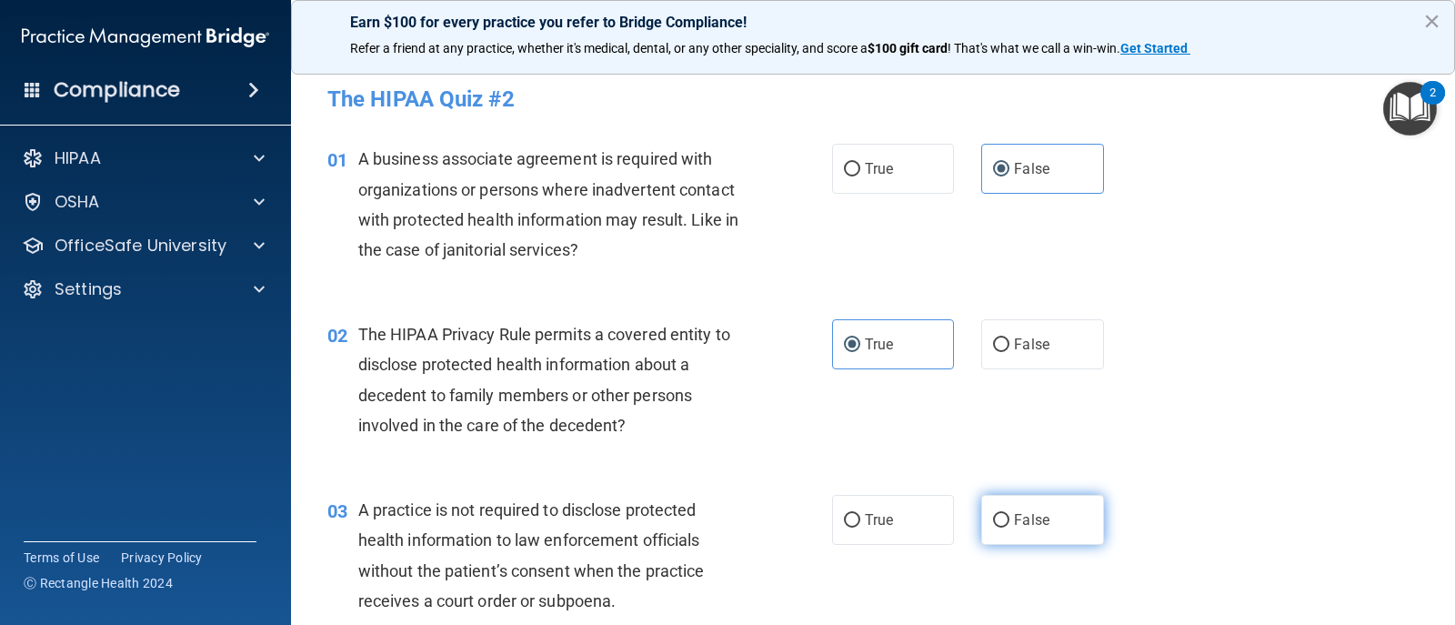
click at [1008, 507] on label "False" at bounding box center [1043, 520] width 122 height 50
click at [1008, 514] on input "False" at bounding box center [1001, 521] width 16 height 14
radio input "true"
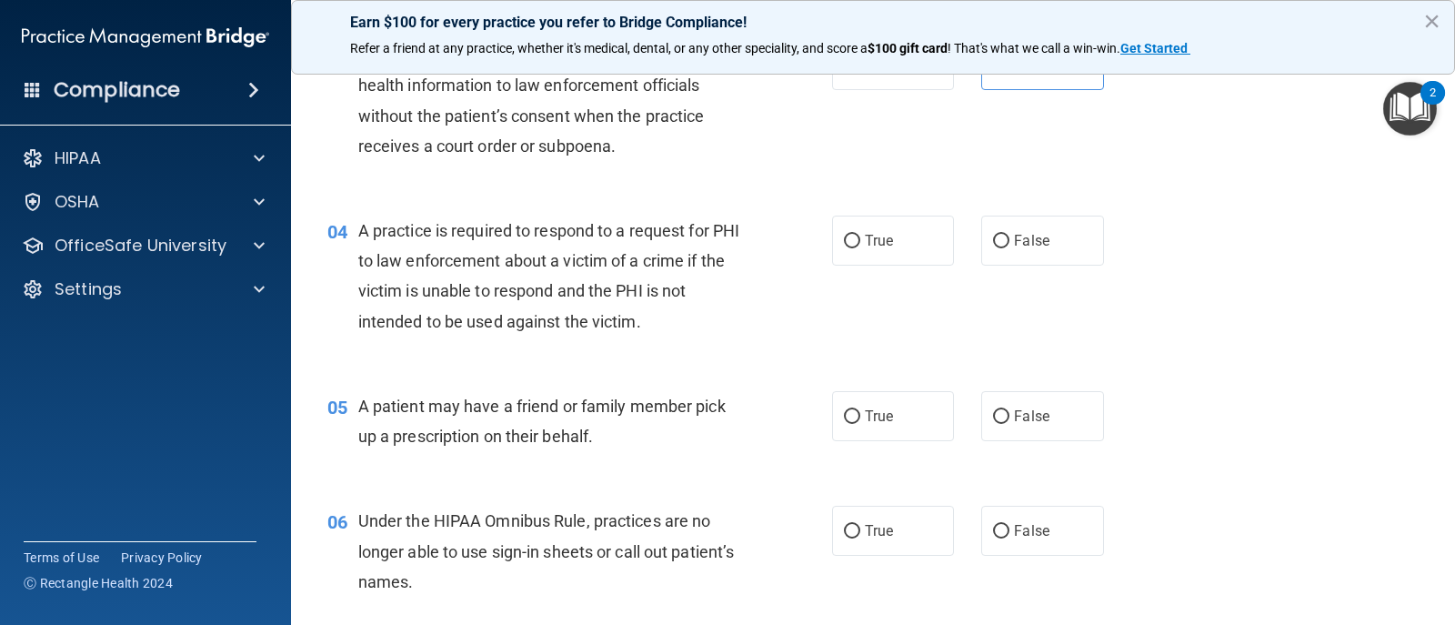
scroll to position [364, 0]
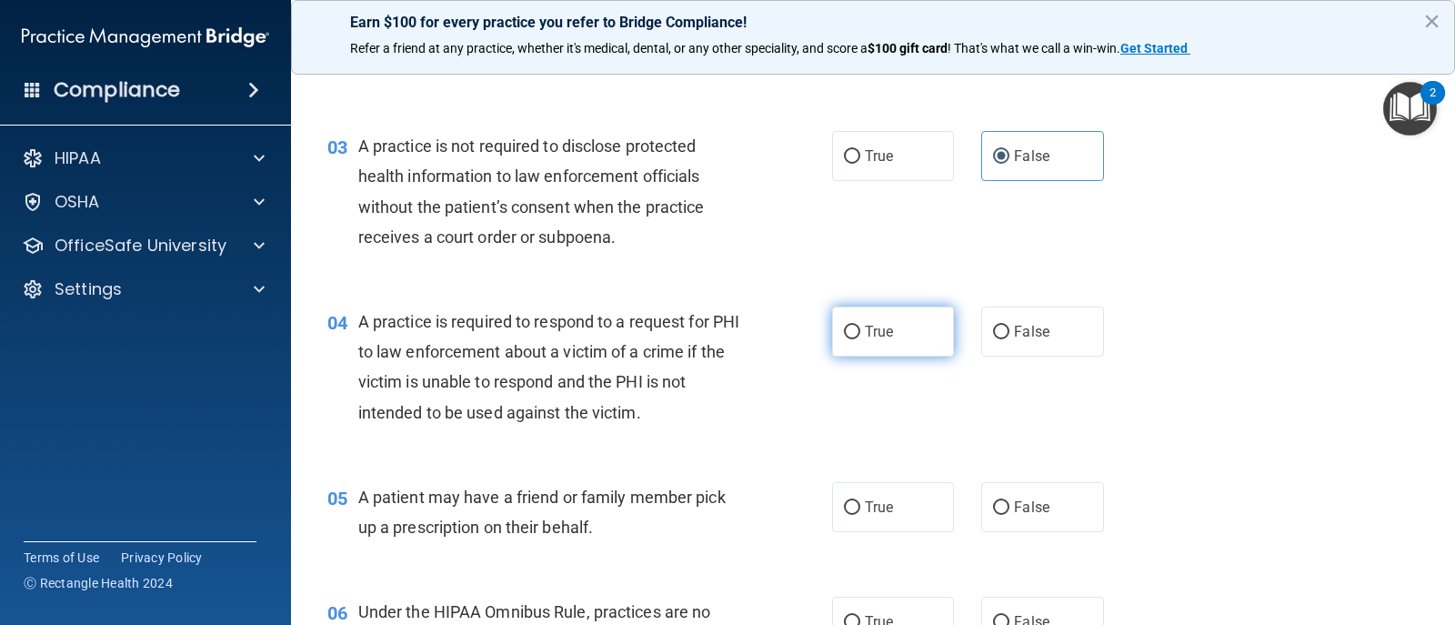
click at [893, 353] on label "True" at bounding box center [893, 332] width 122 height 50
click at [861, 339] on input "True" at bounding box center [852, 333] width 16 height 14
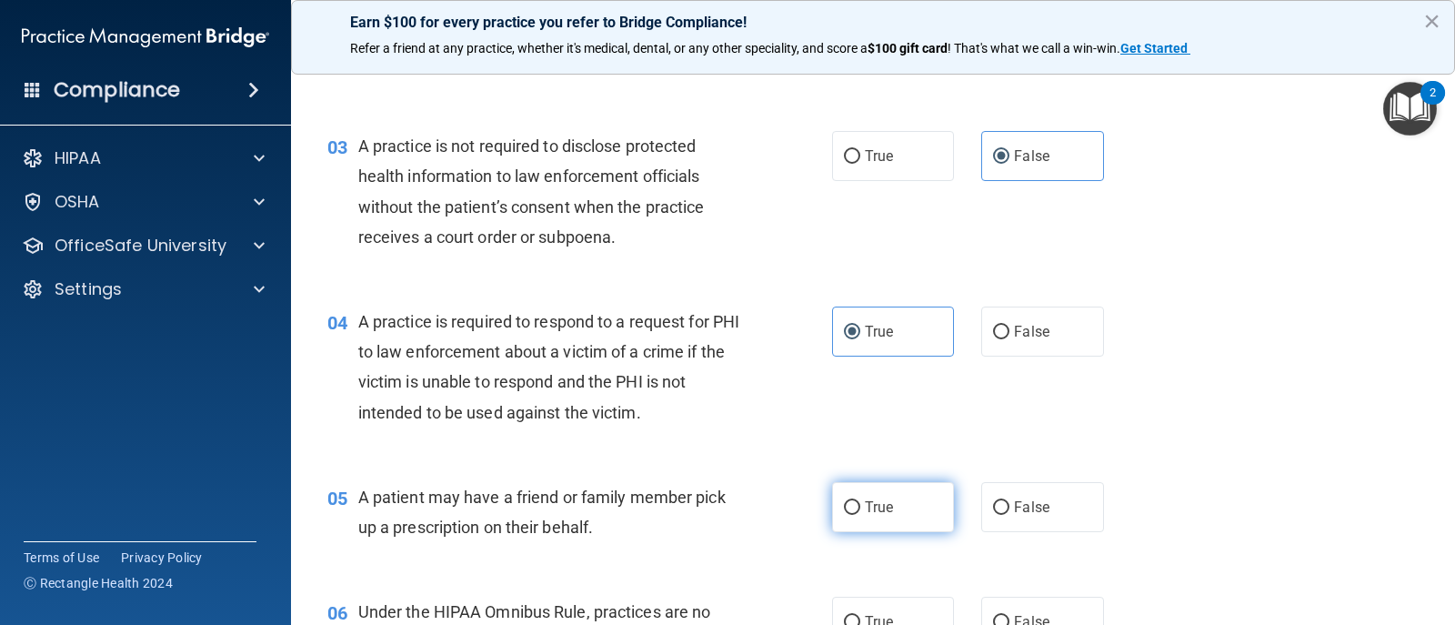
click at [851, 501] on input "True" at bounding box center [852, 508] width 16 height 14
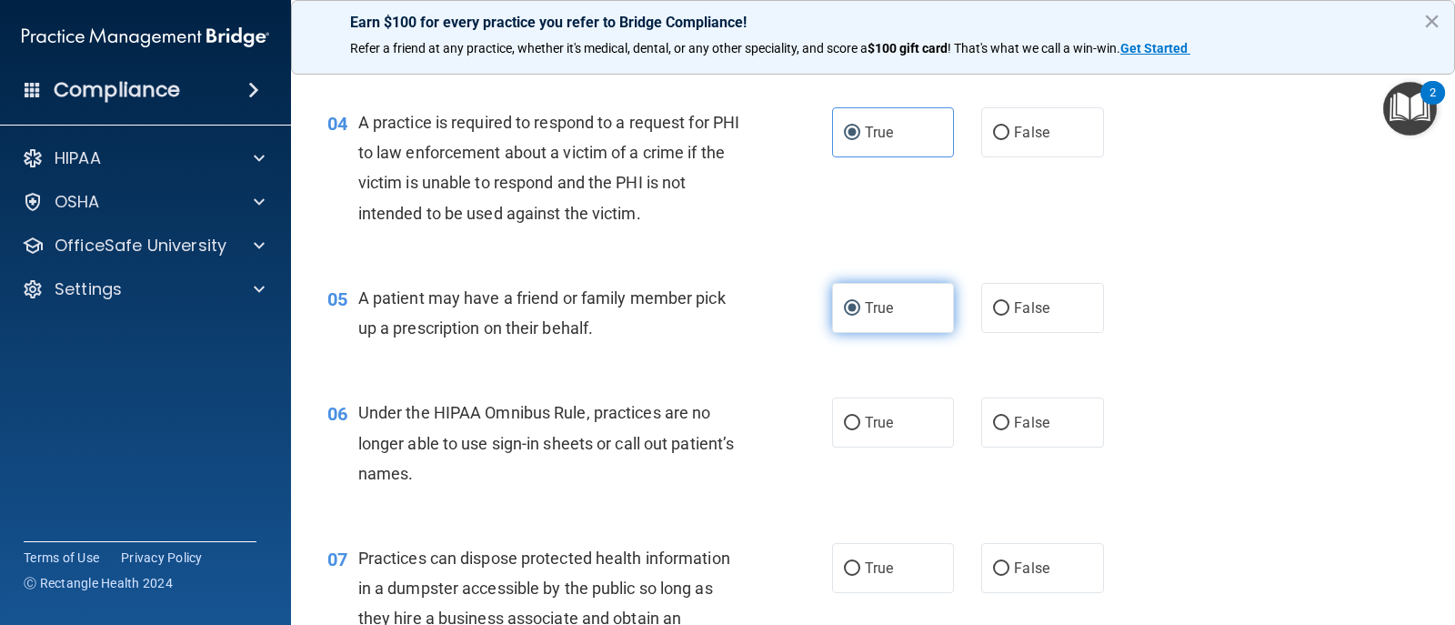
scroll to position [728, 0]
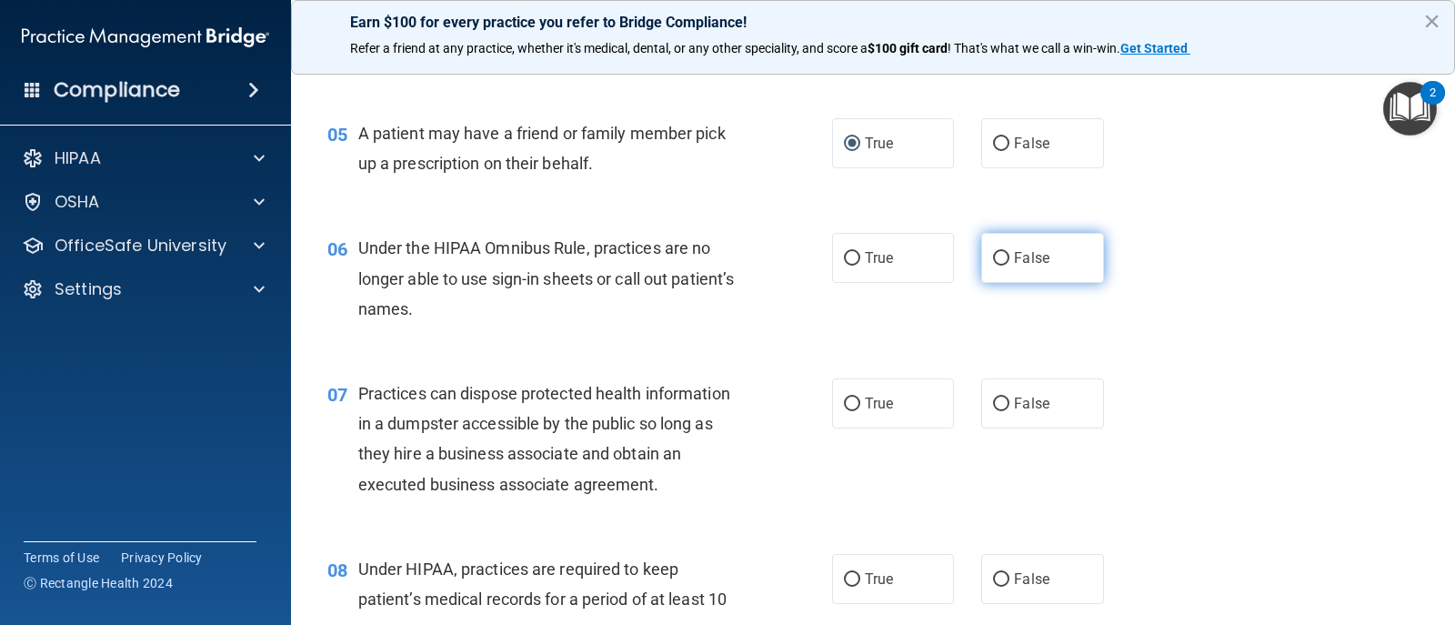
click at [1053, 267] on label "False" at bounding box center [1043, 258] width 122 height 50
click at [1010, 266] on input "False" at bounding box center [1001, 259] width 16 height 14
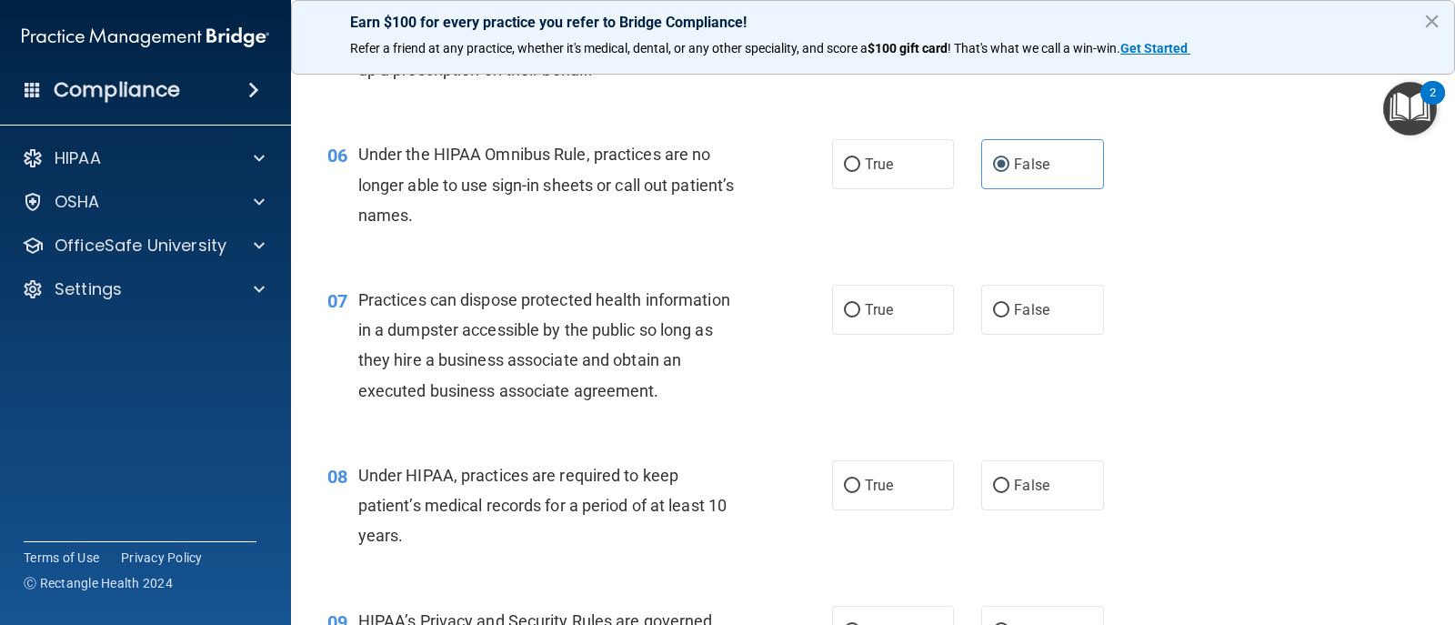
scroll to position [910, 0]
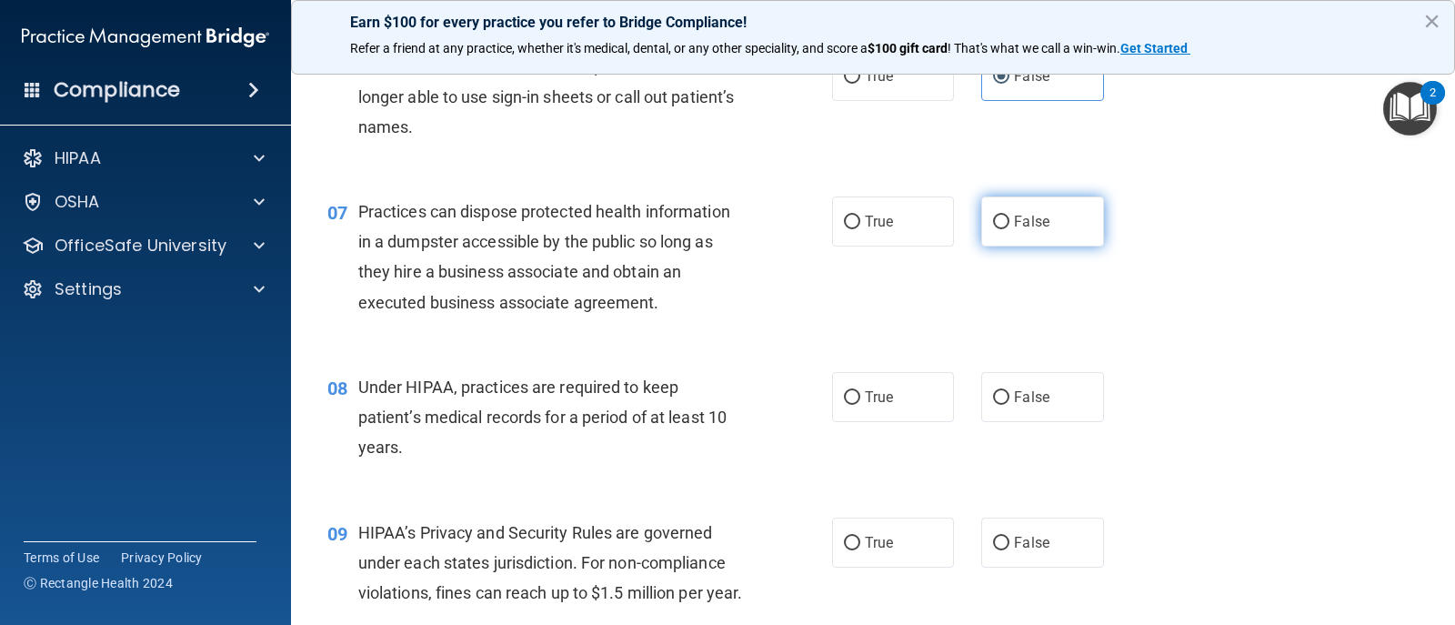
click at [1036, 244] on label "False" at bounding box center [1043, 221] width 122 height 50
click at [1010, 229] on input "False" at bounding box center [1001, 223] width 16 height 14
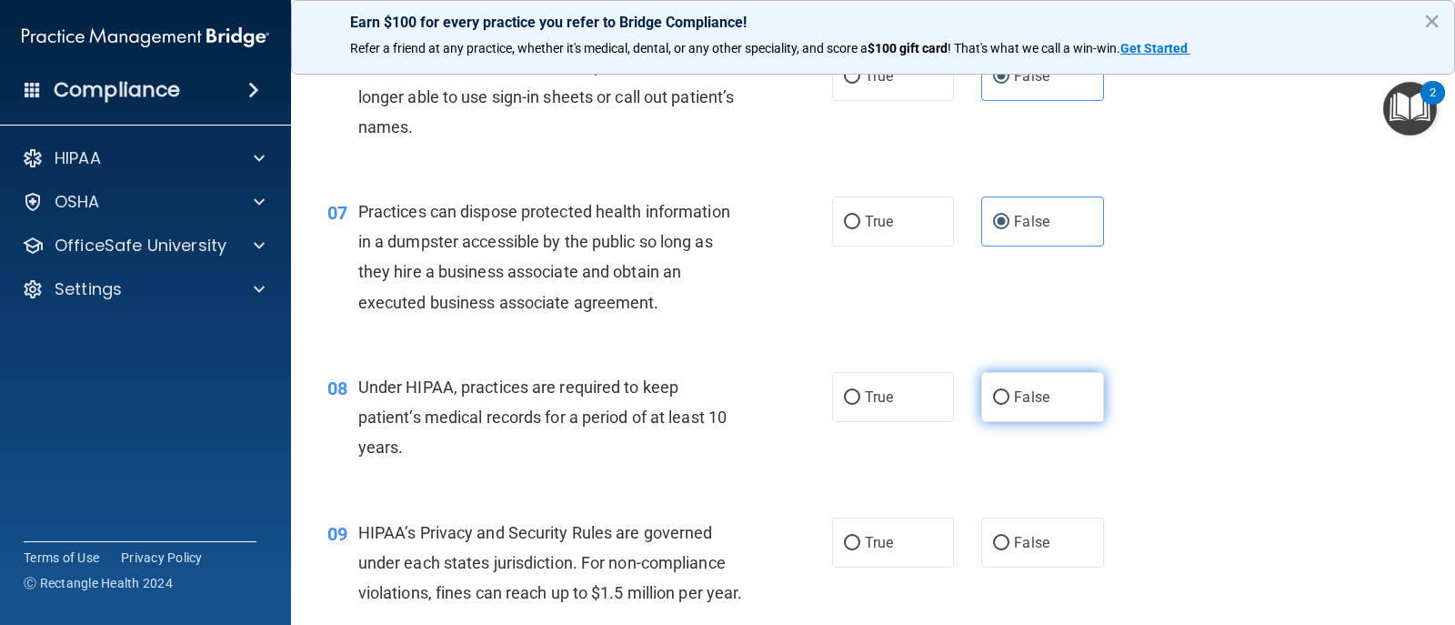
click at [1037, 403] on span "False" at bounding box center [1031, 396] width 35 height 17
click at [1010, 403] on input "False" at bounding box center [1001, 398] width 16 height 14
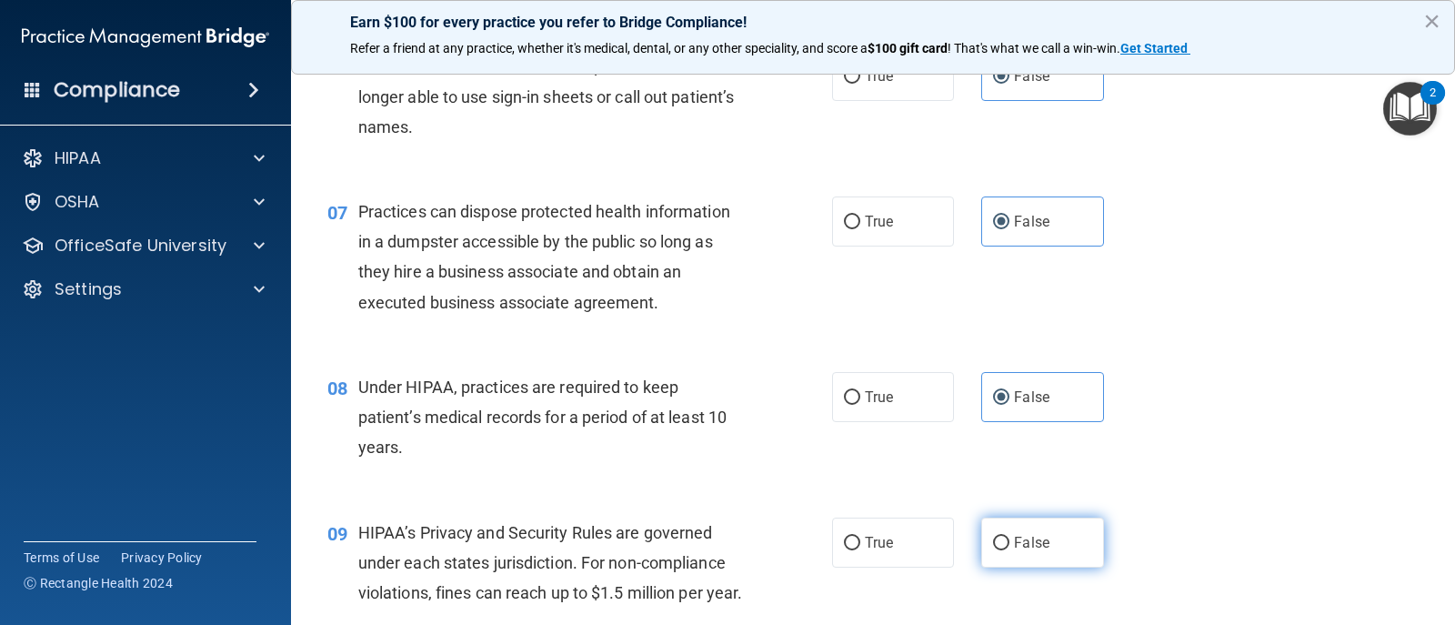
click at [1042, 537] on label "False" at bounding box center [1043, 543] width 122 height 50
click at [1010, 537] on input "False" at bounding box center [1001, 544] width 16 height 14
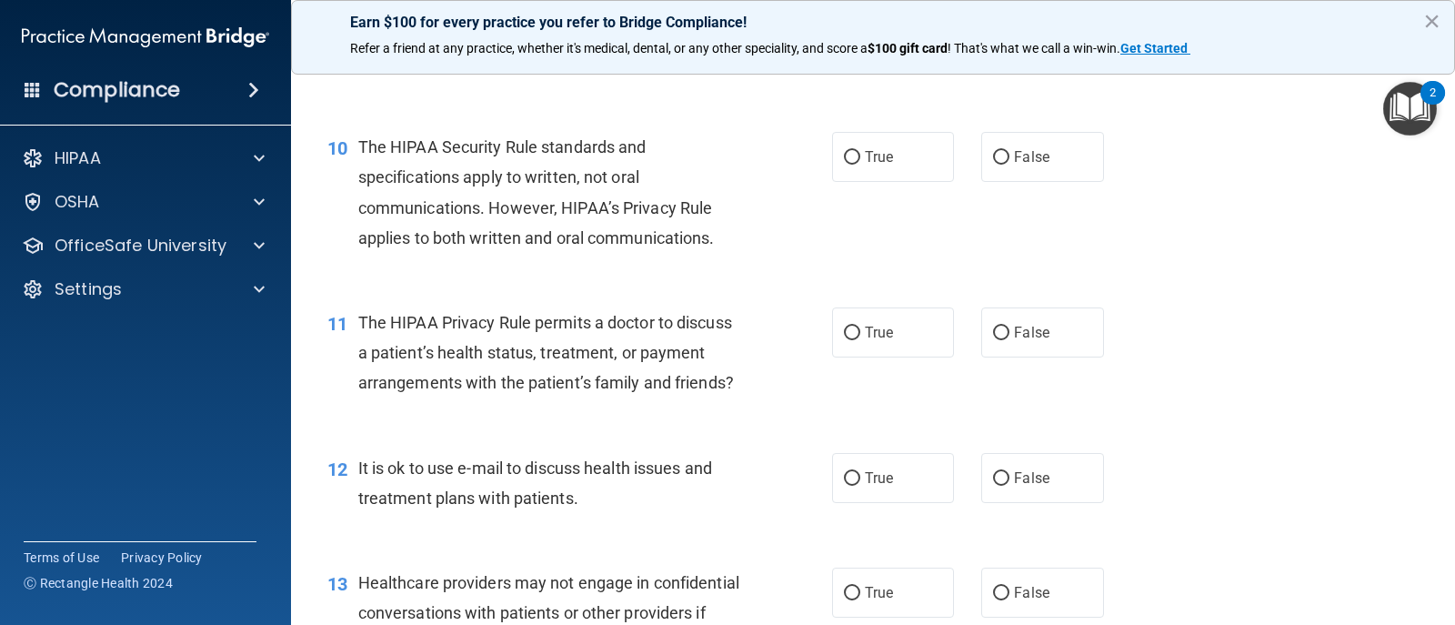
scroll to position [1455, 0]
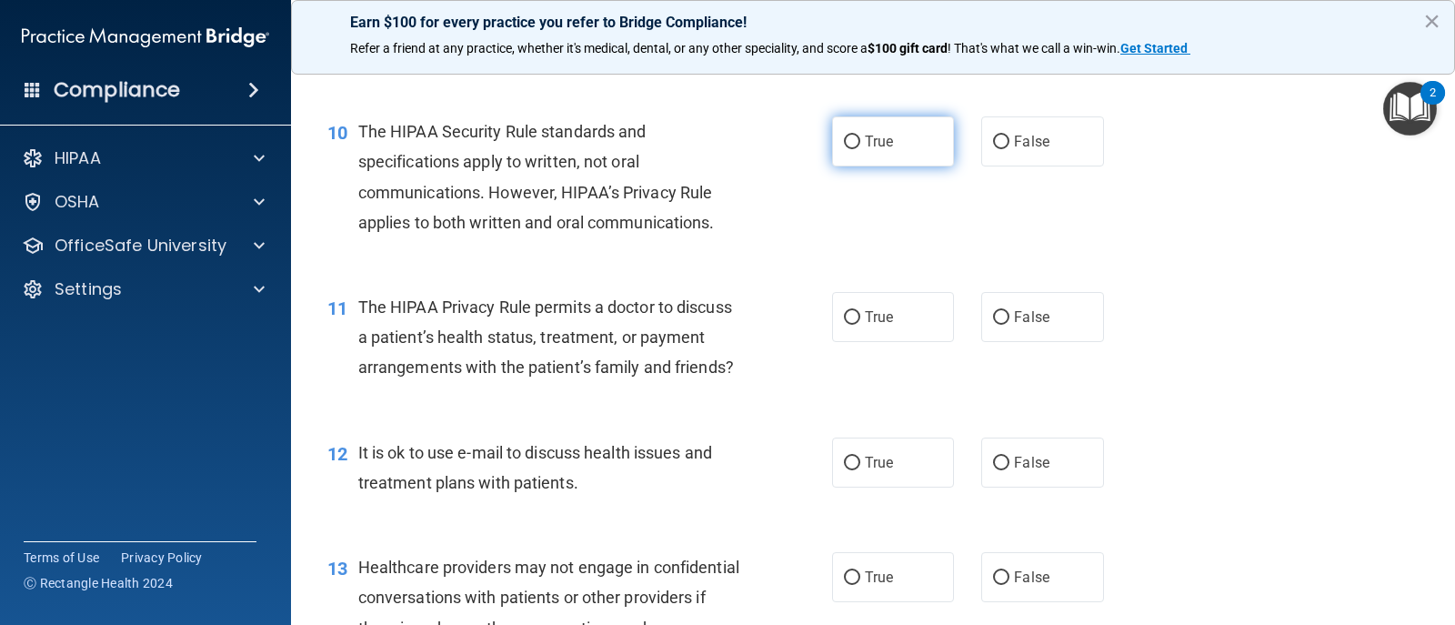
click at [914, 166] on label "True" at bounding box center [893, 141] width 122 height 50
click at [861, 149] on input "True" at bounding box center [852, 143] width 16 height 14
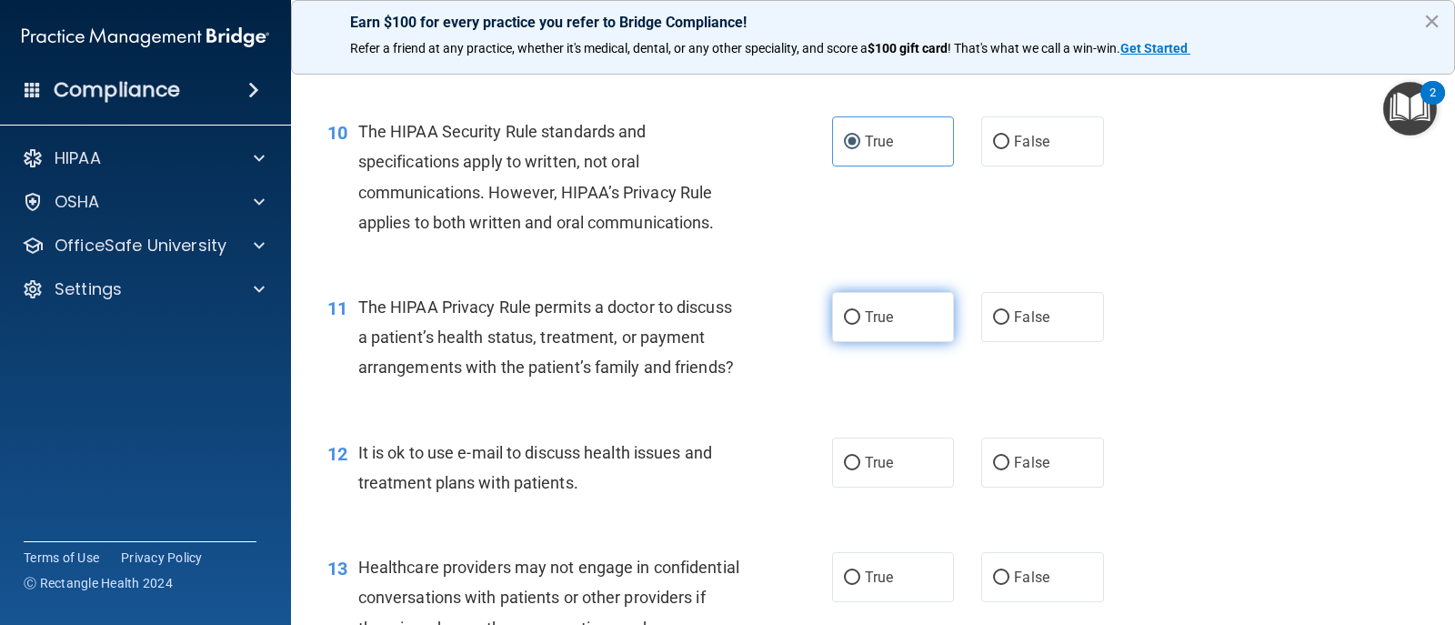
click at [888, 337] on label "True" at bounding box center [893, 317] width 122 height 50
click at [861, 325] on input "True" at bounding box center [852, 318] width 16 height 14
click at [885, 471] on span "True" at bounding box center [879, 462] width 28 height 17
click at [861, 470] on input "True" at bounding box center [852, 464] width 16 height 14
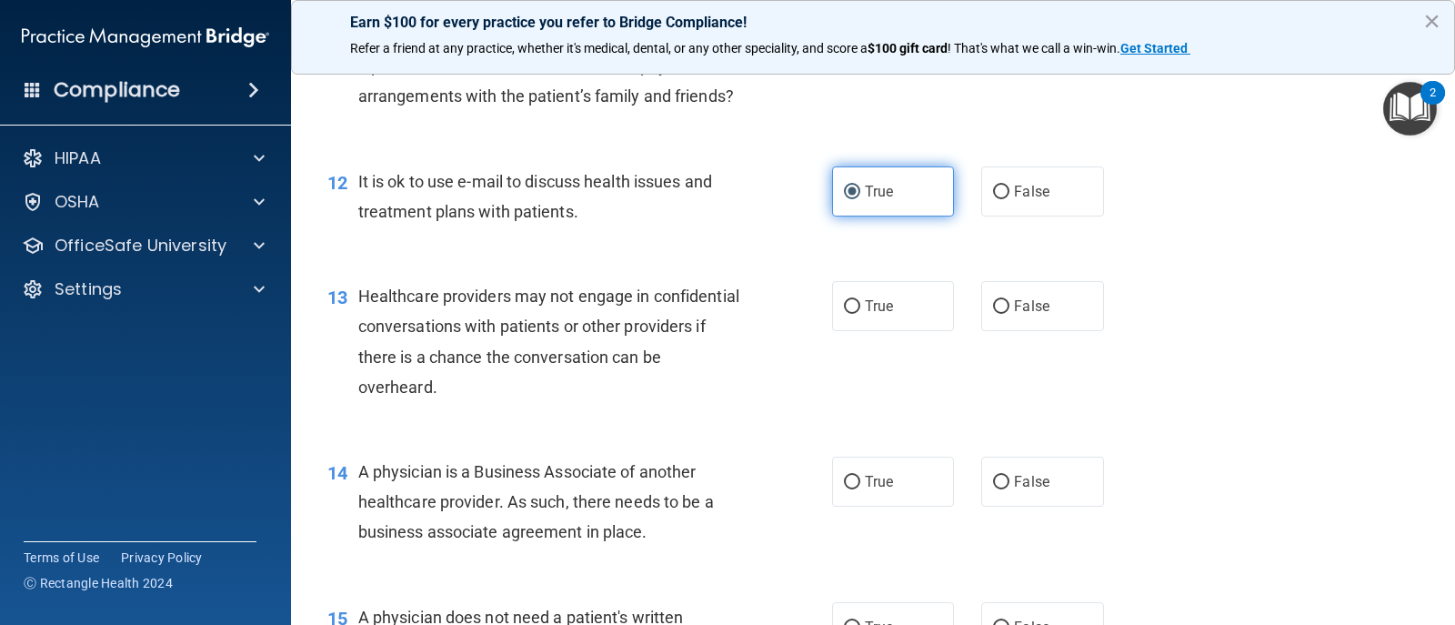
scroll to position [1728, 0]
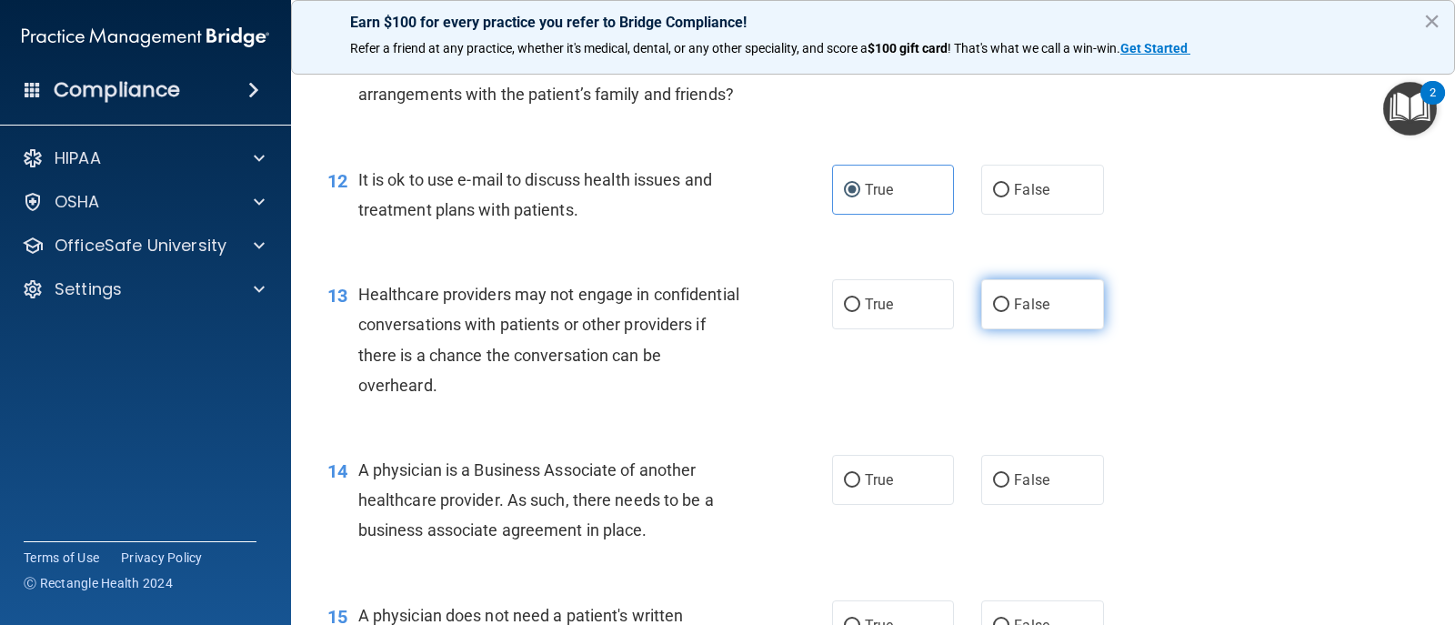
click at [1025, 313] on span "False" at bounding box center [1031, 304] width 35 height 17
click at [1010, 312] on input "False" at bounding box center [1001, 305] width 16 height 14
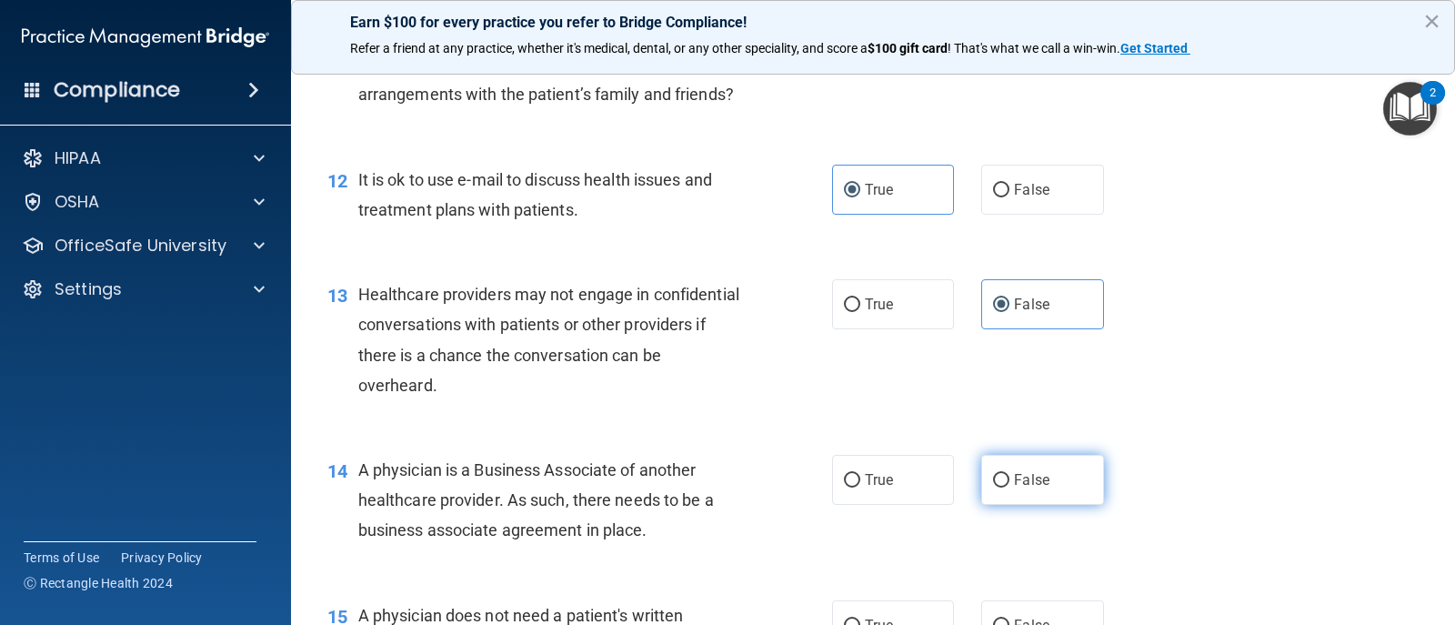
click at [1042, 505] on label "False" at bounding box center [1043, 480] width 122 height 50
click at [1010, 488] on input "False" at bounding box center [1001, 481] width 16 height 14
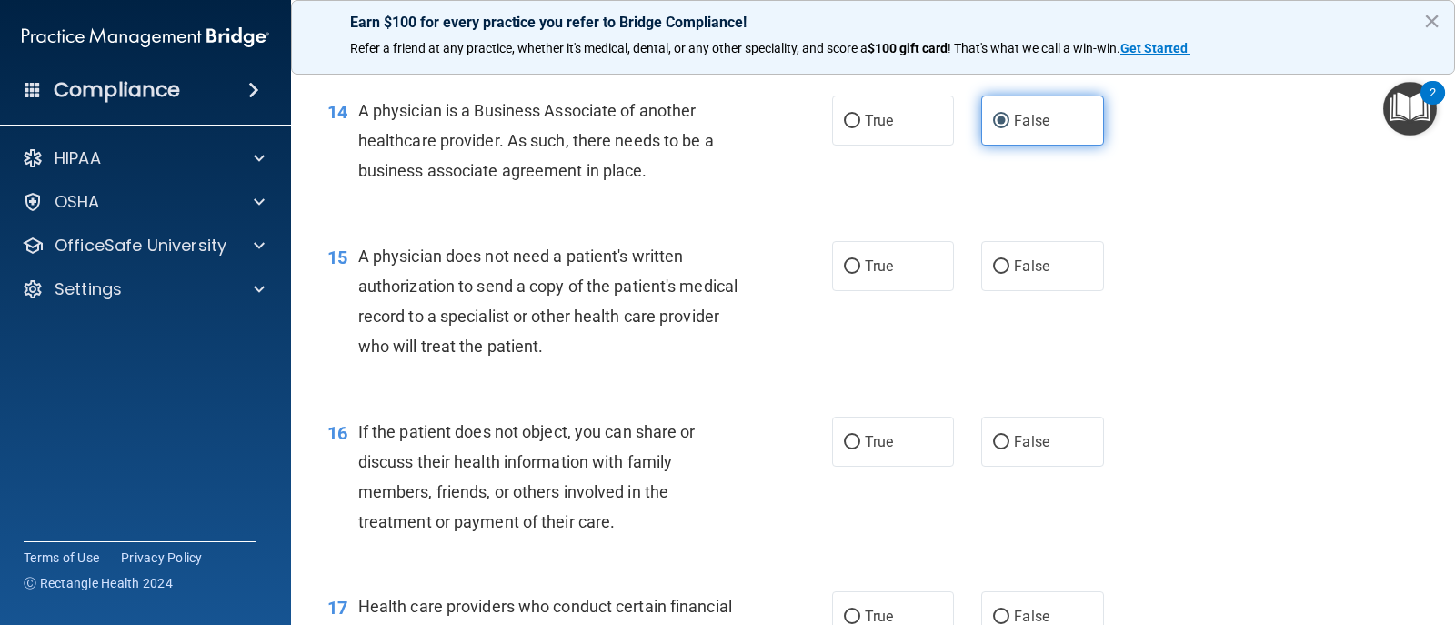
scroll to position [2092, 0]
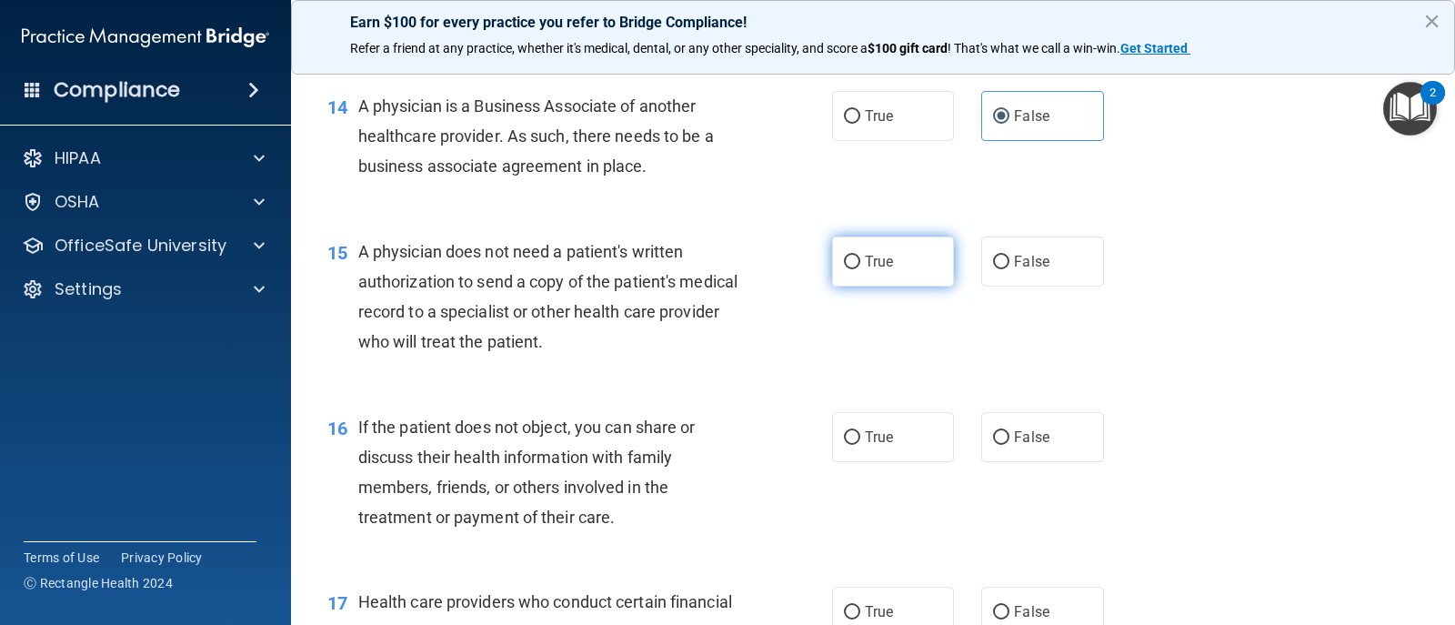
click at [844, 269] on input "True" at bounding box center [852, 263] width 16 height 14
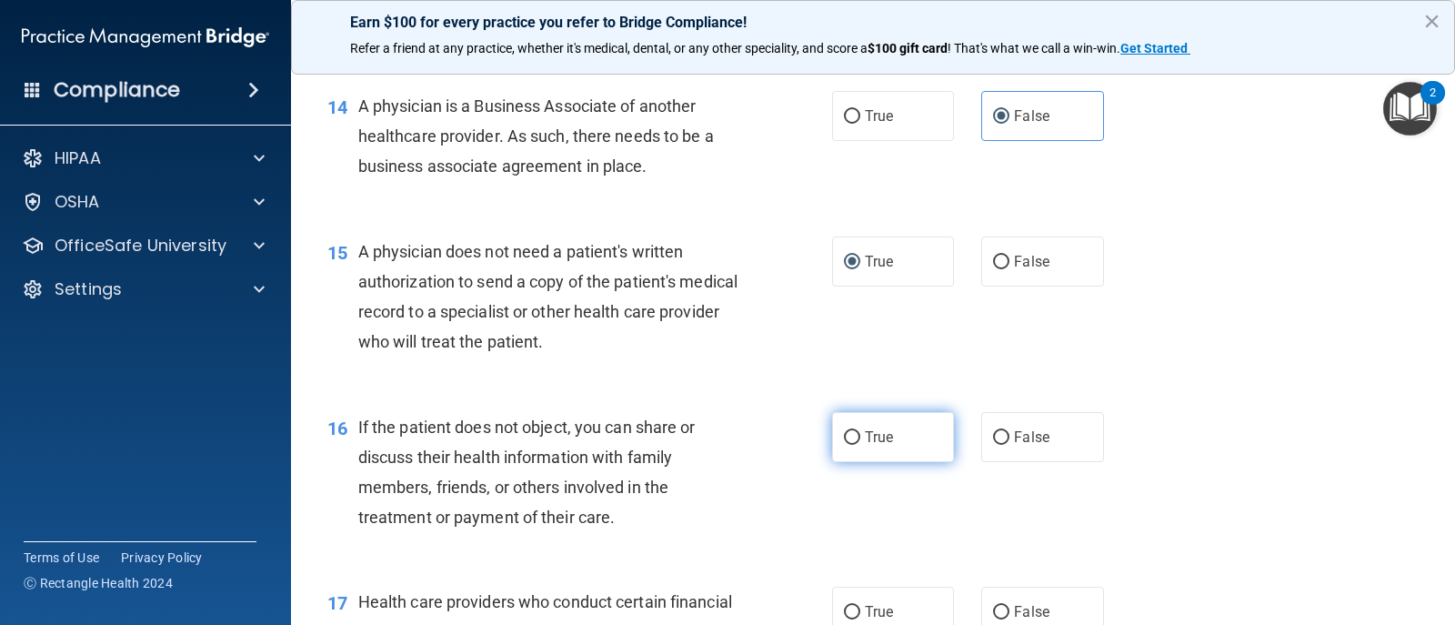
click at [865, 446] on span "True" at bounding box center [879, 436] width 28 height 17
click at [861, 445] on input "True" at bounding box center [852, 438] width 16 height 14
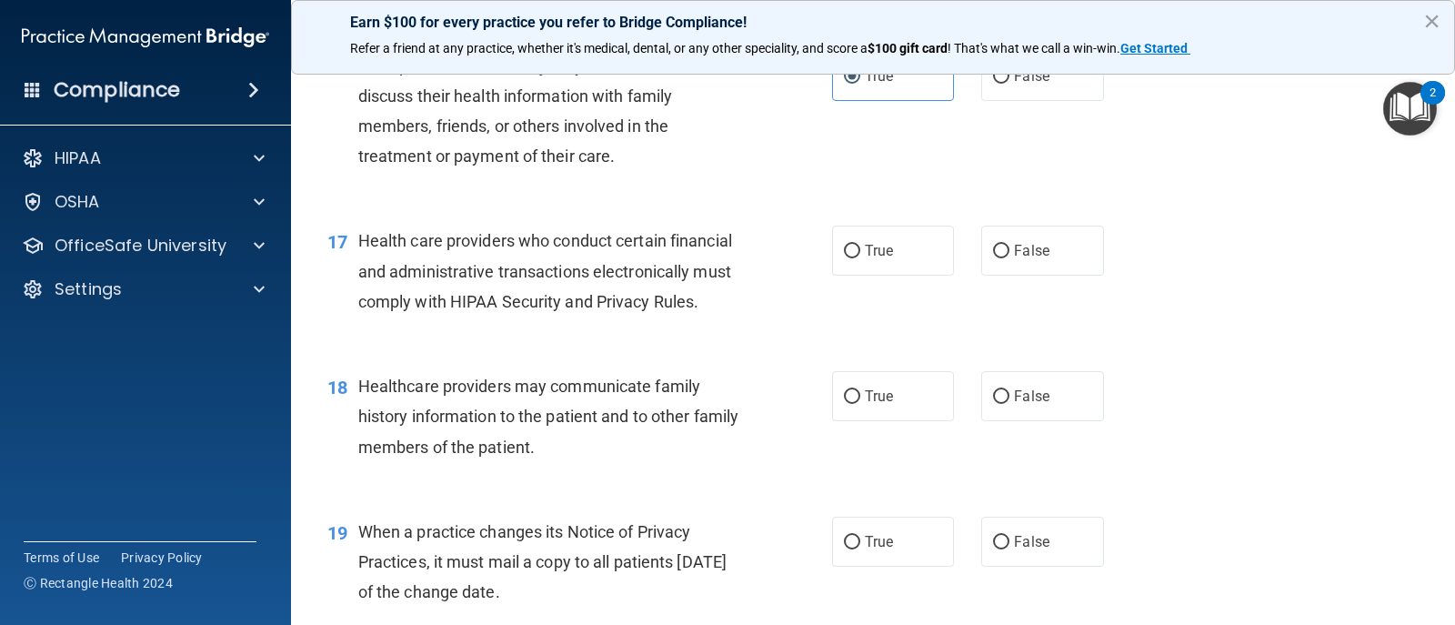
scroll to position [2456, 0]
click at [894, 273] on label "True" at bounding box center [893, 248] width 122 height 50
click at [861, 256] on input "True" at bounding box center [852, 249] width 16 height 14
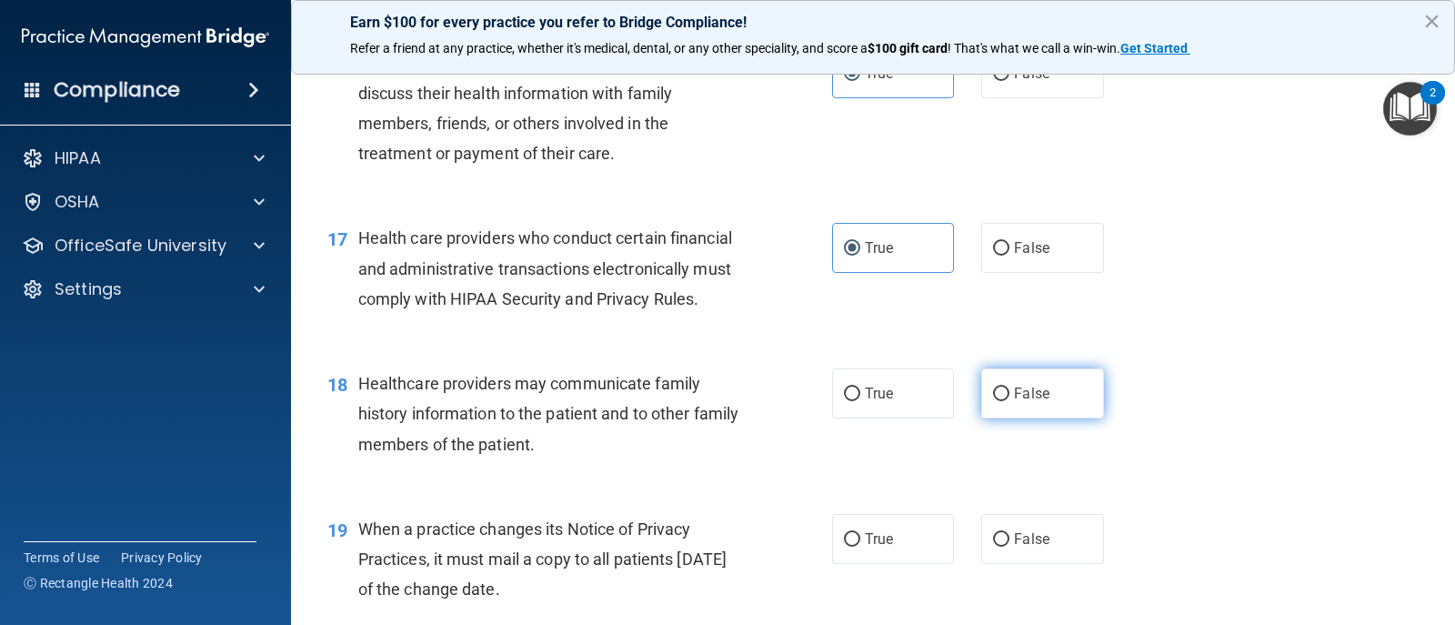
click at [1044, 418] on label "False" at bounding box center [1043, 393] width 122 height 50
click at [1010, 401] on input "False" at bounding box center [1001, 395] width 16 height 14
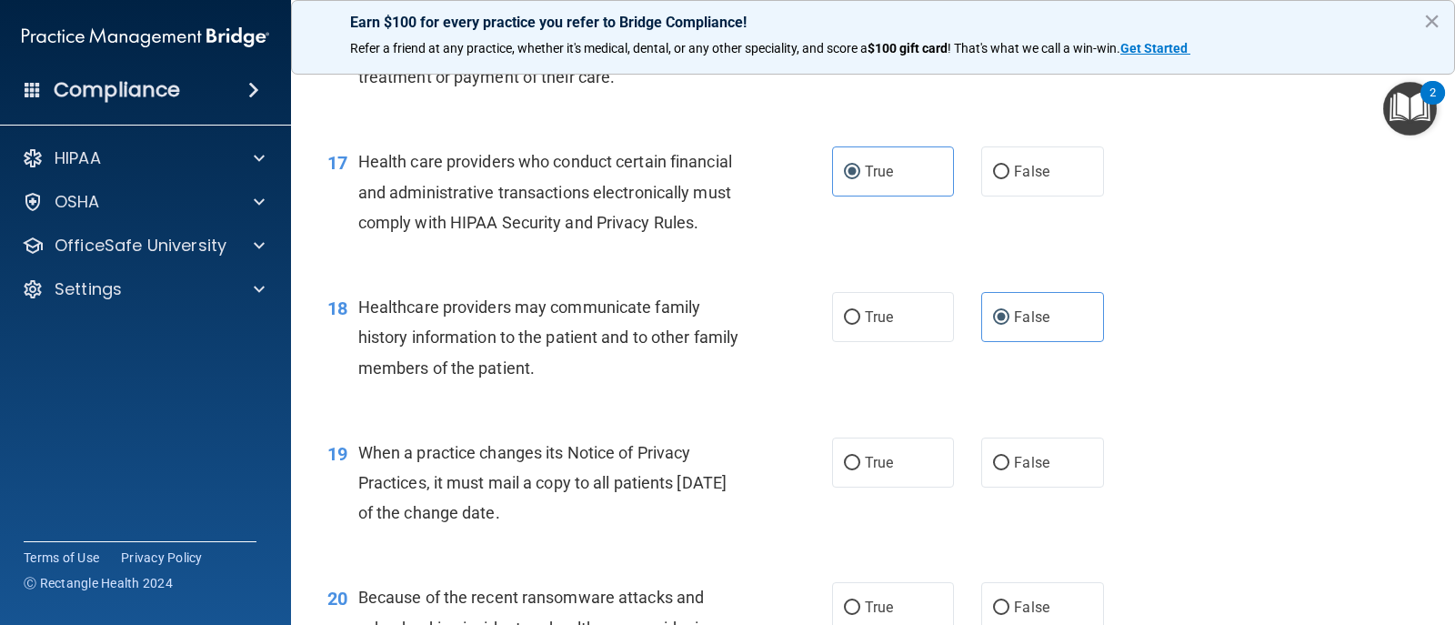
scroll to position [2638, 0]
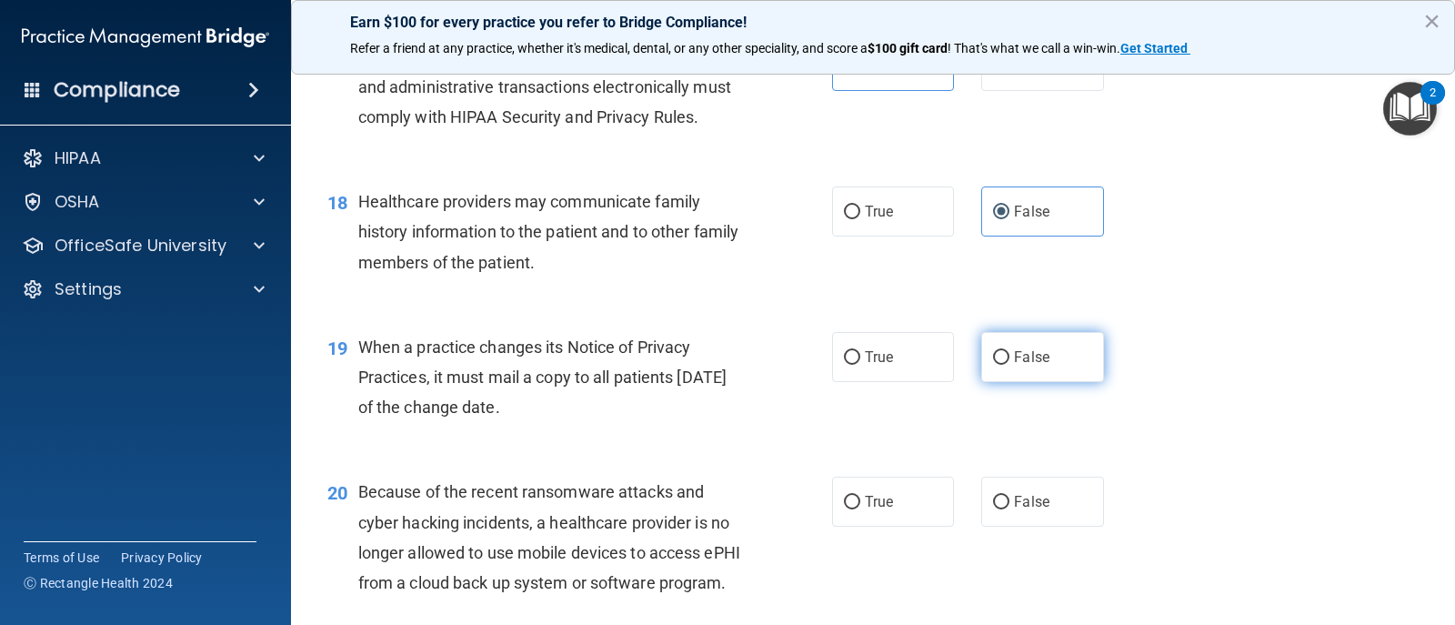
click at [1063, 382] on label "False" at bounding box center [1043, 357] width 122 height 50
click at [1010, 365] on input "False" at bounding box center [1001, 358] width 16 height 14
click at [1057, 559] on div "20 Because of the recent ransomware attacks and cyber hacking incidents, a heal…" at bounding box center [873, 542] width 1119 height 176
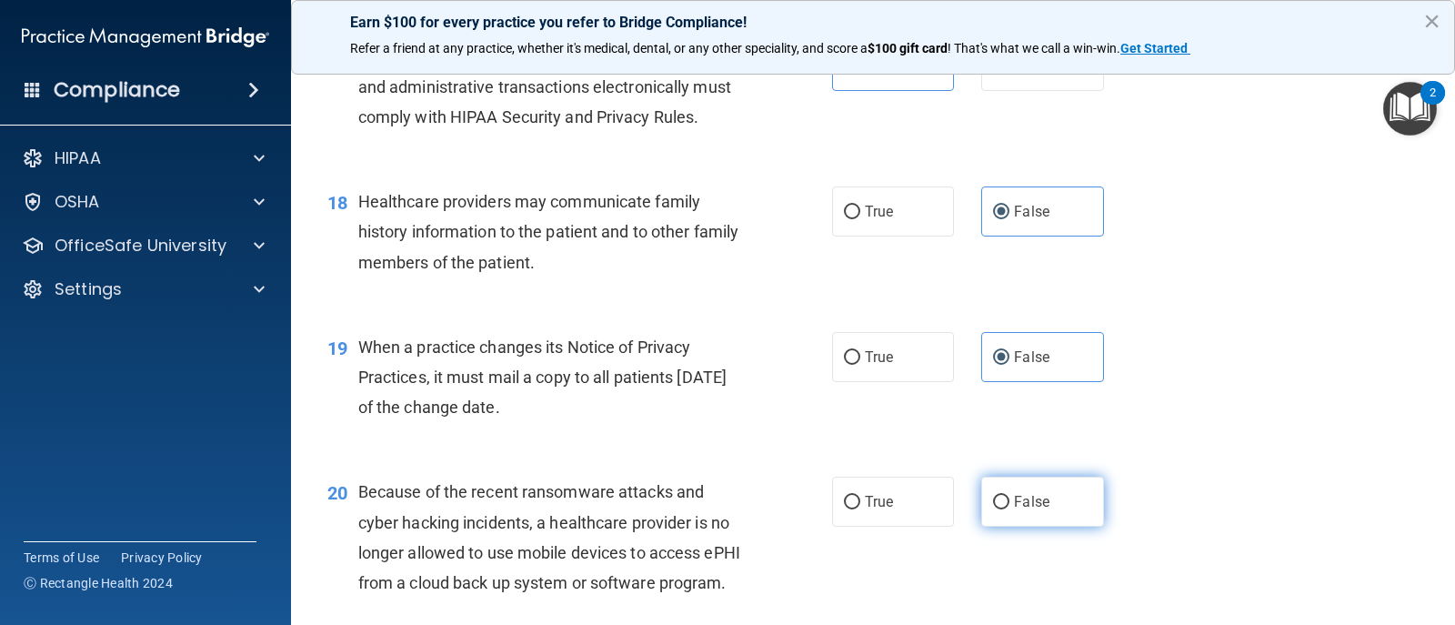
click at [1058, 527] on label "False" at bounding box center [1043, 502] width 122 height 50
click at [1010, 509] on input "False" at bounding box center [1001, 503] width 16 height 14
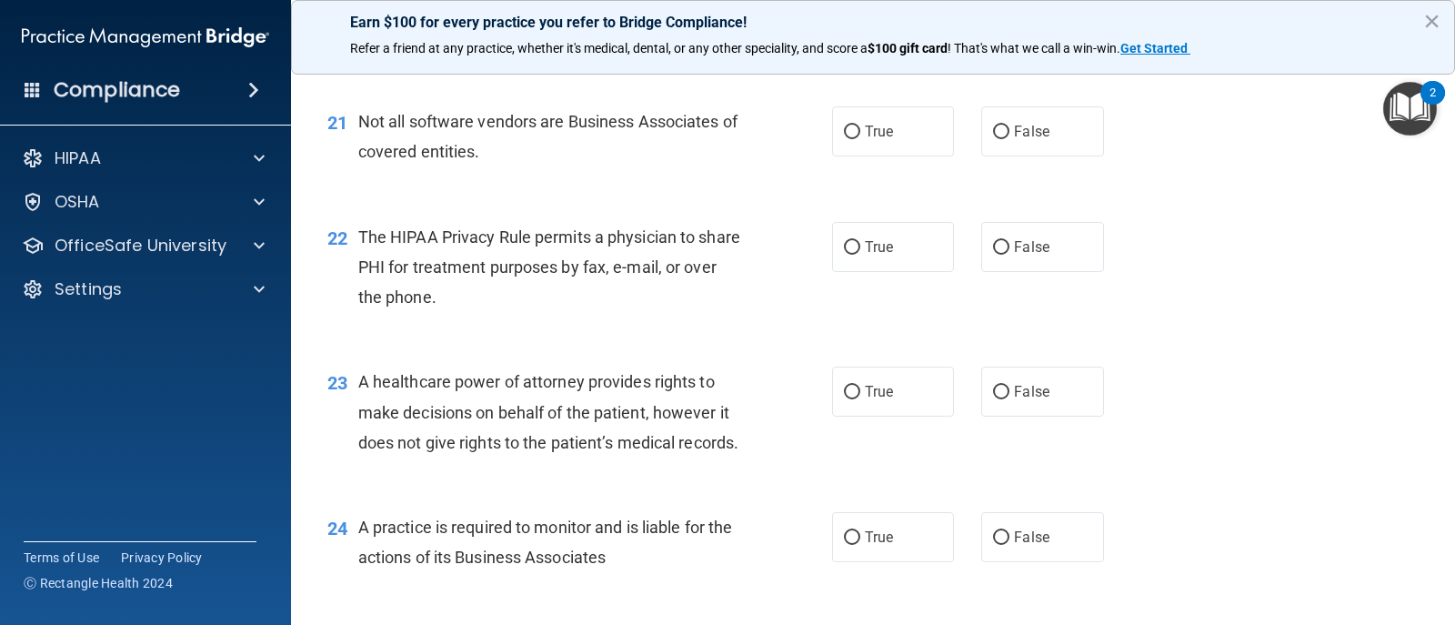
scroll to position [3002, 0]
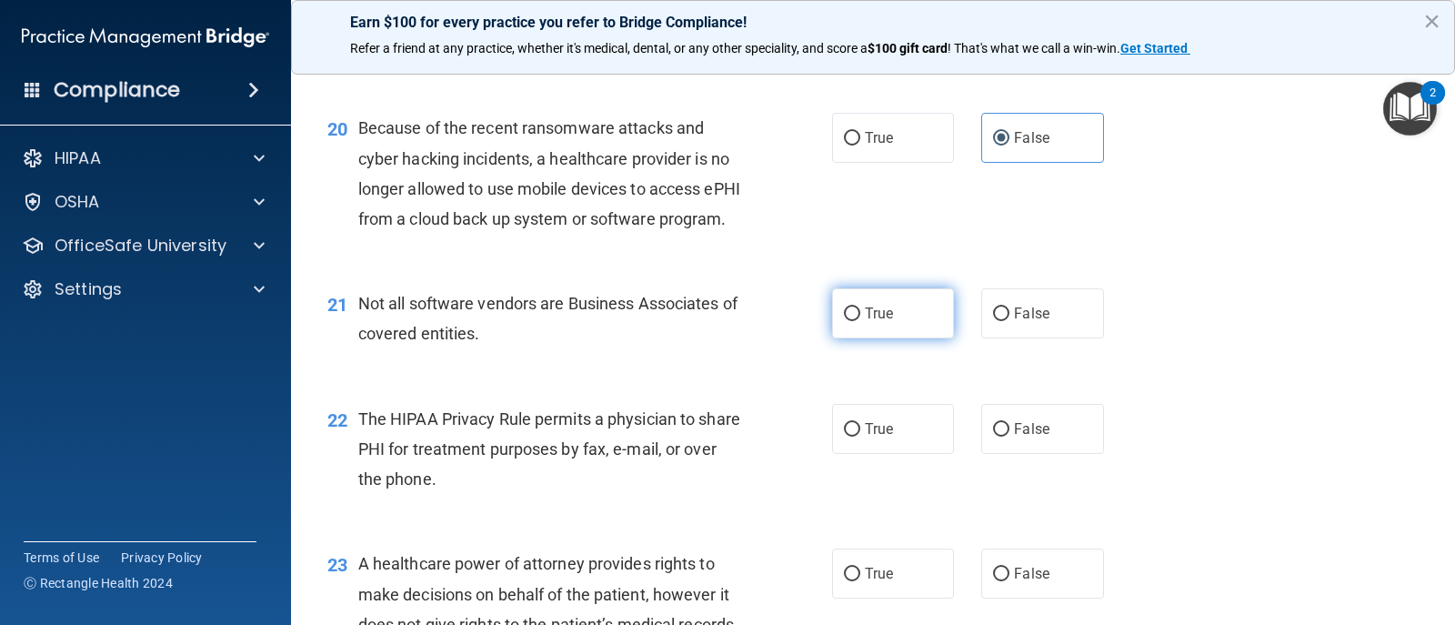
click at [852, 338] on label "True" at bounding box center [893, 313] width 122 height 50
click at [852, 321] on input "True" at bounding box center [852, 314] width 16 height 14
click at [859, 454] on label "True" at bounding box center [893, 429] width 122 height 50
click at [859, 437] on input "True" at bounding box center [852, 430] width 16 height 14
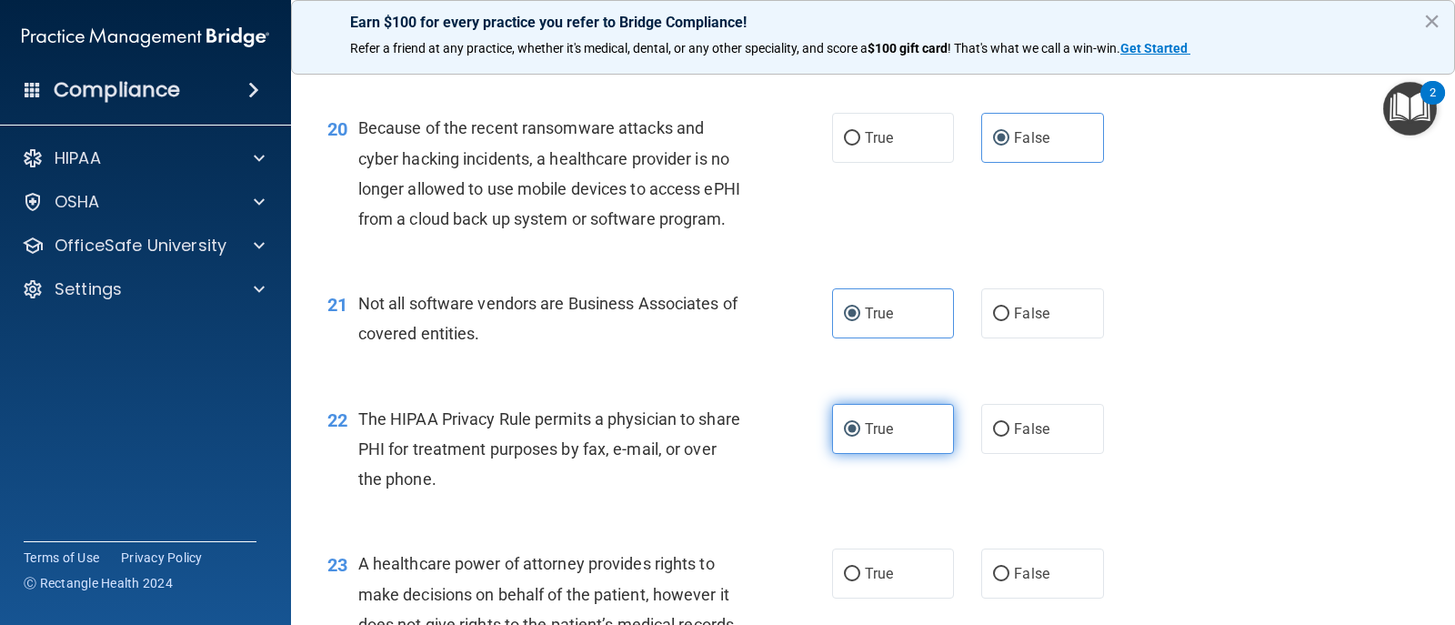
scroll to position [3184, 0]
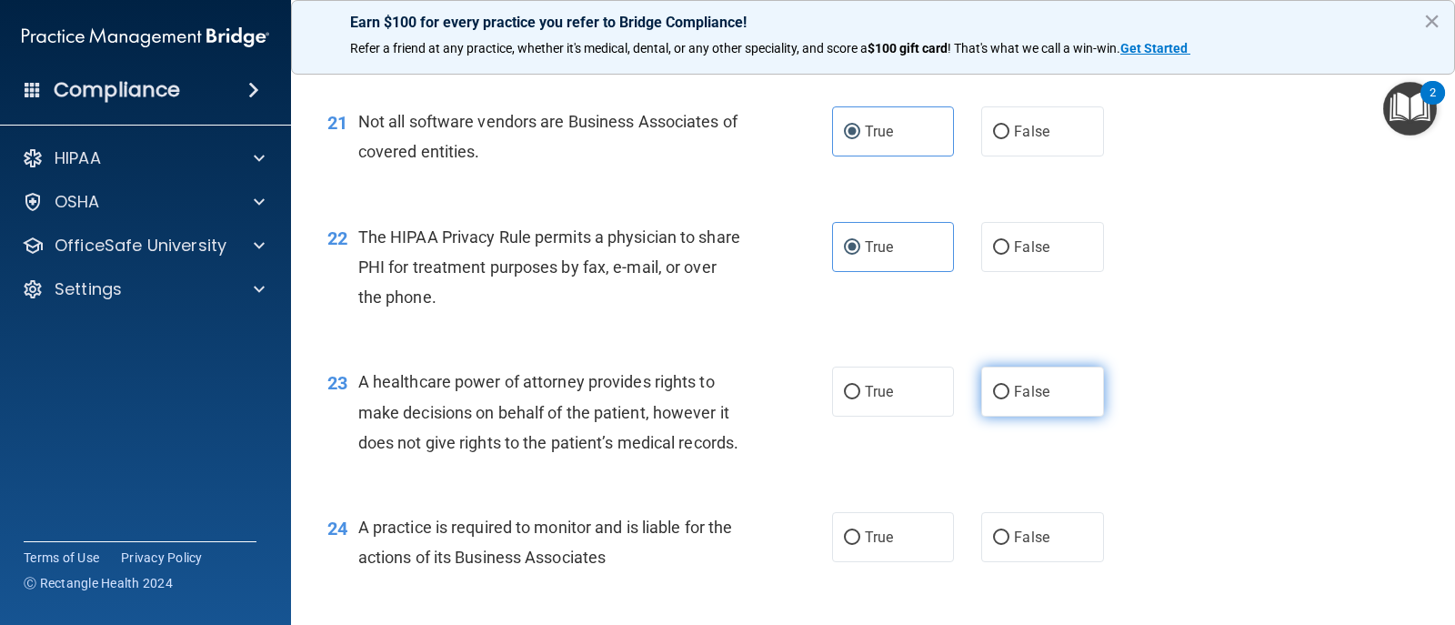
click at [1033, 400] on span "False" at bounding box center [1031, 391] width 35 height 17
click at [1010, 399] on input "False" at bounding box center [1001, 393] width 16 height 14
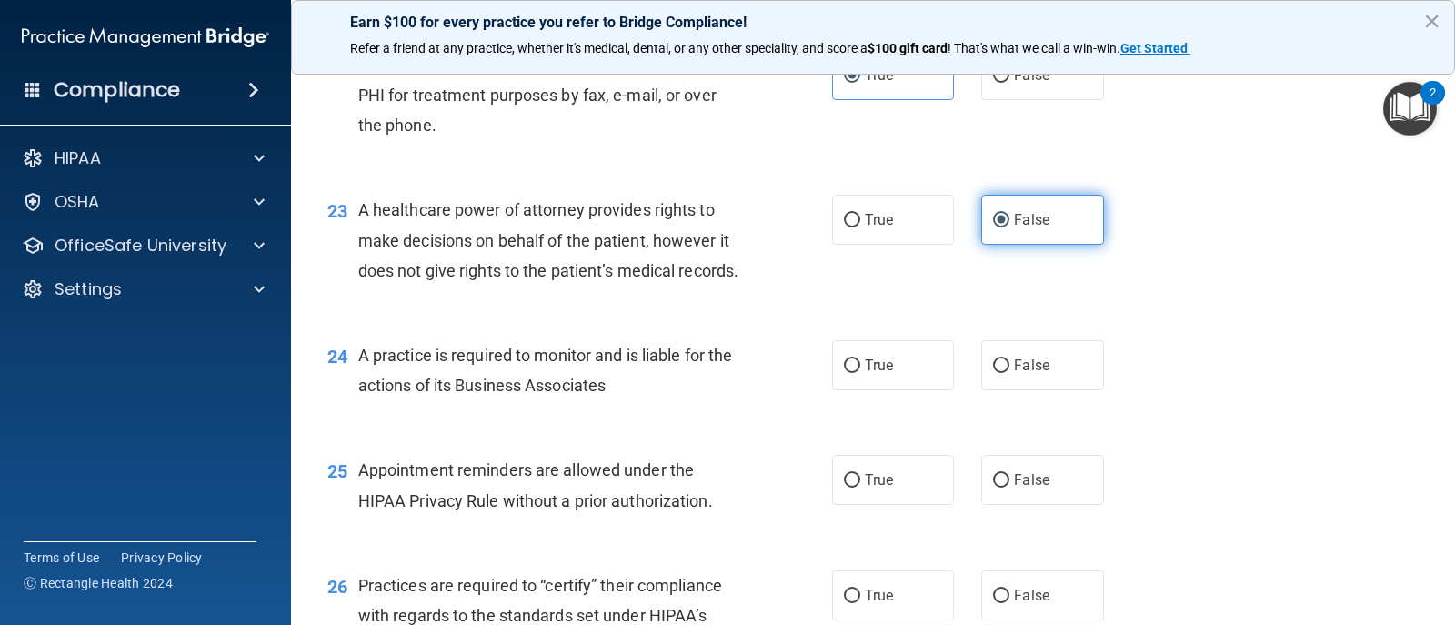
scroll to position [3366, 0]
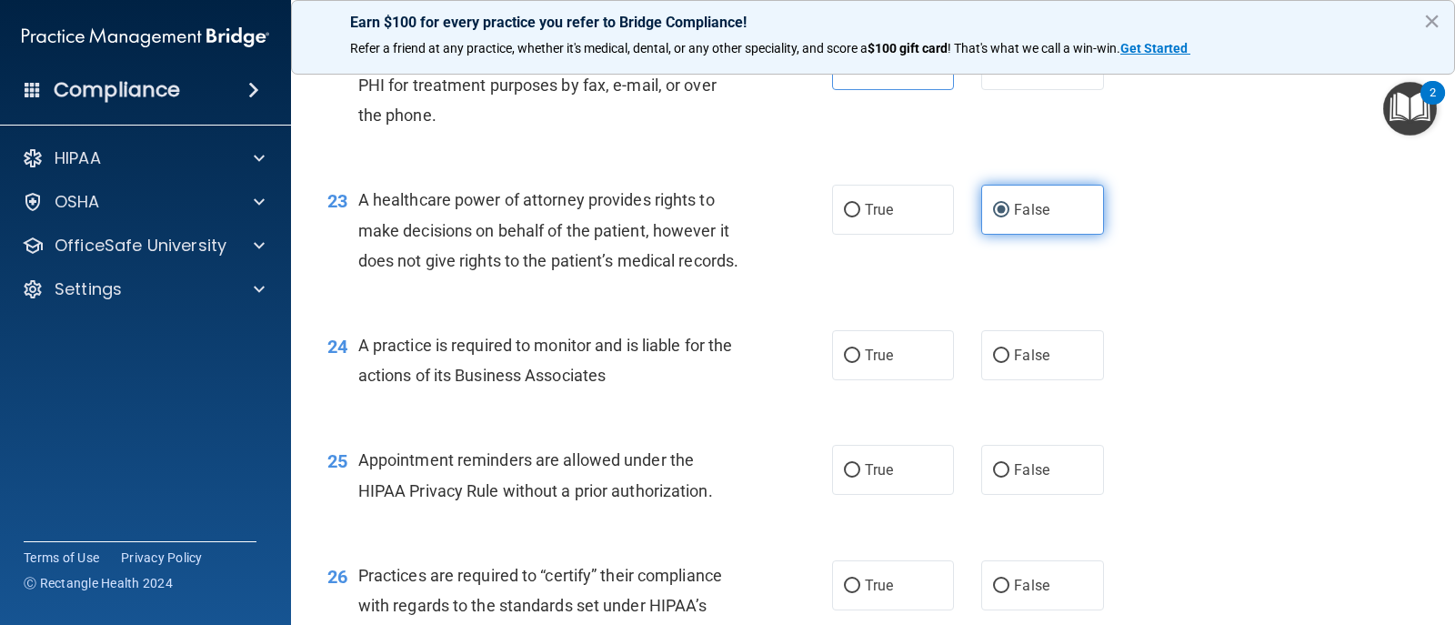
click at [1033, 380] on label "False" at bounding box center [1043, 355] width 122 height 50
click at [1010, 363] on input "False" at bounding box center [1001, 356] width 16 height 14
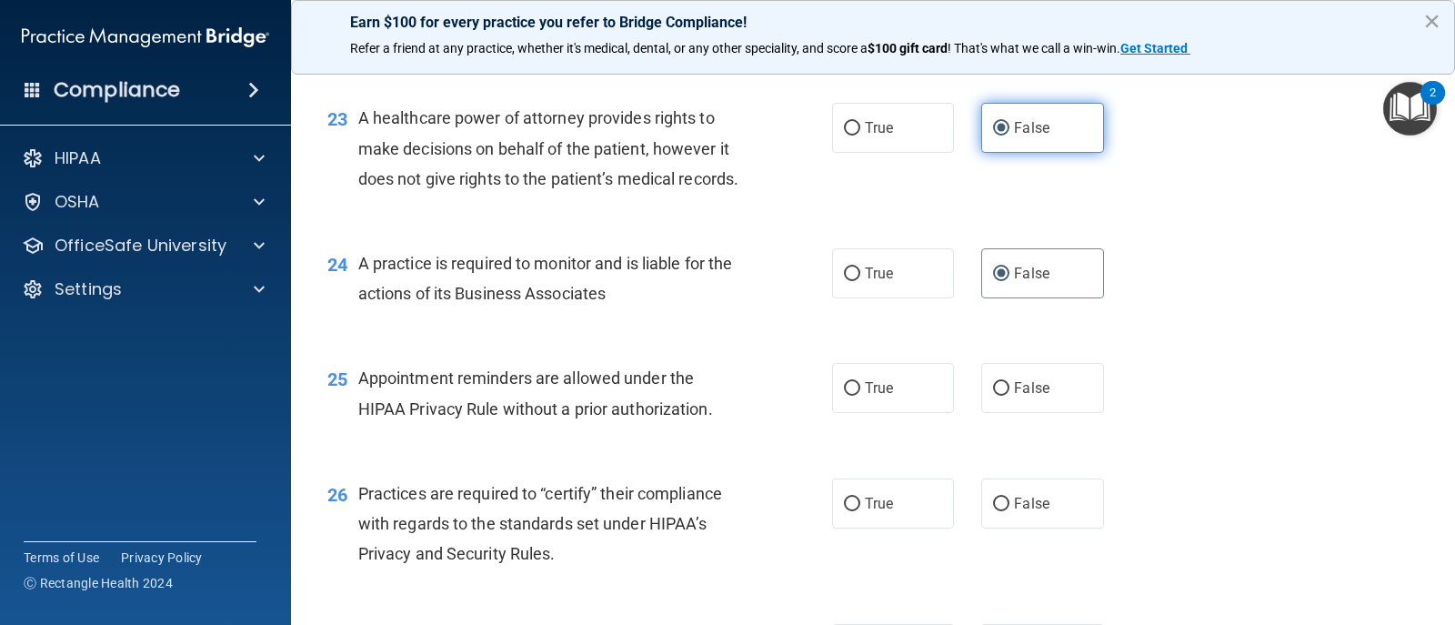
scroll to position [3548, 0]
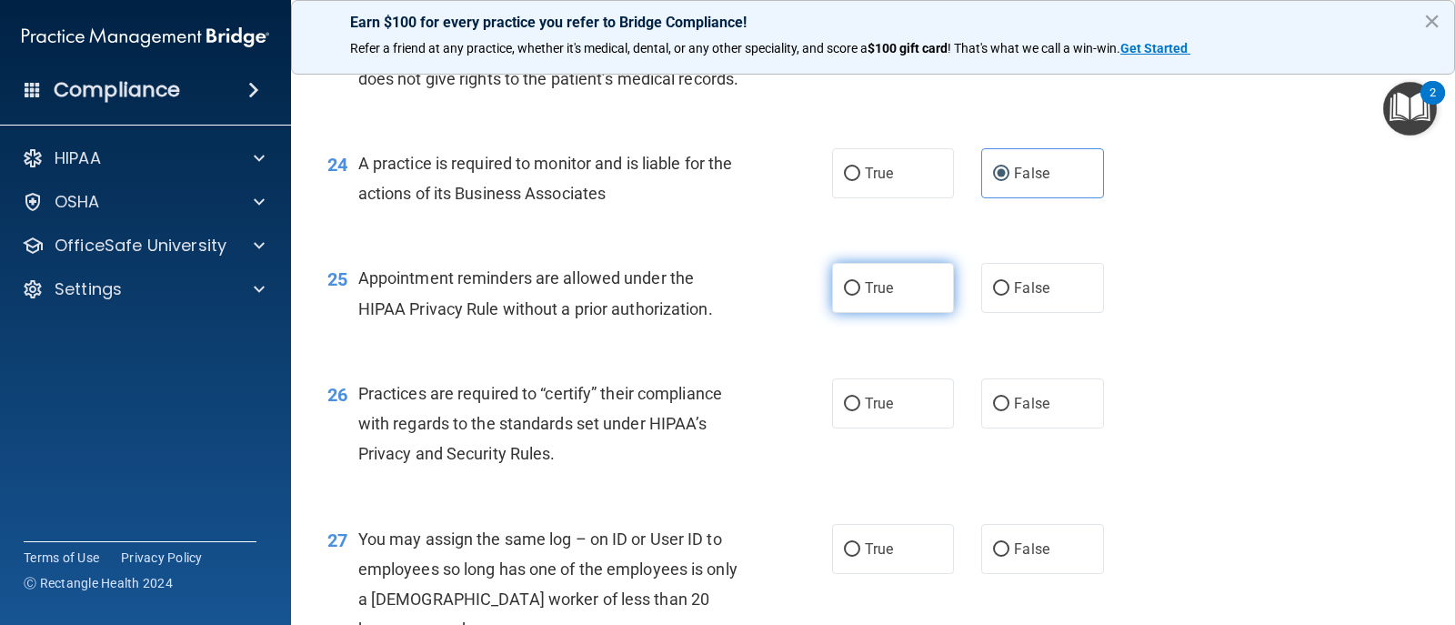
click at [898, 313] on label "True" at bounding box center [893, 288] width 122 height 50
click at [861, 296] on input "True" at bounding box center [852, 289] width 16 height 14
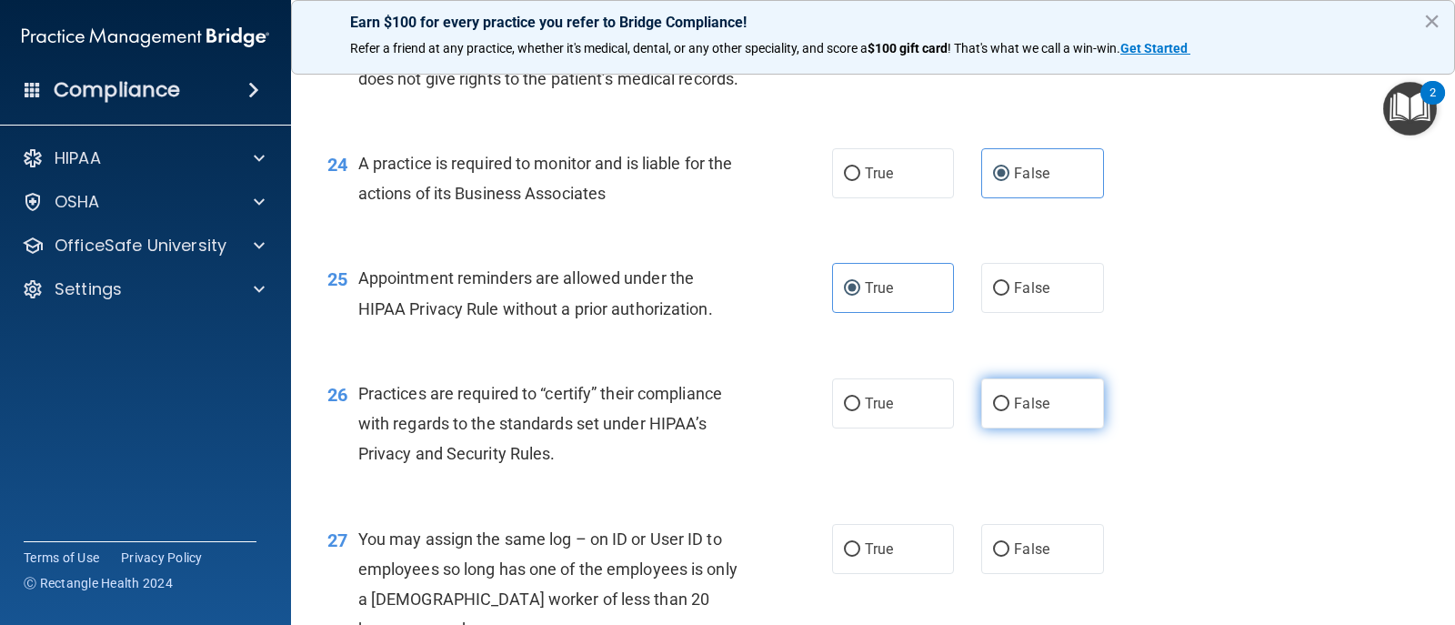
click at [1036, 428] on label "False" at bounding box center [1043, 403] width 122 height 50
click at [1010, 411] on input "False" at bounding box center [1001, 405] width 16 height 14
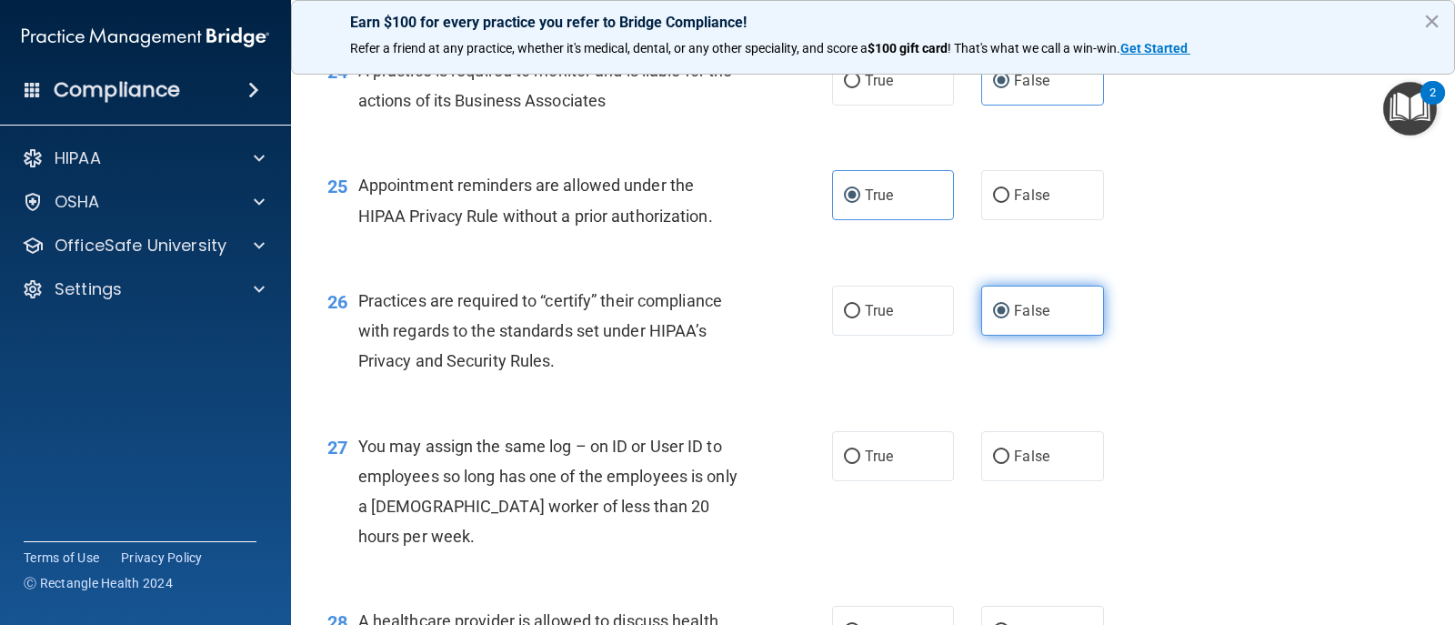
scroll to position [3730, 0]
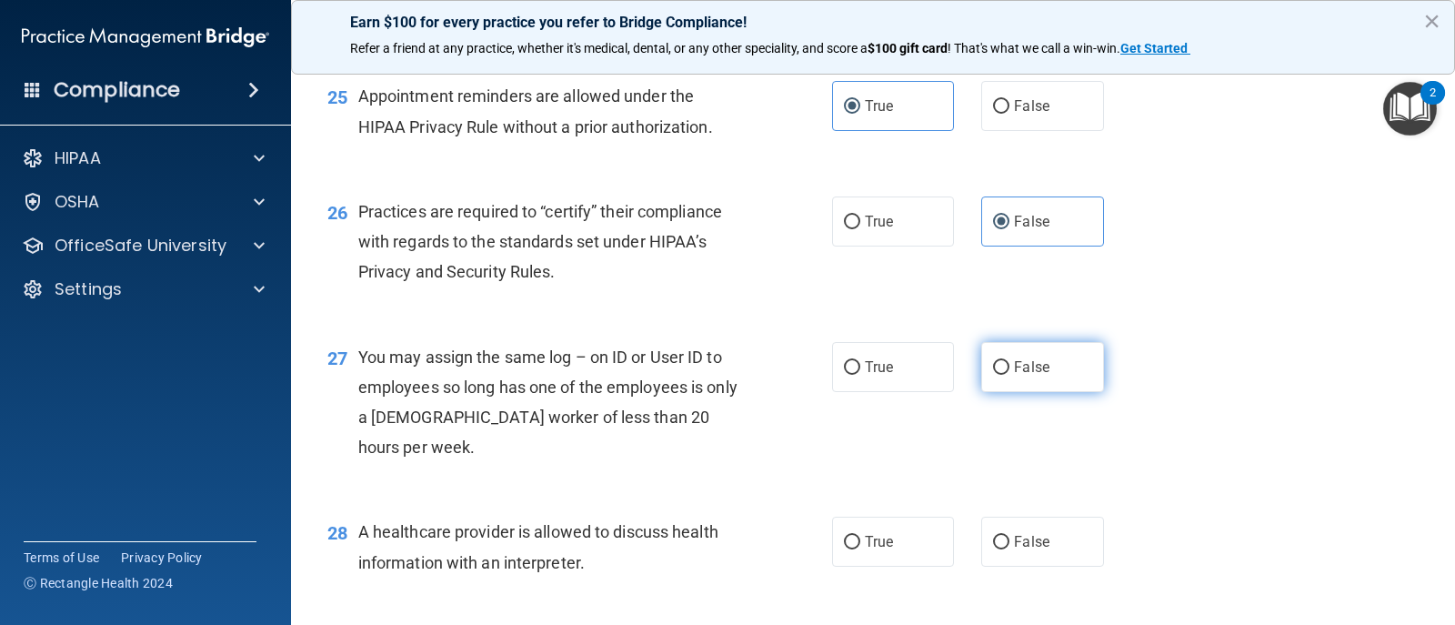
click at [1036, 392] on label "False" at bounding box center [1043, 367] width 122 height 50
click at [1010, 375] on input "False" at bounding box center [1001, 368] width 16 height 14
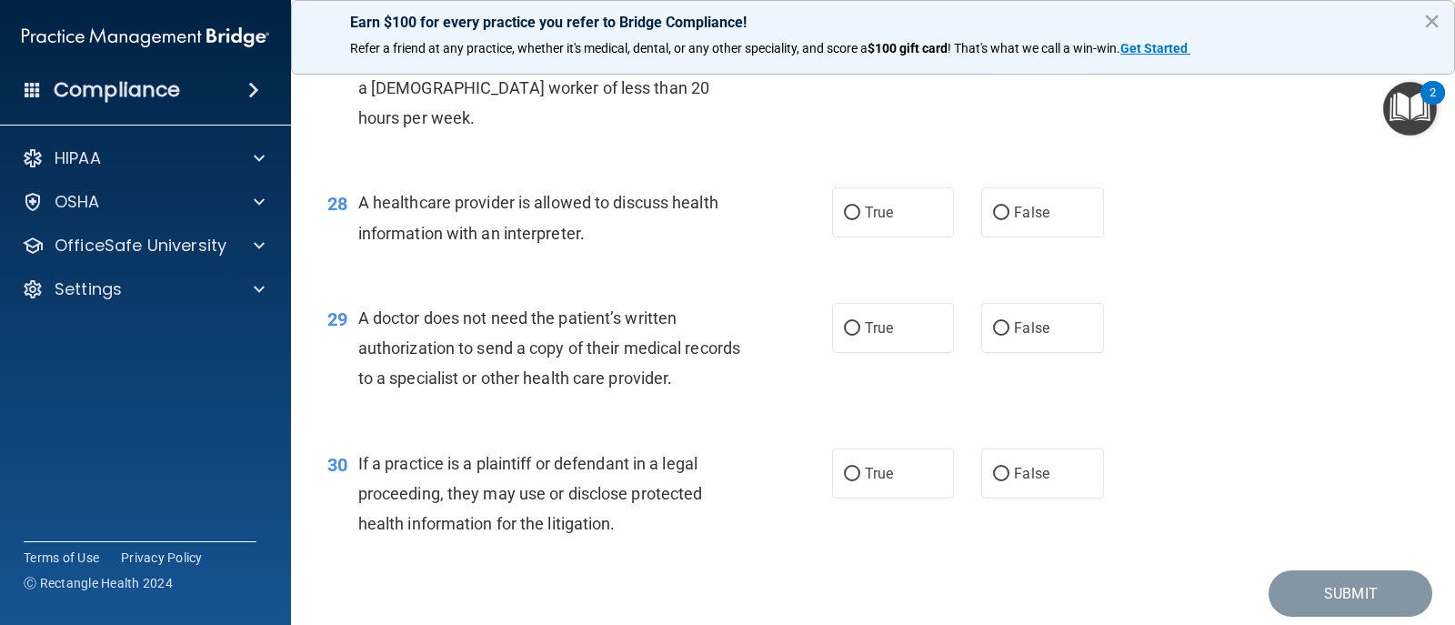
scroll to position [4093, 0]
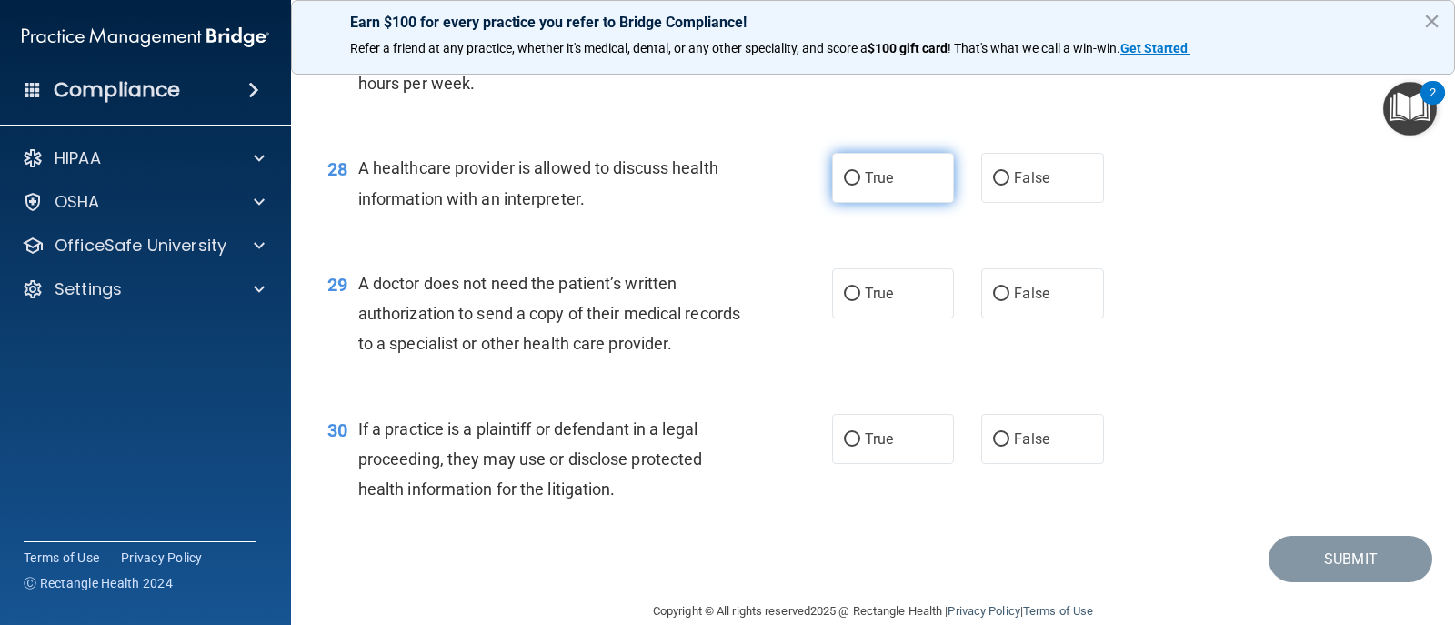
click at [886, 203] on label "True" at bounding box center [893, 178] width 122 height 50
click at [861, 186] on input "True" at bounding box center [852, 179] width 16 height 14
click at [876, 302] on span "True" at bounding box center [879, 293] width 28 height 17
click at [861, 301] on input "True" at bounding box center [852, 294] width 16 height 14
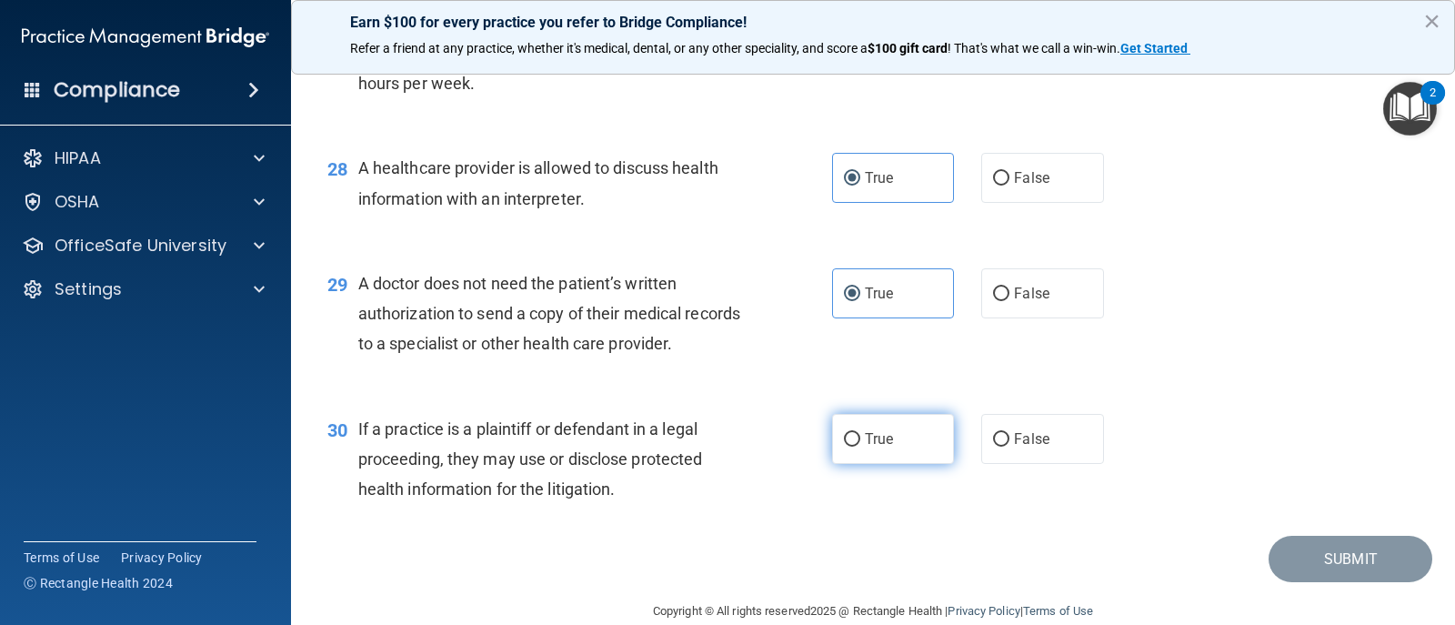
click at [884, 448] on span "True" at bounding box center [879, 438] width 28 height 17
click at [861, 447] on input "True" at bounding box center [852, 440] width 16 height 14
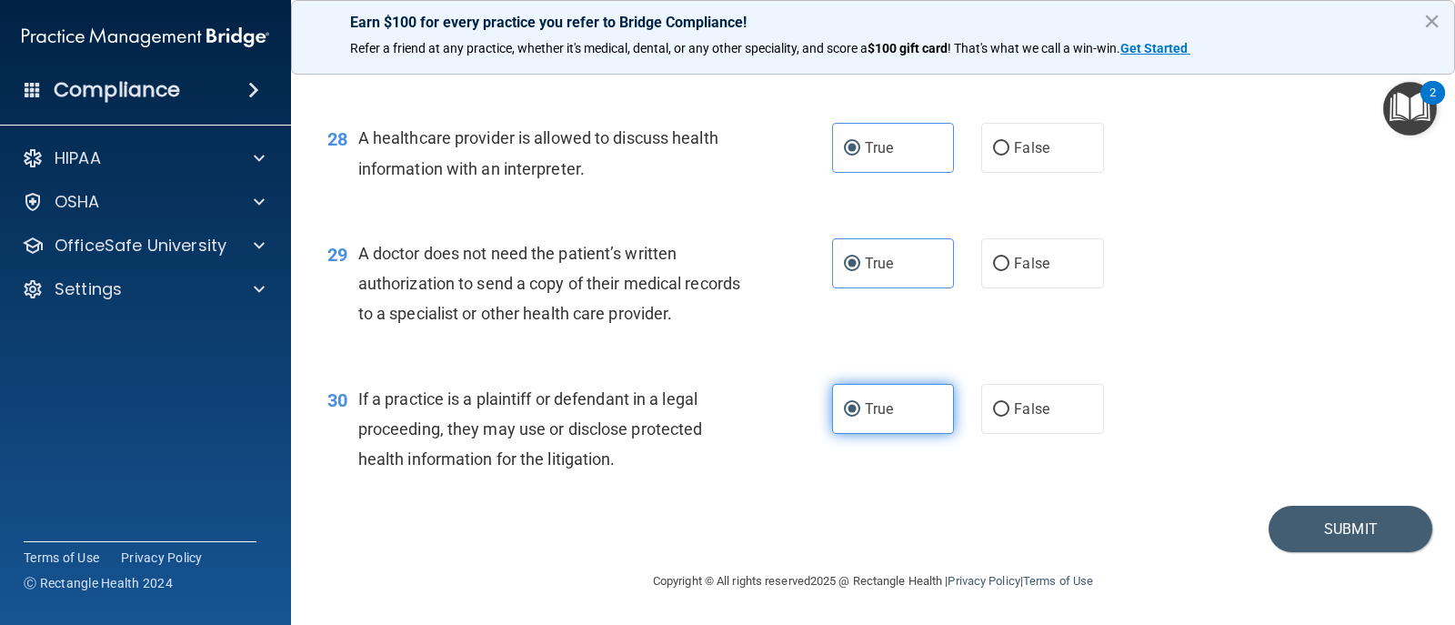
scroll to position [4213, 0]
click at [1325, 535] on button "Submit" at bounding box center [1351, 529] width 164 height 46
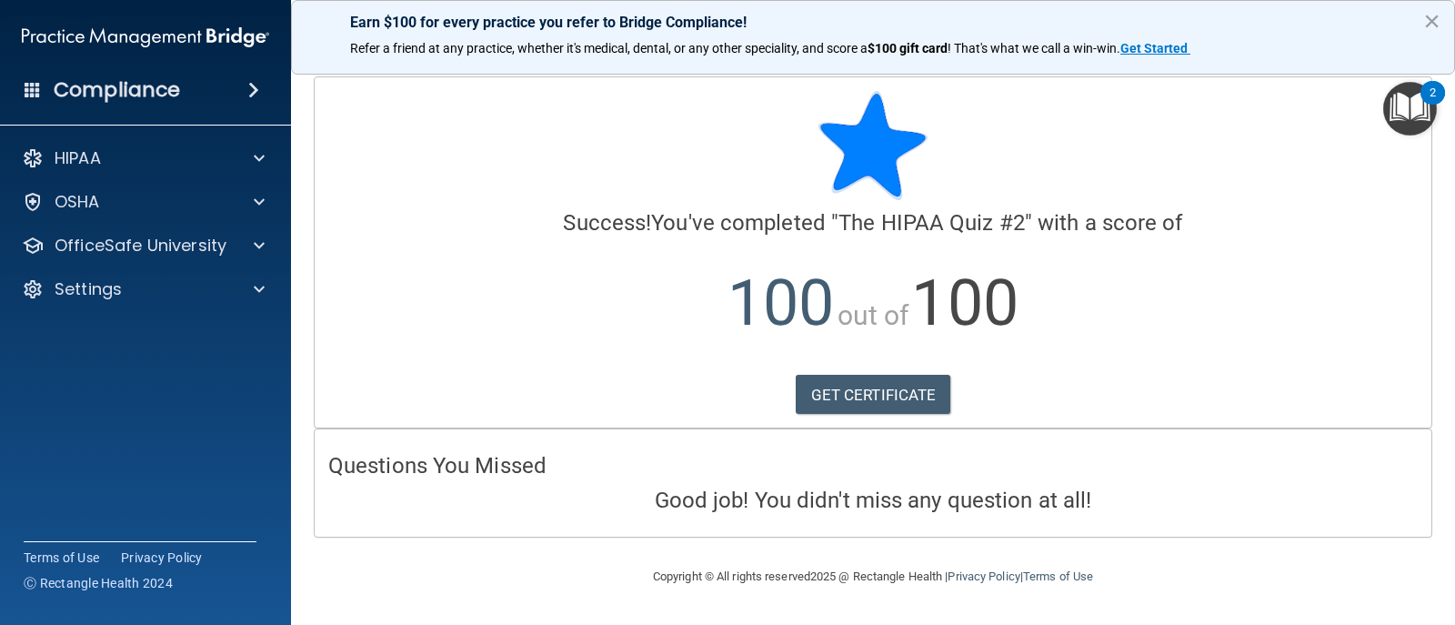
click at [1420, 121] on img "Open Resource Center, 2 new notifications" at bounding box center [1411, 109] width 54 height 54
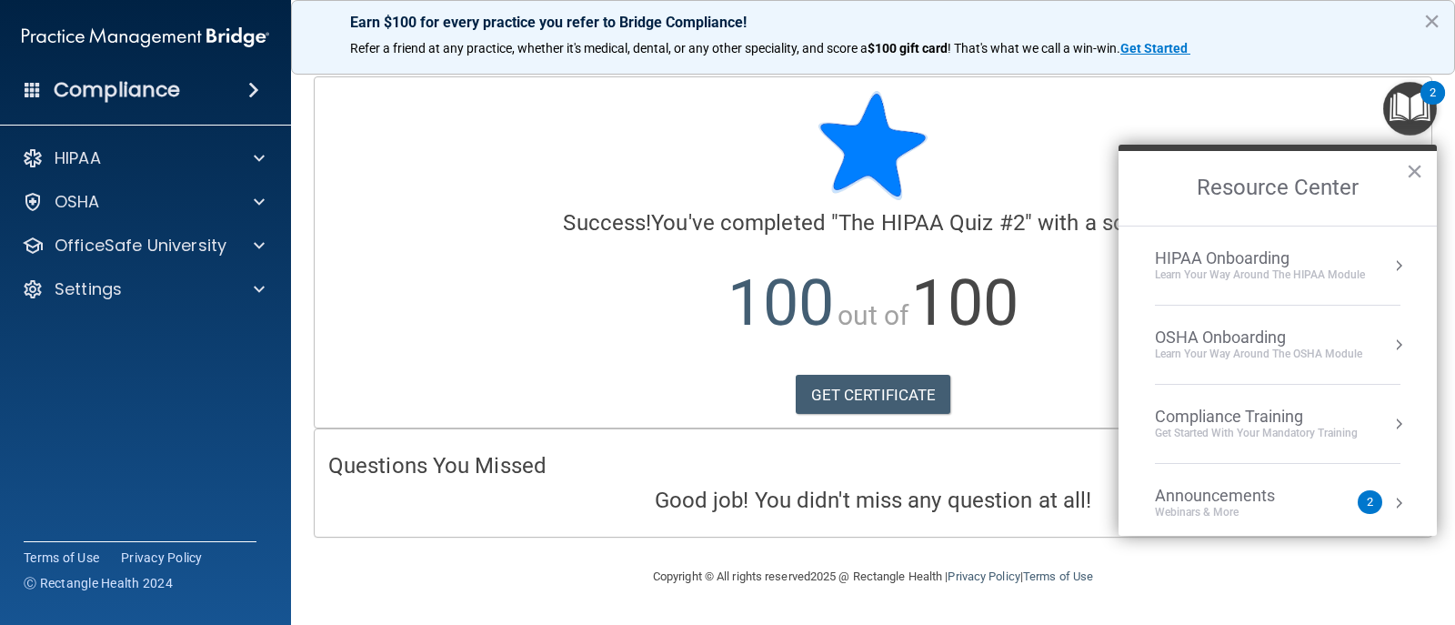
click at [1237, 264] on div "HIPAA Onboarding" at bounding box center [1260, 258] width 210 height 20
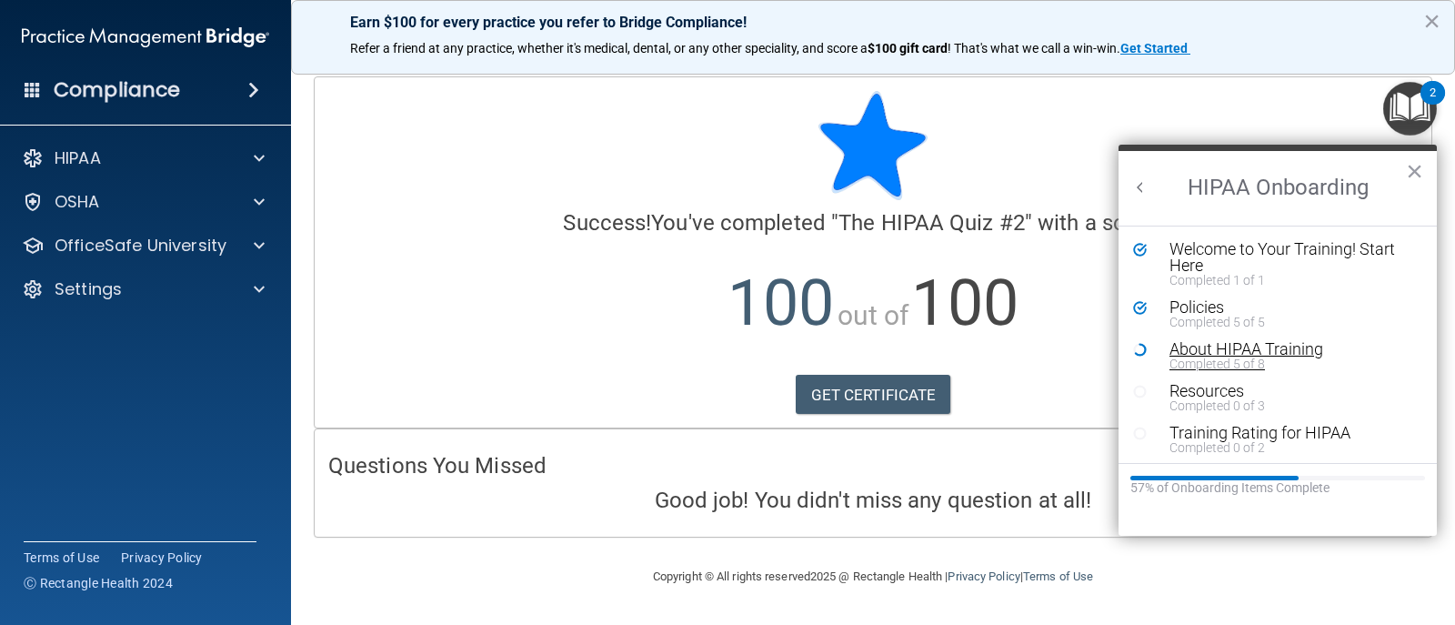
click at [1223, 357] on div "Completed 5 of 8" at bounding box center [1285, 363] width 230 height 13
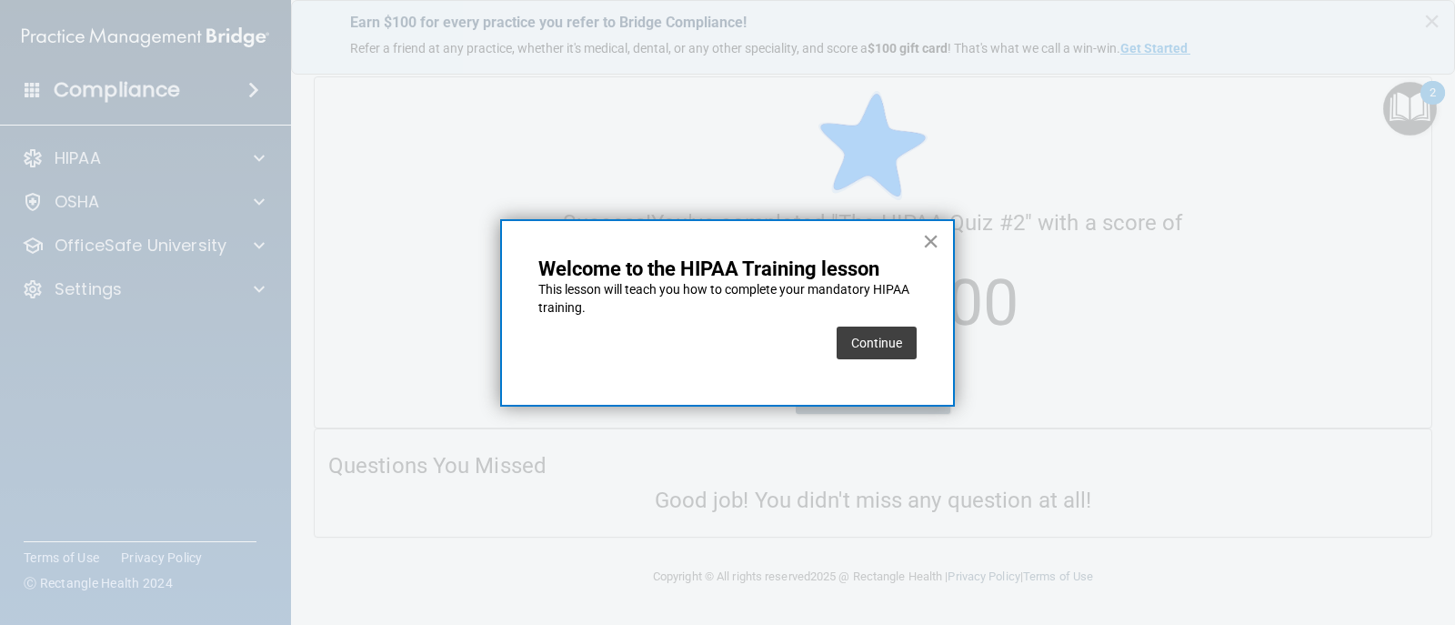
click at [930, 244] on button "×" at bounding box center [930, 241] width 17 height 29
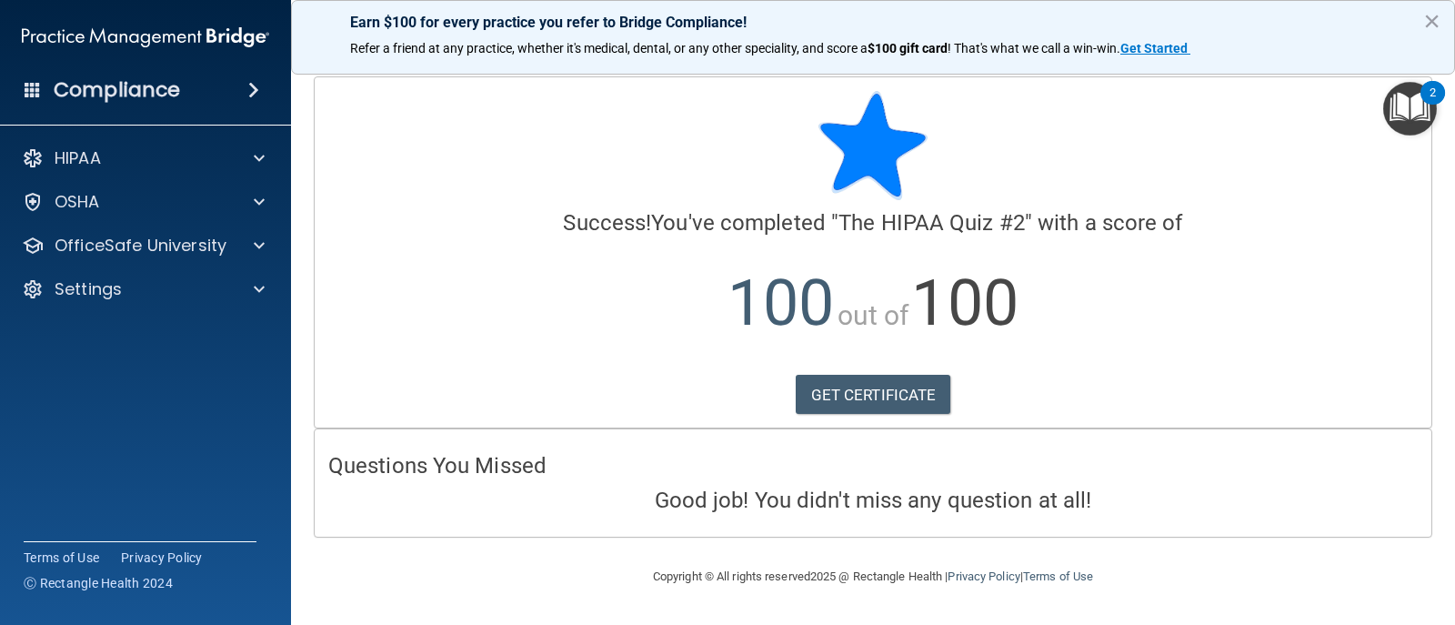
click at [1432, 109] on div "2" at bounding box center [1433, 105] width 6 height 24
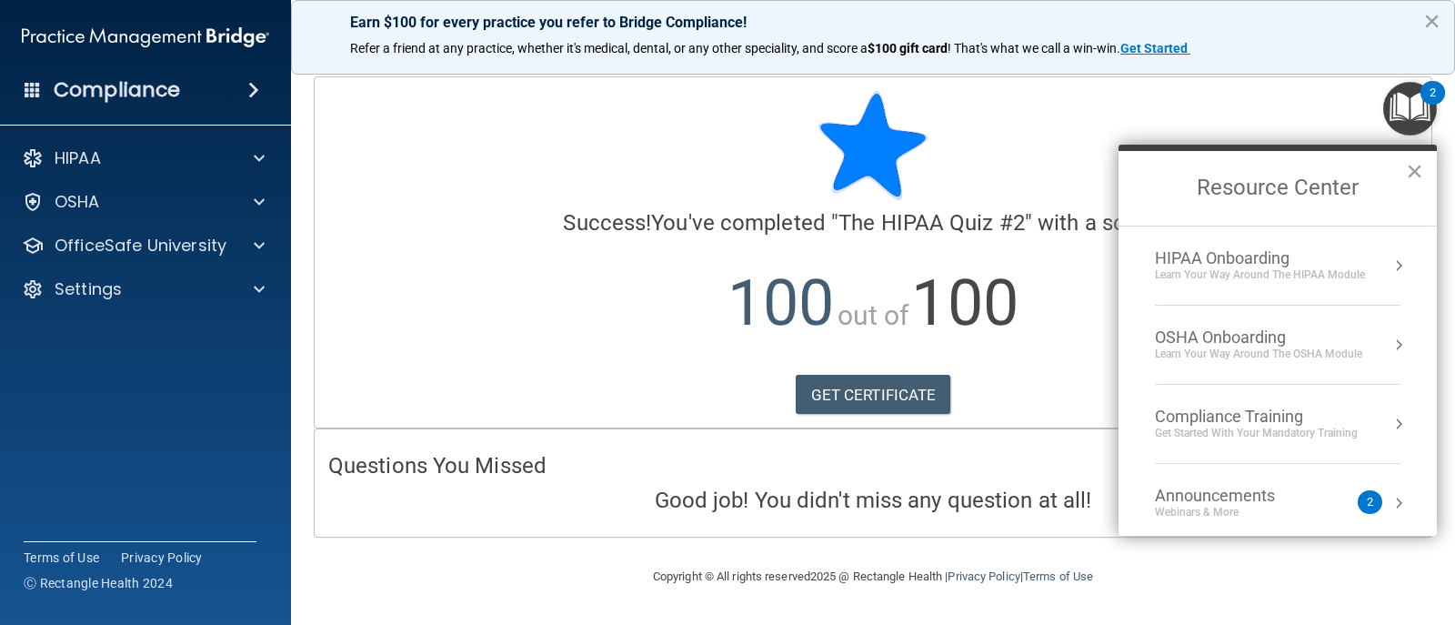
click at [1203, 277] on div "Learn Your Way around the HIPAA module" at bounding box center [1260, 274] width 210 height 15
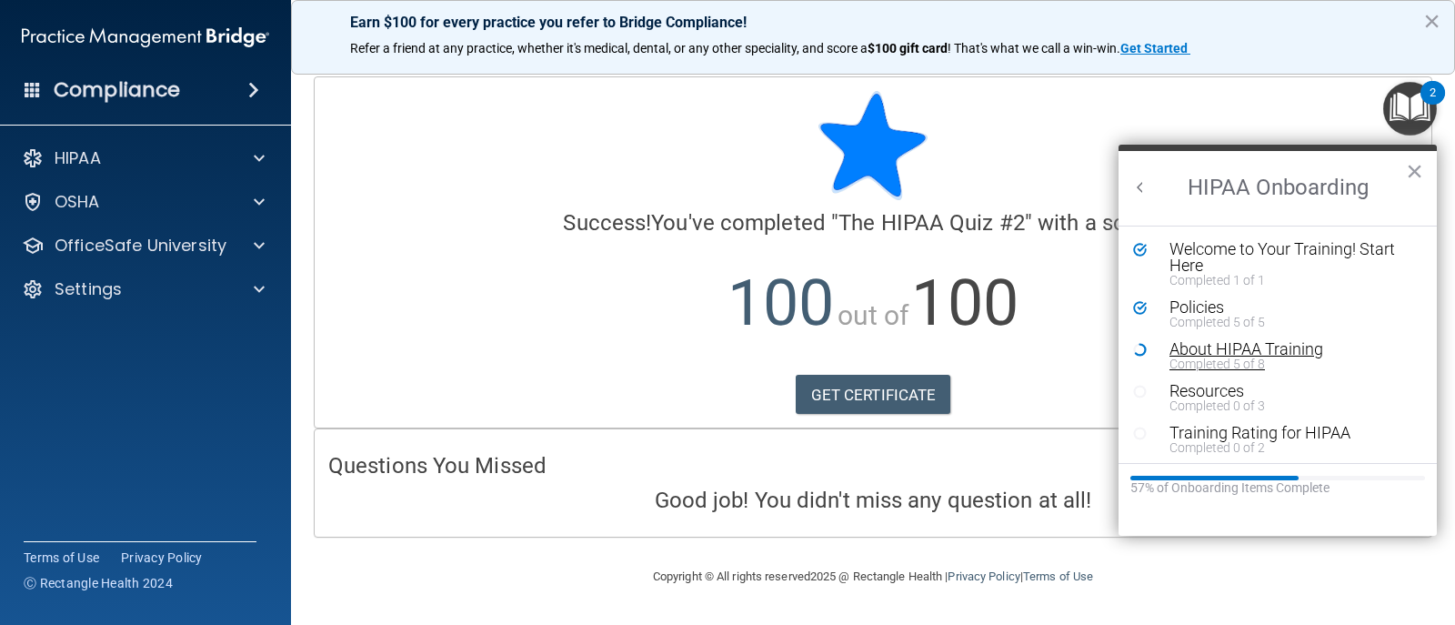
click at [1188, 357] on div "Completed 5 of 8" at bounding box center [1285, 363] width 230 height 13
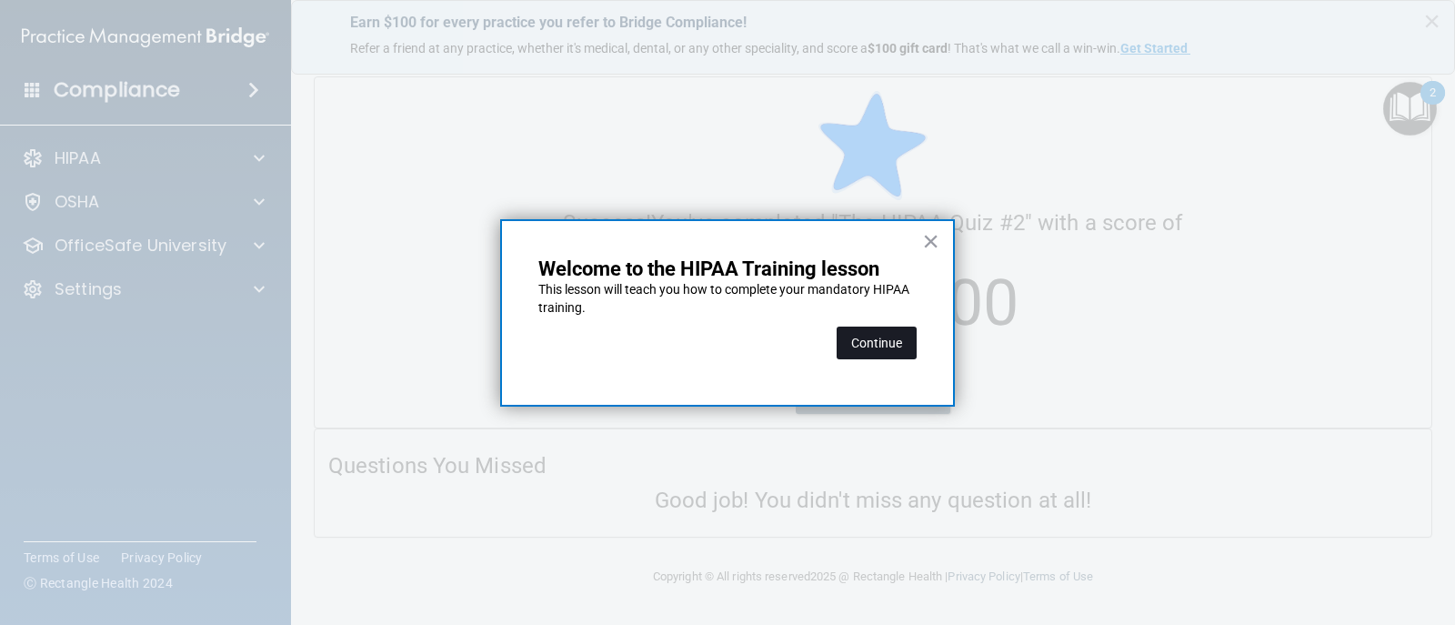
click at [891, 340] on button "Continue" at bounding box center [877, 343] width 80 height 33
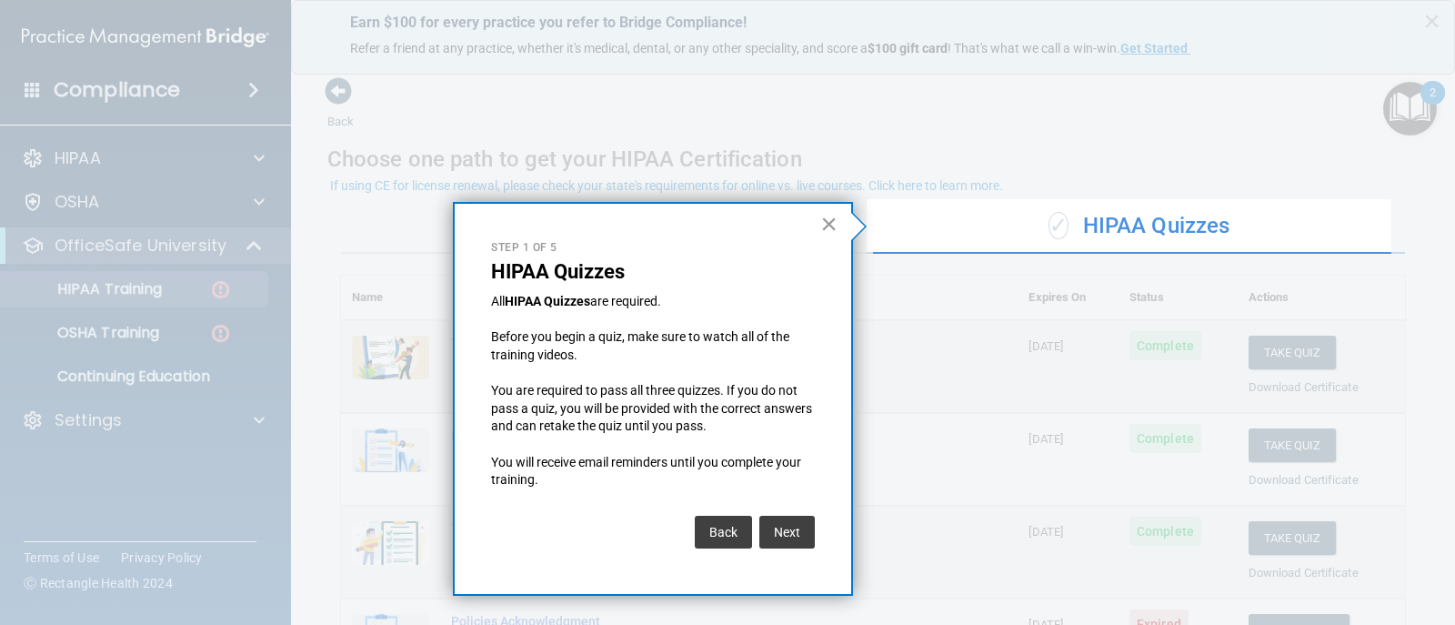
click at [827, 226] on button "×" at bounding box center [828, 223] width 17 height 29
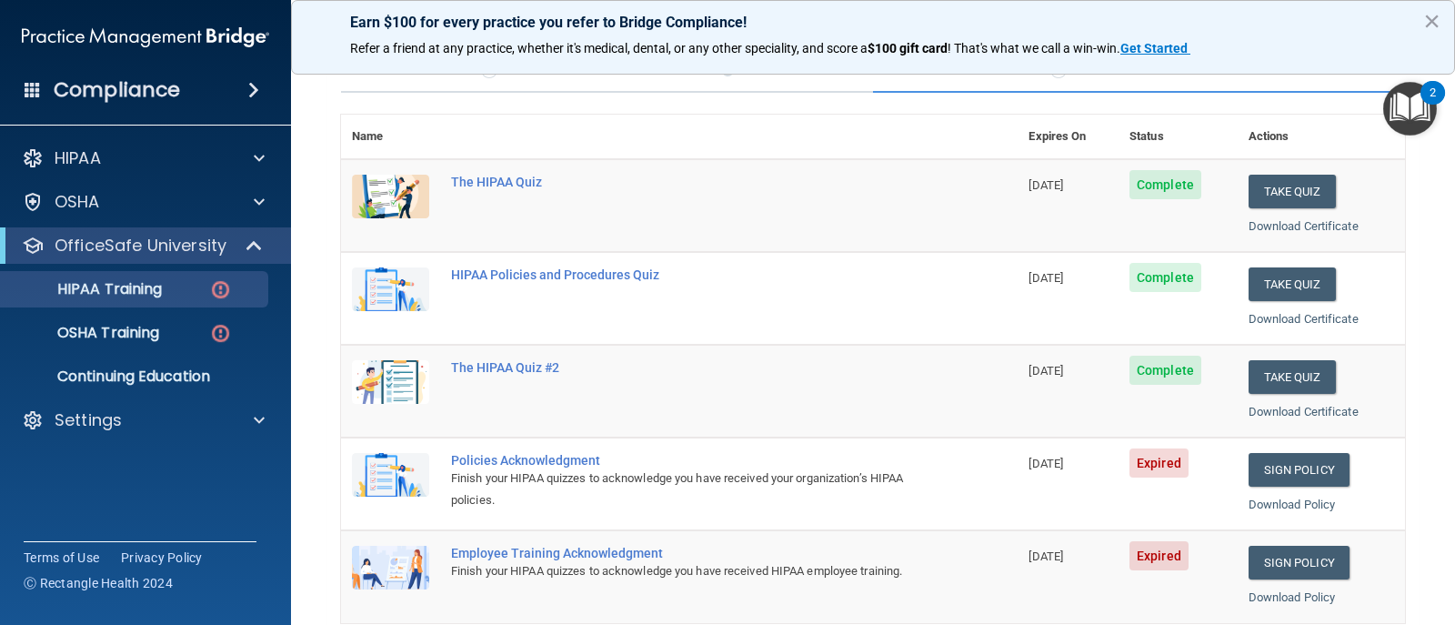
scroll to position [273, 0]
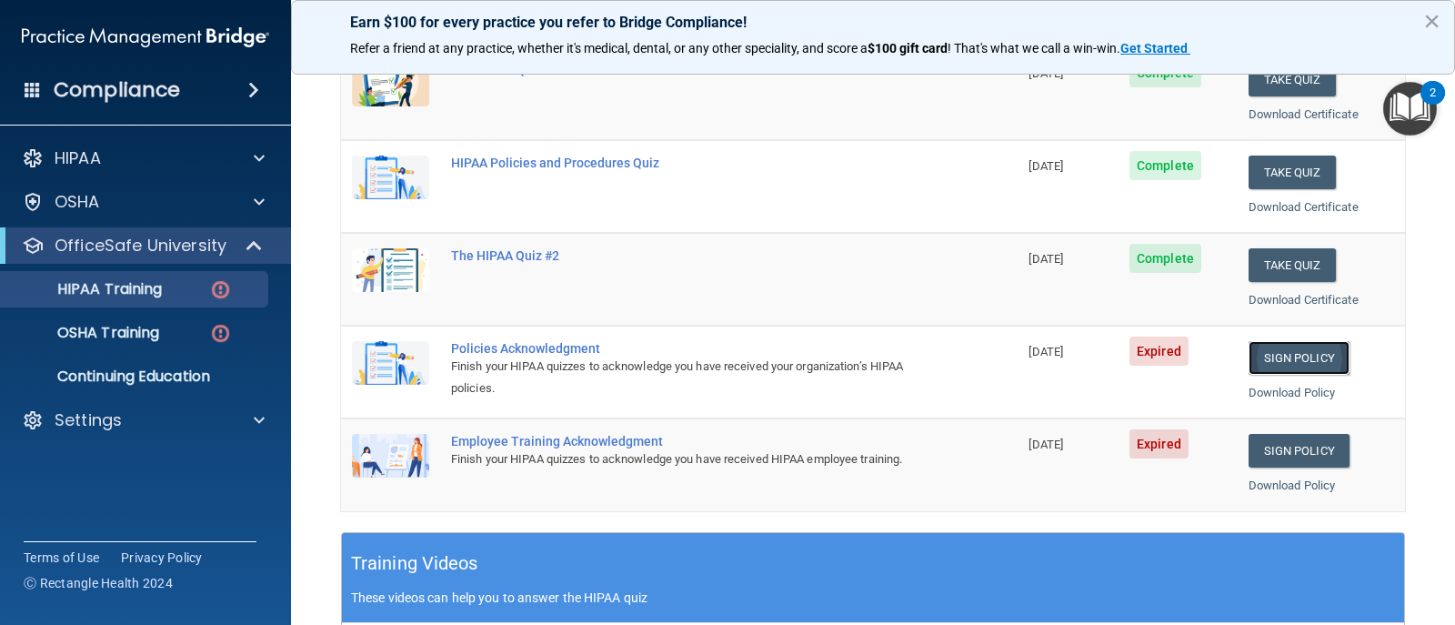
click at [1294, 357] on link "Sign Policy" at bounding box center [1299, 358] width 101 height 34
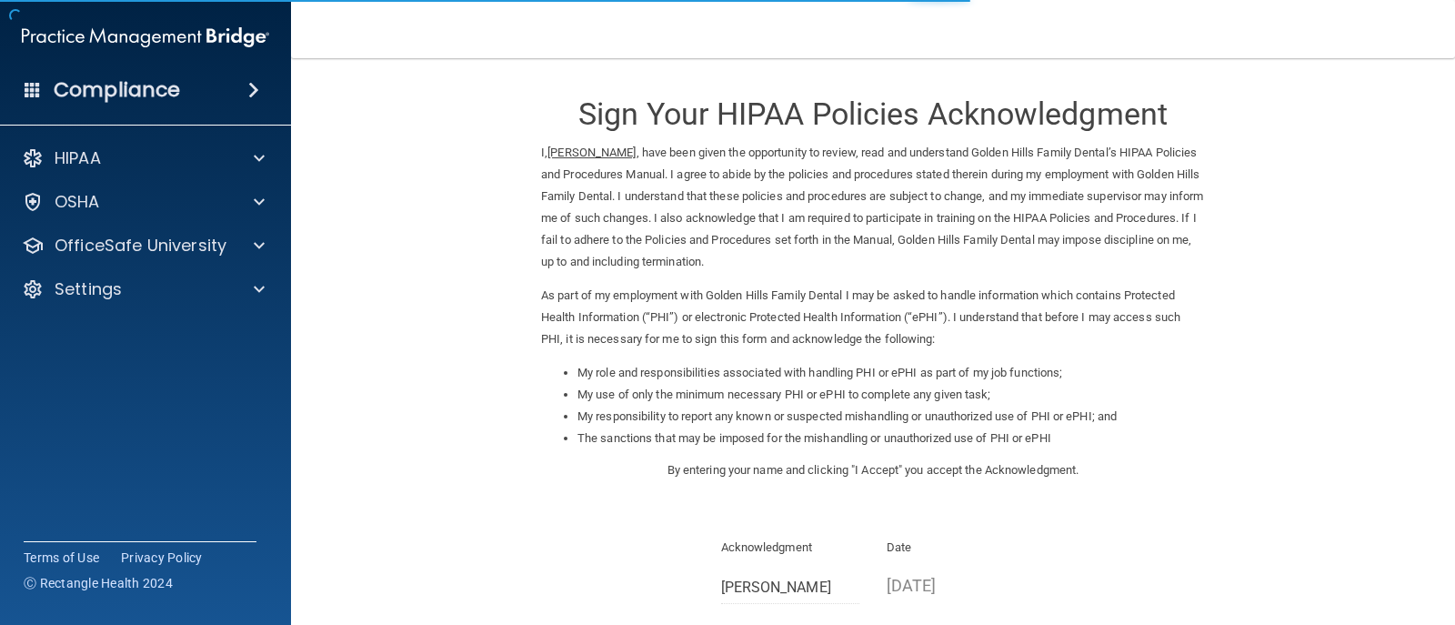
scroll to position [208, 0]
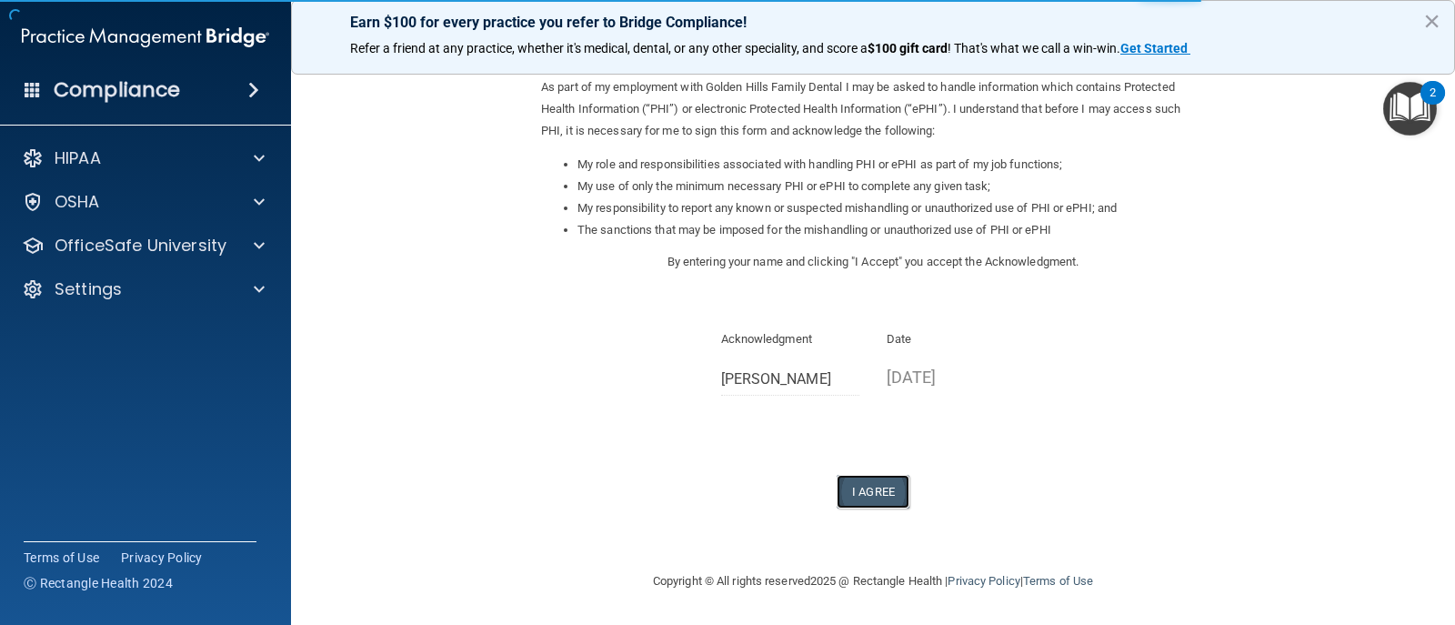
click at [879, 484] on button "I Agree" at bounding box center [873, 492] width 73 height 34
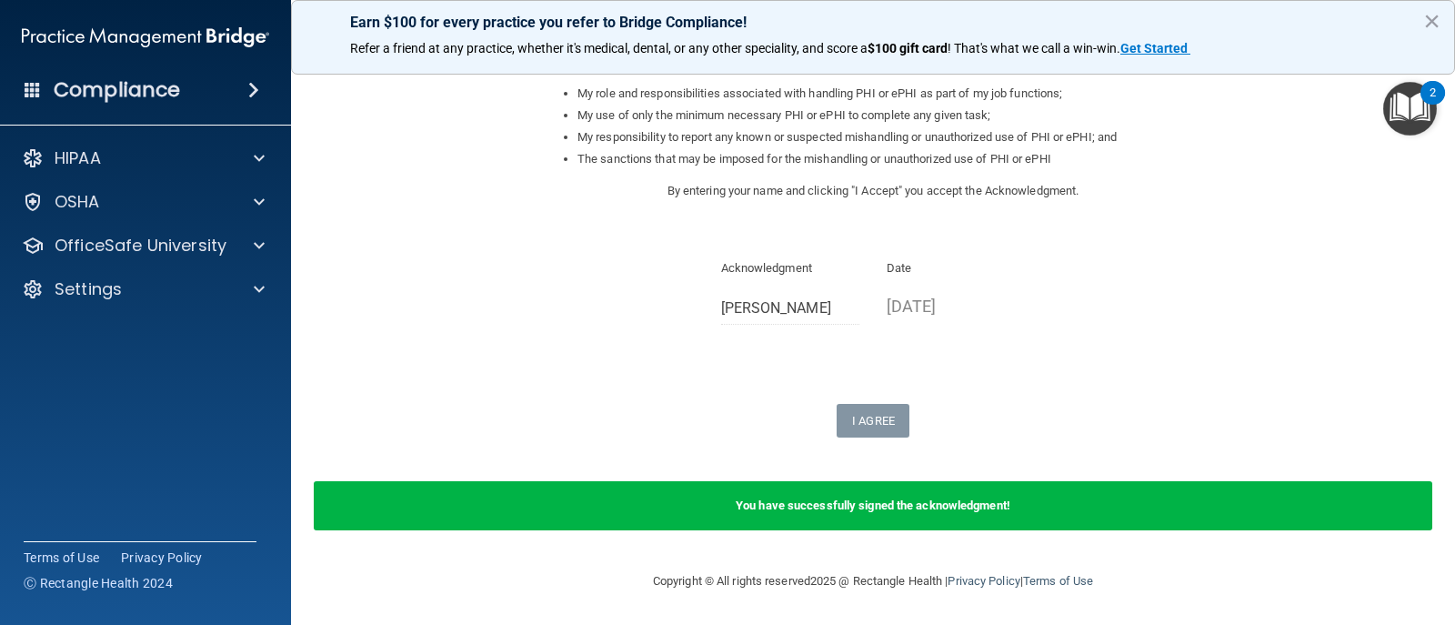
scroll to position [0, 0]
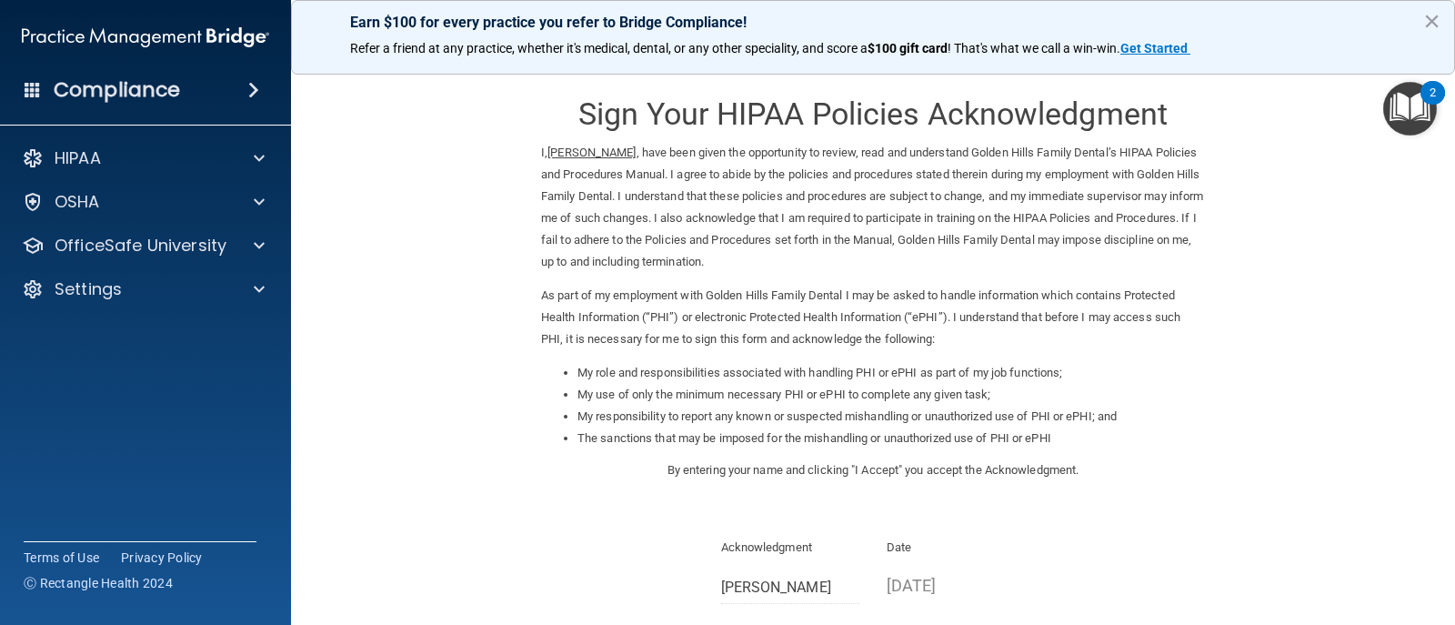
click at [1406, 102] on img "Open Resource Center, 2 new notifications" at bounding box center [1411, 109] width 54 height 54
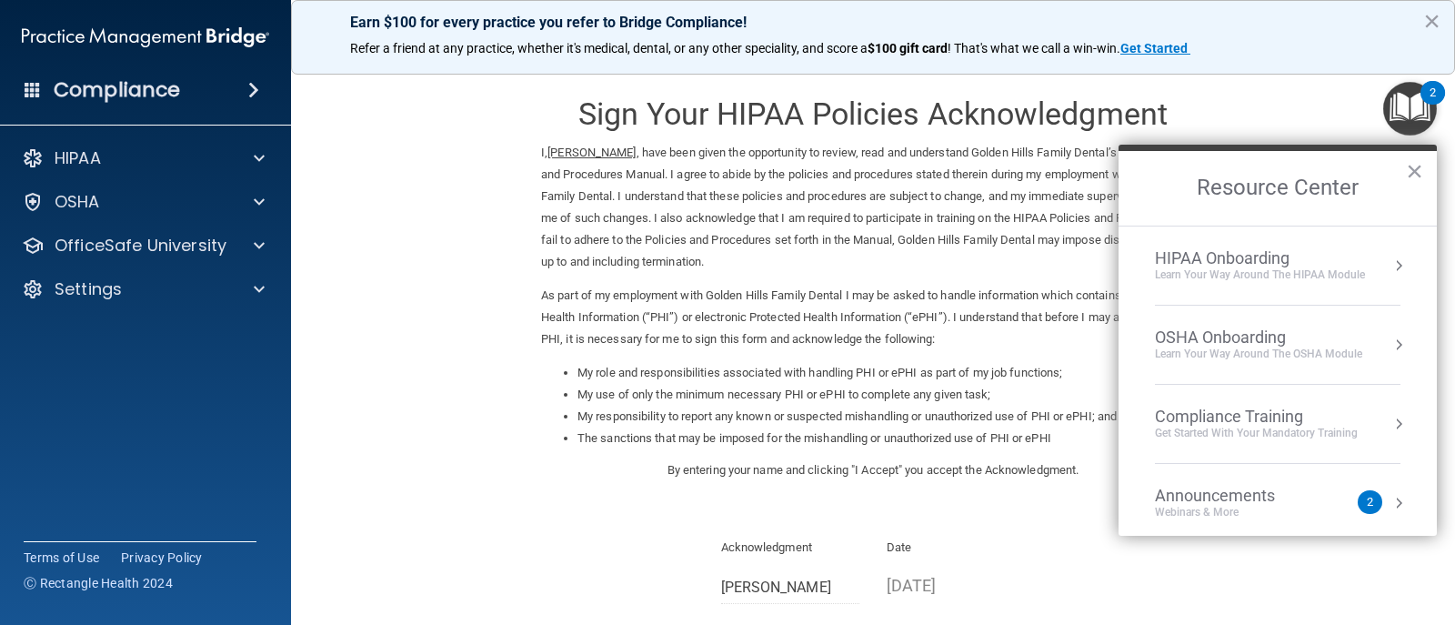
click at [1258, 277] on div "Learn Your Way around the HIPAA module" at bounding box center [1260, 274] width 210 height 15
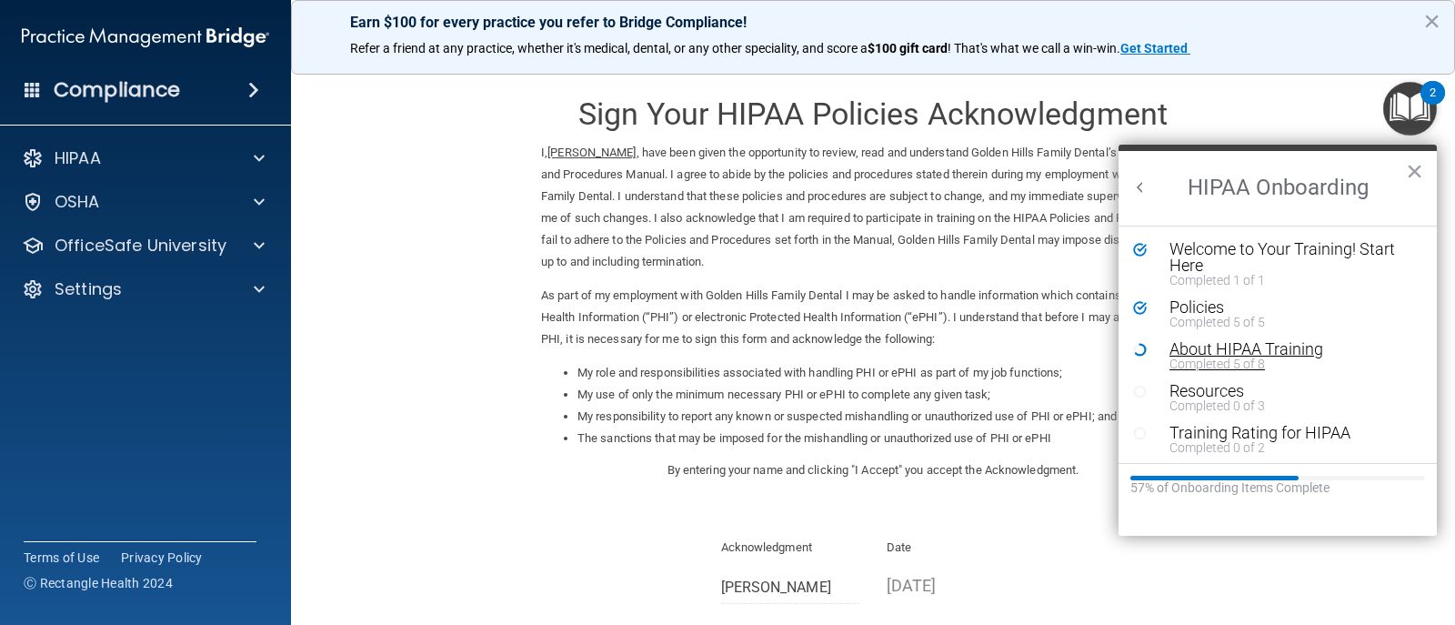
click at [1213, 347] on div "About HIPAA Training" at bounding box center [1285, 349] width 230 height 16
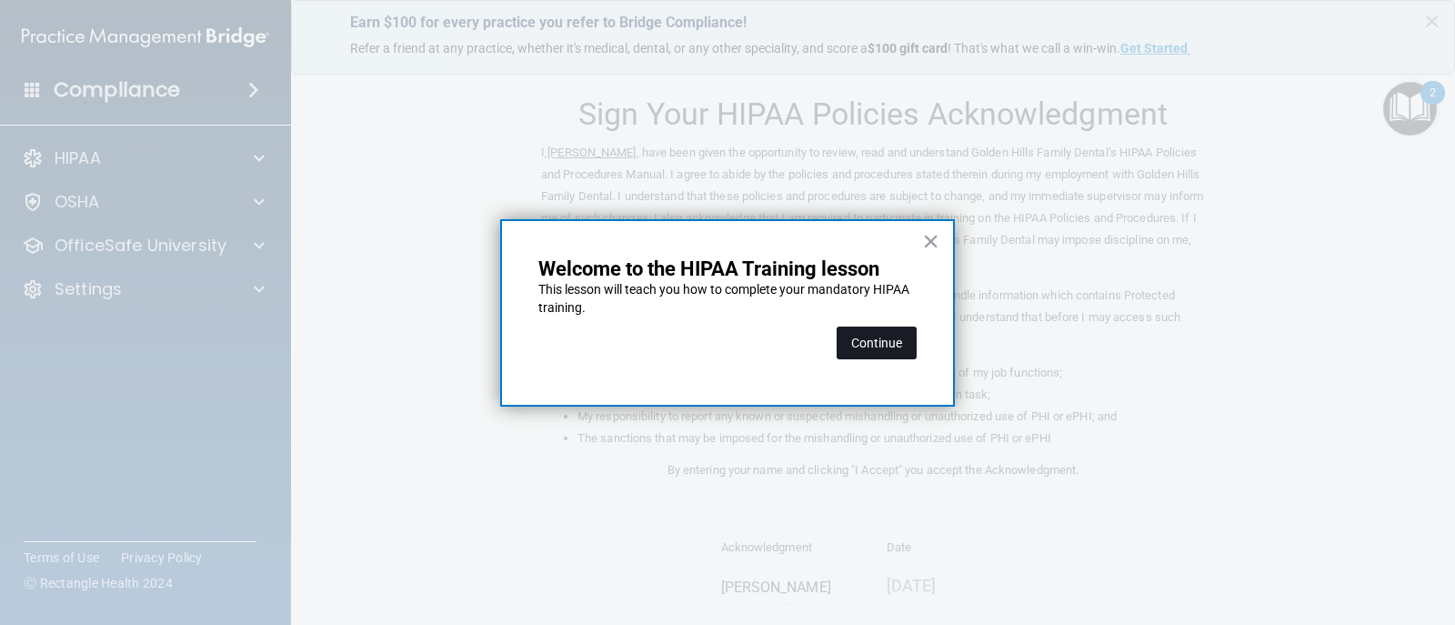
click at [901, 344] on button "Continue" at bounding box center [877, 343] width 80 height 33
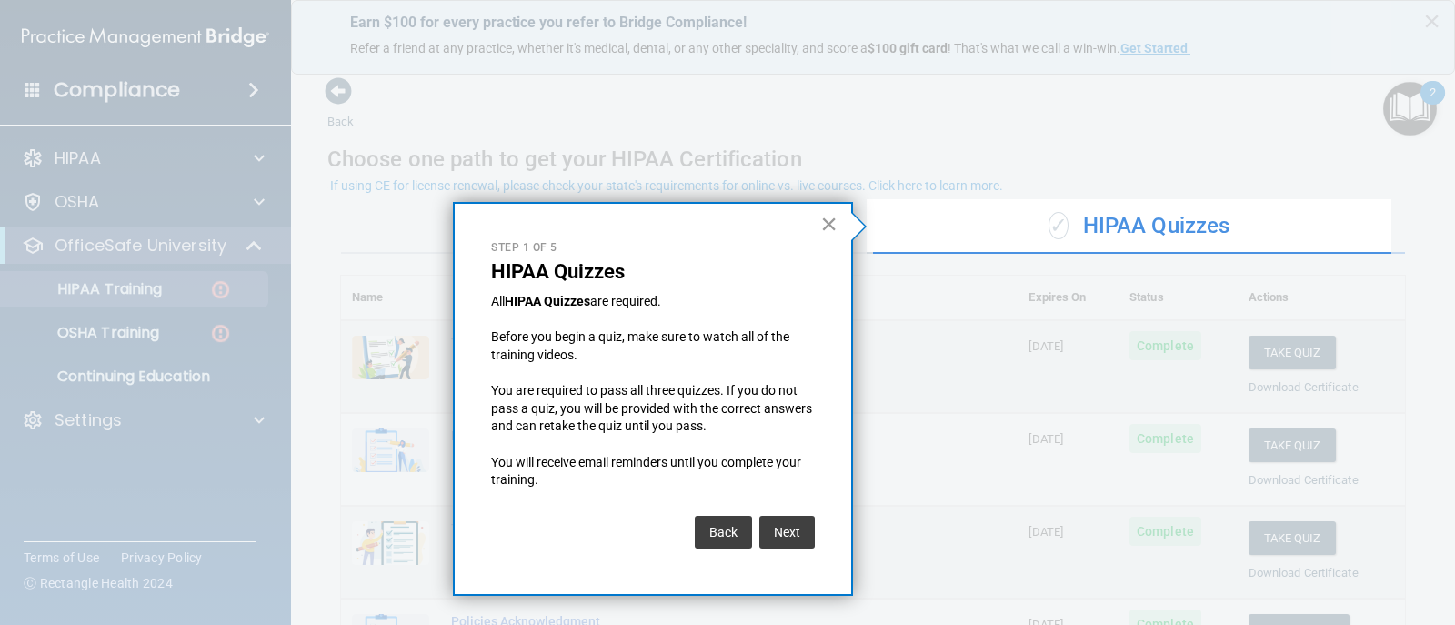
click at [835, 225] on button "×" at bounding box center [828, 223] width 17 height 29
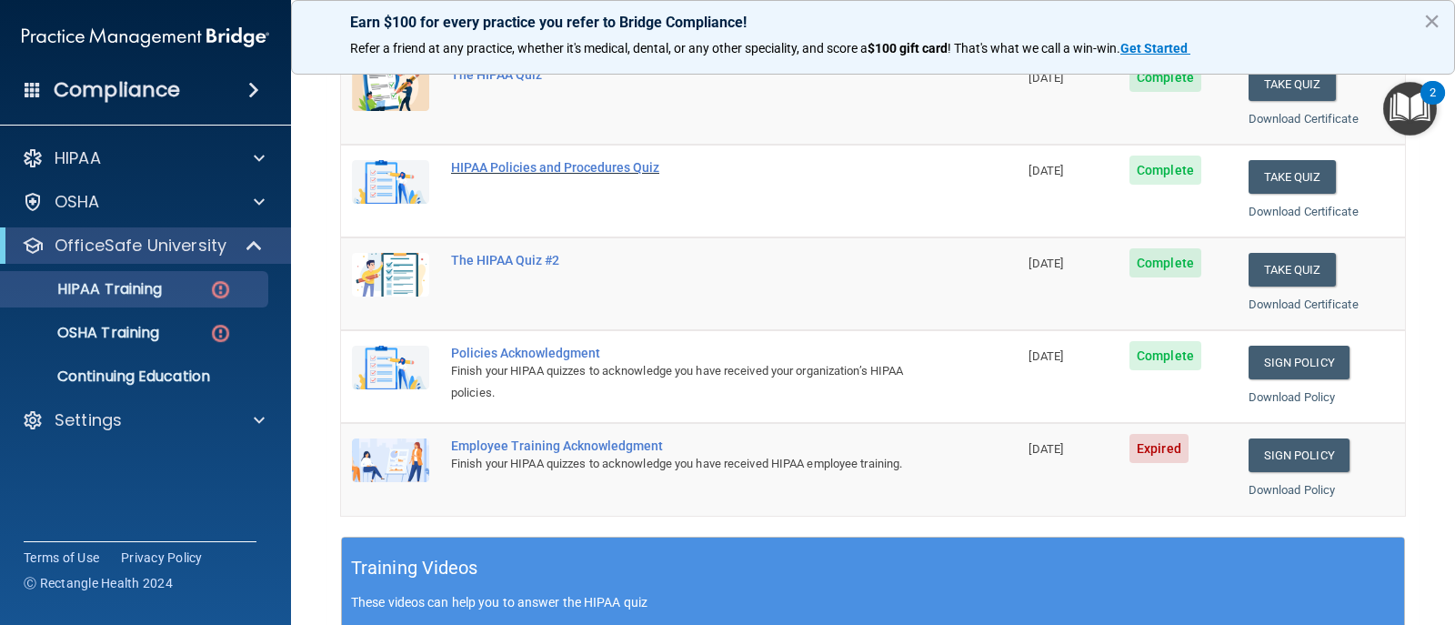
scroll to position [273, 0]
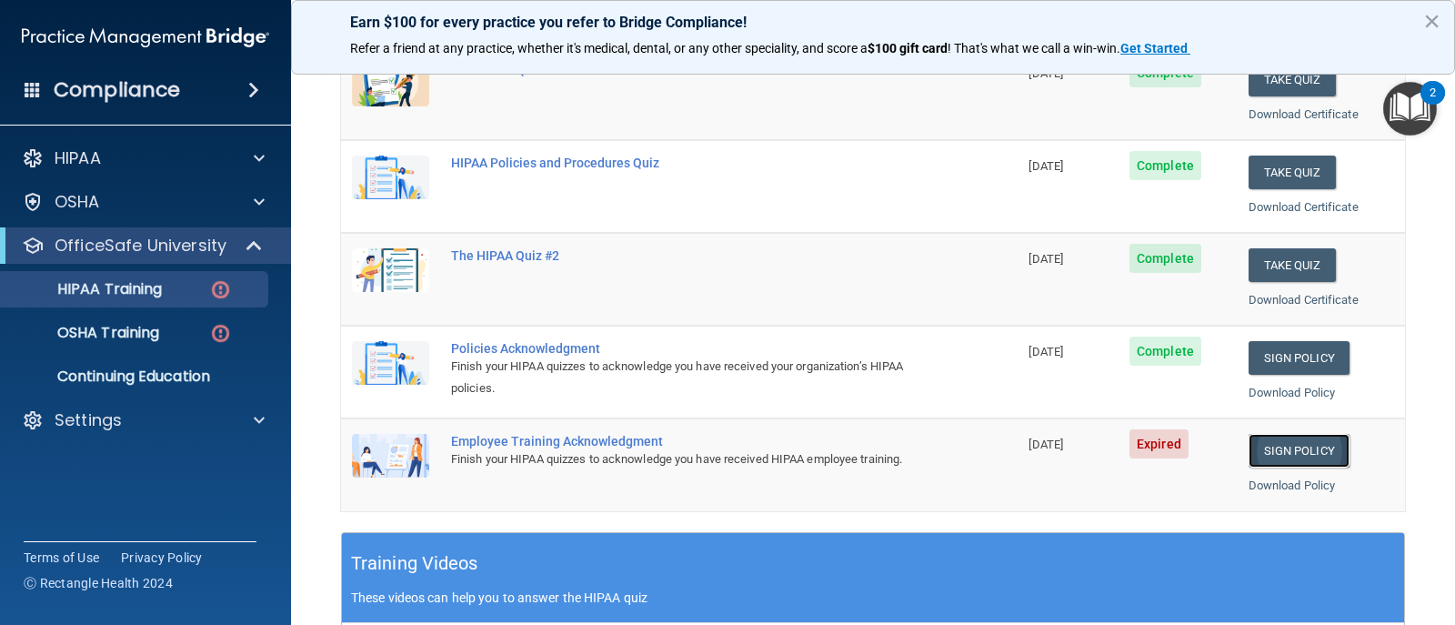
click at [1300, 446] on link "Sign Policy" at bounding box center [1299, 451] width 101 height 34
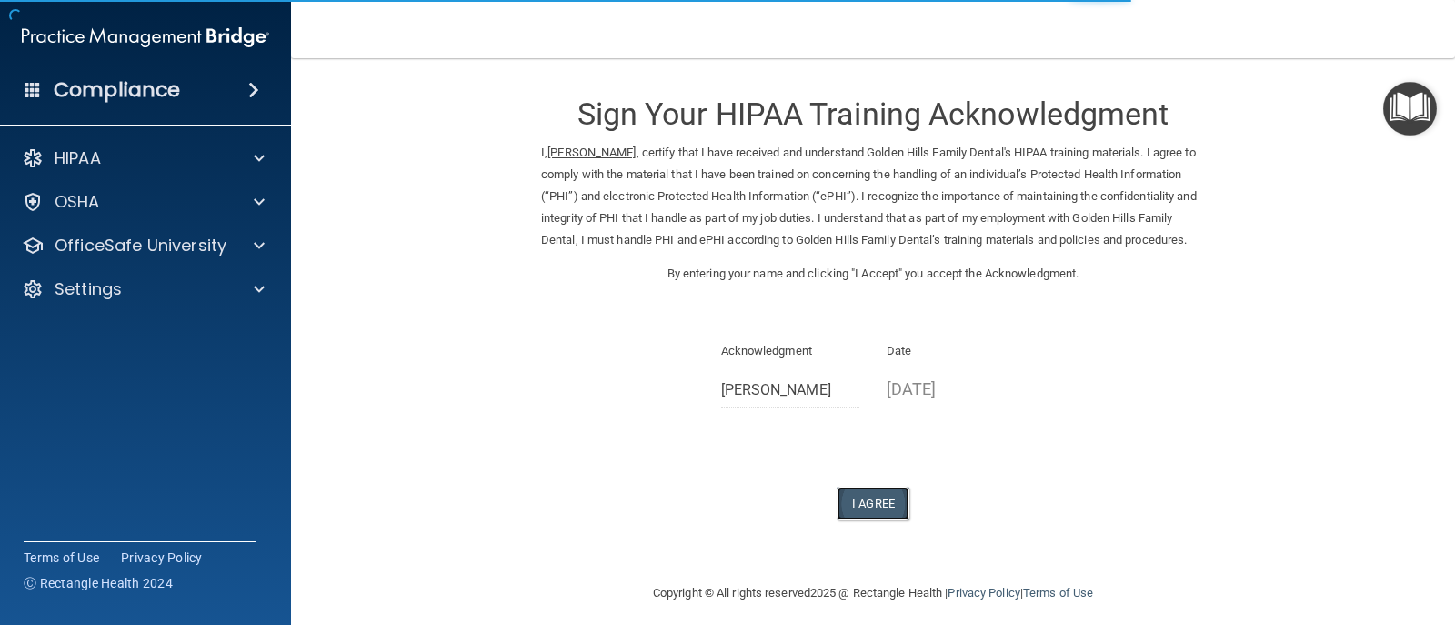
click at [868, 520] on button "I Agree" at bounding box center [873, 504] width 73 height 34
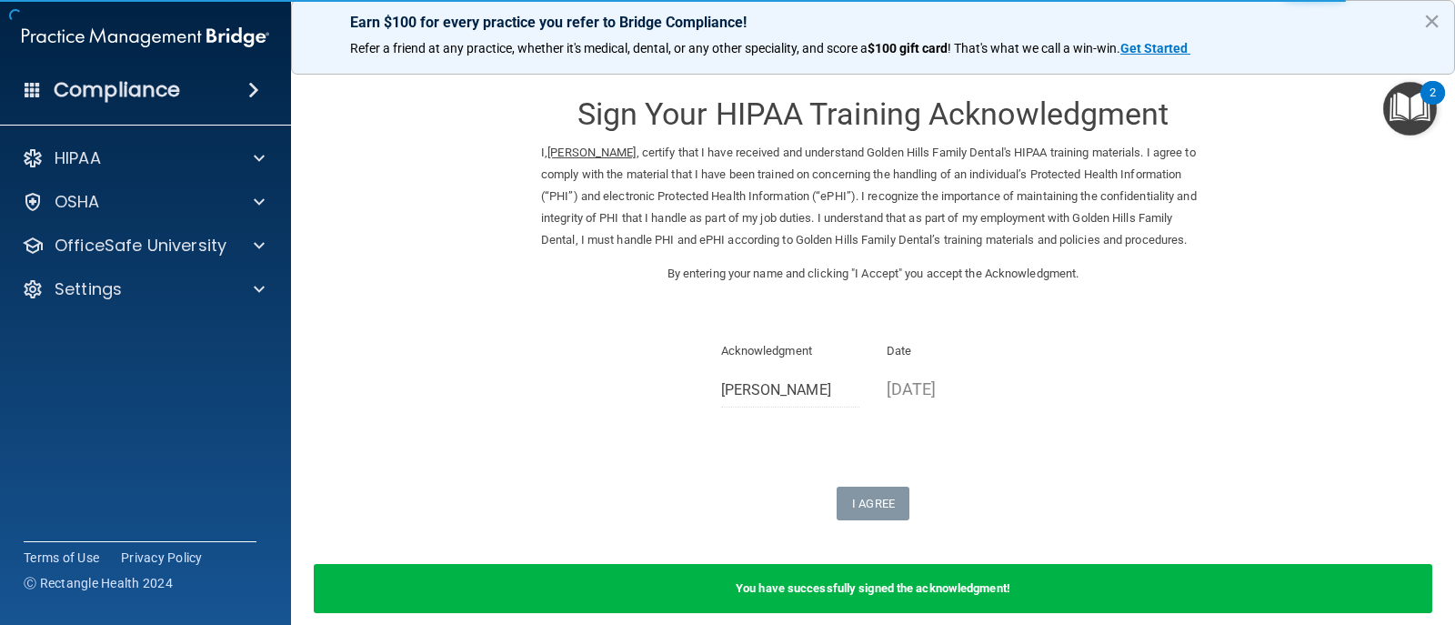
click at [1406, 114] on img "Open Resource Center, 2 new notifications" at bounding box center [1411, 109] width 54 height 54
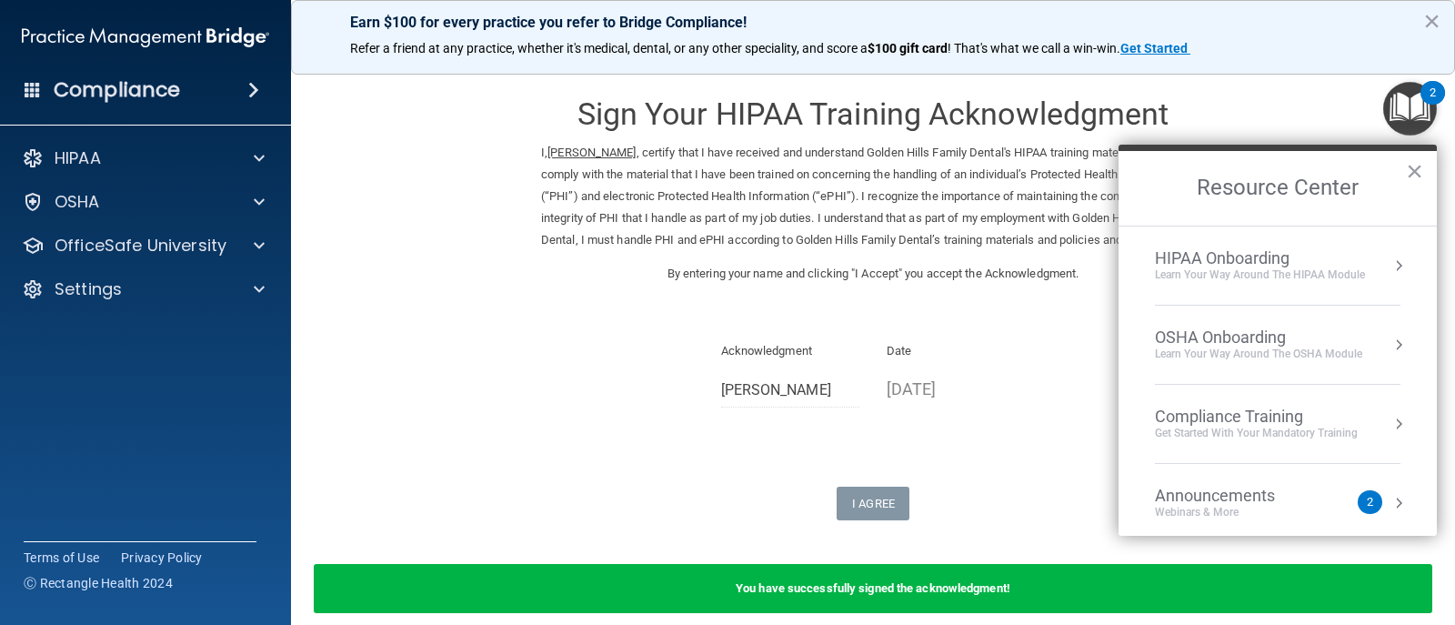
click at [1229, 270] on div "Learn Your Way around the HIPAA module" at bounding box center [1260, 274] width 210 height 15
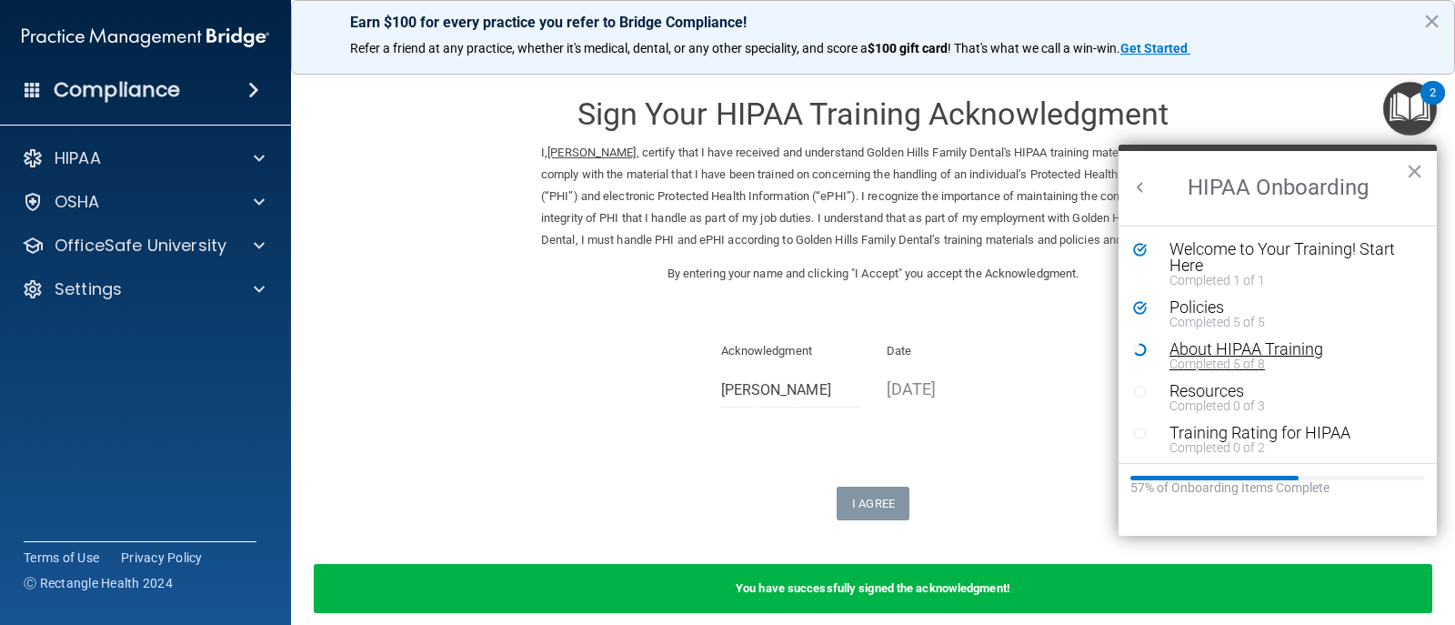
click at [1216, 351] on div "About HIPAA Training" at bounding box center [1285, 349] width 230 height 16
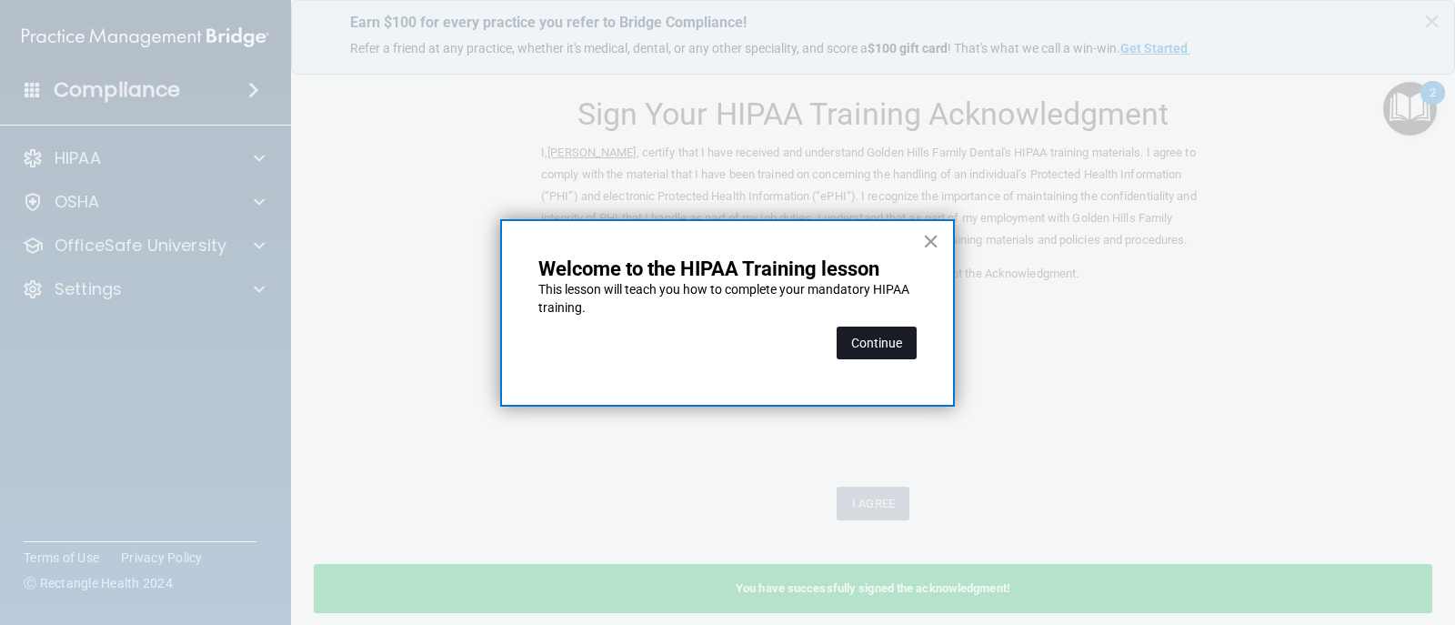
click at [903, 339] on button "Continue" at bounding box center [877, 343] width 80 height 33
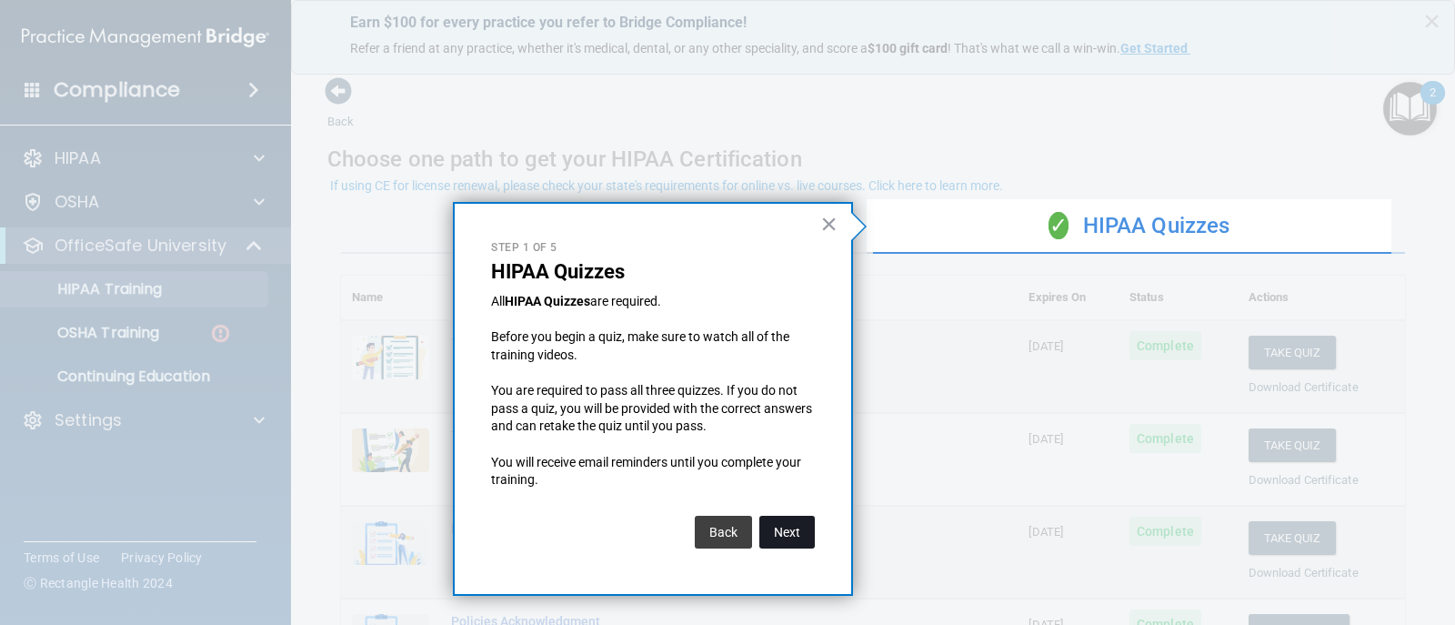
click at [782, 533] on button "Next" at bounding box center [787, 532] width 55 height 33
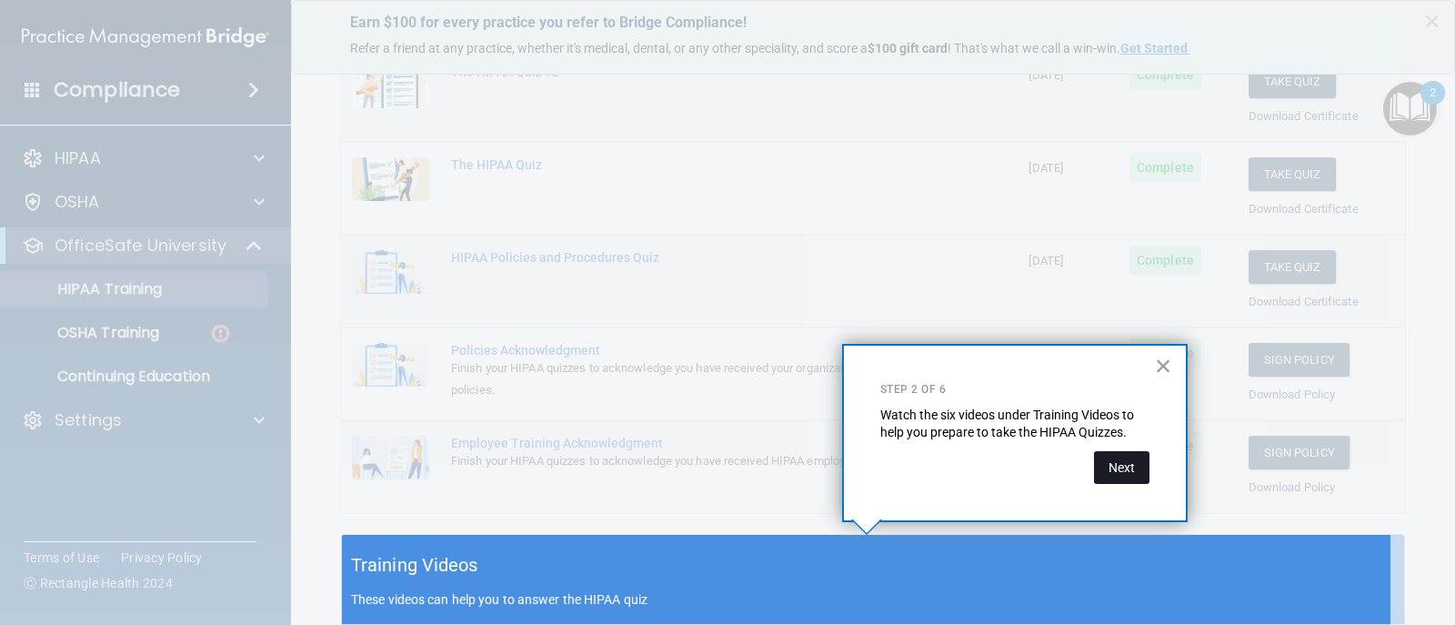
click at [1112, 458] on button "Next" at bounding box center [1121, 467] width 55 height 33
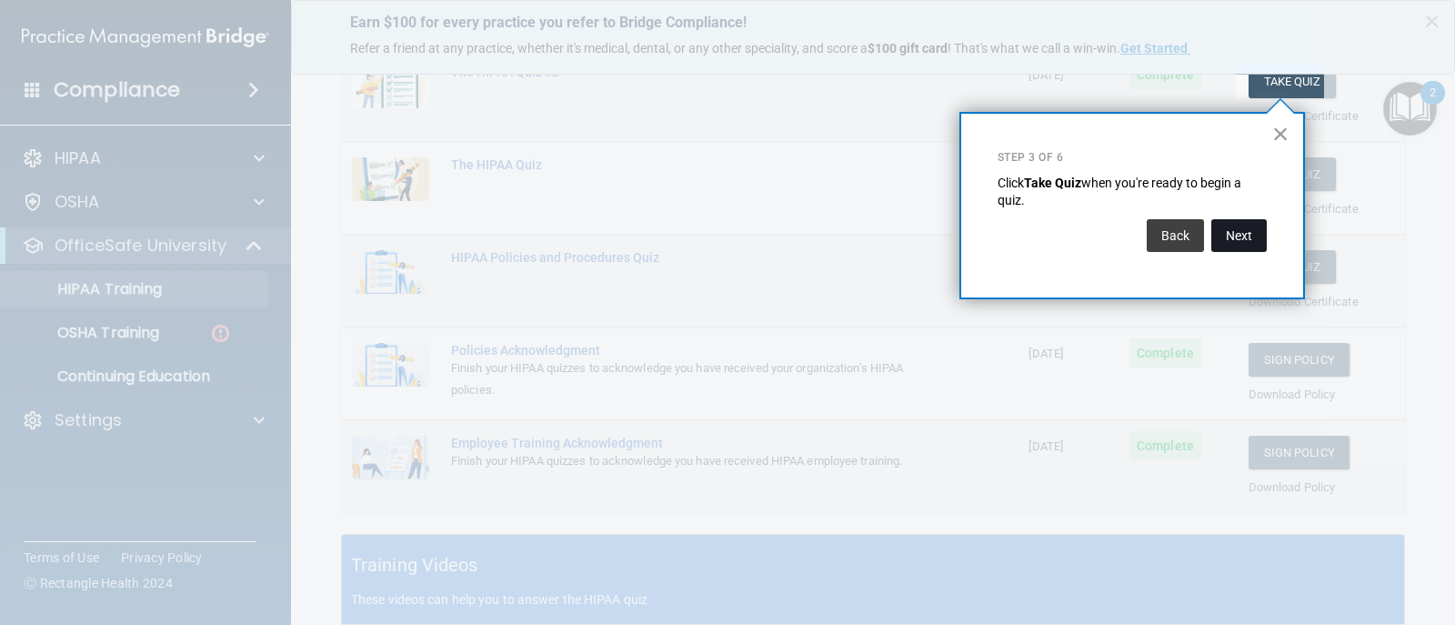
click at [1225, 240] on button "Next" at bounding box center [1239, 235] width 55 height 33
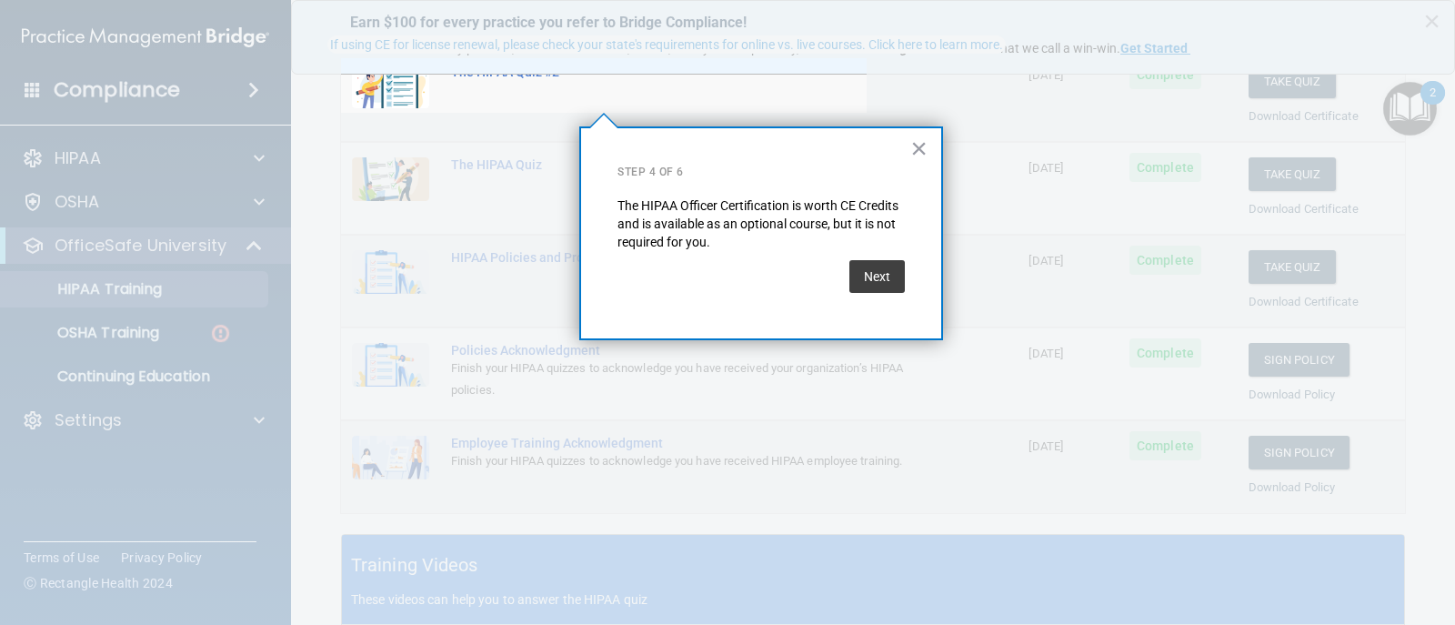
scroll to position [141, 0]
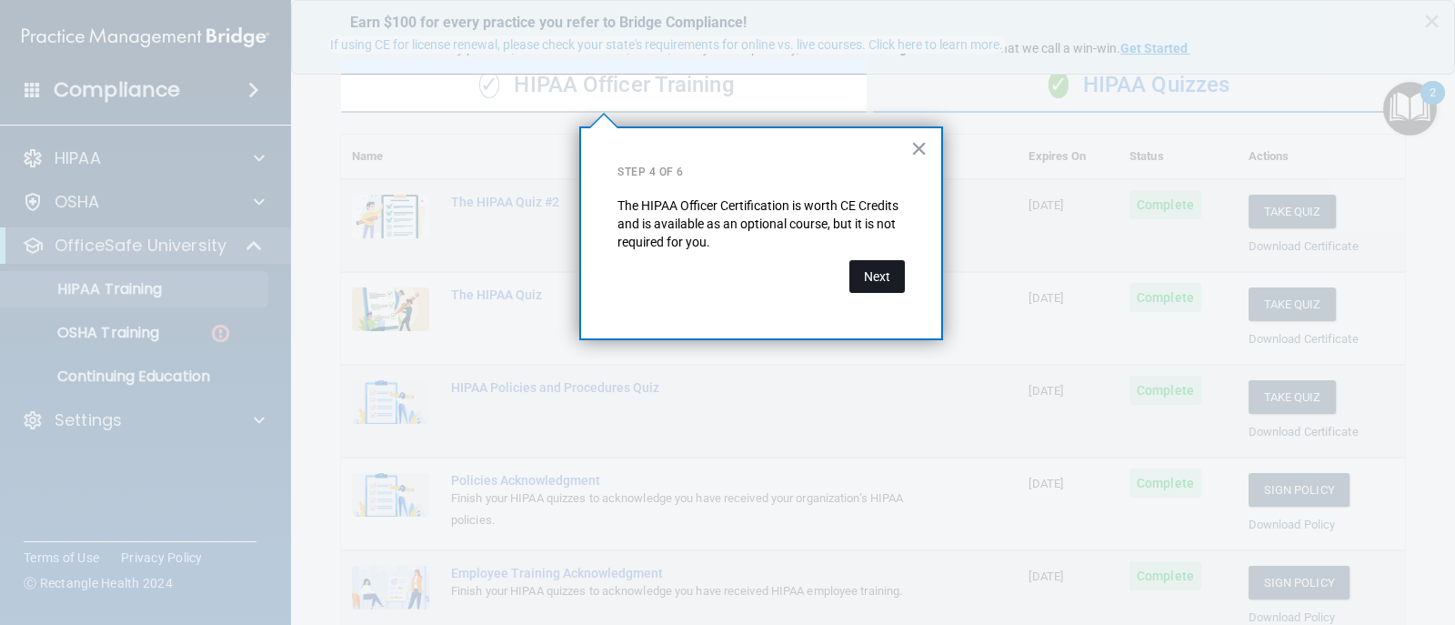
click at [891, 281] on button "Next" at bounding box center [877, 276] width 55 height 33
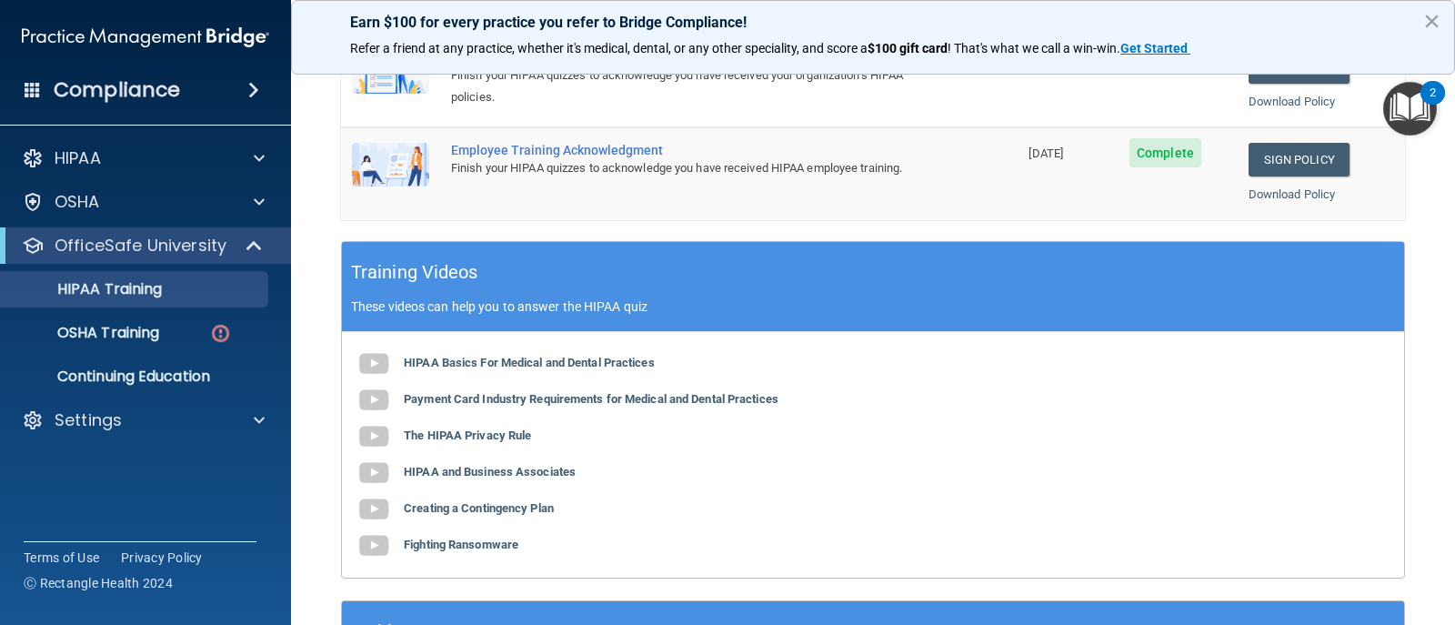
scroll to position [596, 0]
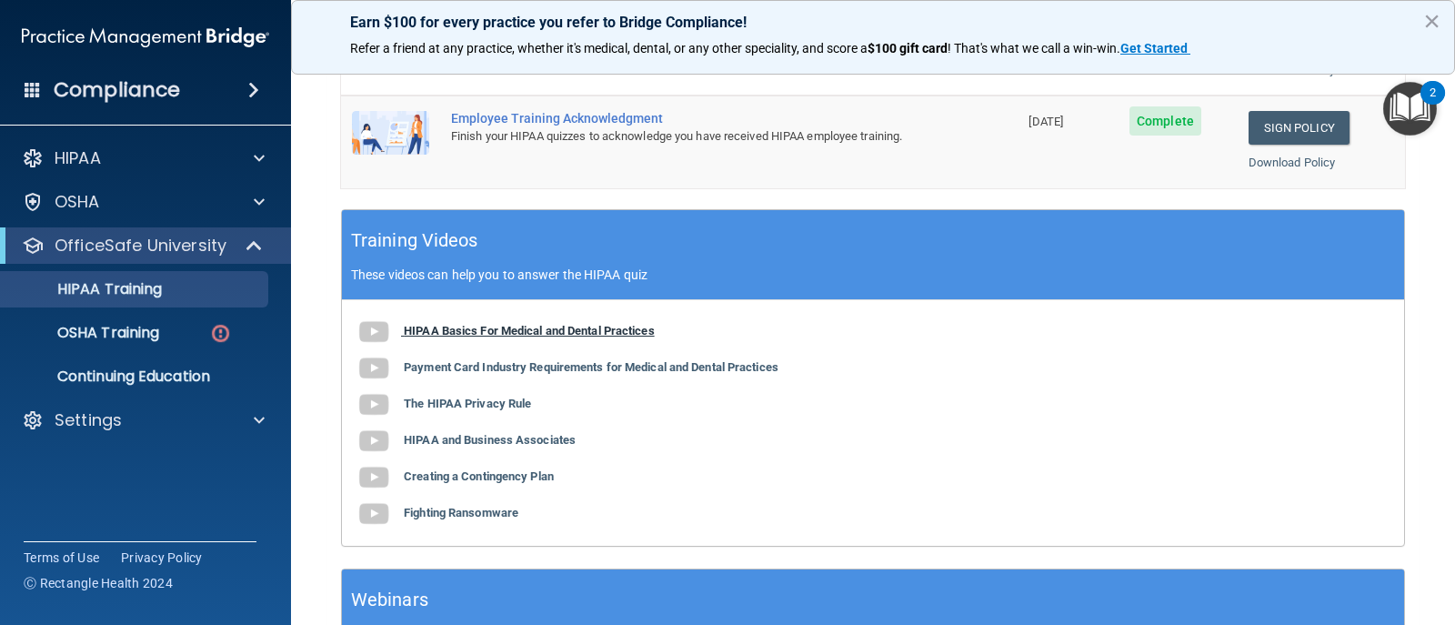
click at [471, 327] on b "HIPAA Basics For Medical and Dental Practices" at bounding box center [529, 331] width 251 height 14
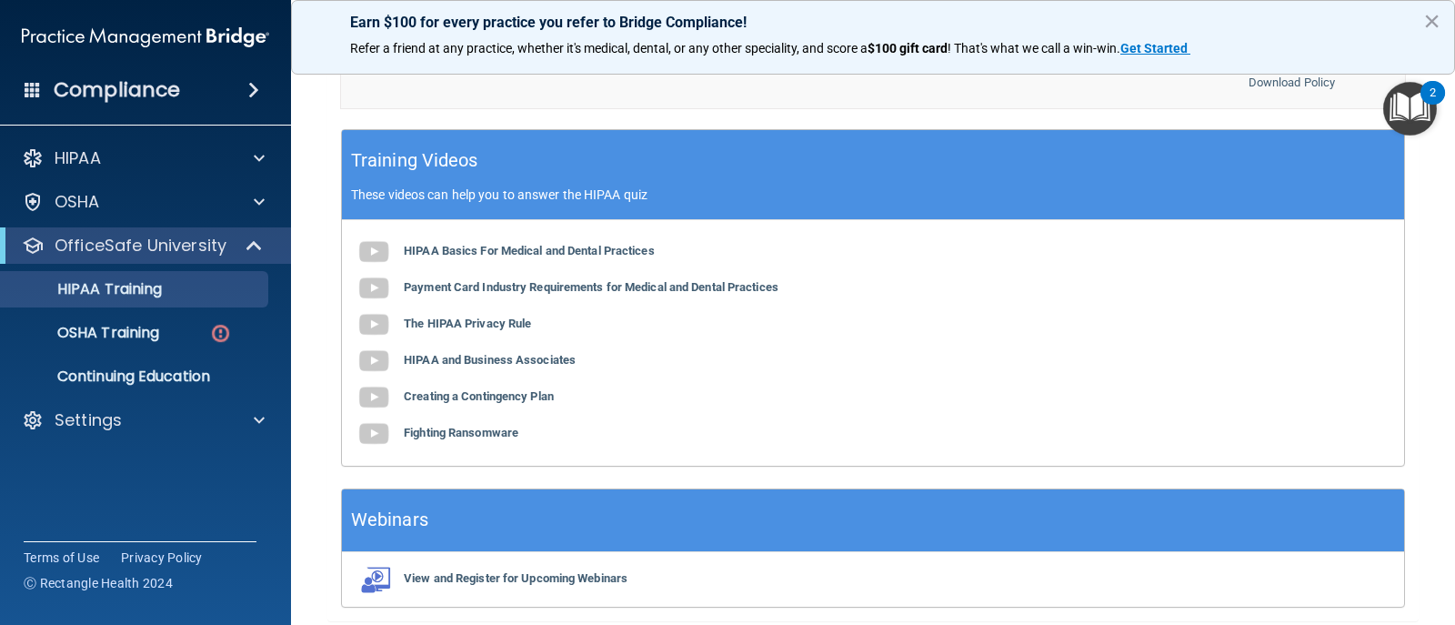
scroll to position [745, 0]
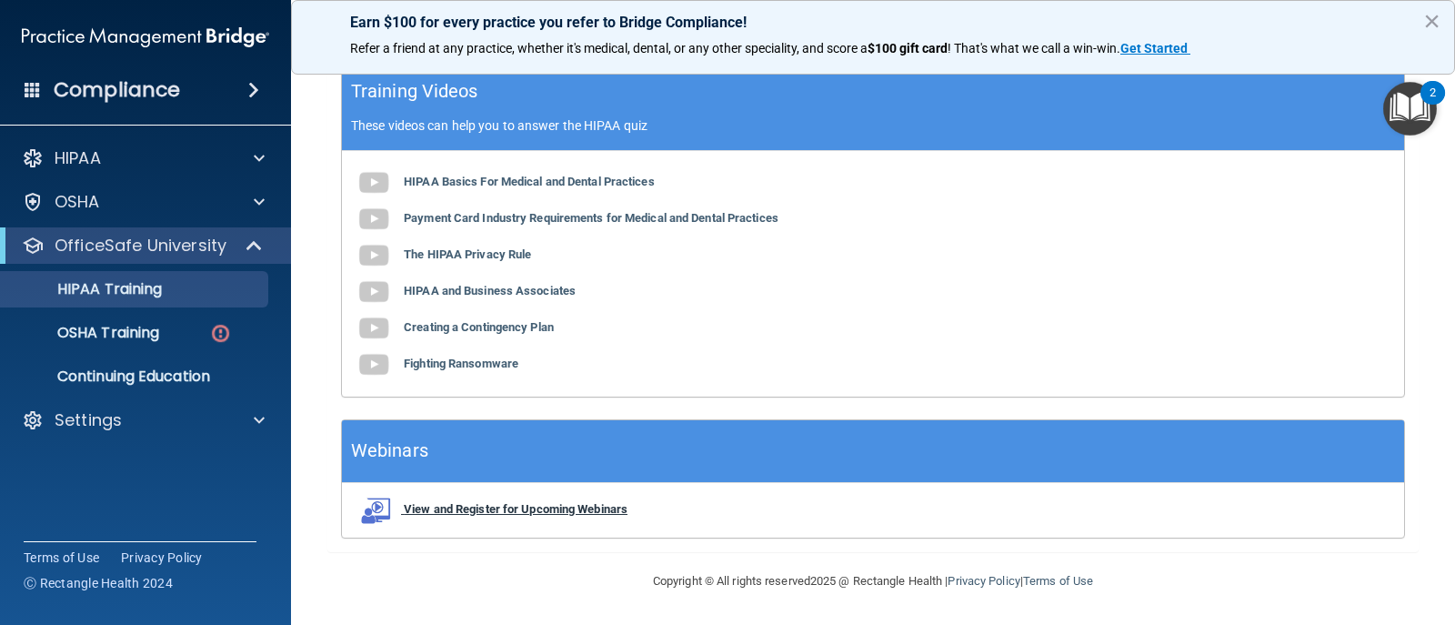
click at [581, 507] on b "View and Register for Upcoming Webinars" at bounding box center [516, 509] width 224 height 14
click at [1395, 108] on img "Open Resource Center, 2 new notifications" at bounding box center [1411, 109] width 54 height 54
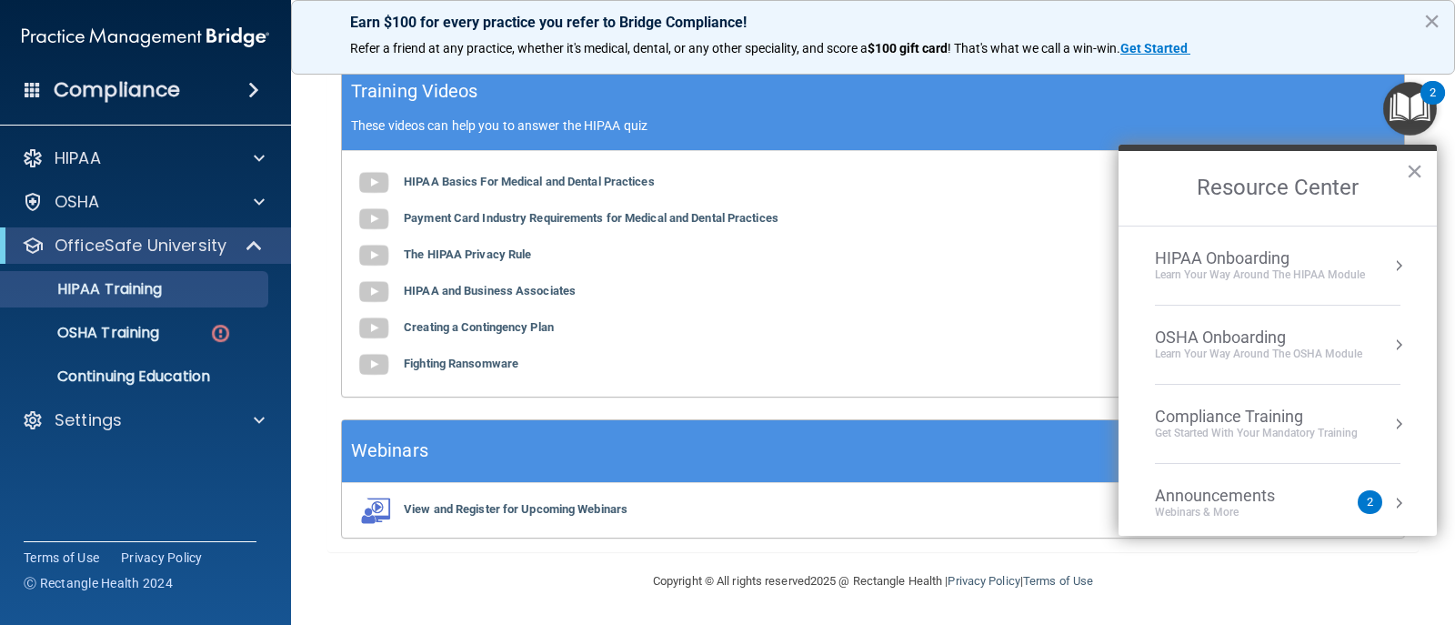
click at [1303, 267] on div "HIPAA Onboarding" at bounding box center [1260, 258] width 210 height 20
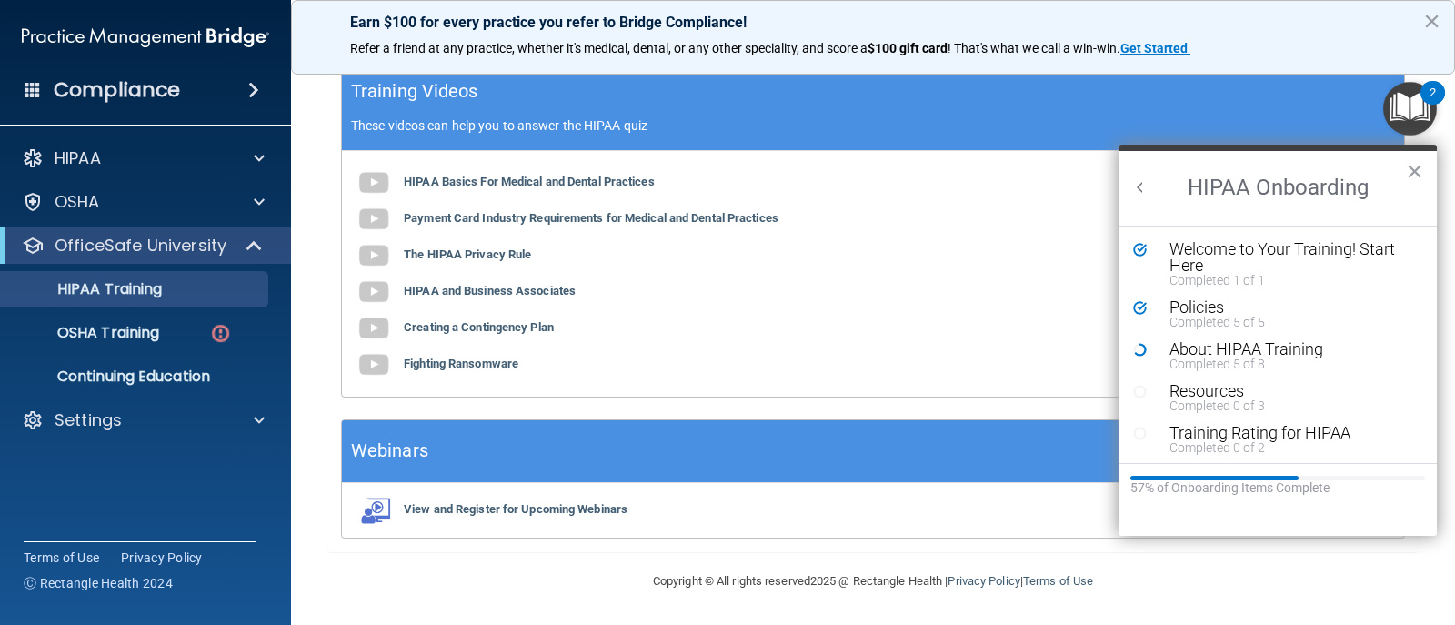
scroll to position [0, 0]
click at [1228, 371] on li "About HIPAA Training Completed 5 of 8" at bounding box center [1277, 362] width 289 height 42
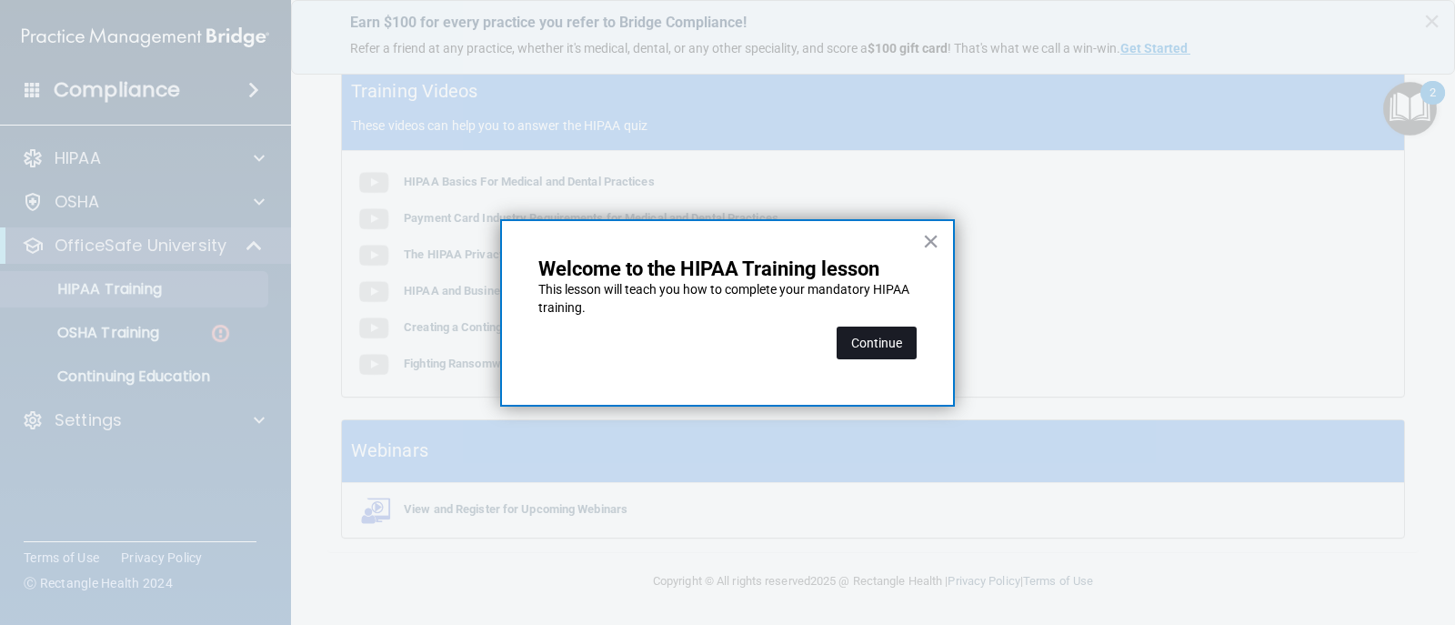
click at [866, 343] on button "Continue" at bounding box center [877, 343] width 80 height 33
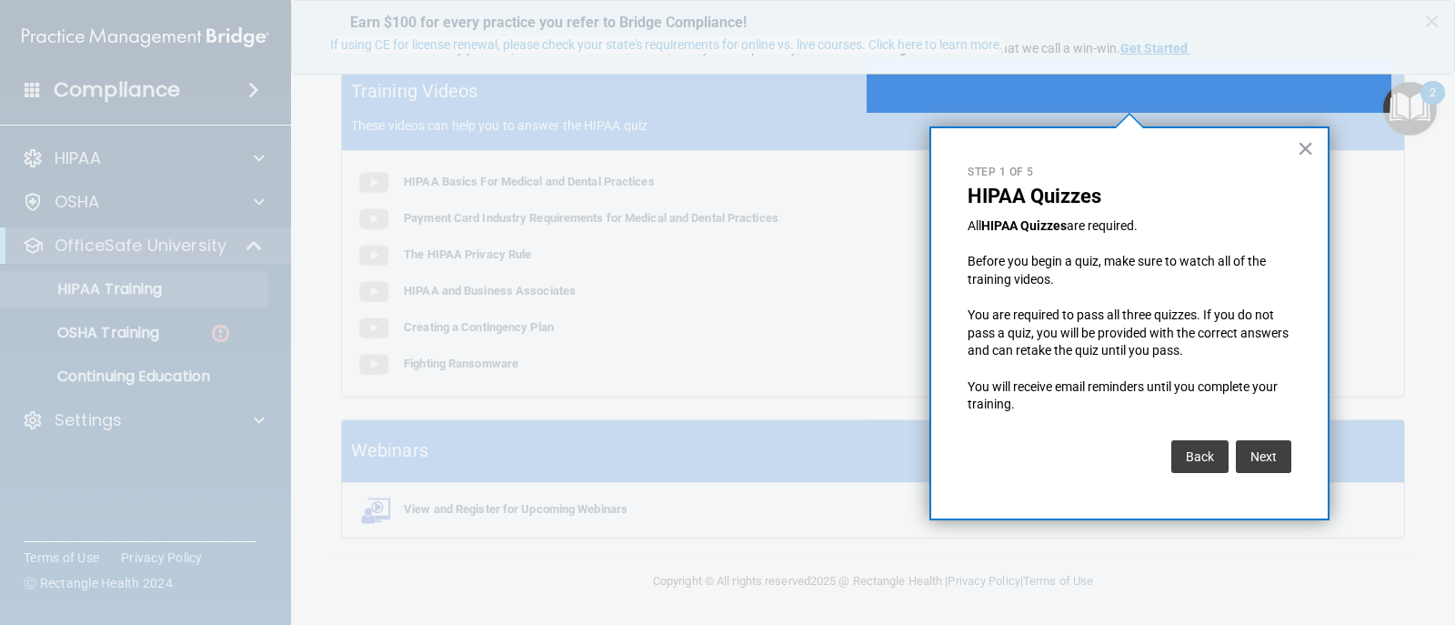
scroll to position [141, 0]
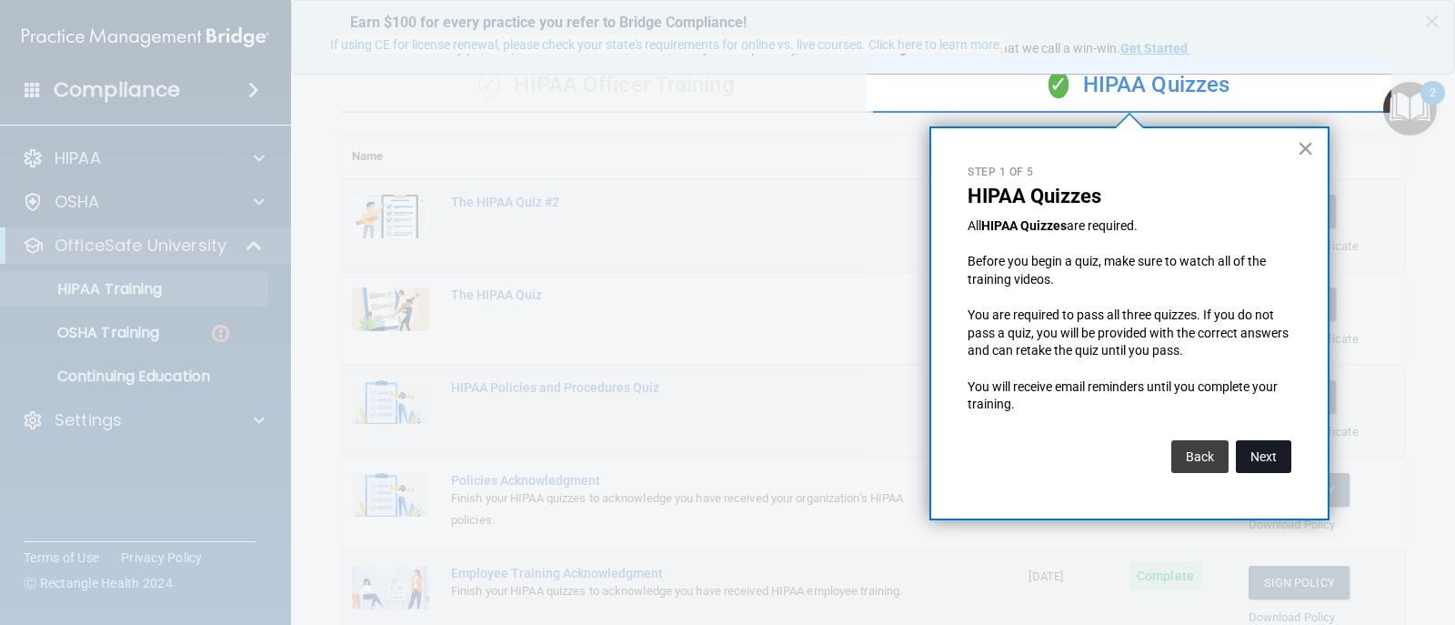
click at [1262, 457] on button "Next" at bounding box center [1263, 456] width 55 height 33
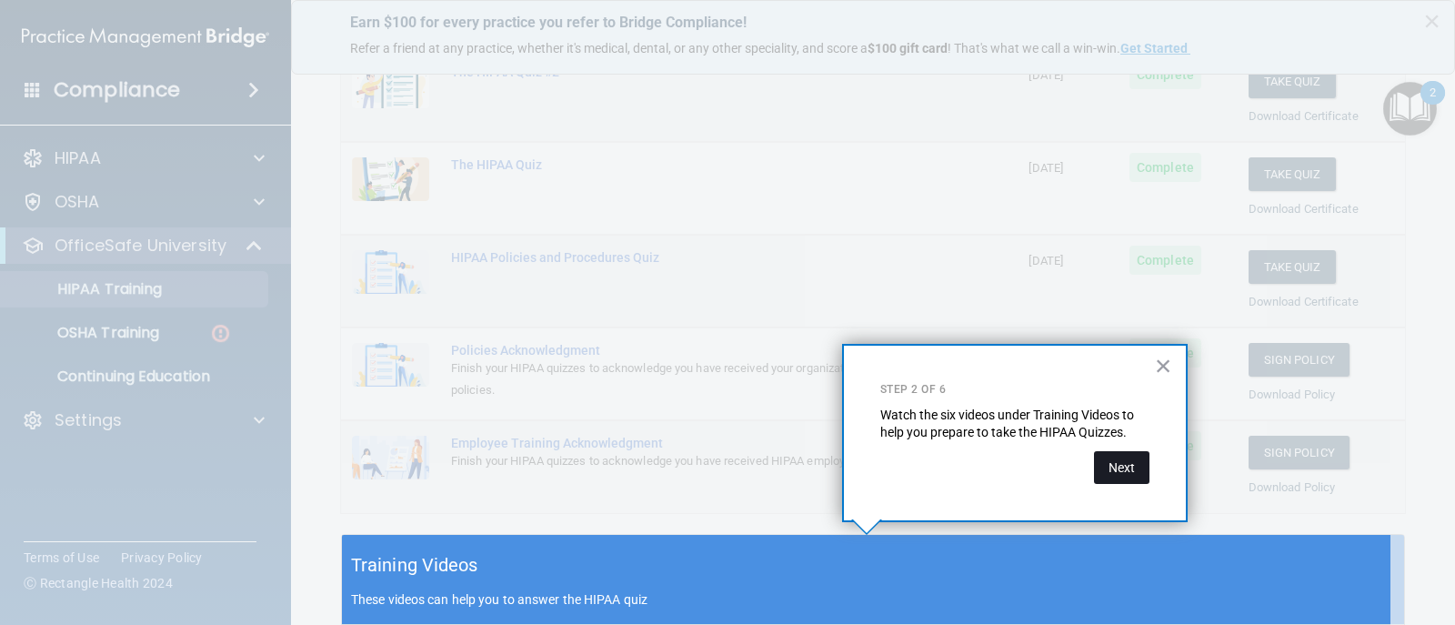
click at [1112, 462] on button "Next" at bounding box center [1121, 467] width 55 height 33
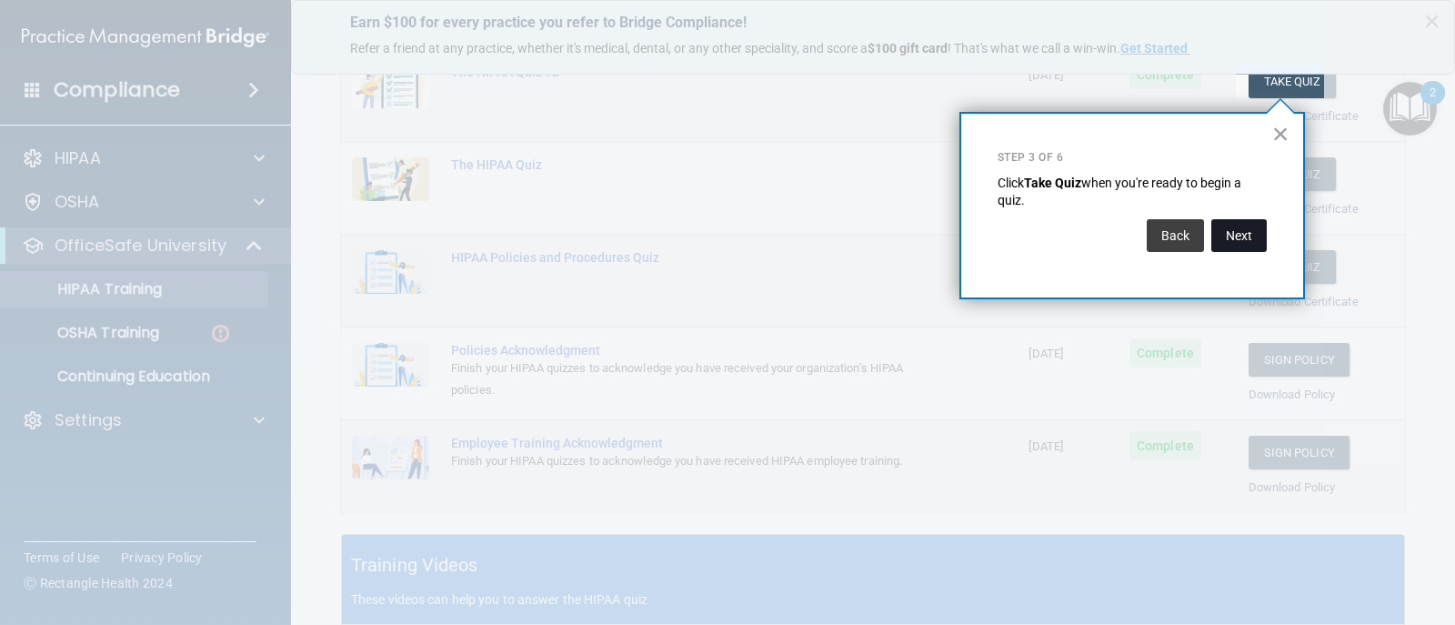
click at [1237, 234] on button "Next" at bounding box center [1239, 235] width 55 height 33
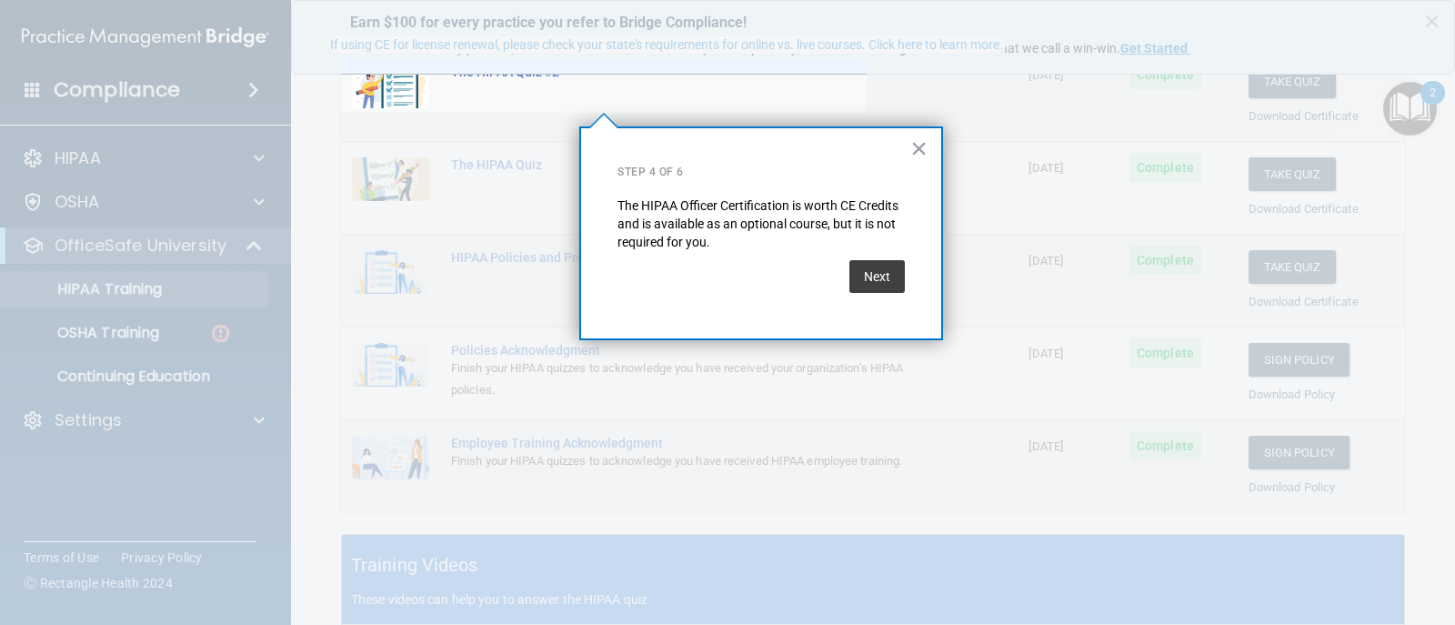
scroll to position [141, 0]
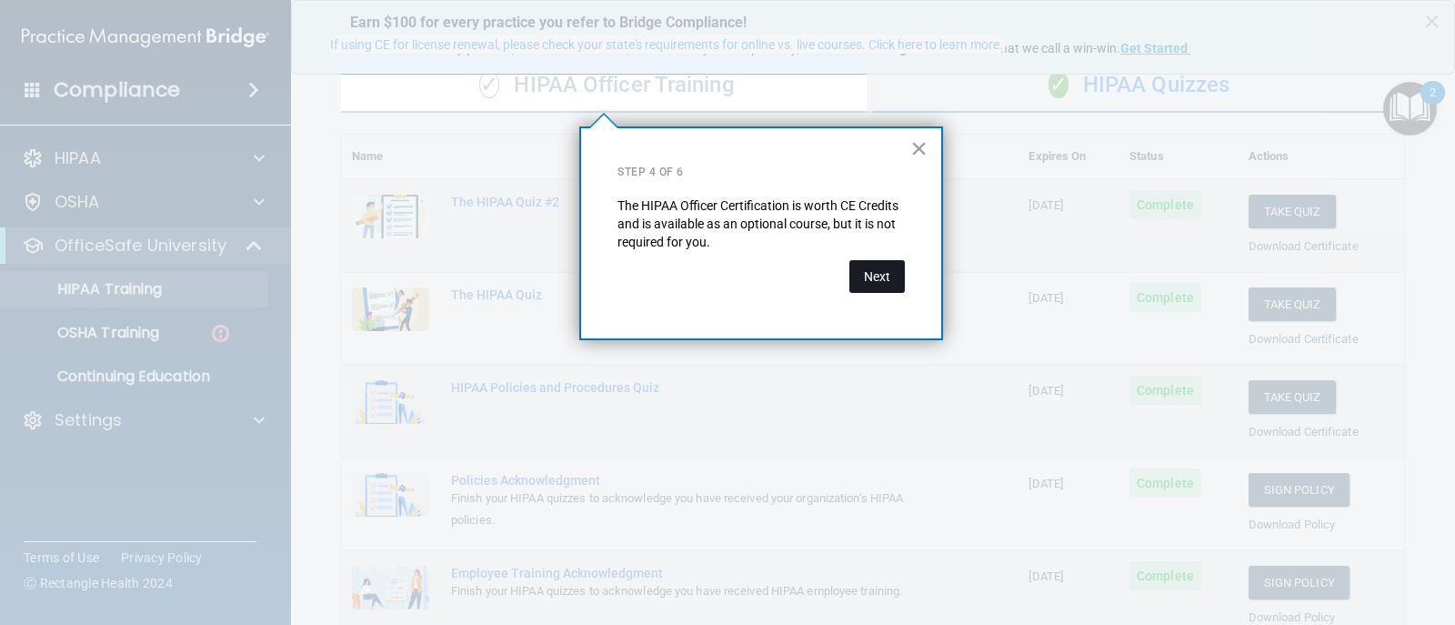
click at [885, 270] on button "Next" at bounding box center [877, 276] width 55 height 33
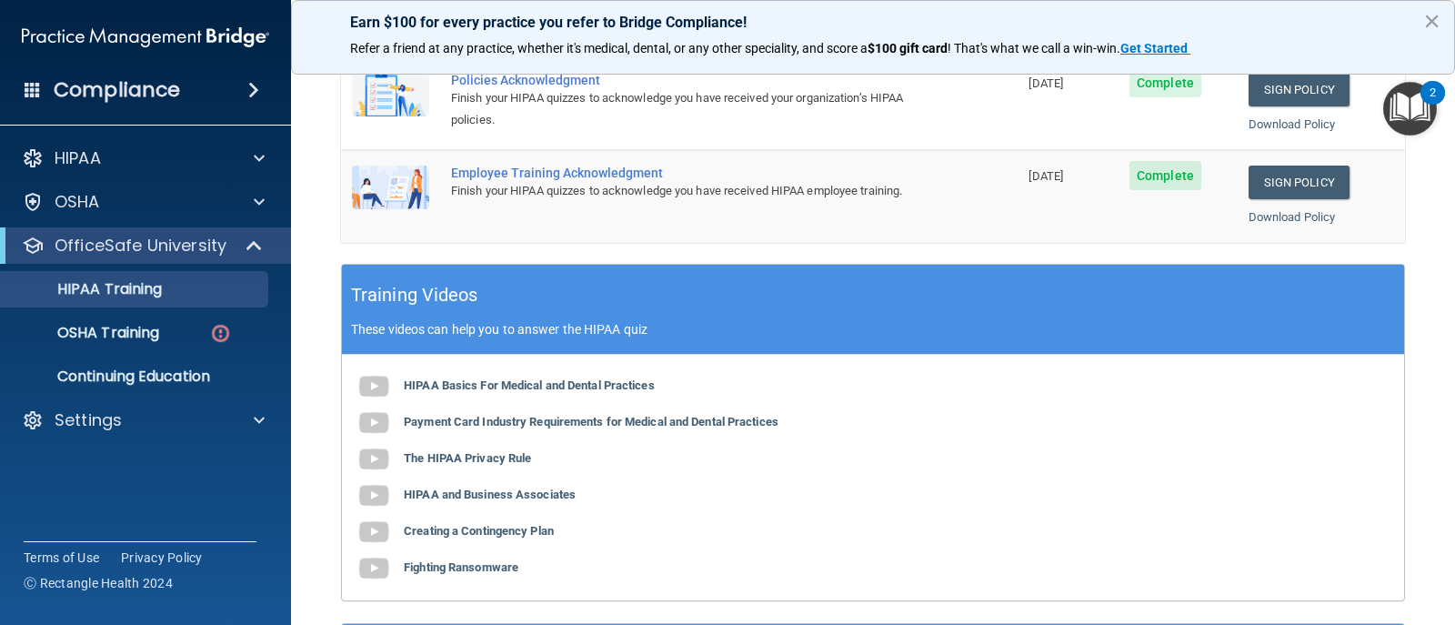
scroll to position [596, 0]
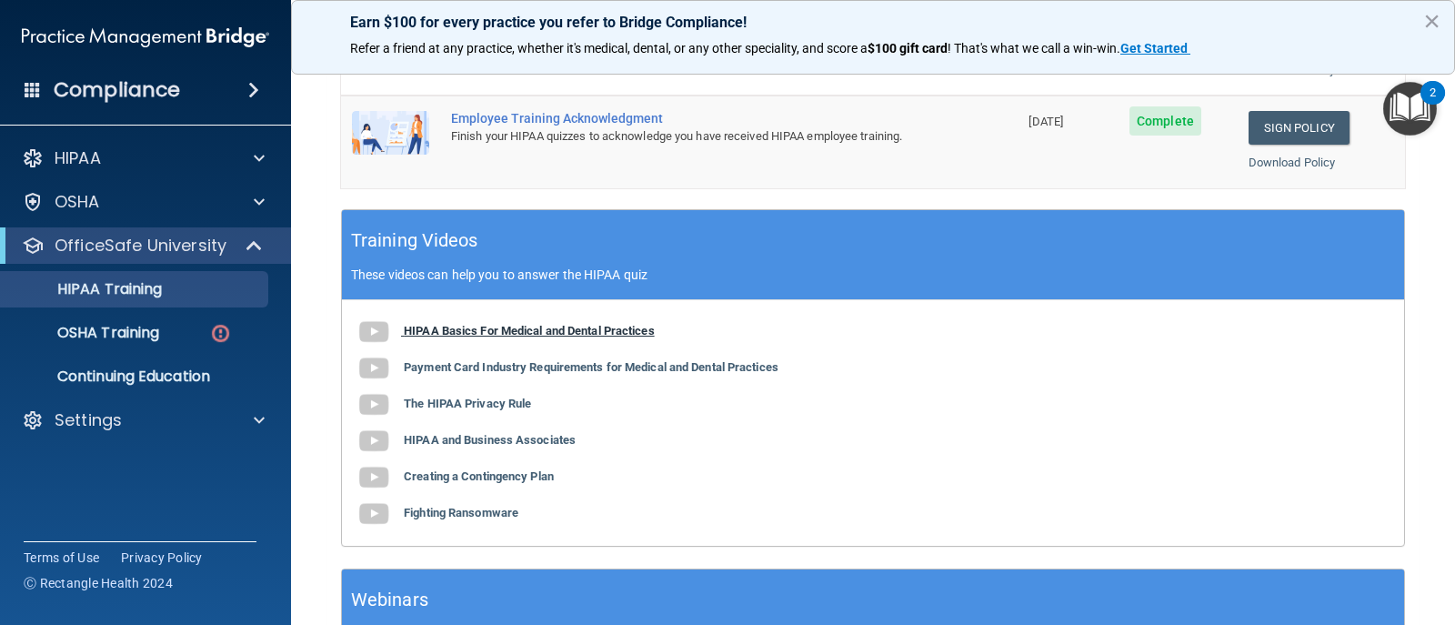
click at [569, 331] on b "HIPAA Basics For Medical and Dental Practices" at bounding box center [529, 331] width 251 height 14
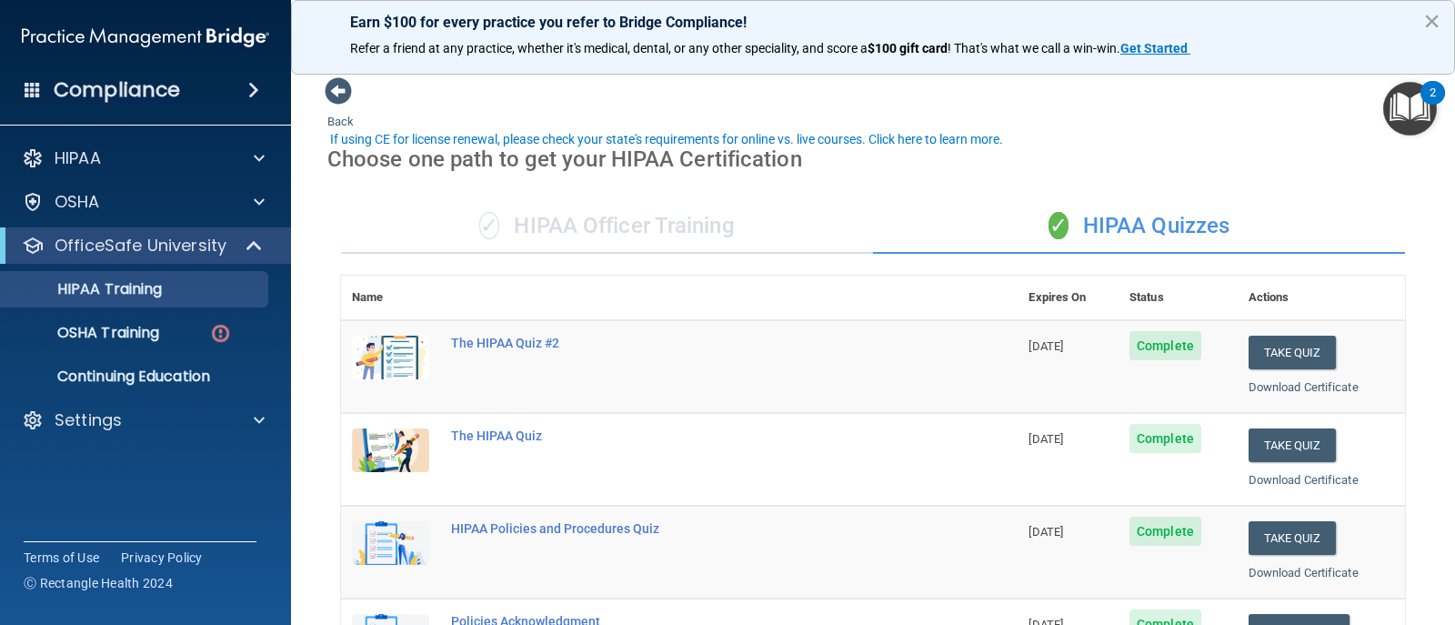
scroll to position [91, 0]
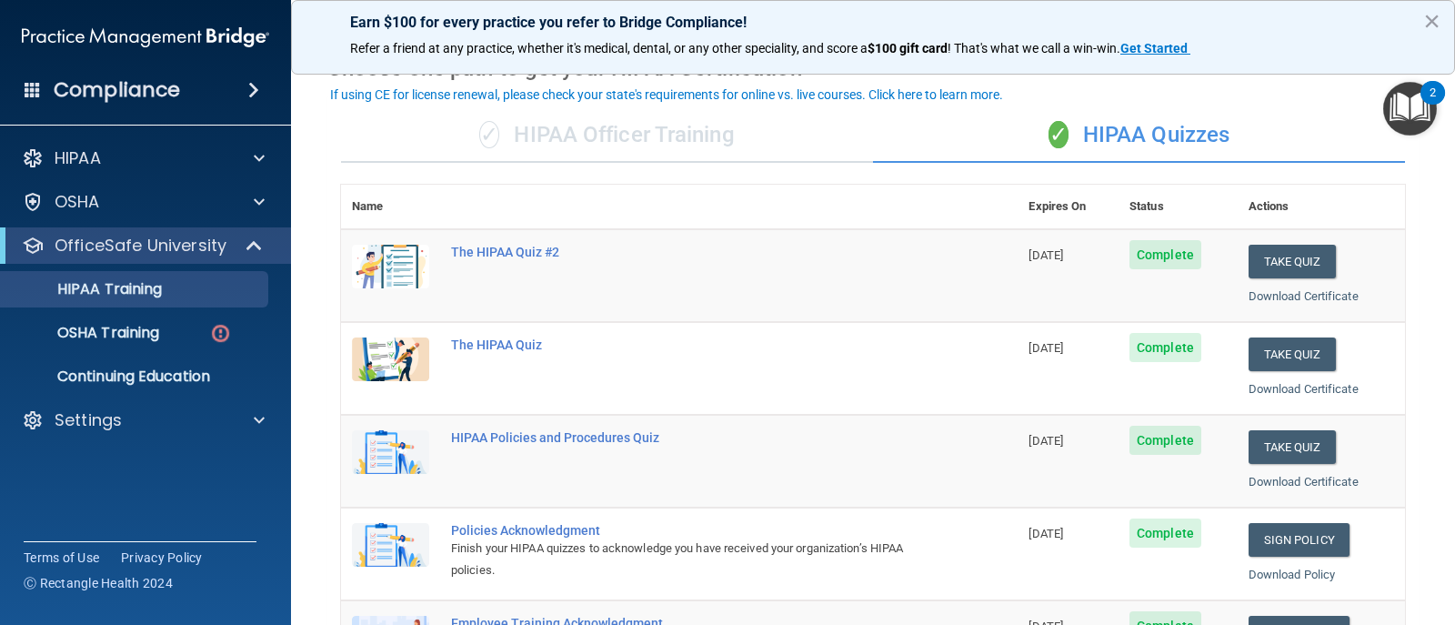
click at [693, 149] on div "✓ HIPAA Officer Training" at bounding box center [607, 135] width 532 height 55
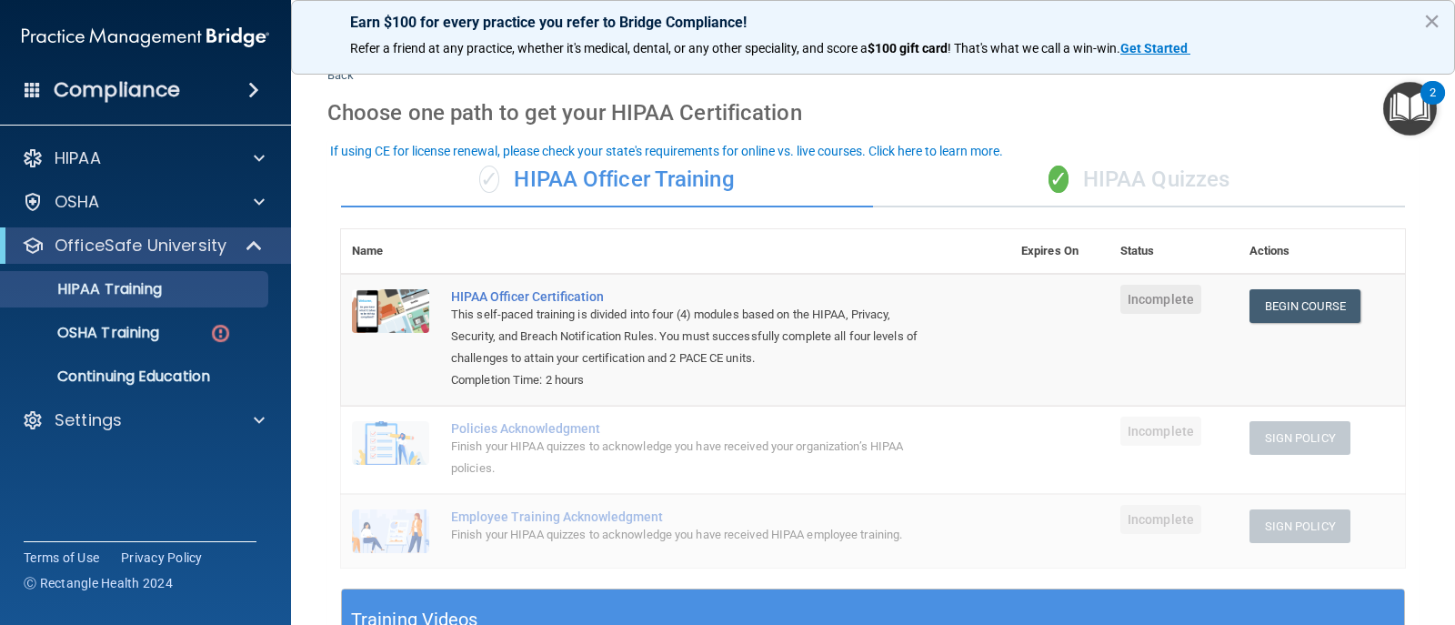
scroll to position [0, 0]
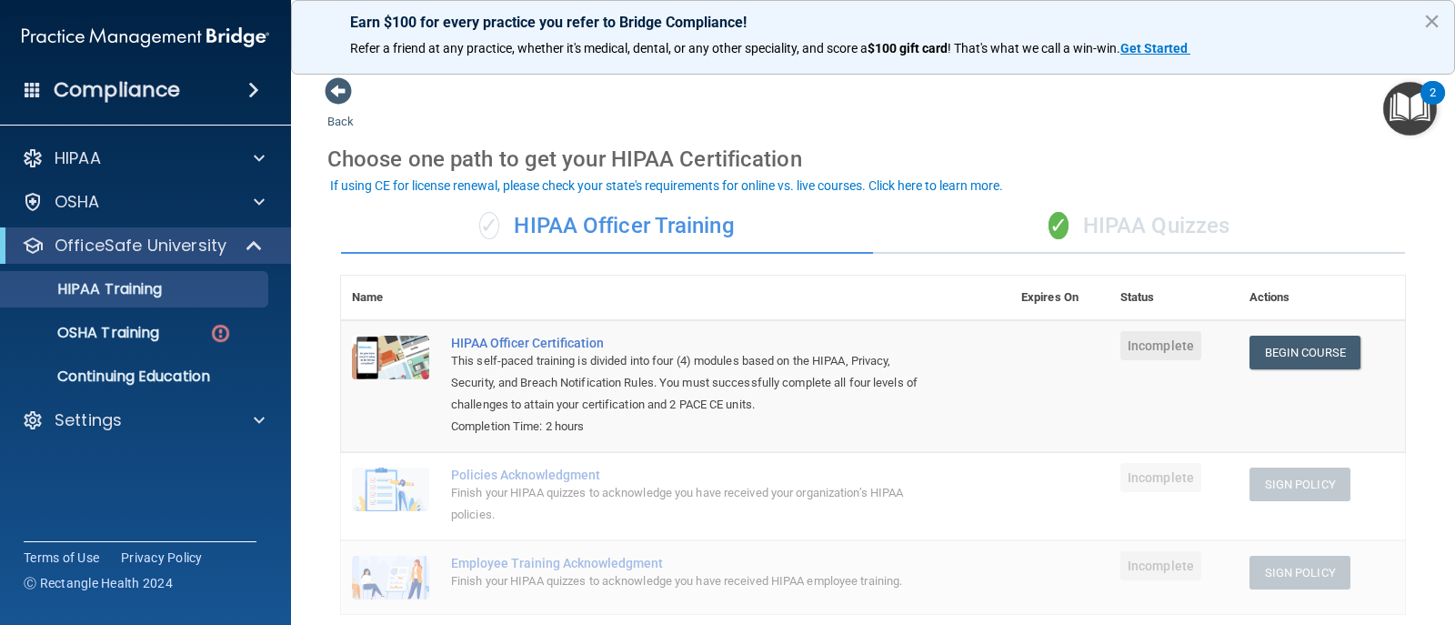
click at [1398, 117] on img "Open Resource Center, 2 new notifications" at bounding box center [1411, 109] width 54 height 54
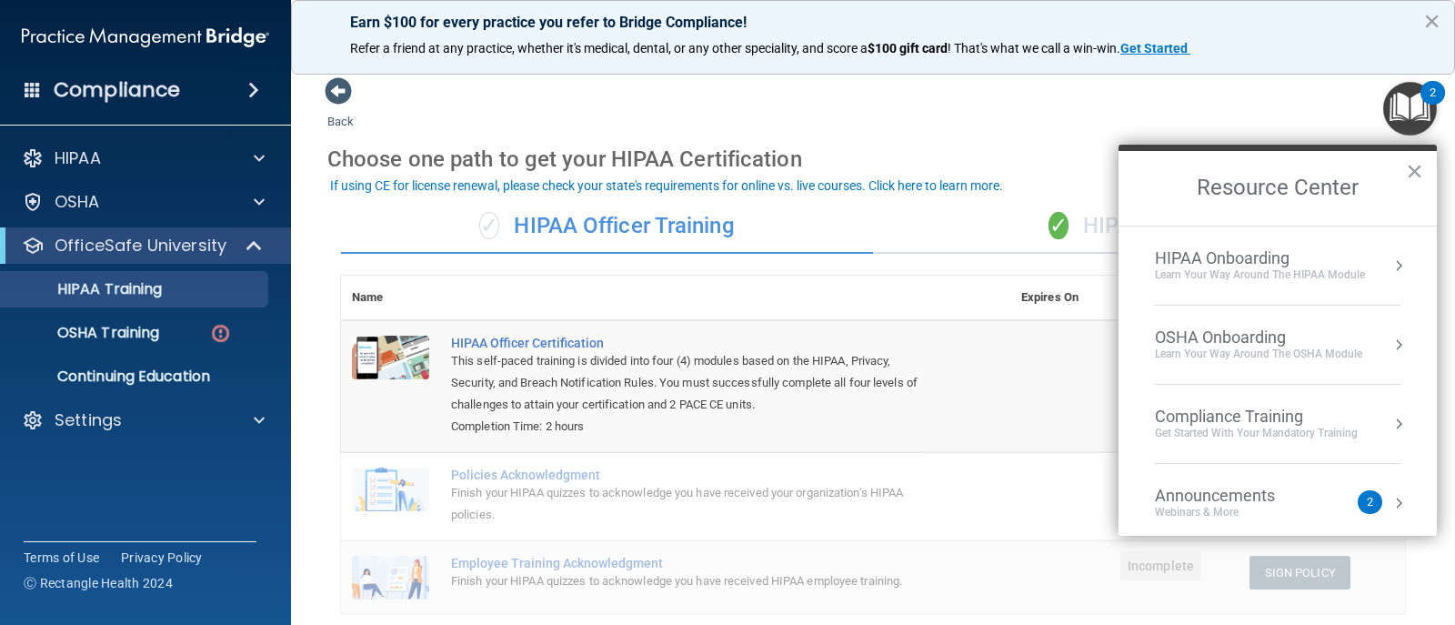
click at [1238, 276] on div "Learn Your Way around the HIPAA module" at bounding box center [1260, 274] width 210 height 15
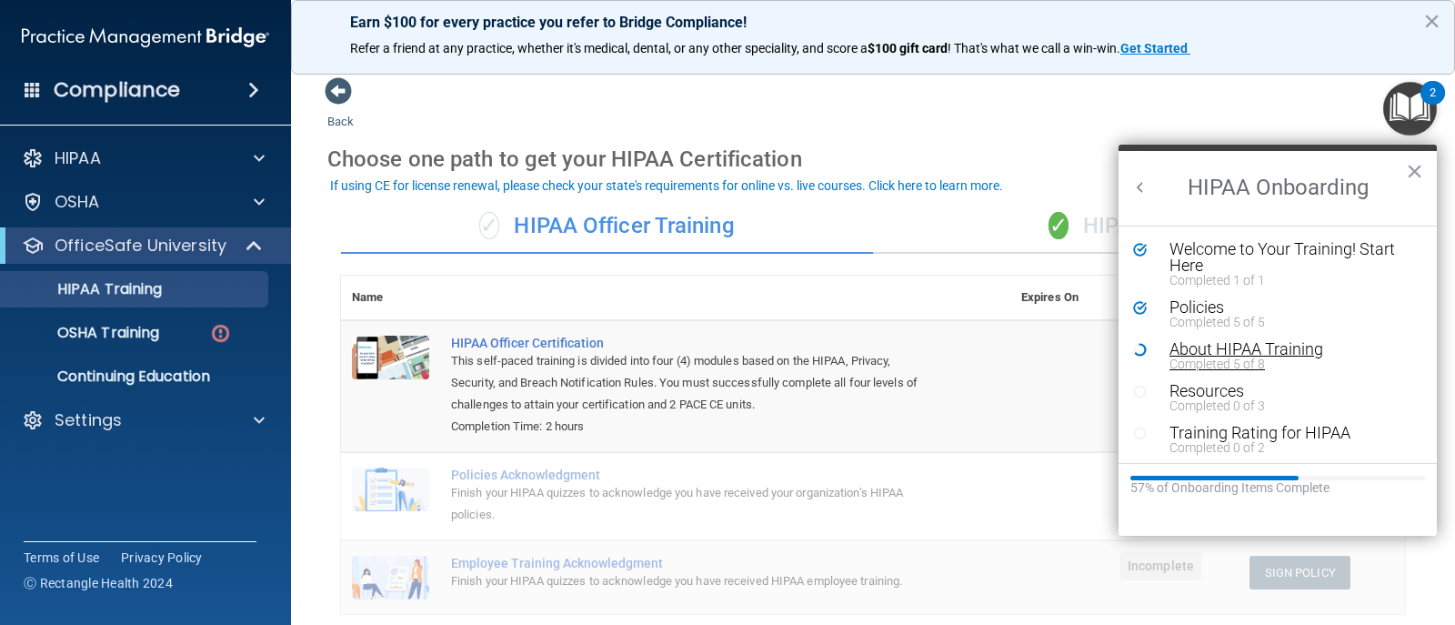
click at [1203, 347] on div "About HIPAA Training" at bounding box center [1285, 349] width 230 height 16
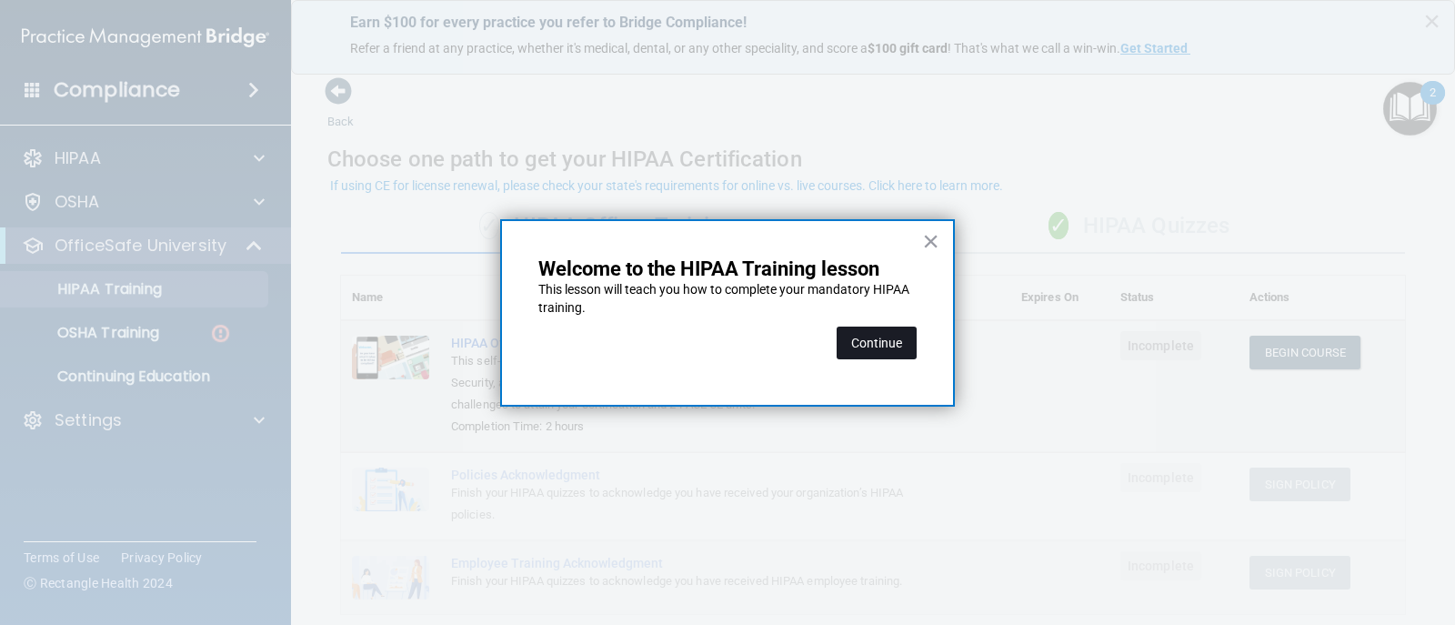
click at [904, 341] on button "Continue" at bounding box center [877, 343] width 80 height 33
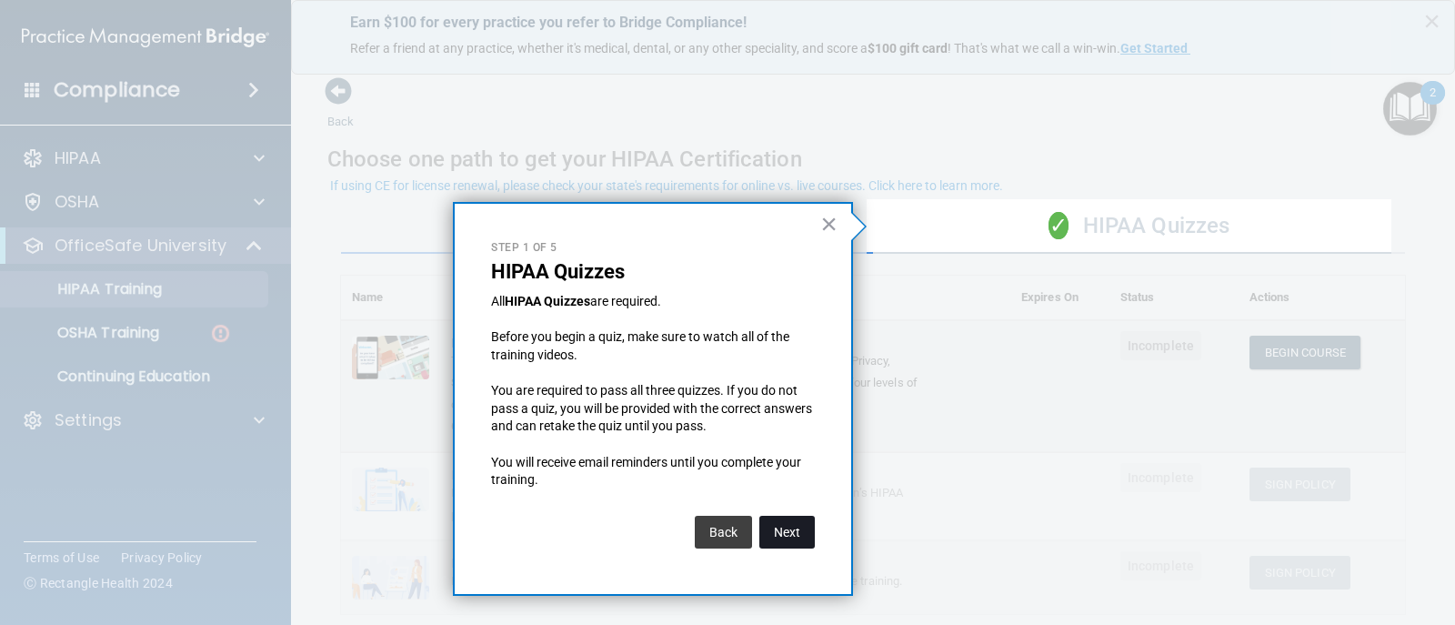
click at [769, 529] on button "Next" at bounding box center [787, 532] width 55 height 33
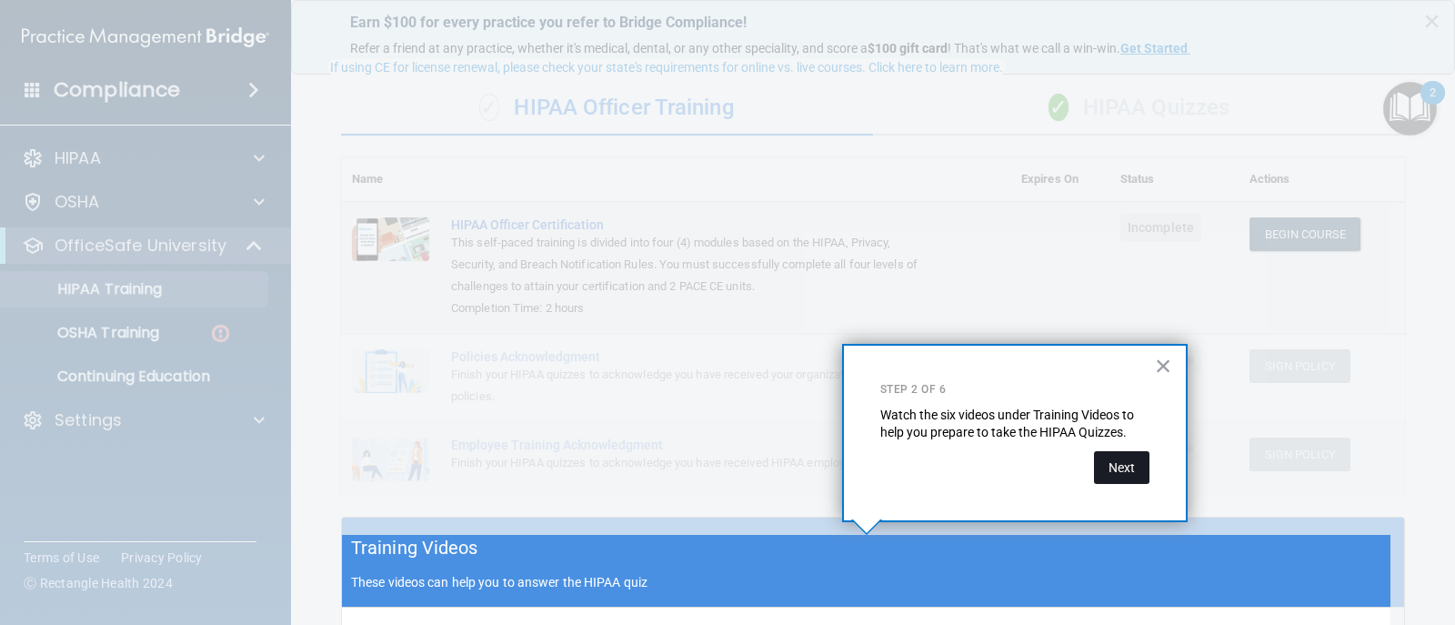
click at [1144, 463] on button "Next" at bounding box center [1121, 467] width 55 height 33
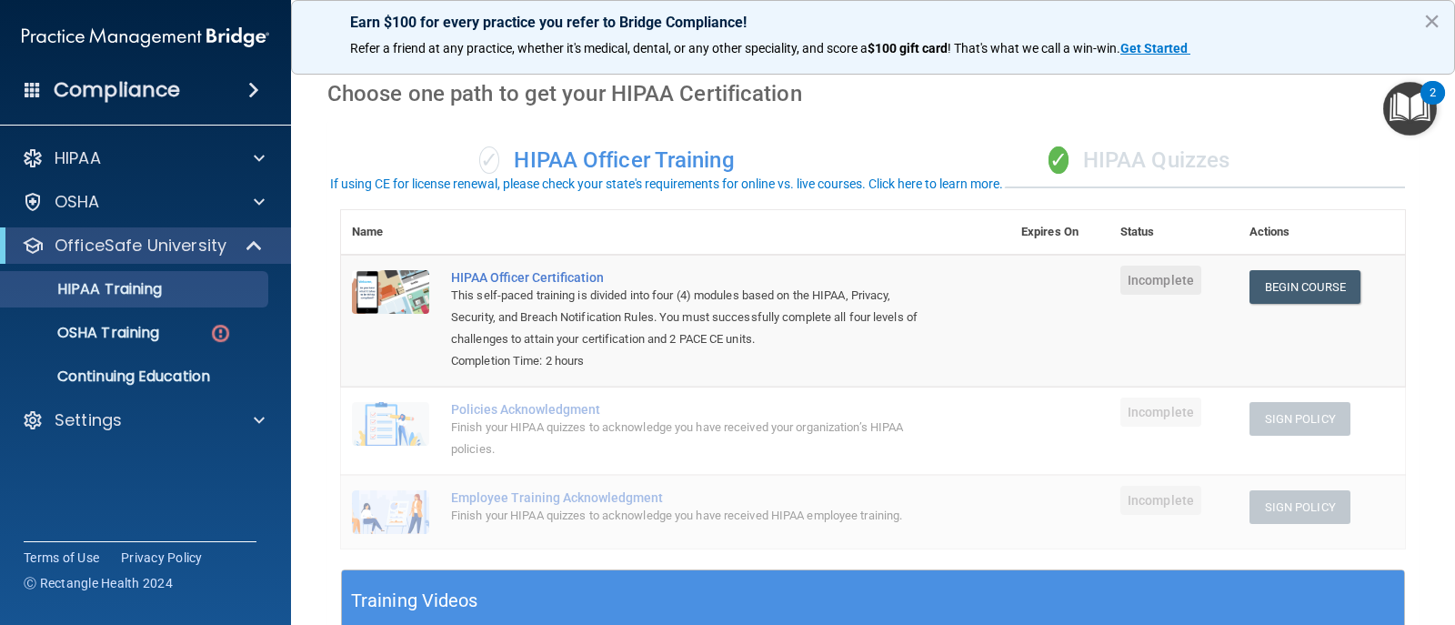
scroll to position [0, 0]
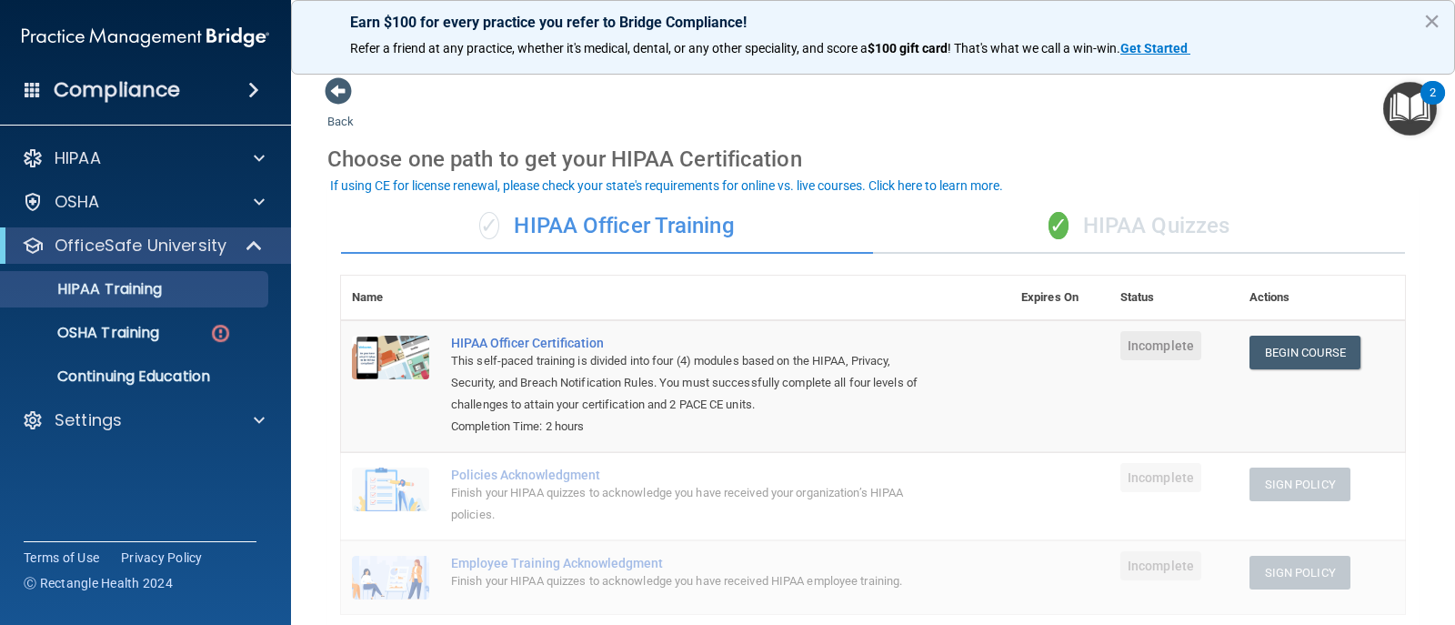
click at [1404, 118] on img "Open Resource Center, 2 new notifications" at bounding box center [1411, 109] width 54 height 54
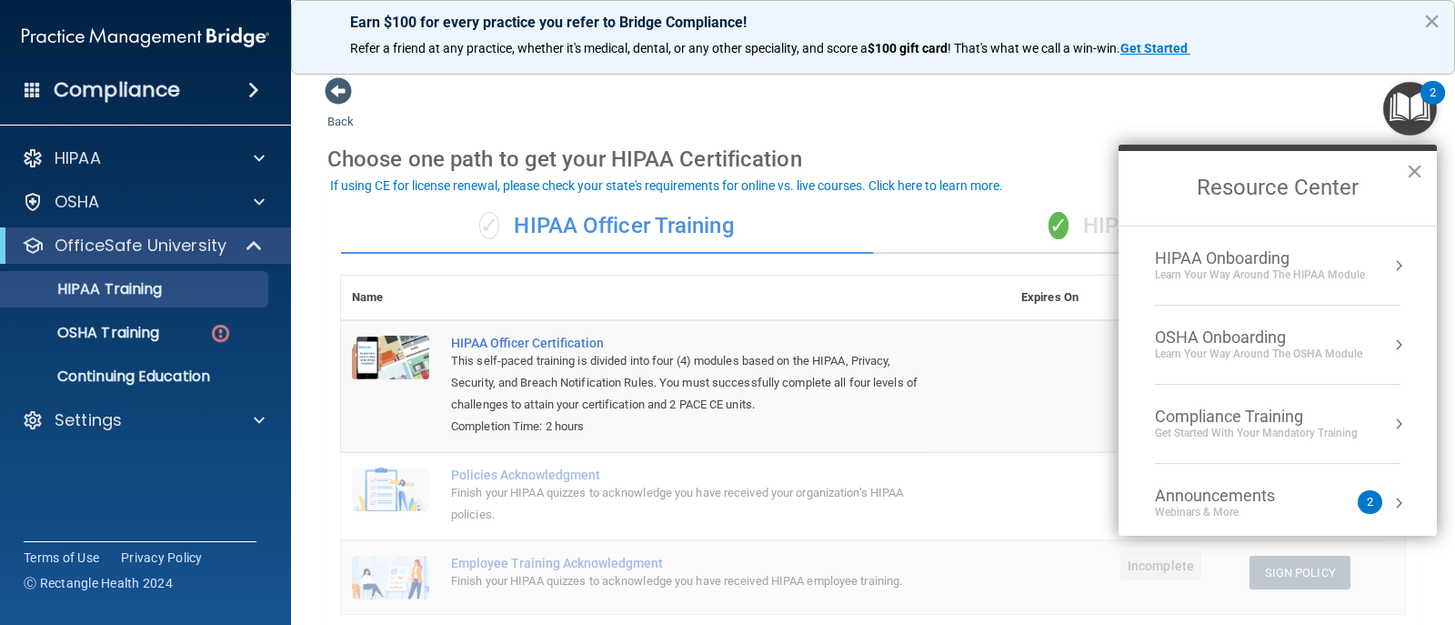
click at [1262, 274] on div "Learn Your Way around the HIPAA module" at bounding box center [1260, 274] width 210 height 15
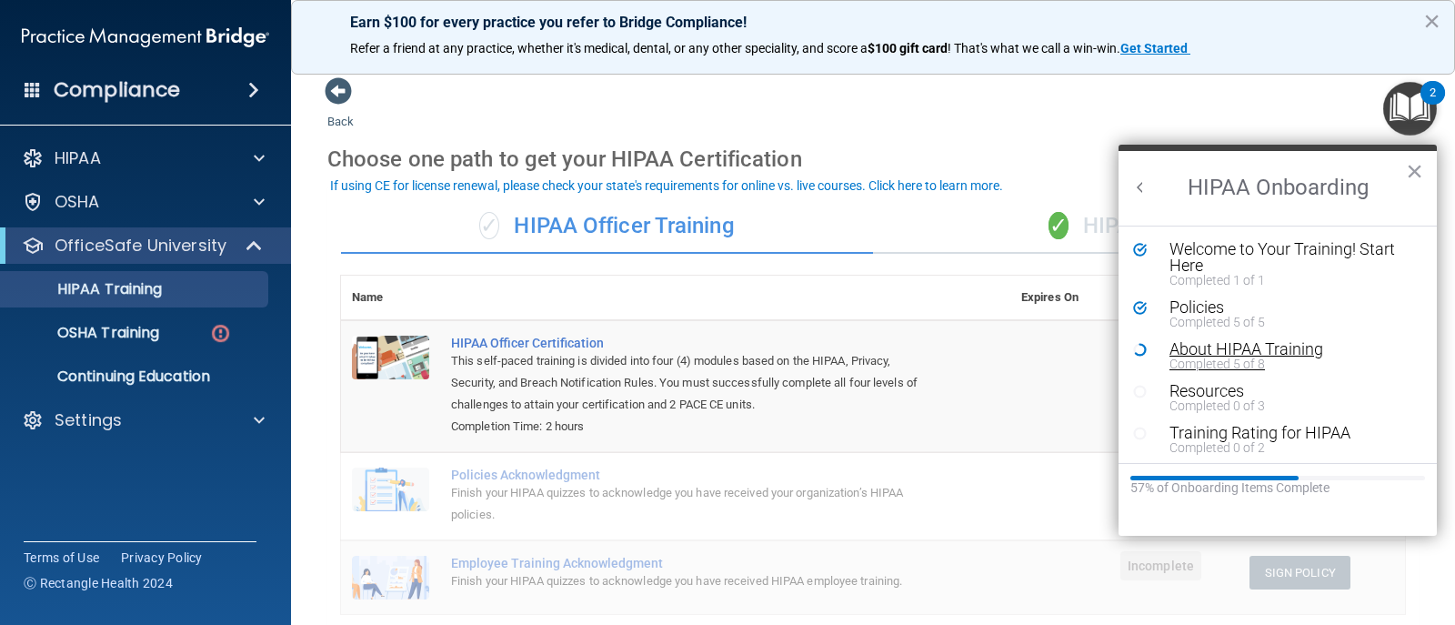
click at [1197, 351] on div "About HIPAA Training" at bounding box center [1285, 349] width 230 height 16
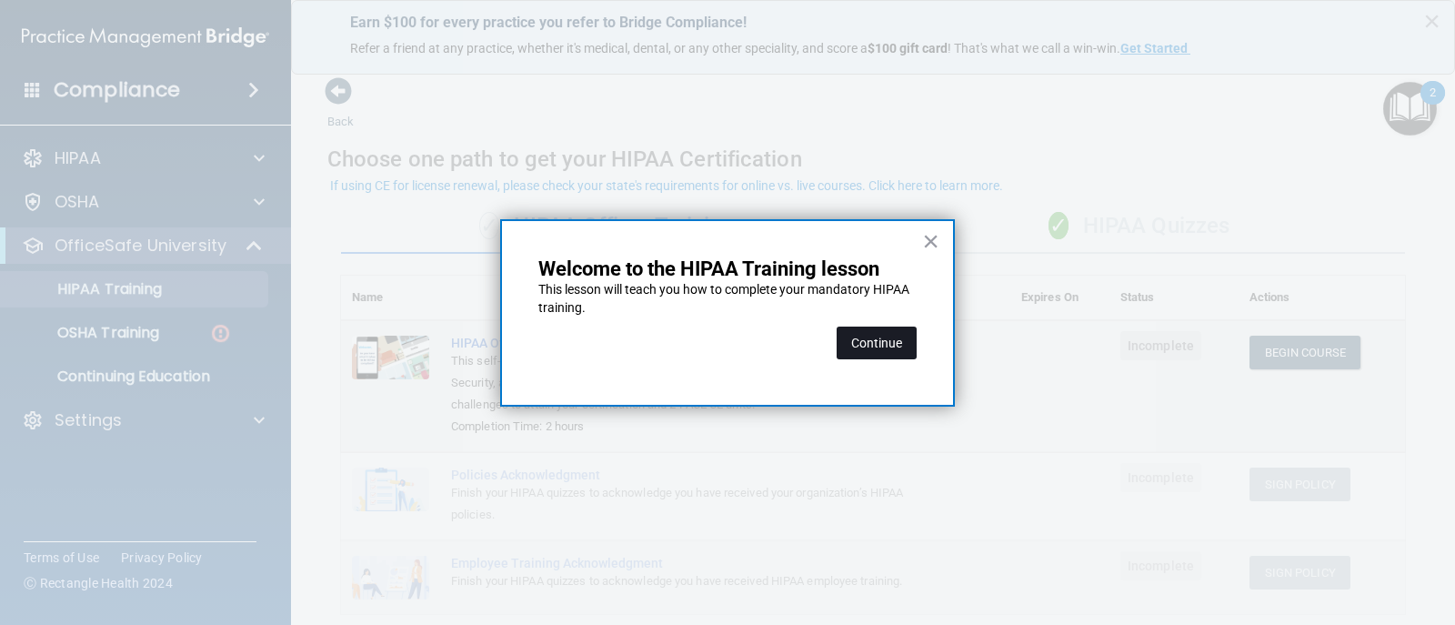
click at [864, 338] on button "Continue" at bounding box center [877, 343] width 80 height 33
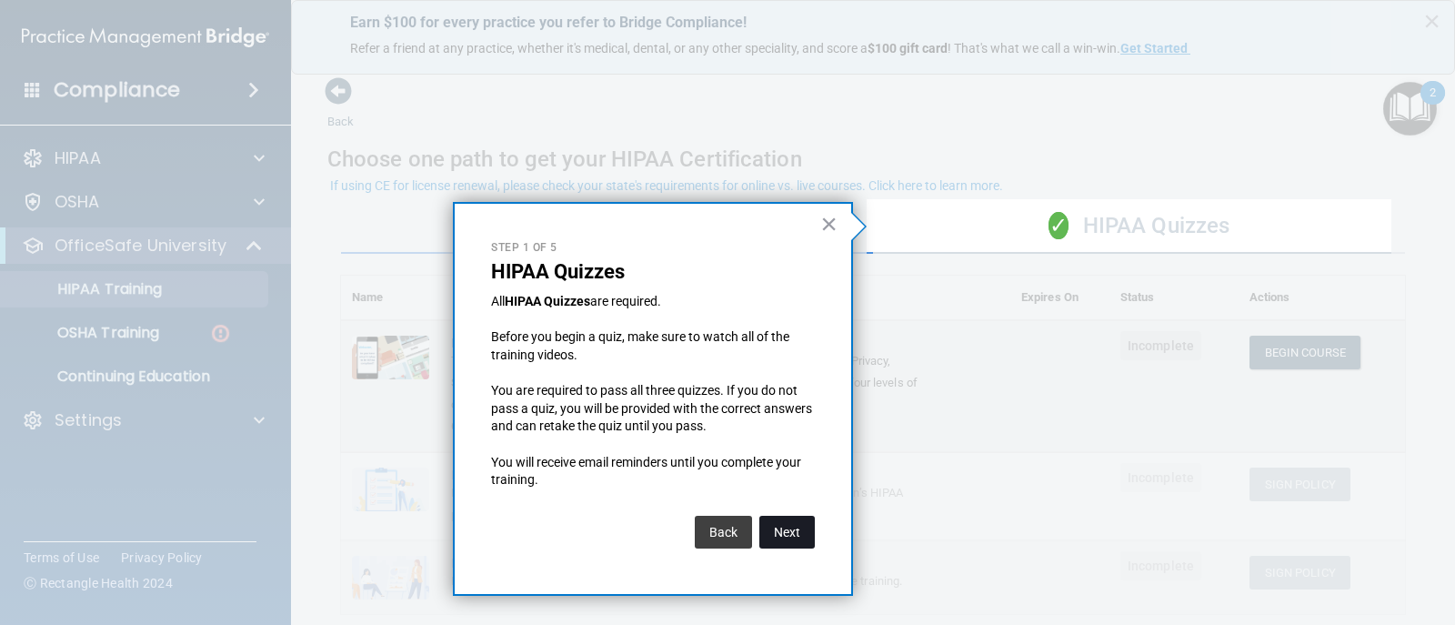
click at [802, 534] on button "Next" at bounding box center [787, 532] width 55 height 33
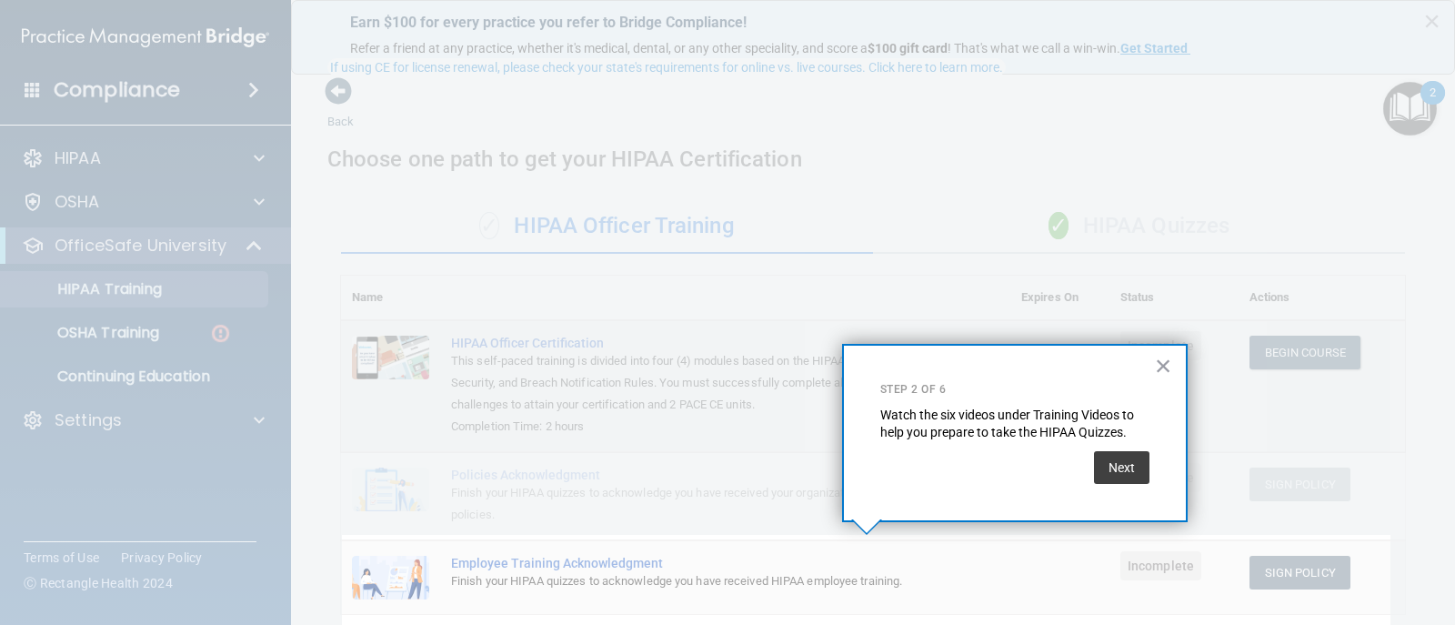
scroll to position [118, 0]
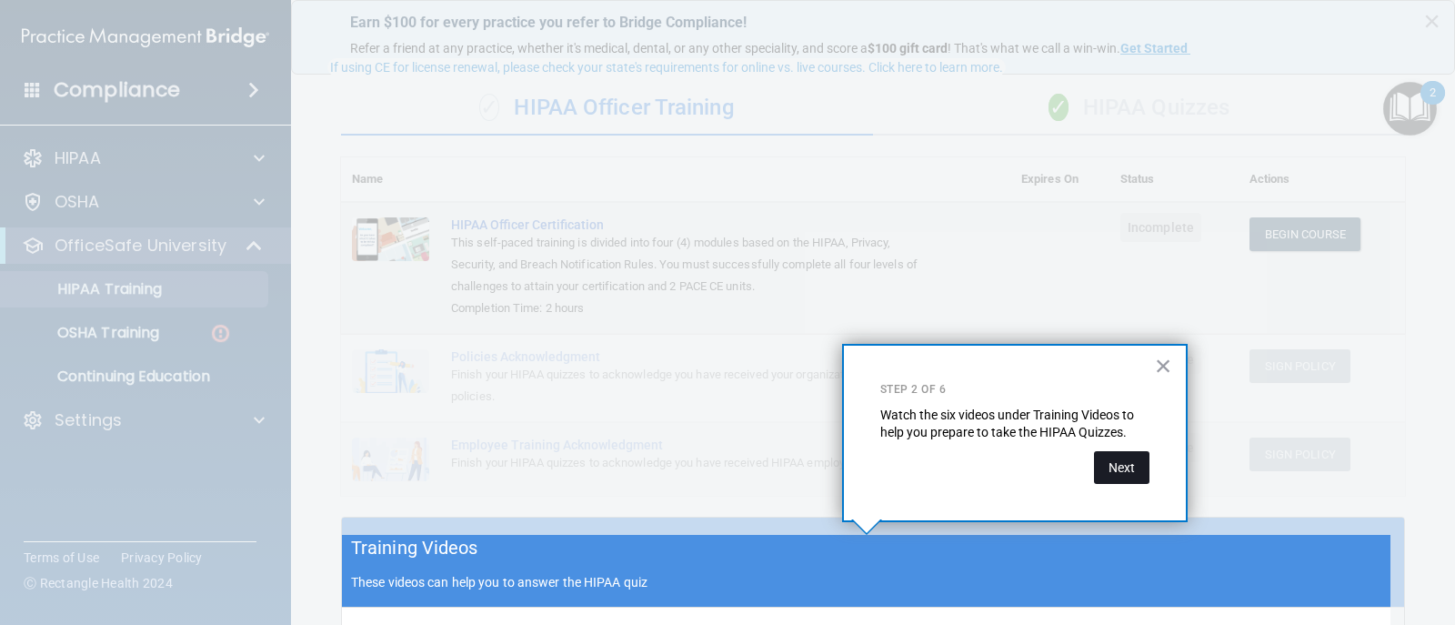
click at [1119, 458] on button "Next" at bounding box center [1121, 467] width 55 height 33
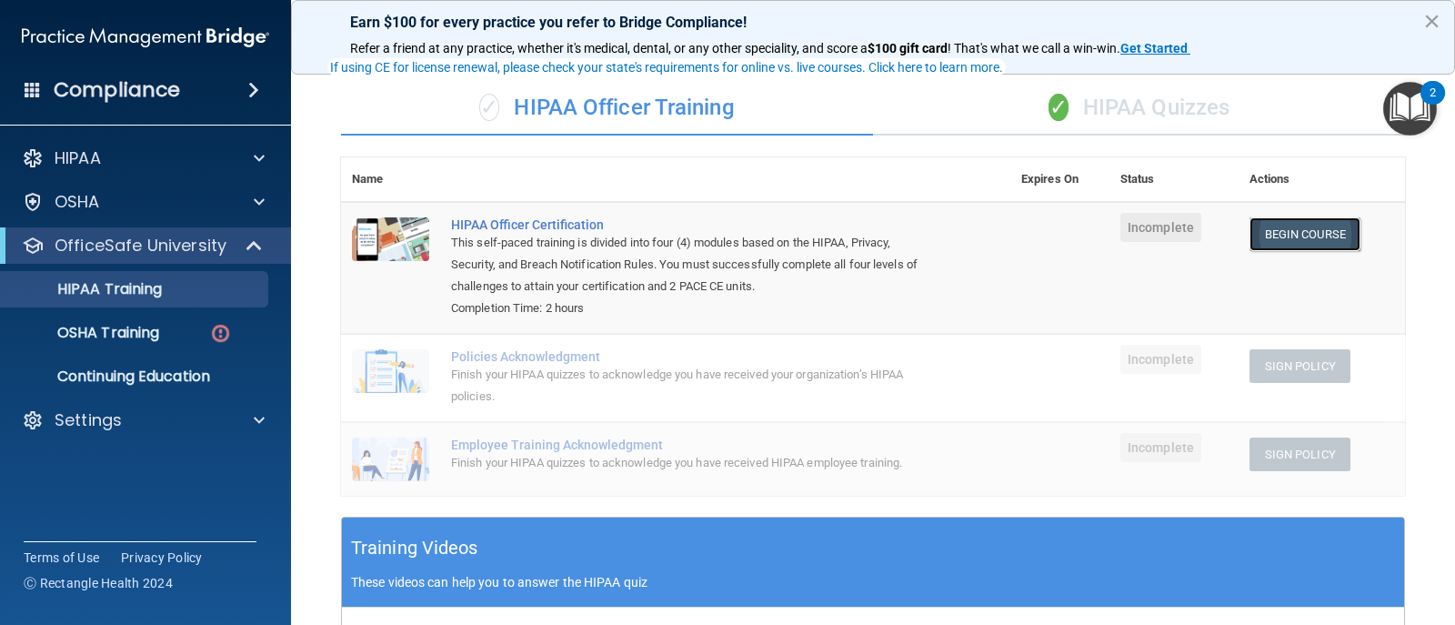
click at [1277, 232] on link "Begin Course" at bounding box center [1305, 234] width 111 height 34
click at [631, 99] on div "✓ HIPAA Officer Training" at bounding box center [607, 108] width 532 height 55
click at [1300, 222] on link "Begin Course" at bounding box center [1305, 234] width 111 height 34
click at [1419, 99] on img "Open Resource Center, 2 new notifications" at bounding box center [1411, 109] width 54 height 54
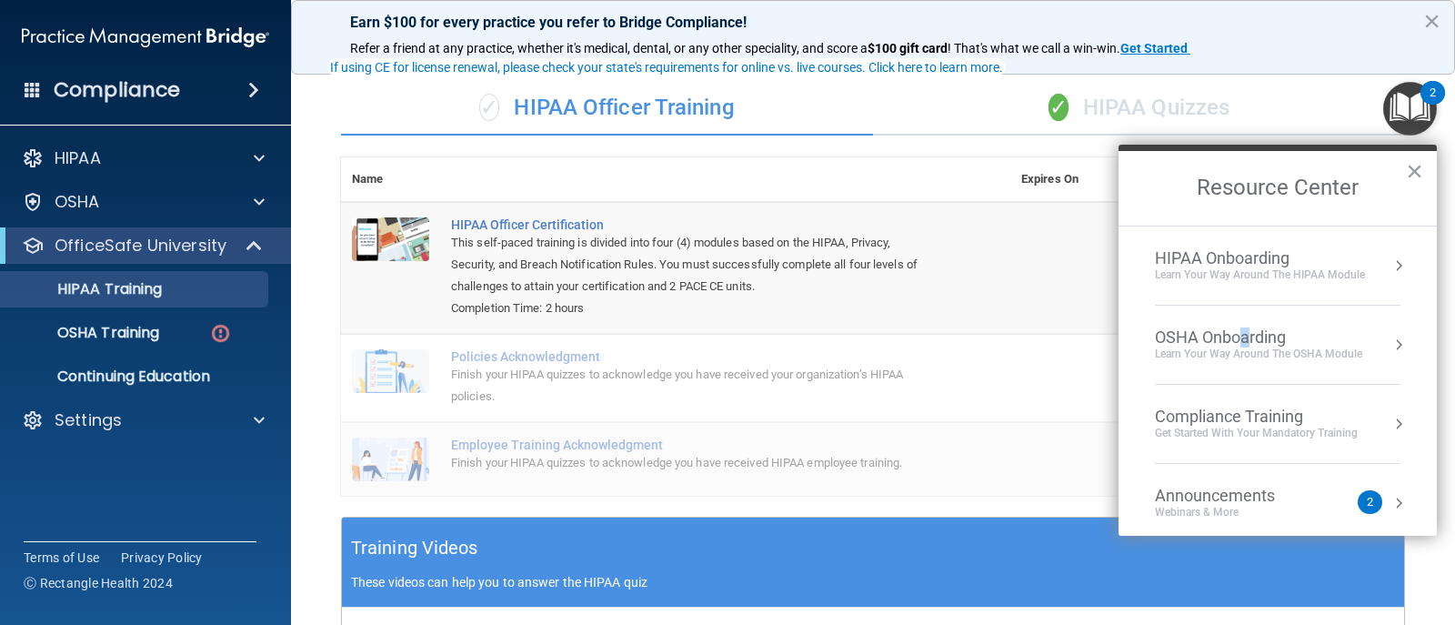
click at [1248, 340] on div "OSHA Onboarding" at bounding box center [1258, 337] width 207 height 20
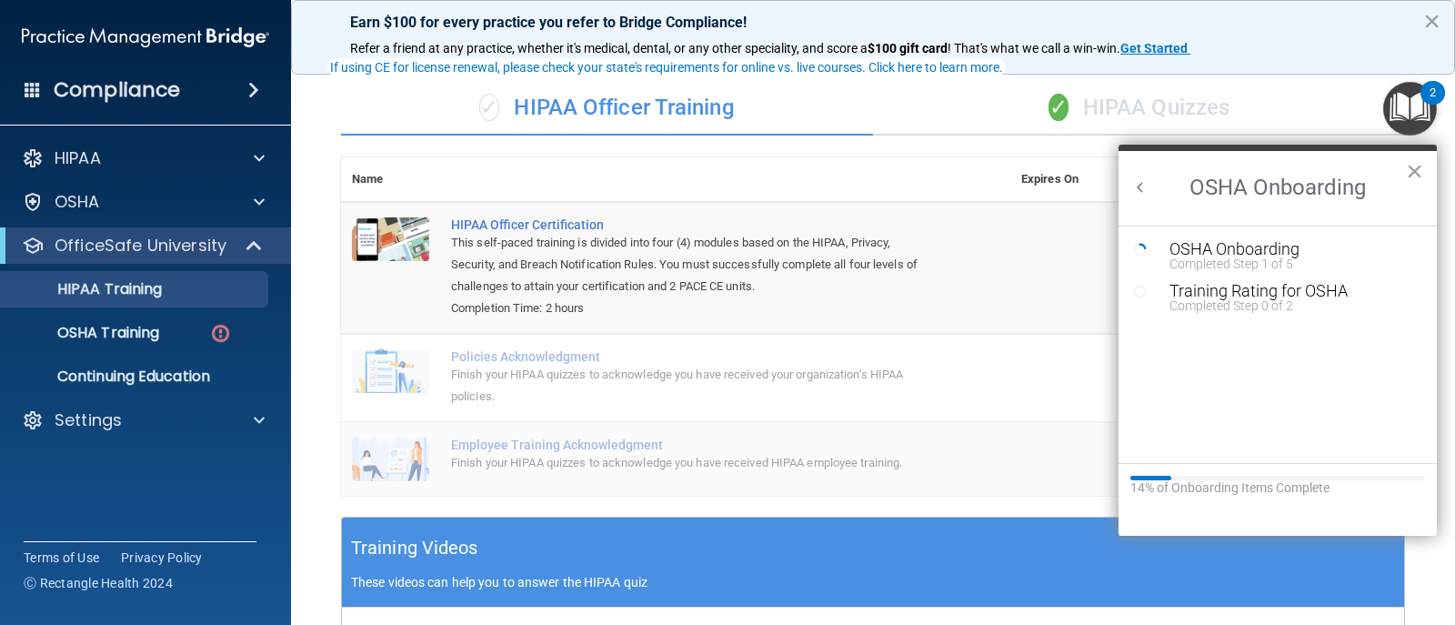
scroll to position [0, 0]
click at [1230, 287] on div "Training Rating for OSHA" at bounding box center [1292, 291] width 244 height 16
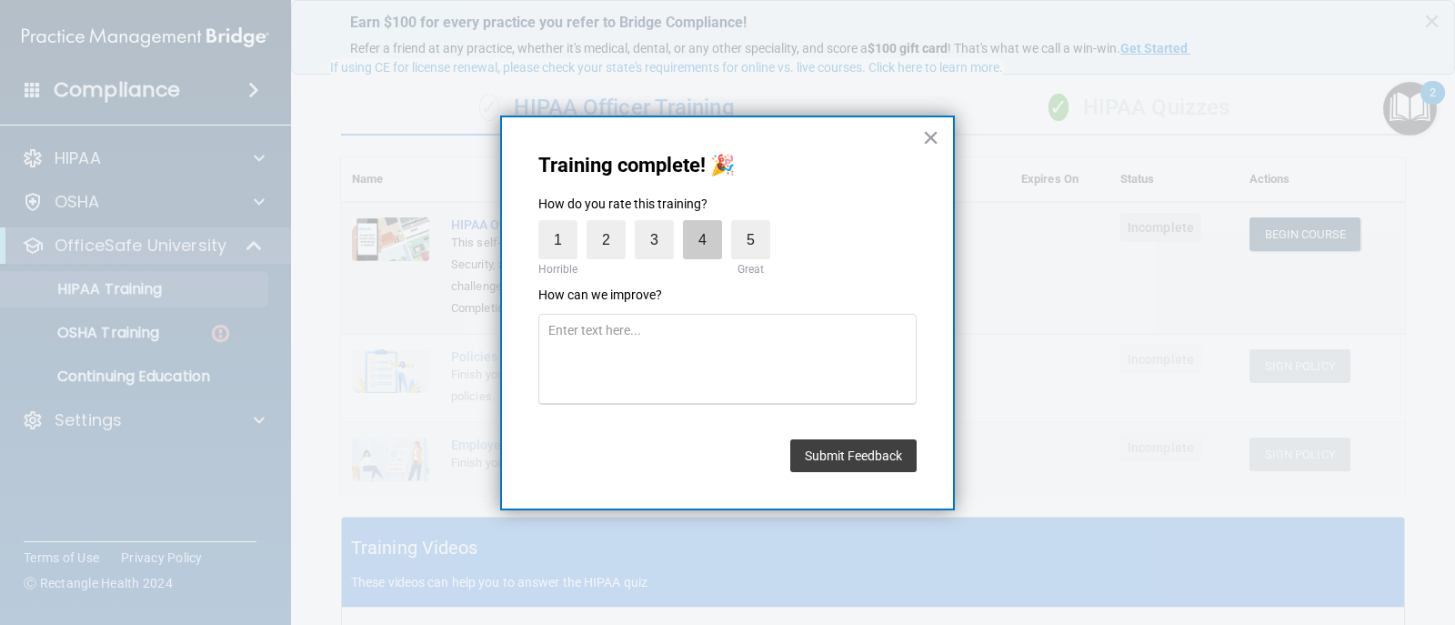
click at [696, 255] on label "4" at bounding box center [702, 239] width 39 height 39
click at [660, 225] on input "4" at bounding box center [660, 225] width 0 height 0
click at [833, 456] on button "Submit Feedback" at bounding box center [853, 455] width 126 height 33
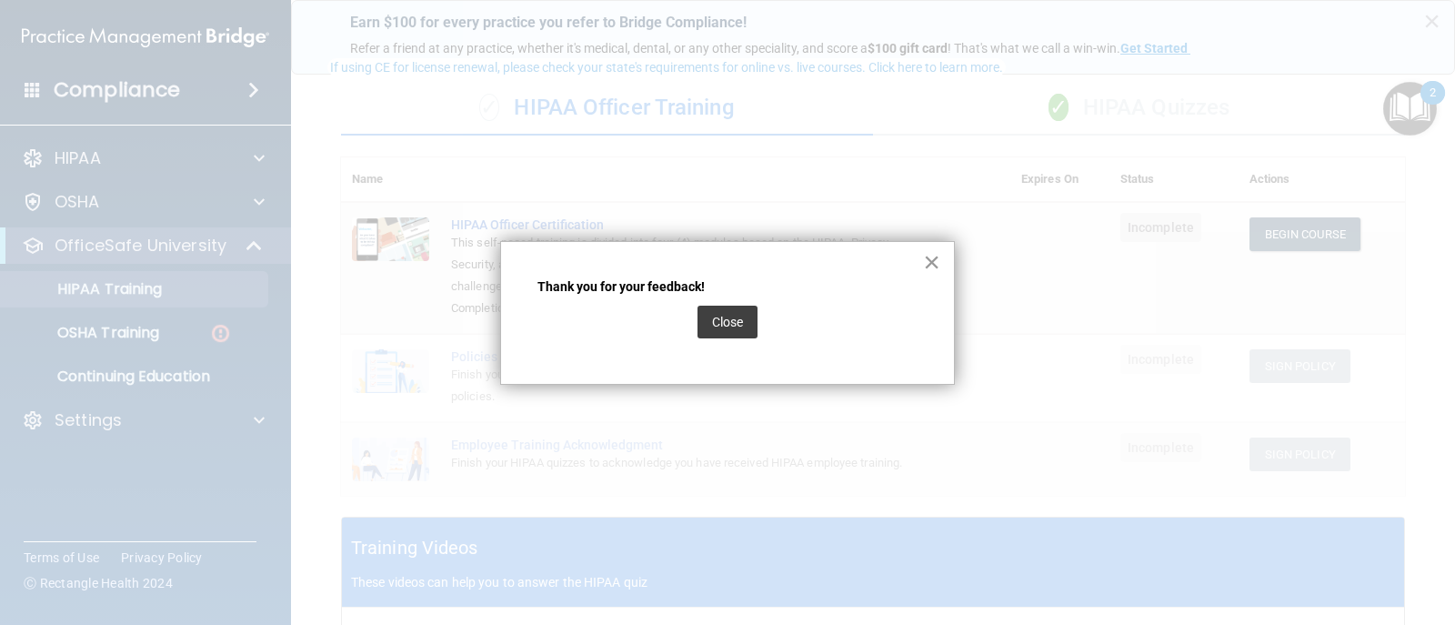
click at [935, 254] on button "×" at bounding box center [931, 261] width 17 height 29
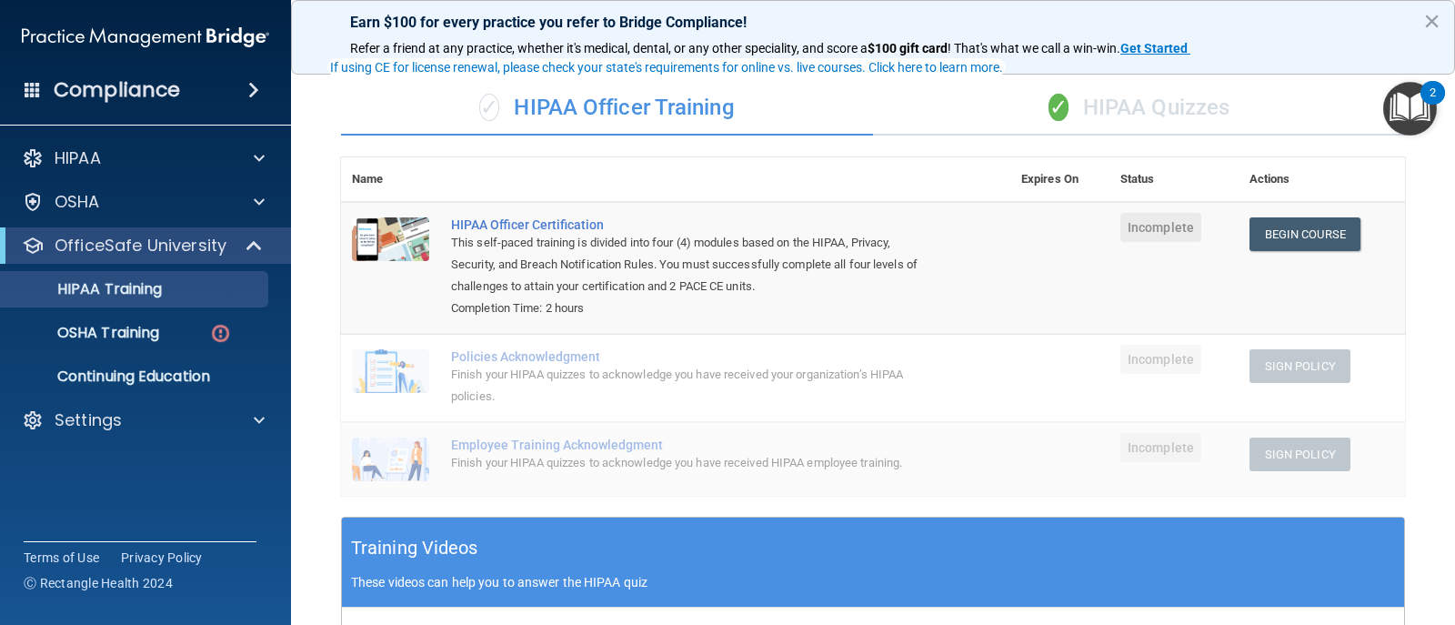
click at [1428, 122] on img "Open Resource Center, 2 new notifications" at bounding box center [1411, 109] width 54 height 54
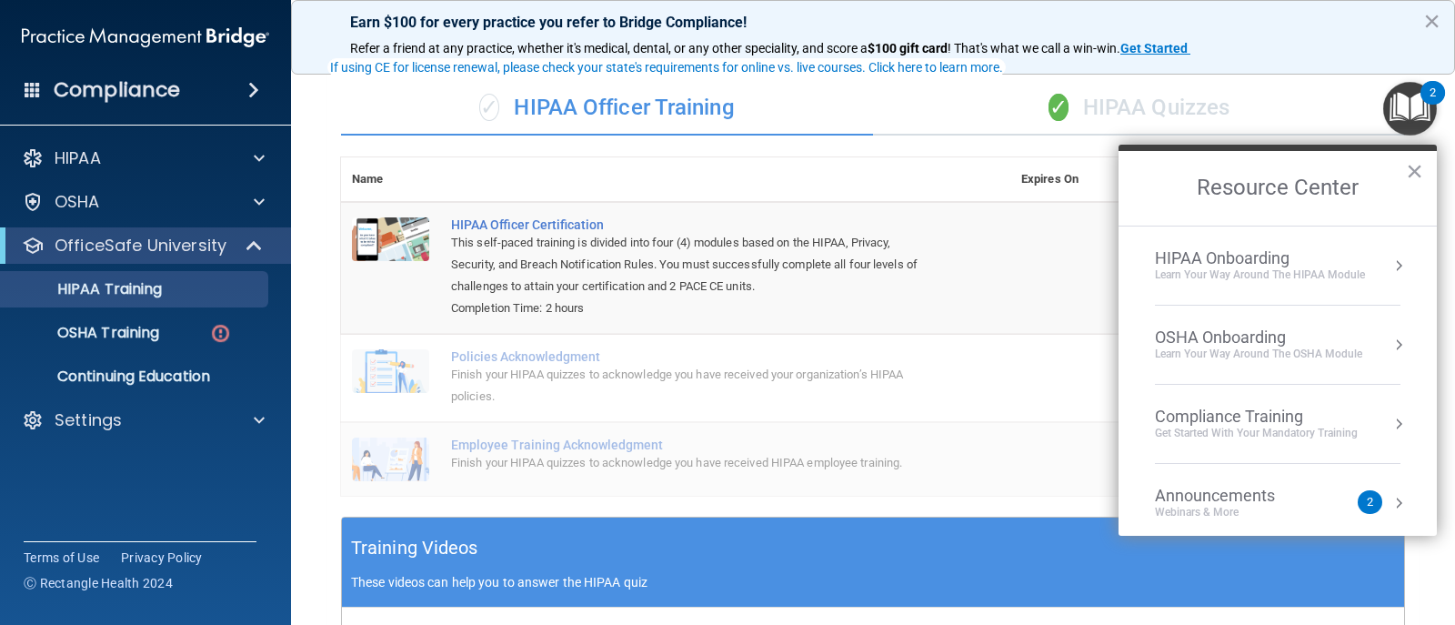
click at [1213, 319] on li "OSHA Onboarding Learn your way around the OSHA module" at bounding box center [1278, 345] width 246 height 79
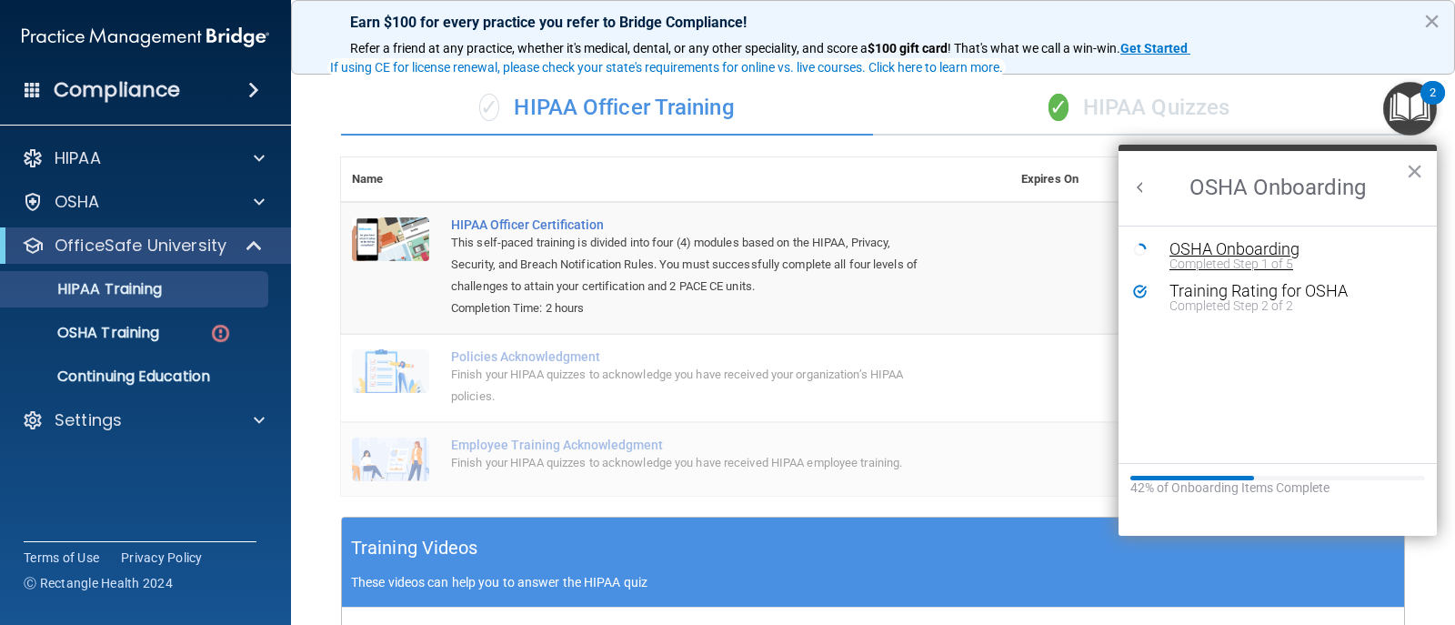
click at [1198, 252] on div "OSHA Onboarding" at bounding box center [1292, 249] width 244 height 16
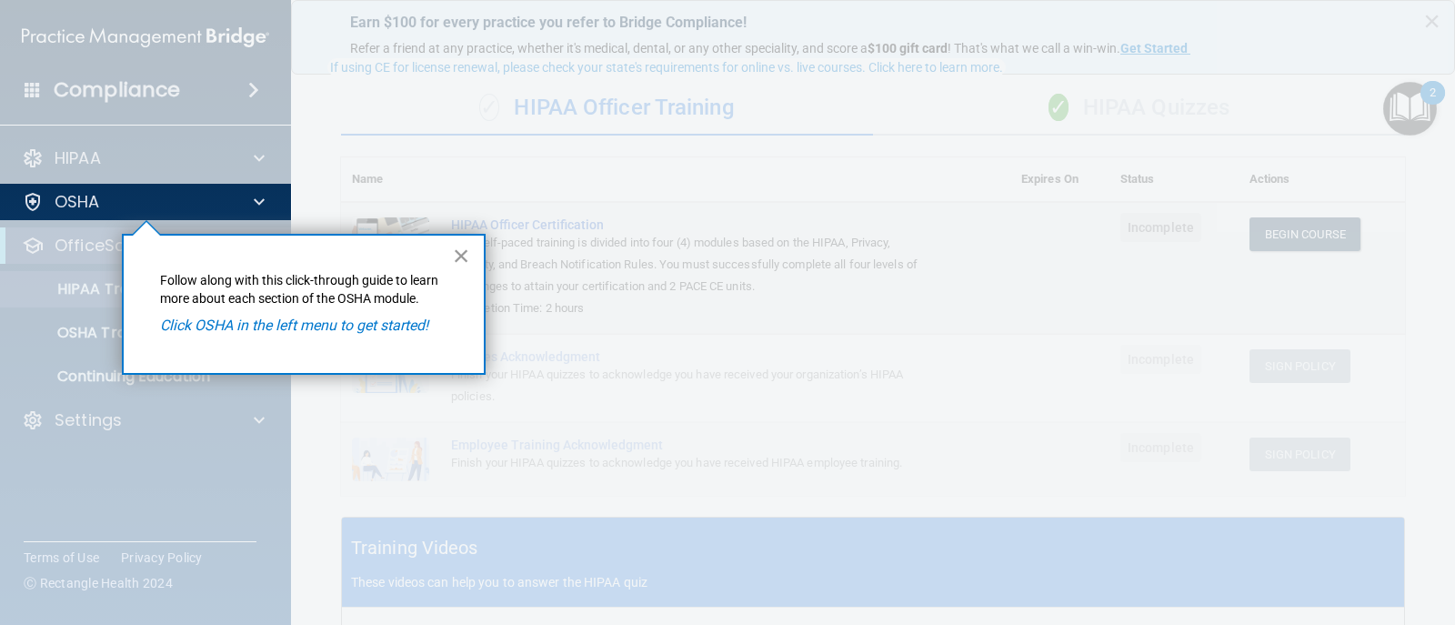
click at [458, 262] on button "×" at bounding box center [461, 255] width 17 height 29
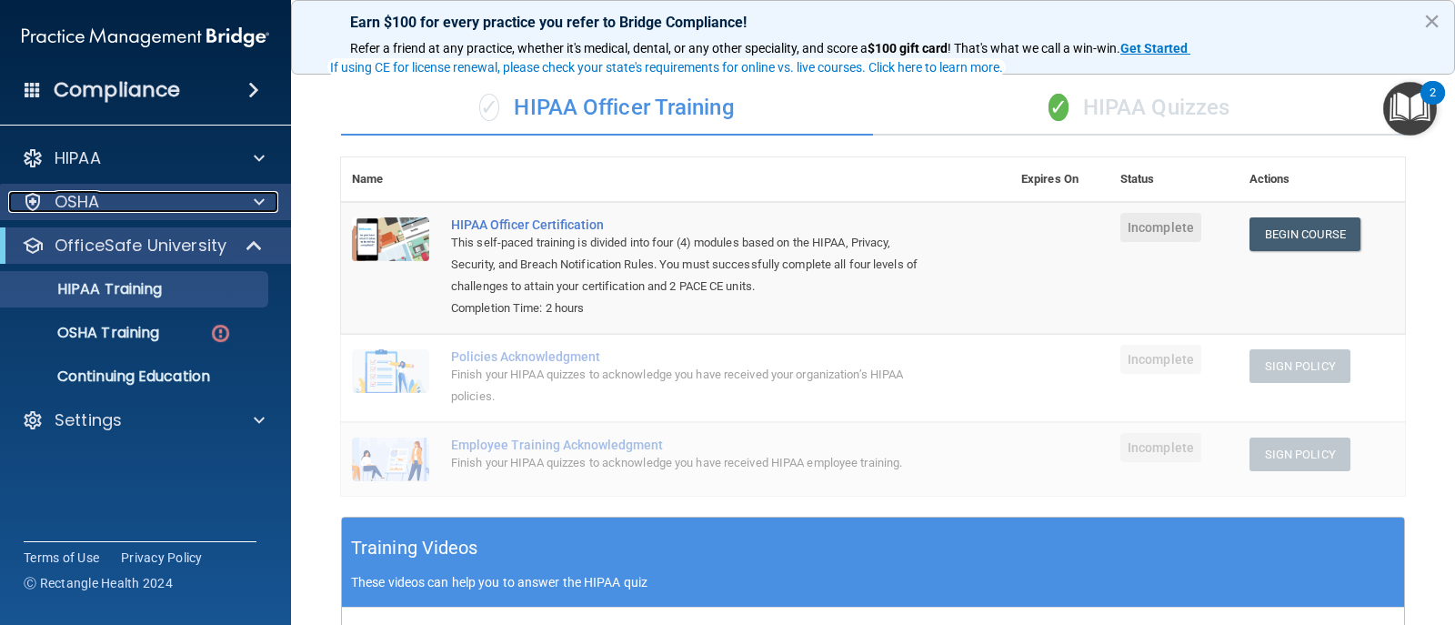
click at [256, 204] on span at bounding box center [259, 202] width 11 height 22
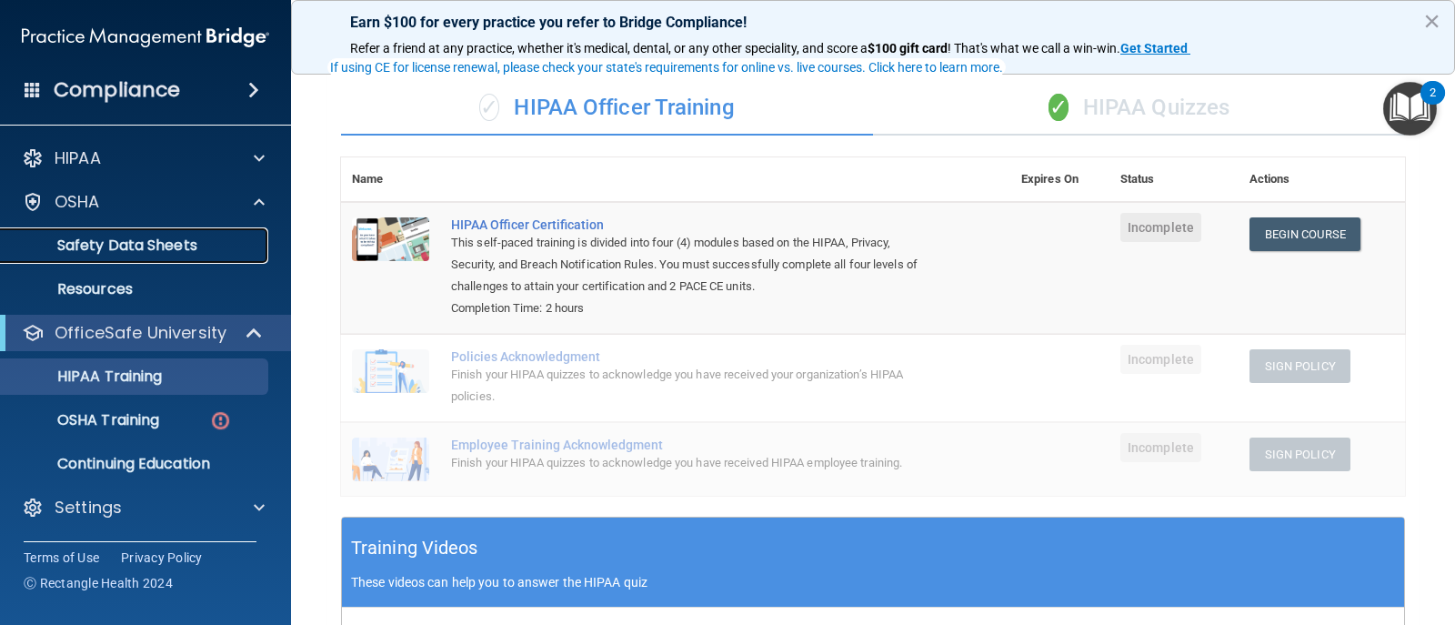
click at [164, 245] on p "Safety Data Sheets" at bounding box center [136, 246] width 248 height 18
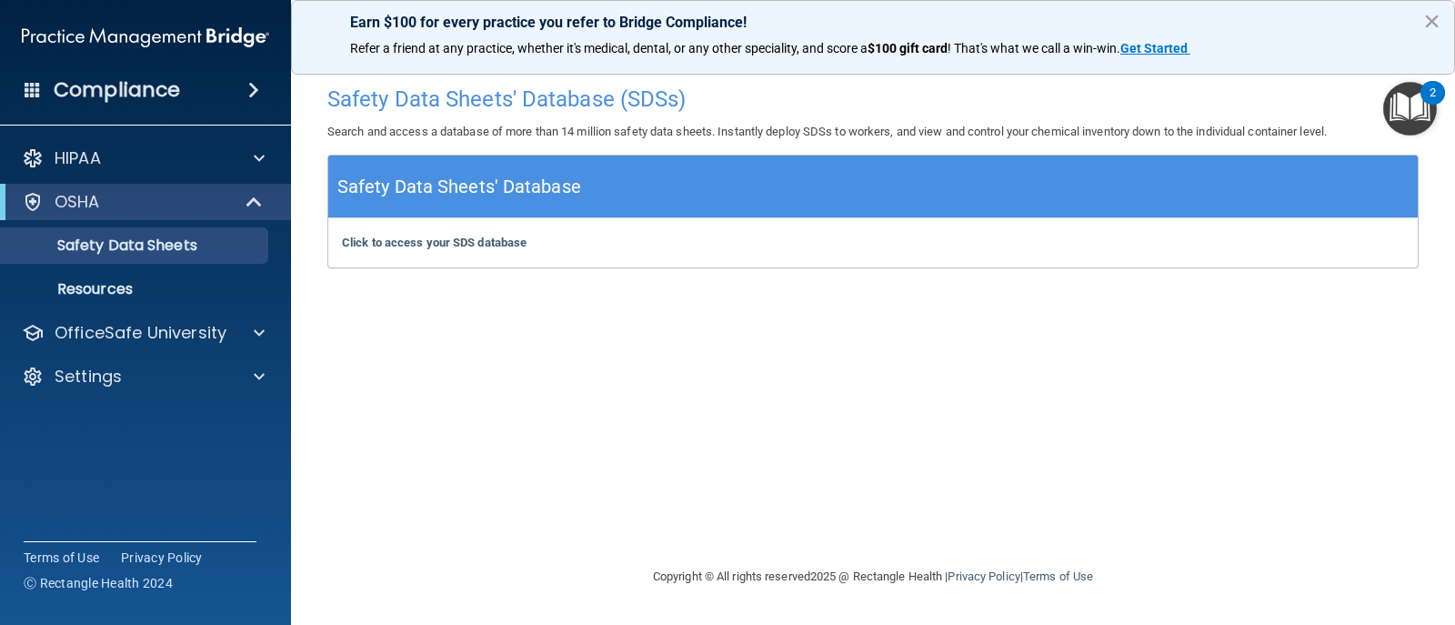
click at [1390, 110] on img "Open Resource Center, 2 new notifications" at bounding box center [1411, 109] width 54 height 54
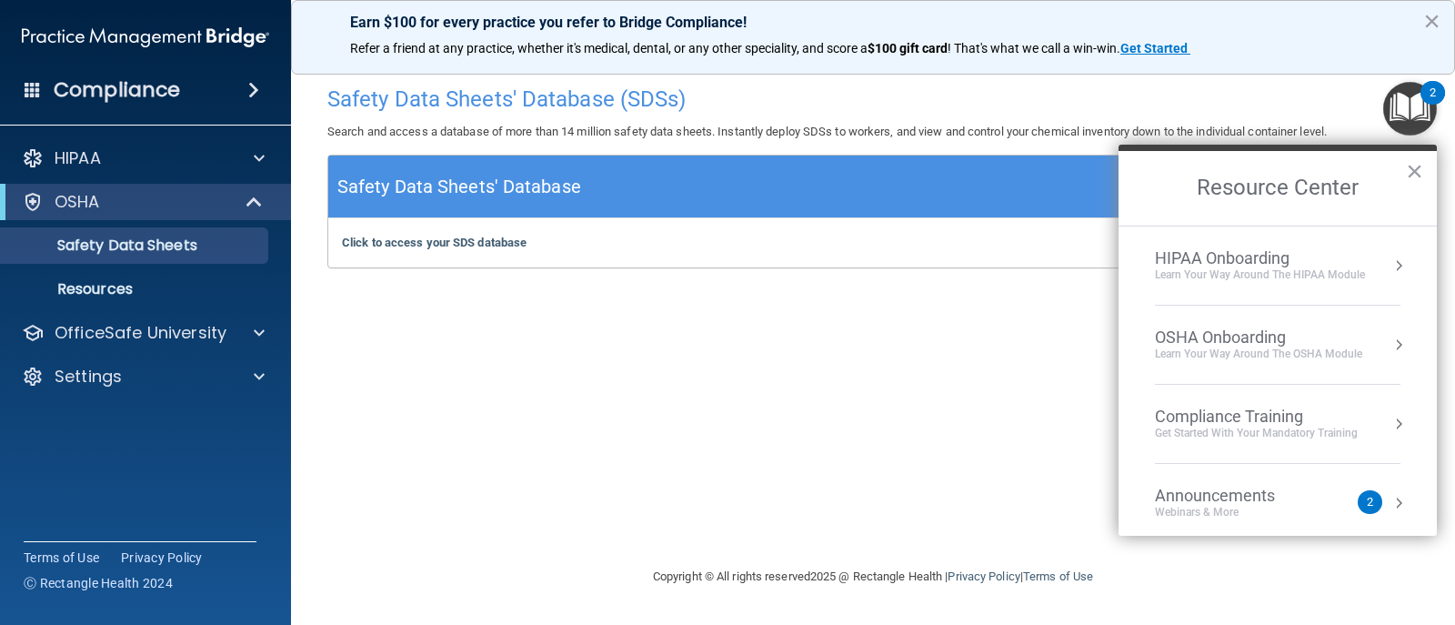
click at [1258, 335] on div "OSHA Onboarding" at bounding box center [1258, 337] width 207 height 20
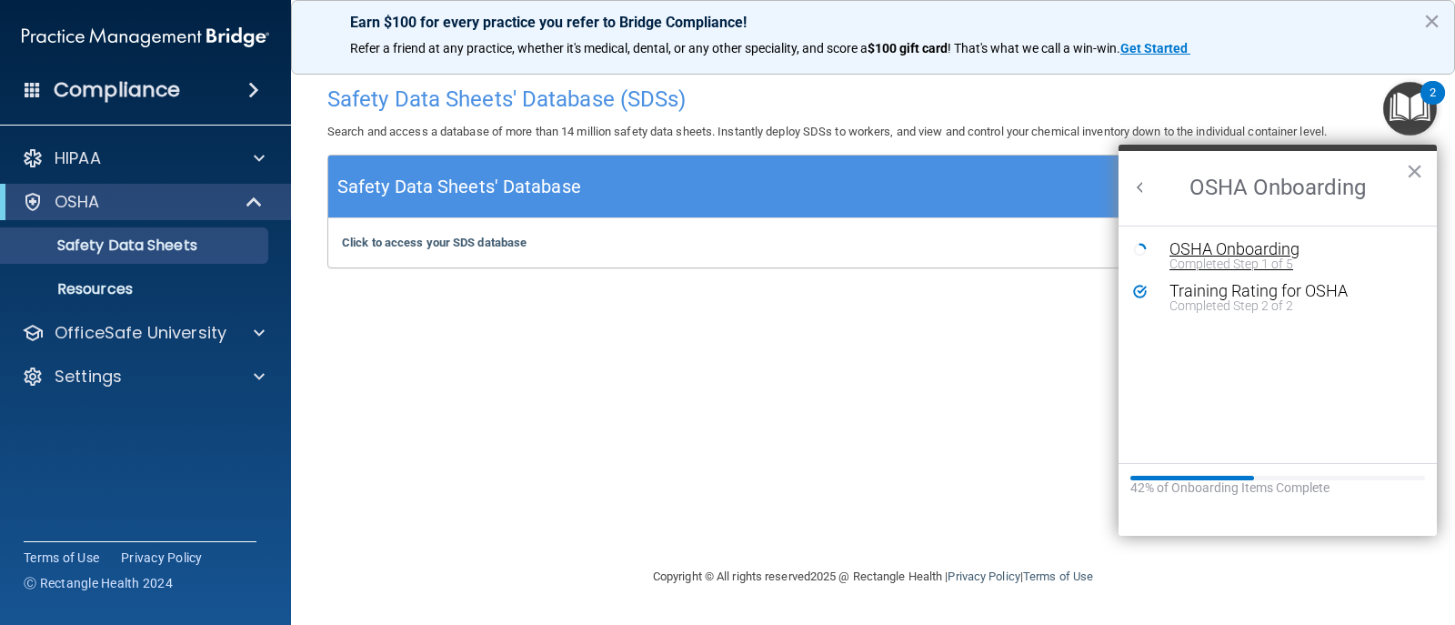
click at [1176, 262] on div "Completed Step 1 of 5" at bounding box center [1292, 263] width 244 height 13
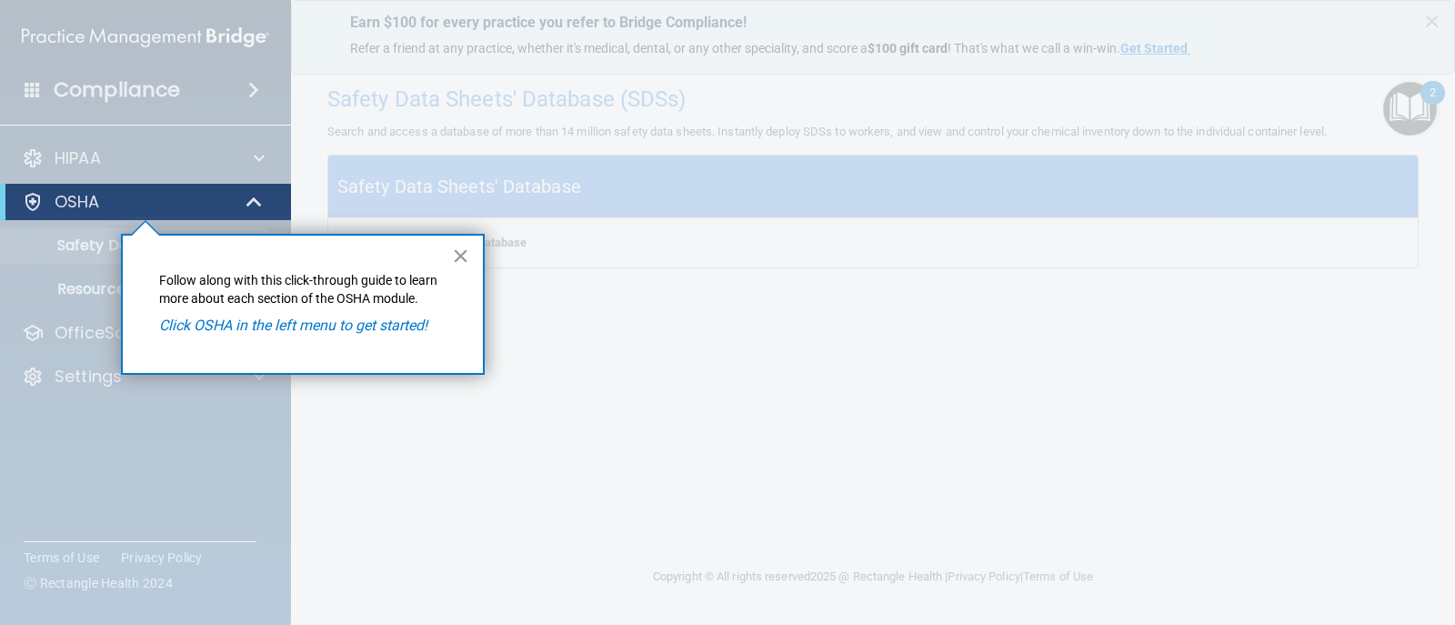
click at [454, 257] on button "×" at bounding box center [460, 255] width 17 height 29
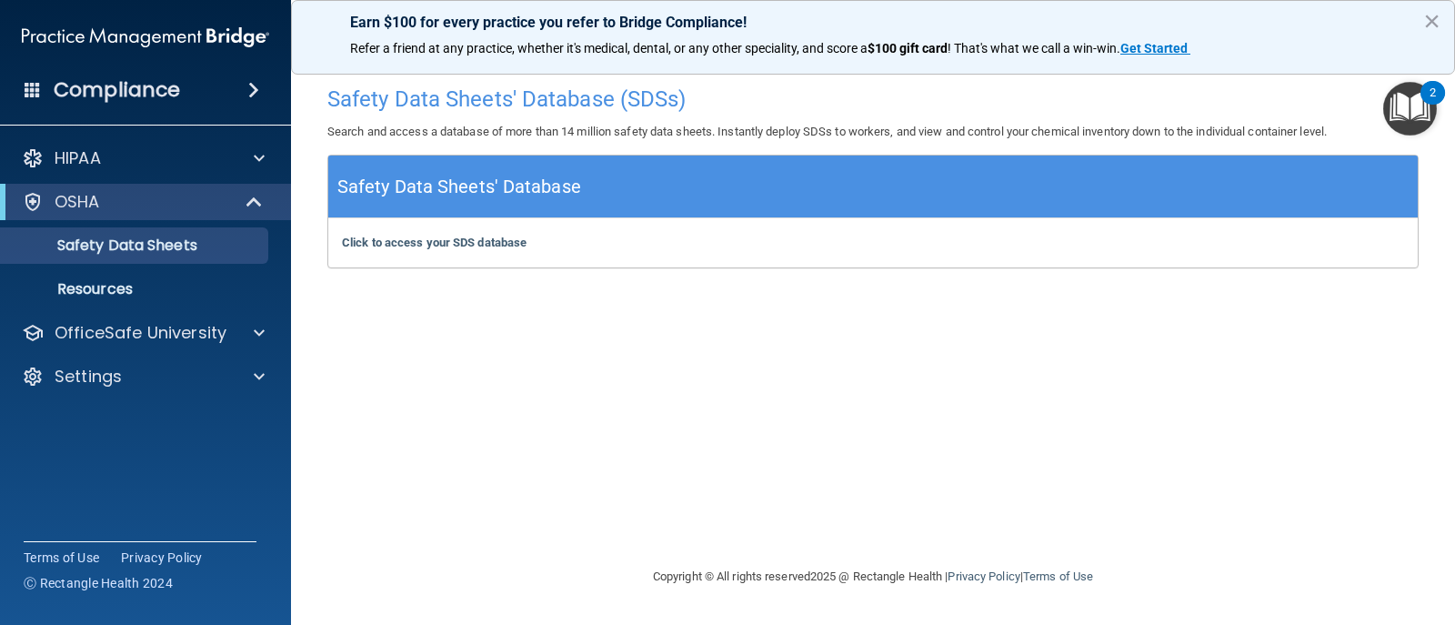
click at [43, 188] on div "OSHA" at bounding box center [145, 202] width 291 height 36
click at [76, 207] on p "OSHA" at bounding box center [77, 202] width 45 height 22
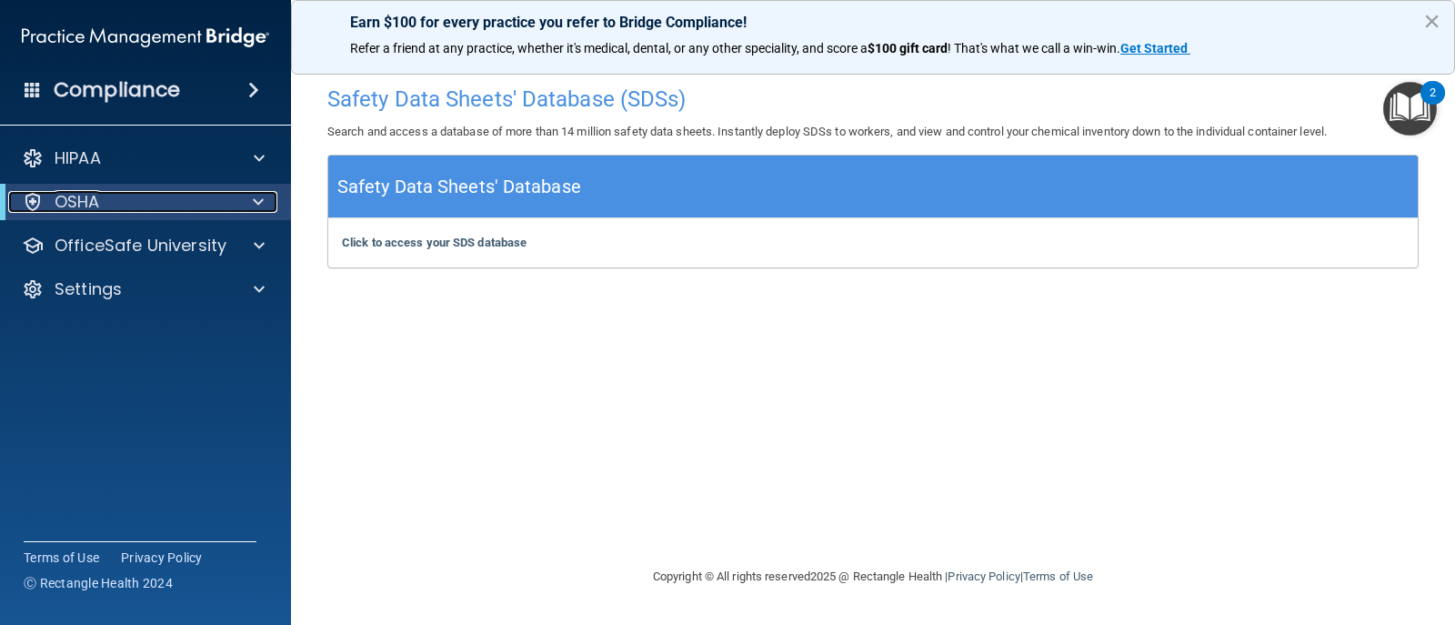
click at [76, 207] on p "OSHA" at bounding box center [77, 202] width 45 height 22
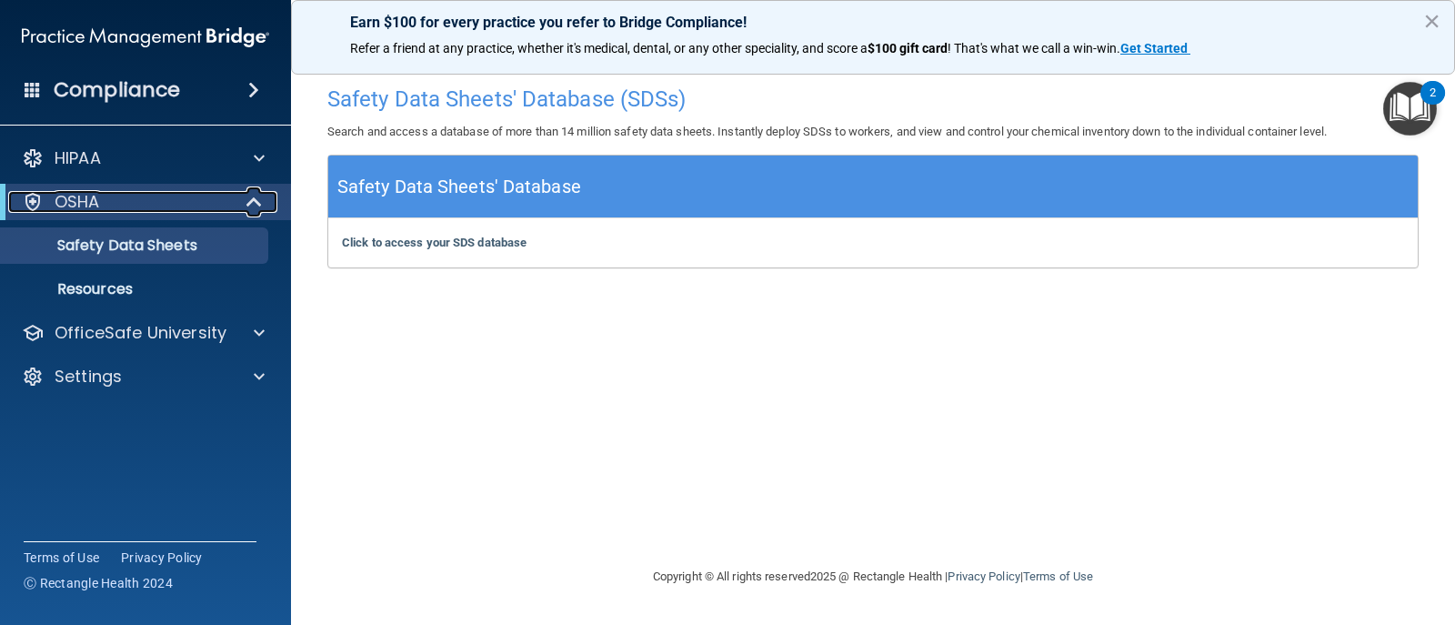
click at [76, 207] on p "OSHA" at bounding box center [77, 202] width 45 height 22
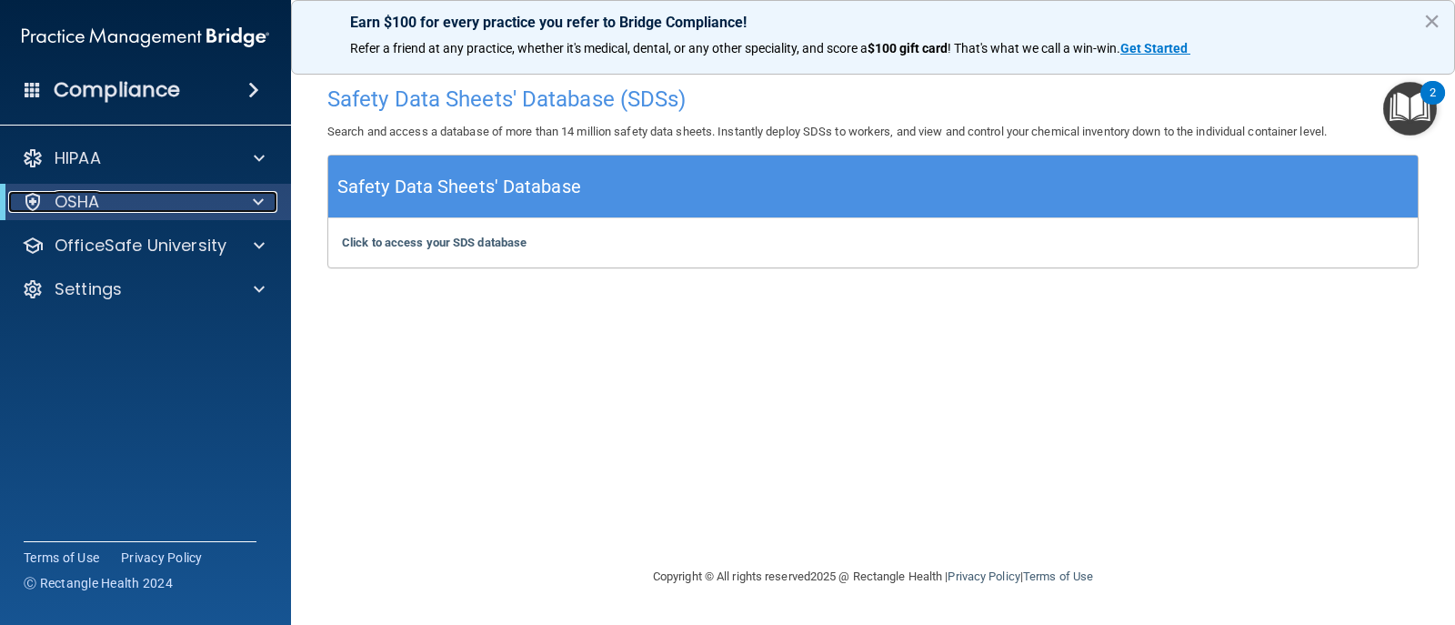
click at [76, 207] on p "OSHA" at bounding box center [77, 202] width 45 height 22
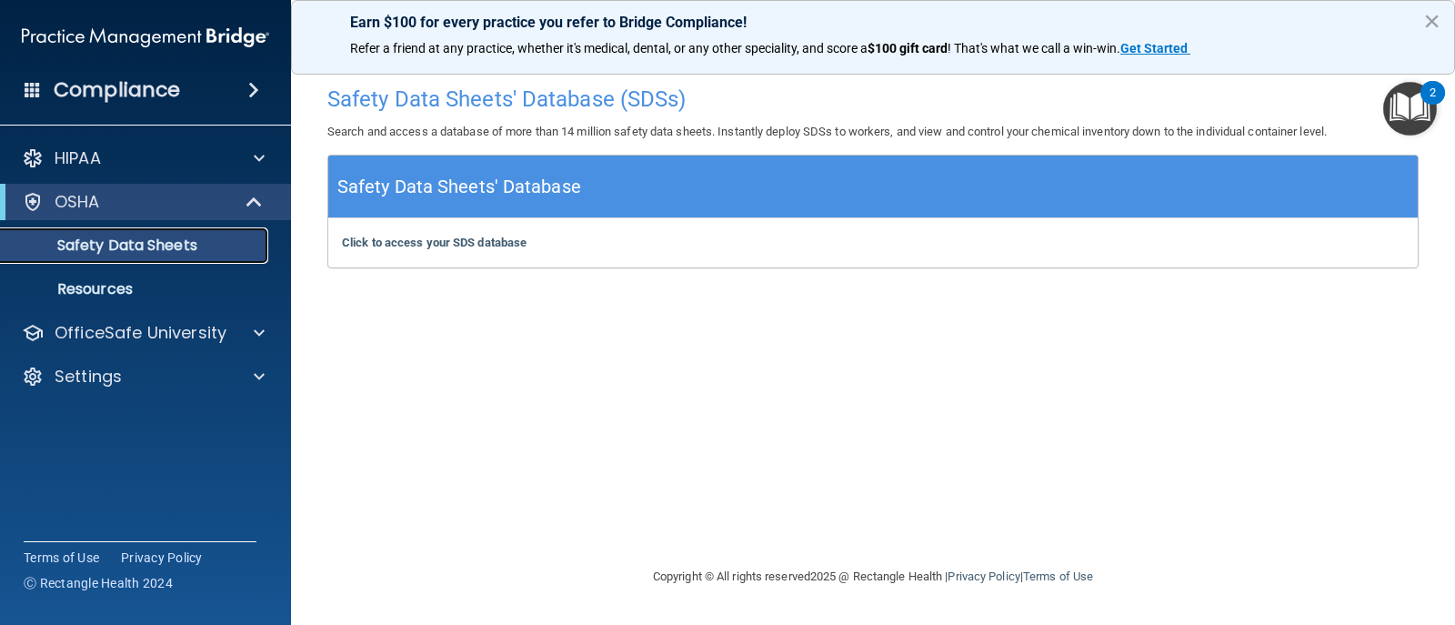
click at [148, 254] on p "Safety Data Sheets" at bounding box center [136, 246] width 248 height 18
click at [450, 243] on b "Click to access your SDS database" at bounding box center [434, 243] width 185 height 14
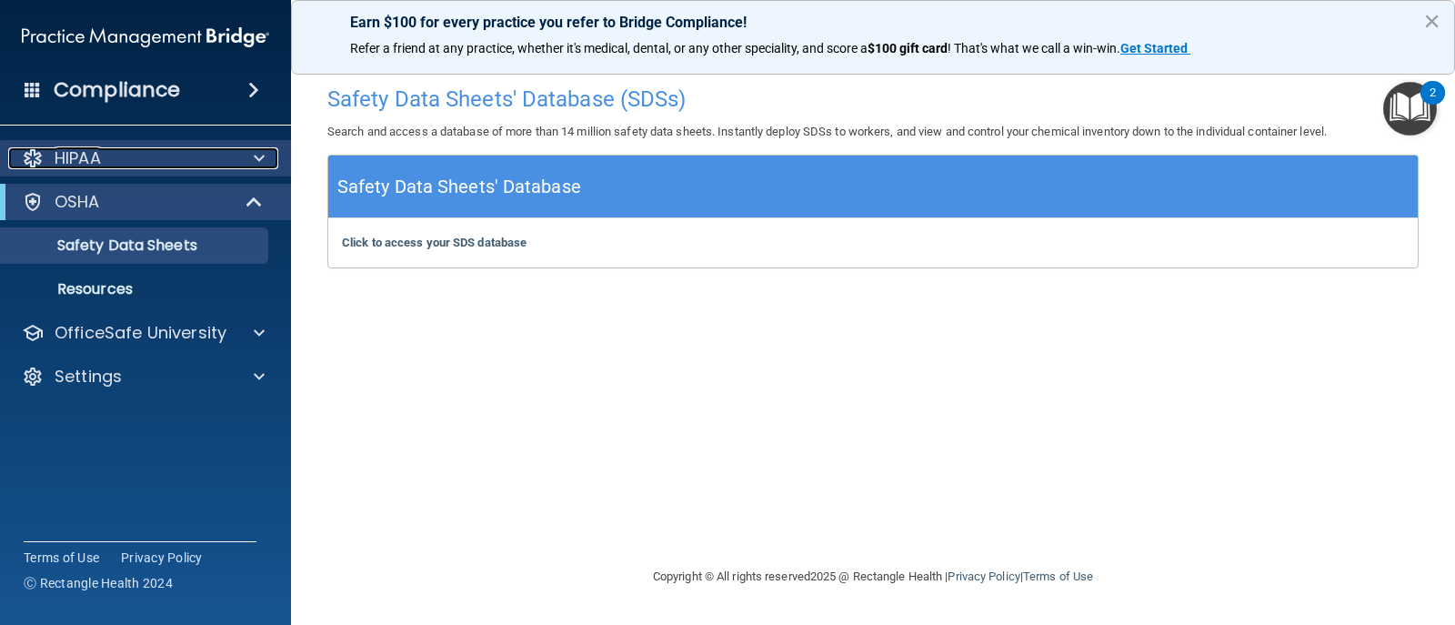
click at [159, 161] on div "HIPAA" at bounding box center [121, 158] width 226 height 22
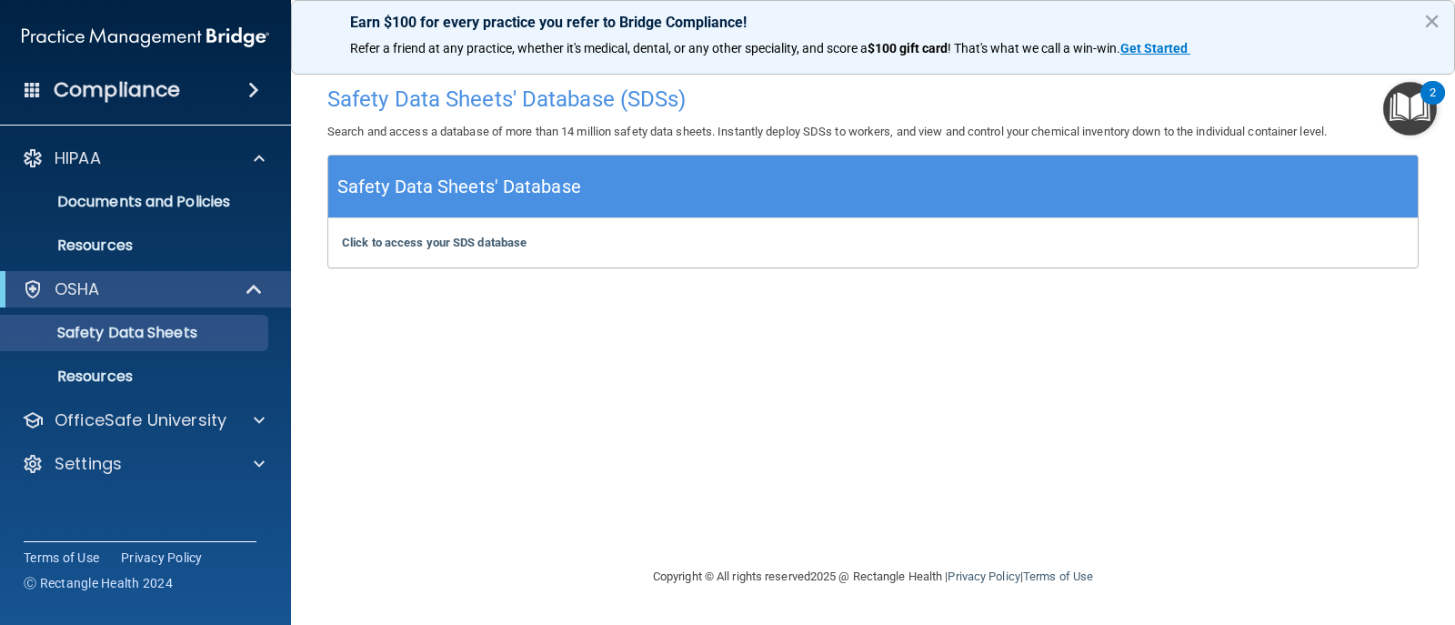
click at [1404, 118] on img "Open Resource Center, 2 new notifications" at bounding box center [1411, 109] width 54 height 54
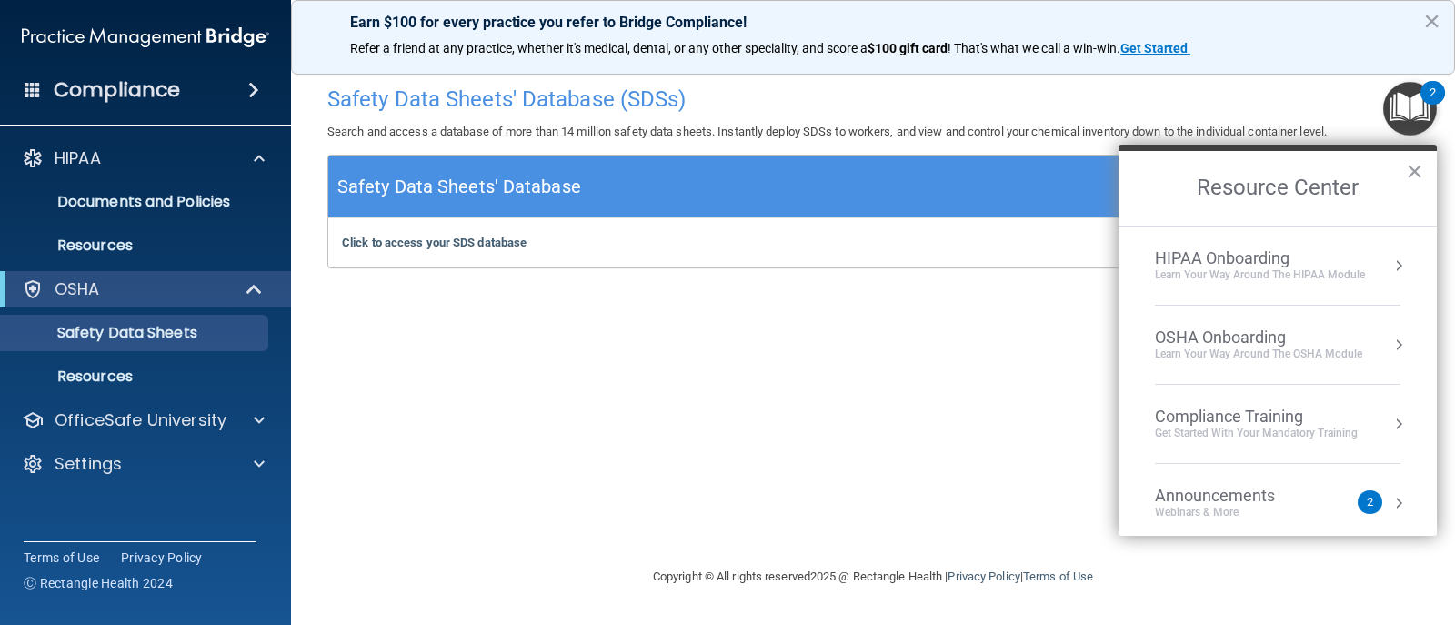
click at [1236, 407] on div "Compliance Training" at bounding box center [1256, 417] width 203 height 20
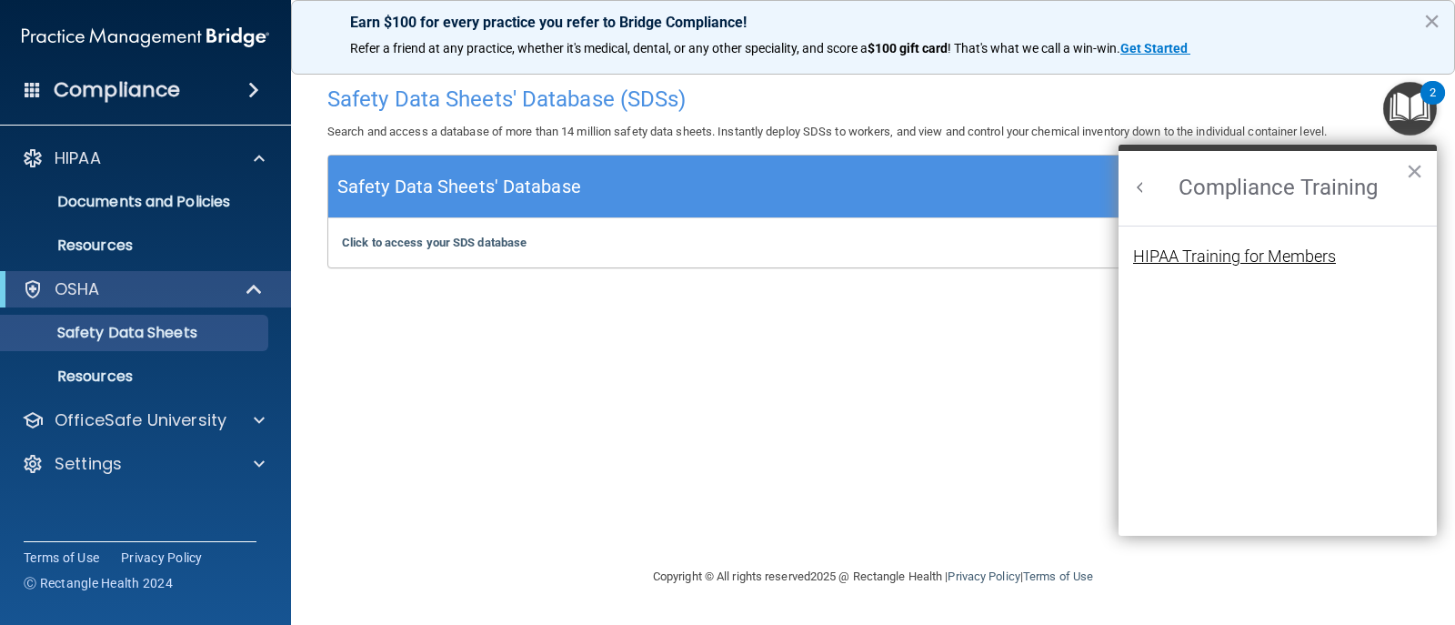
click at [1226, 256] on div "HIPAA Training for Members" at bounding box center [1234, 256] width 203 height 16
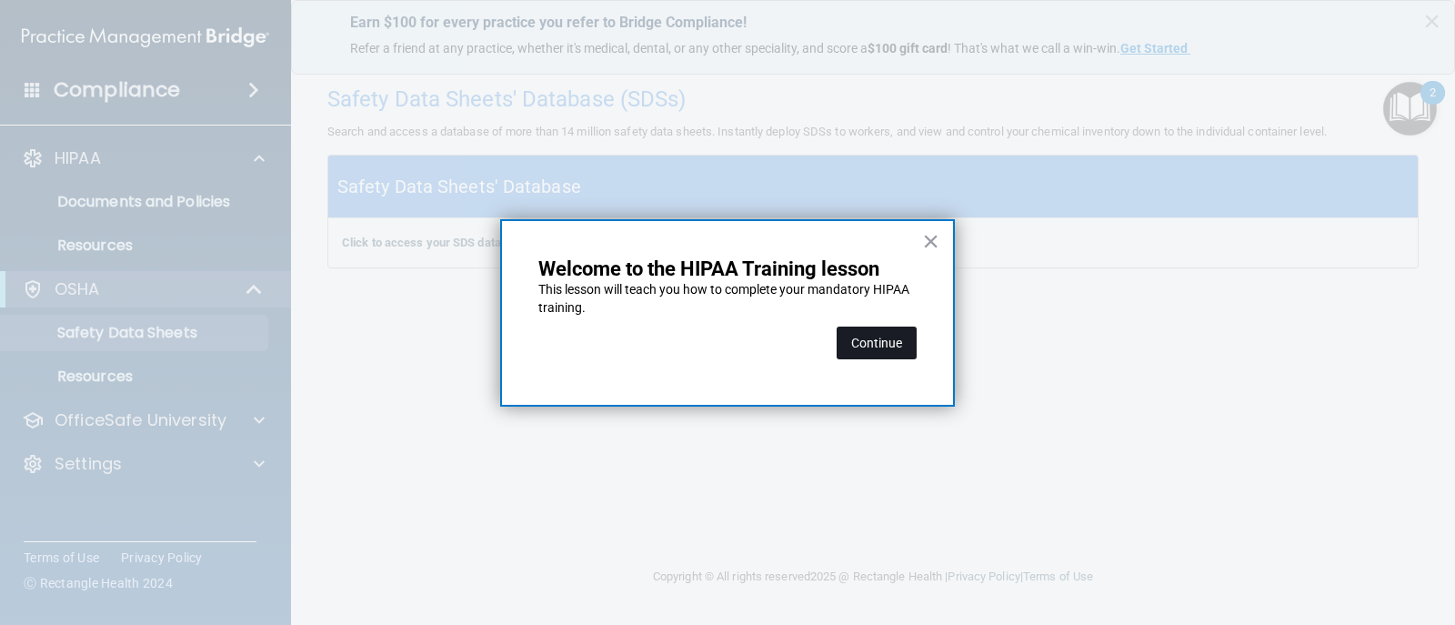
click at [898, 332] on button "Continue" at bounding box center [877, 343] width 80 height 33
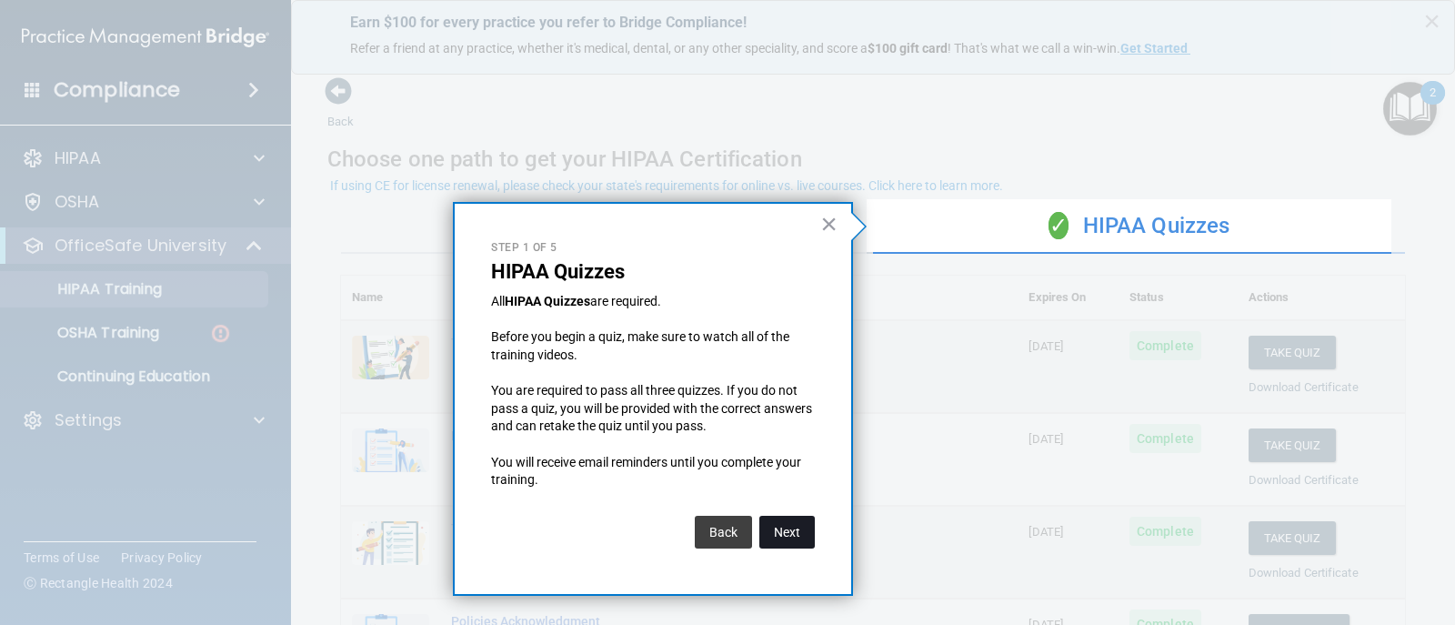
click at [802, 524] on button "Next" at bounding box center [787, 532] width 55 height 33
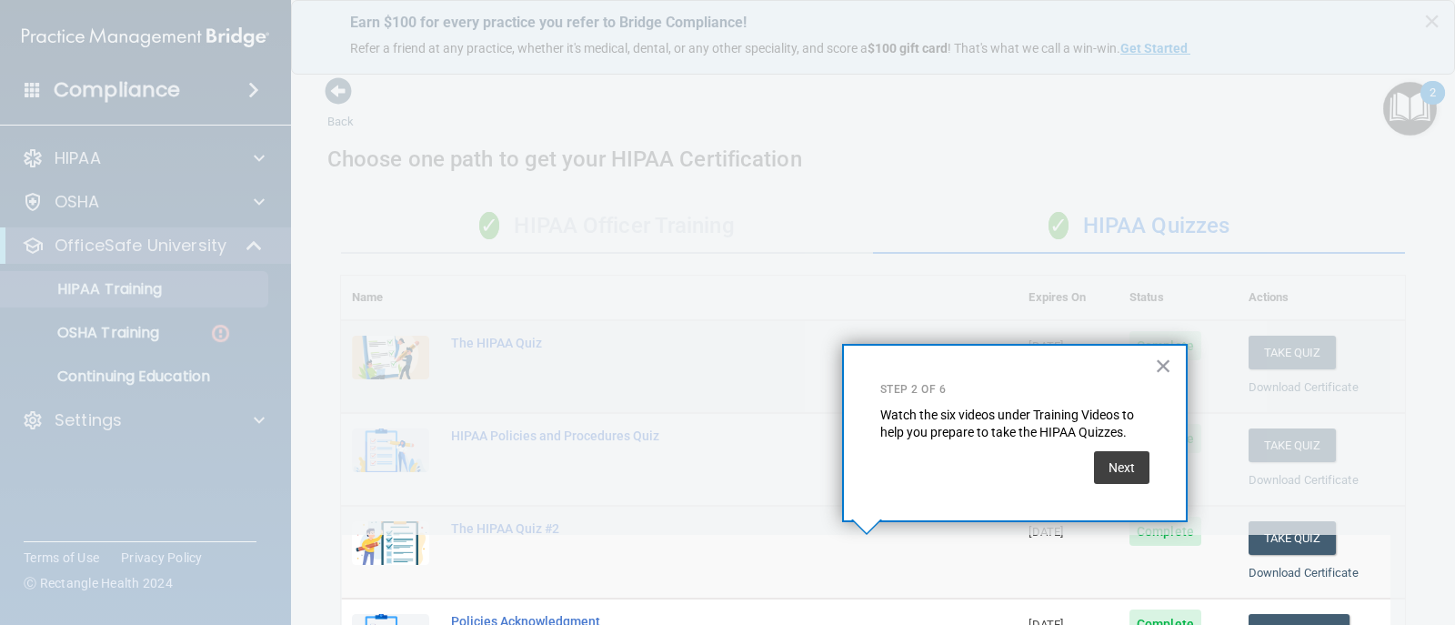
scroll to position [271, 0]
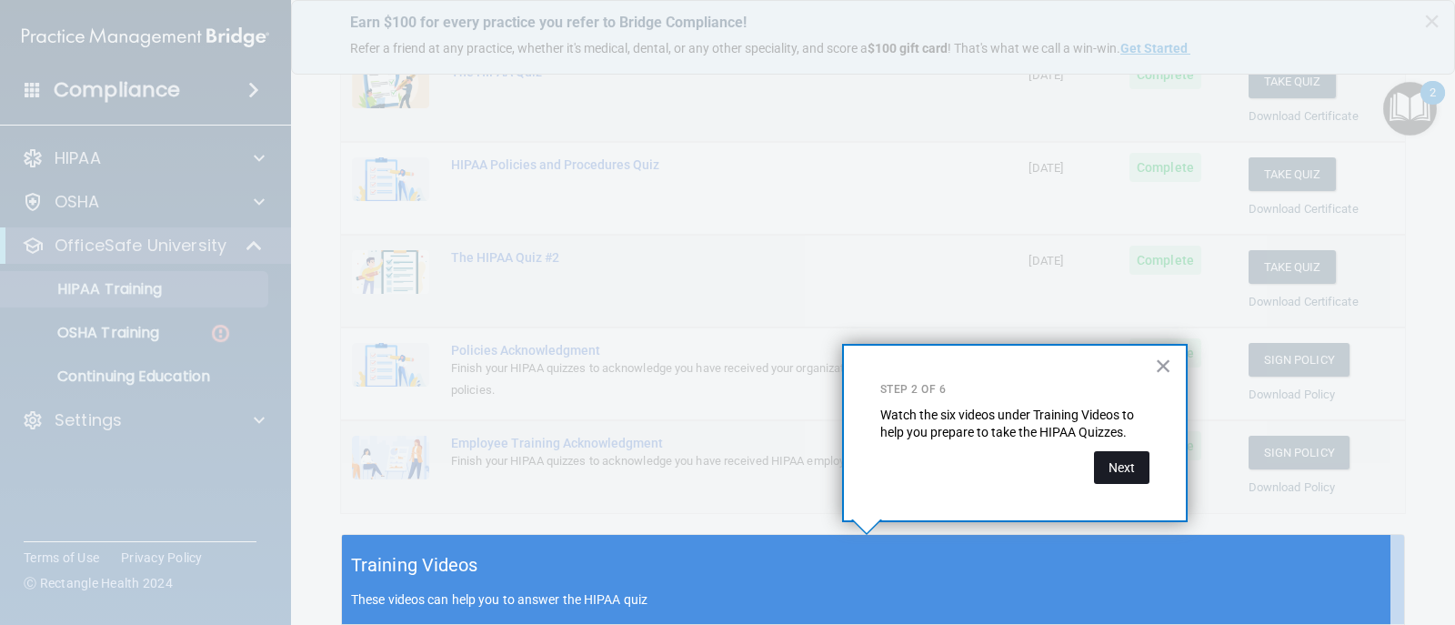
click at [1123, 465] on button "Next" at bounding box center [1121, 467] width 55 height 33
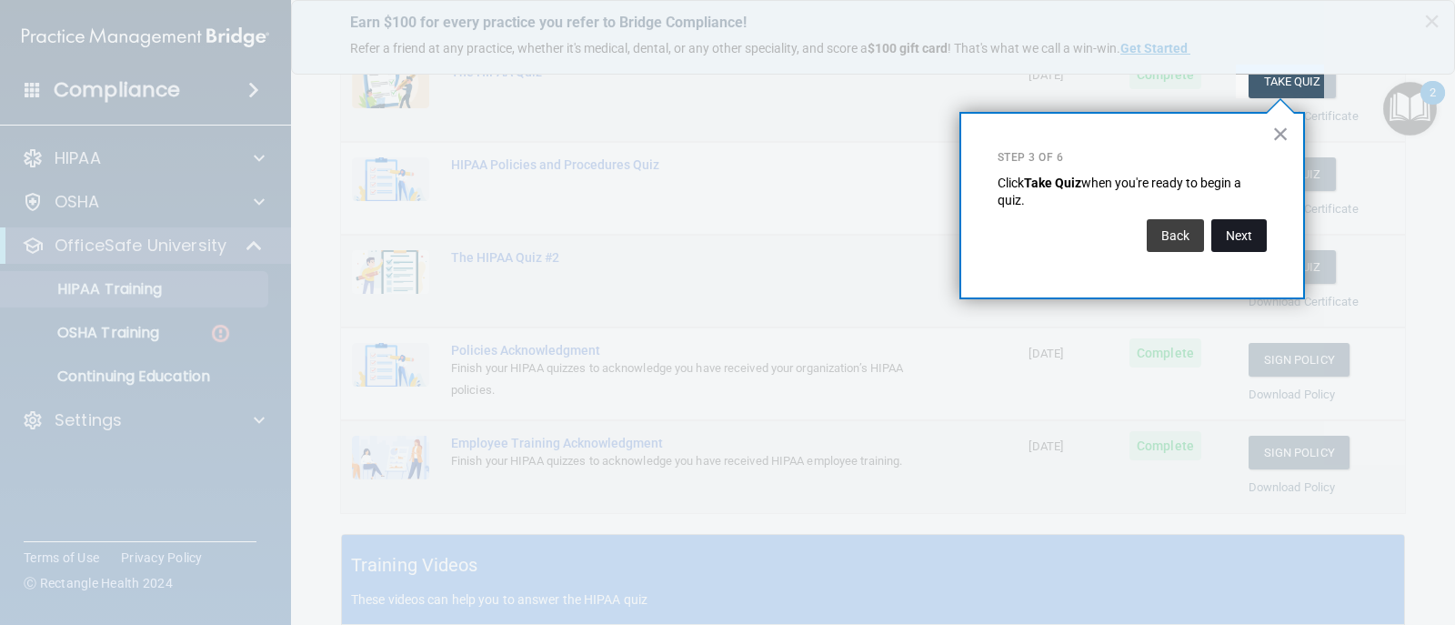
click at [1223, 238] on button "Next" at bounding box center [1239, 235] width 55 height 33
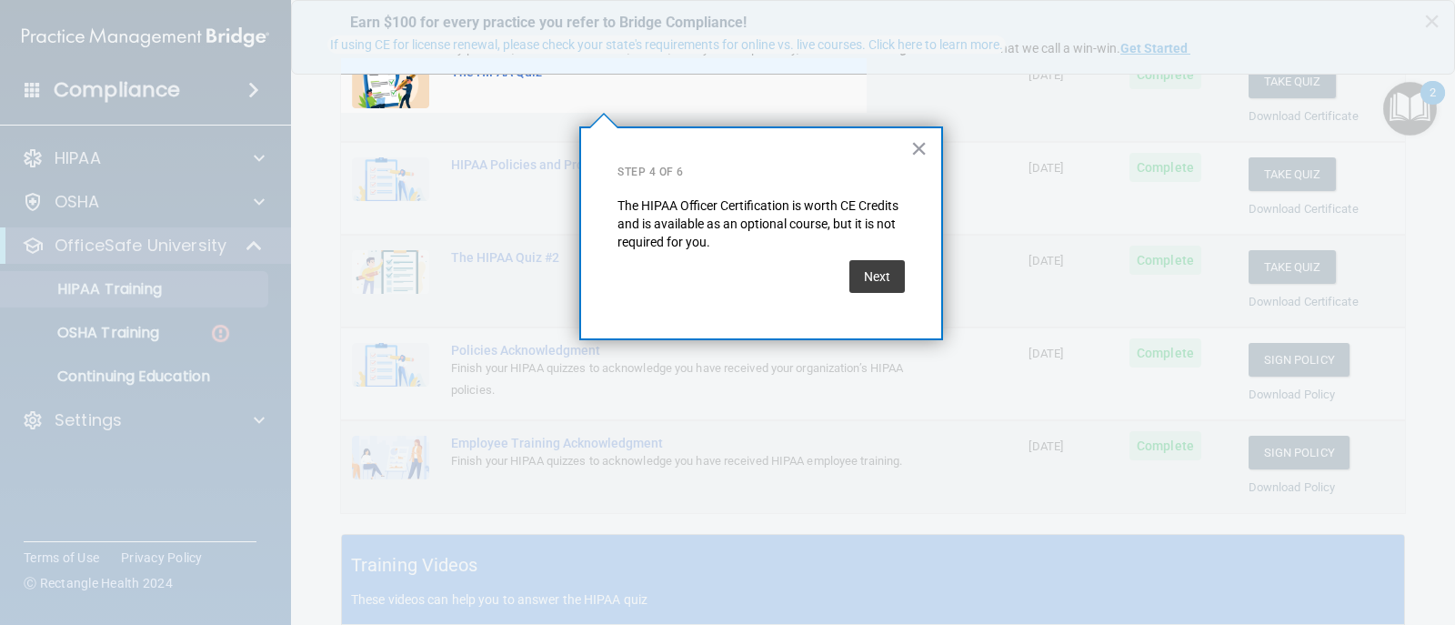
scroll to position [141, 0]
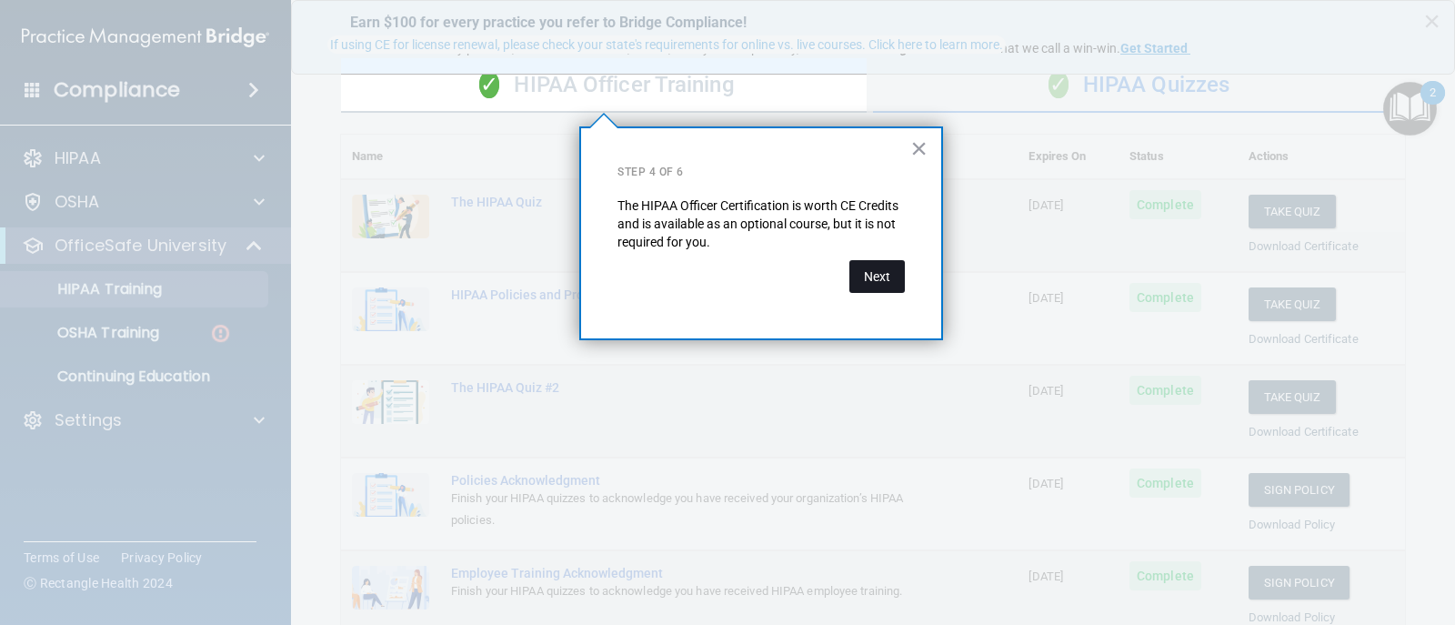
click at [867, 284] on button "Next" at bounding box center [877, 276] width 55 height 33
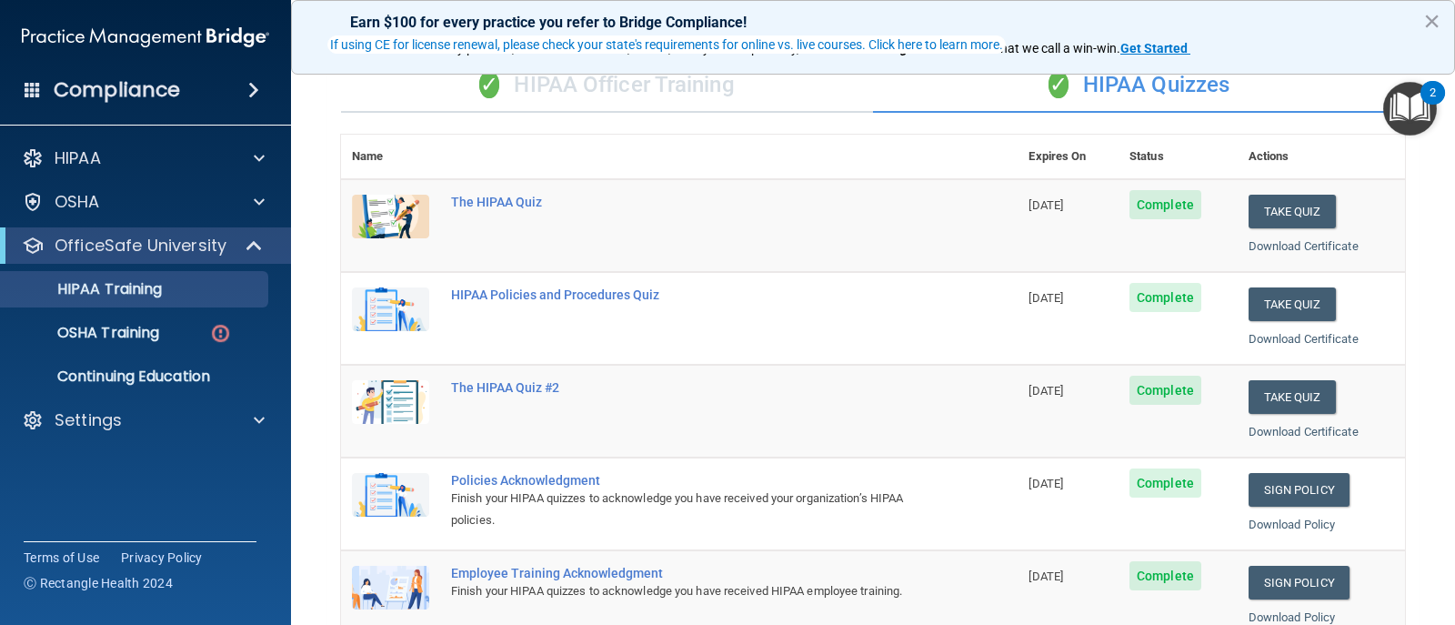
click at [879, 244] on td "The HIPAA Quiz" at bounding box center [729, 225] width 578 height 93
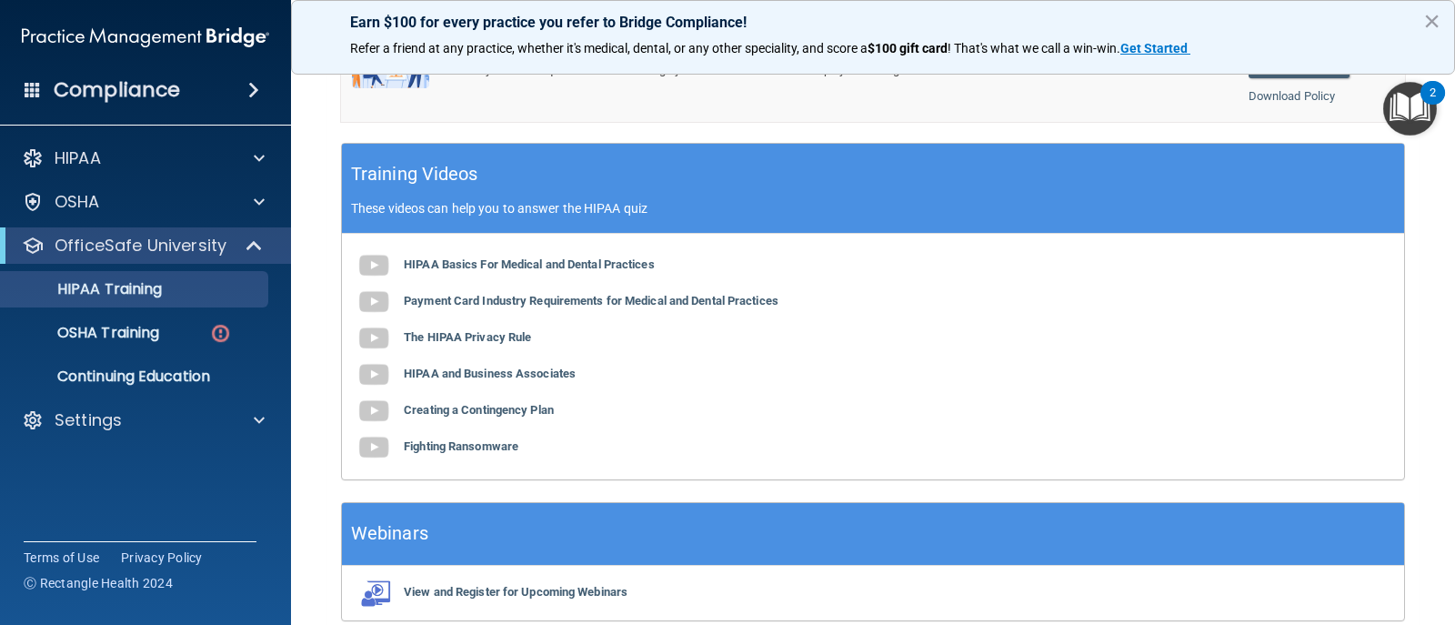
scroll to position [745, 0]
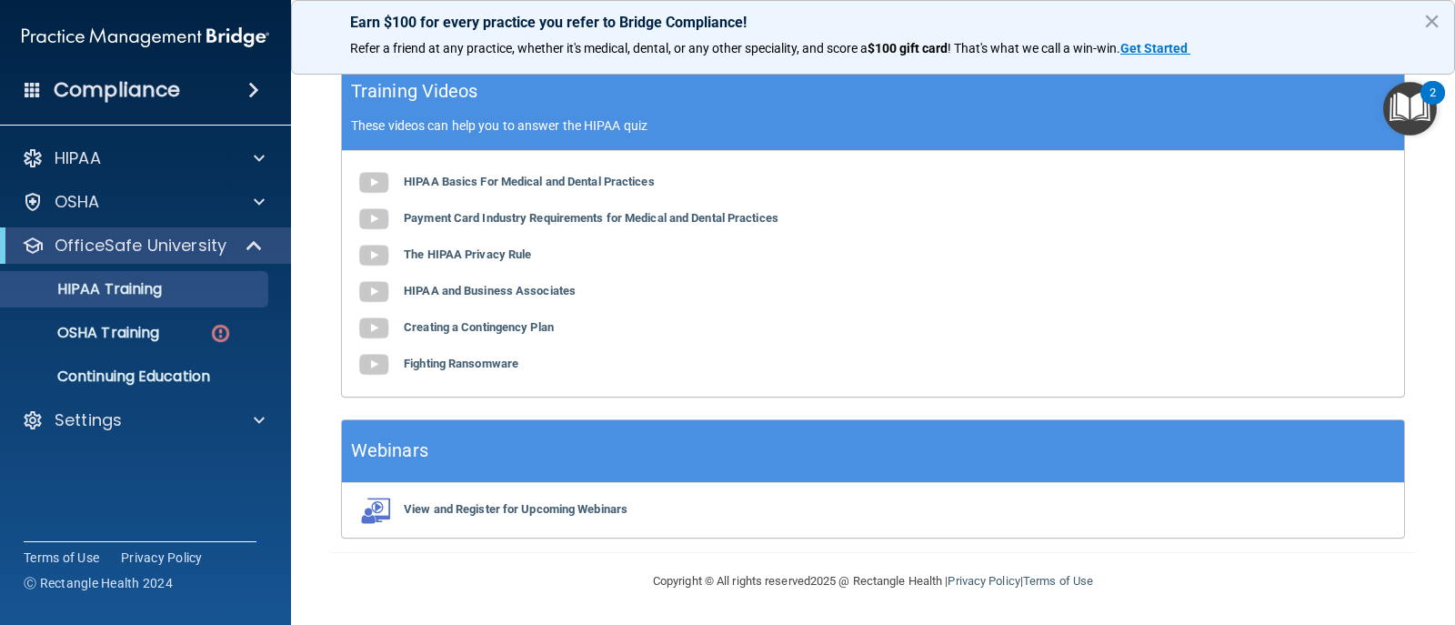
click at [1416, 101] on img "Open Resource Center, 2 new notifications" at bounding box center [1411, 109] width 54 height 54
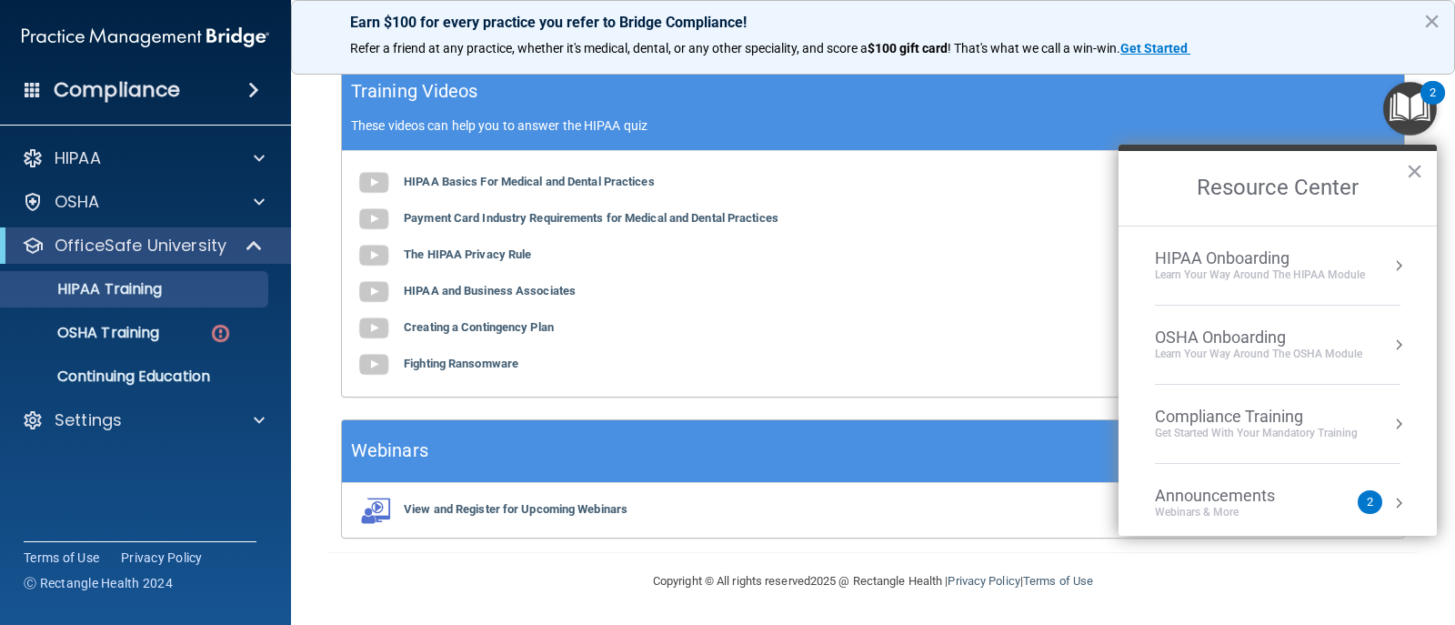
click at [1314, 438] on div "Get Started with your mandatory training" at bounding box center [1256, 433] width 203 height 15
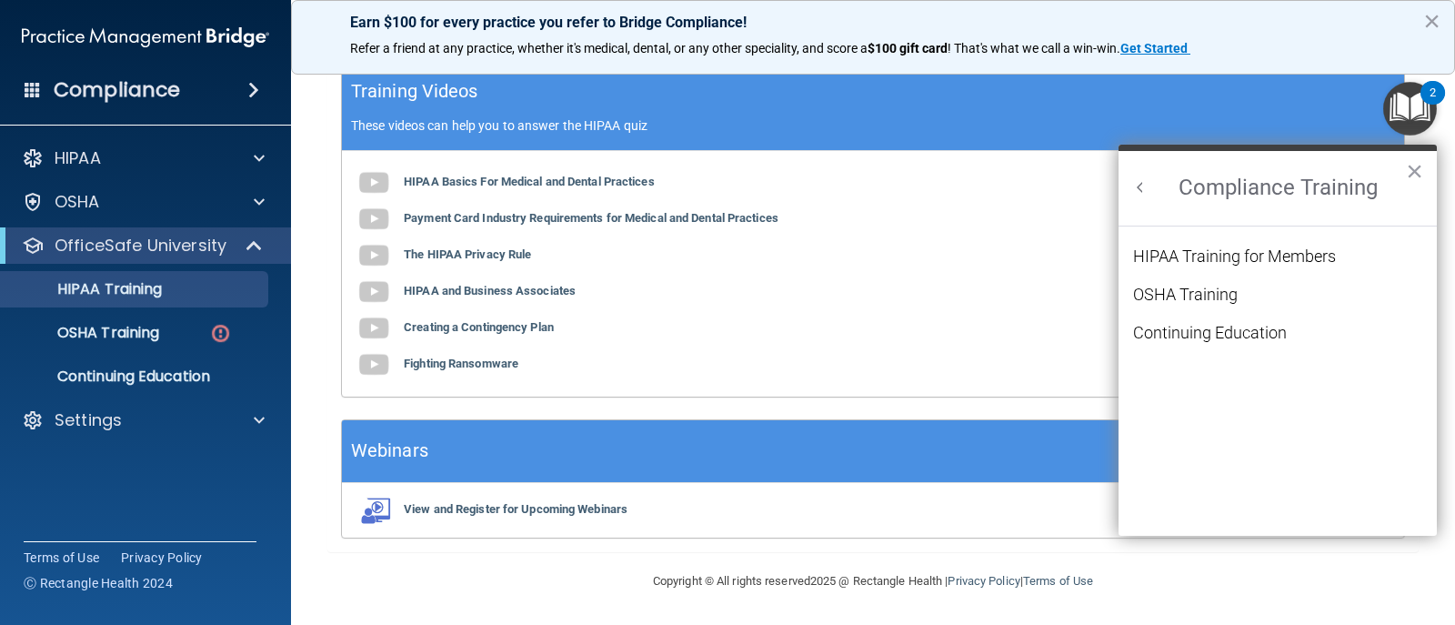
scroll to position [0, 0]
click at [1187, 303] on div "OSHA Training" at bounding box center [1185, 295] width 105 height 16
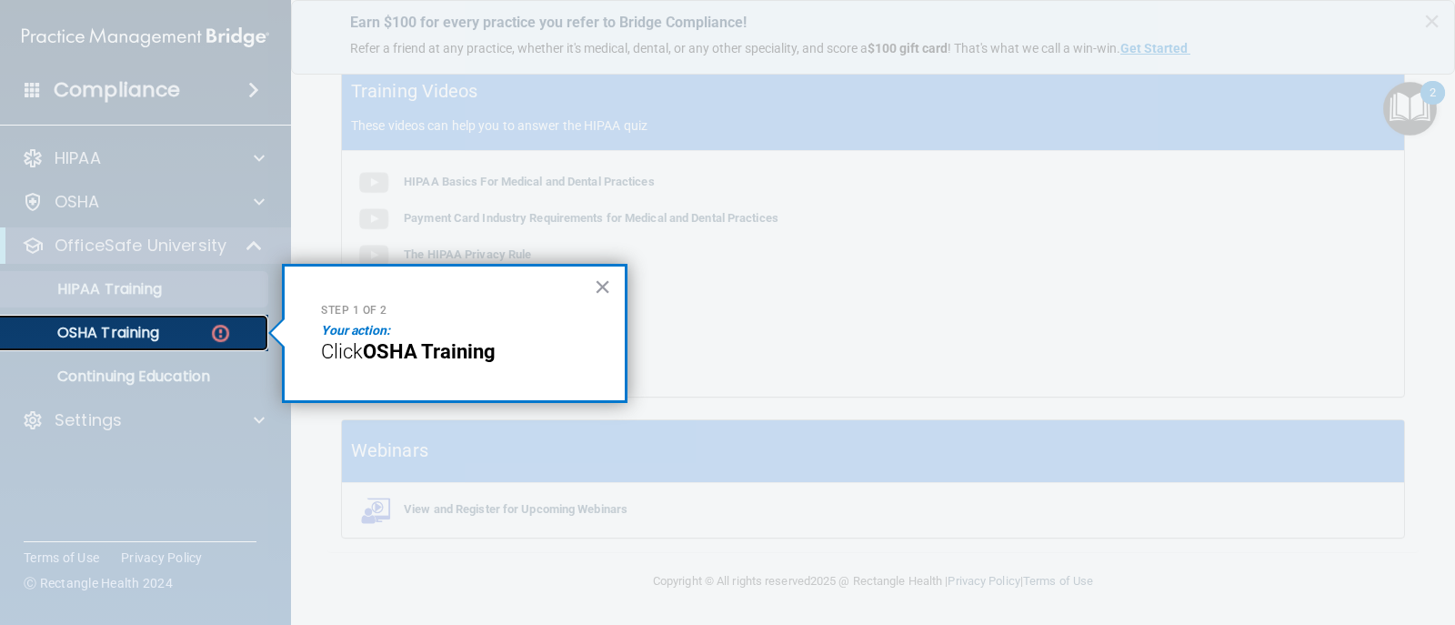
click at [186, 327] on div "OSHA Training" at bounding box center [136, 333] width 248 height 18
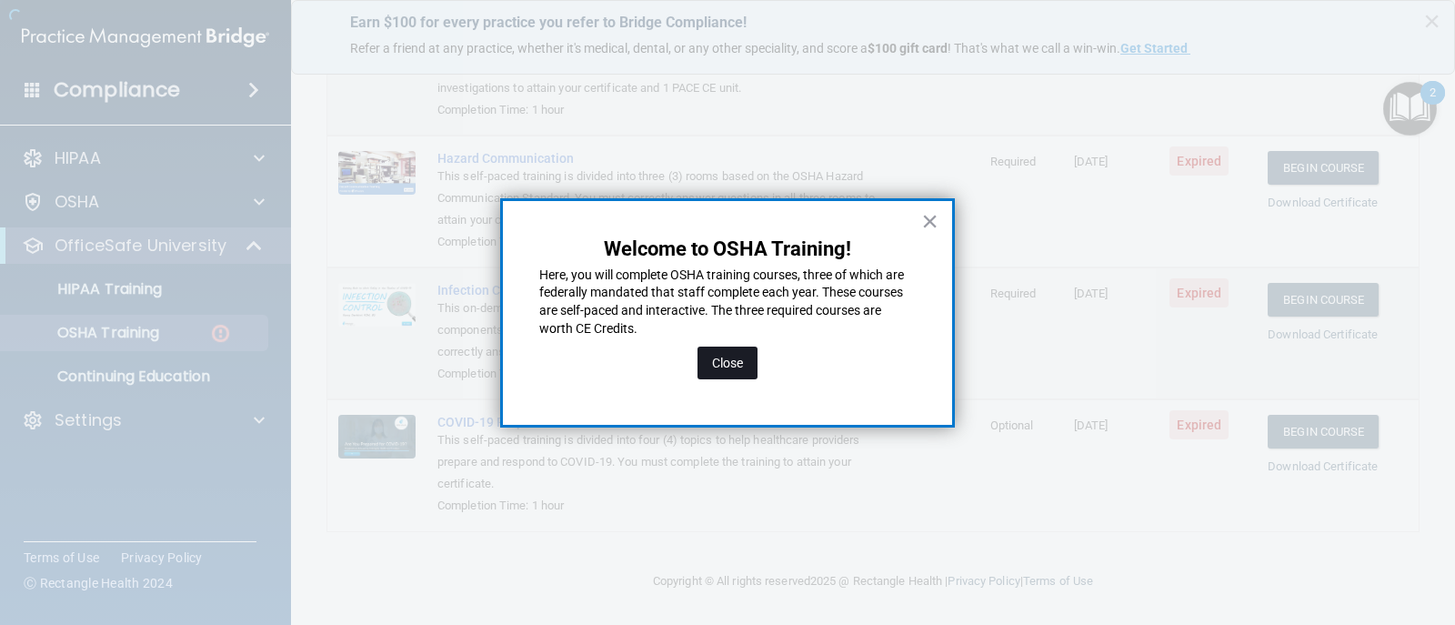
scroll to position [256, 0]
click at [740, 347] on button "Close" at bounding box center [728, 363] width 60 height 33
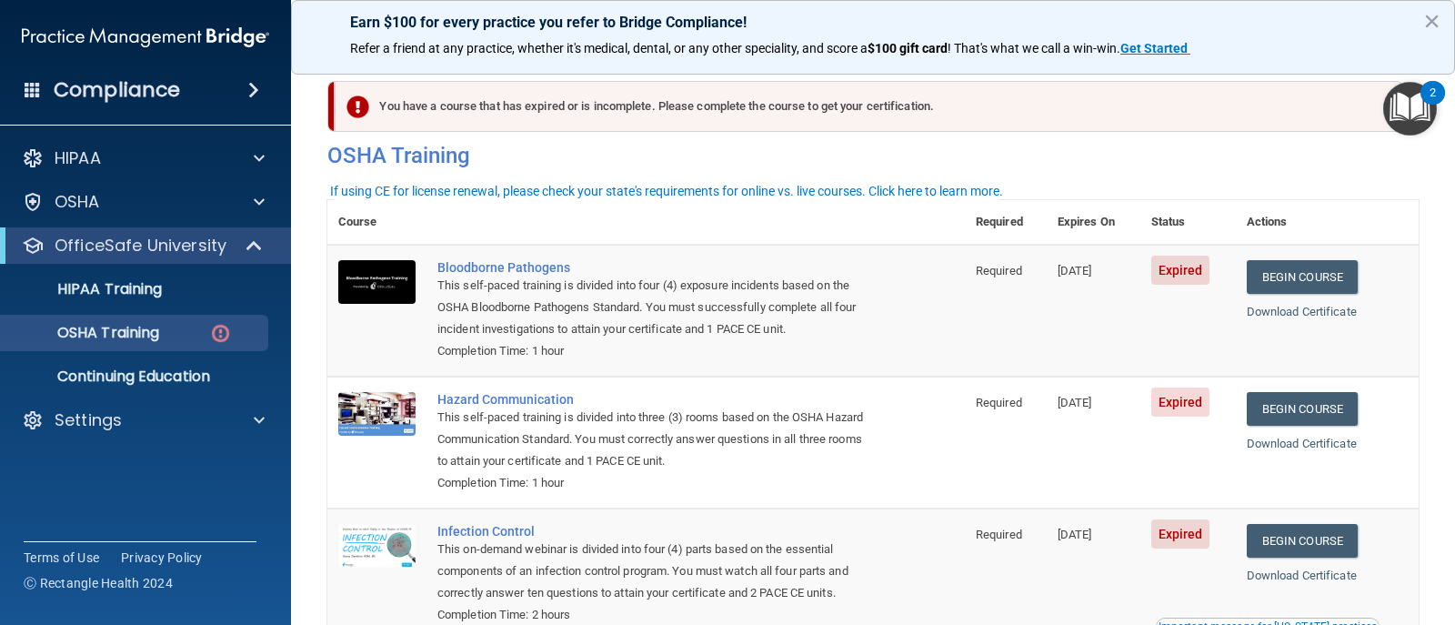
scroll to position [0, 0]
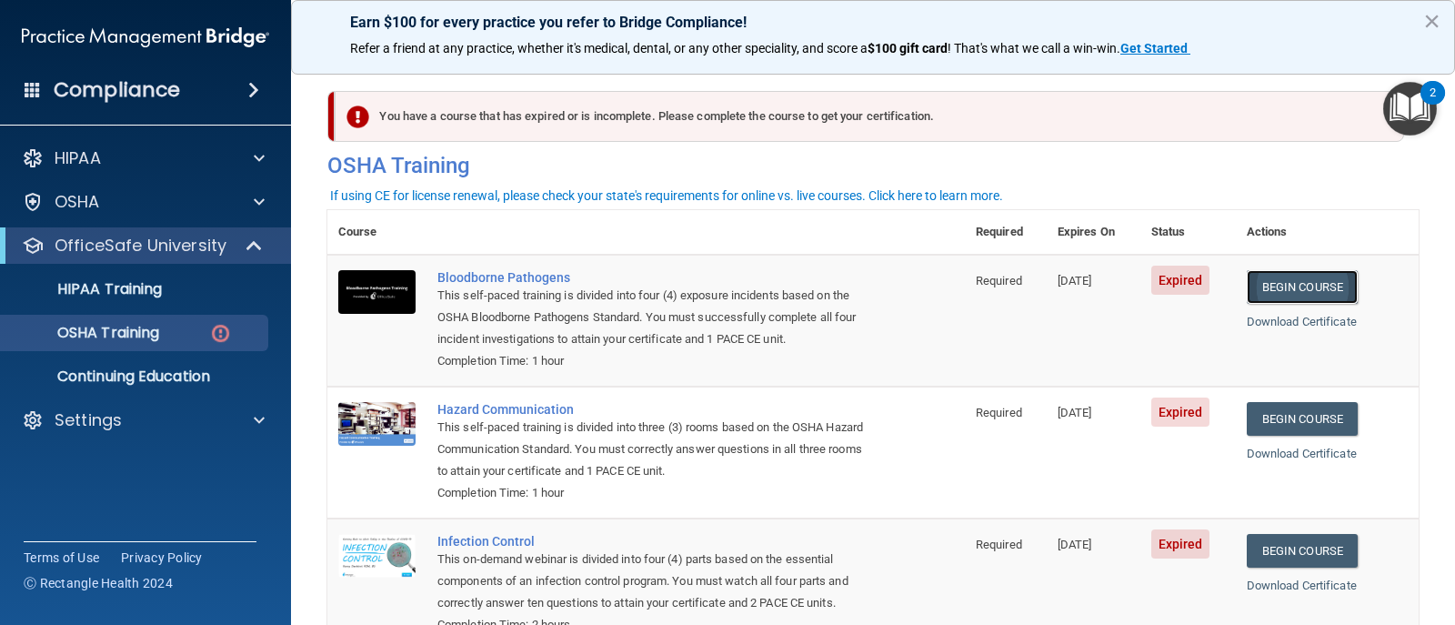
click at [1263, 282] on link "Begin Course" at bounding box center [1302, 287] width 111 height 34
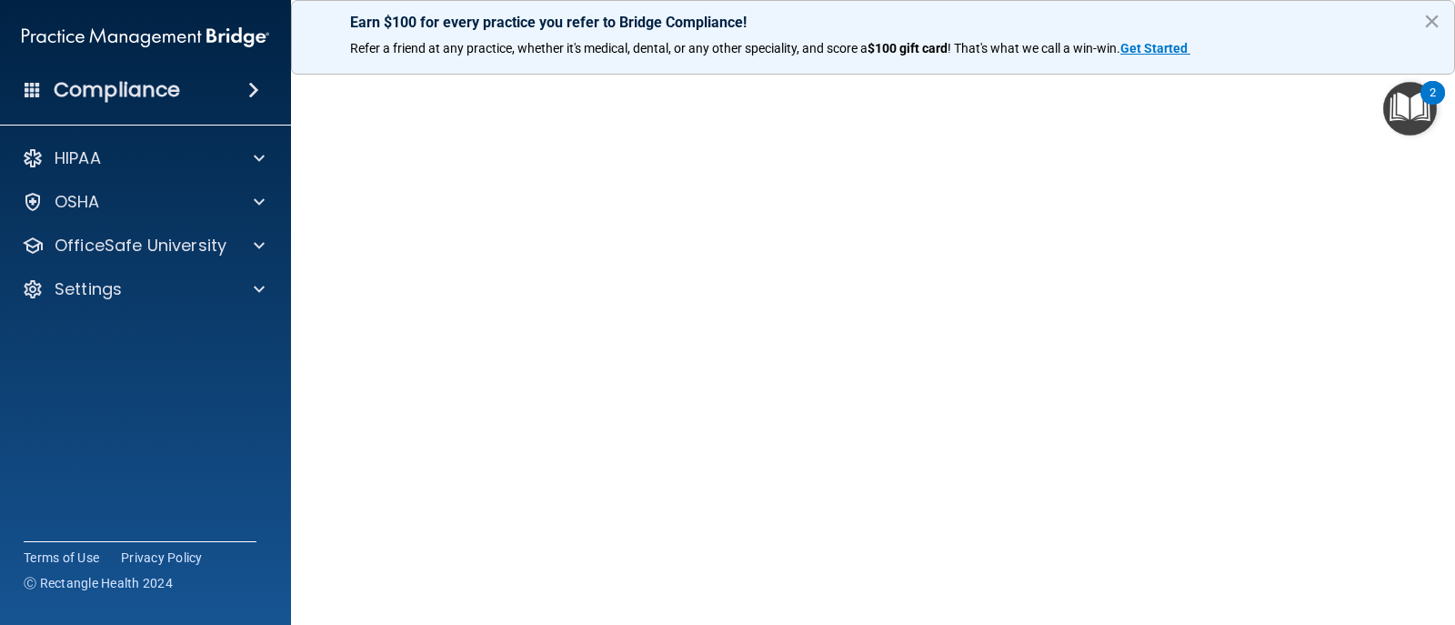
scroll to position [45, 0]
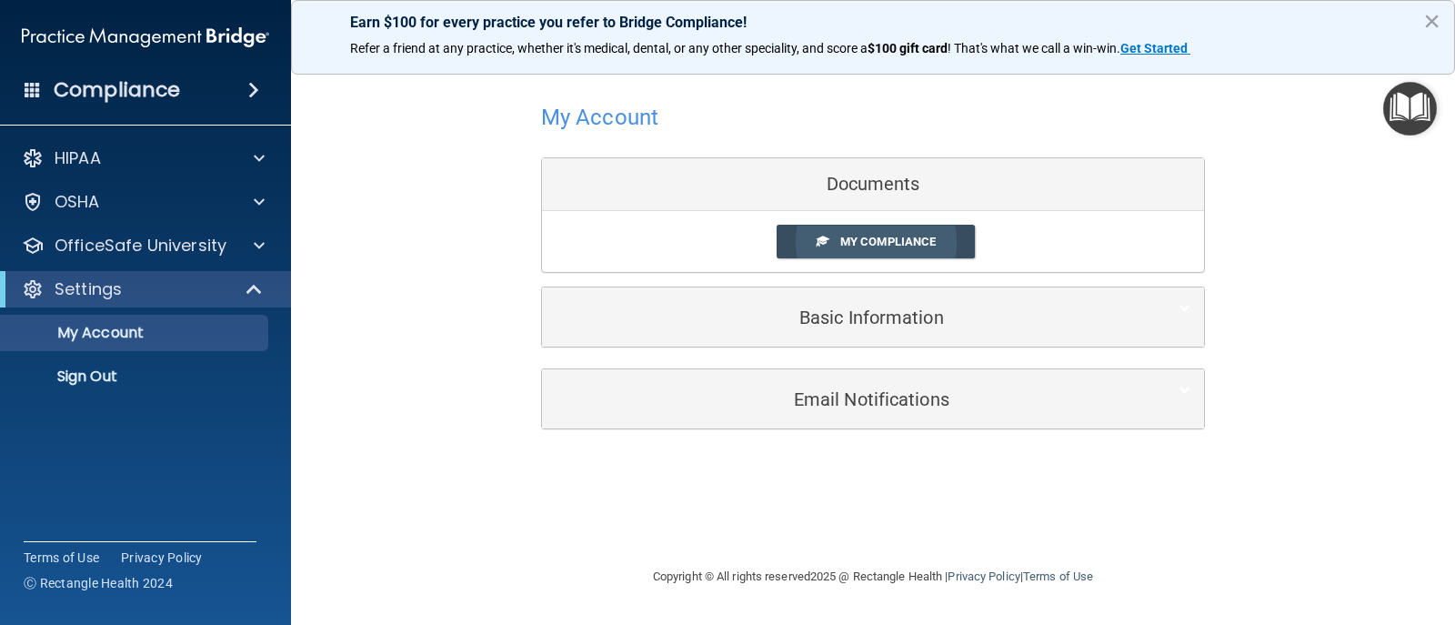
click at [948, 232] on link "My Compliance" at bounding box center [876, 242] width 199 height 34
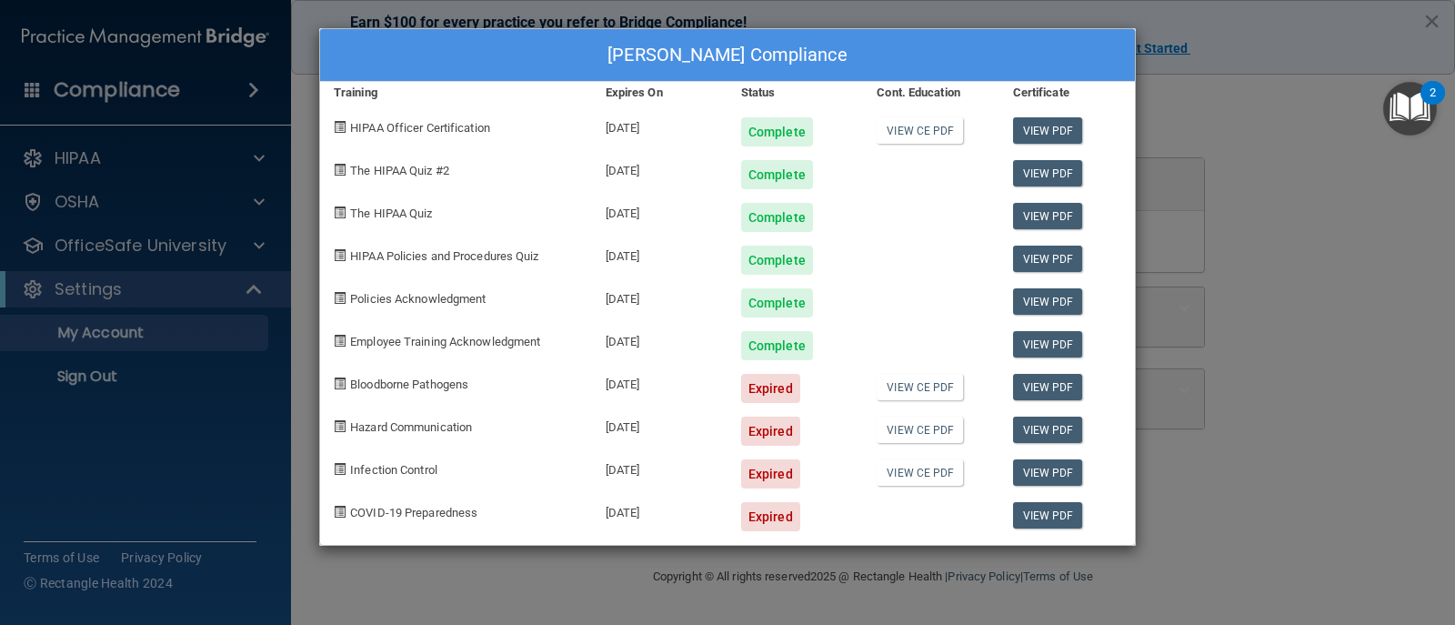
click at [1237, 156] on div "Parisa Mirzaei's Compliance Training Expires On Status Cont. Education Certific…" at bounding box center [727, 312] width 1455 height 625
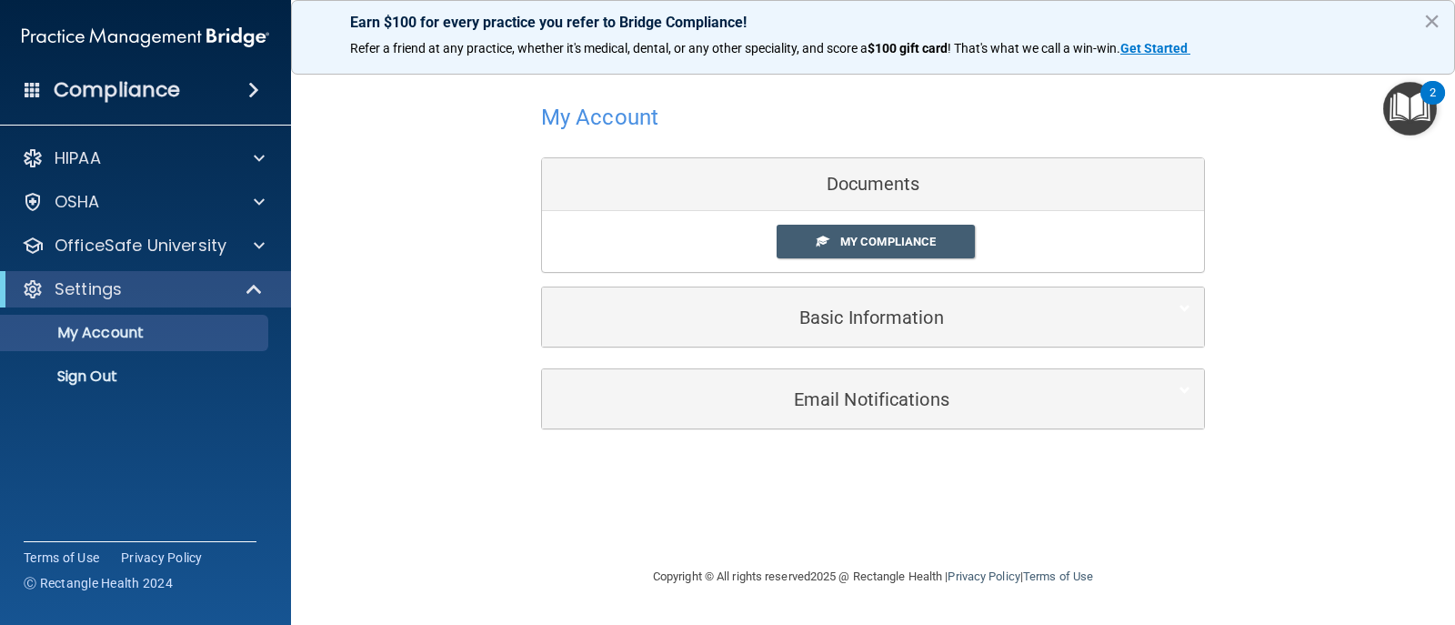
click at [1423, 93] on div "2" at bounding box center [1433, 93] width 25 height 24
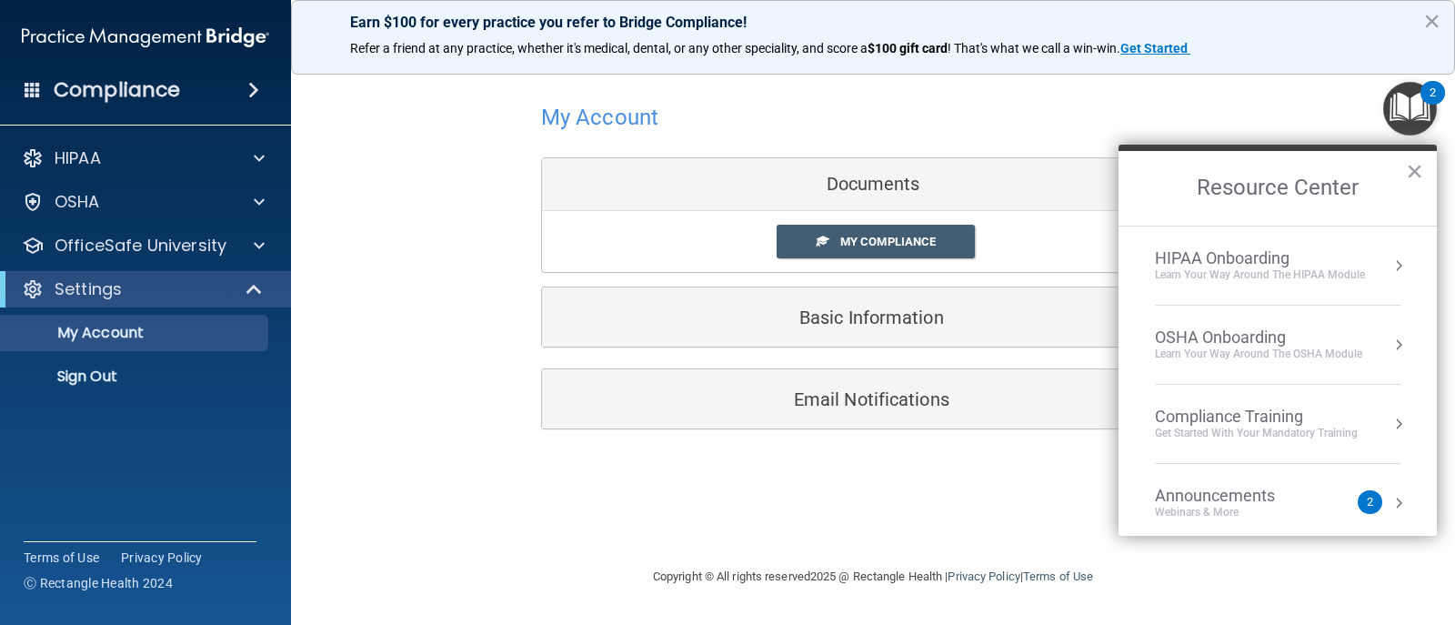
click at [1308, 263] on div "HIPAA Onboarding" at bounding box center [1260, 258] width 210 height 20
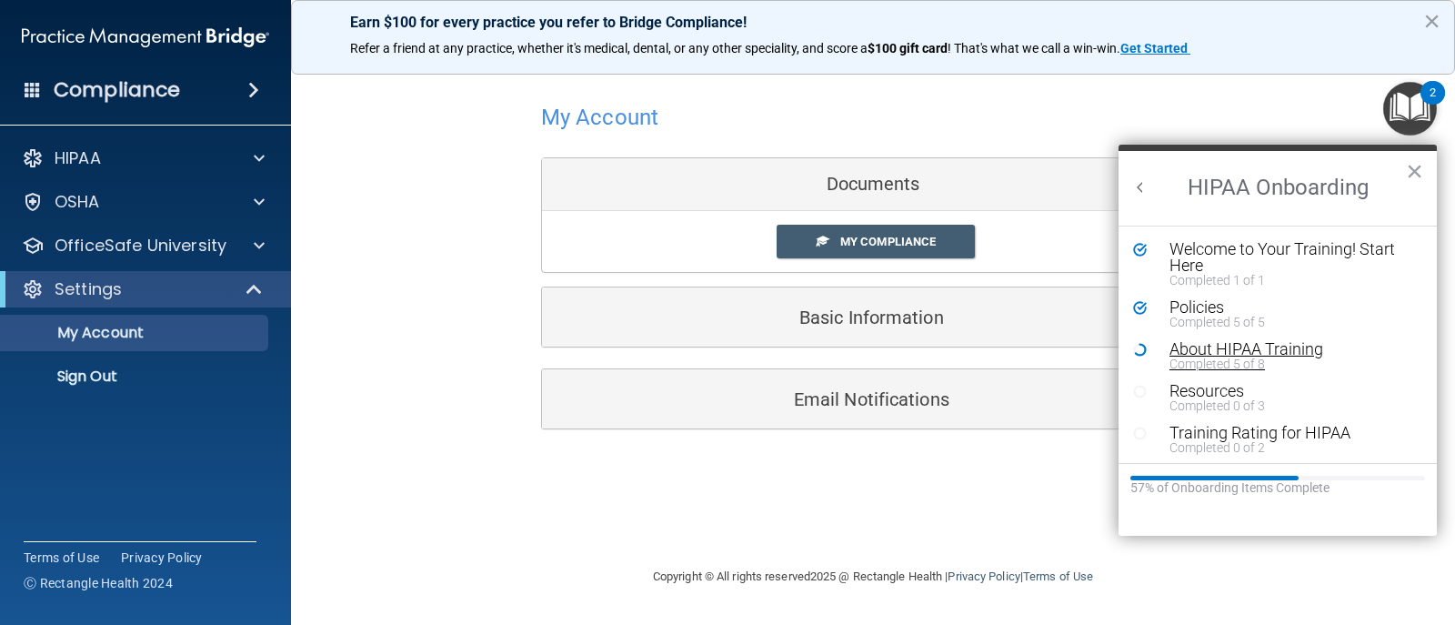
click at [1233, 357] on div "Completed 5 of 8" at bounding box center [1285, 363] width 230 height 13
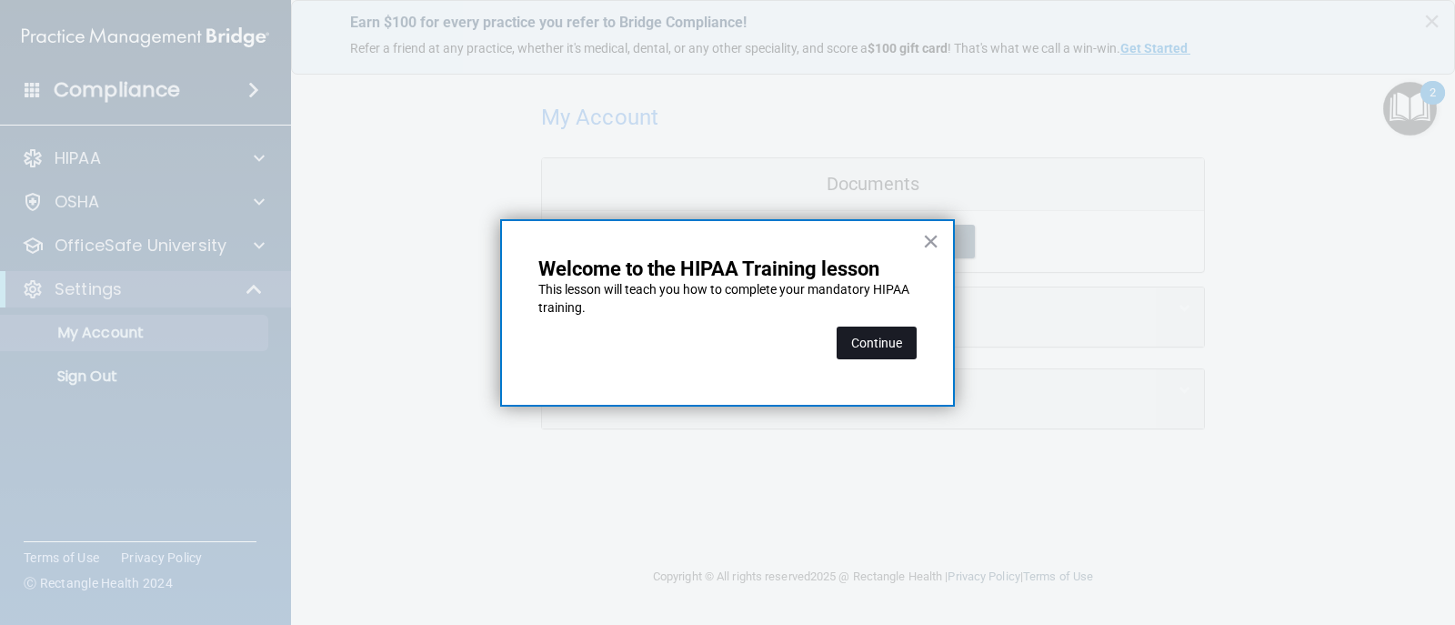
click at [903, 346] on button "Continue" at bounding box center [877, 343] width 80 height 33
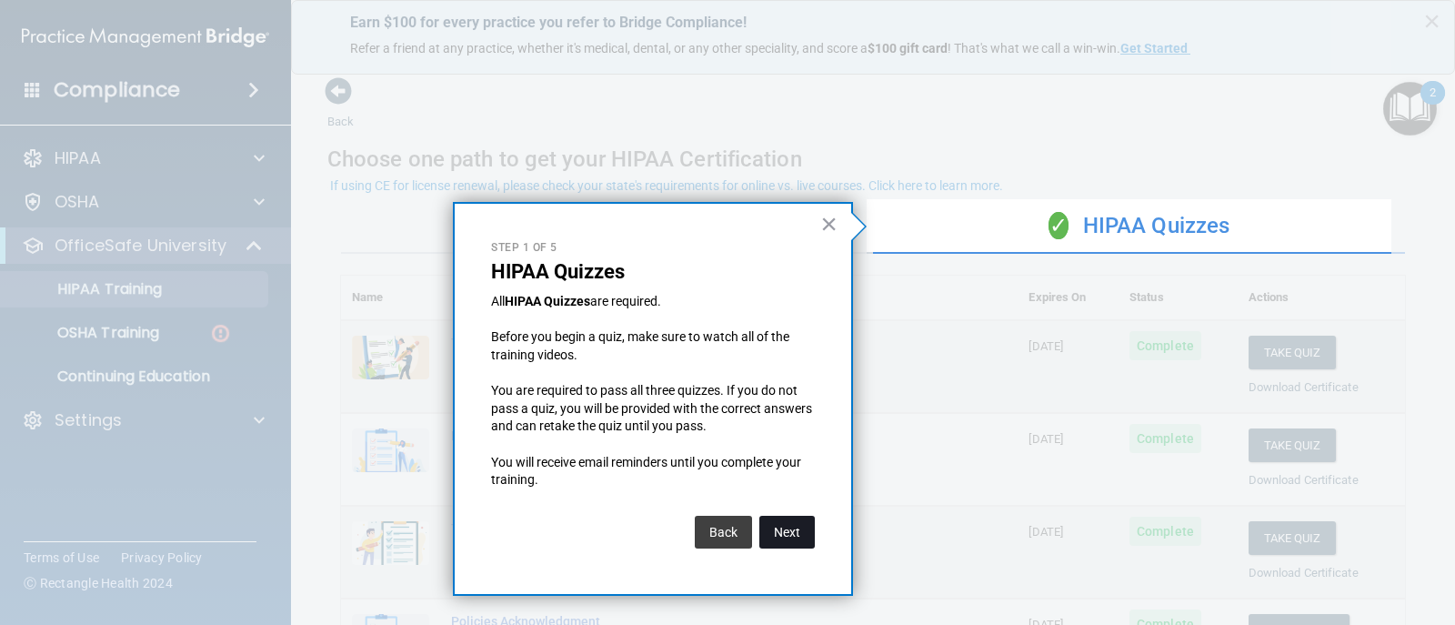
click at [792, 523] on button "Next" at bounding box center [787, 532] width 55 height 33
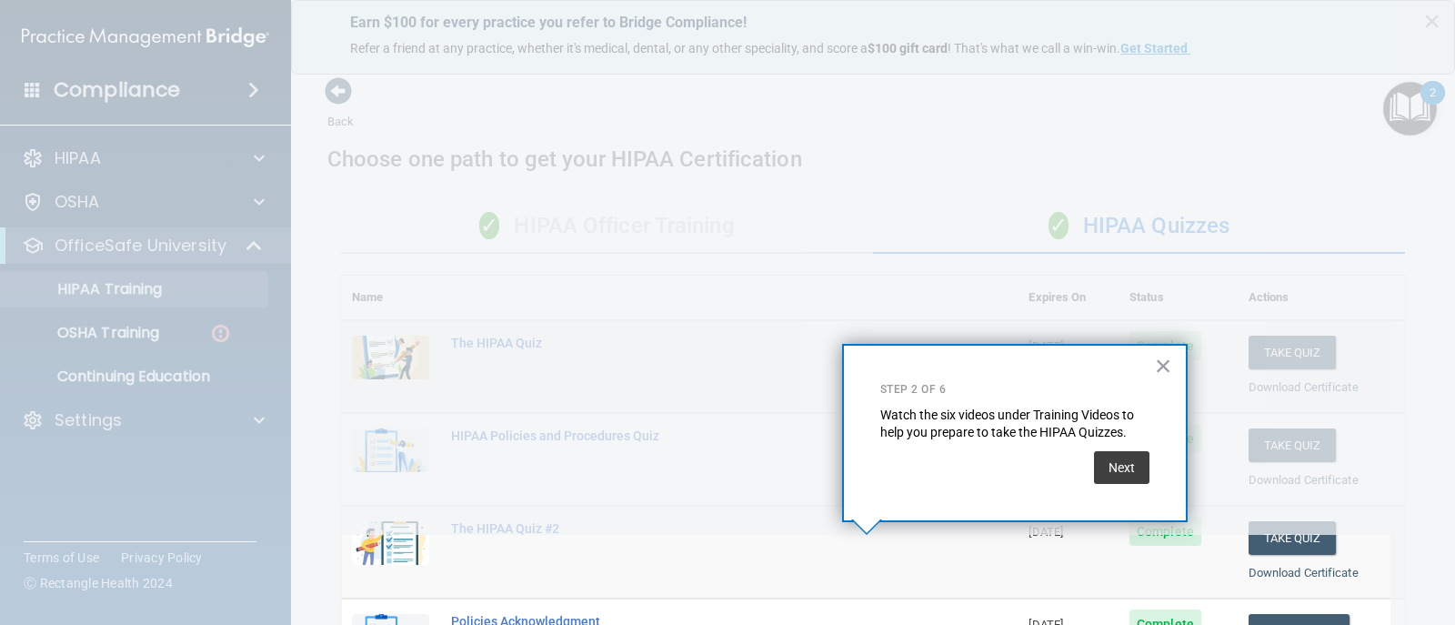
scroll to position [271, 0]
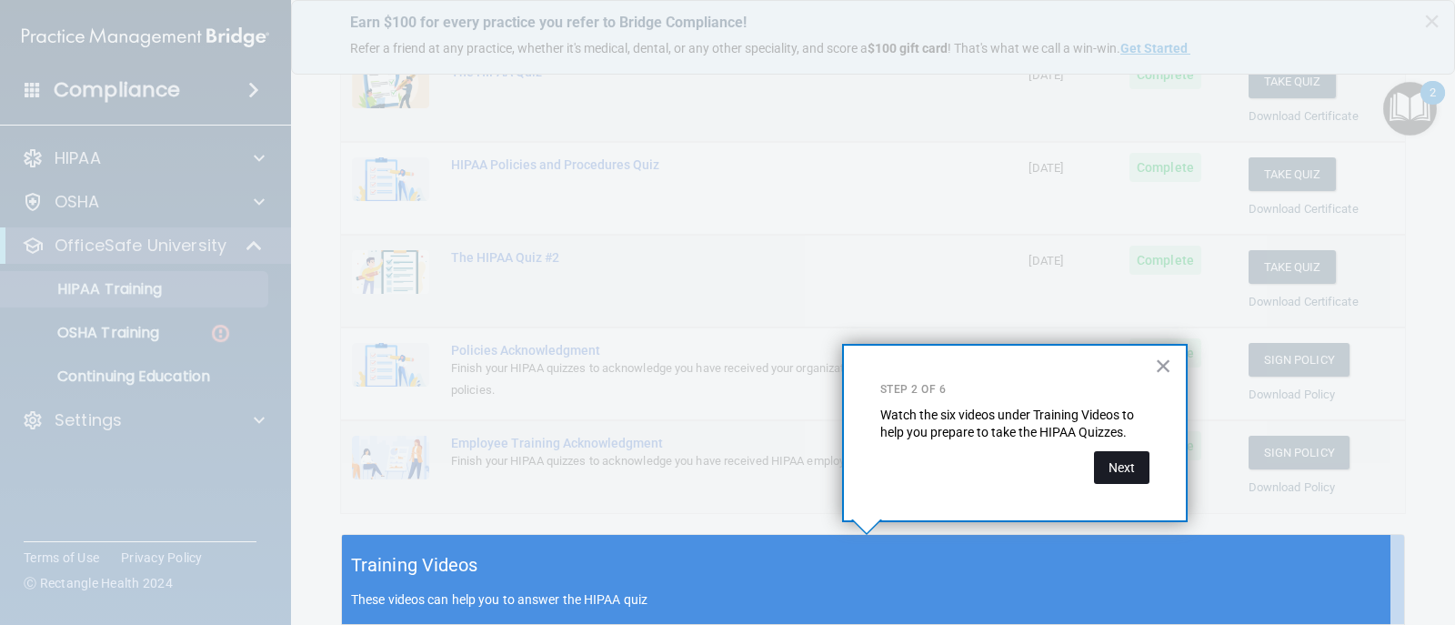
click at [1120, 468] on button "Next" at bounding box center [1121, 467] width 55 height 33
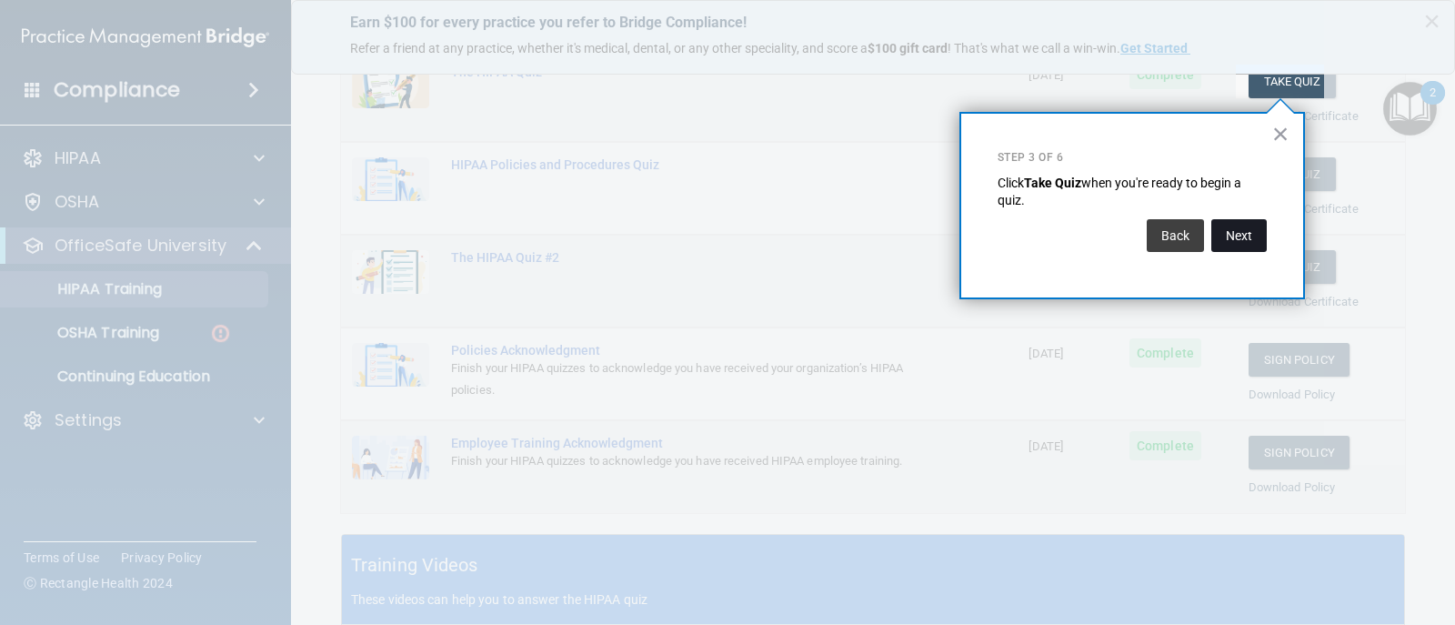
click at [1259, 230] on button "Next" at bounding box center [1239, 235] width 55 height 33
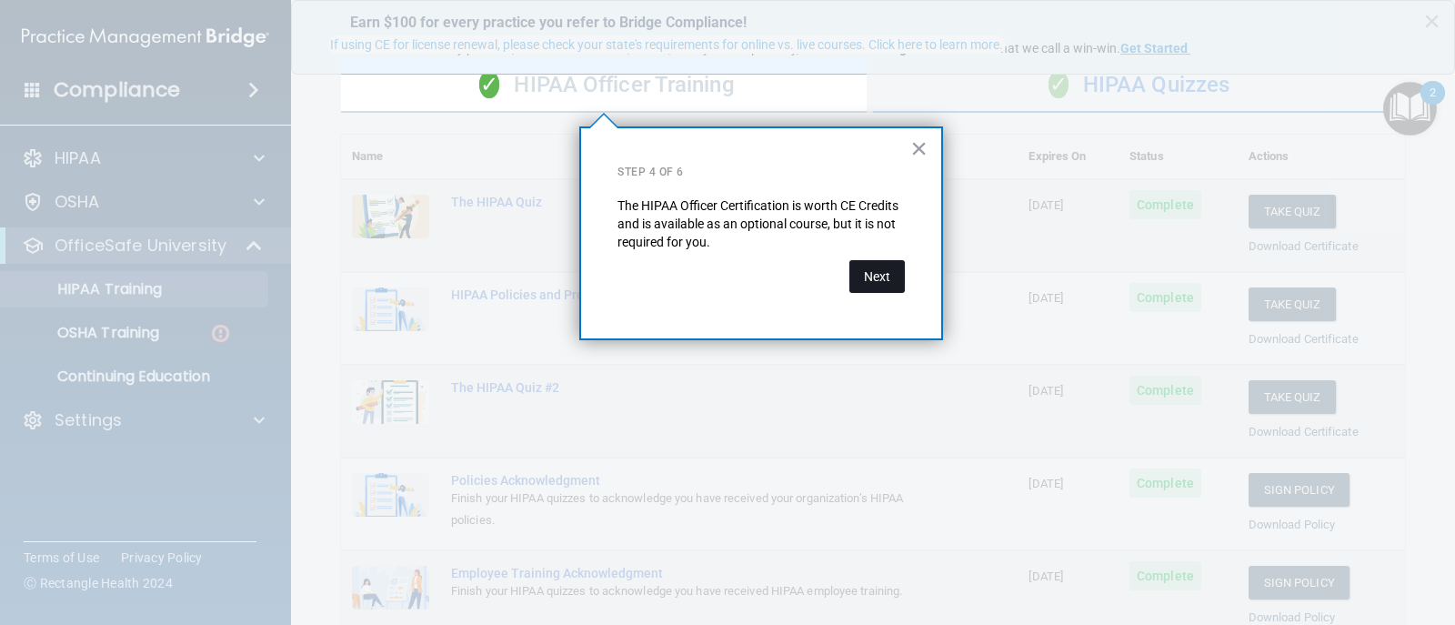
click at [873, 277] on button "Next" at bounding box center [877, 276] width 55 height 33
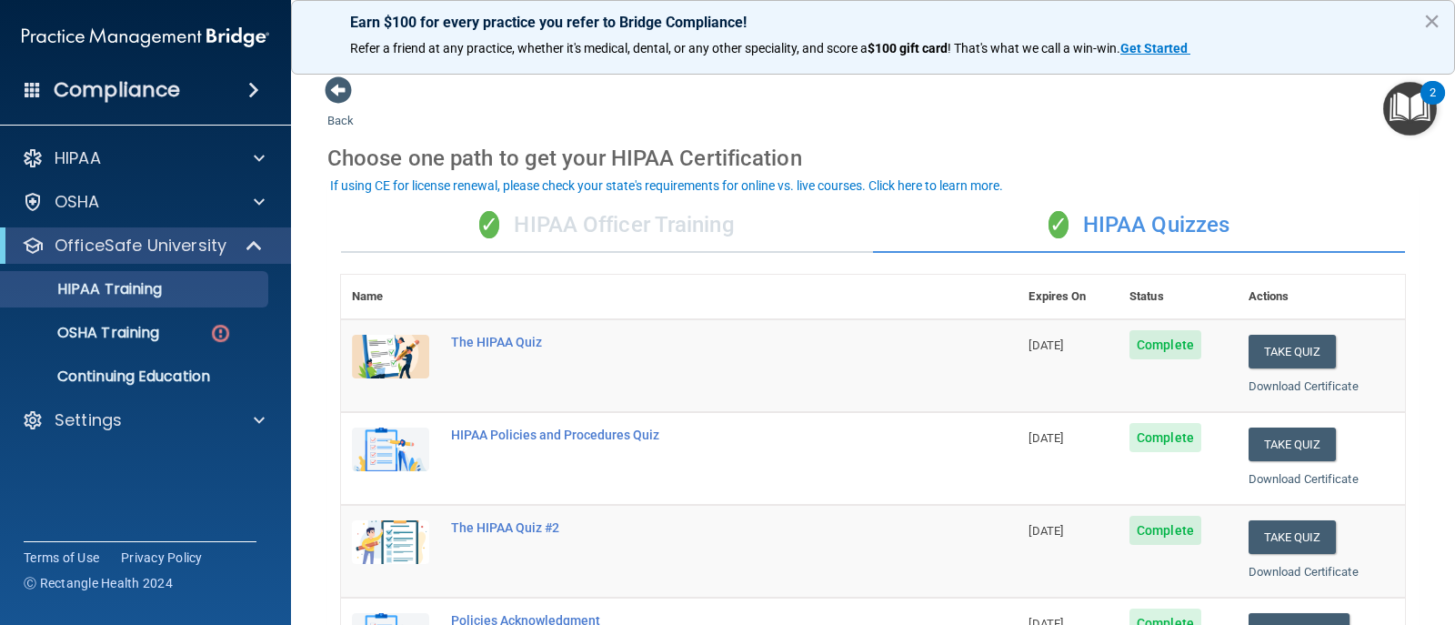
scroll to position [0, 0]
click at [749, 235] on div "✓ HIPAA Officer Training" at bounding box center [607, 226] width 532 height 55
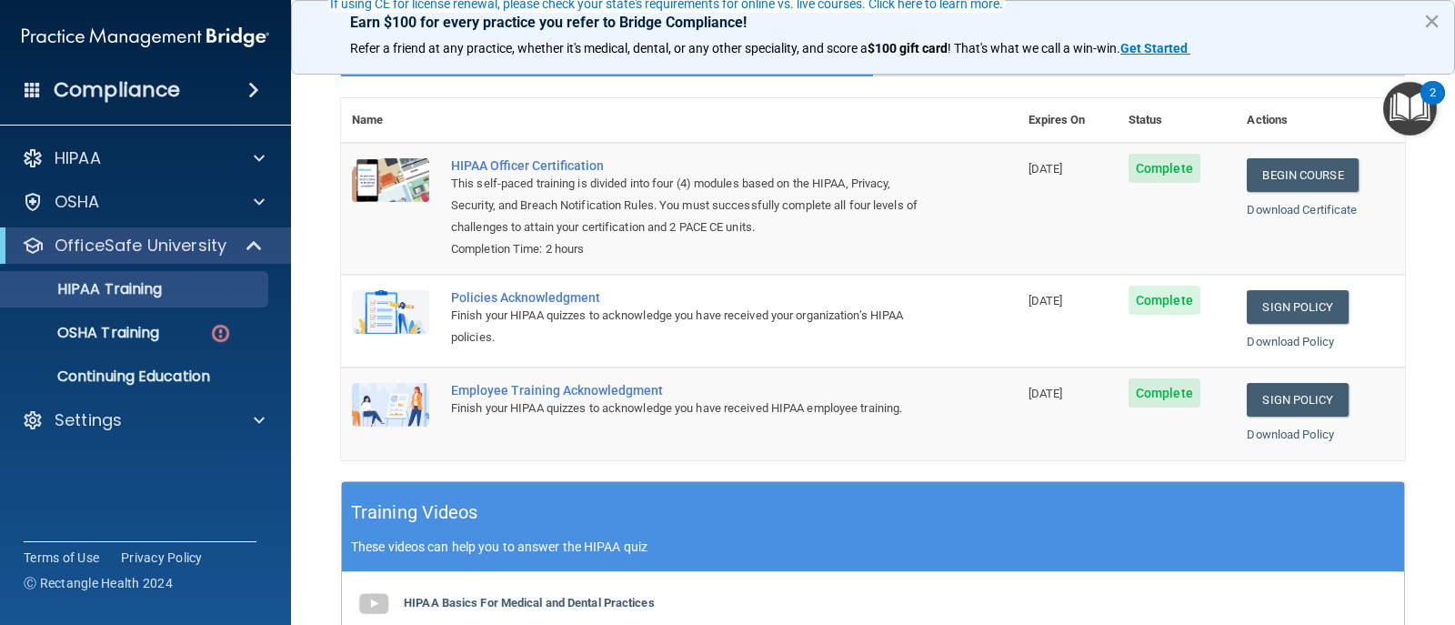
scroll to position [182, 0]
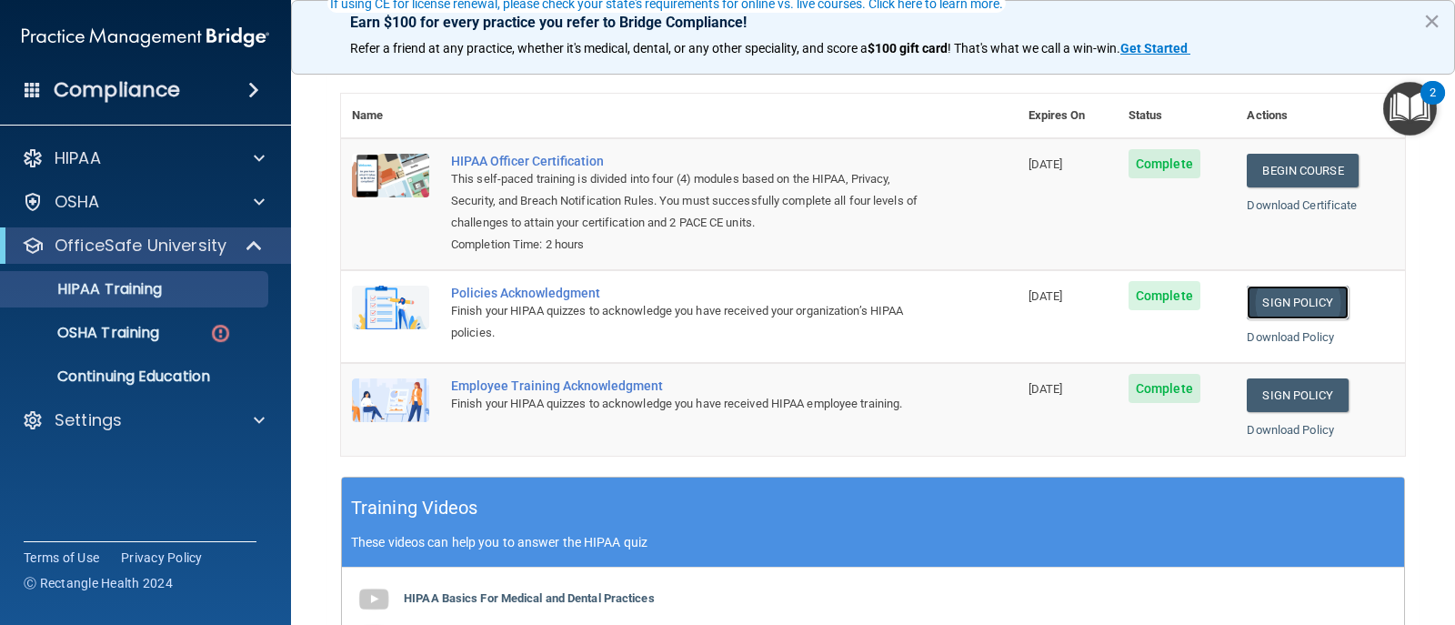
click at [1265, 299] on link "Sign Policy" at bounding box center [1297, 303] width 101 height 34
click at [1291, 392] on link "Sign Policy" at bounding box center [1297, 395] width 101 height 34
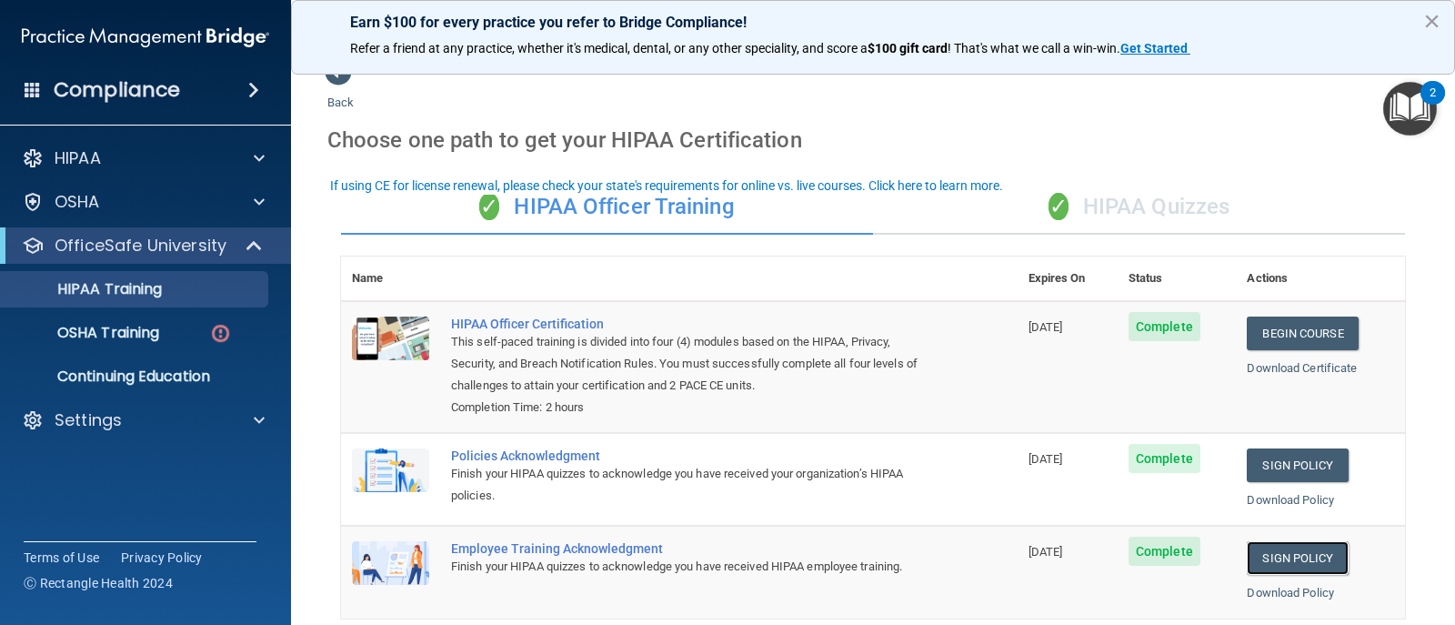
scroll to position [0, 0]
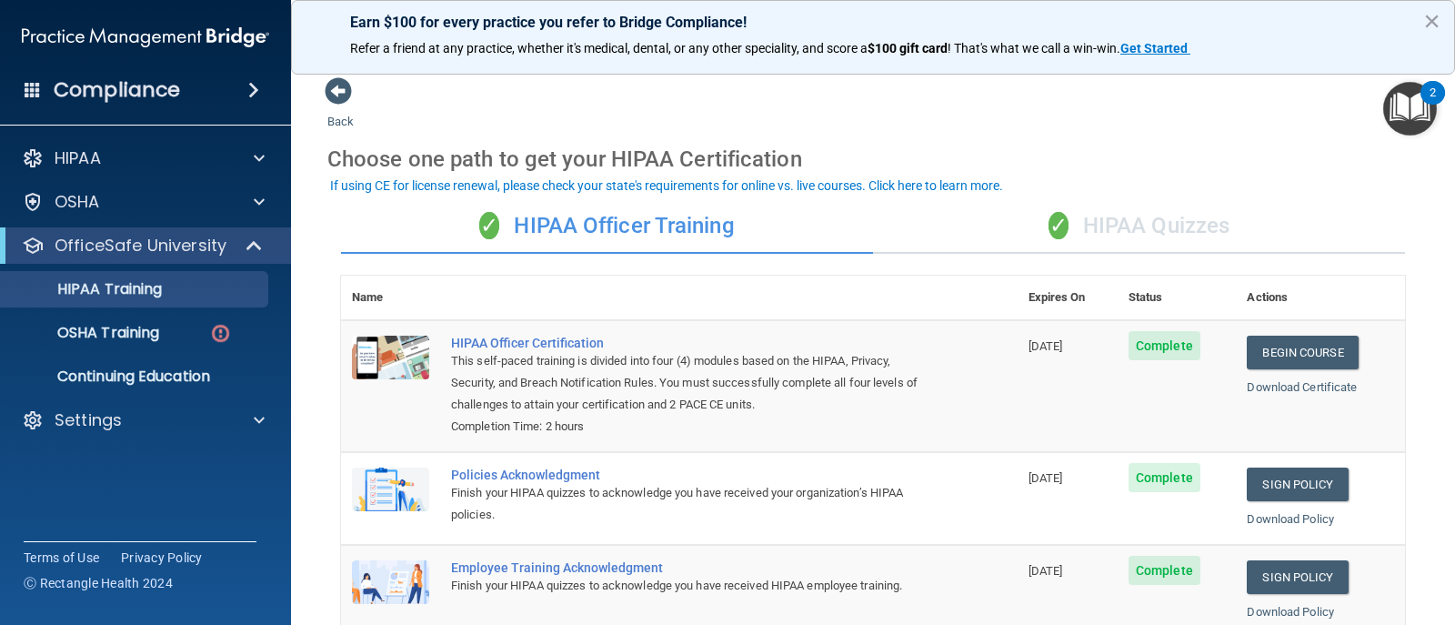
click at [1409, 105] on img "Open Resource Center, 2 new notifications" at bounding box center [1411, 109] width 54 height 54
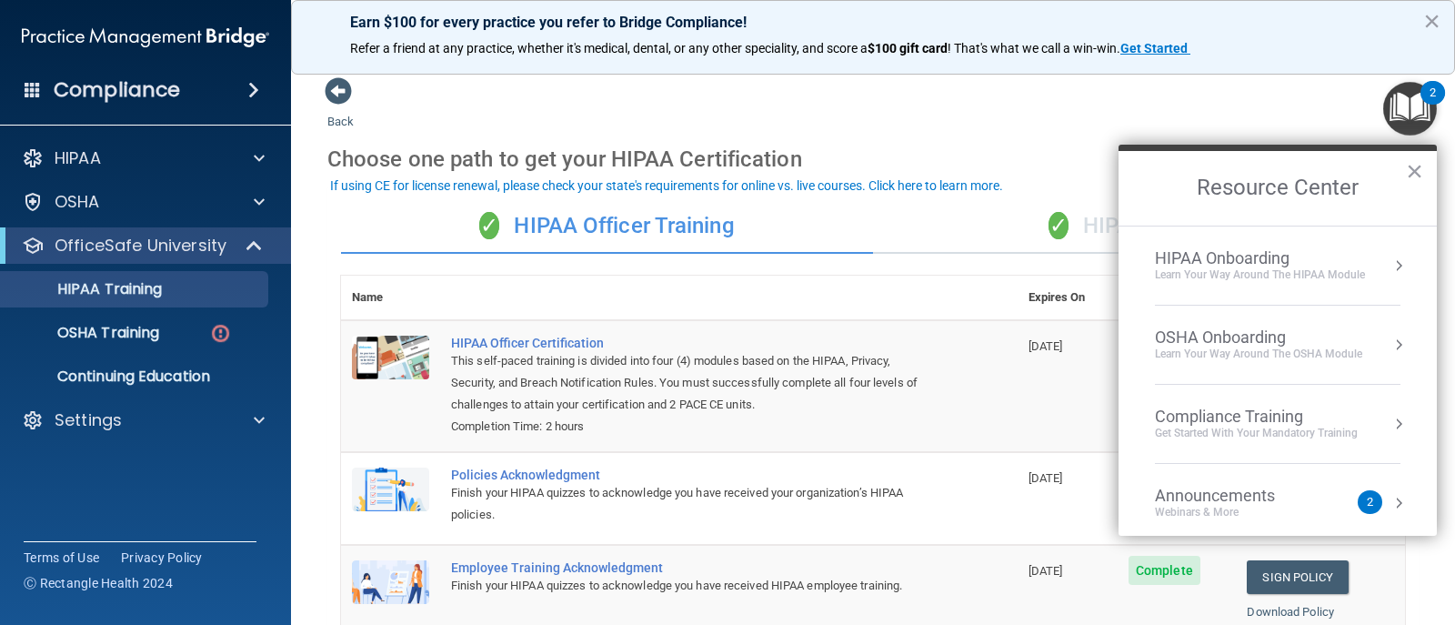
click at [1256, 277] on div "Learn Your Way around the HIPAA module" at bounding box center [1260, 274] width 210 height 15
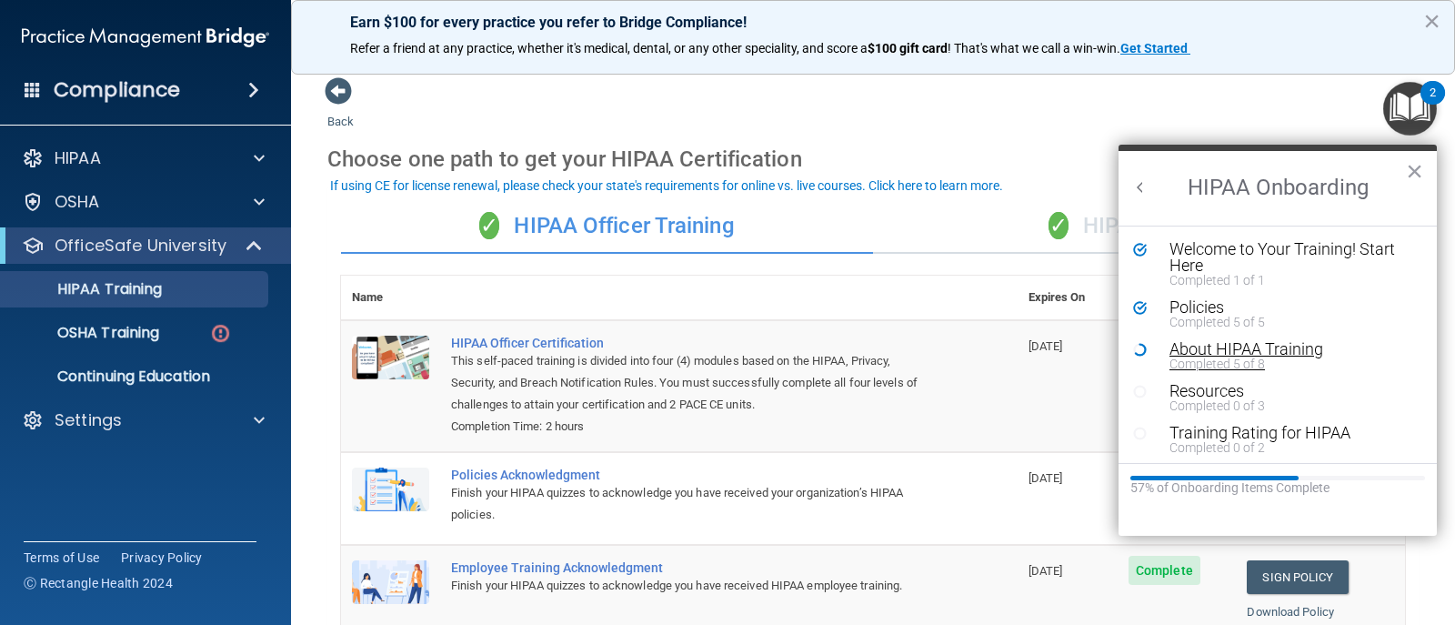
click at [1226, 355] on div "About HIPAA Training" at bounding box center [1285, 349] width 230 height 16
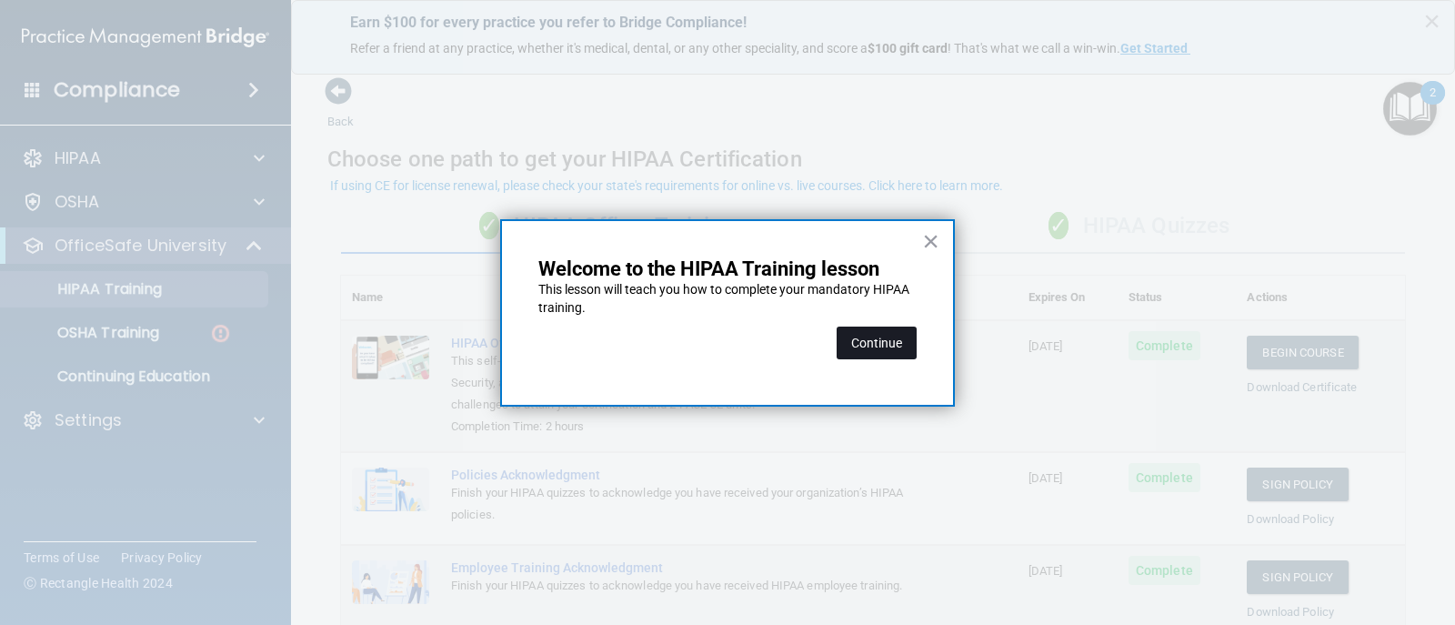
click at [886, 339] on button "Continue" at bounding box center [877, 343] width 80 height 33
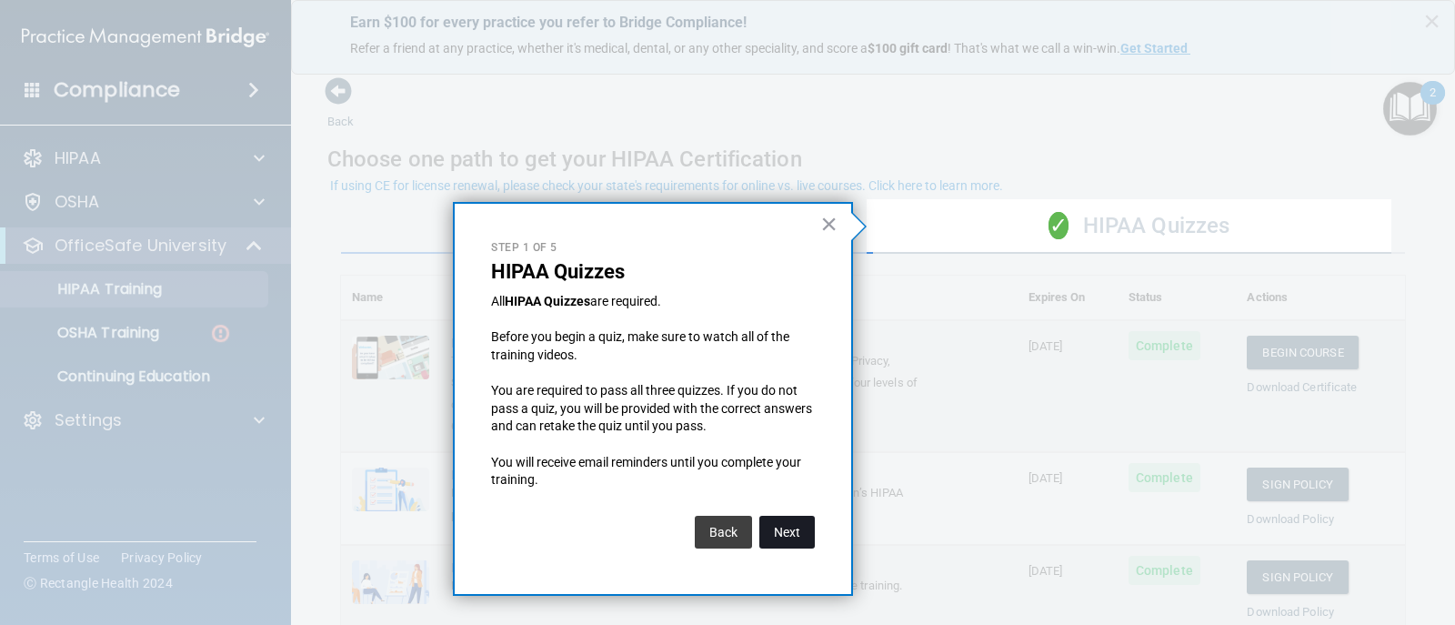
click at [802, 539] on button "Next" at bounding box center [787, 532] width 55 height 33
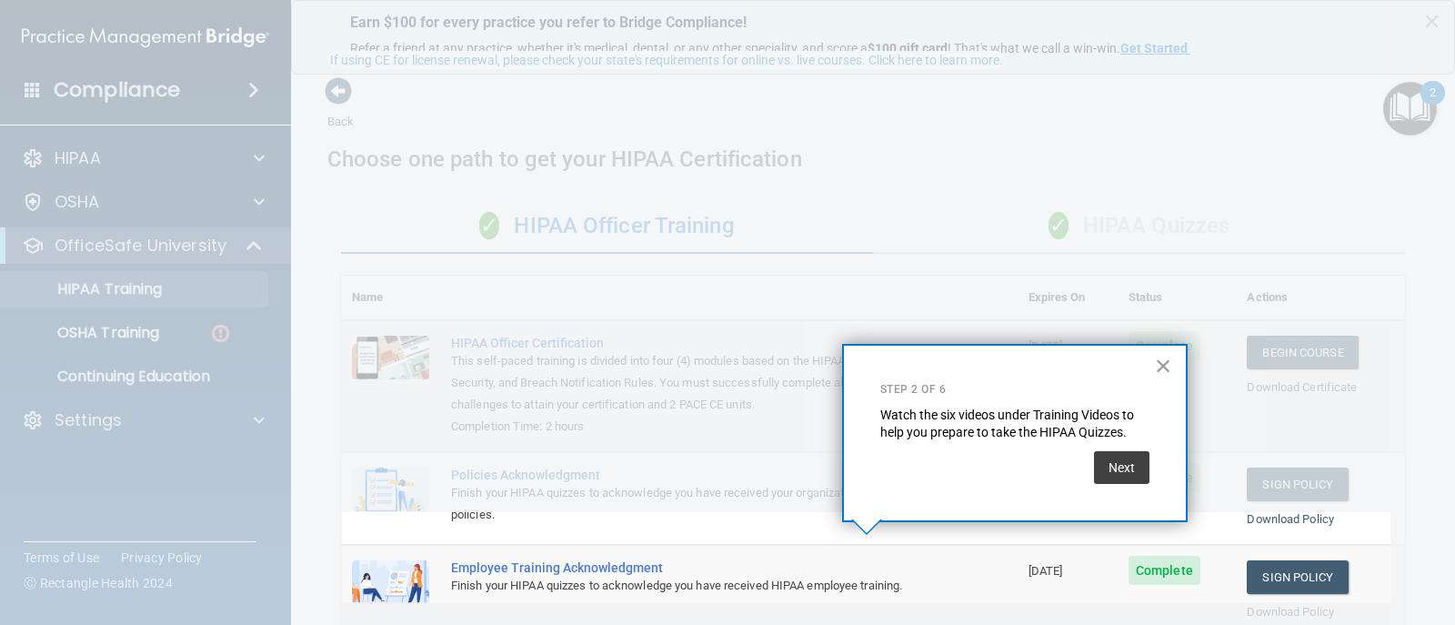
scroll to position [126, 0]
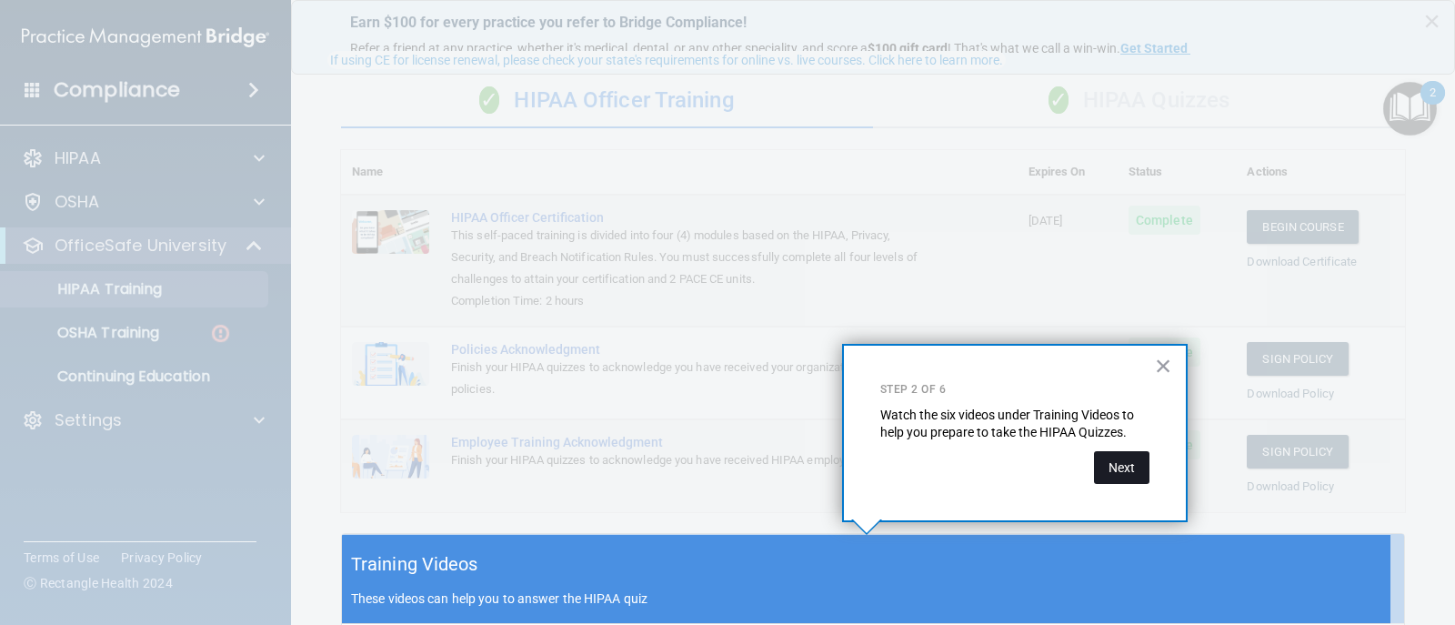
click at [1117, 458] on button "Next" at bounding box center [1121, 467] width 55 height 33
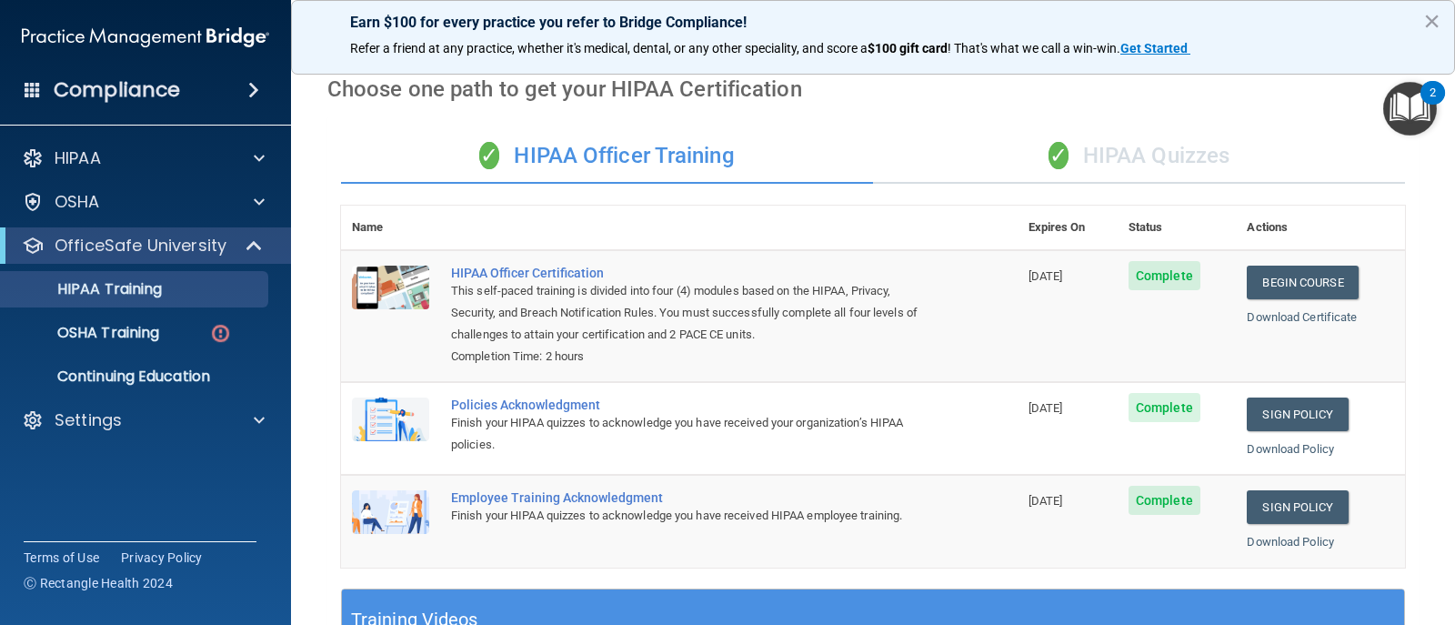
scroll to position [0, 0]
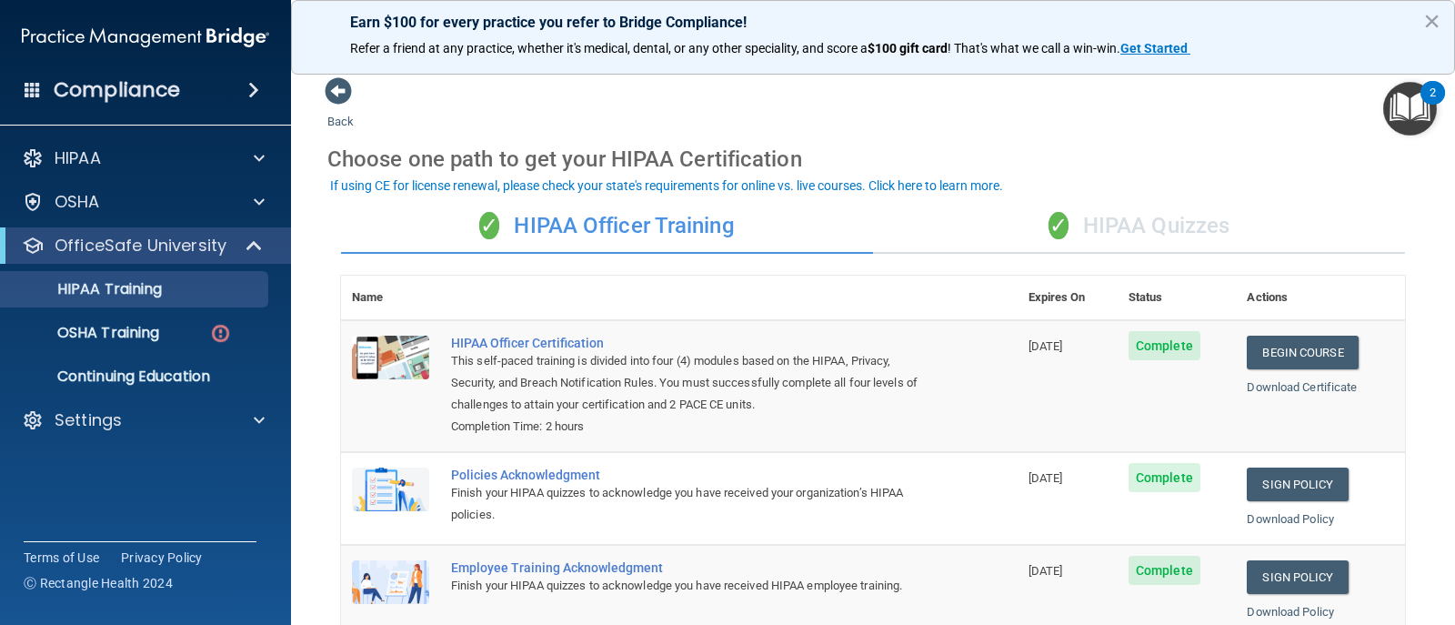
click at [1179, 226] on div "✓ HIPAA Quizzes" at bounding box center [1139, 226] width 532 height 55
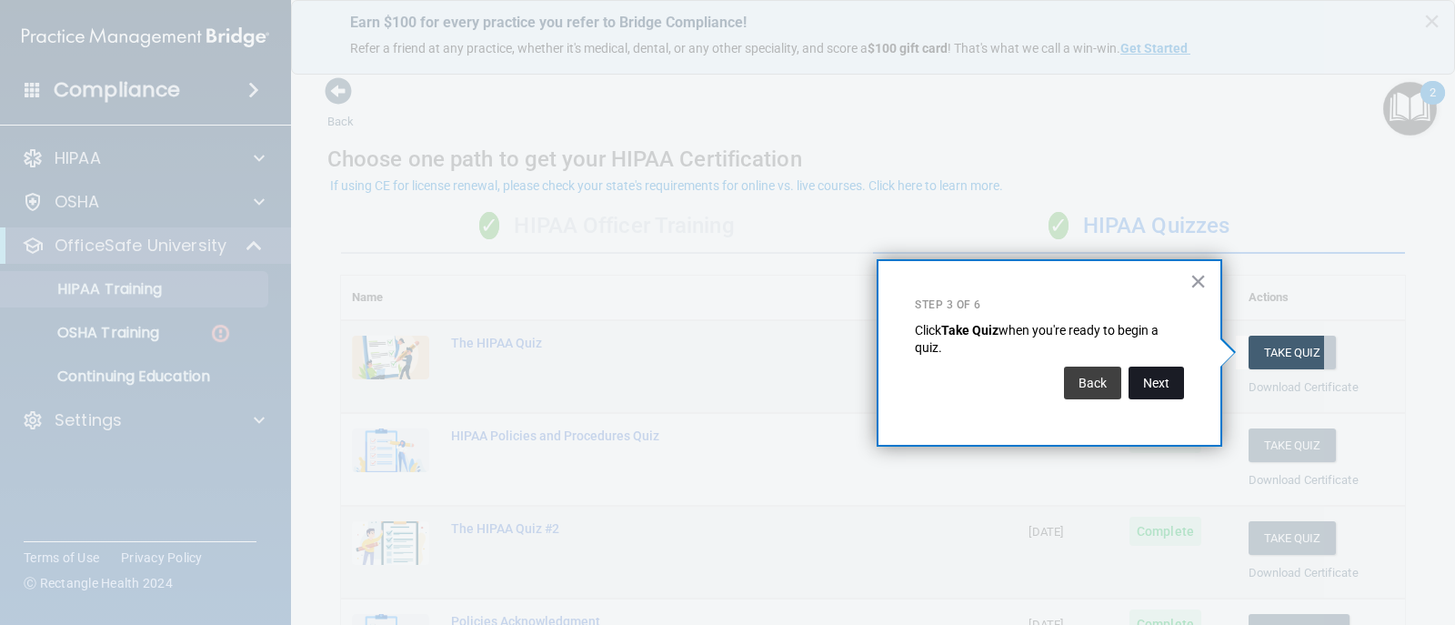
click at [1154, 374] on button "Next" at bounding box center [1156, 383] width 55 height 33
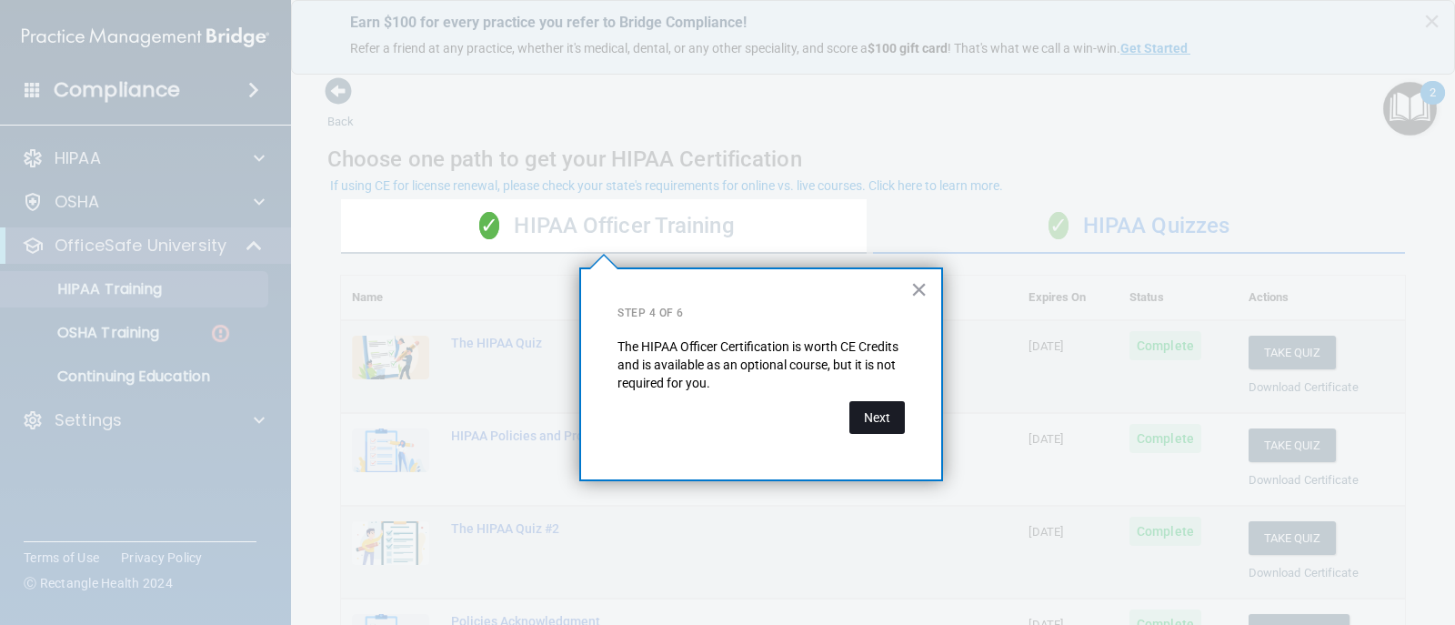
click at [886, 415] on button "Next" at bounding box center [877, 417] width 55 height 33
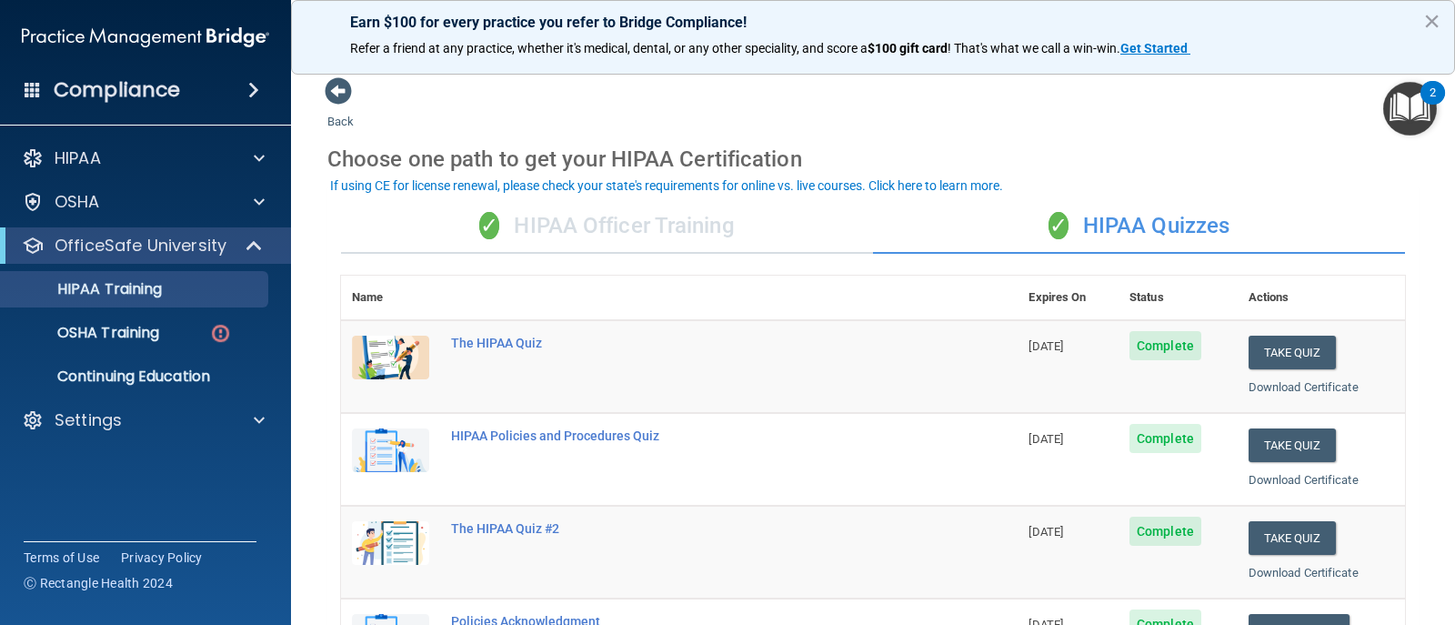
click at [1422, 116] on img "Open Resource Center, 2 new notifications" at bounding box center [1411, 109] width 54 height 54
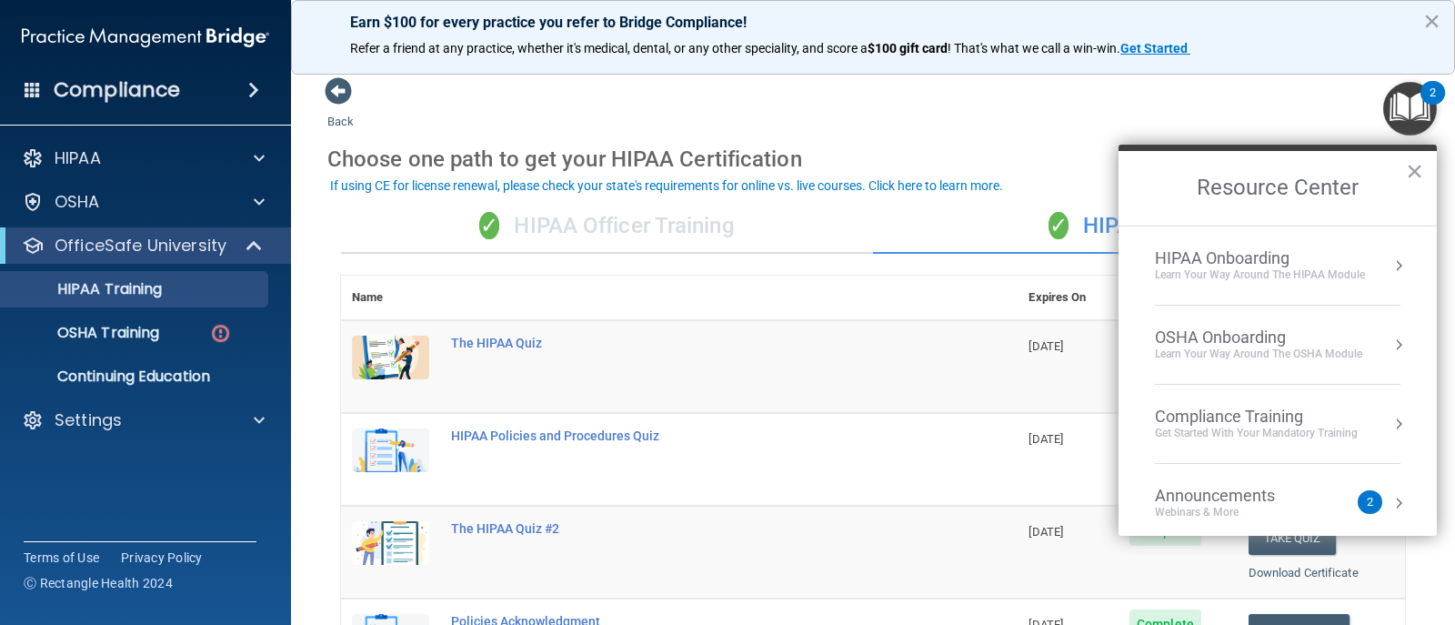
click at [1246, 285] on li "HIPAA Onboarding Learn Your Way around the HIPAA module" at bounding box center [1278, 266] width 246 height 79
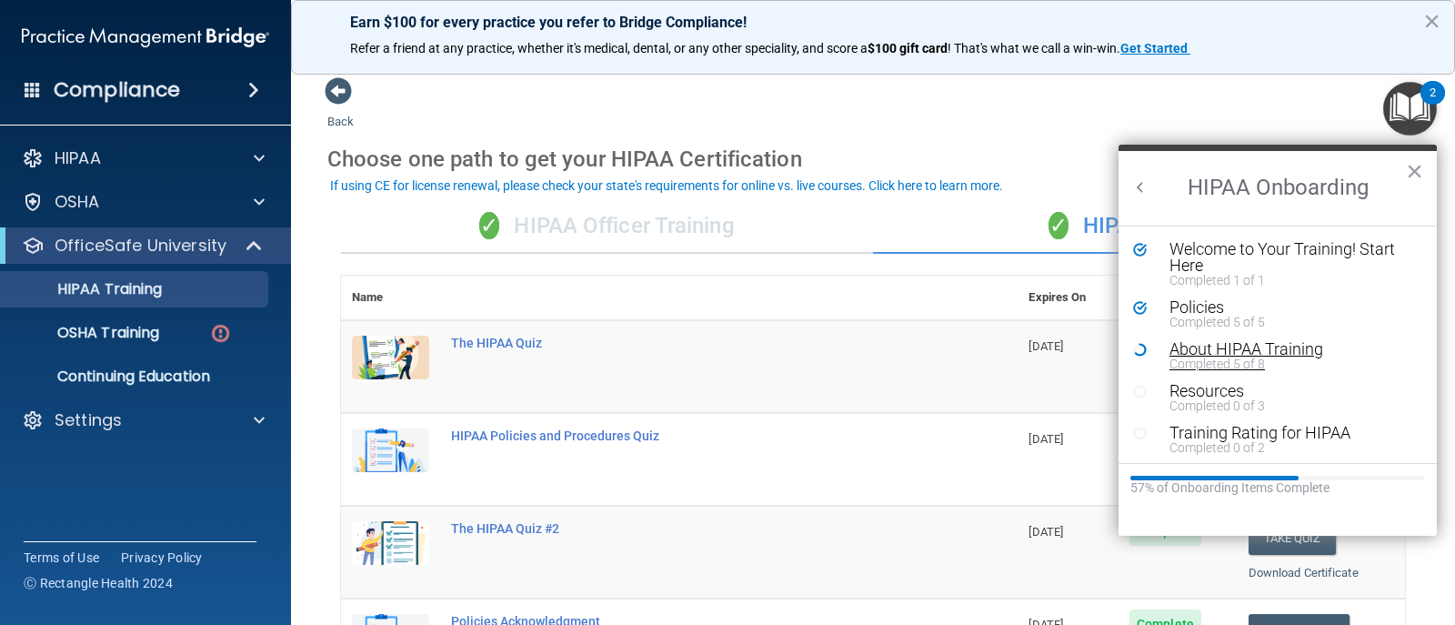
click at [1214, 355] on div "About HIPAA Training" at bounding box center [1285, 349] width 230 height 16
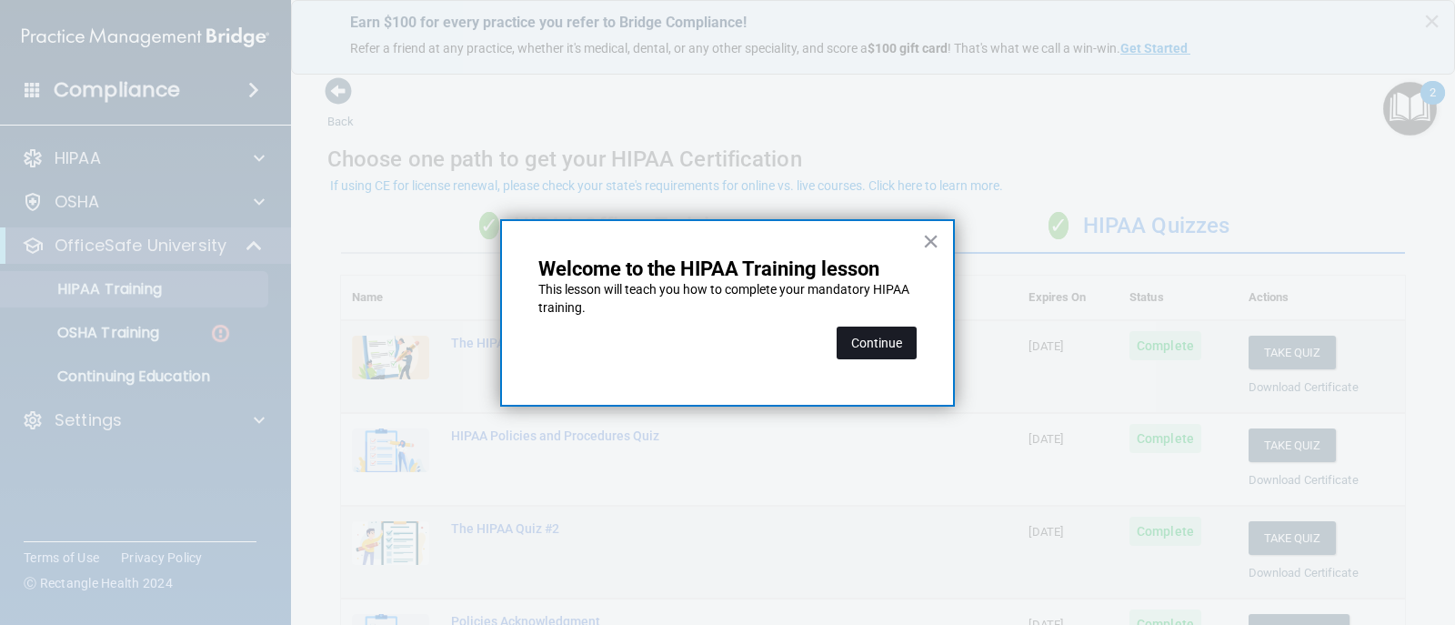
click at [911, 340] on button "Continue" at bounding box center [877, 343] width 80 height 33
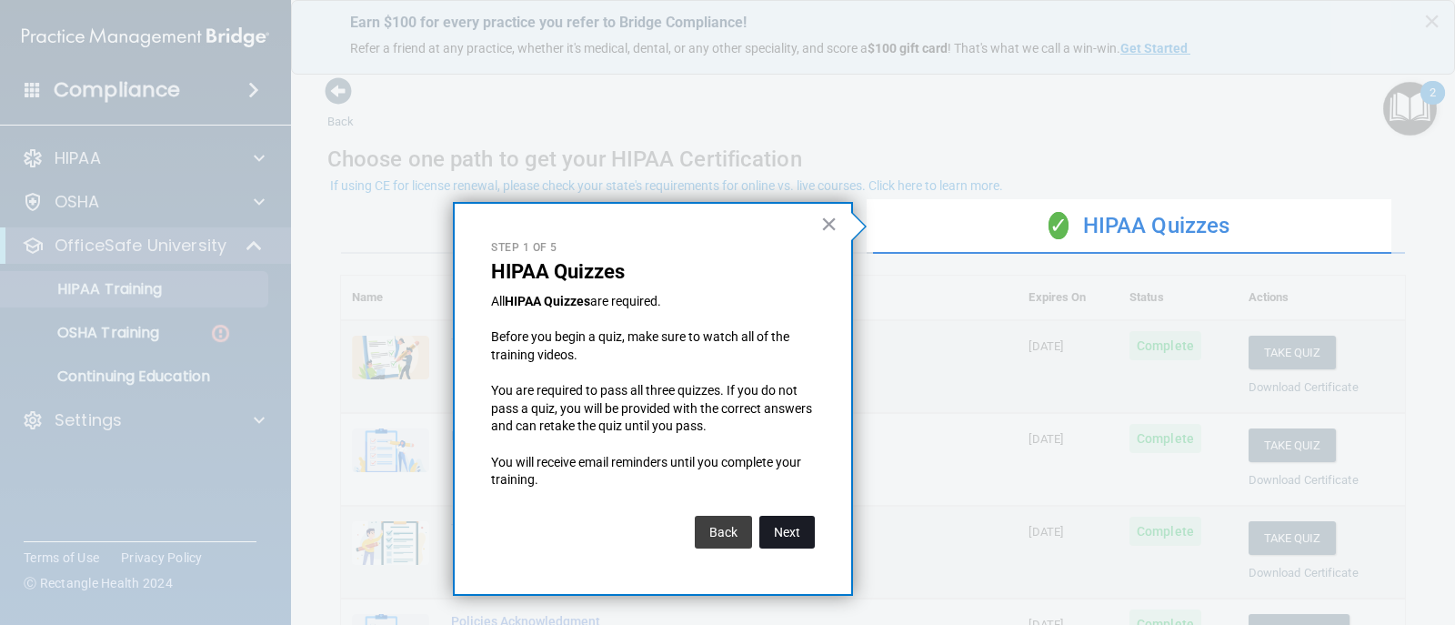
click at [784, 524] on button "Next" at bounding box center [787, 532] width 55 height 33
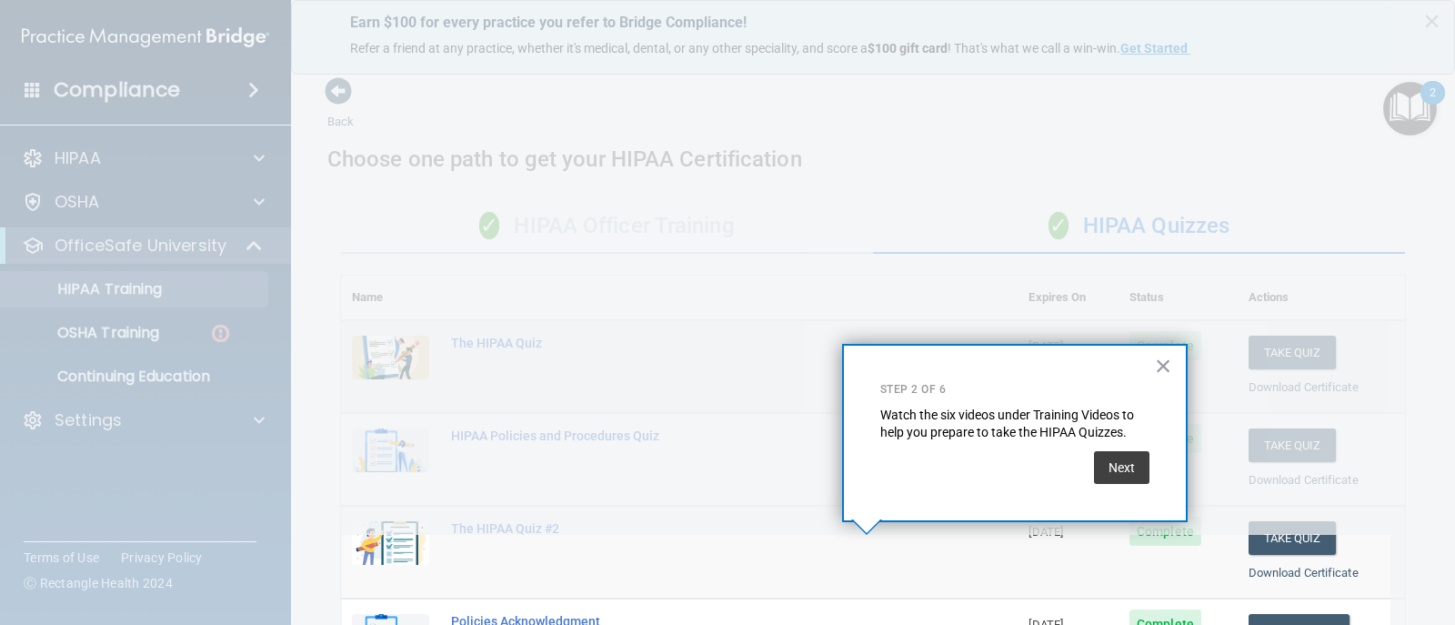
scroll to position [271, 0]
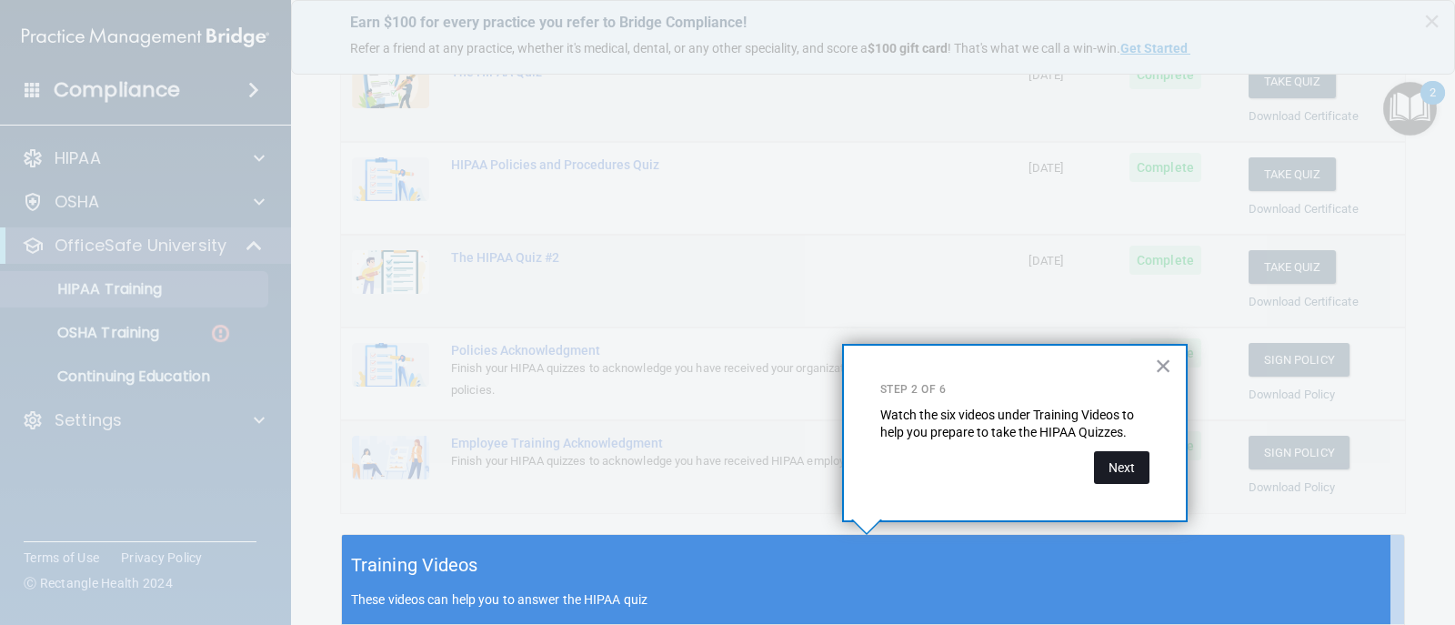
click at [1118, 464] on button "Next" at bounding box center [1121, 467] width 55 height 33
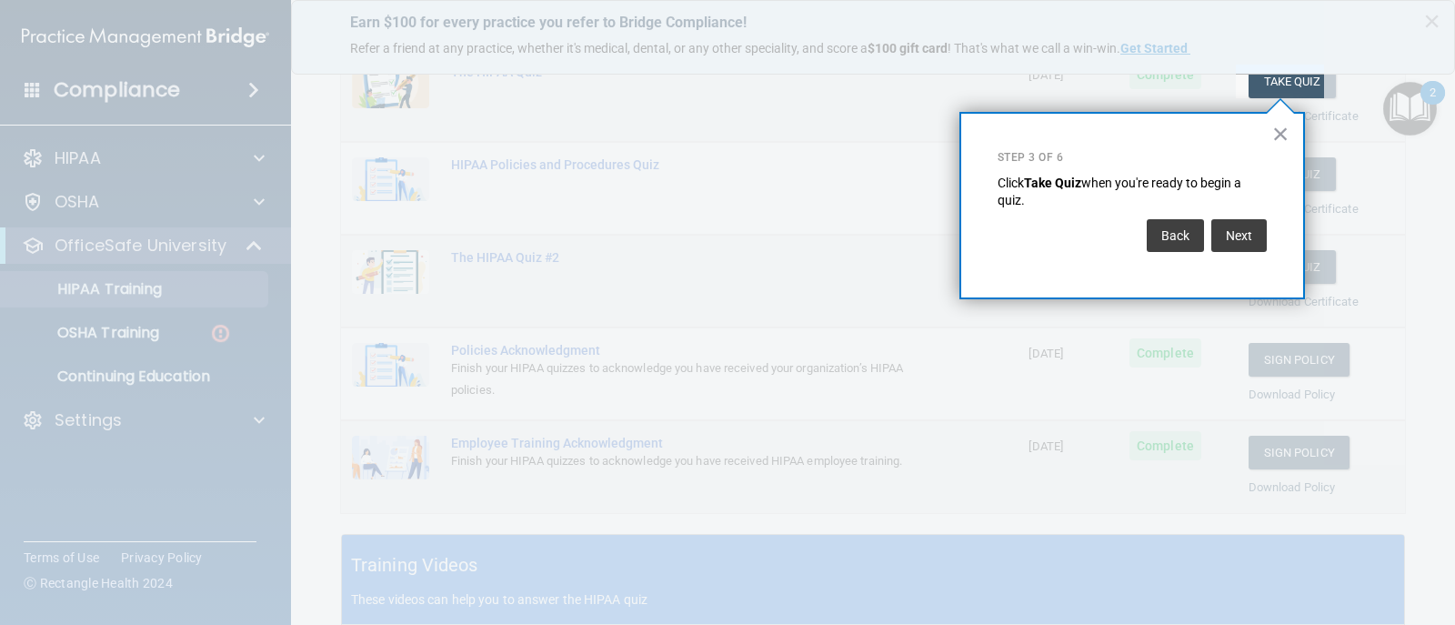
click at [1236, 228] on button "Next" at bounding box center [1239, 235] width 55 height 33
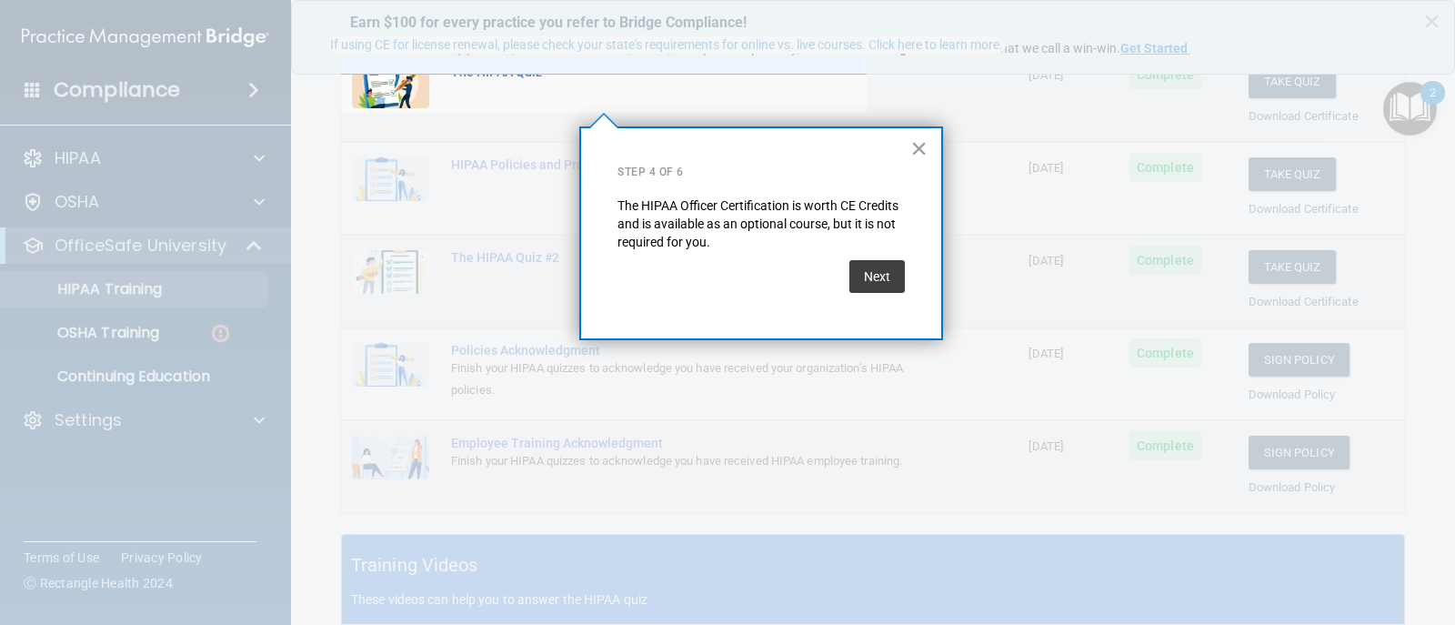
scroll to position [141, 0]
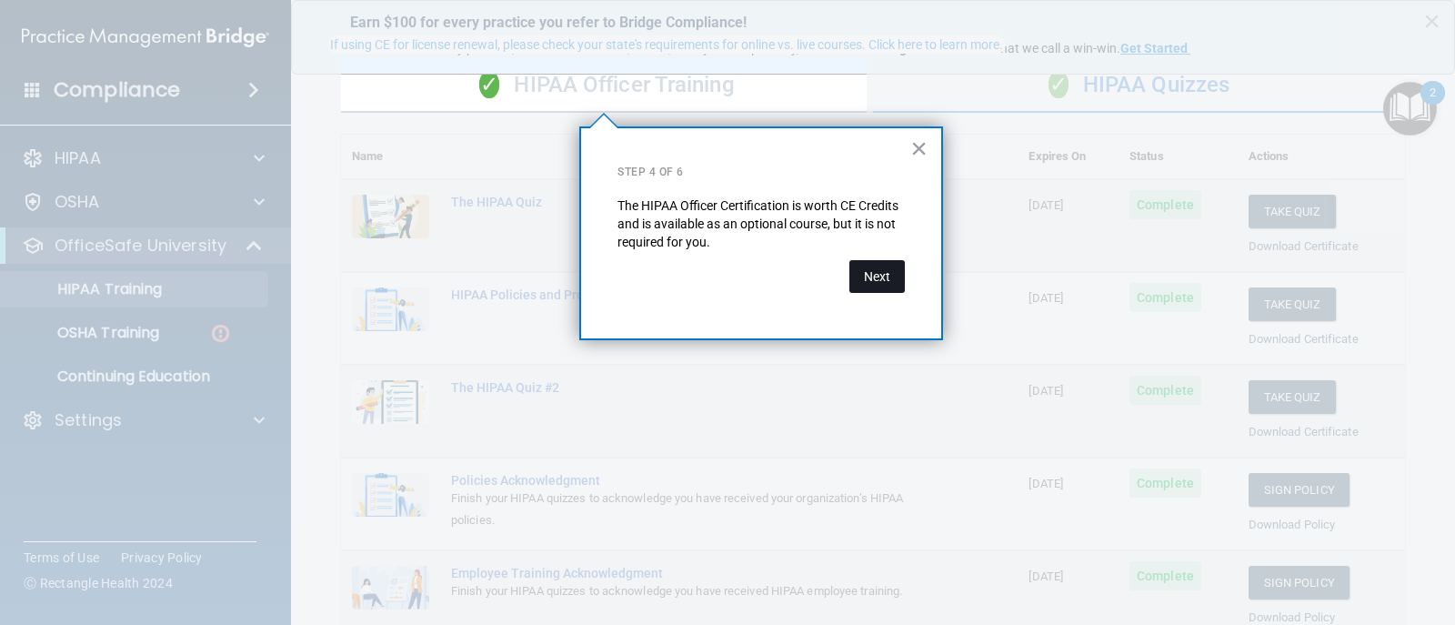
click at [885, 278] on button "Next" at bounding box center [877, 276] width 55 height 33
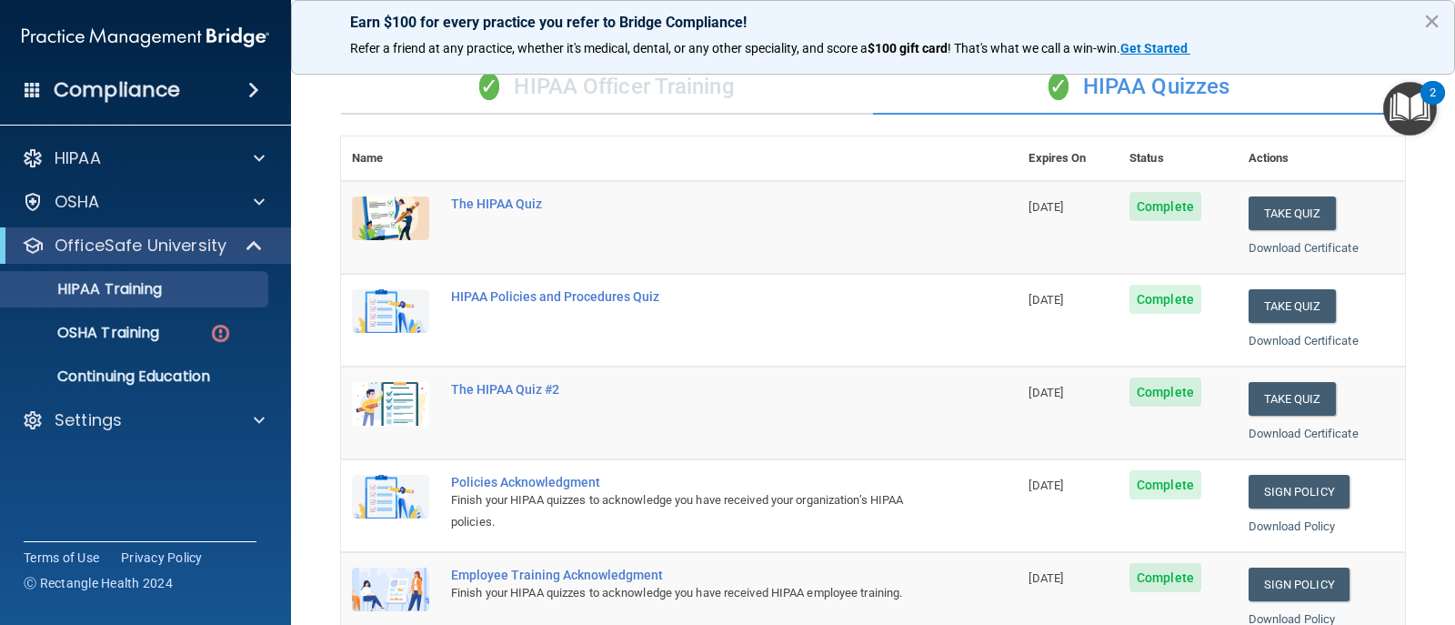
scroll to position [0, 0]
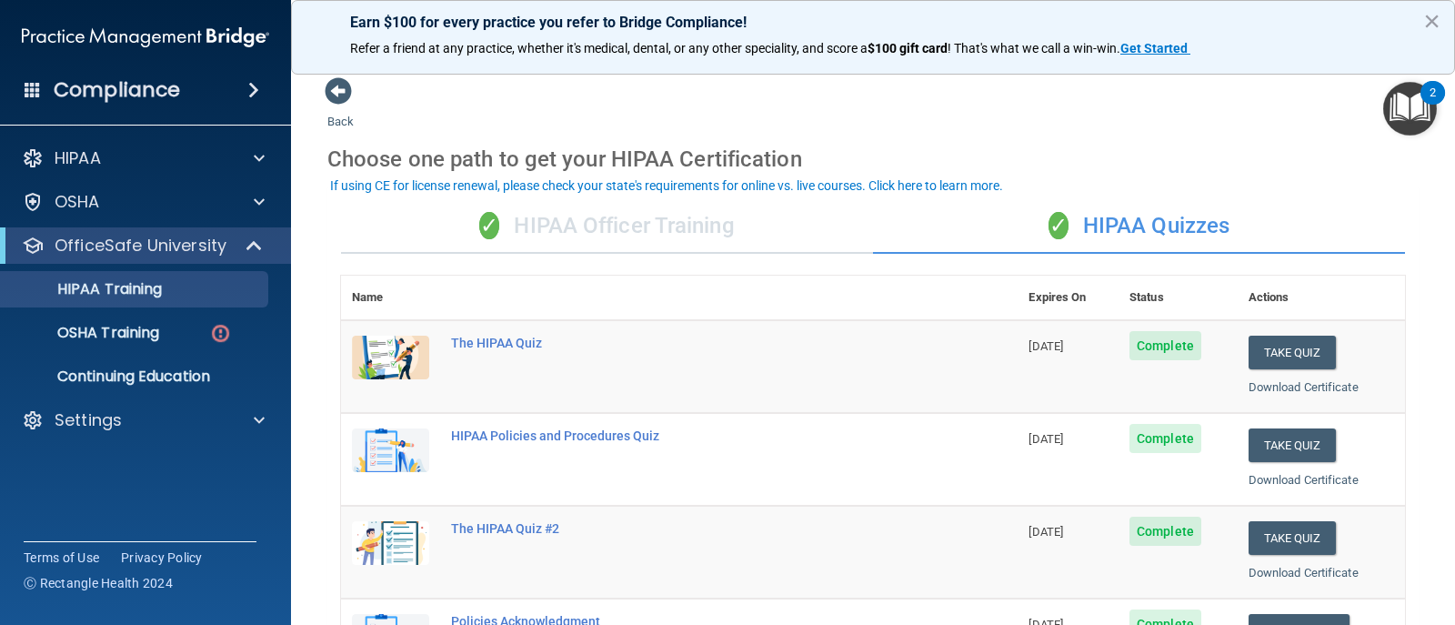
click at [1426, 102] on div "2" at bounding box center [1433, 93] width 25 height 24
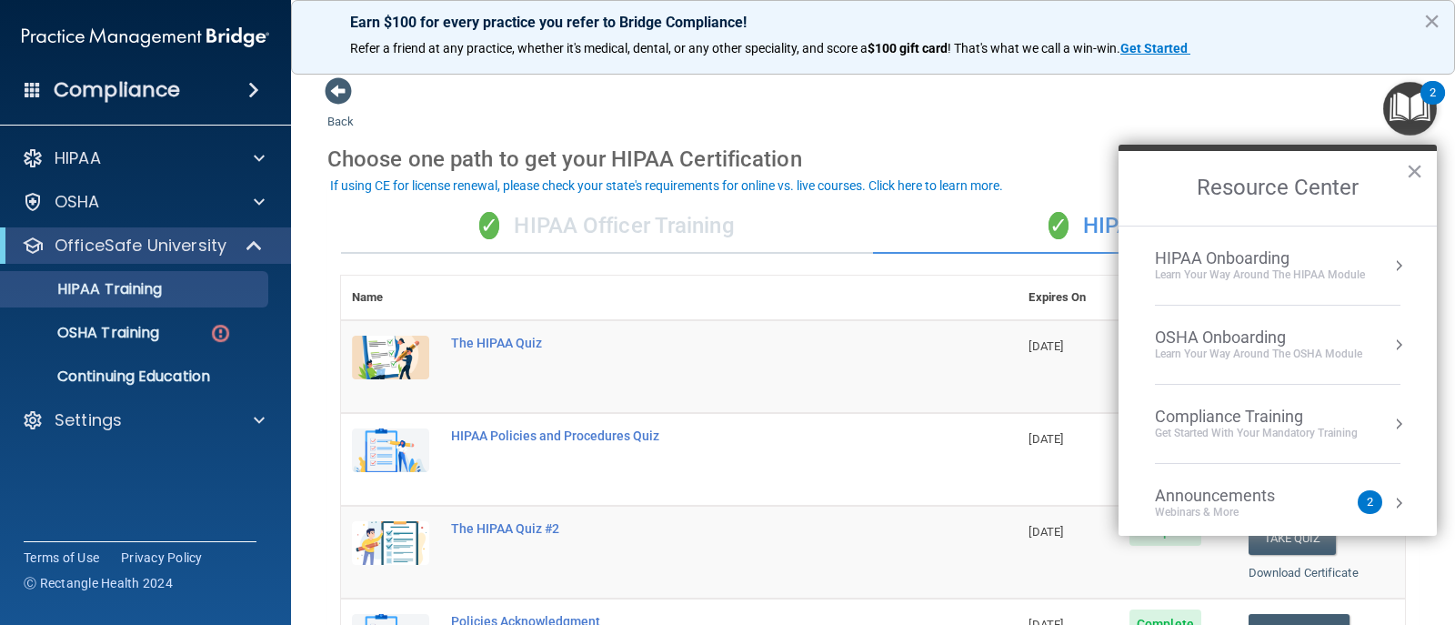
click at [1217, 329] on div "OSHA Onboarding" at bounding box center [1258, 337] width 207 height 20
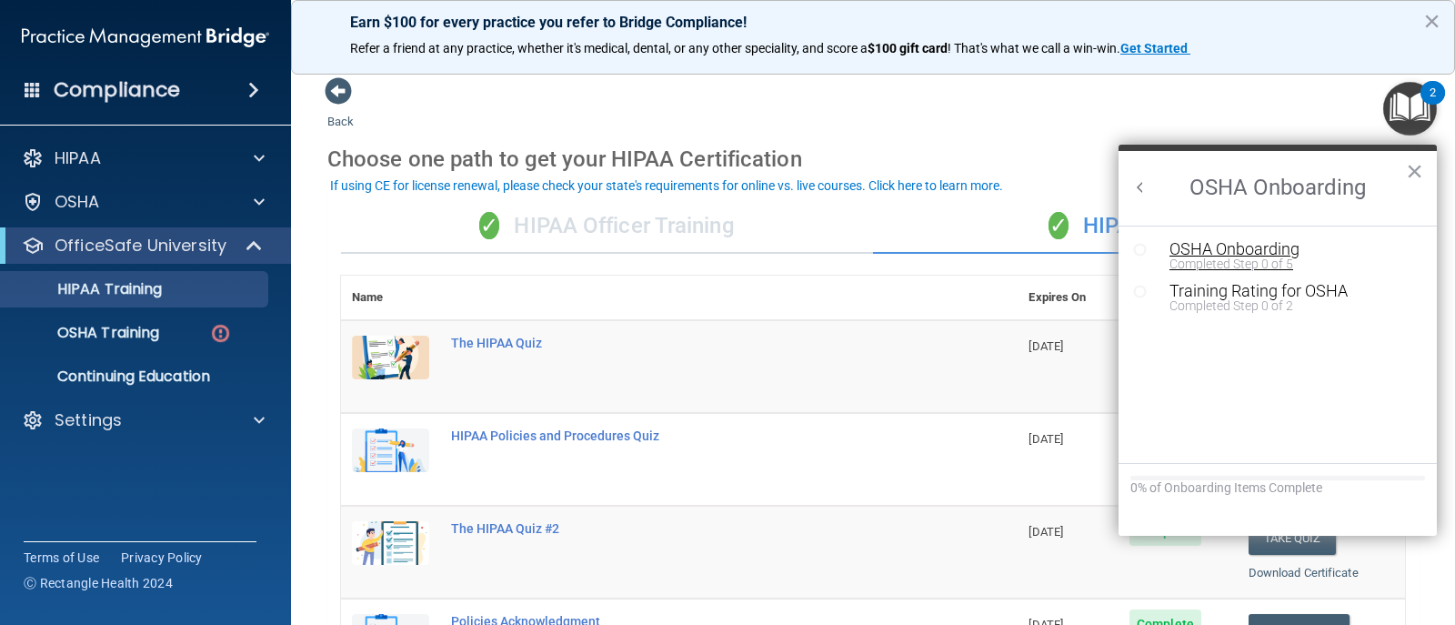
click at [1224, 258] on div "Completed Step 0 of 5" at bounding box center [1292, 263] width 244 height 13
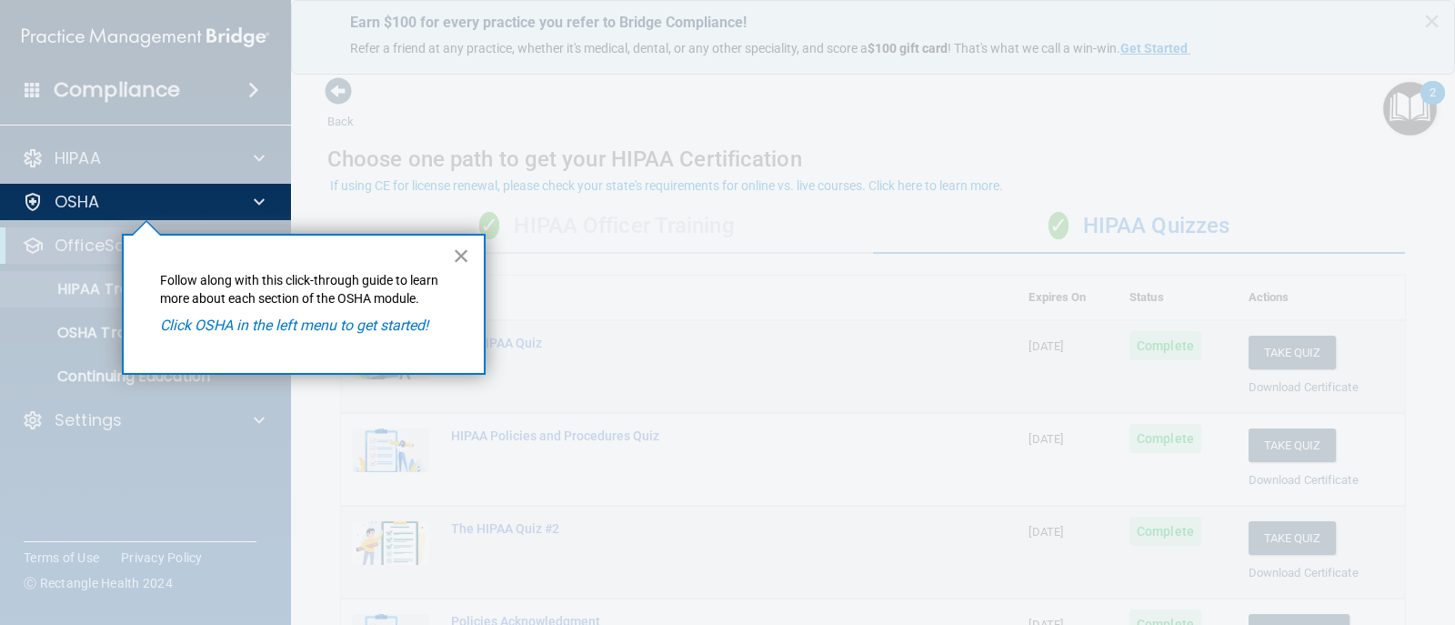
click at [456, 256] on button "×" at bounding box center [461, 255] width 17 height 29
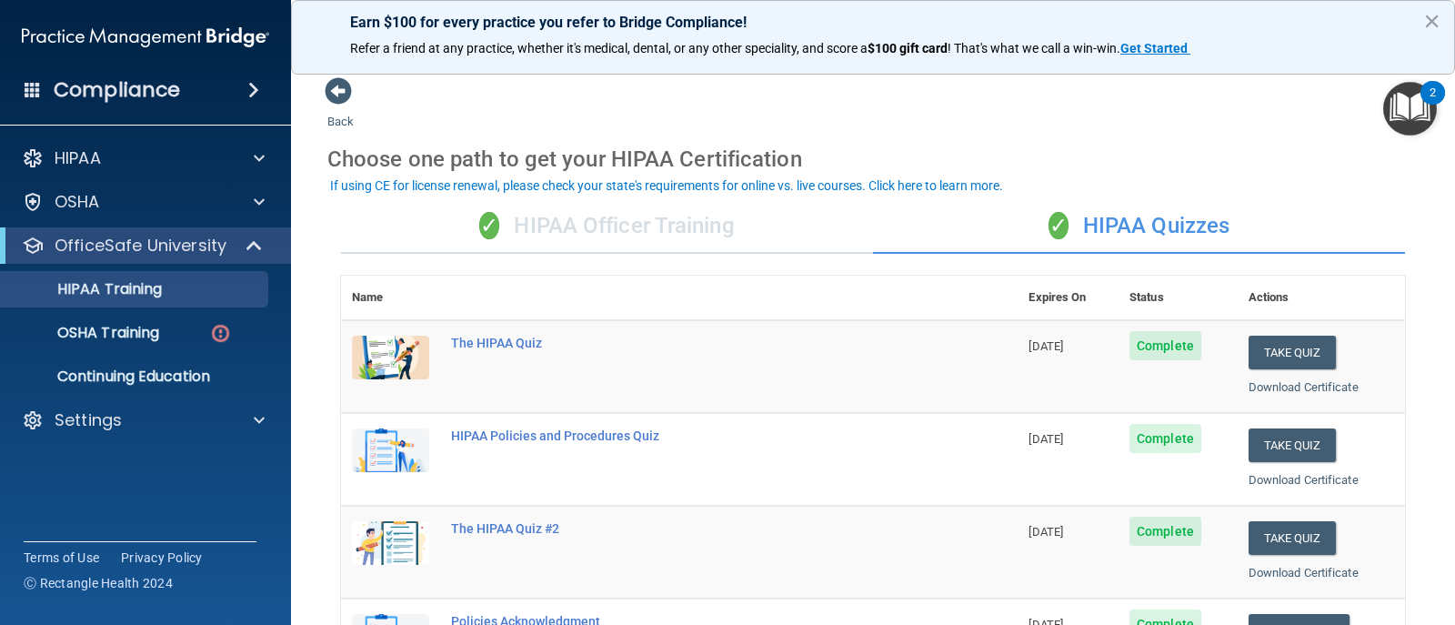
click at [1434, 121] on img "Open Resource Center, 2 new notifications" at bounding box center [1411, 109] width 54 height 54
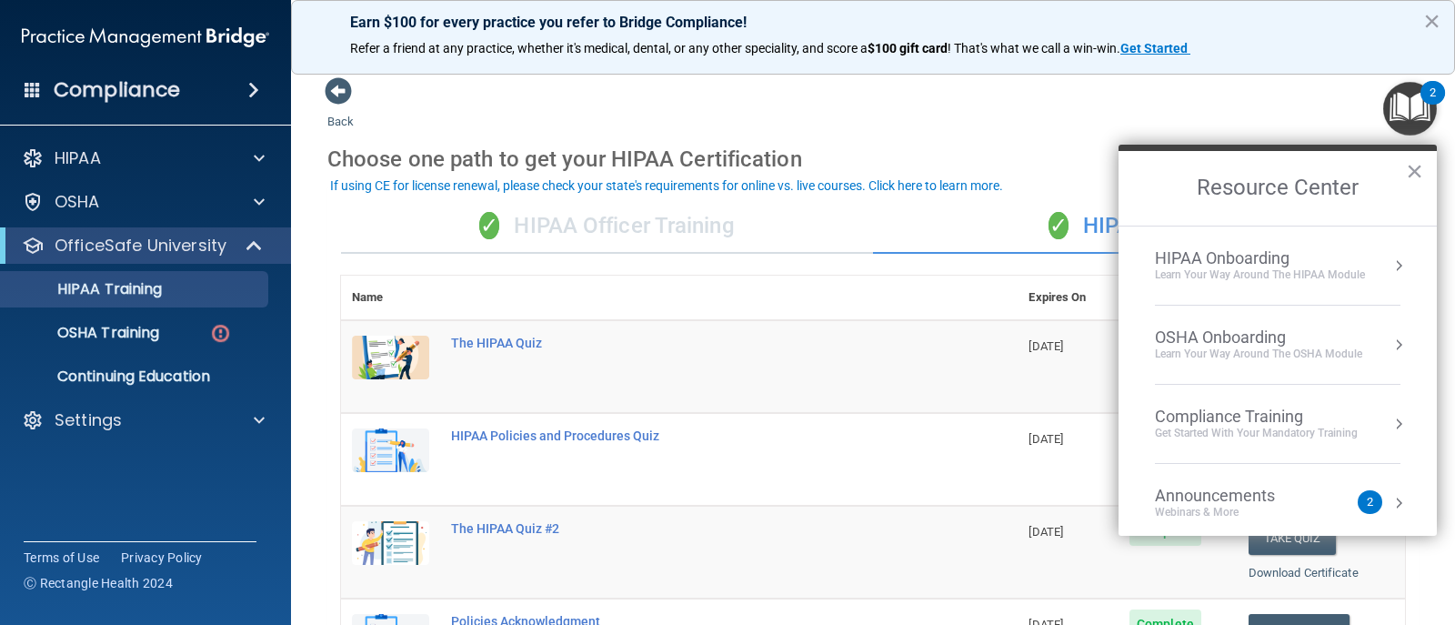
click at [1227, 280] on div "Learn Your Way around the HIPAA module" at bounding box center [1260, 274] width 210 height 15
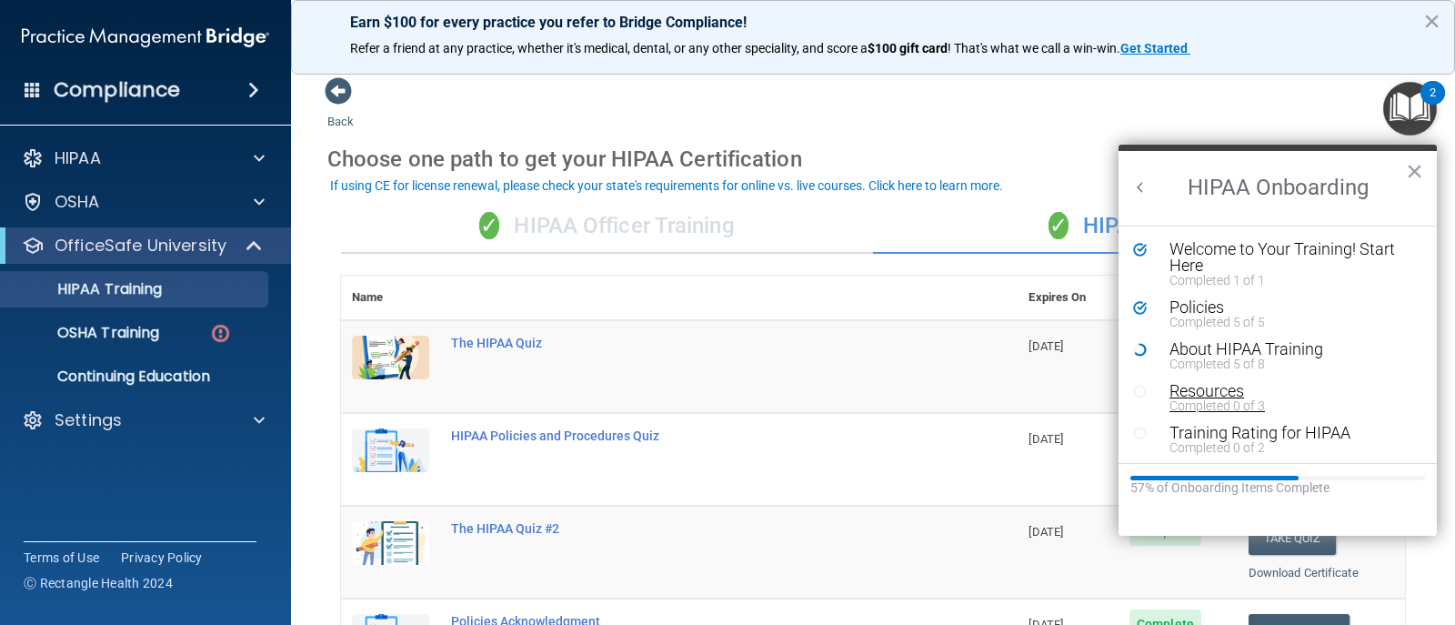
click at [1205, 393] on div "Resources" at bounding box center [1285, 391] width 230 height 16
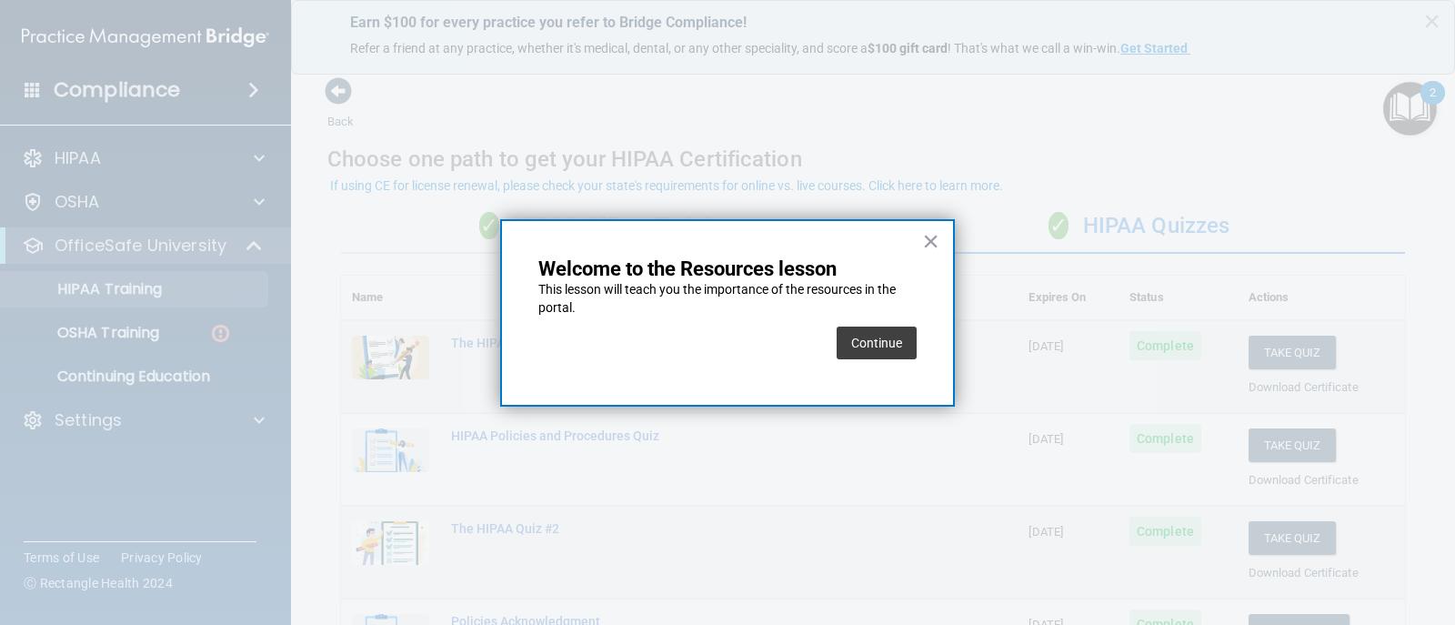
click at [864, 332] on button "Continue" at bounding box center [877, 343] width 80 height 33
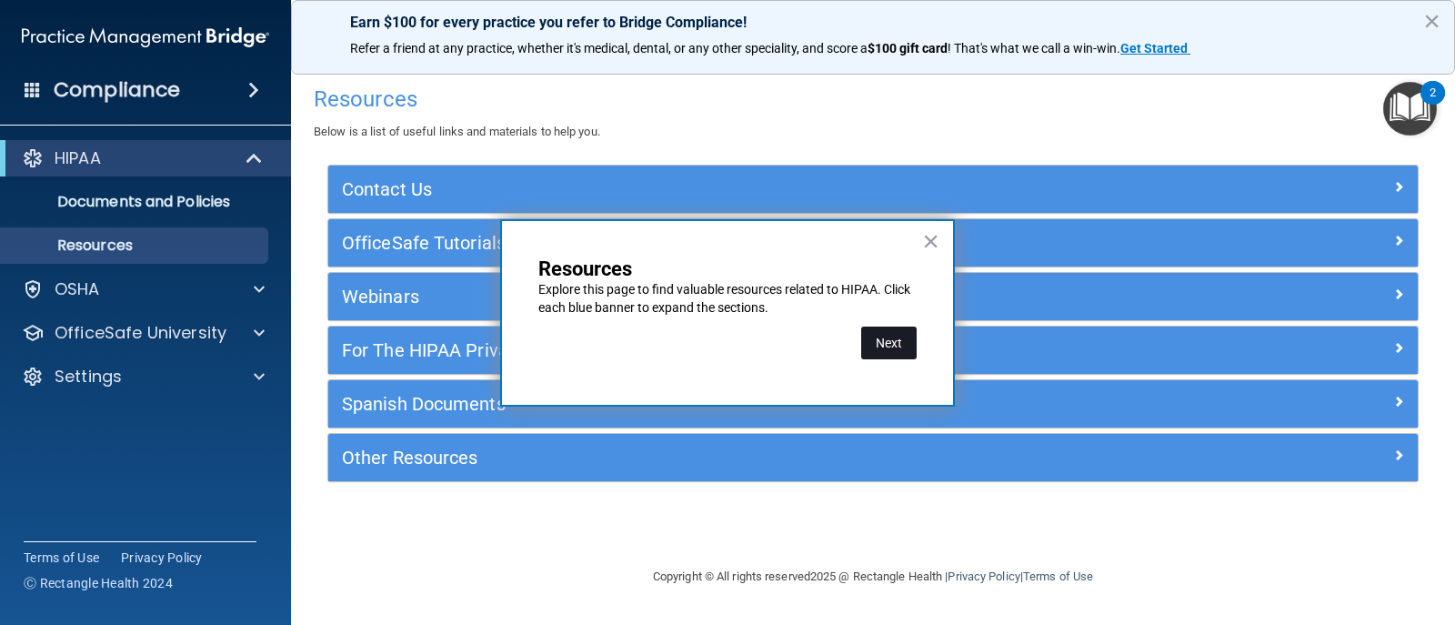
click at [882, 347] on button "Next" at bounding box center [888, 343] width 55 height 33
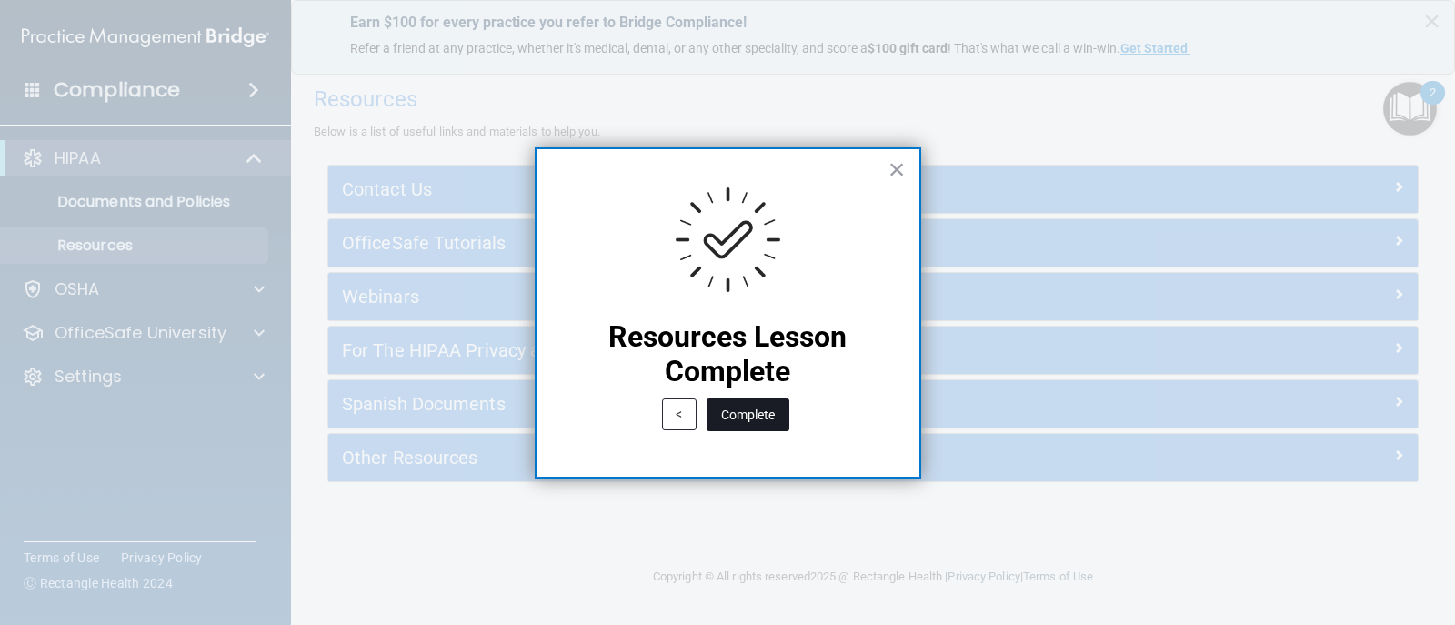
click at [759, 407] on button "Complete" at bounding box center [748, 414] width 83 height 33
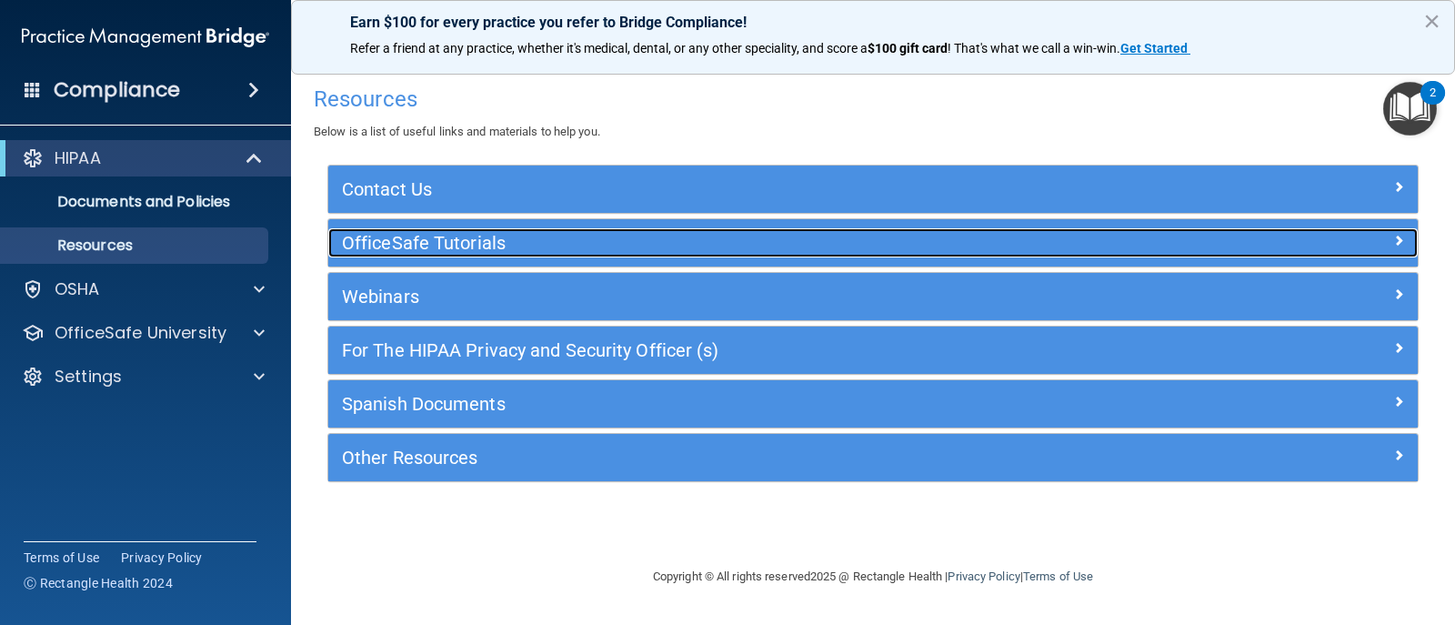
click at [833, 246] on h5 "OfficeSafe Tutorials" at bounding box center [737, 243] width 790 height 20
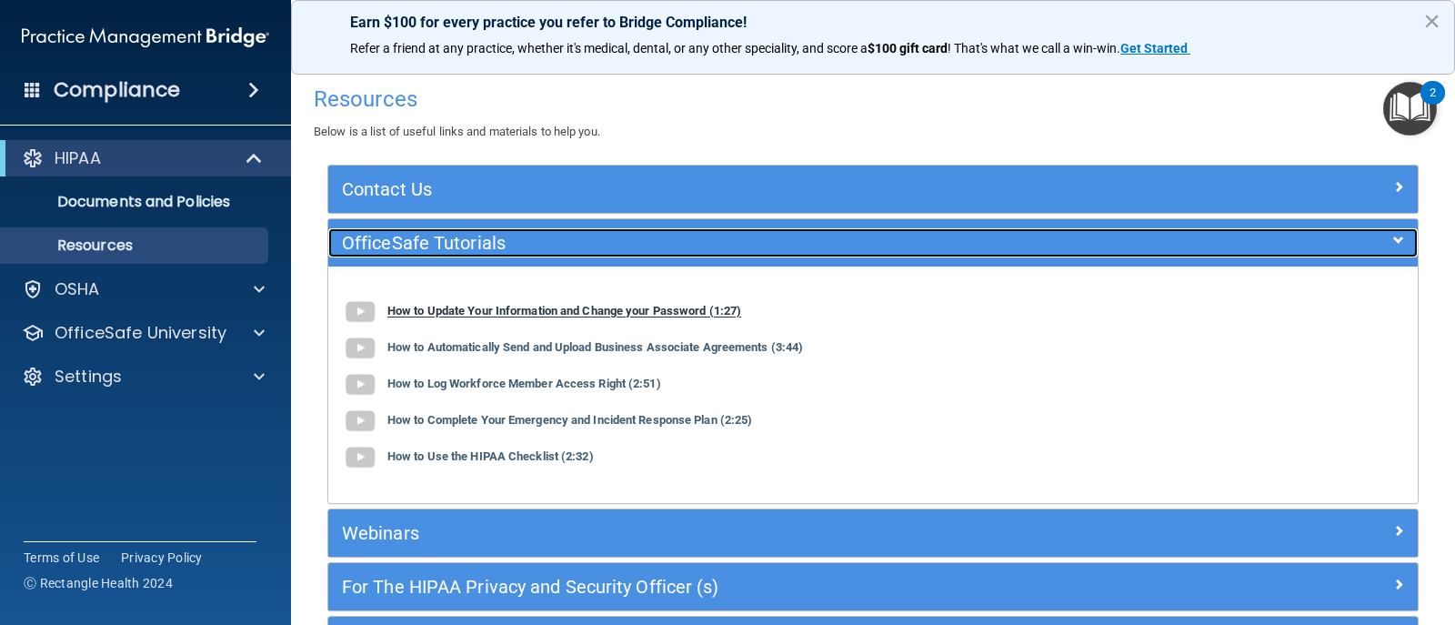
scroll to position [91, 0]
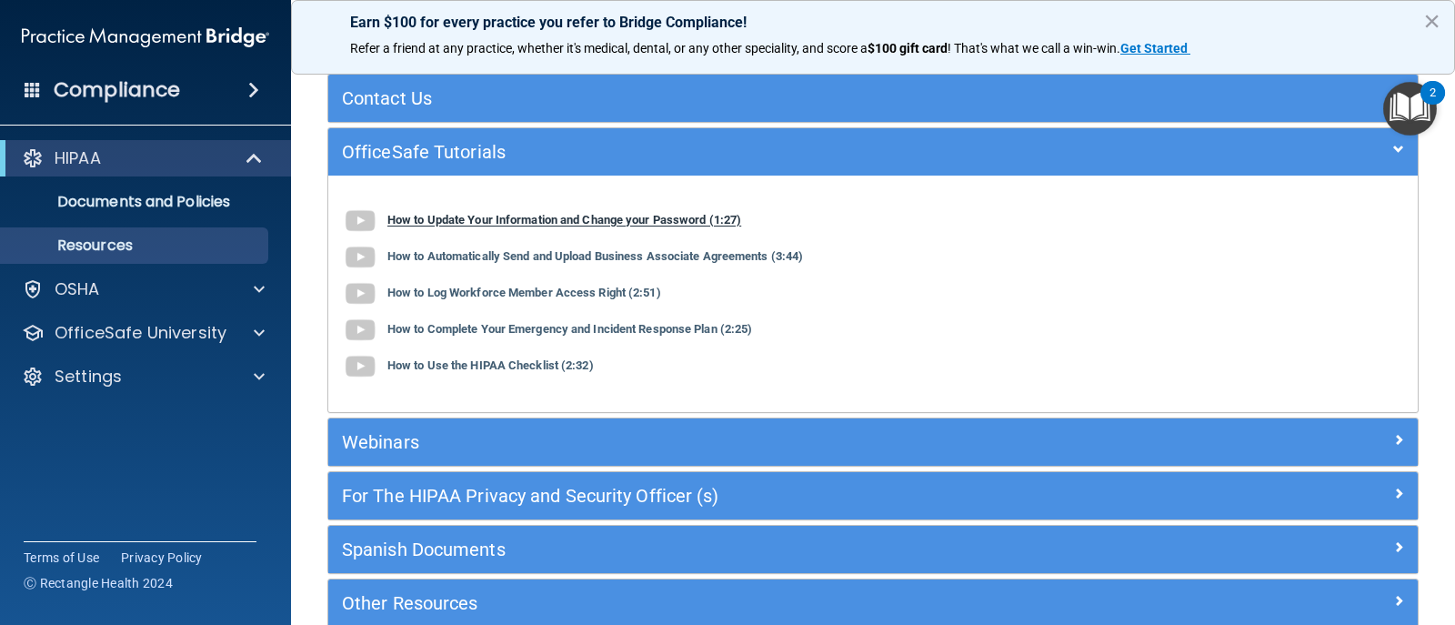
click at [604, 227] on b "How to Update Your Information and Change your Password (1:27)" at bounding box center [565, 221] width 354 height 14
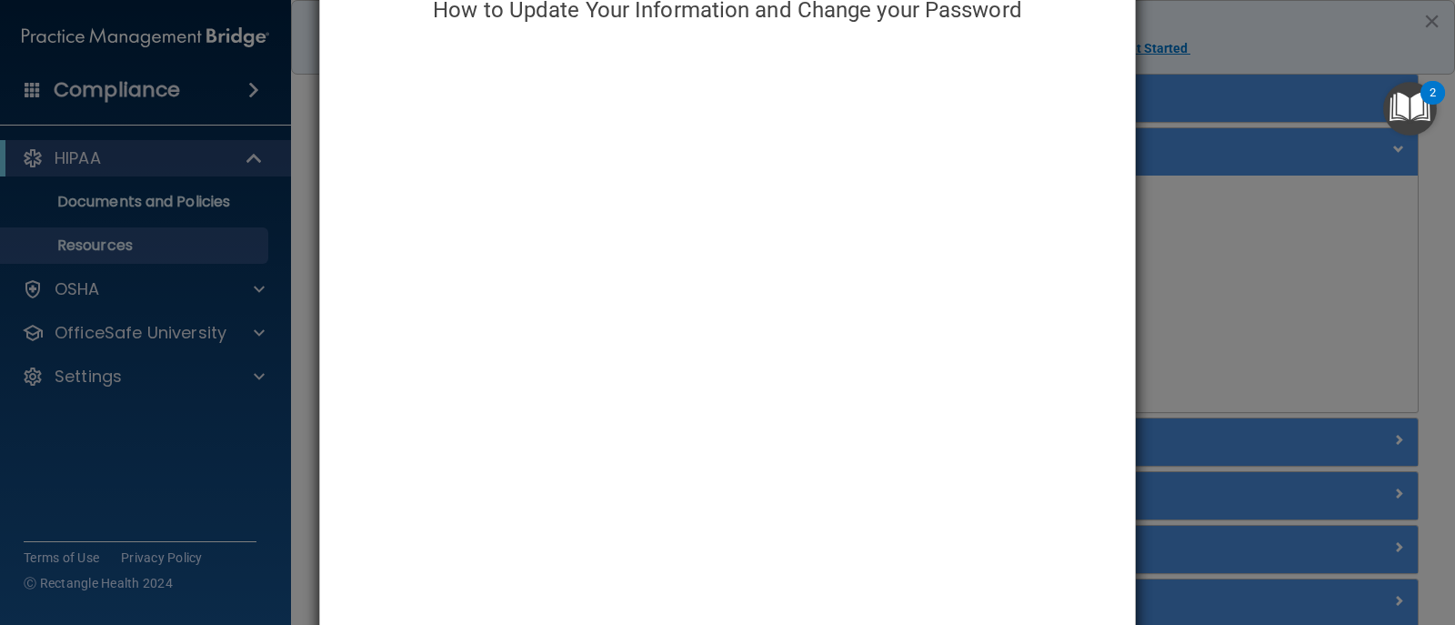
scroll to position [0, 0]
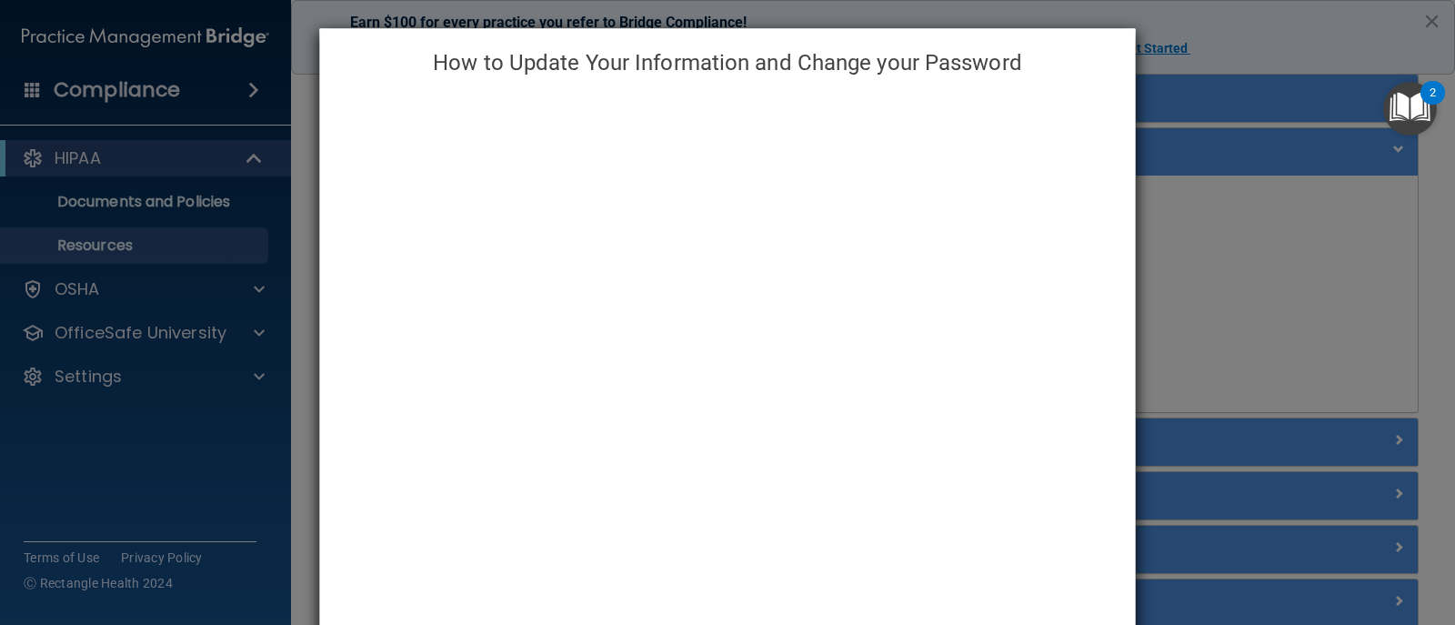
click at [1149, 223] on div "How to Update Your Information and Change your Password" at bounding box center [727, 312] width 1455 height 625
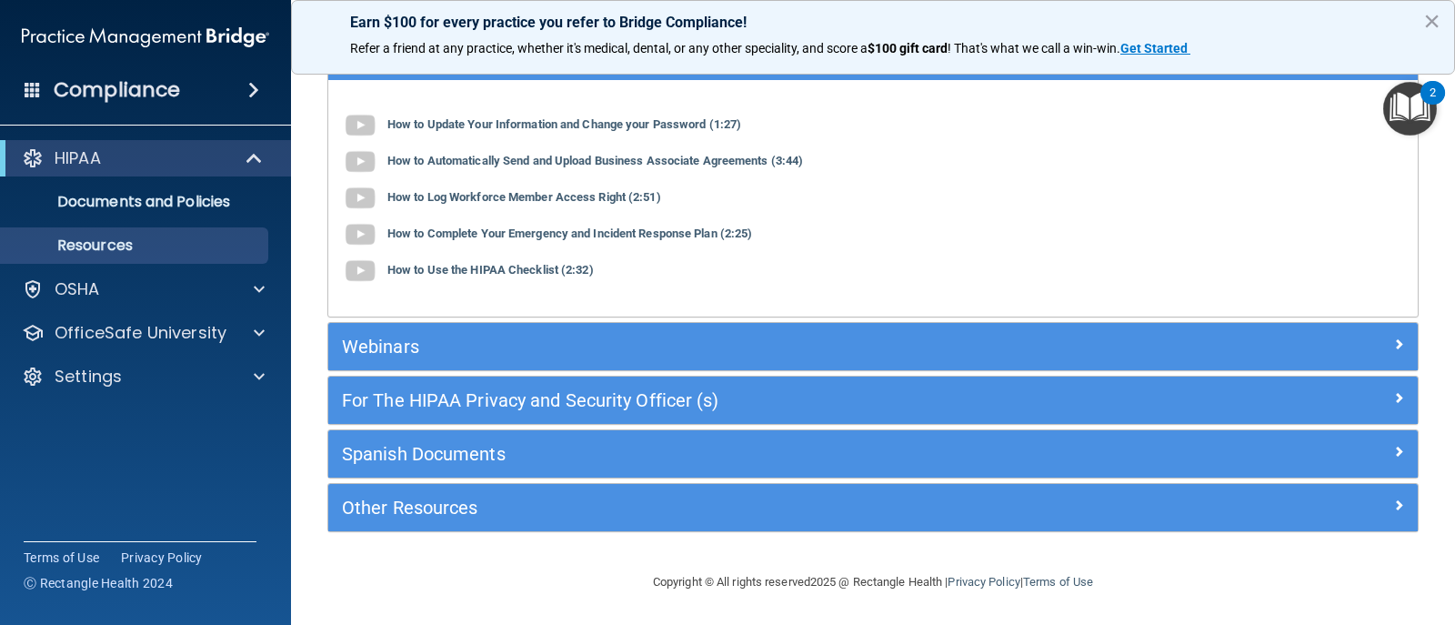
scroll to position [187, 0]
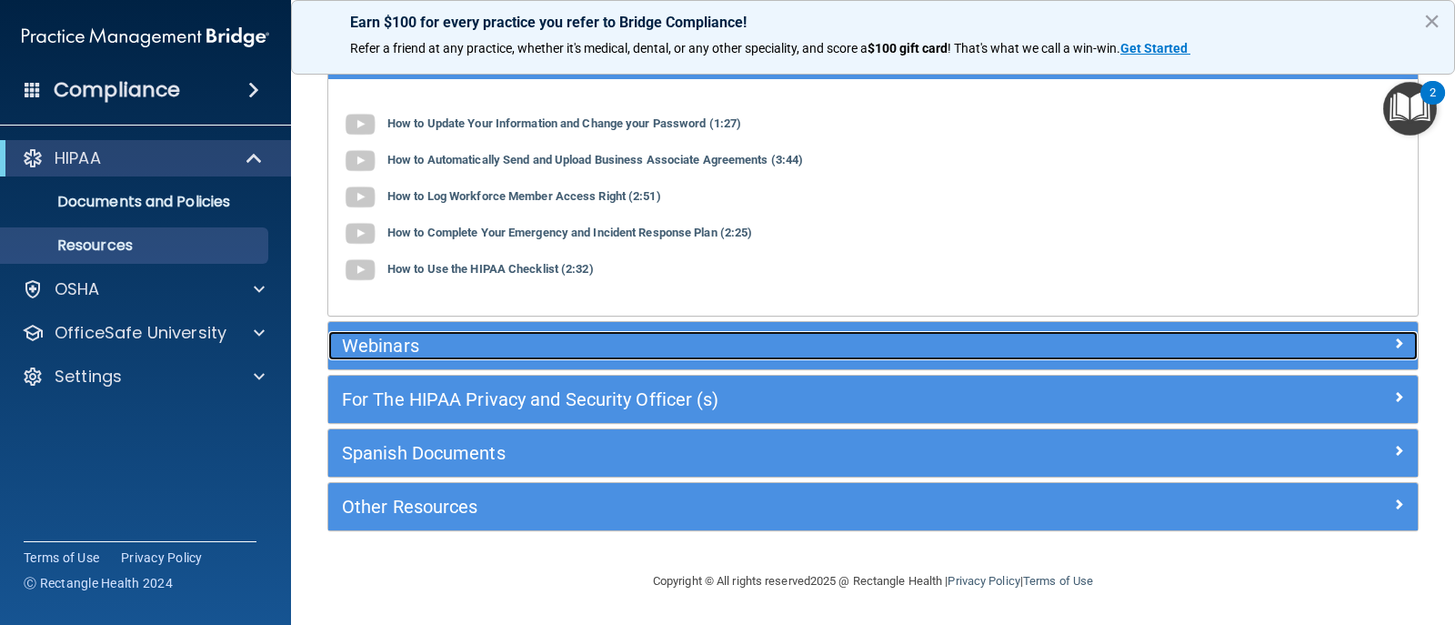
click at [593, 358] on div "Webinars" at bounding box center [737, 345] width 818 height 29
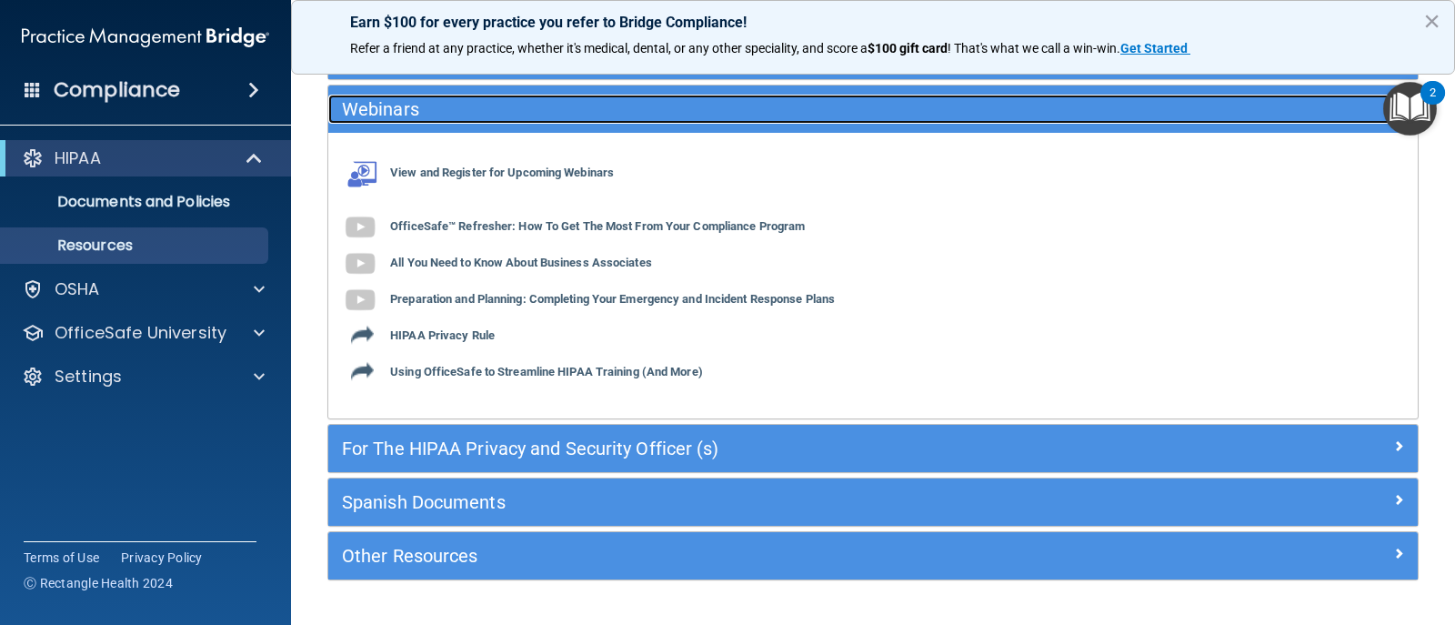
scroll to position [237, 0]
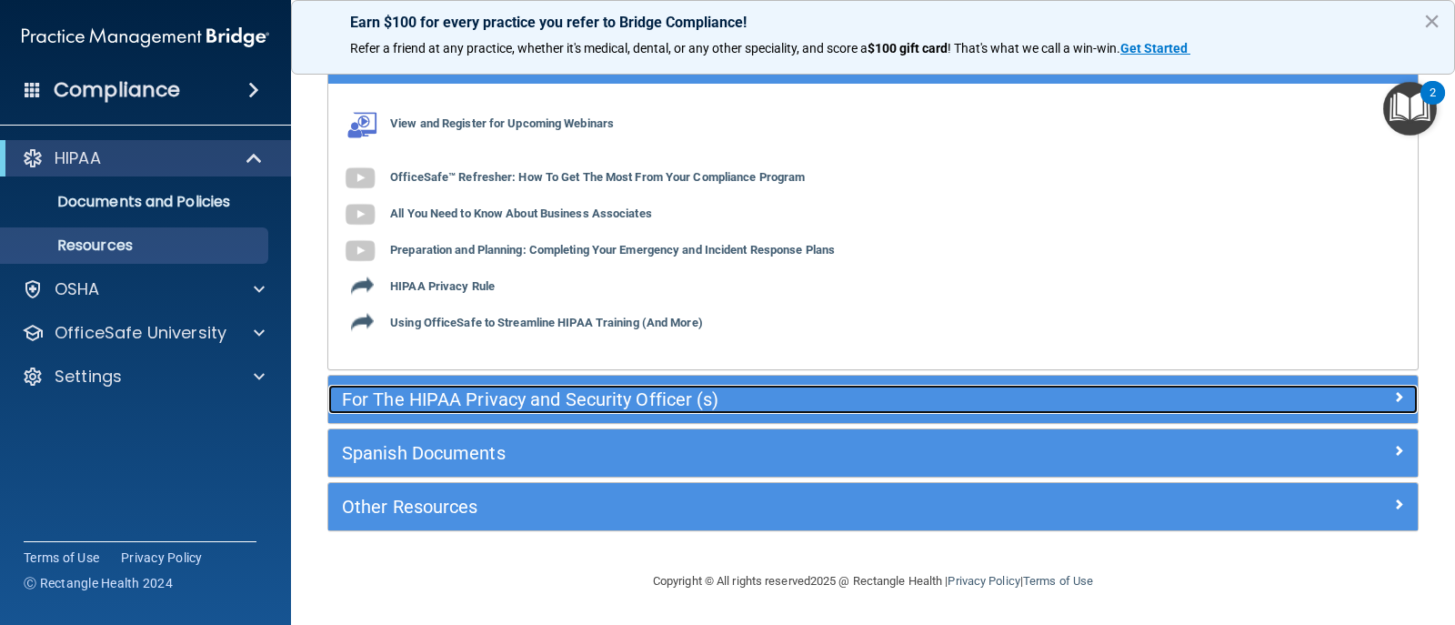
click at [690, 394] on h5 "For The HIPAA Privacy and Security Officer (s)" at bounding box center [737, 399] width 790 height 20
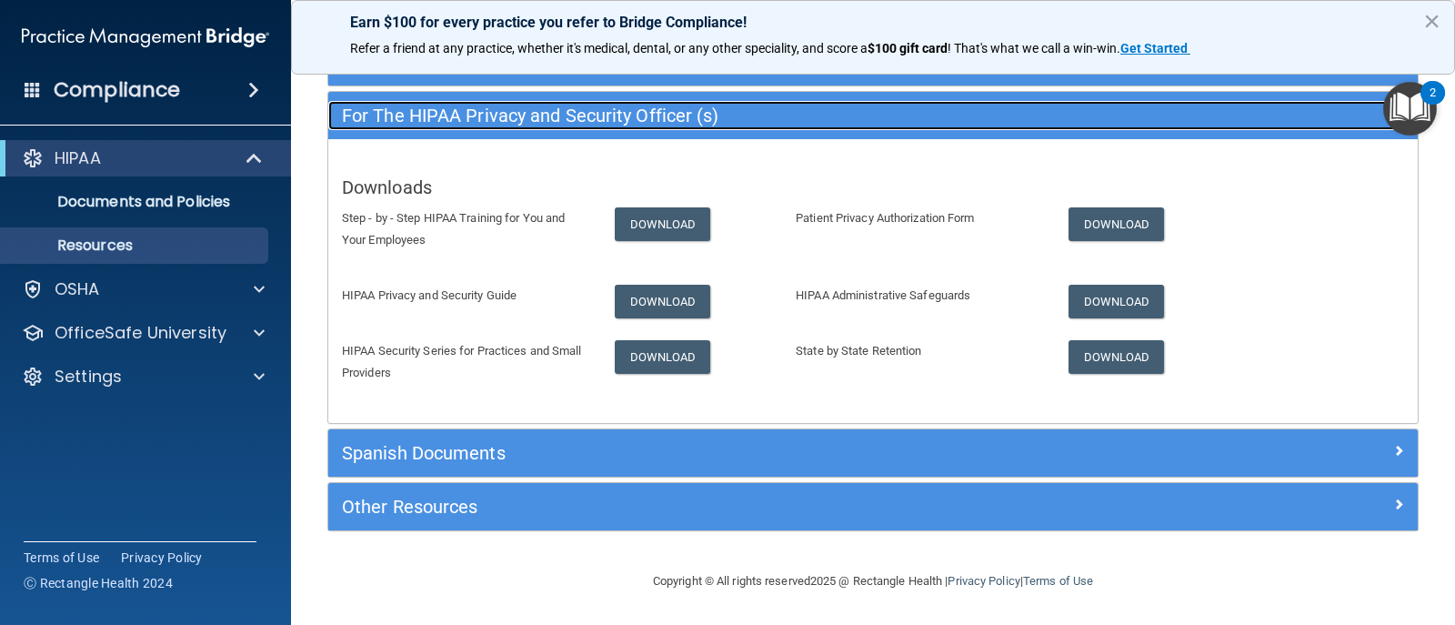
scroll to position [235, 0]
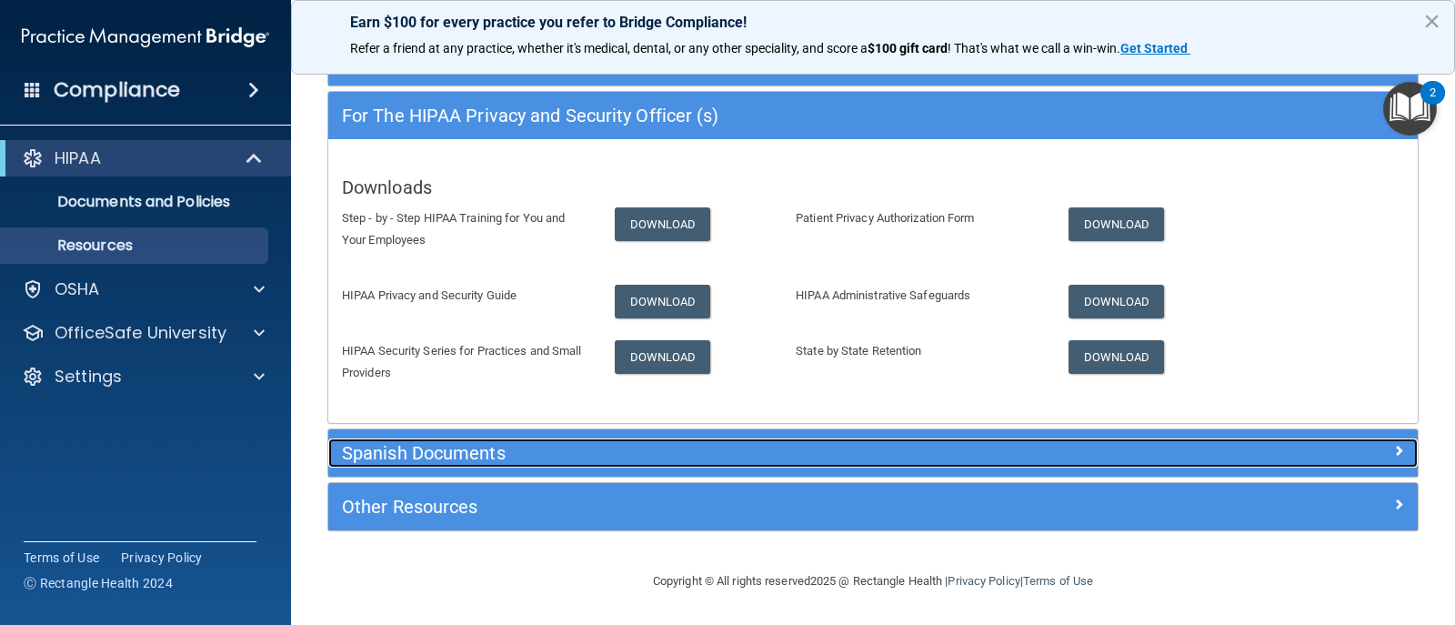
click at [691, 446] on h5 "Spanish Documents" at bounding box center [737, 453] width 790 height 20
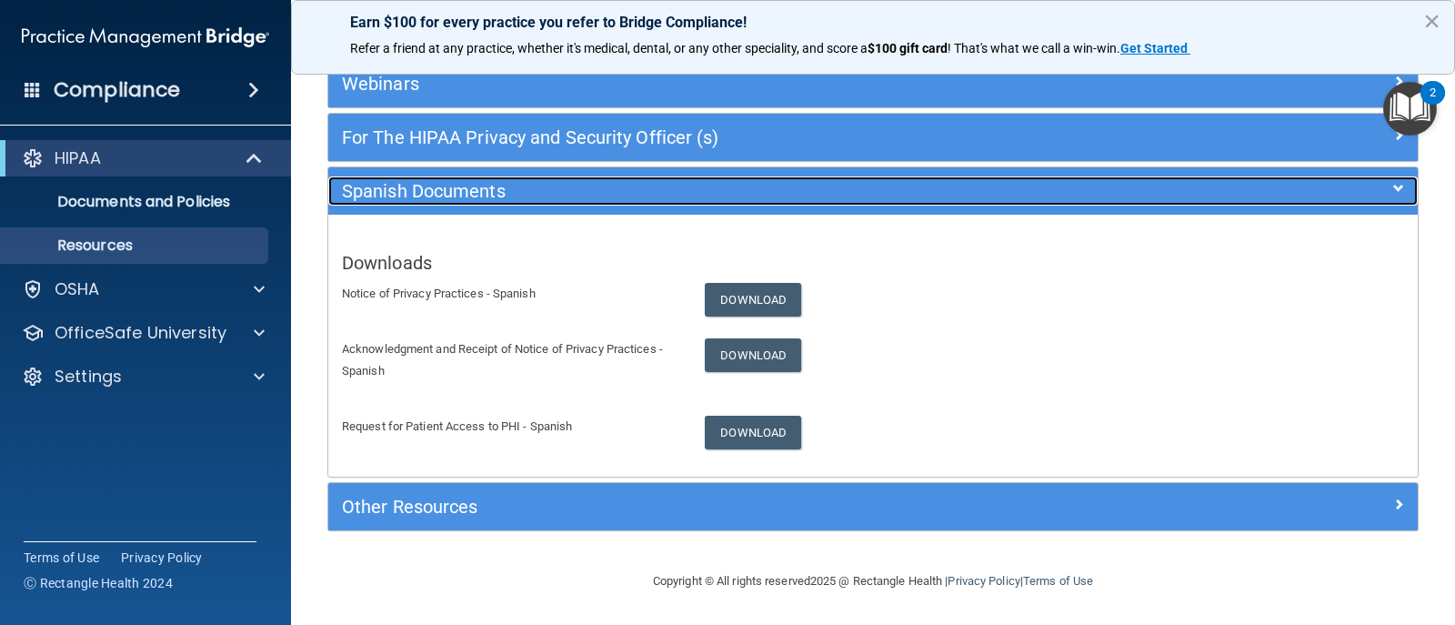
scroll to position [213, 0]
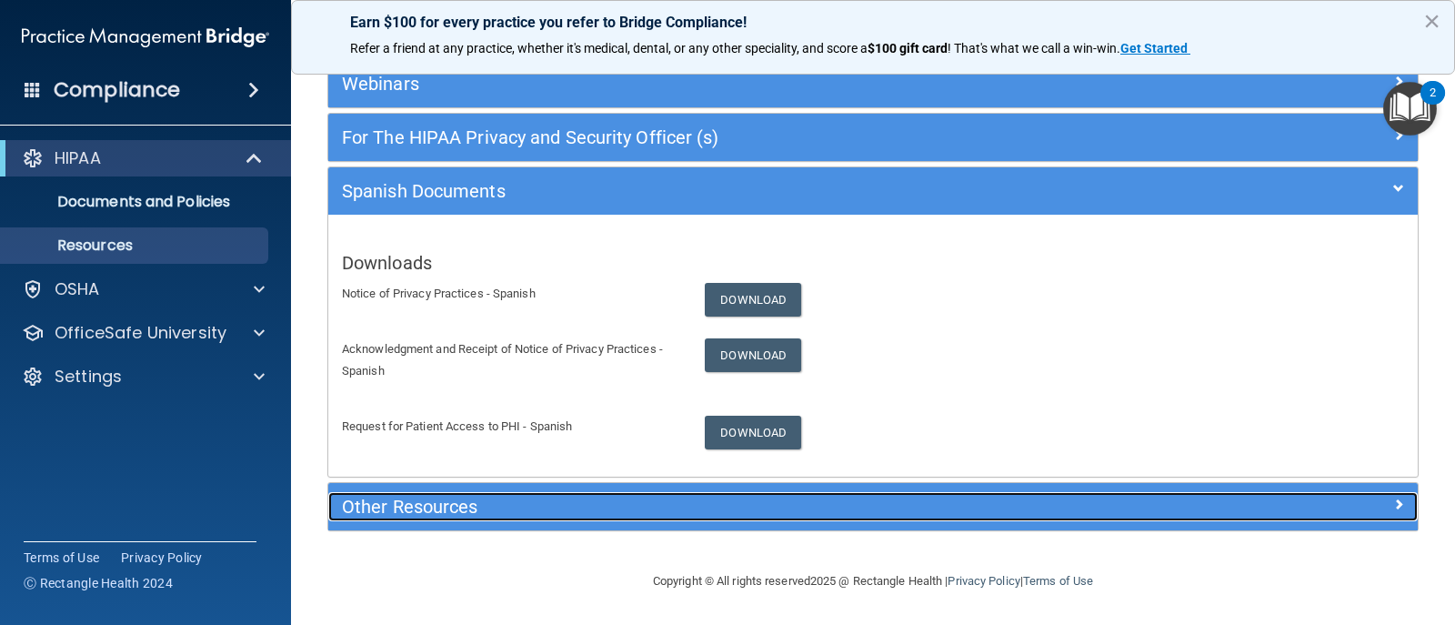
click at [674, 496] on div "Other Resources" at bounding box center [737, 506] width 818 height 29
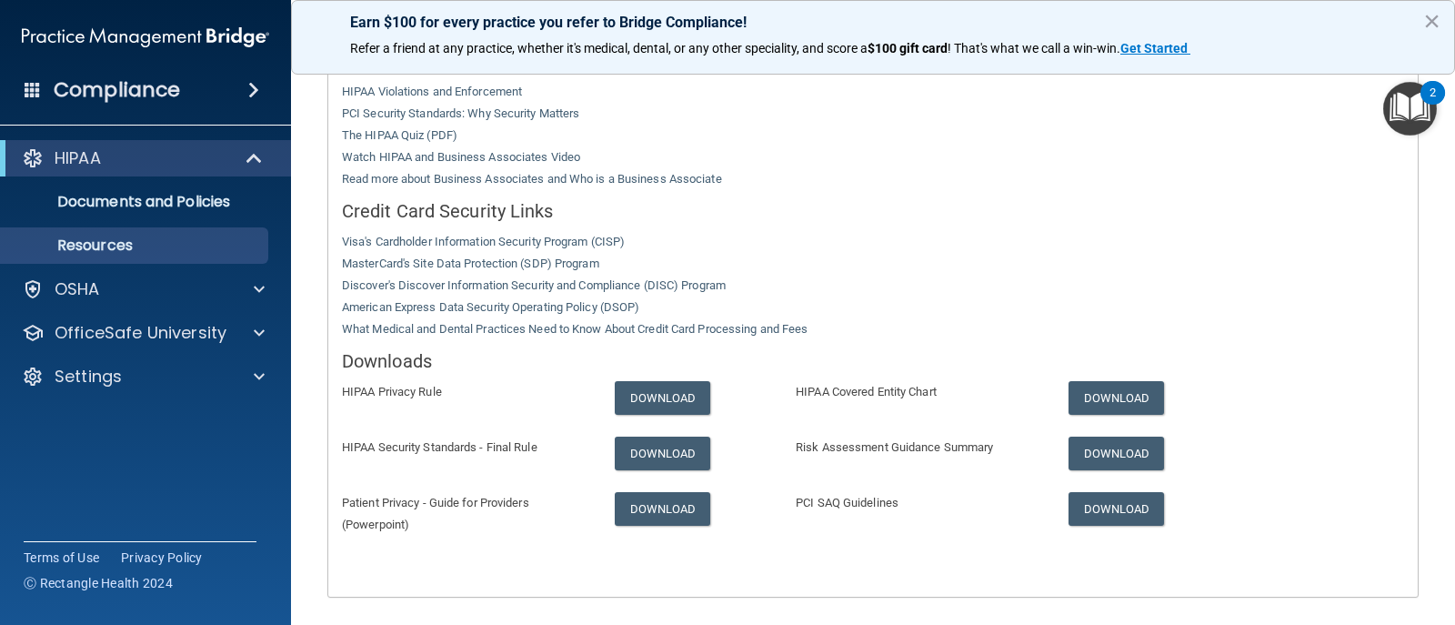
scroll to position [535, 0]
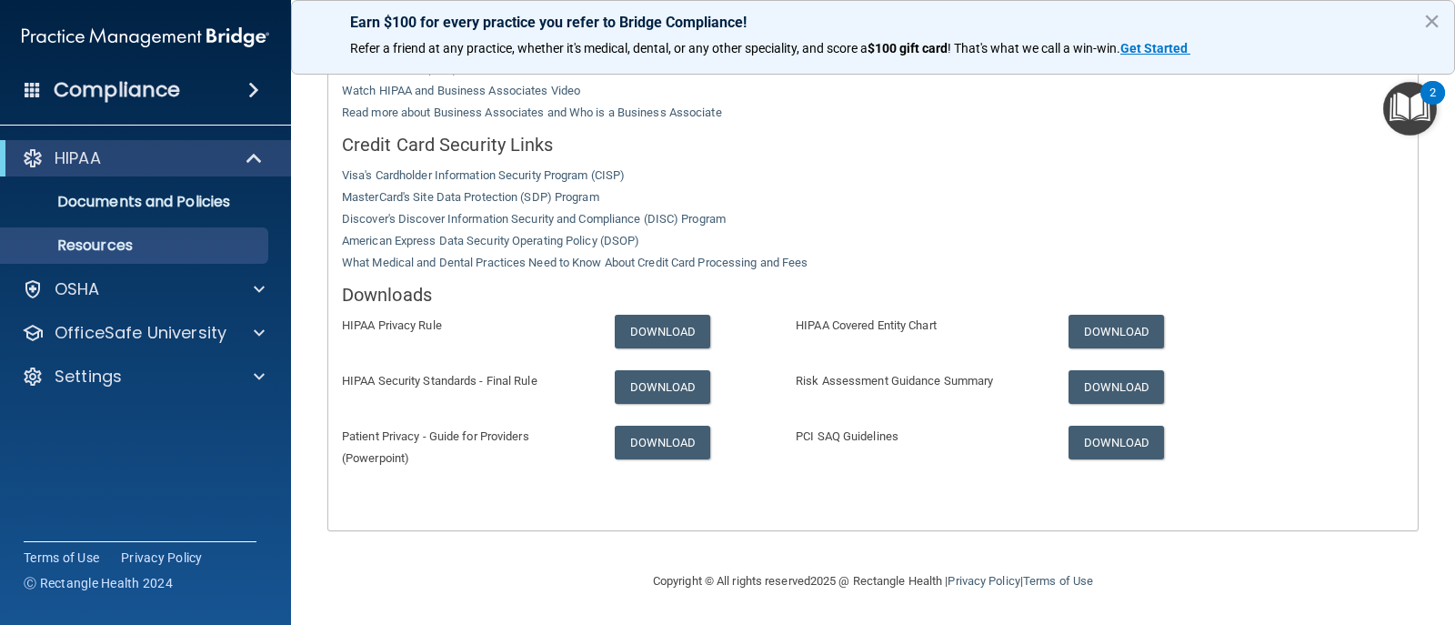
click at [1425, 107] on img "Open Resource Center, 2 new notifications" at bounding box center [1411, 109] width 54 height 54
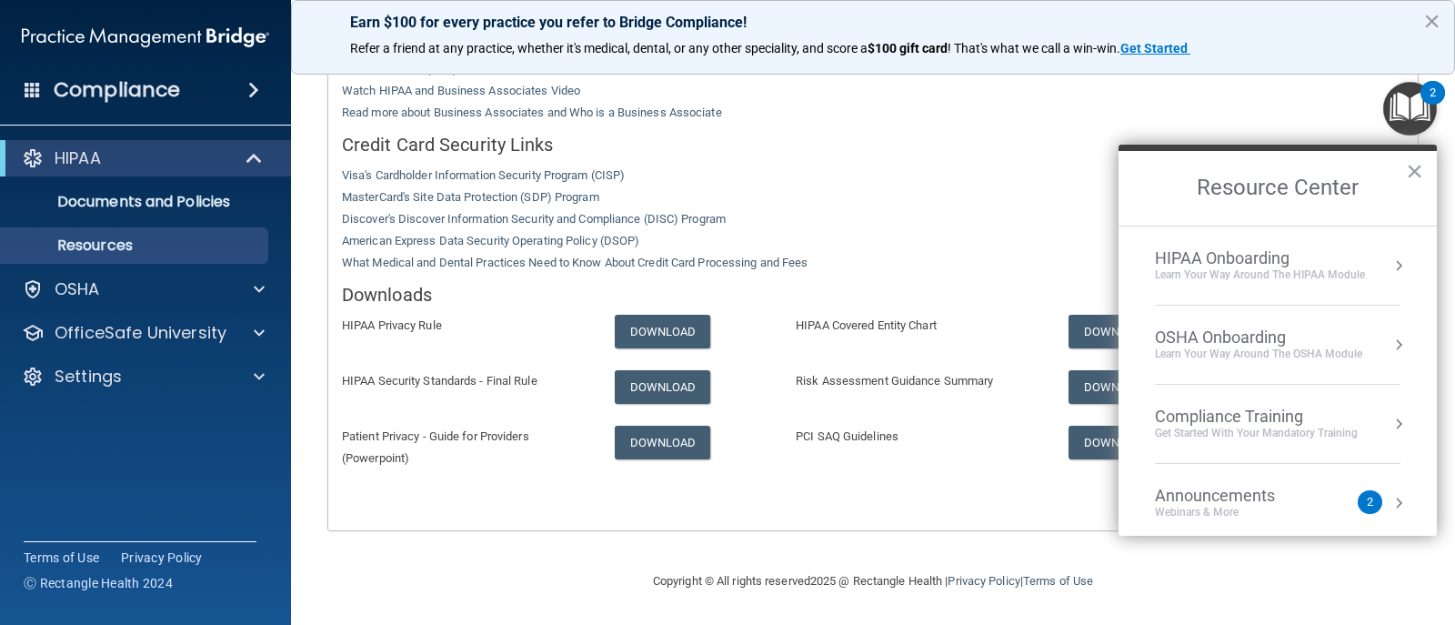
click at [1183, 280] on div "Learn Your Way around the HIPAA module" at bounding box center [1260, 274] width 210 height 15
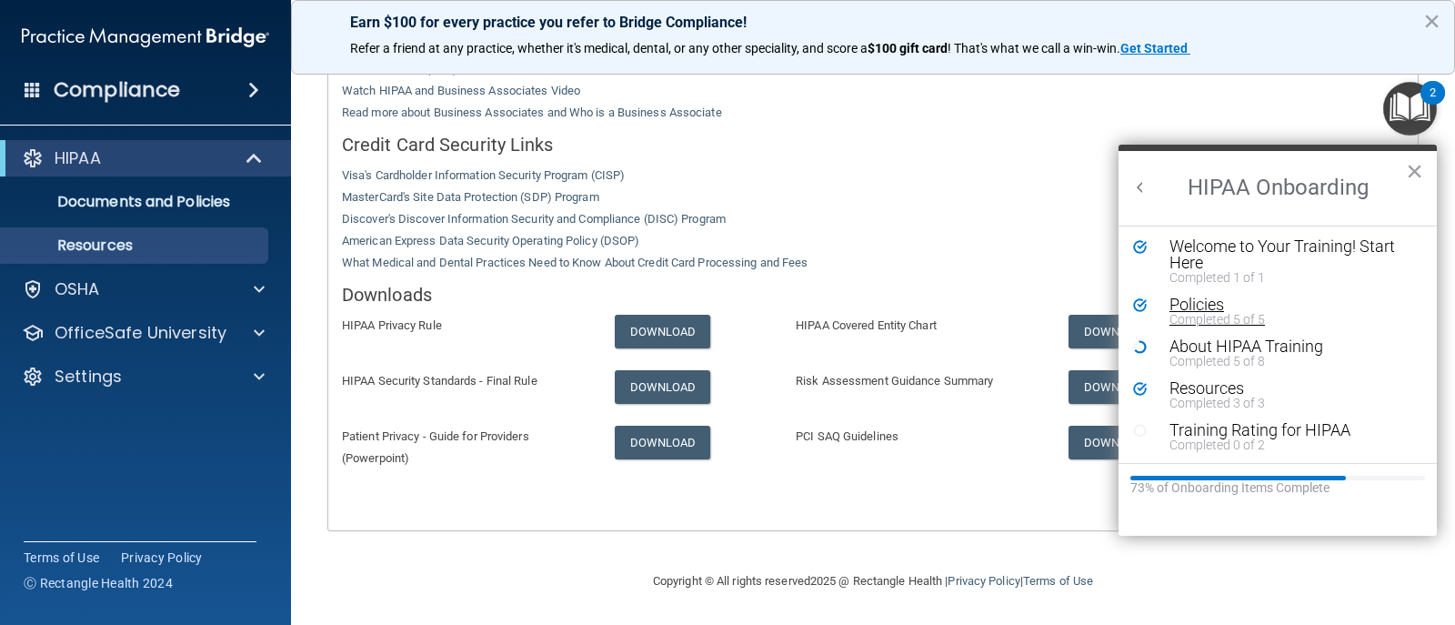
scroll to position [4, 0]
click at [1227, 434] on div "Training Rating for HIPAA" at bounding box center [1285, 429] width 230 height 16
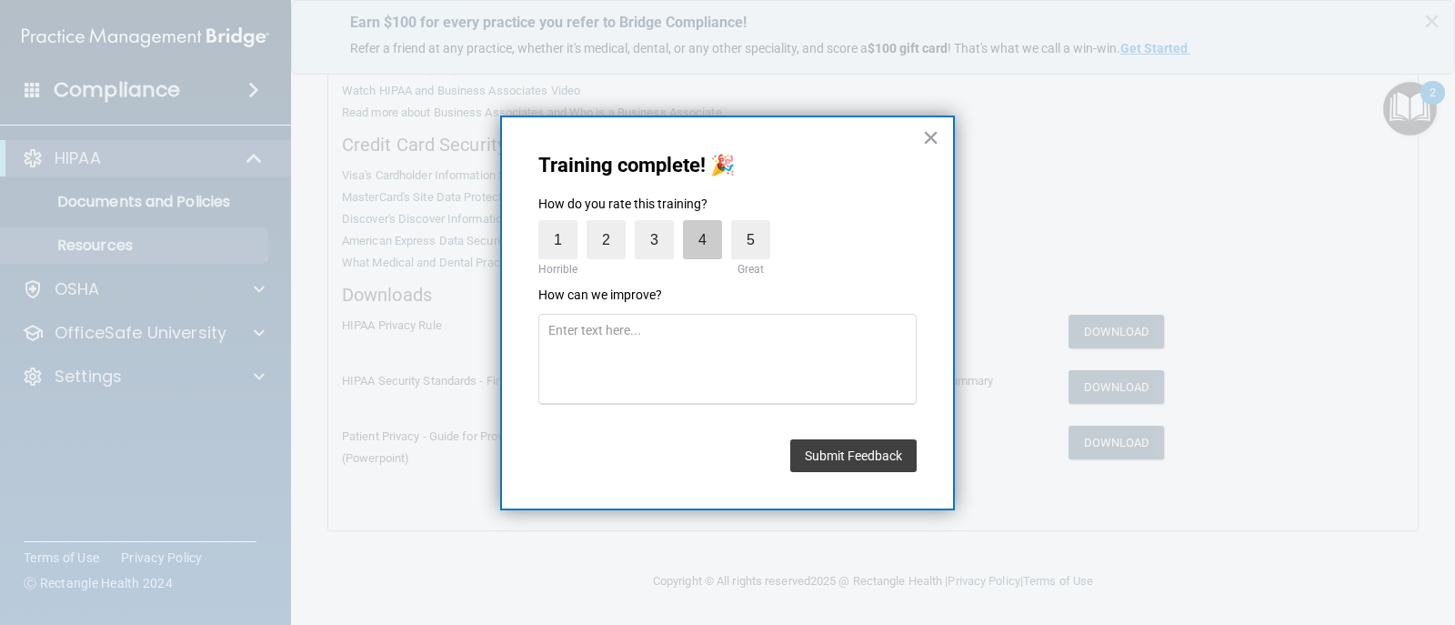
click at [690, 242] on label "4" at bounding box center [702, 239] width 39 height 39
click at [660, 225] on input "4" at bounding box center [660, 225] width 0 height 0
click at [832, 459] on button "Submit Feedback" at bounding box center [853, 455] width 126 height 33
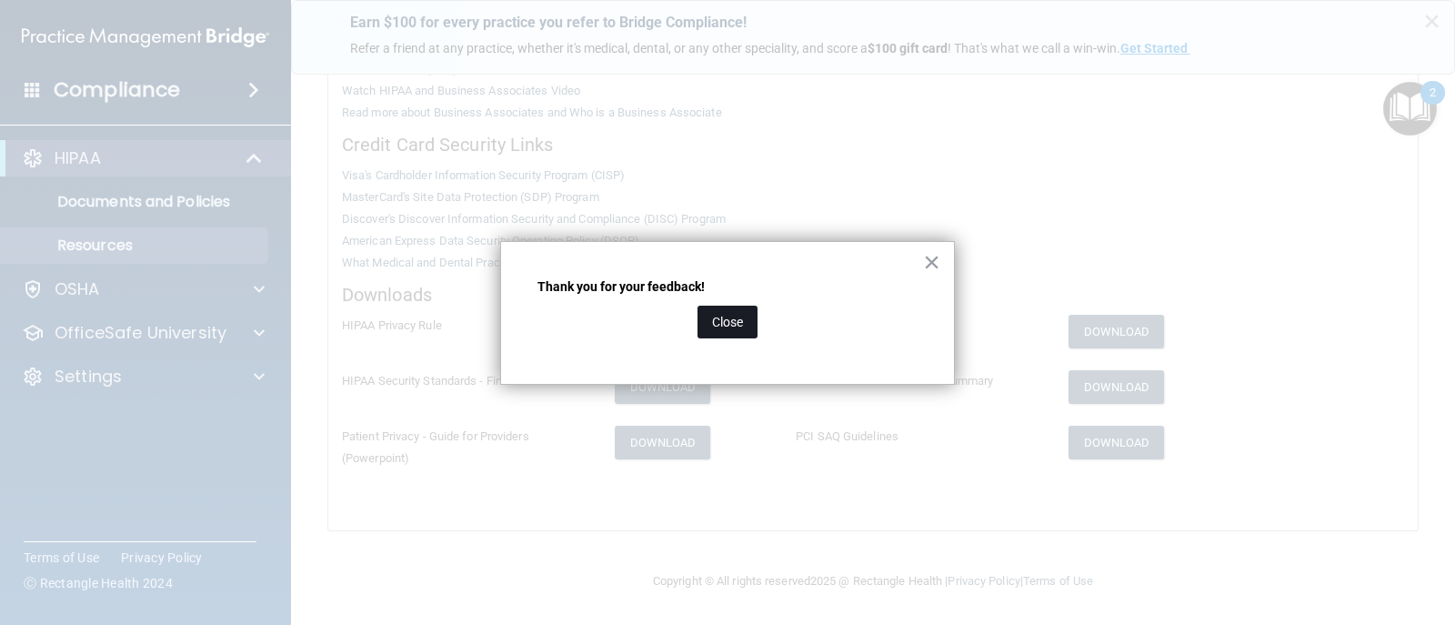
click at [738, 306] on button "Close" at bounding box center [728, 322] width 60 height 33
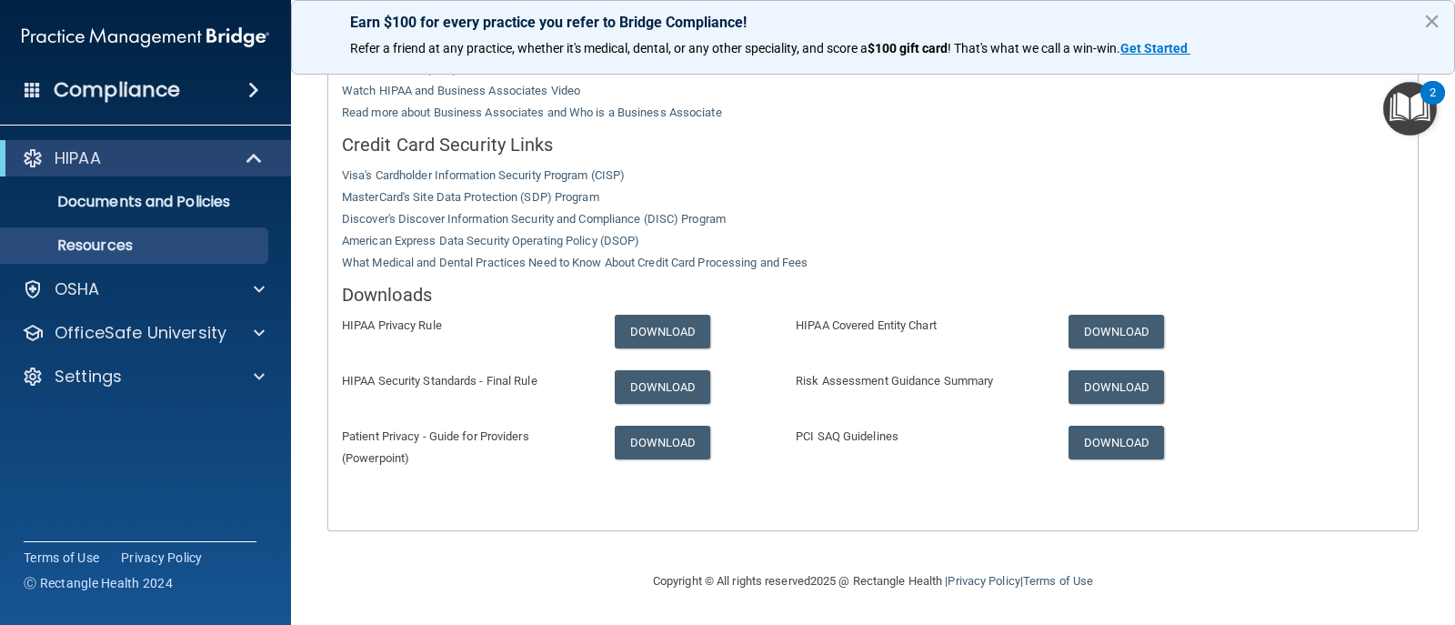
click at [1412, 122] on img "Open Resource Center, 2 new notifications" at bounding box center [1411, 109] width 54 height 54
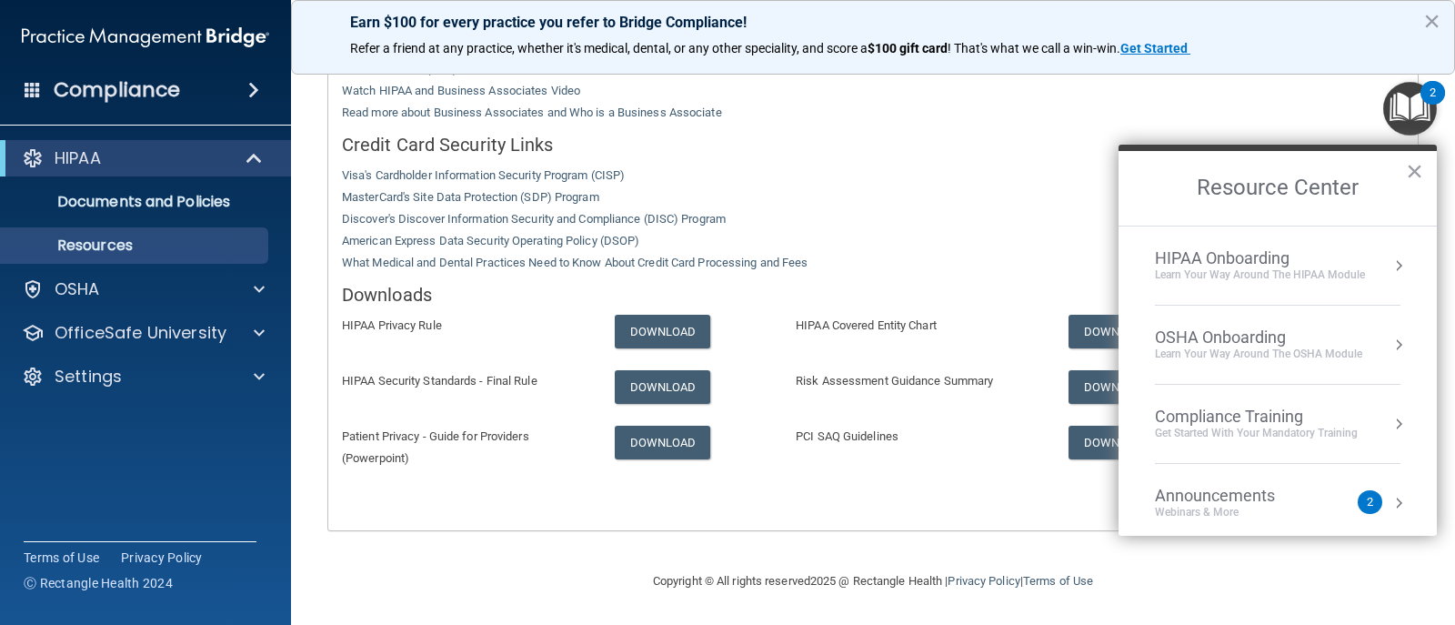
click at [1255, 281] on div "Learn Your Way around the HIPAA module" at bounding box center [1260, 274] width 210 height 15
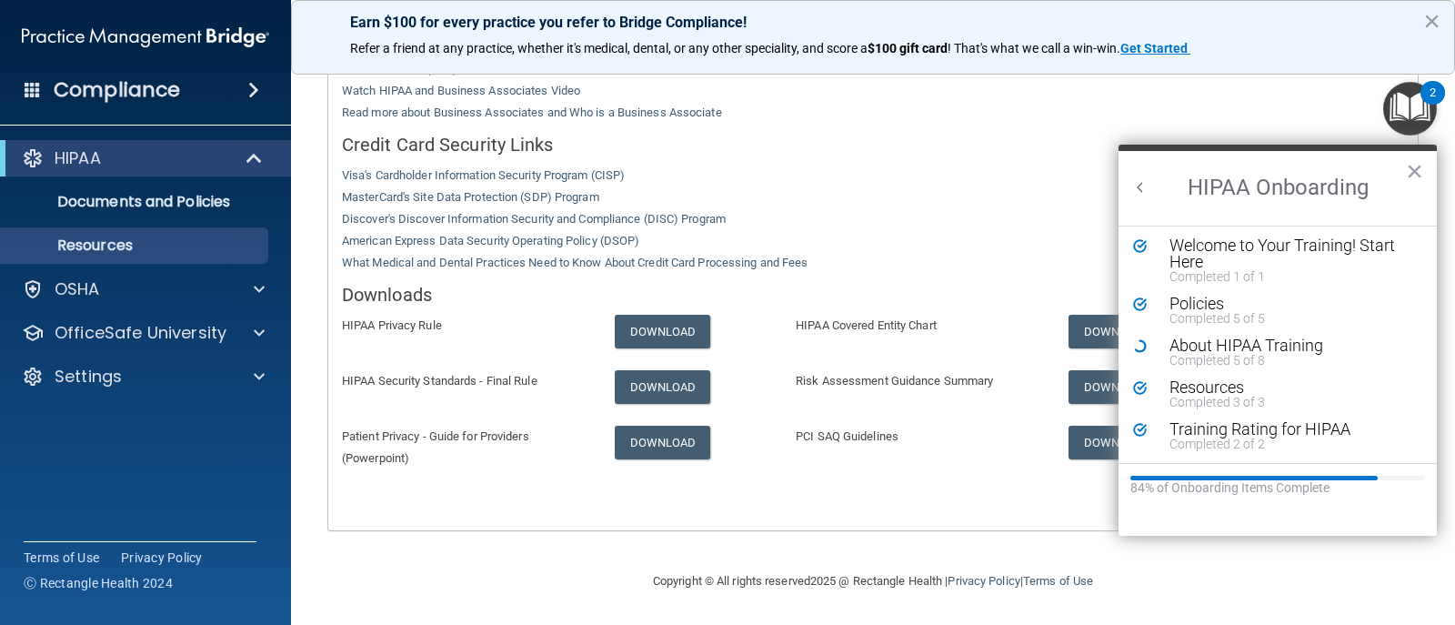
click at [1140, 188] on button "Back to Resource Center Home" at bounding box center [1141, 187] width 18 height 18
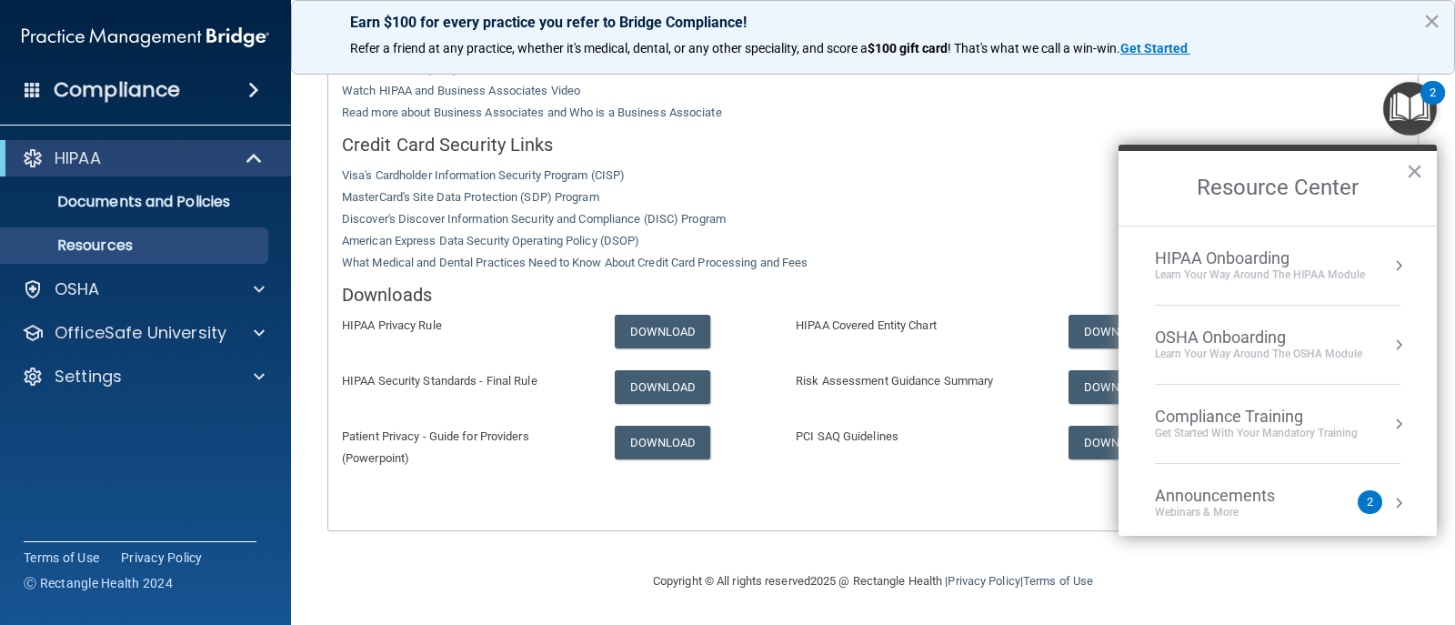
scroll to position [0, 0]
click at [1183, 341] on div "OSHA Onboarding" at bounding box center [1258, 337] width 207 height 20
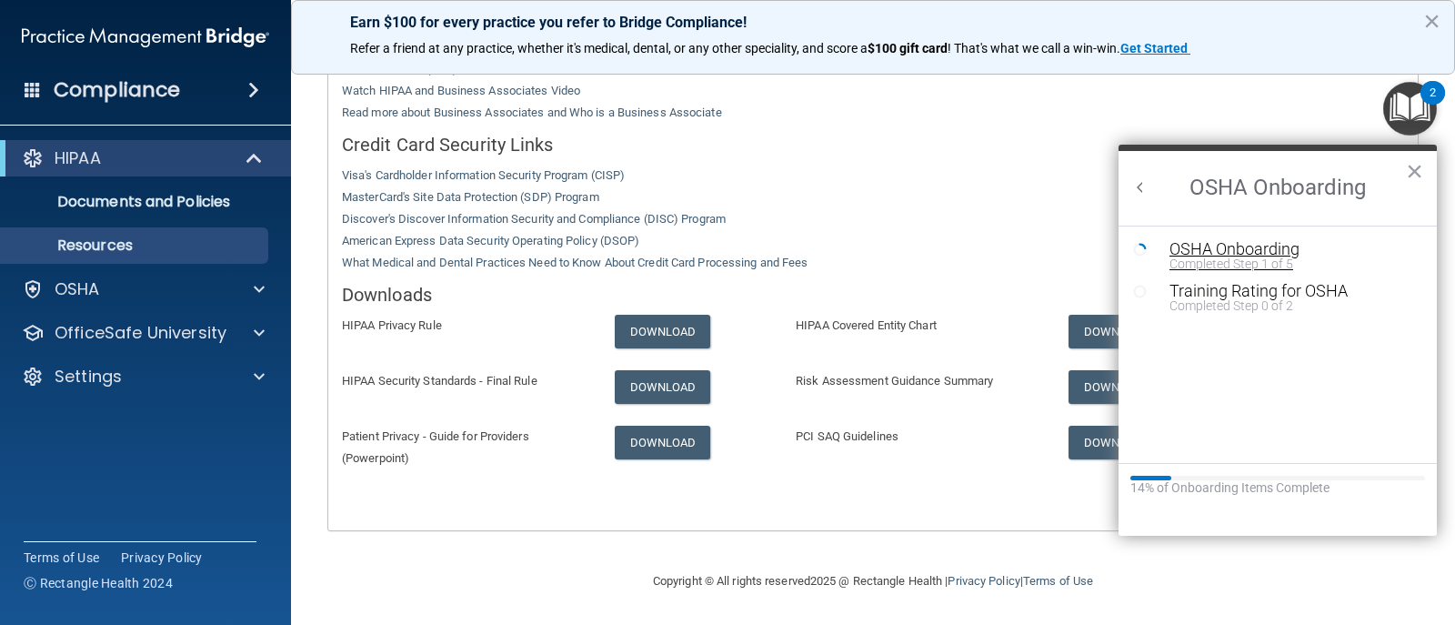
click at [1196, 252] on div "OSHA Onboarding" at bounding box center [1292, 249] width 244 height 16
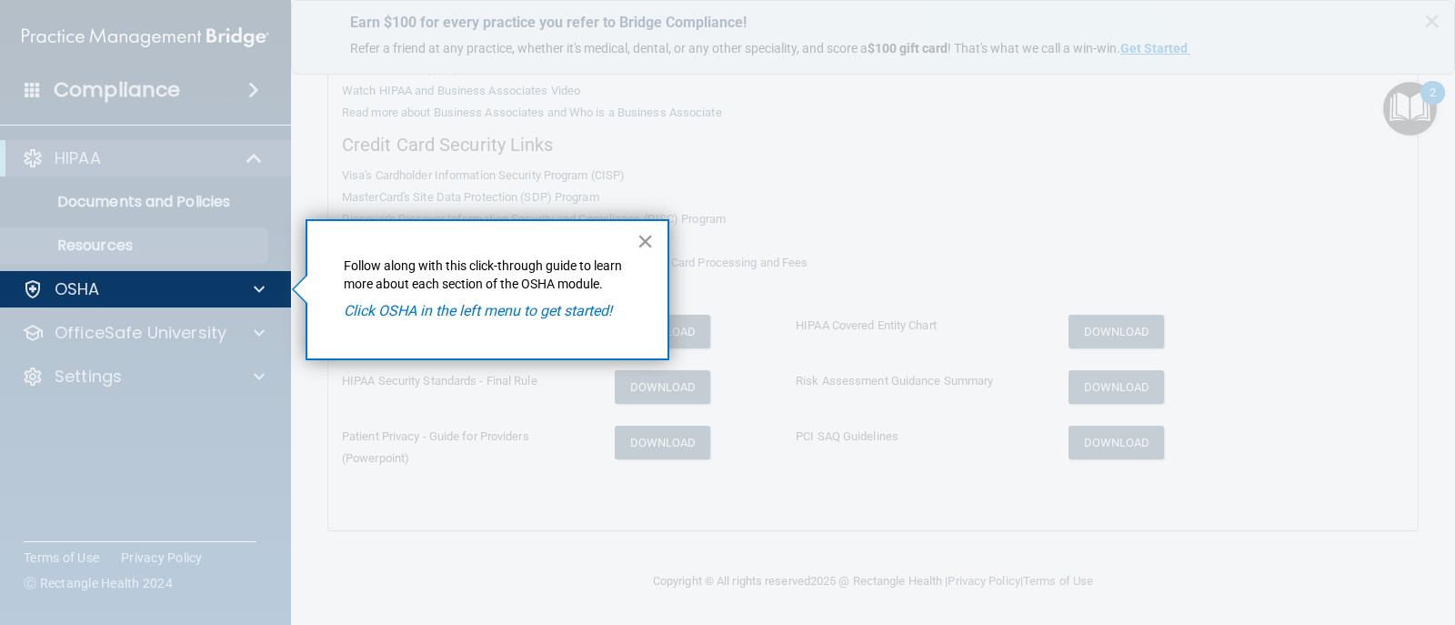
click at [645, 242] on button "×" at bounding box center [645, 241] width 17 height 29
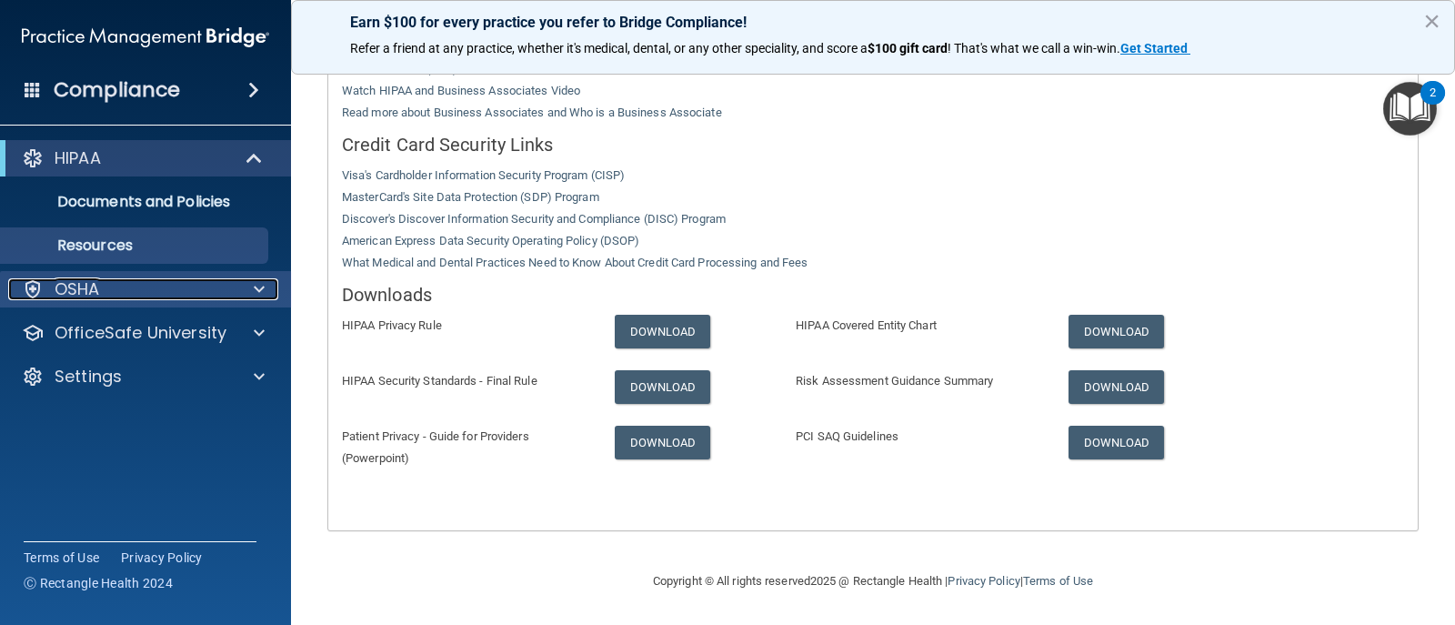
click at [269, 288] on div at bounding box center [256, 289] width 45 height 22
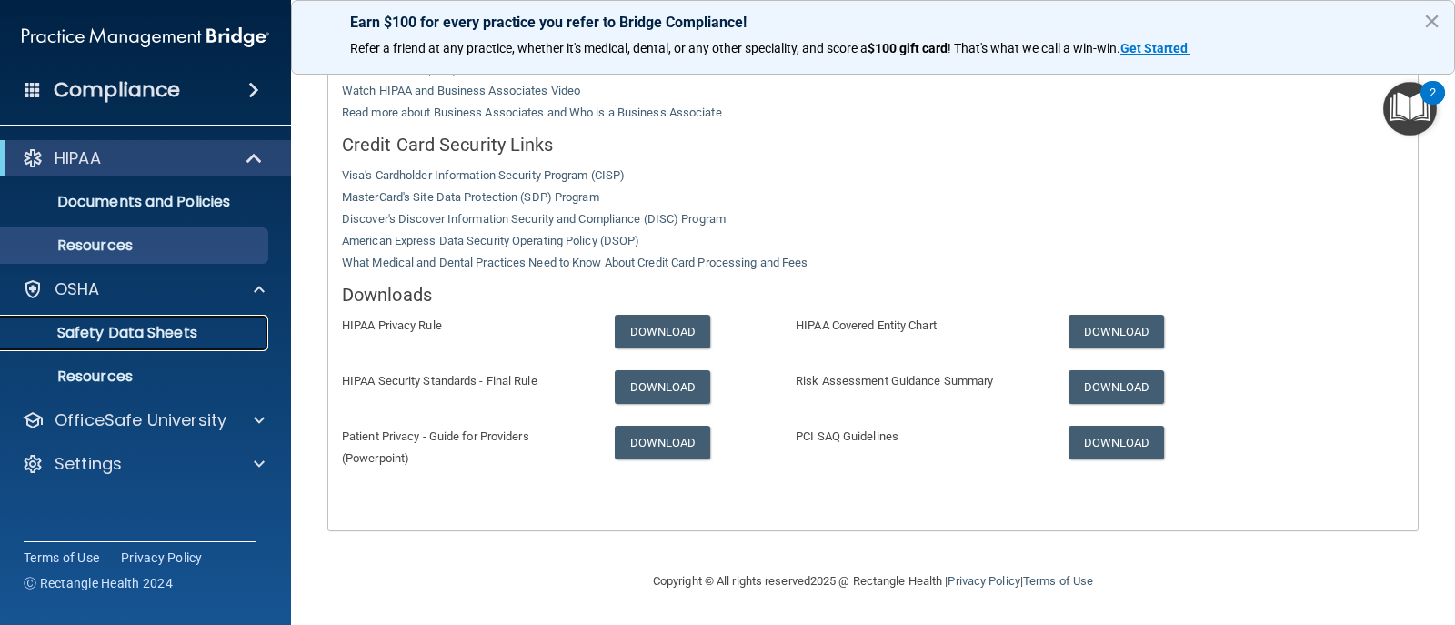
click at [151, 327] on p "Safety Data Sheets" at bounding box center [136, 333] width 248 height 18
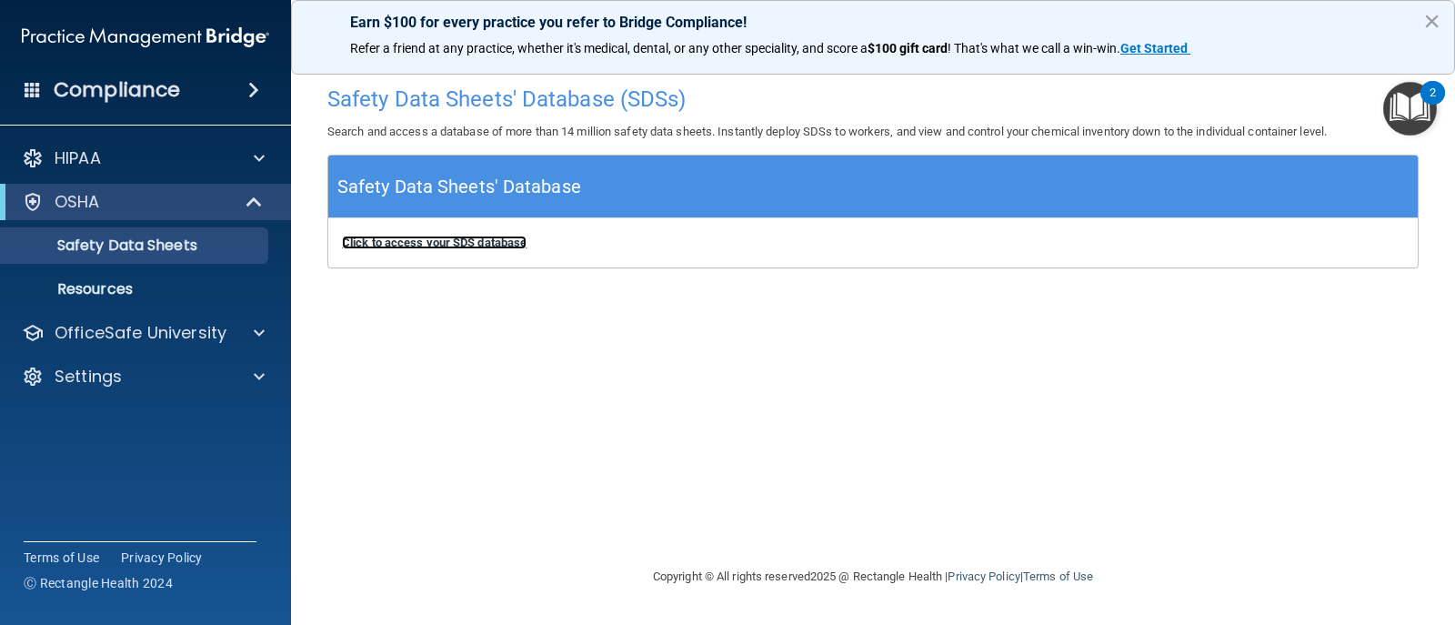
click at [481, 243] on b "Click to access your SDS database" at bounding box center [434, 243] width 185 height 14
click at [1432, 112] on div "2" at bounding box center [1433, 105] width 6 height 24
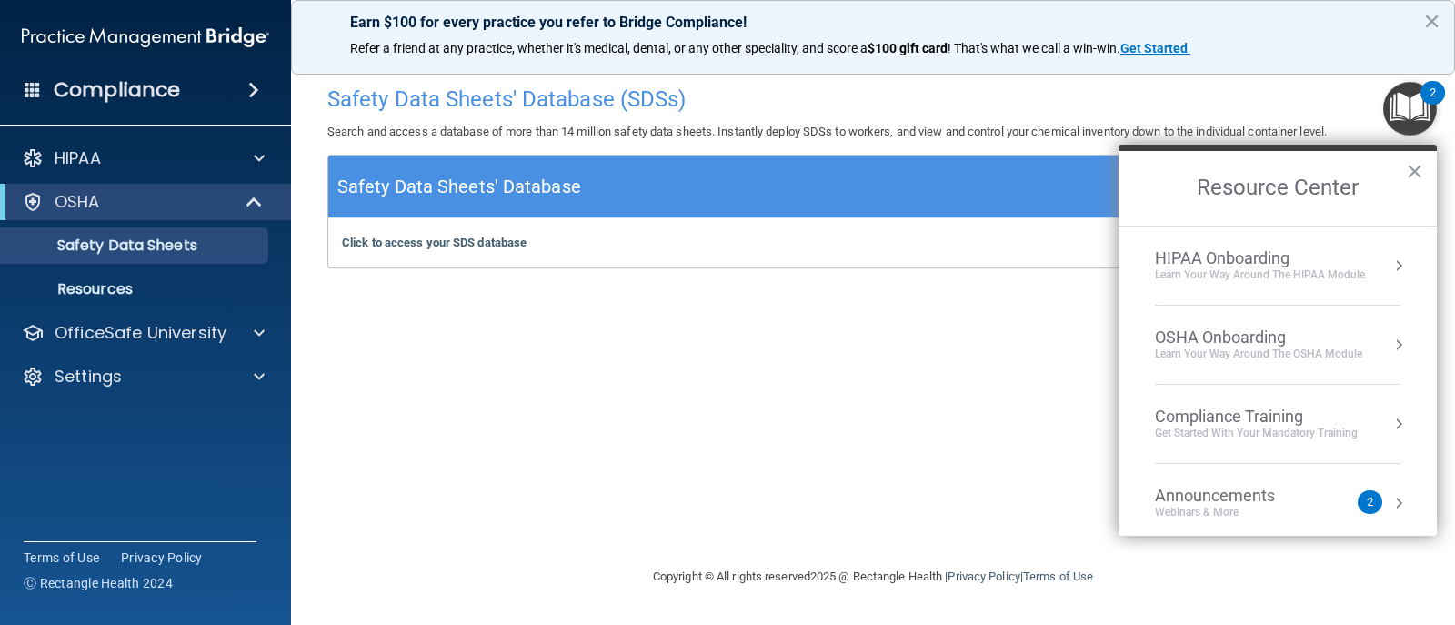
click at [1220, 333] on div "OSHA Onboarding" at bounding box center [1258, 337] width 207 height 20
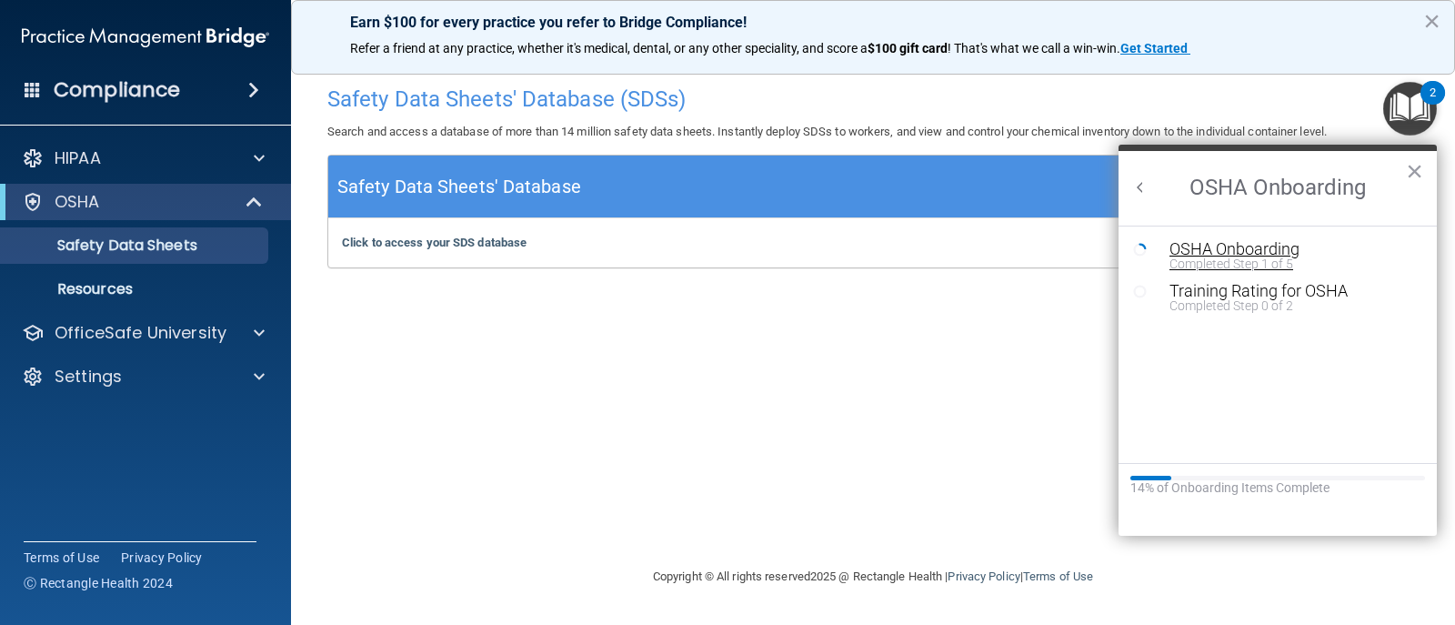
click at [1187, 263] on div "Completed Step 1 of 5" at bounding box center [1292, 263] width 244 height 13
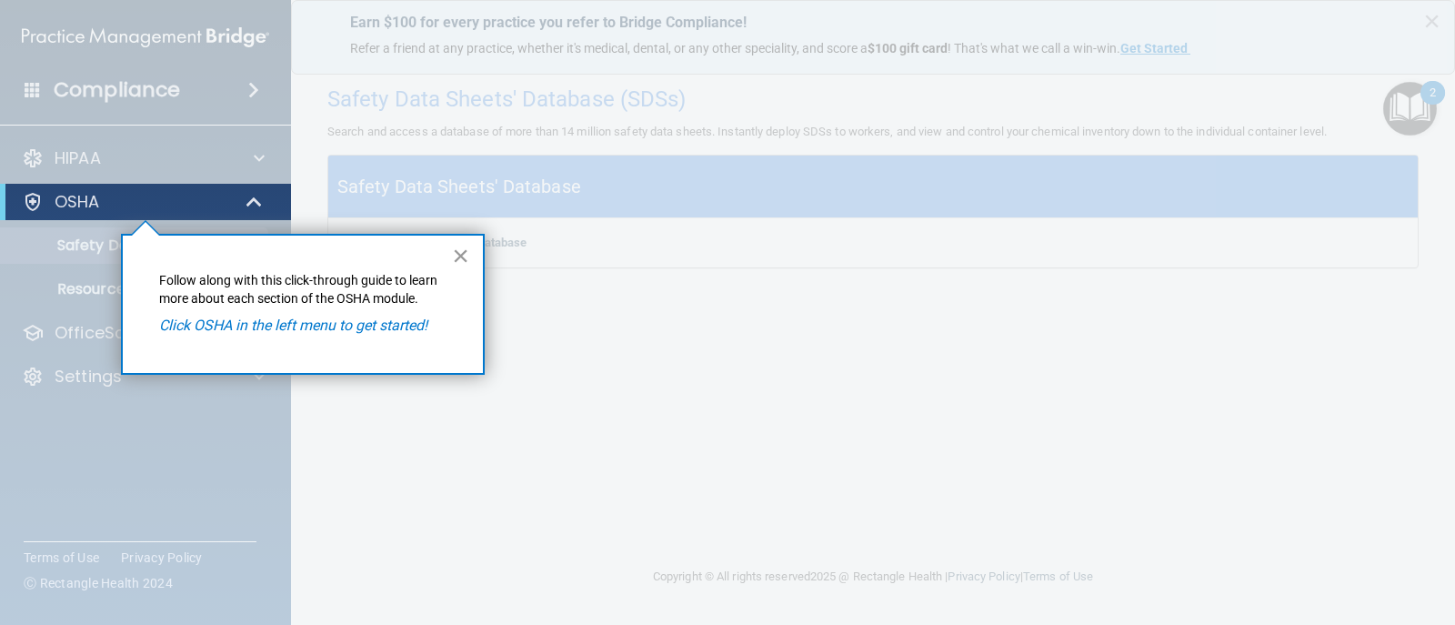
click at [456, 261] on button "×" at bounding box center [460, 255] width 17 height 29
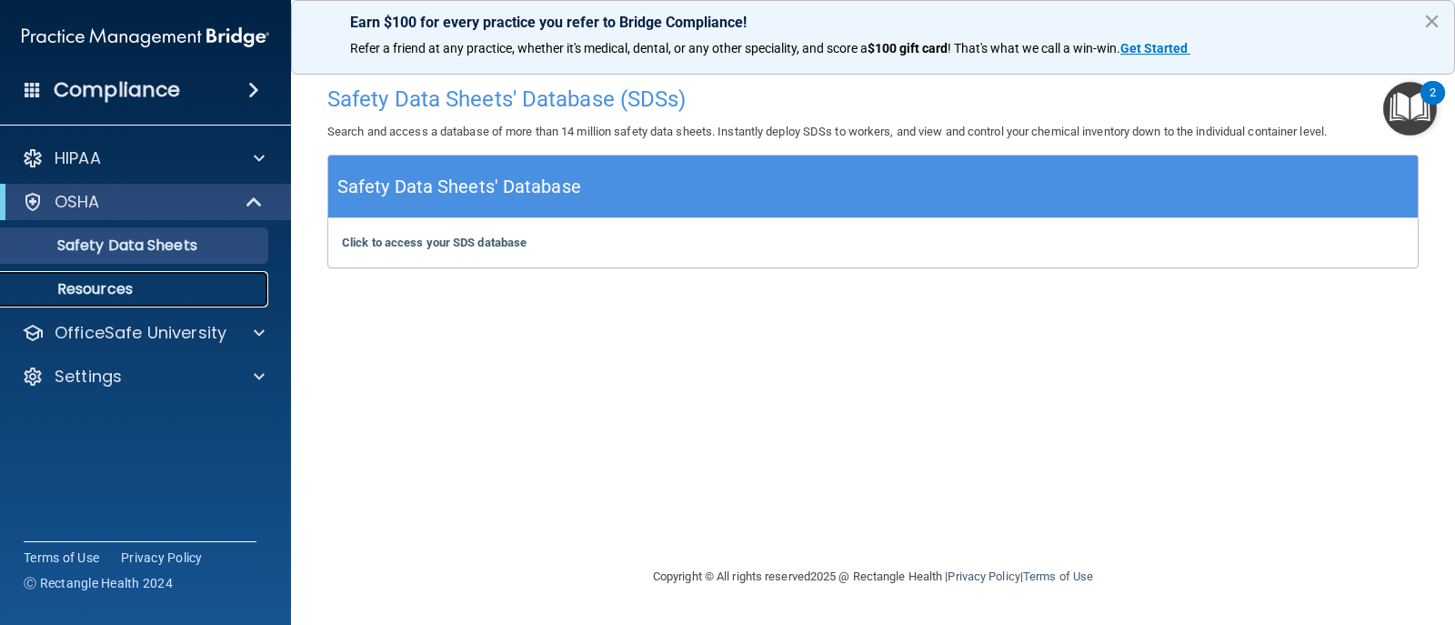
click at [136, 287] on p "Resources" at bounding box center [136, 289] width 248 height 18
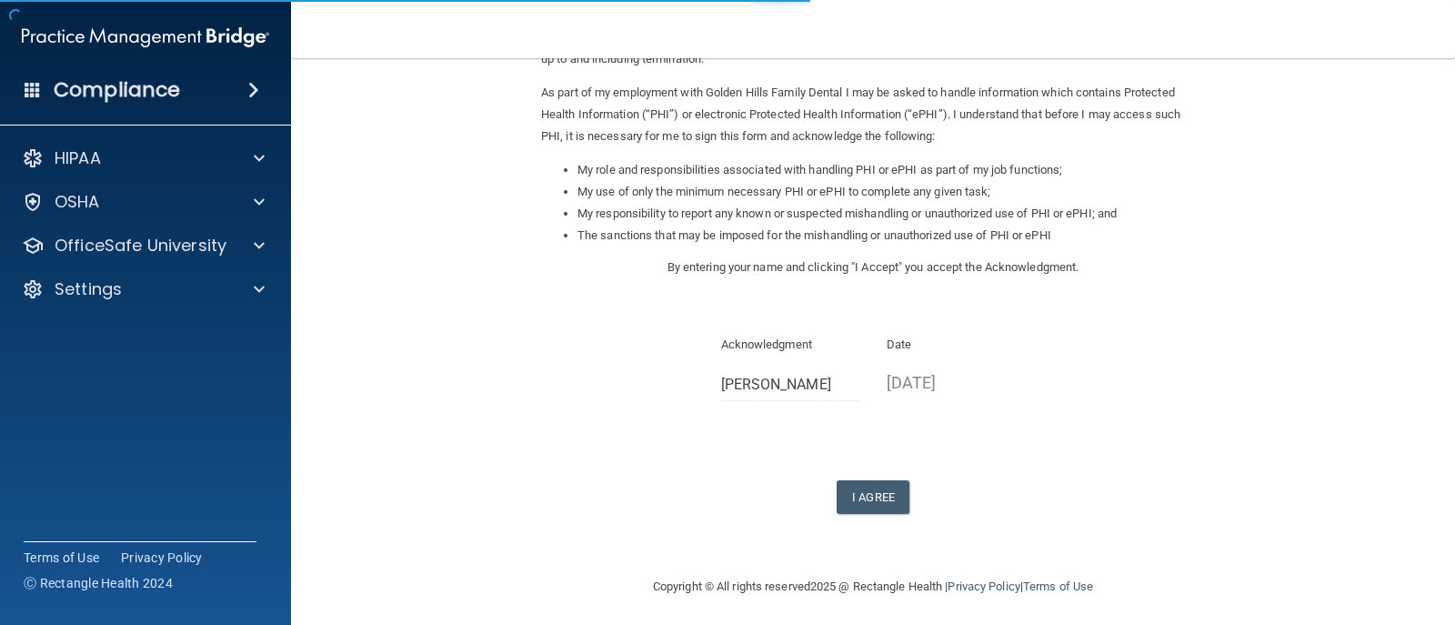
scroll to position [208, 0]
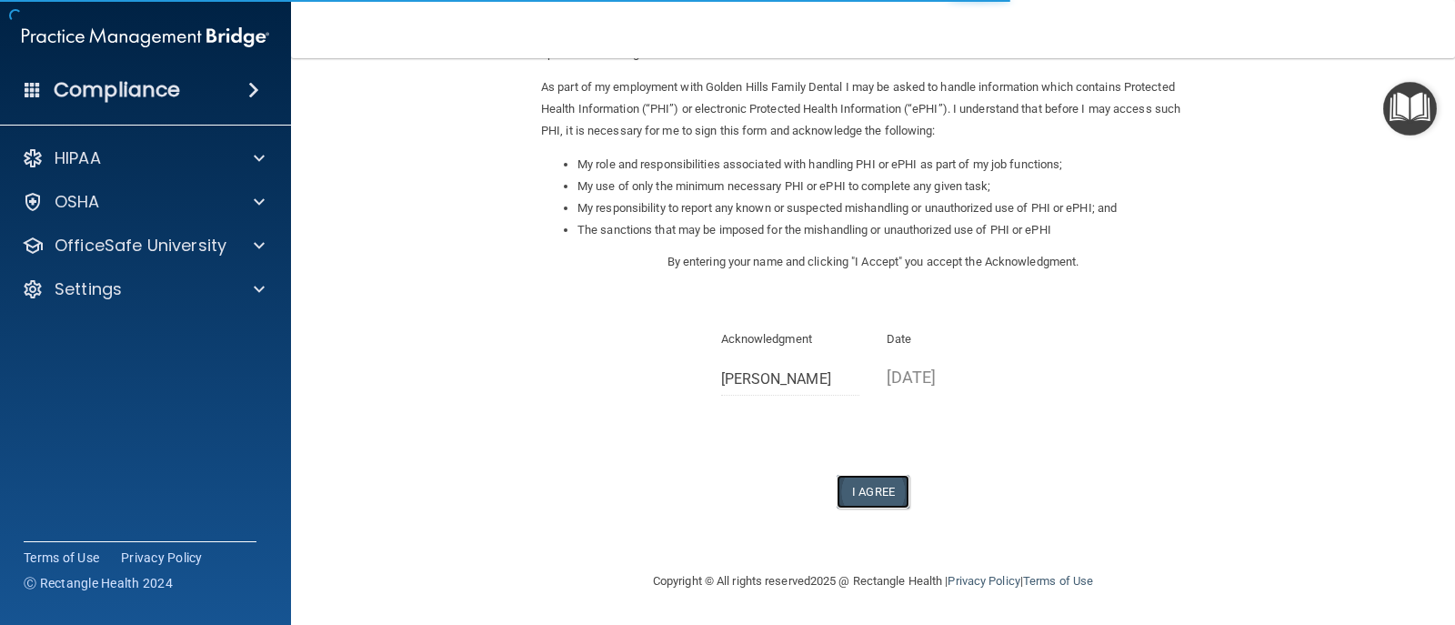
click at [895, 484] on button "I Agree" at bounding box center [873, 492] width 73 height 34
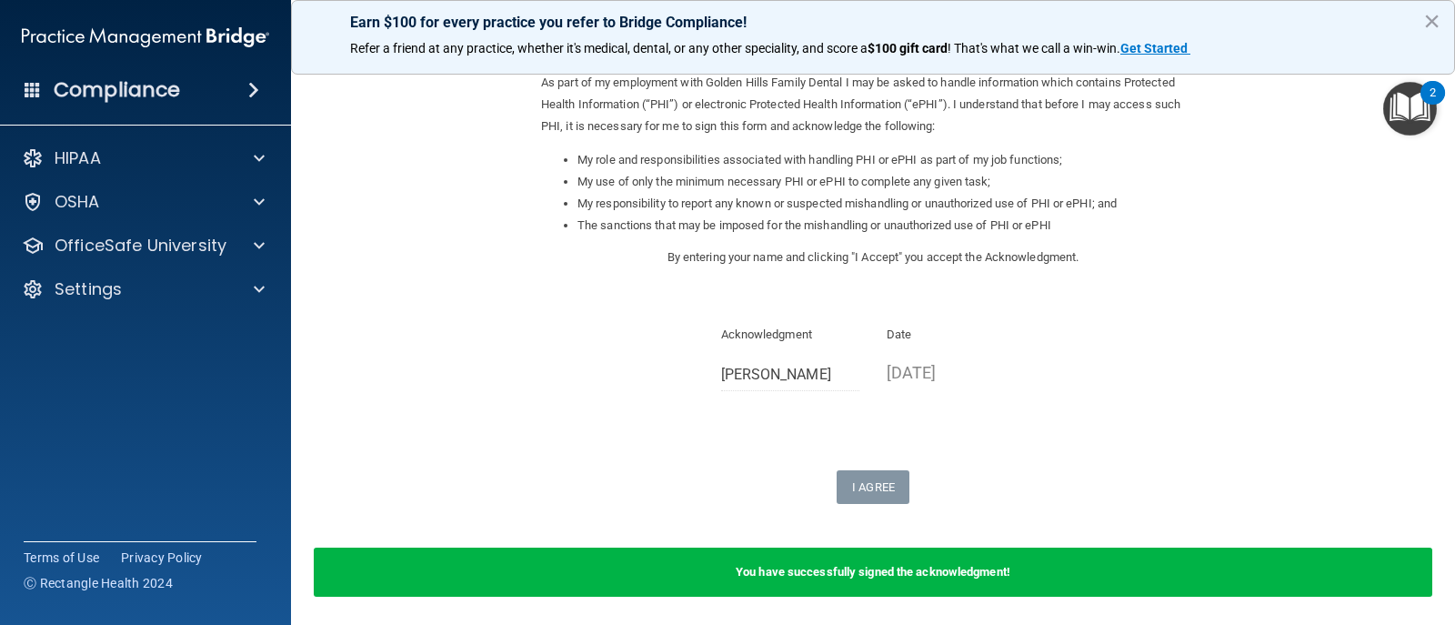
scroll to position [273, 0]
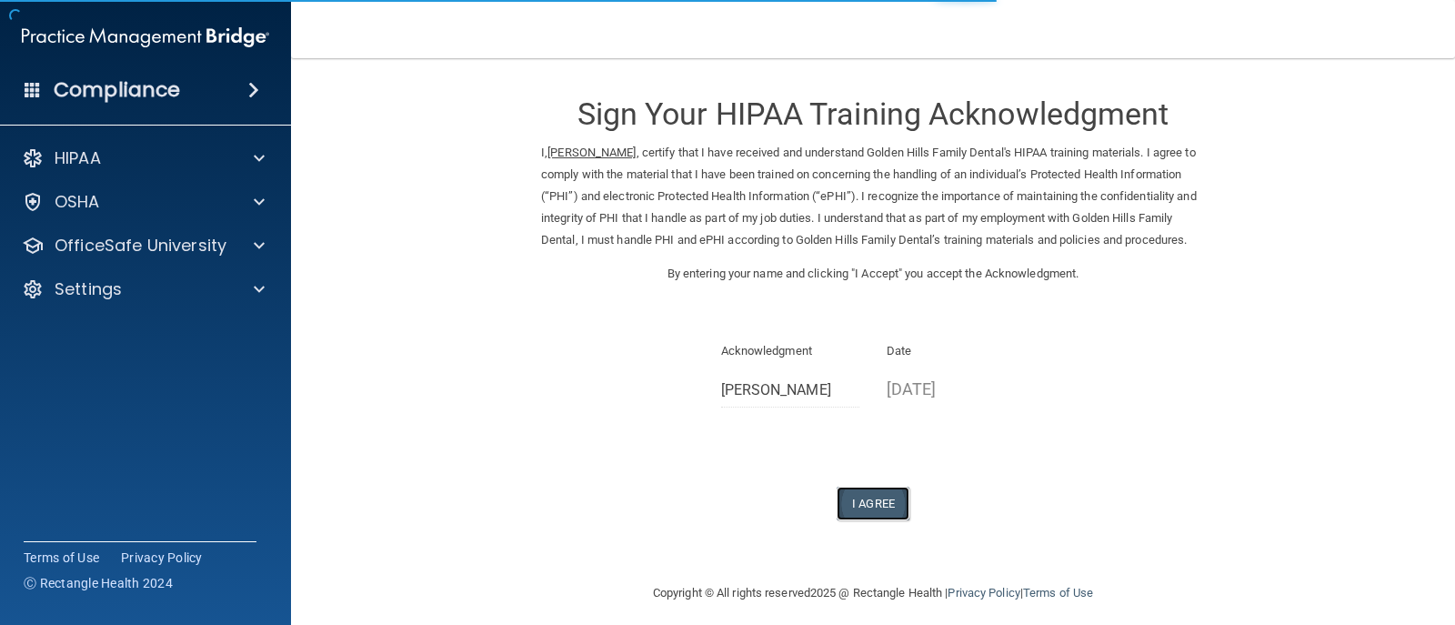
click at [891, 518] on button "I Agree" at bounding box center [873, 504] width 73 height 34
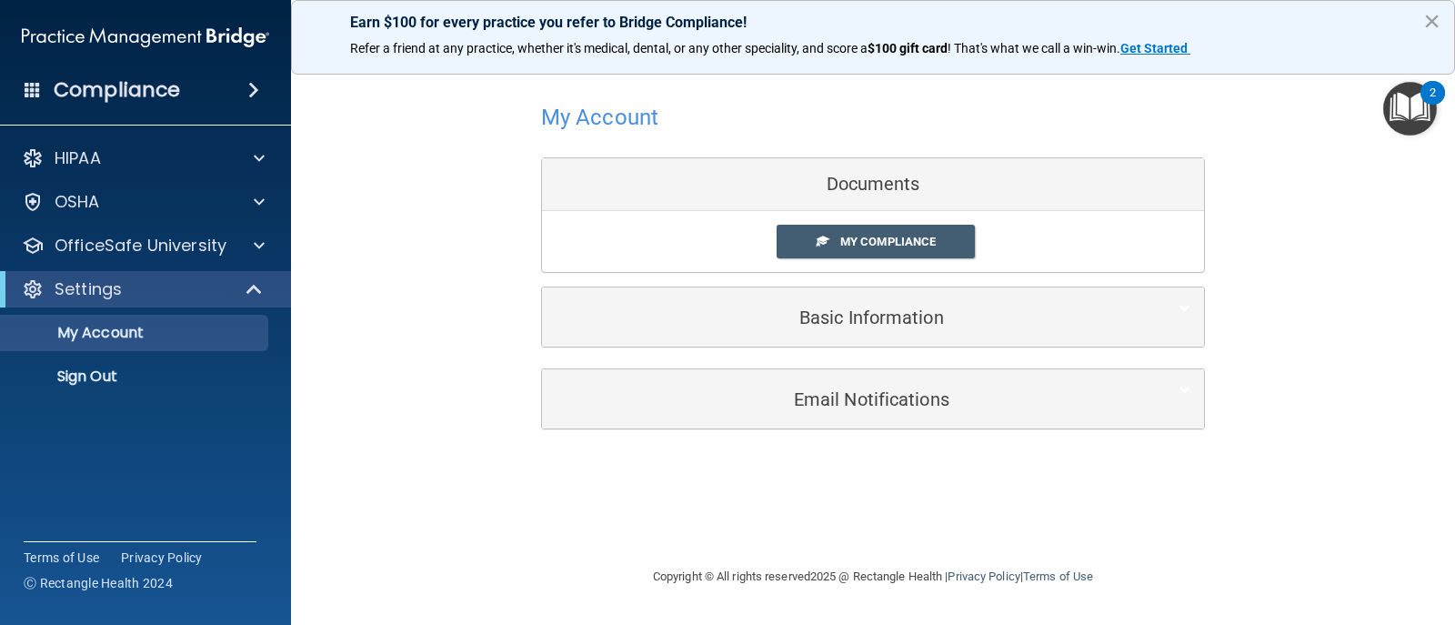
click at [1414, 119] on img "Open Resource Center, 2 new notifications" at bounding box center [1411, 109] width 54 height 54
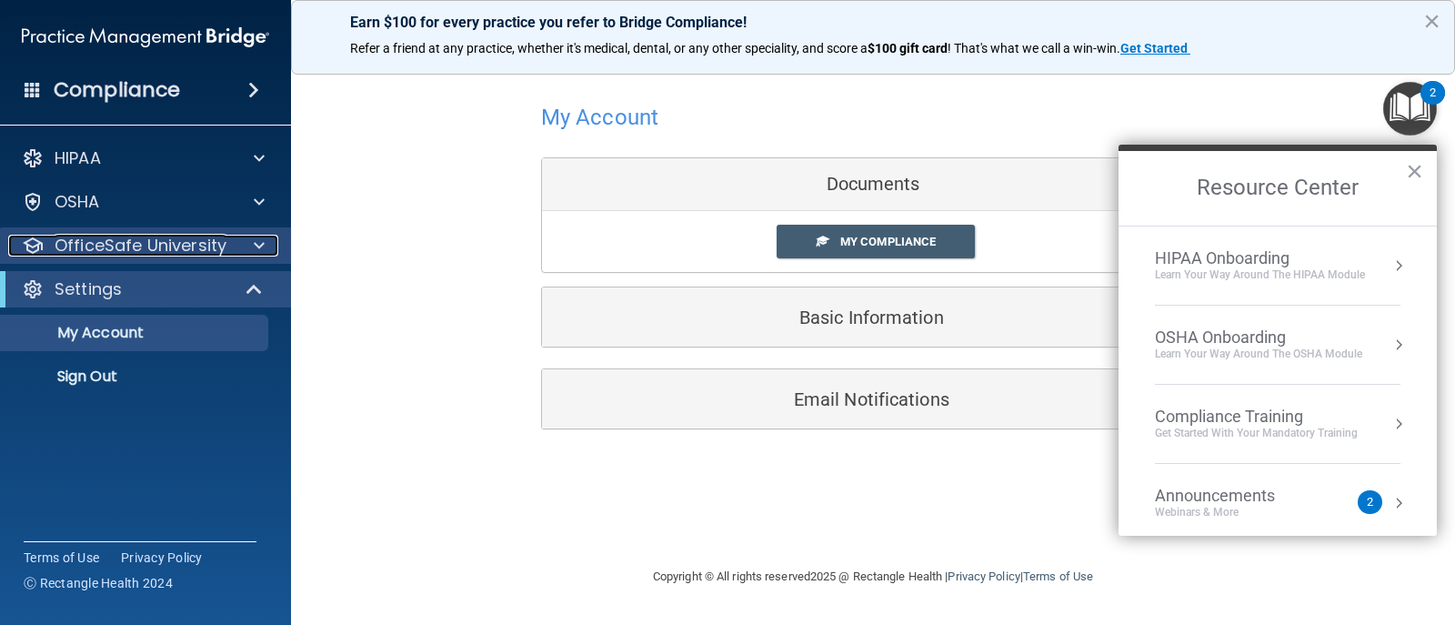
click at [258, 247] on span at bounding box center [259, 246] width 11 height 22
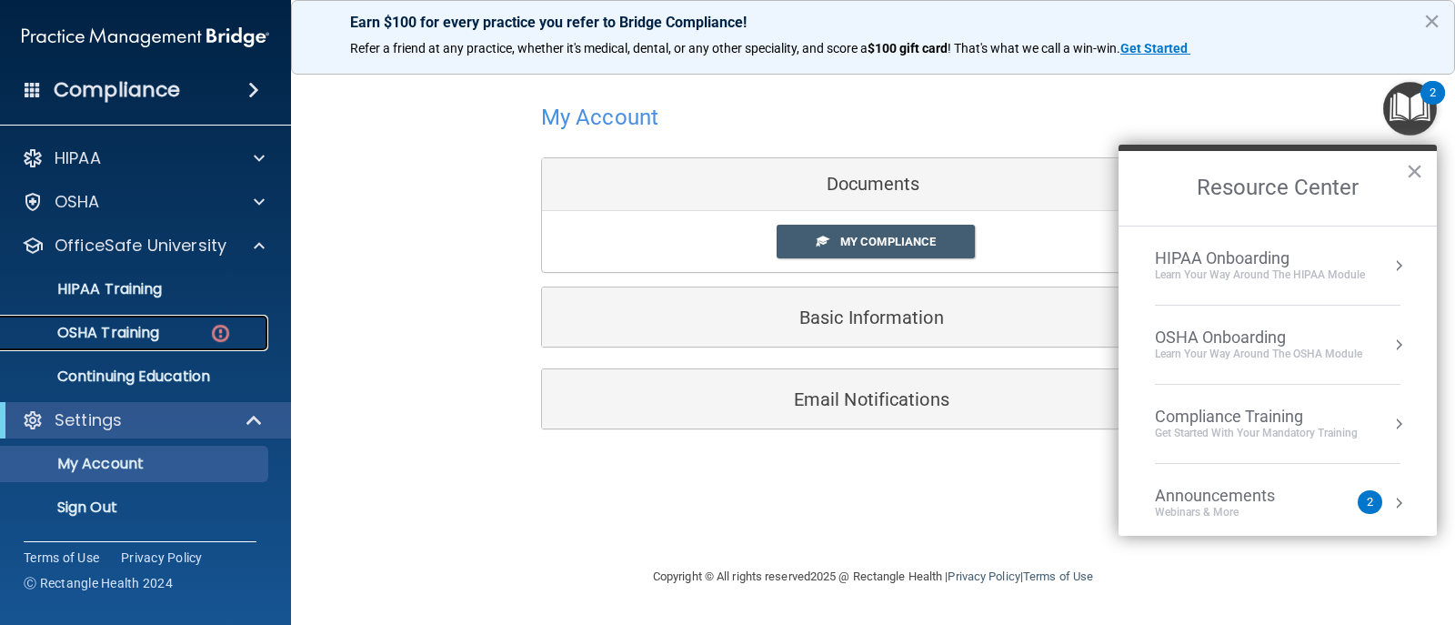
click at [150, 330] on p "OSHA Training" at bounding box center [85, 333] width 147 height 18
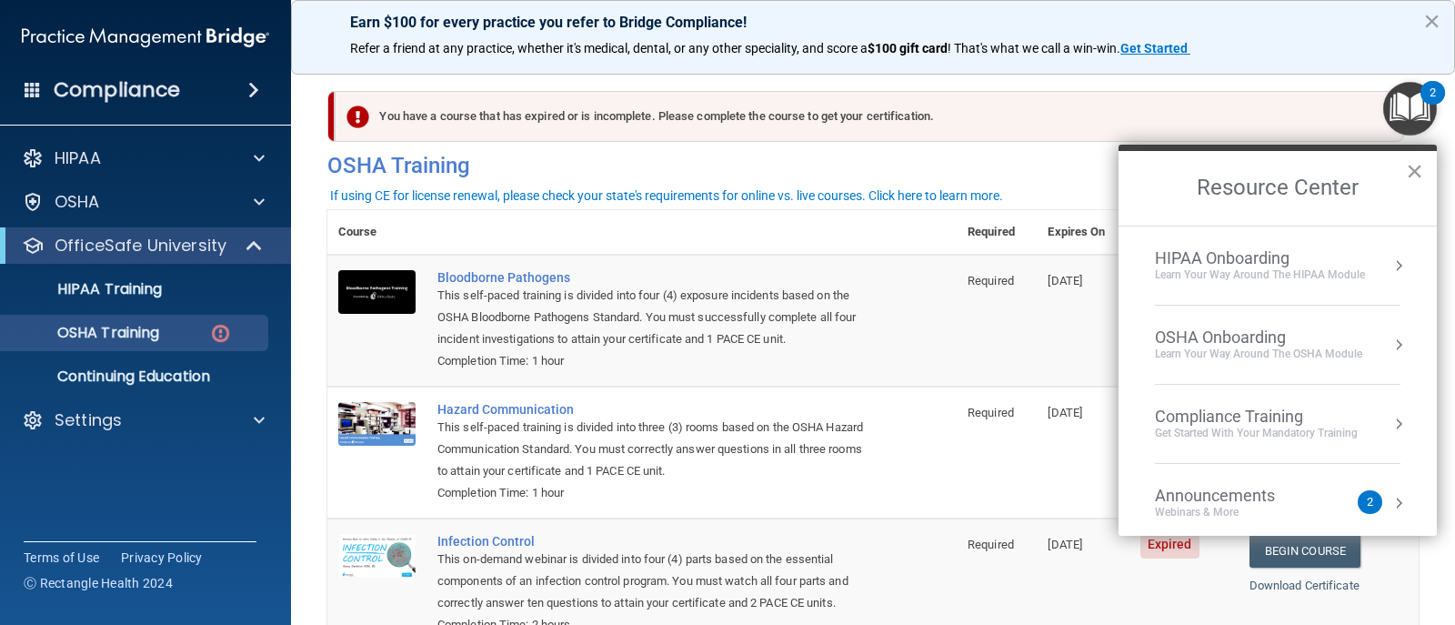
click at [1414, 170] on button "×" at bounding box center [1414, 170] width 17 height 29
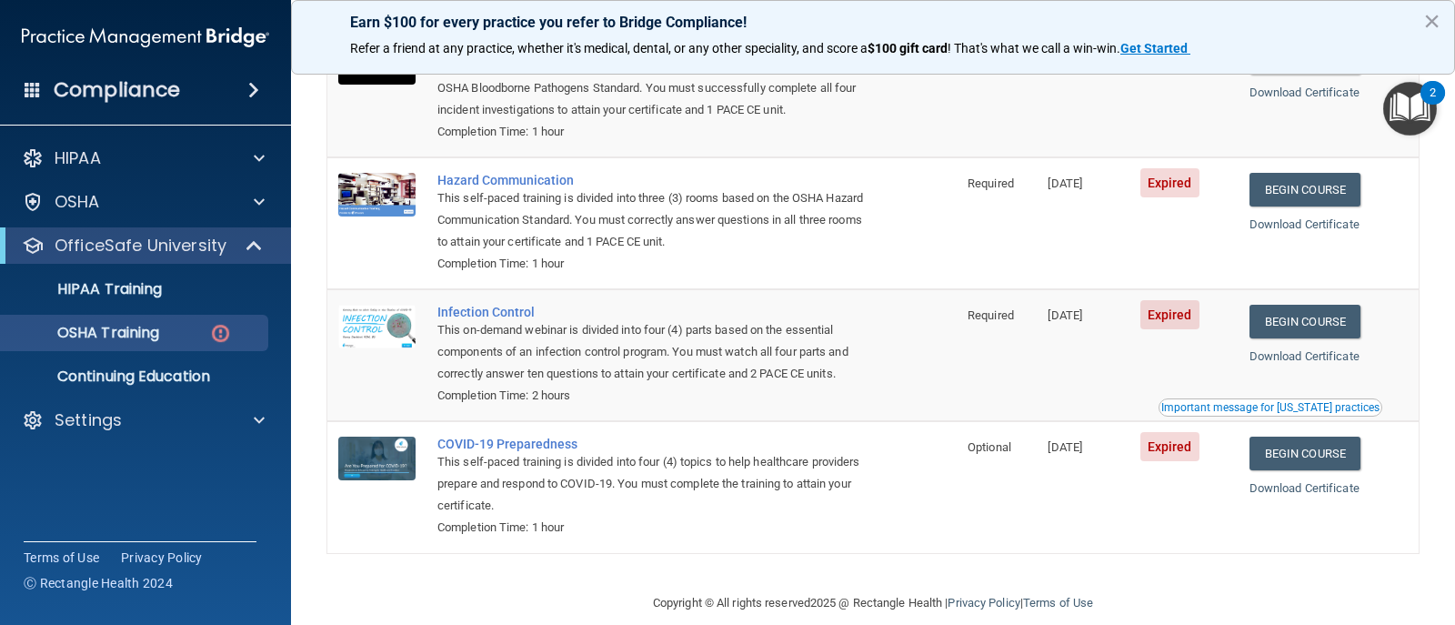
scroll to position [256, 0]
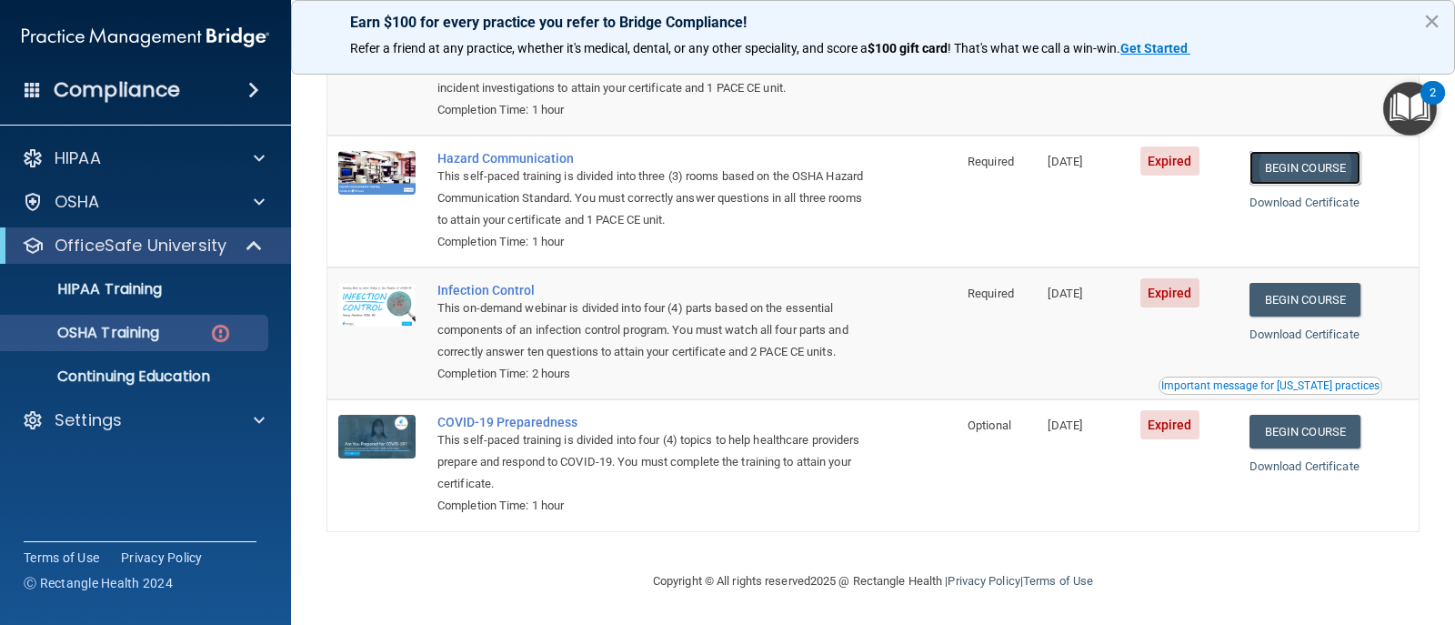
click at [1324, 165] on link "Begin Course" at bounding box center [1305, 168] width 111 height 34
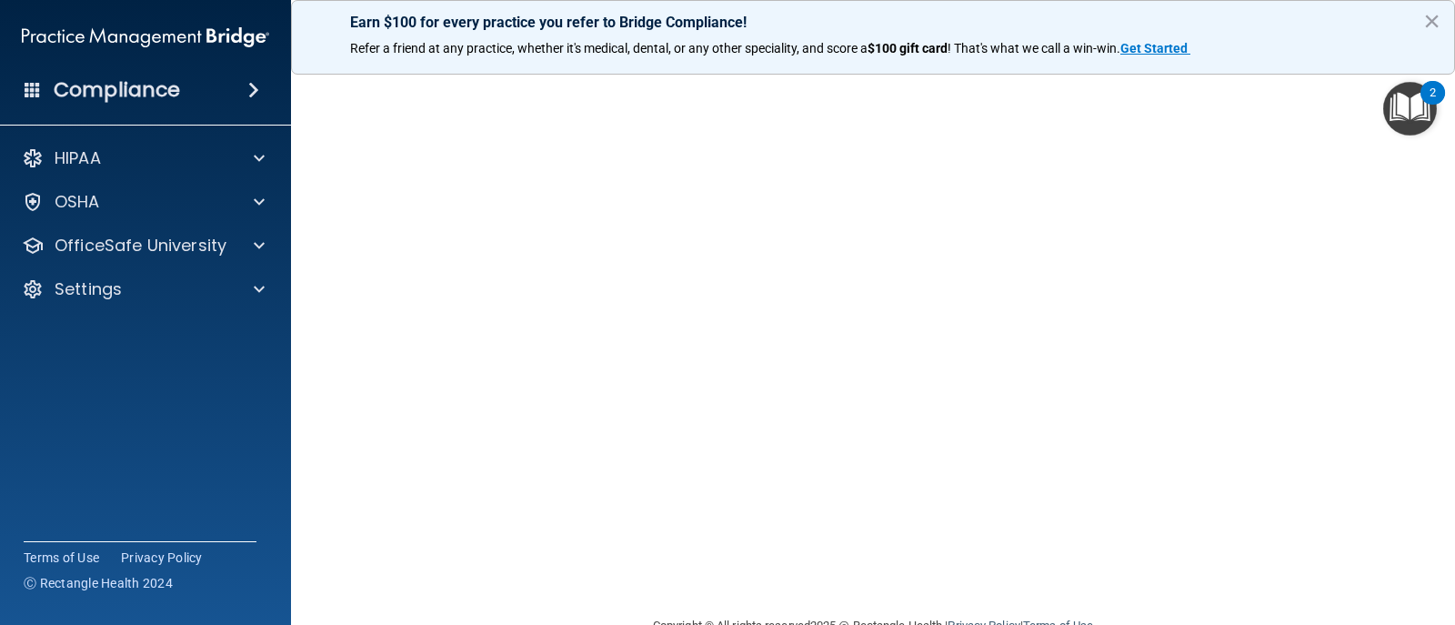
scroll to position [59, 0]
click at [1435, 24] on button "×" at bounding box center [1432, 20] width 17 height 29
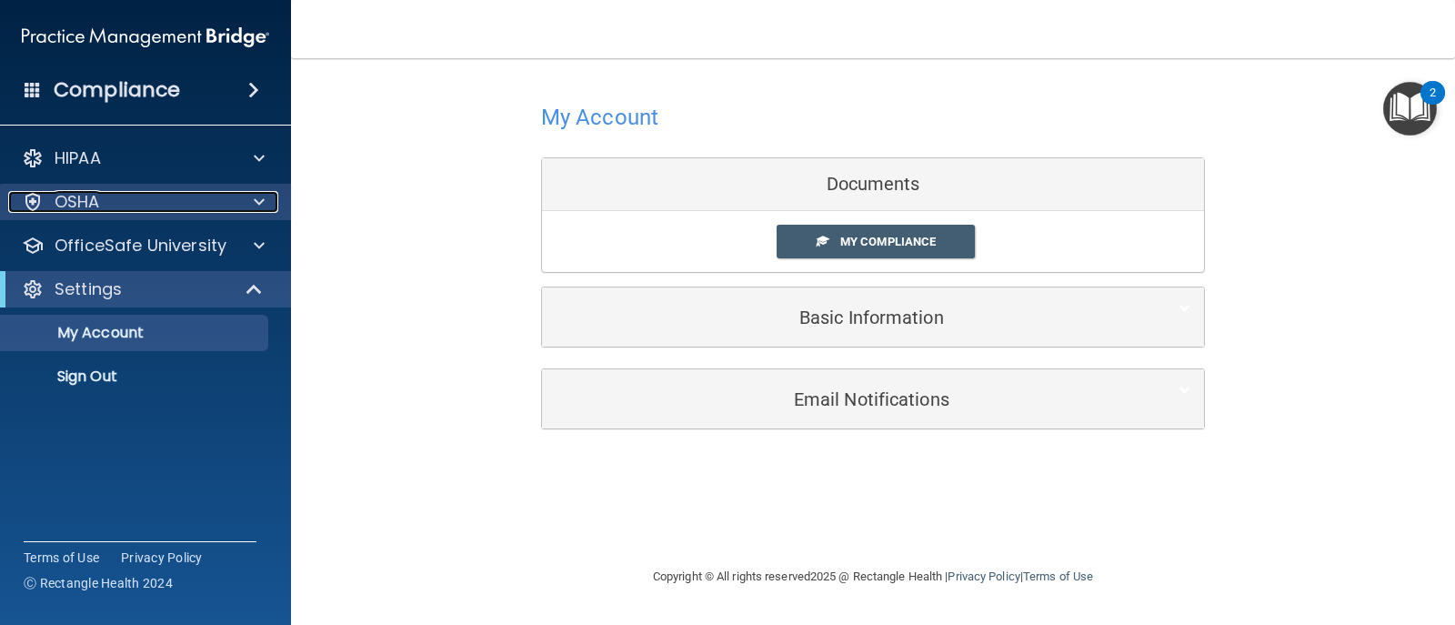
click at [255, 208] on span at bounding box center [259, 202] width 11 height 22
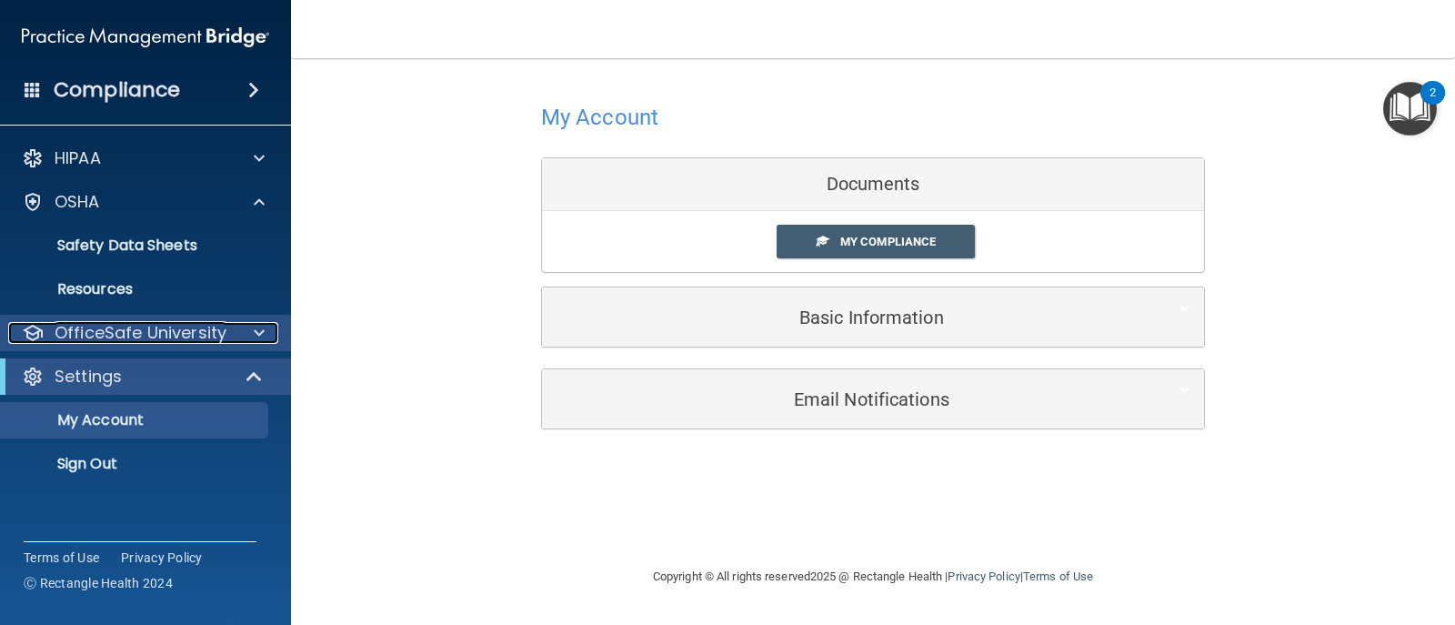
click at [257, 333] on span at bounding box center [259, 333] width 11 height 22
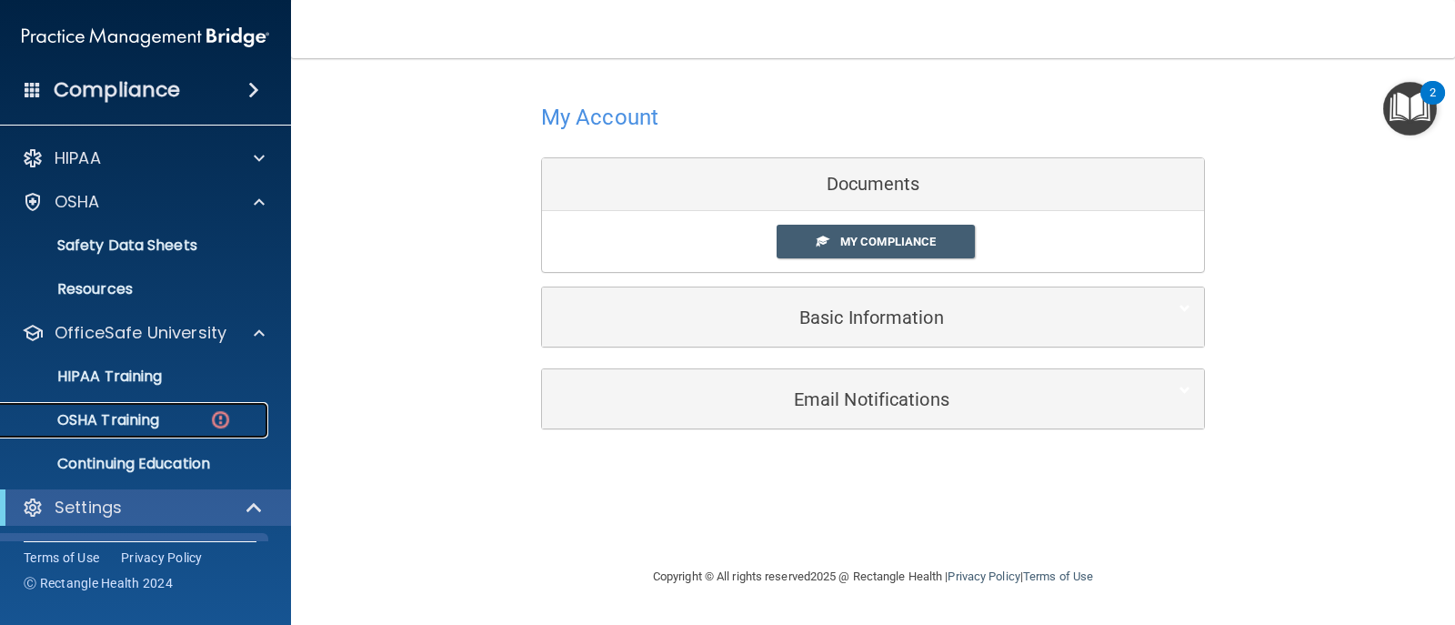
click at [172, 418] on div "OSHA Training" at bounding box center [136, 420] width 248 height 18
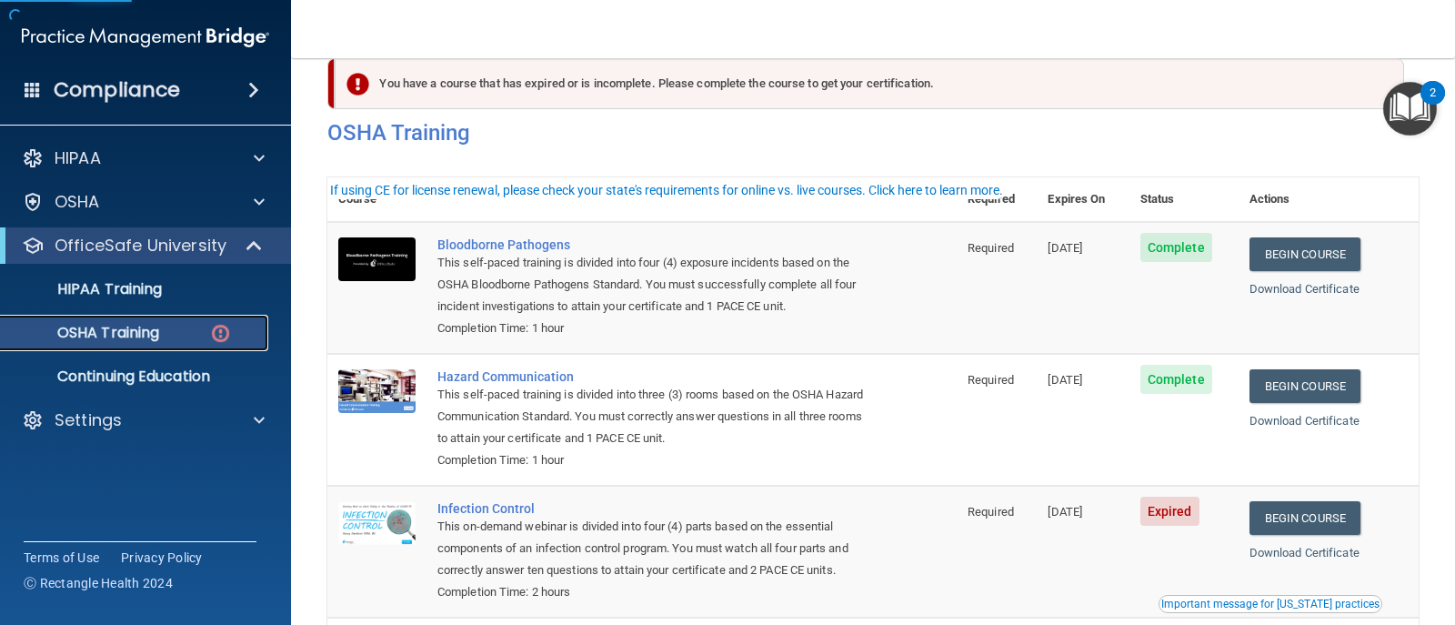
scroll to position [91, 0]
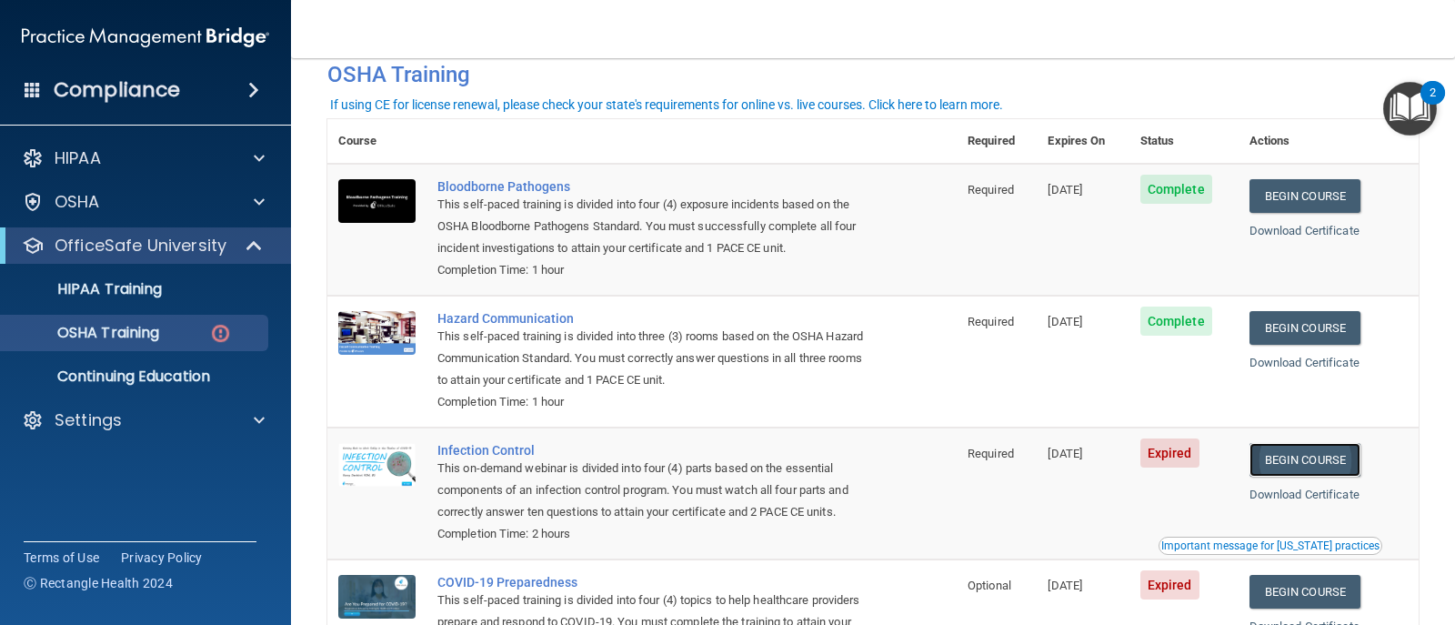
click at [1334, 477] on link "Begin Course" at bounding box center [1305, 460] width 111 height 34
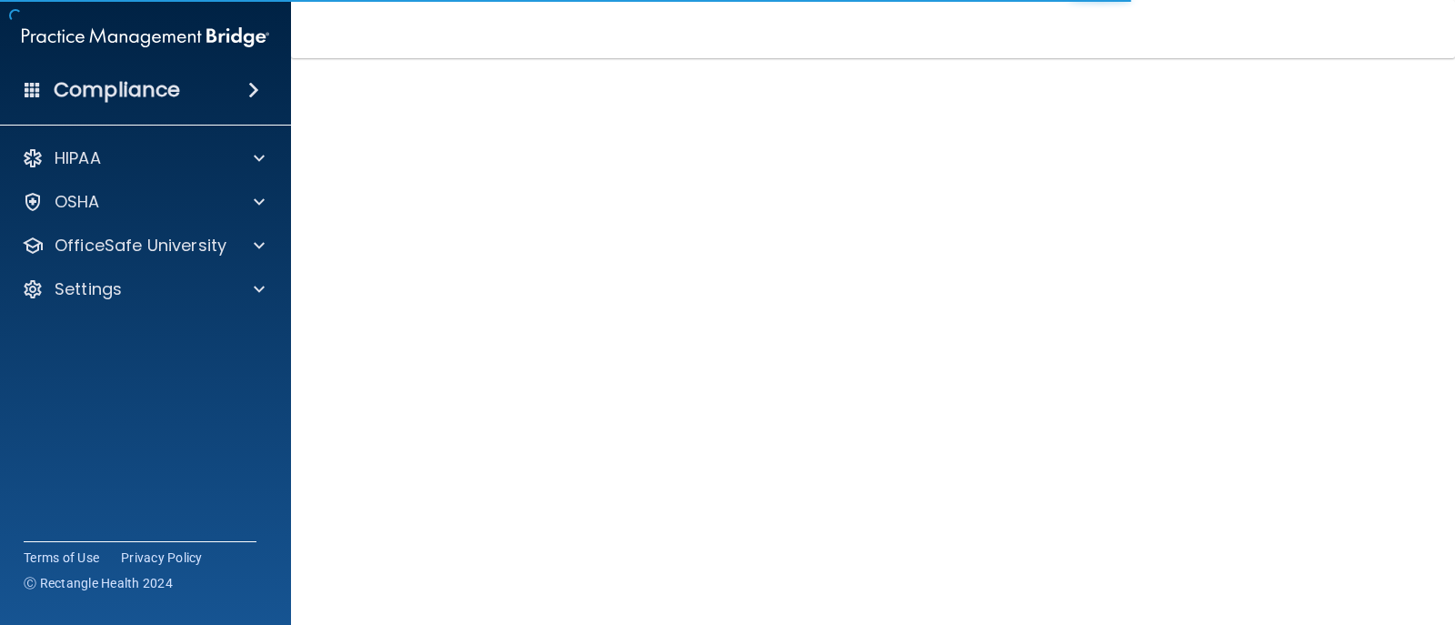
scroll to position [91, 0]
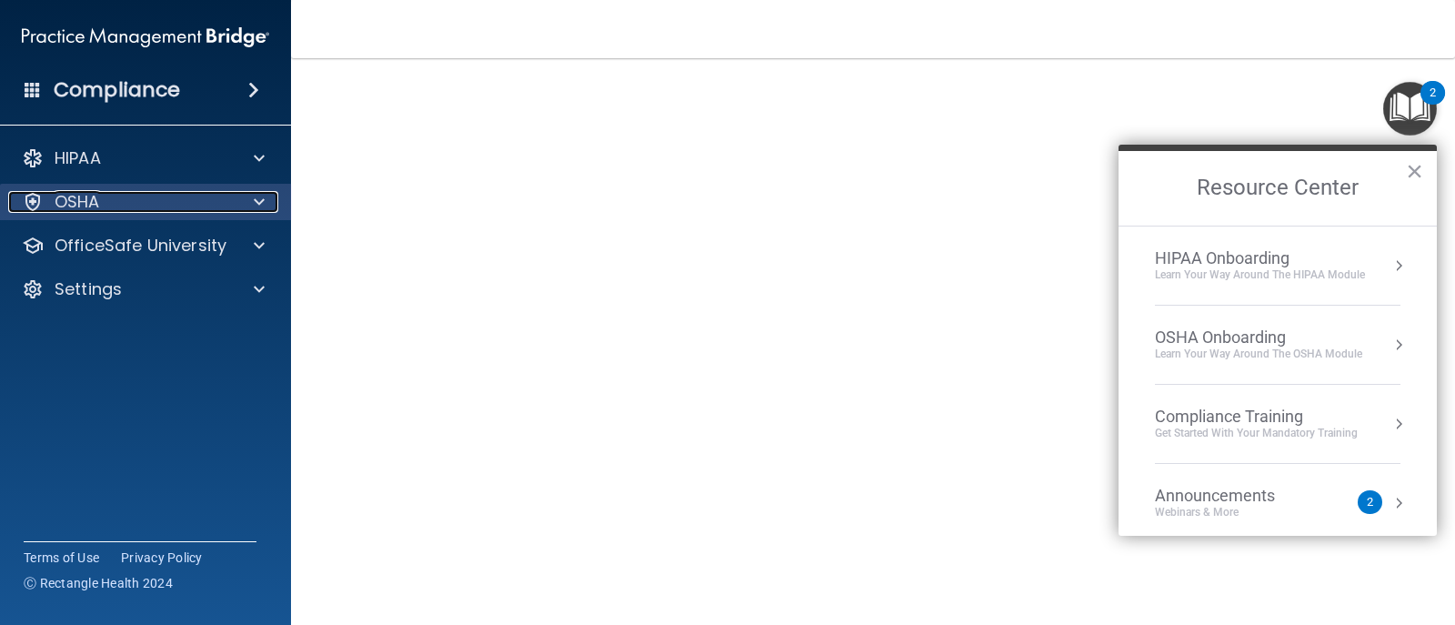
click at [266, 206] on div at bounding box center [256, 202] width 45 height 22
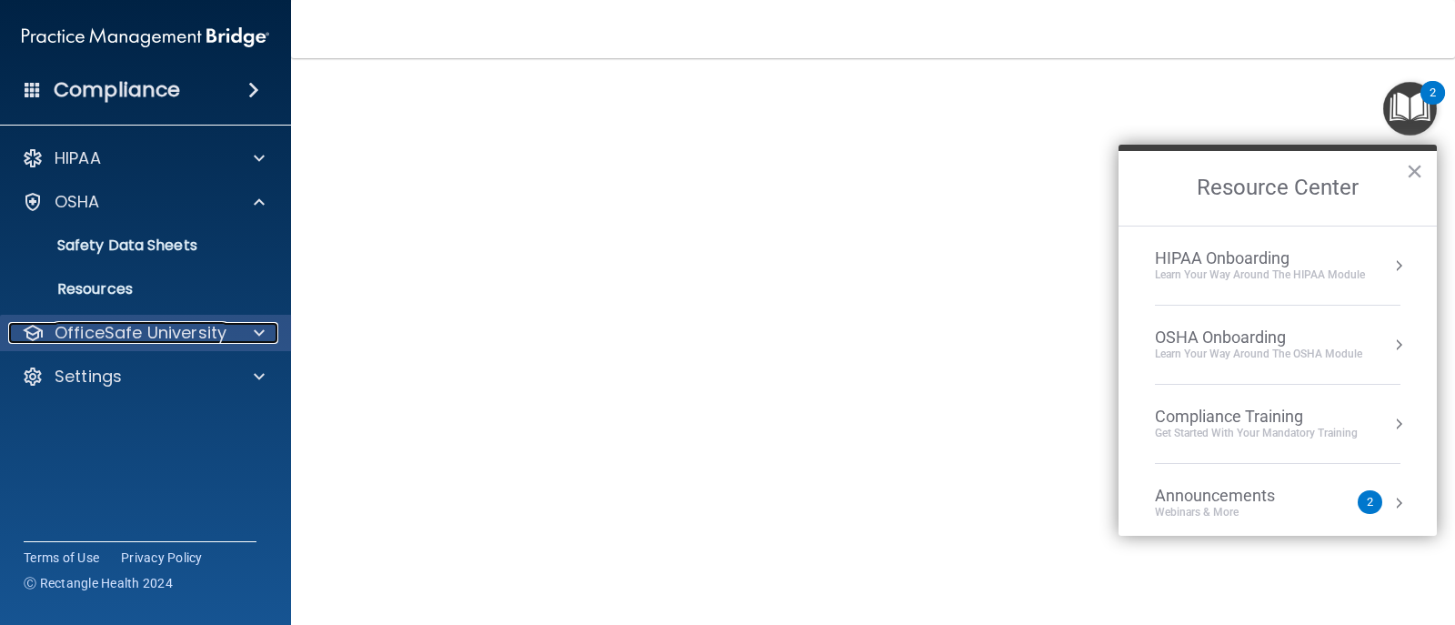
click at [244, 331] on div at bounding box center [256, 333] width 45 height 22
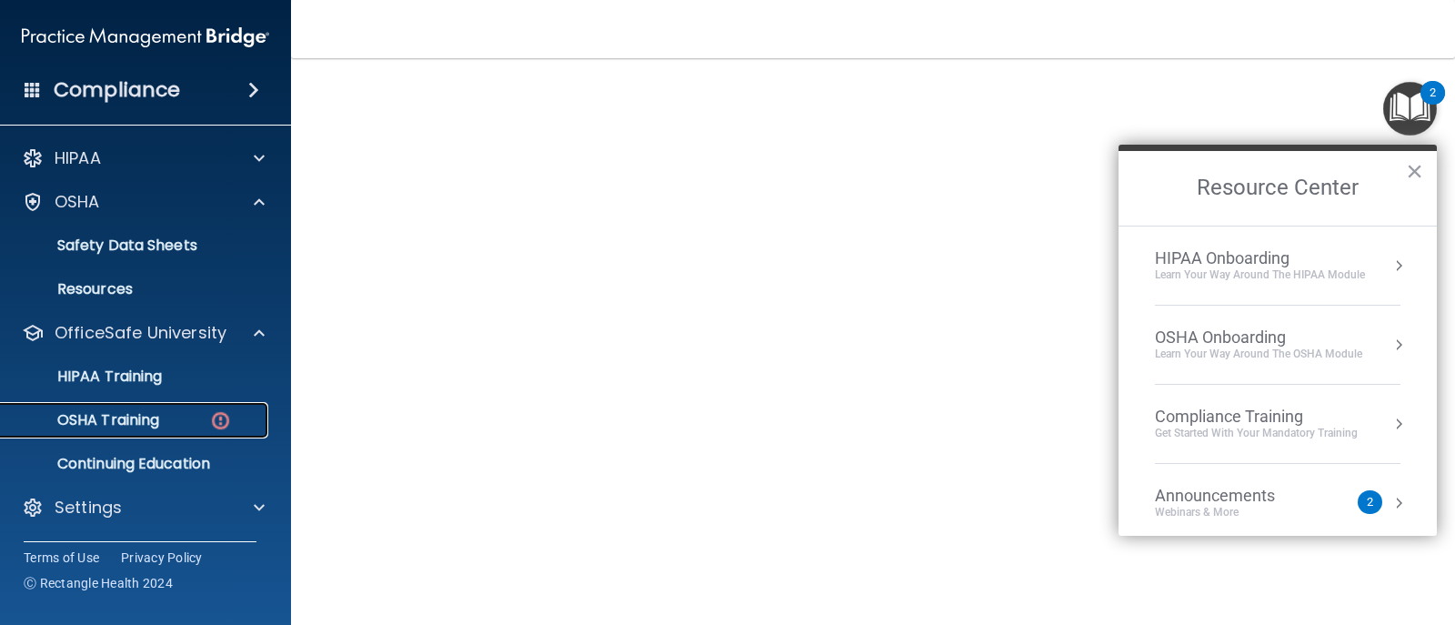
click at [185, 414] on div "OSHA Training" at bounding box center [136, 420] width 248 height 18
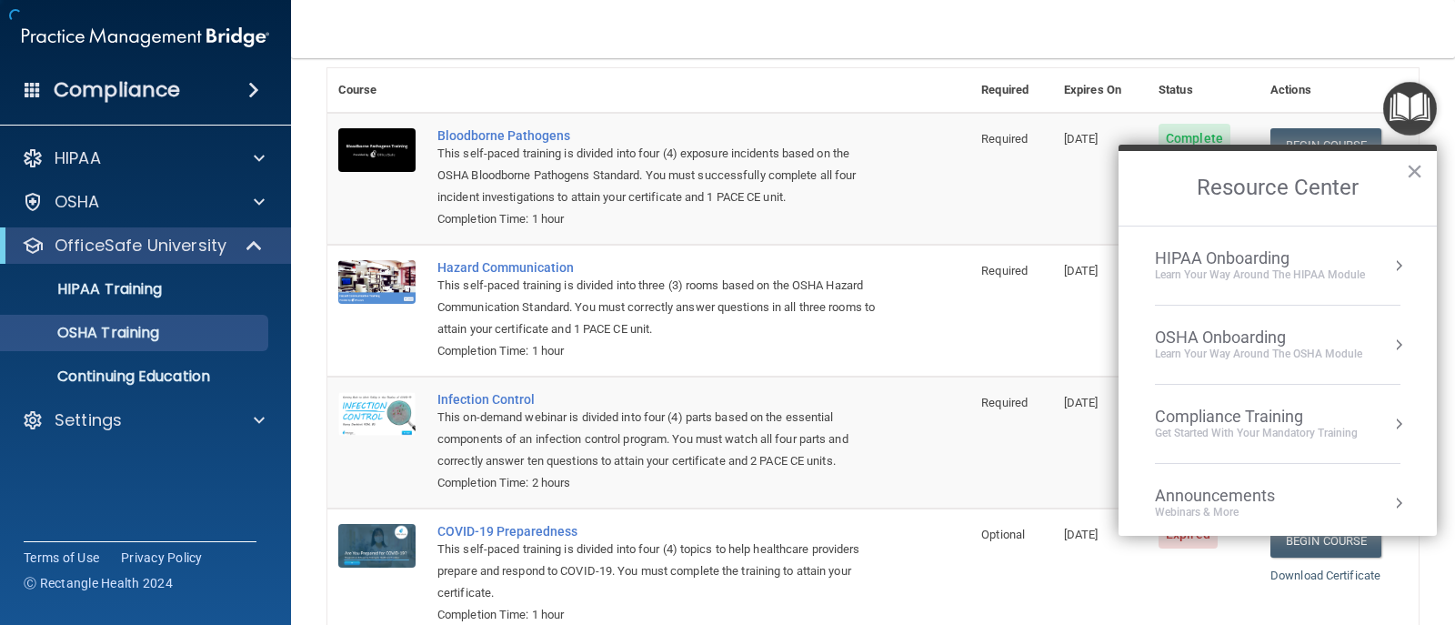
scroll to position [142, 0]
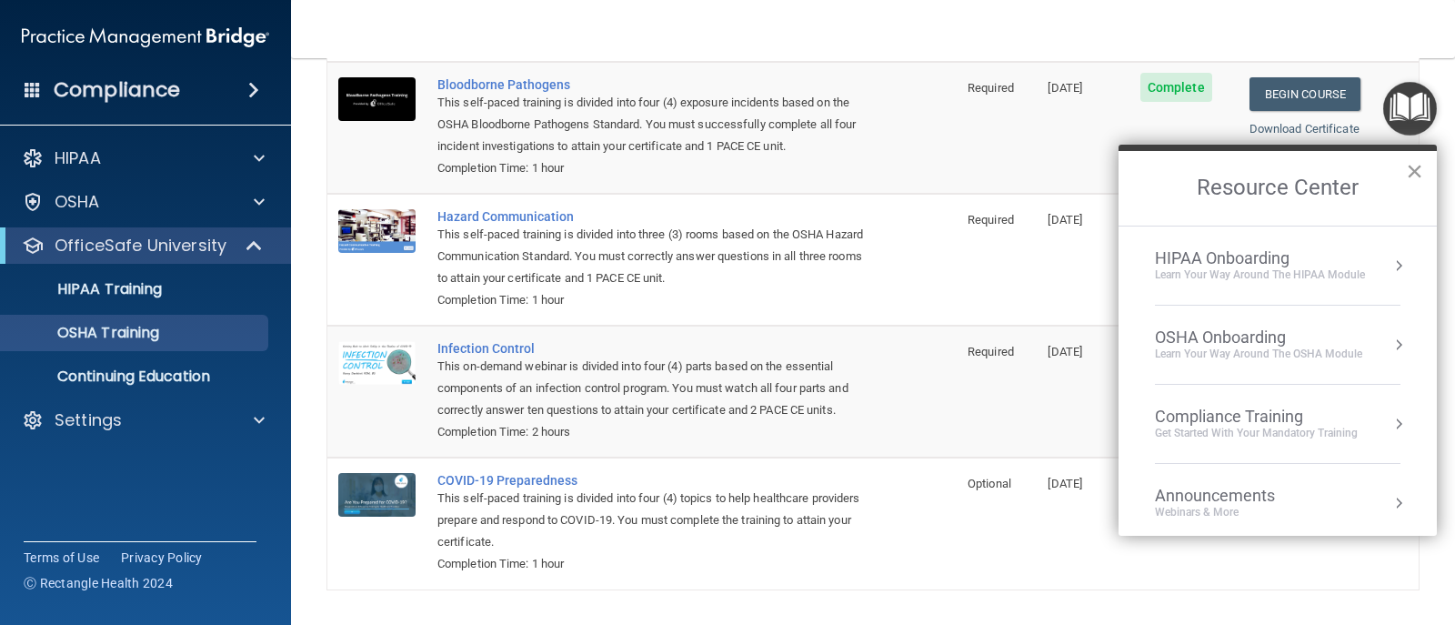
click at [1411, 168] on button "×" at bounding box center [1414, 170] width 17 height 29
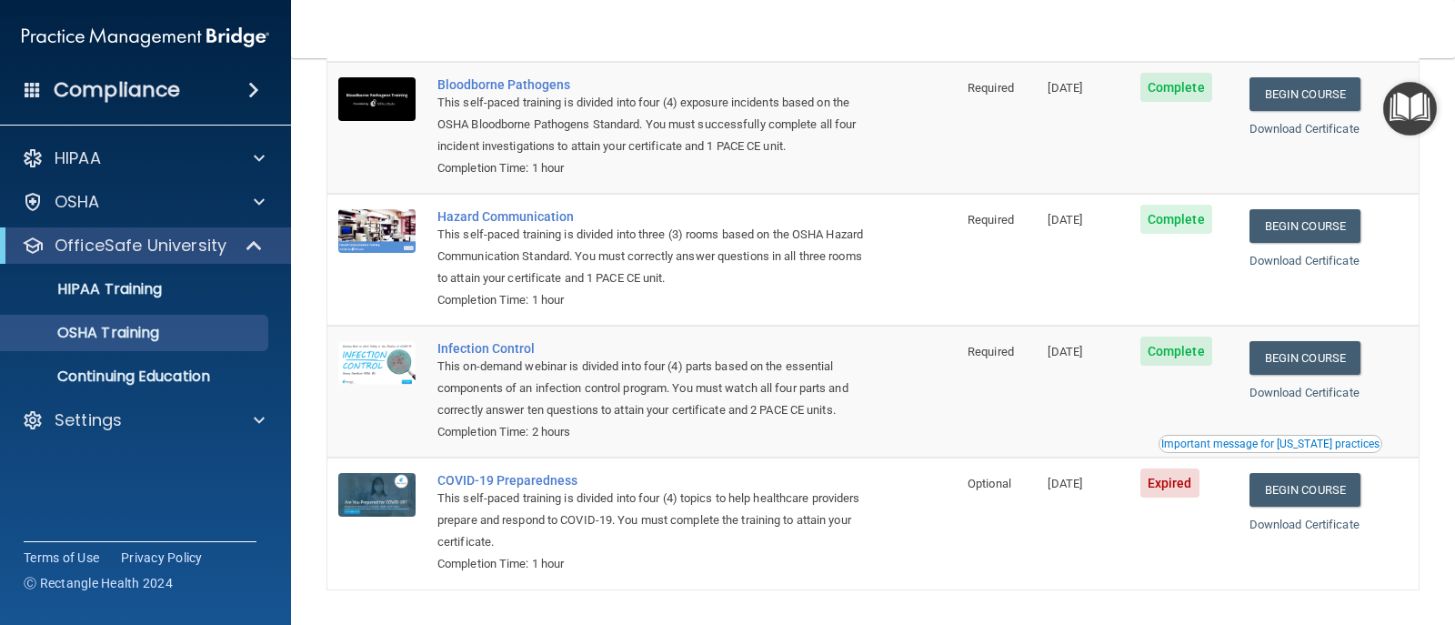
scroll to position [205, 0]
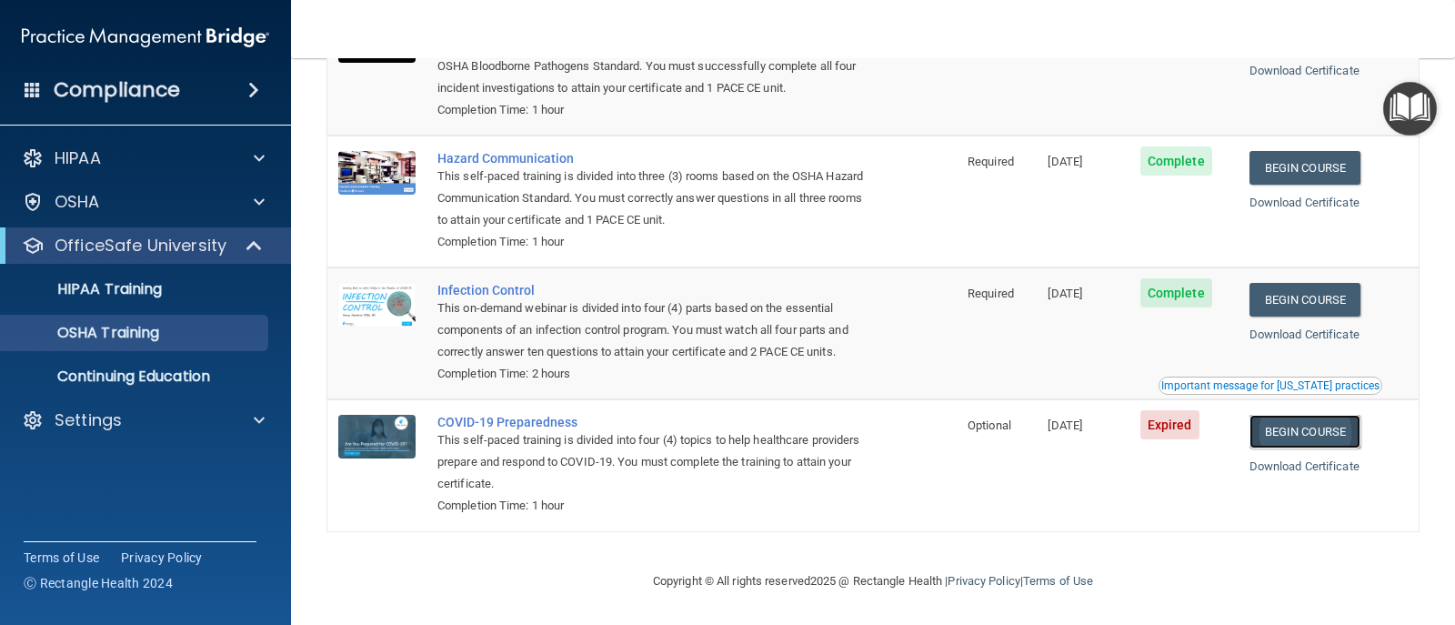
click at [1281, 437] on link "Begin Course" at bounding box center [1305, 432] width 111 height 34
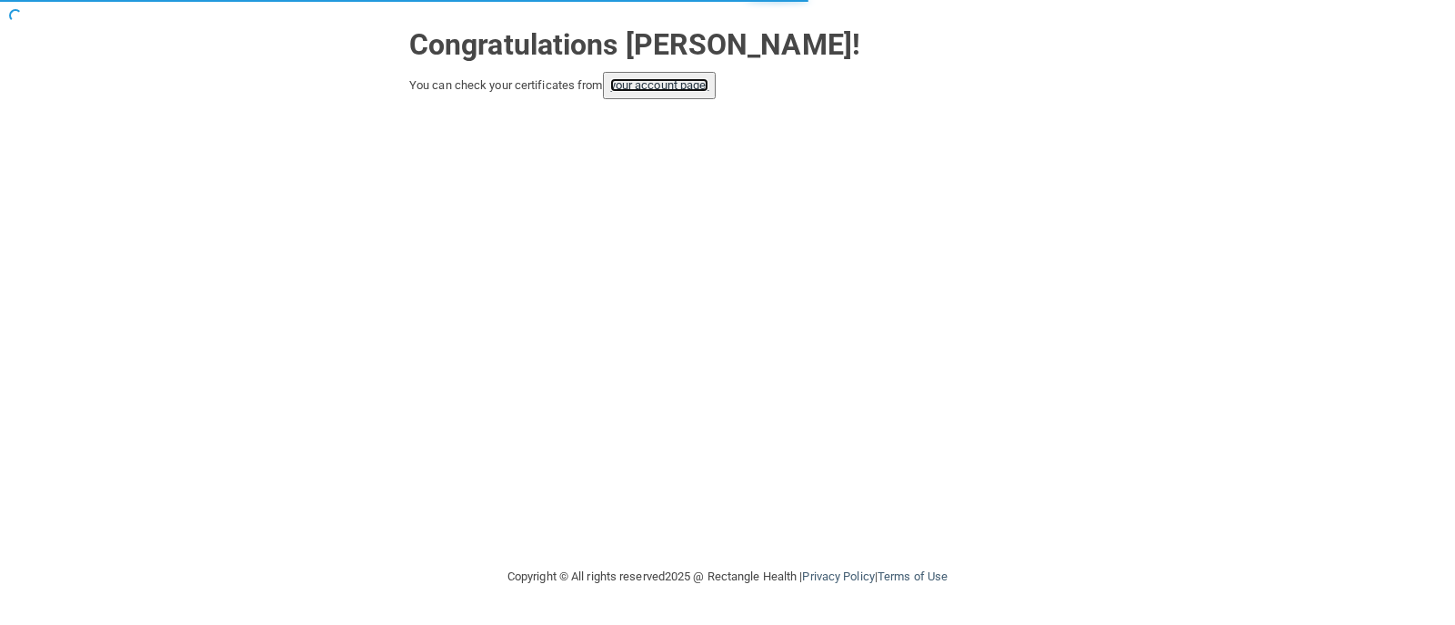
click at [710, 92] on link "your account page!" at bounding box center [659, 85] width 99 height 14
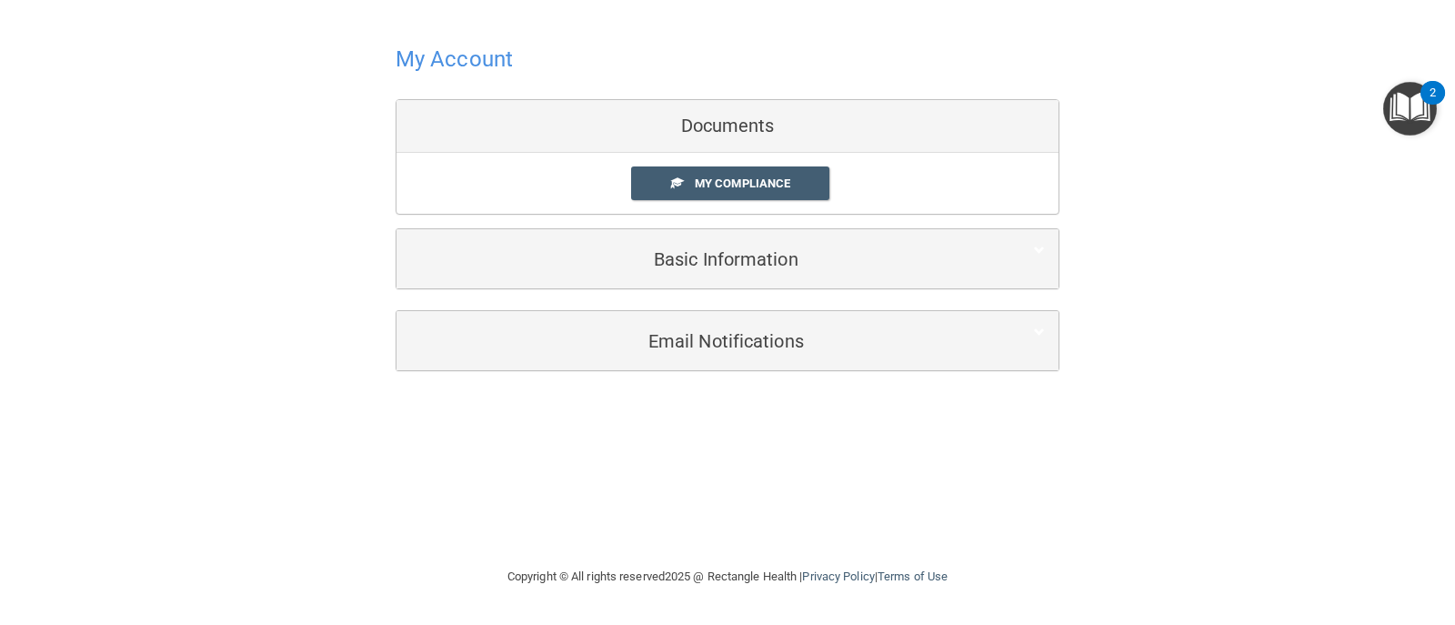
click at [1402, 115] on img "Open Resource Center, 2 new notifications" at bounding box center [1411, 109] width 54 height 54
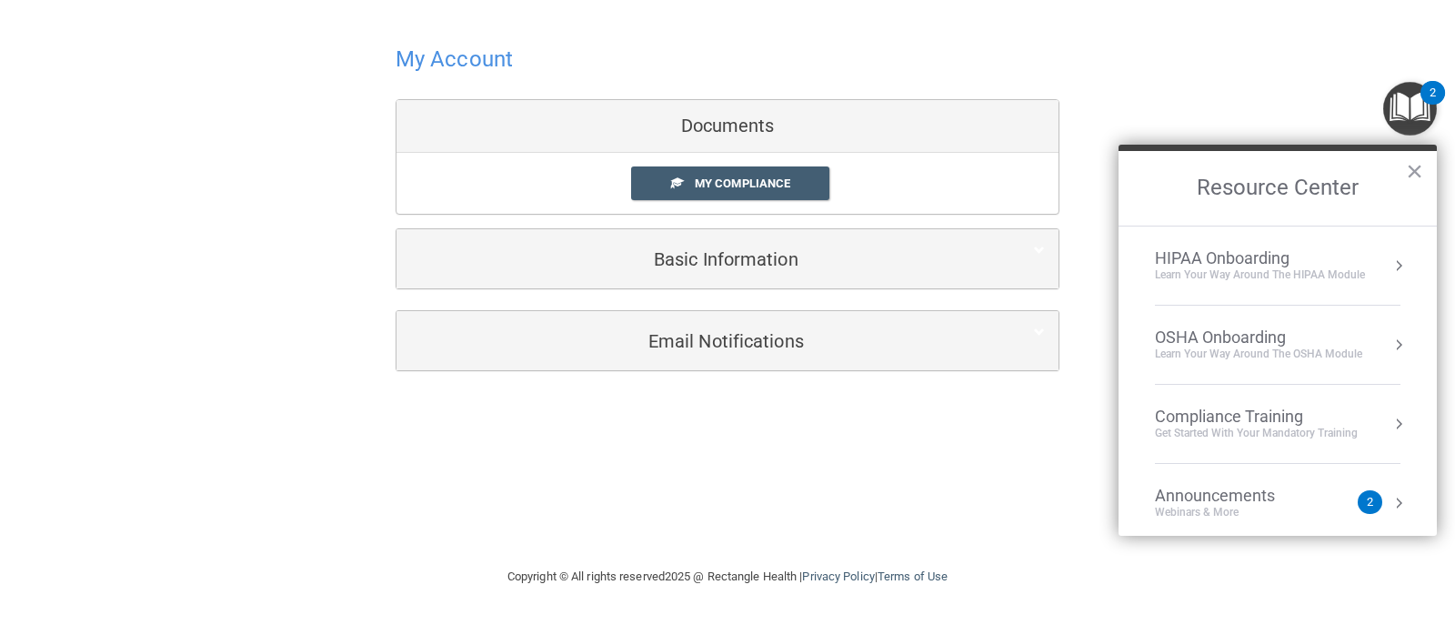
click at [1257, 338] on div "OSHA Onboarding" at bounding box center [1258, 337] width 207 height 20
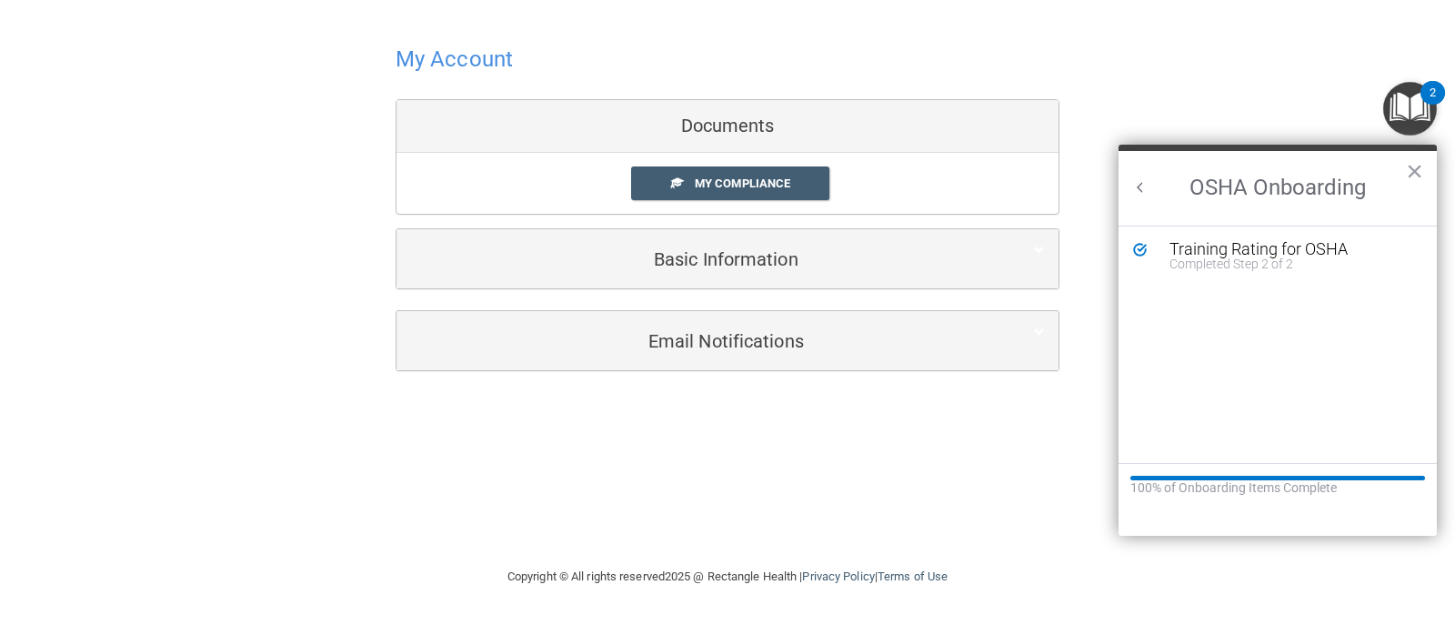
click at [1140, 188] on button "Back to Resource Center Home" at bounding box center [1141, 187] width 18 height 18
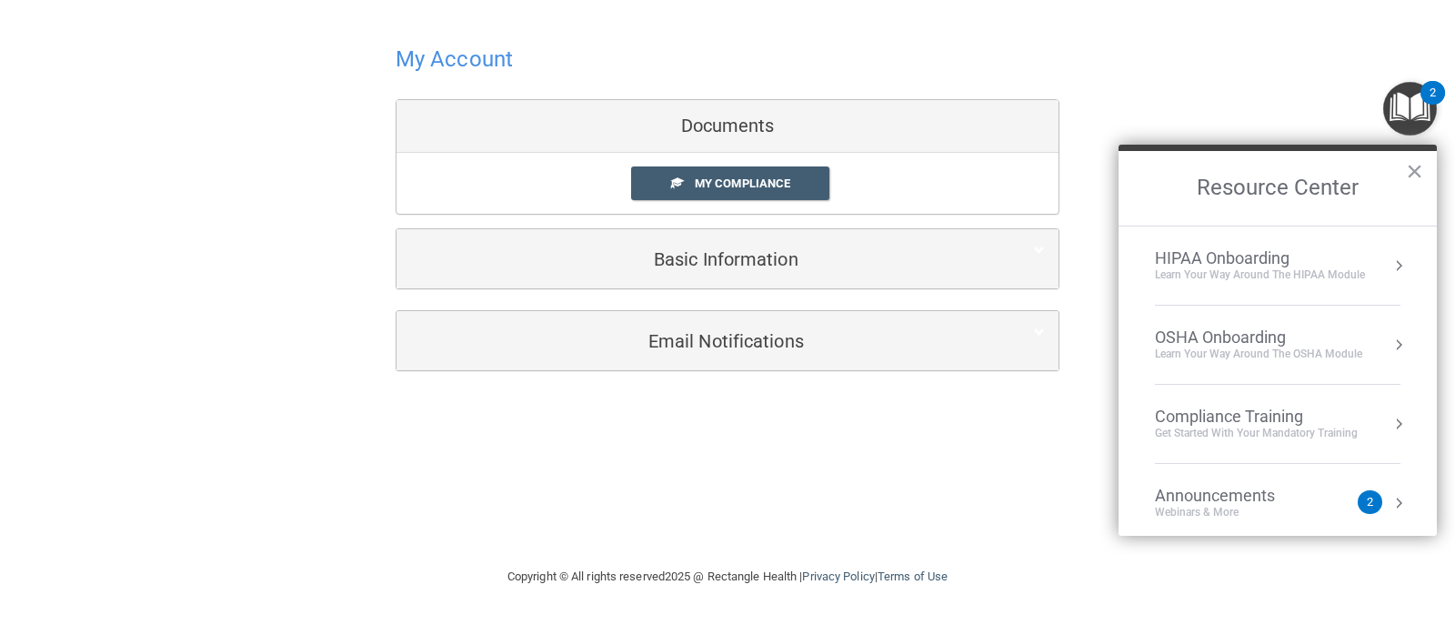
click at [1191, 412] on div "Compliance Training" at bounding box center [1256, 417] width 203 height 20
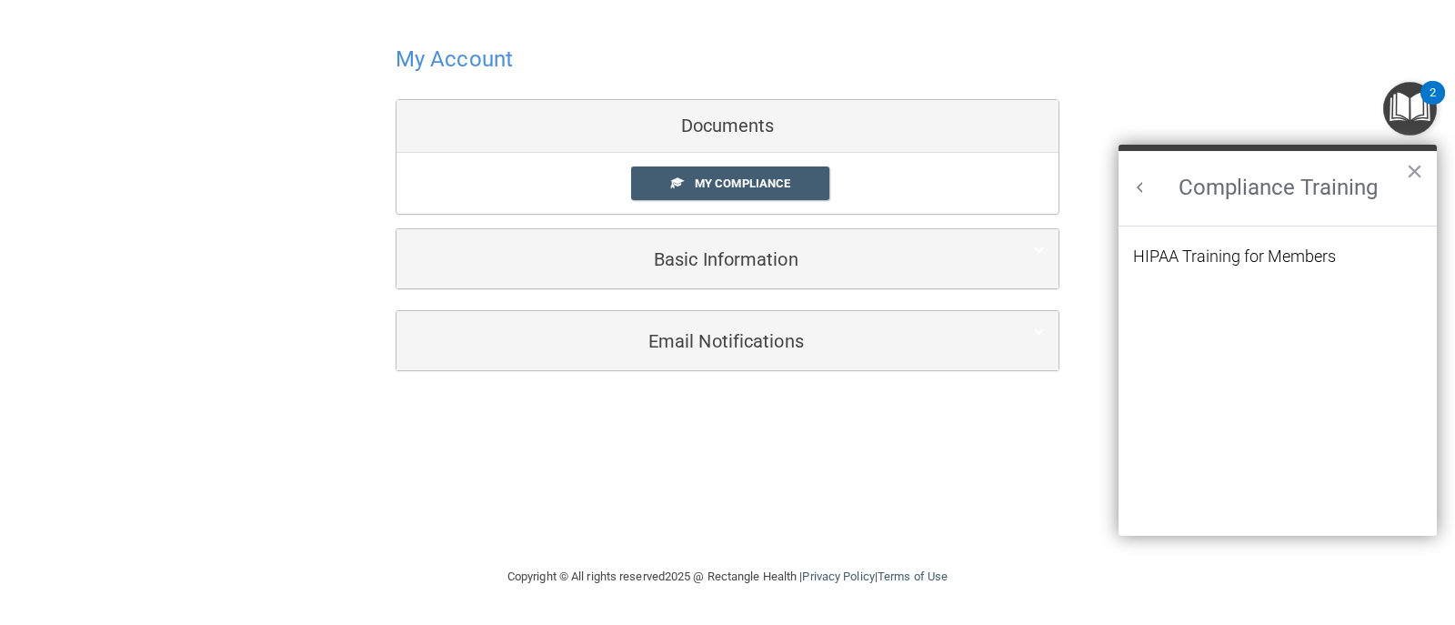
click at [1149, 194] on button "Back to Resource Center Home" at bounding box center [1141, 187] width 18 height 18
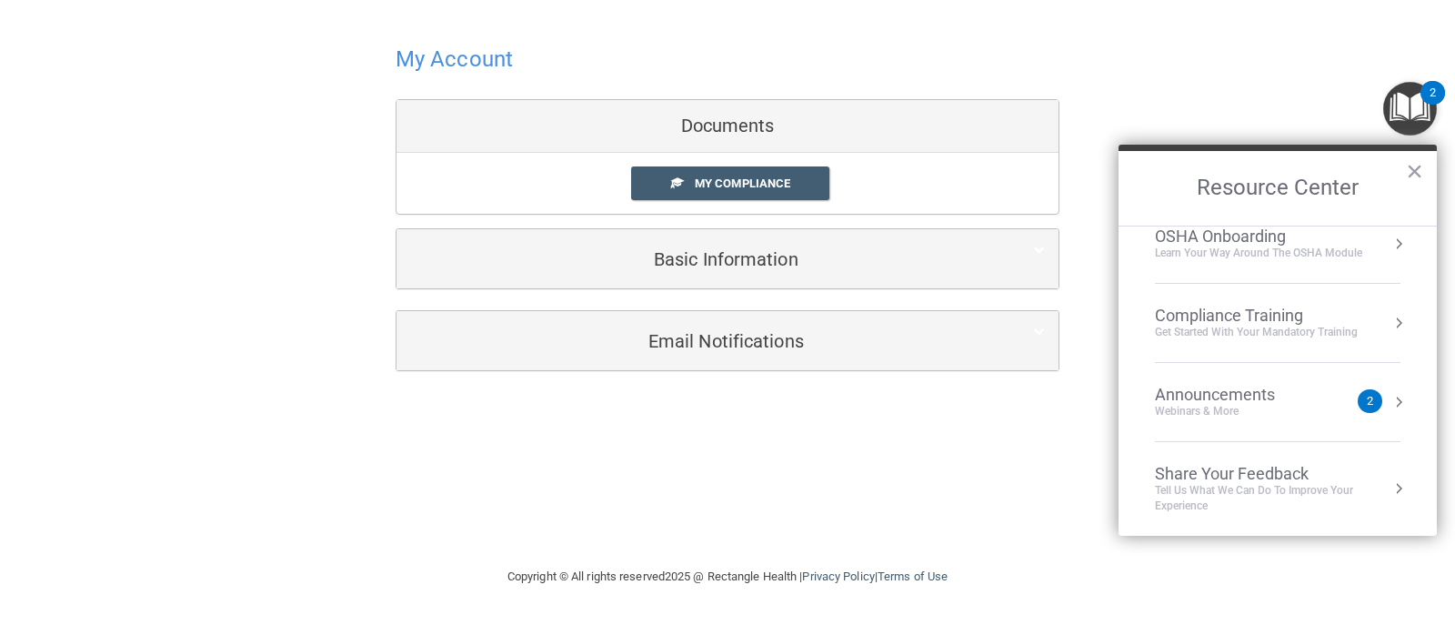
scroll to position [102, 0]
click at [1189, 390] on div "Announcements" at bounding box center [1233, 394] width 156 height 20
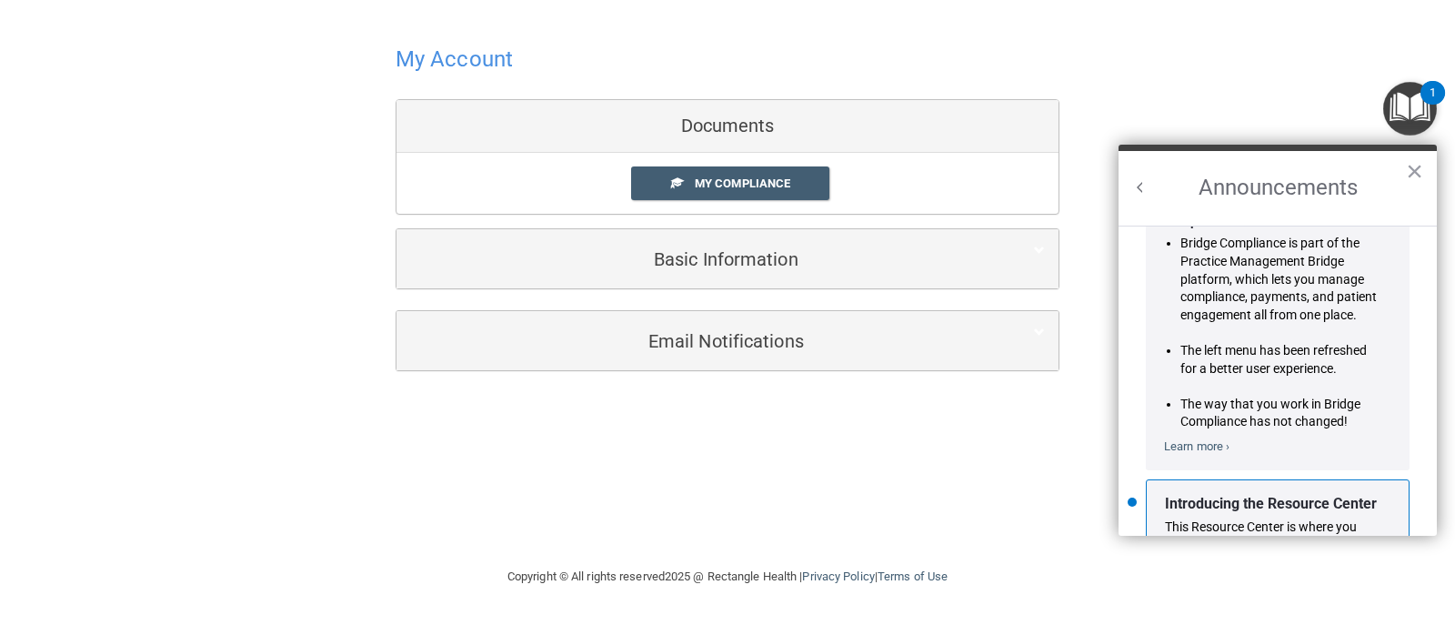
scroll to position [319, 0]
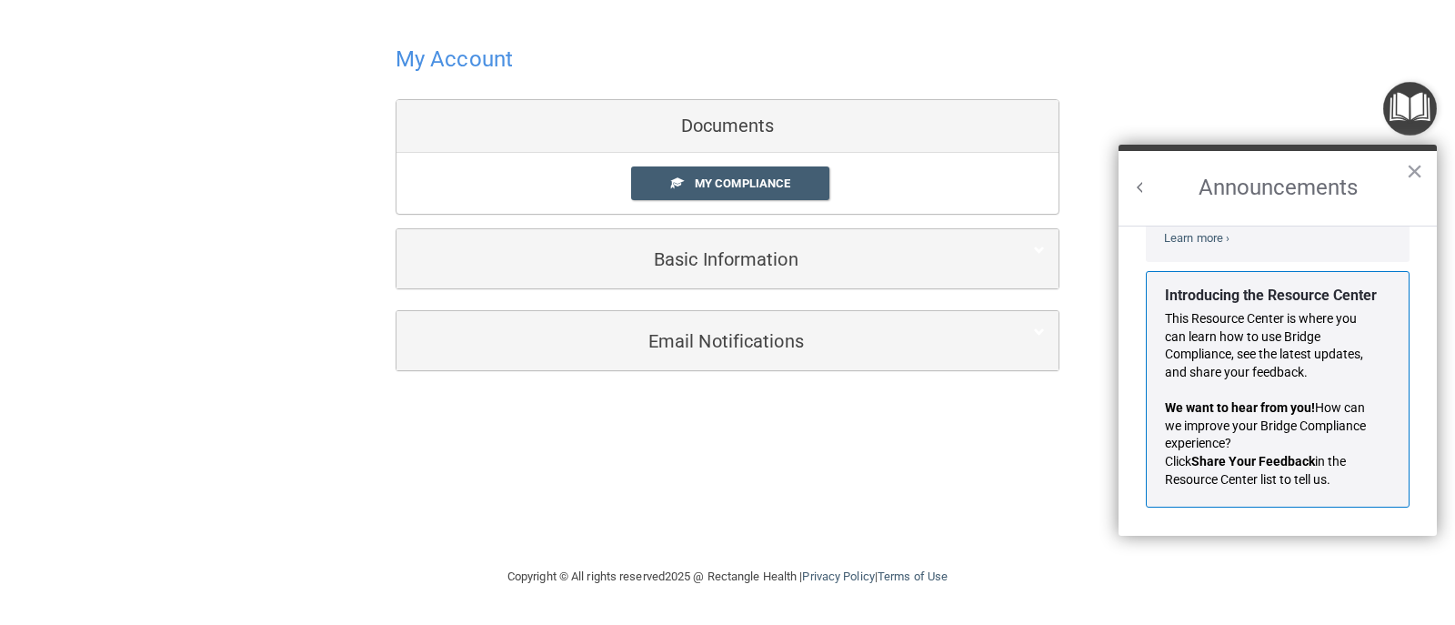
click at [1144, 186] on button "Back to Resource Center Home" at bounding box center [1141, 187] width 18 height 18
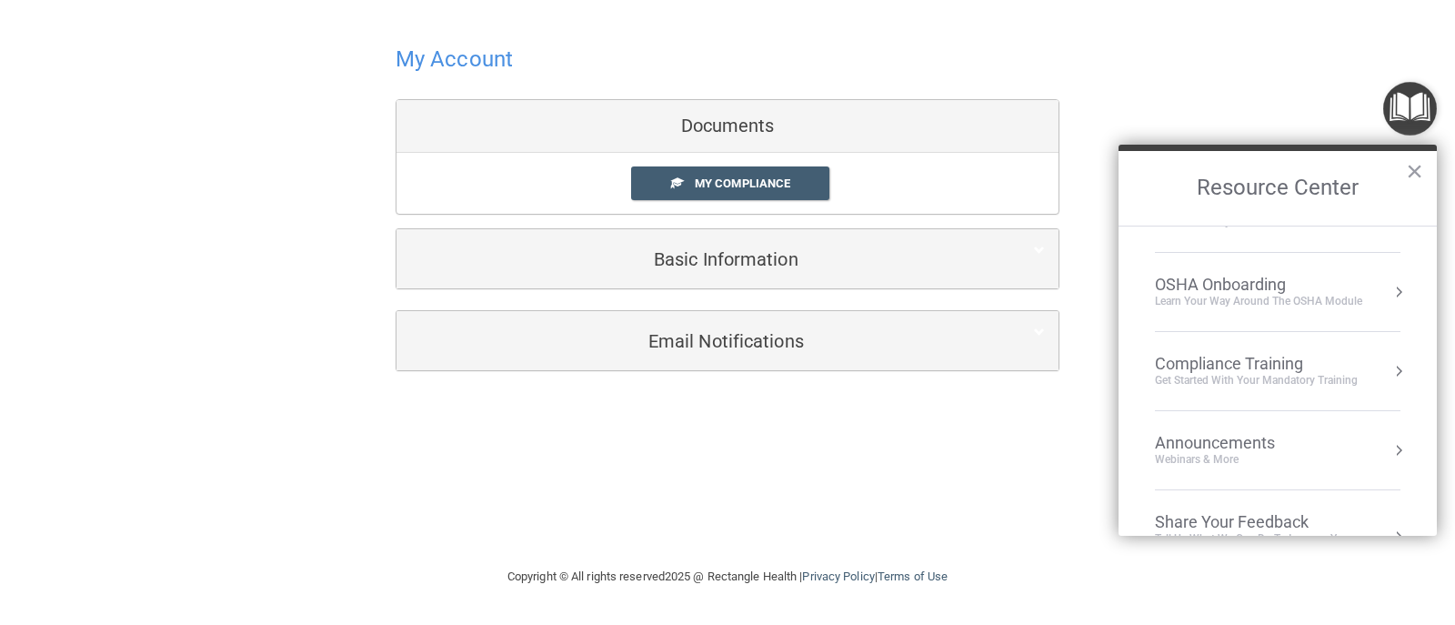
scroll to position [102, 0]
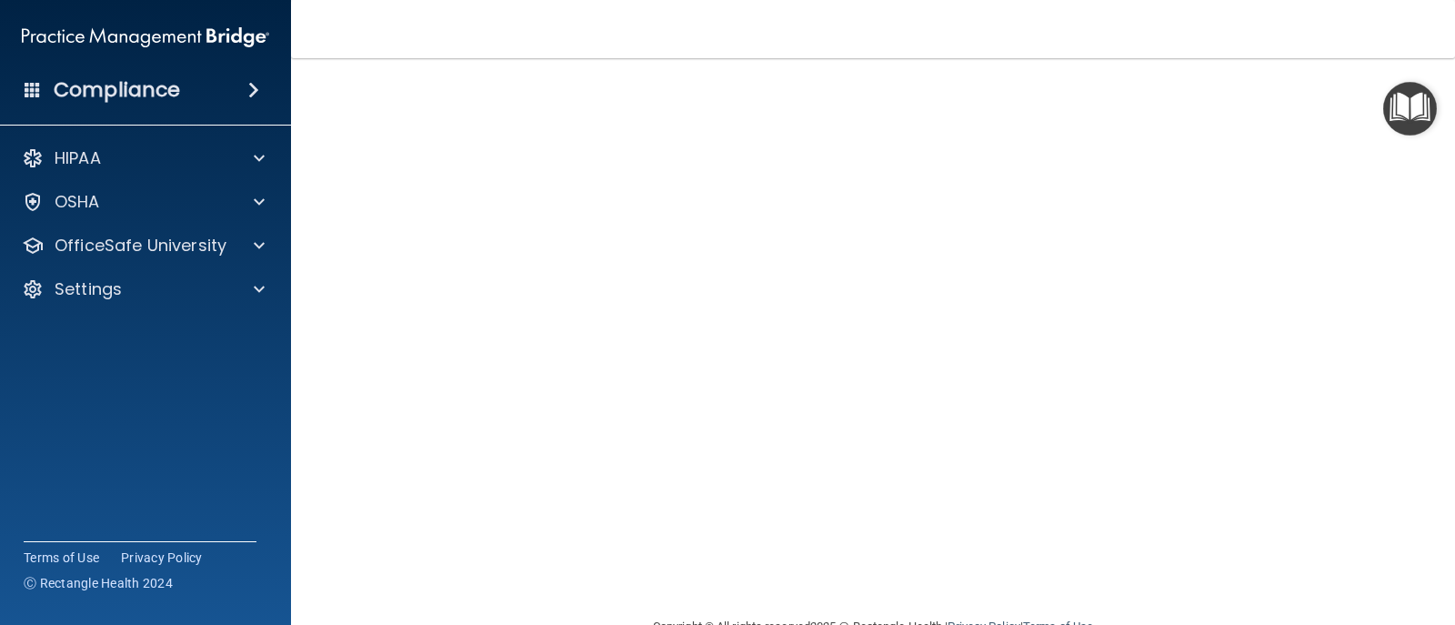
scroll to position [17, 0]
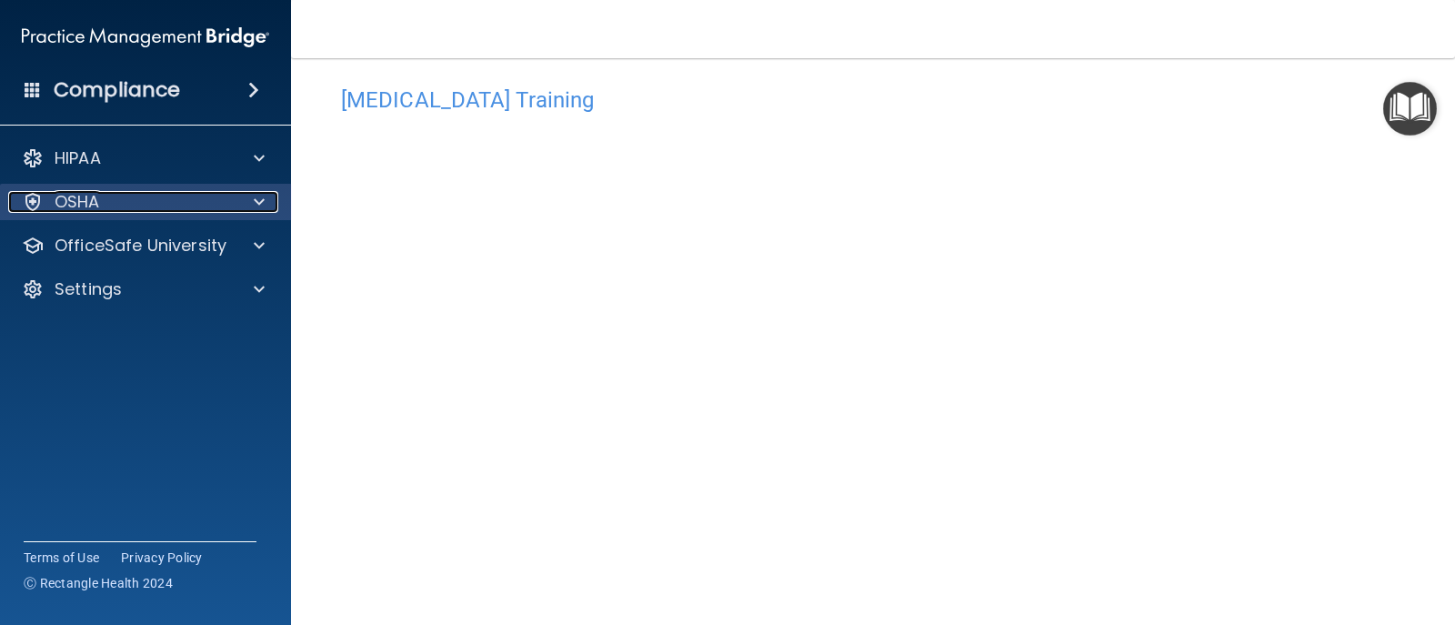
click at [263, 212] on span at bounding box center [259, 202] width 11 height 22
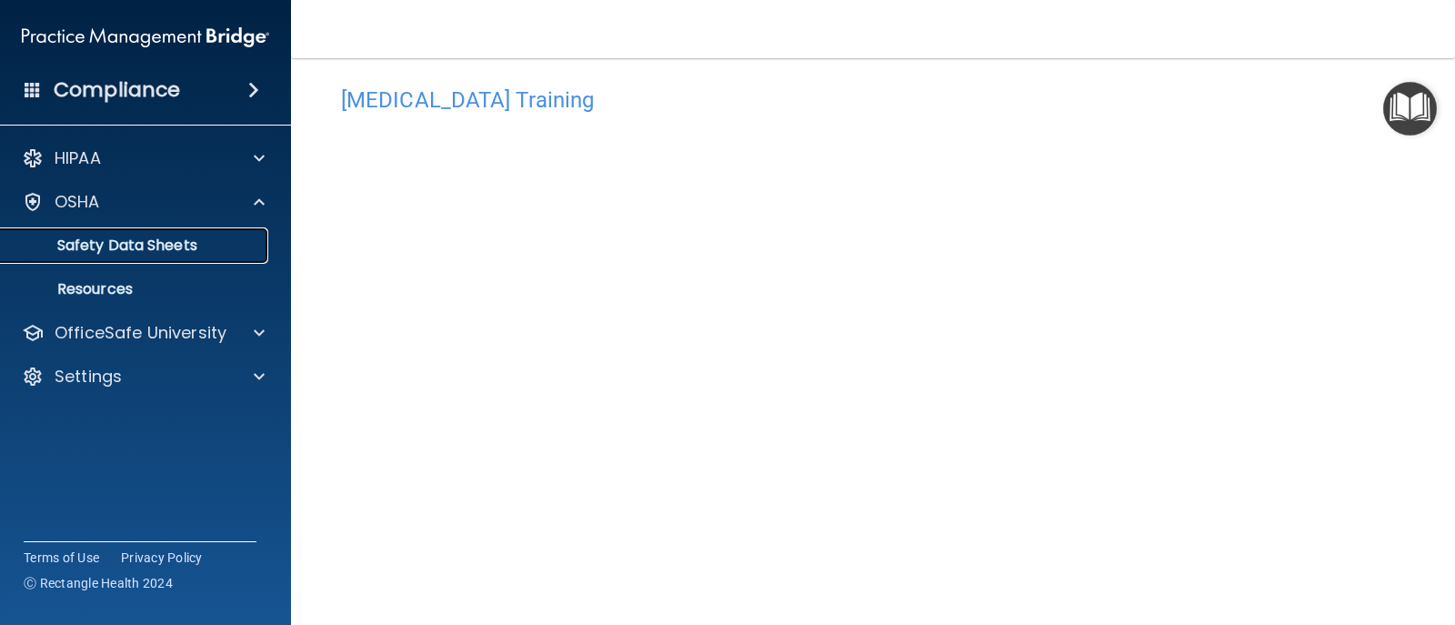
click at [237, 237] on p "Safety Data Sheets" at bounding box center [136, 246] width 248 height 18
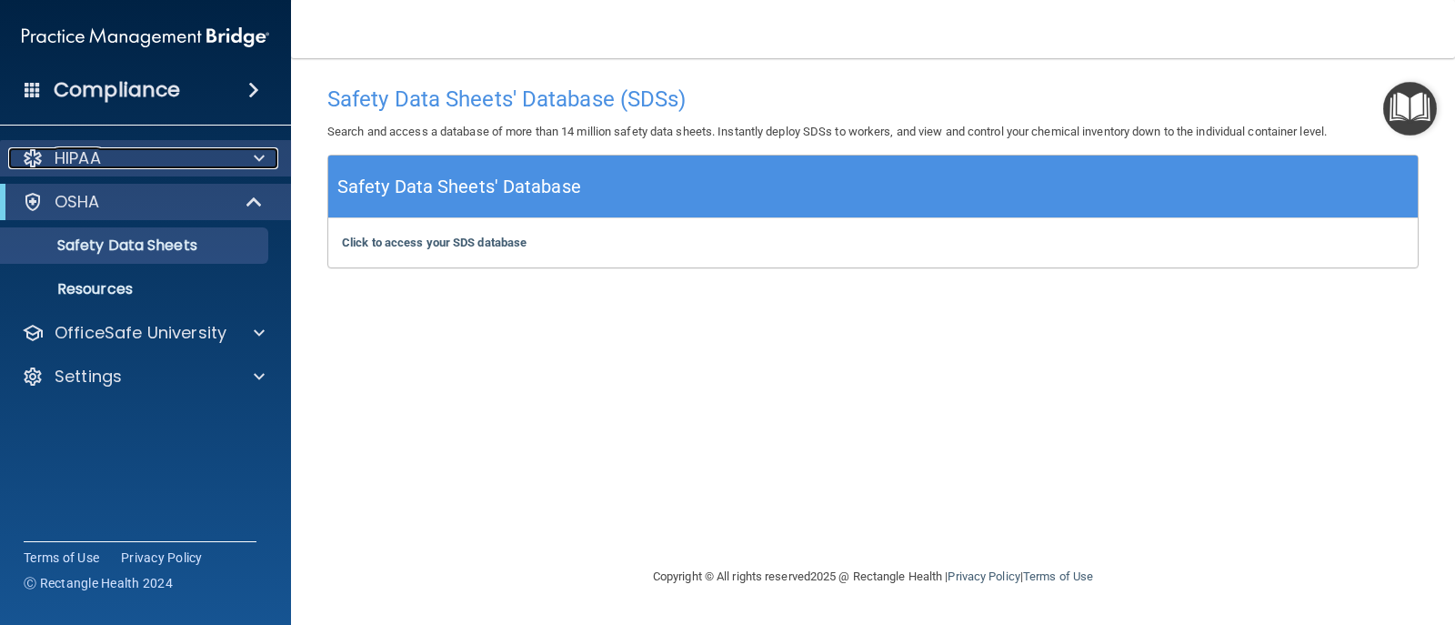
click at [268, 162] on div at bounding box center [256, 158] width 45 height 22
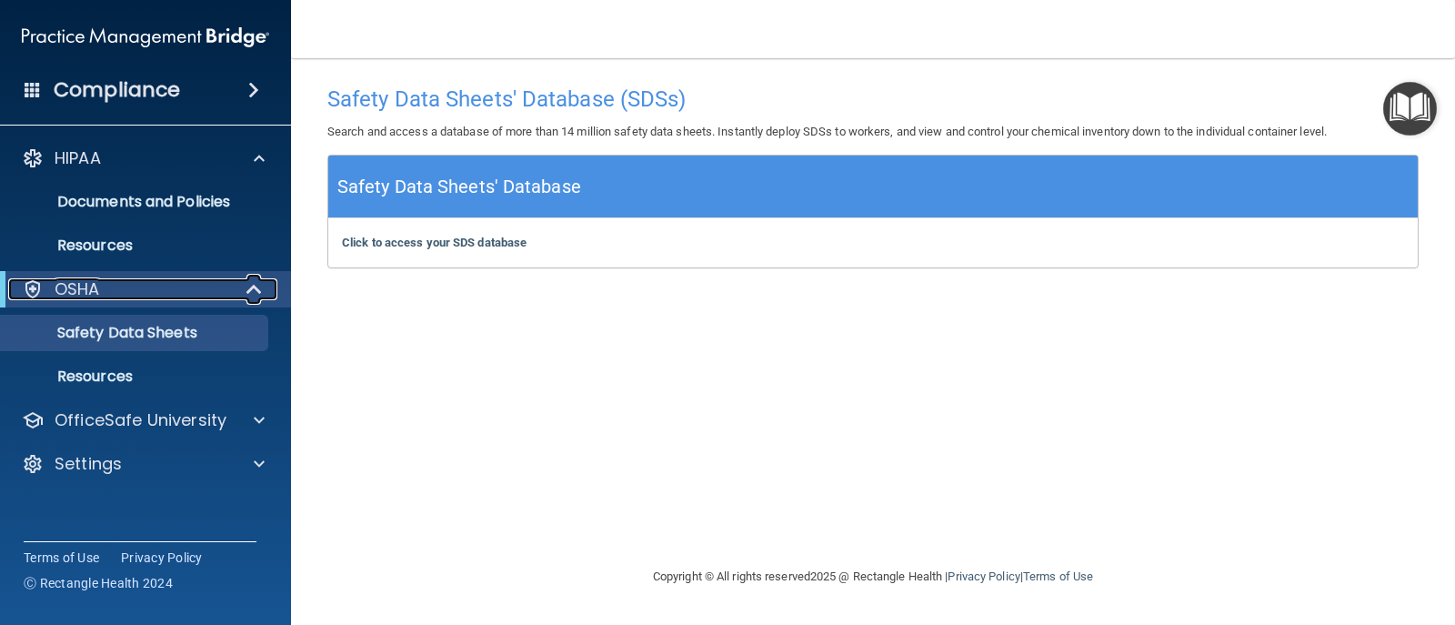
click at [142, 287] on div "OSHA" at bounding box center [120, 289] width 225 height 22
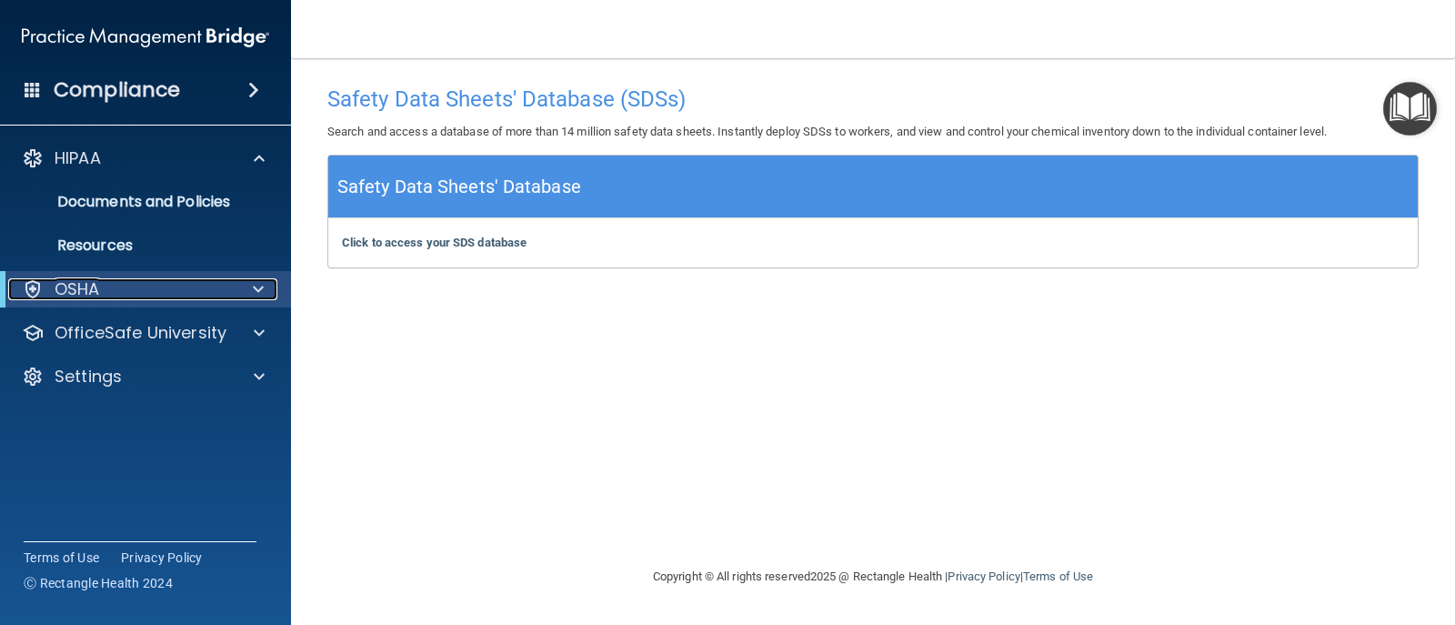
click at [106, 283] on div "OSHA" at bounding box center [120, 289] width 225 height 22
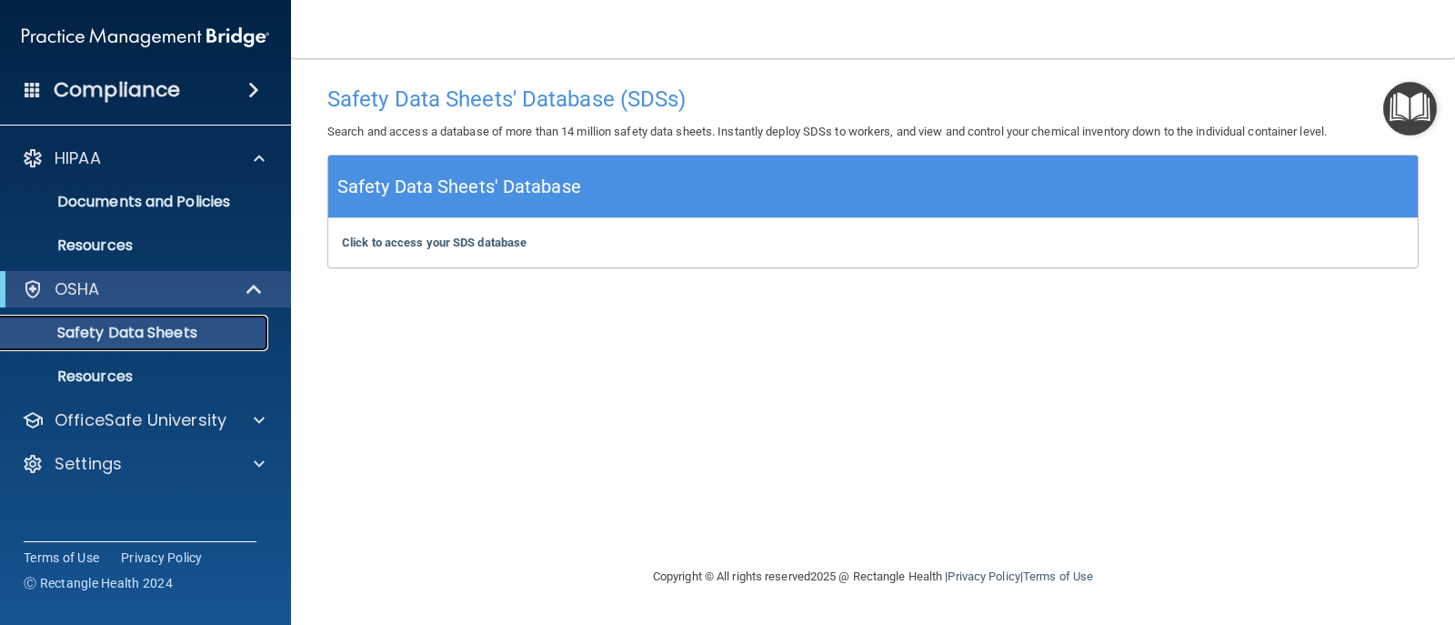
click at [115, 341] on p "Safety Data Sheets" at bounding box center [136, 333] width 248 height 18
click at [108, 373] on p "Resources" at bounding box center [136, 376] width 248 height 18
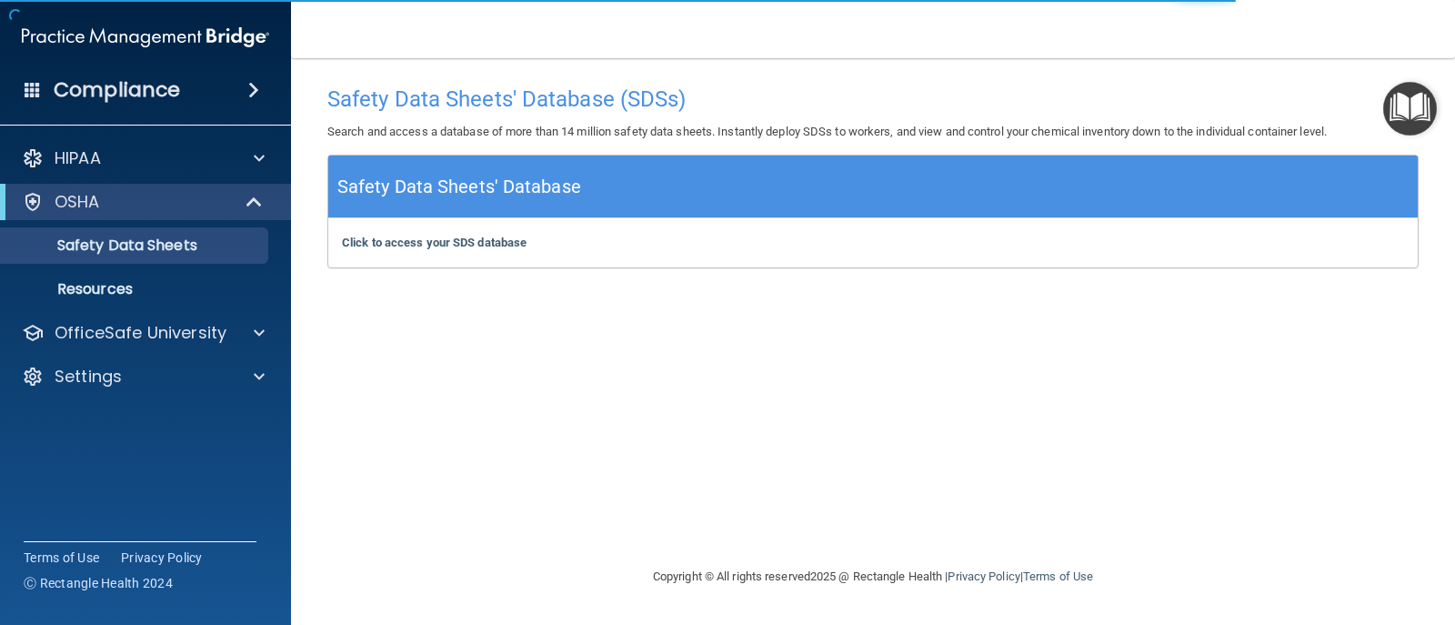
click at [1401, 98] on img "Open Resource Center" at bounding box center [1411, 109] width 54 height 54
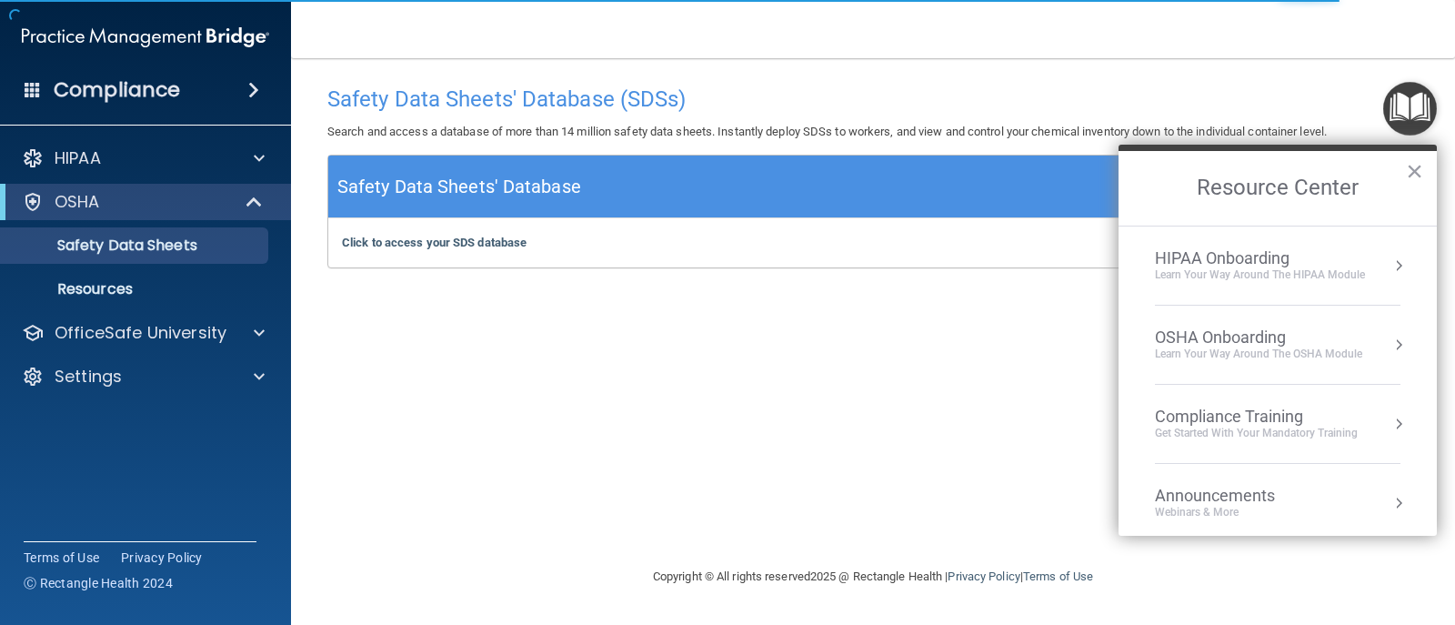
click at [1282, 334] on div "OSHA Onboarding" at bounding box center [1258, 337] width 207 height 20
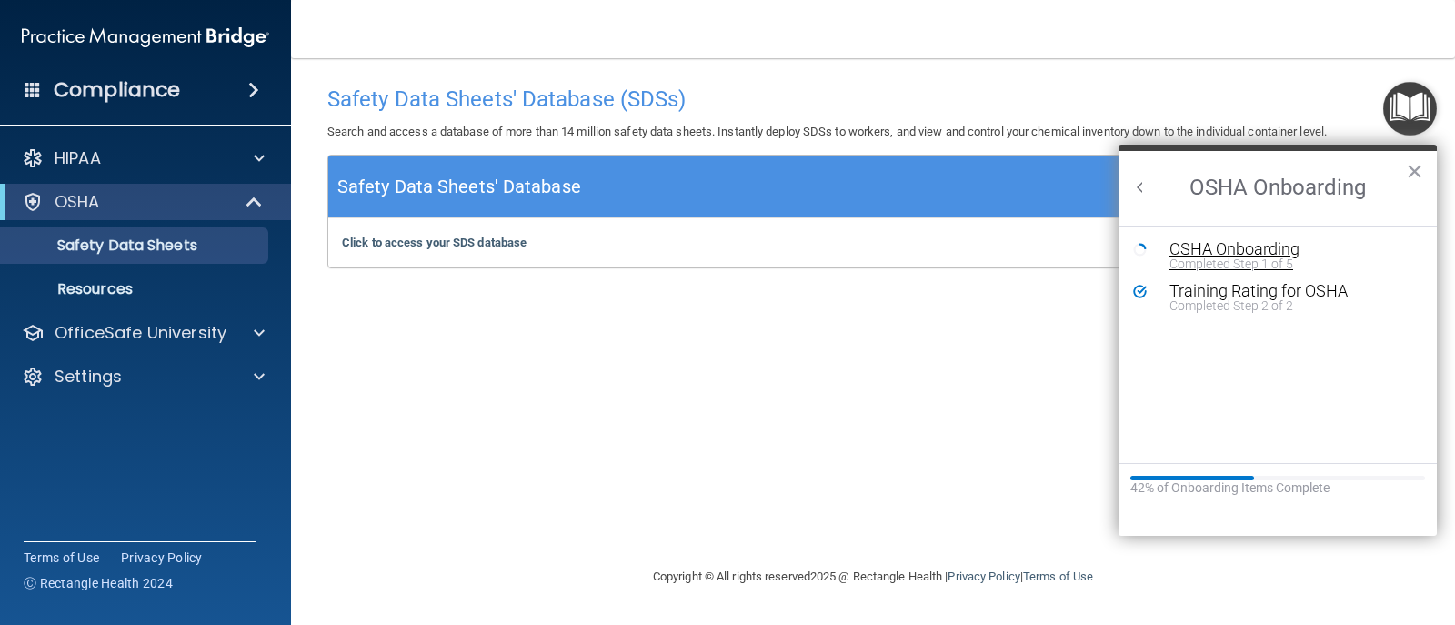
click at [1255, 247] on div "OSHA Onboarding" at bounding box center [1292, 249] width 244 height 16
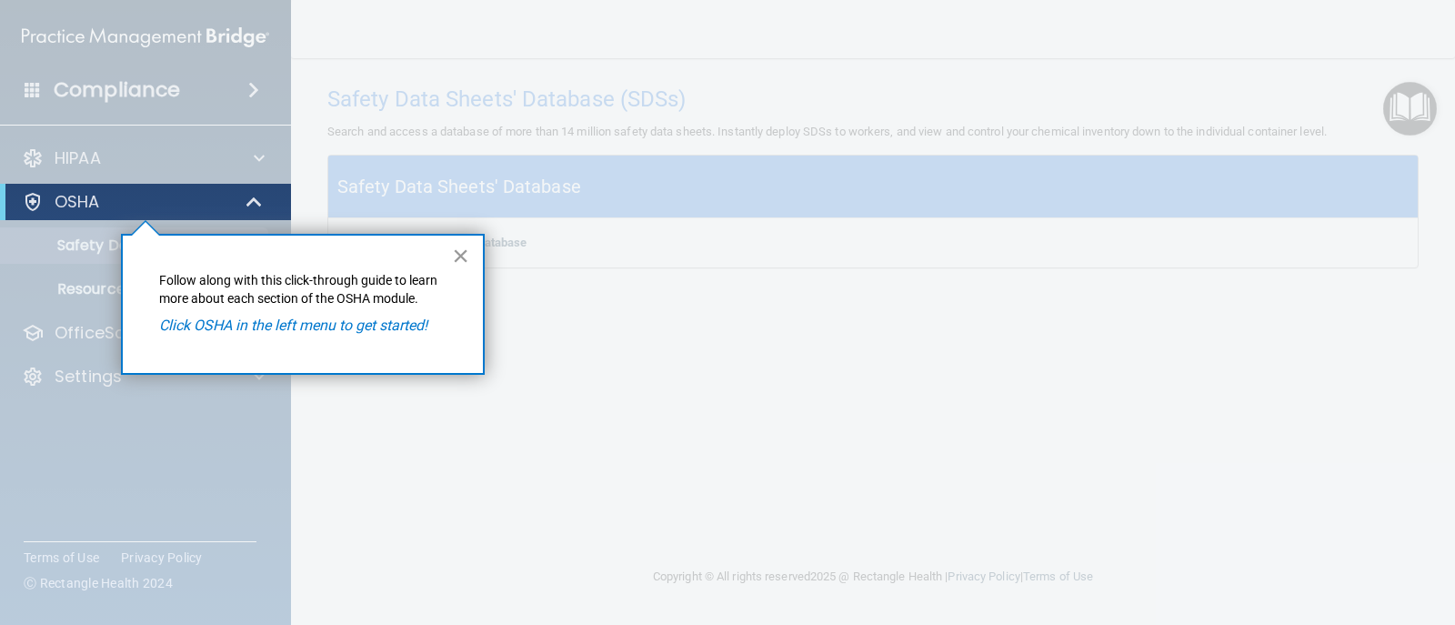
click at [465, 262] on button "×" at bounding box center [460, 255] width 17 height 29
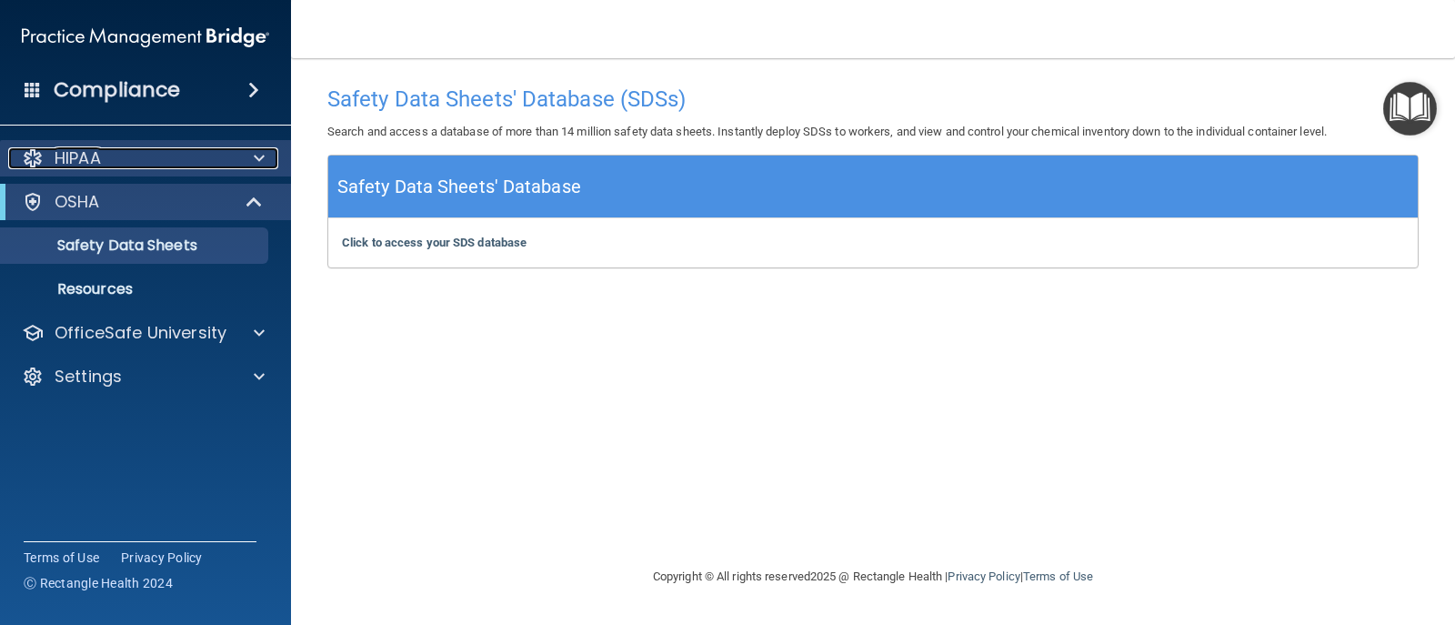
click at [252, 168] on div at bounding box center [256, 158] width 45 height 22
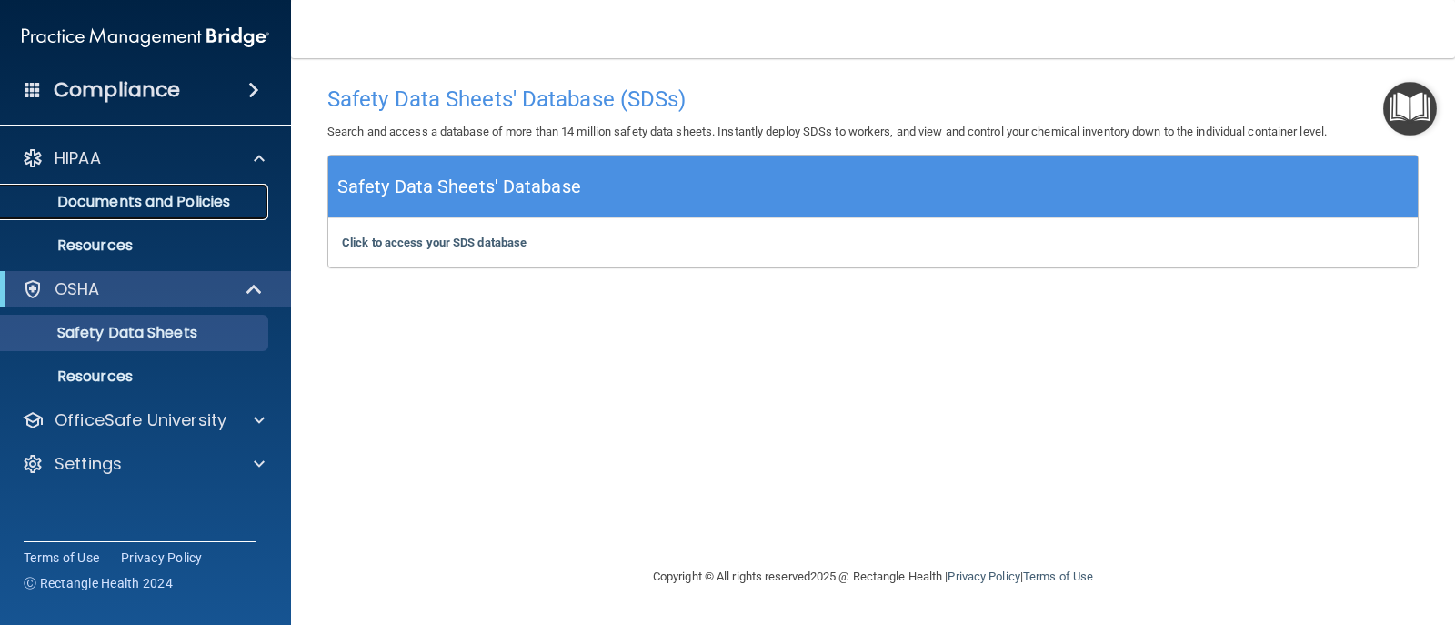
click at [194, 202] on p "Documents and Policies" at bounding box center [136, 202] width 248 height 18
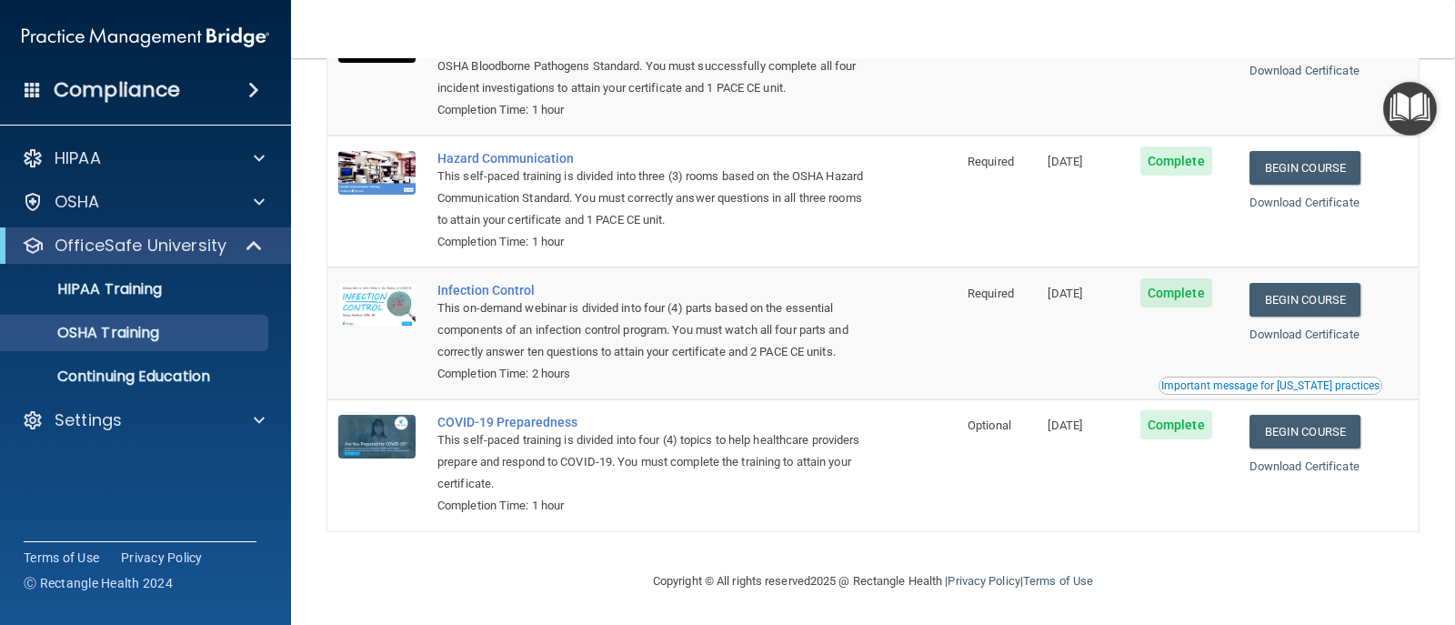
scroll to position [205, 0]
click at [157, 379] on p "Continuing Education" at bounding box center [136, 376] width 248 height 18
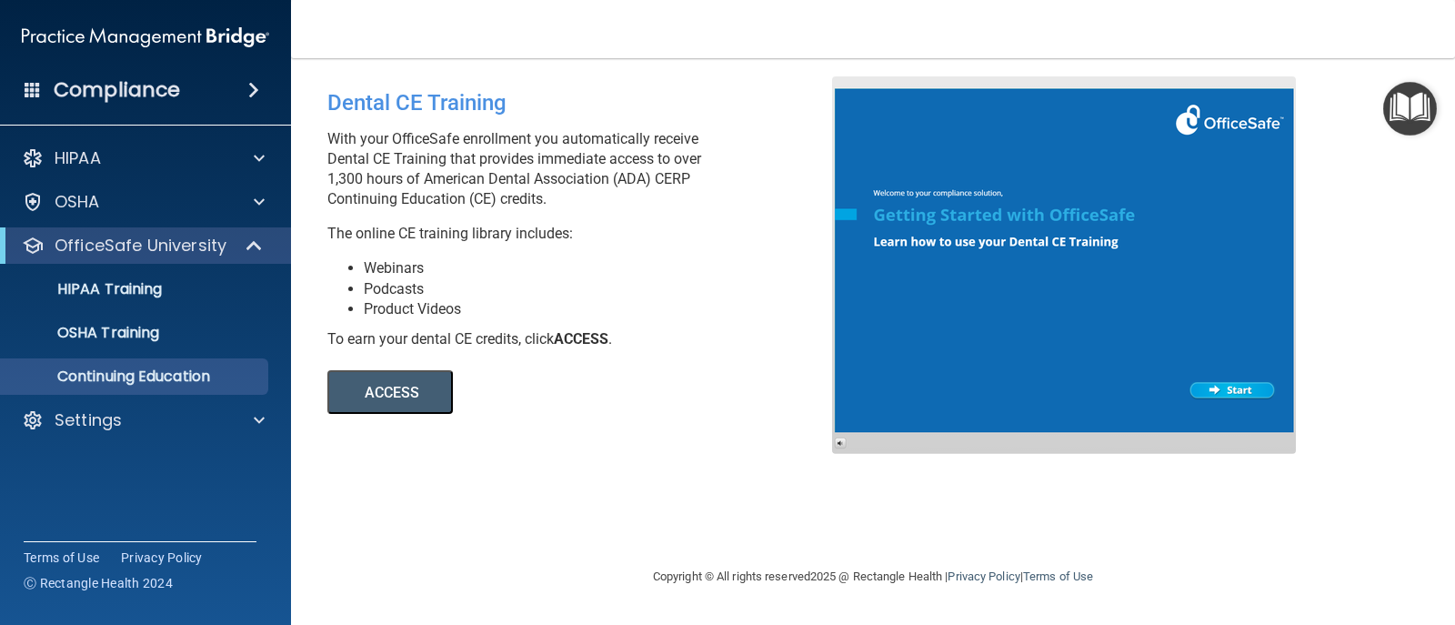
click at [415, 403] on button "ACCESS" at bounding box center [390, 392] width 126 height 44
click at [254, 200] on span at bounding box center [259, 202] width 11 height 22
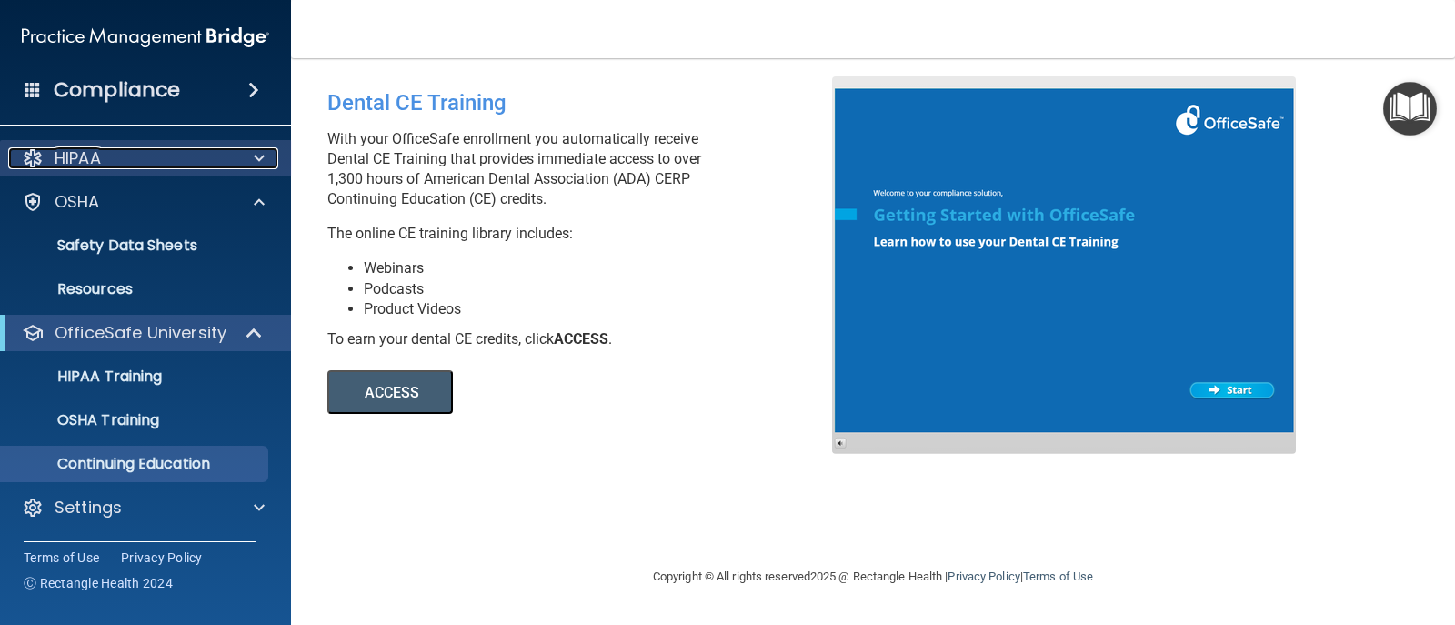
click at [249, 166] on div at bounding box center [256, 158] width 45 height 22
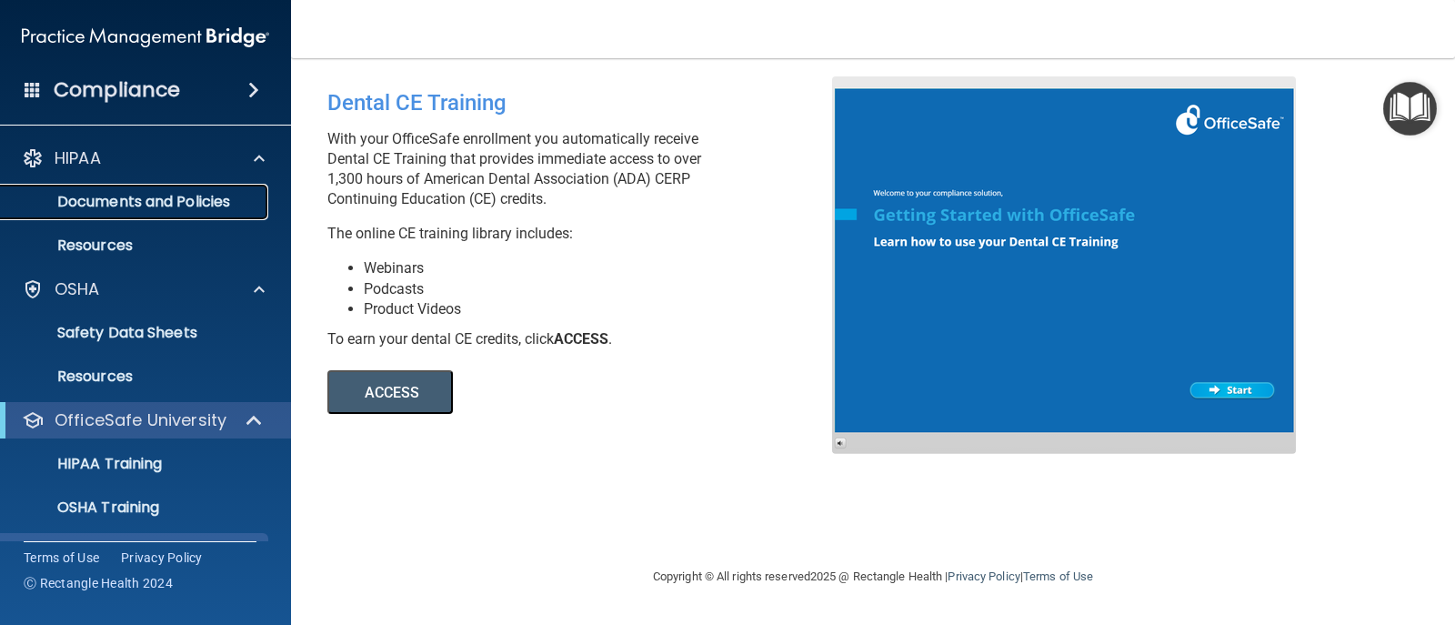
click at [145, 211] on p "Documents and Policies" at bounding box center [136, 202] width 248 height 18
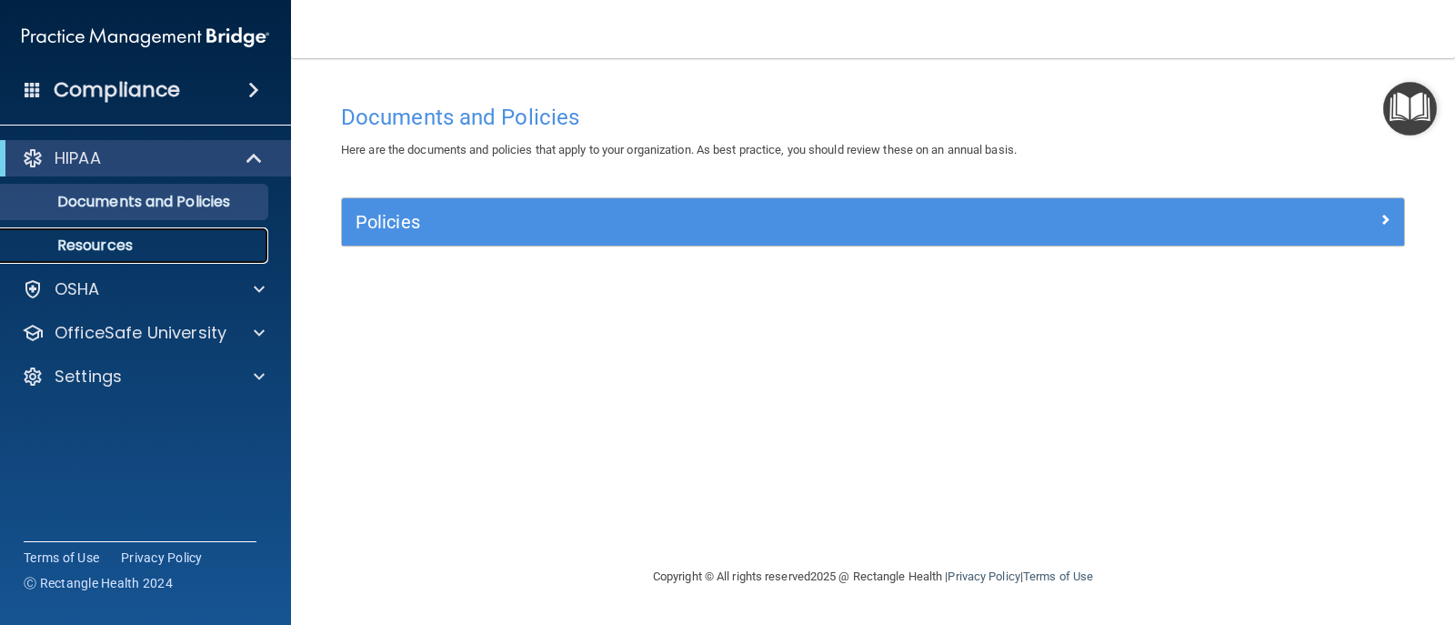
click at [133, 244] on p "Resources" at bounding box center [136, 246] width 248 height 18
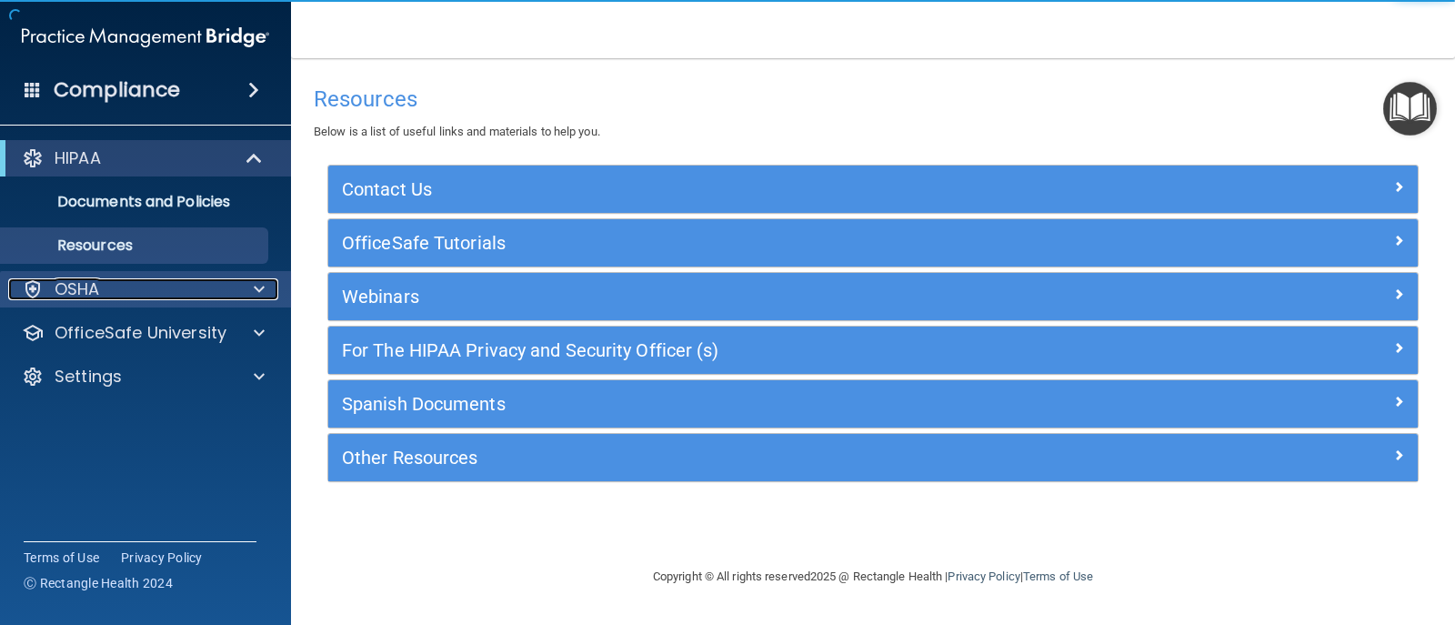
click at [169, 285] on div "OSHA" at bounding box center [121, 289] width 226 height 22
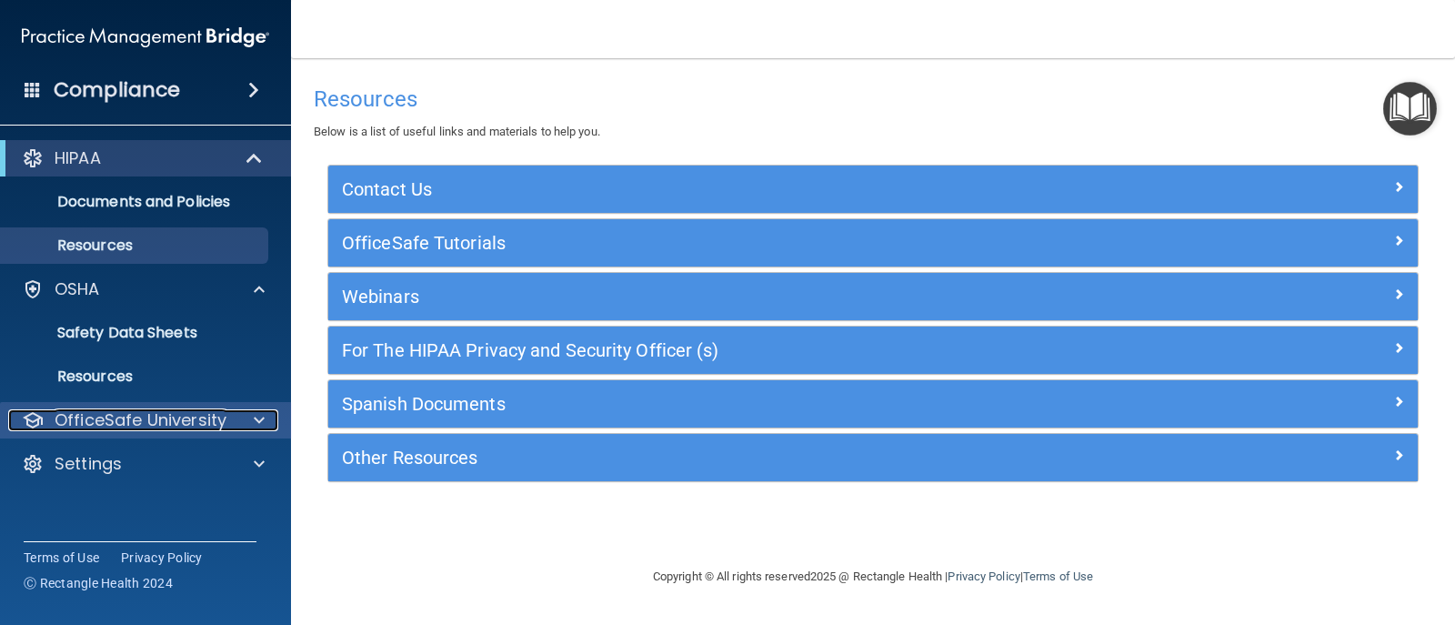
click at [120, 410] on p "OfficeSafe University" at bounding box center [141, 420] width 172 height 22
click at [120, 418] on p "OfficeSafe University" at bounding box center [141, 420] width 172 height 22
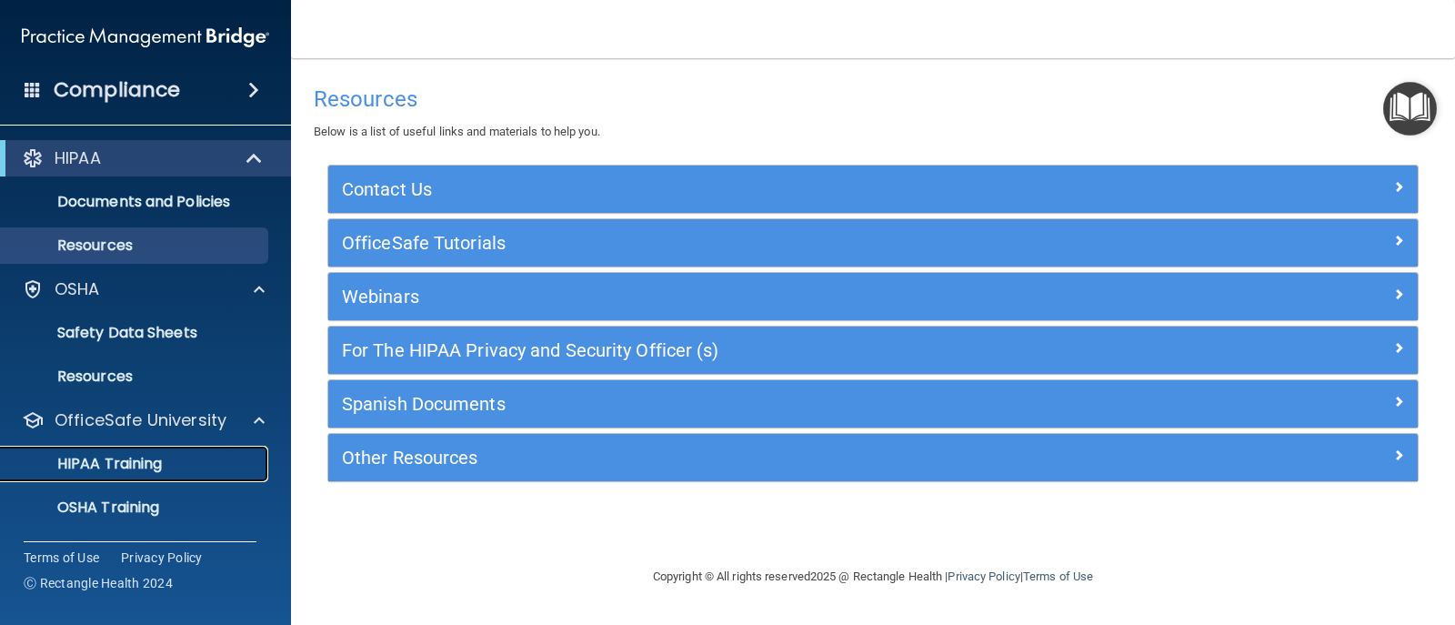
click at [105, 478] on link "HIPAA Training" at bounding box center [125, 464] width 287 height 36
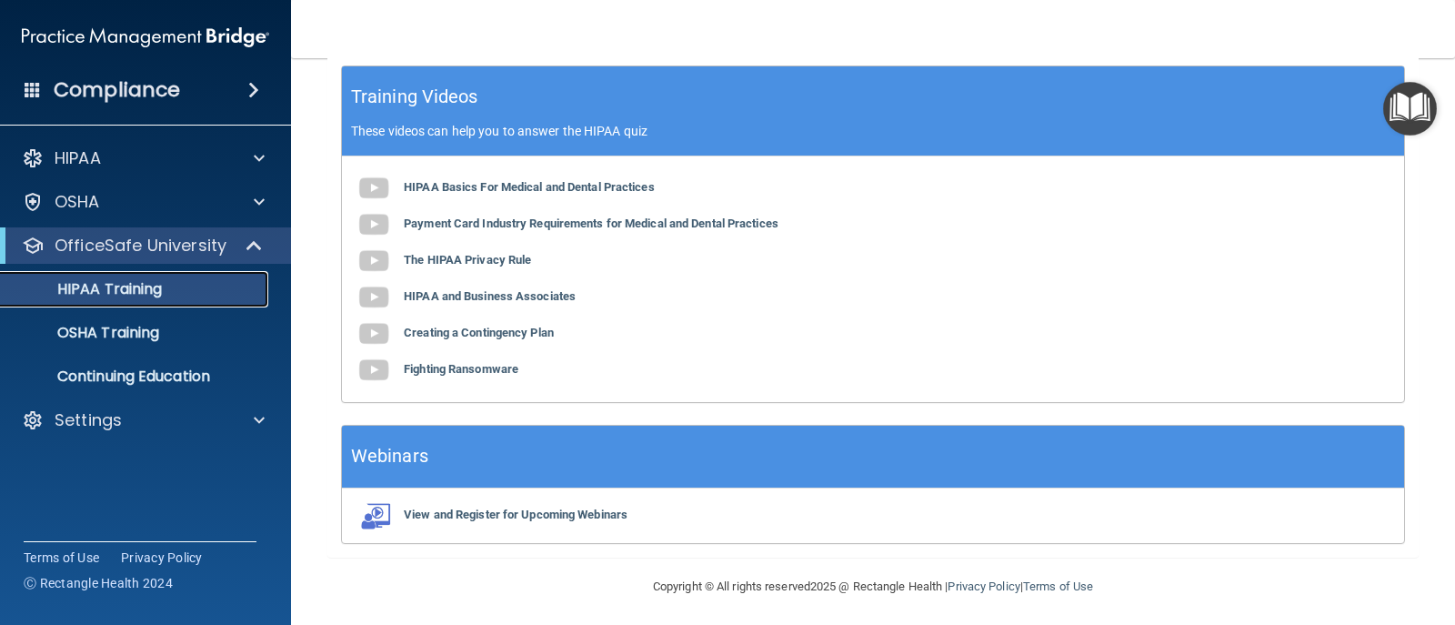
scroll to position [745, 0]
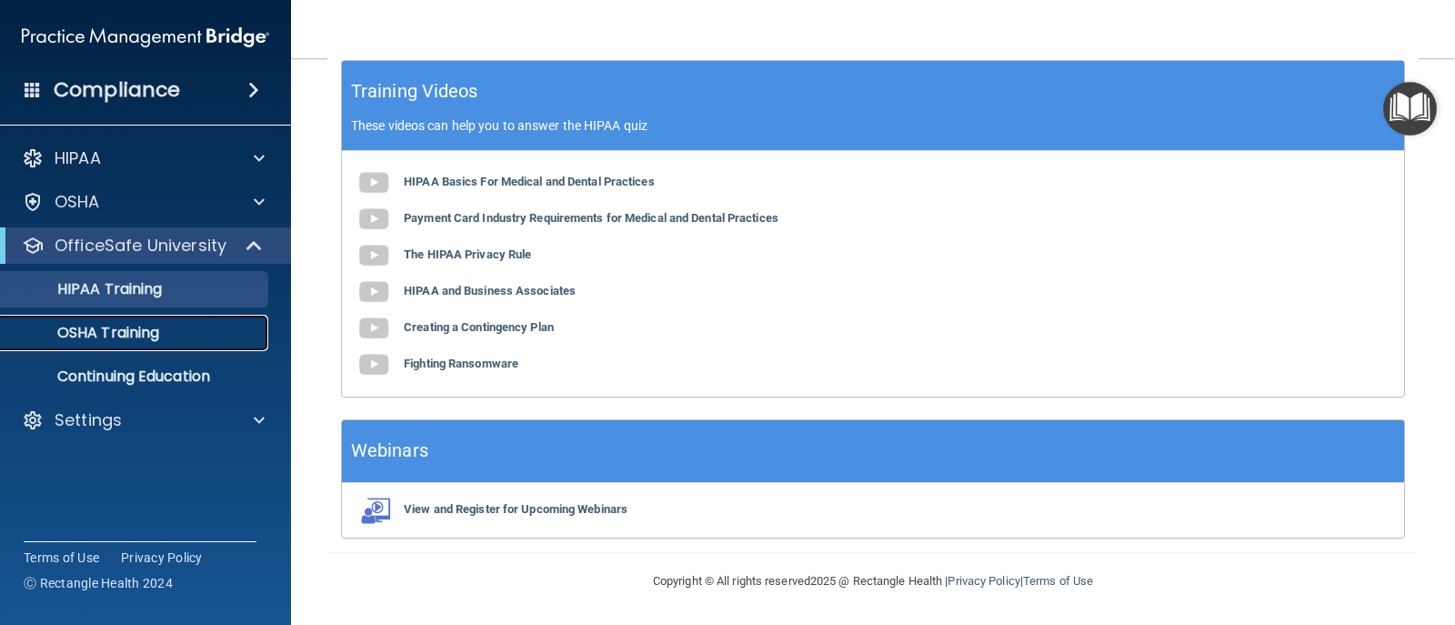
click at [176, 323] on link "OSHA Training" at bounding box center [125, 333] width 287 height 36
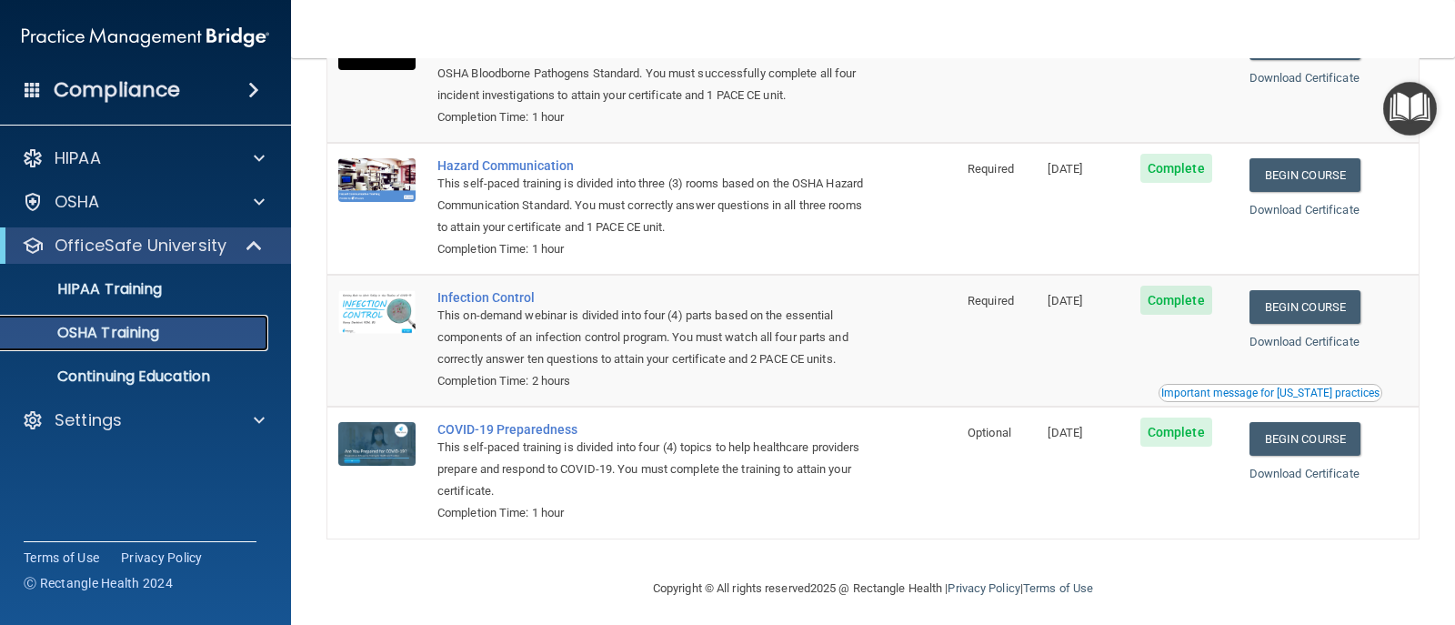
scroll to position [205, 0]
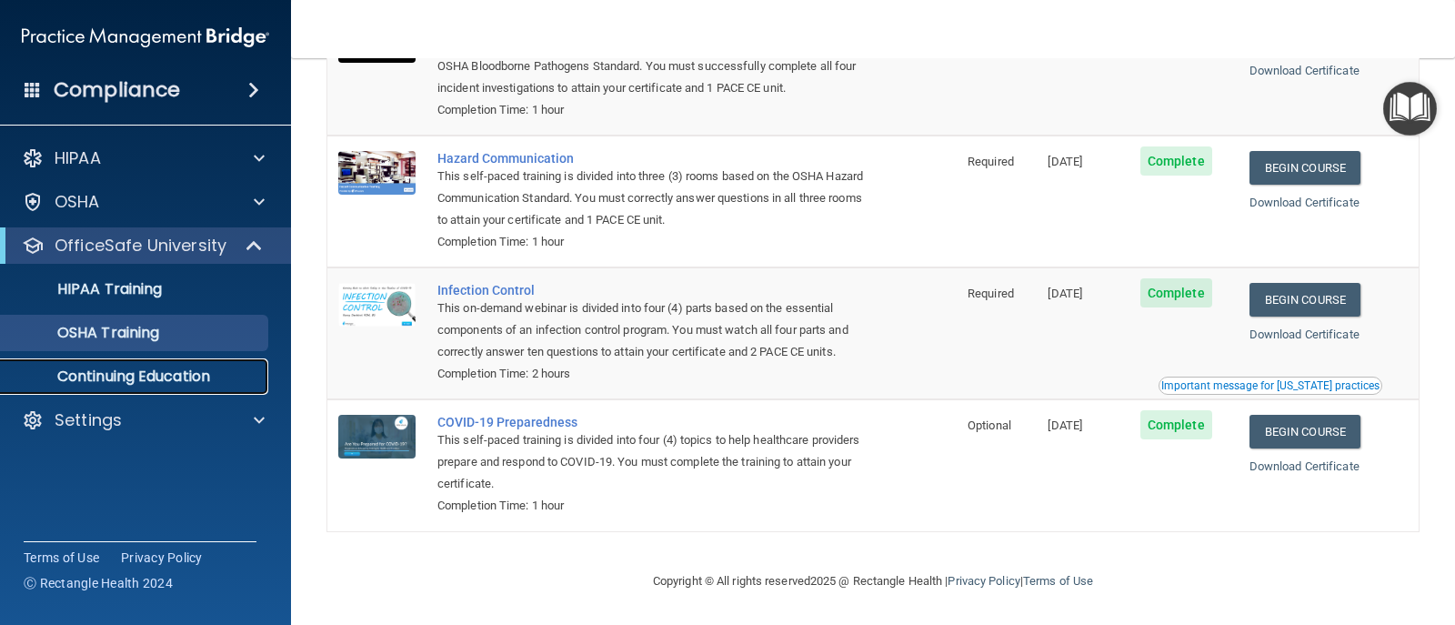
click at [136, 378] on p "Continuing Education" at bounding box center [136, 376] width 248 height 18
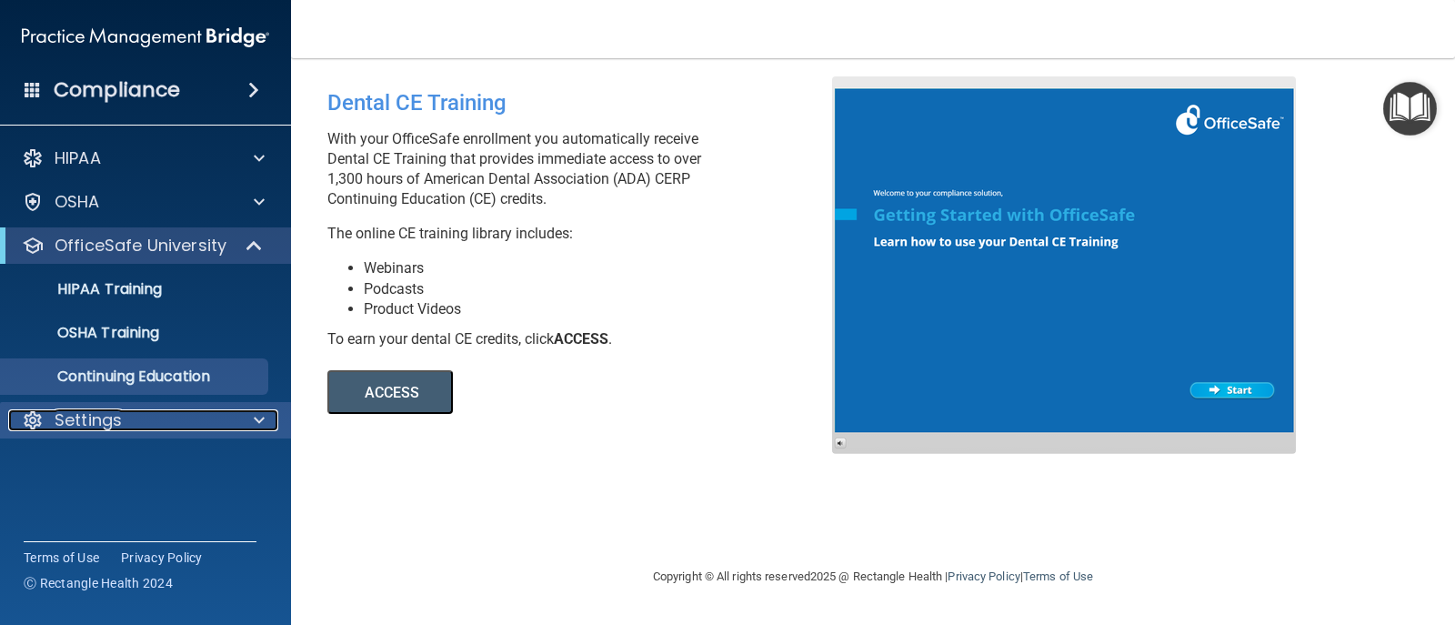
click at [265, 410] on div at bounding box center [256, 420] width 45 height 22
